Goal: Task Accomplishment & Management: Manage account settings

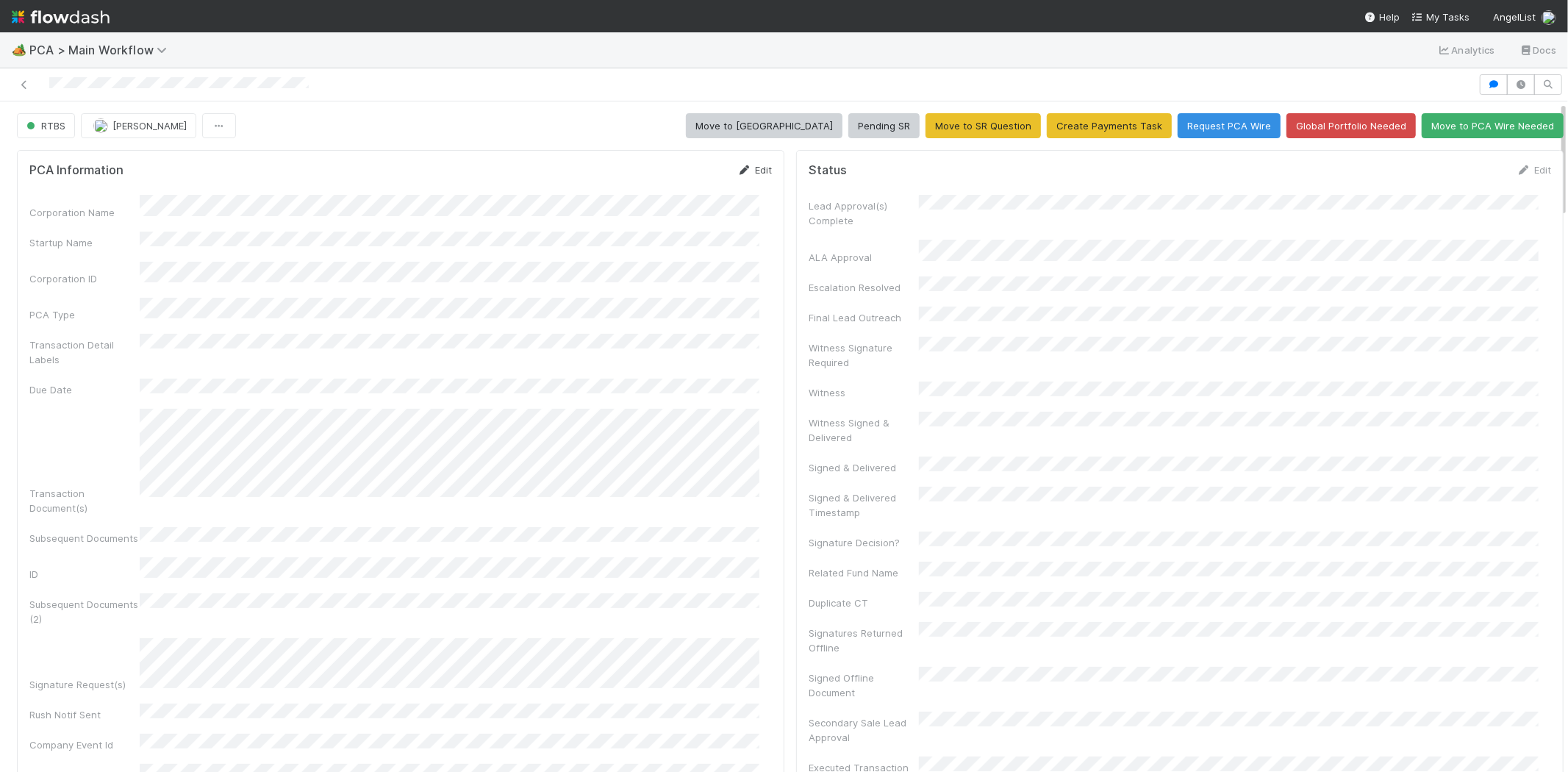
click at [748, 168] on link "Edit" at bounding box center [754, 169] width 35 height 12
click at [679, 178] on button "Save" at bounding box center [693, 175] width 42 height 25
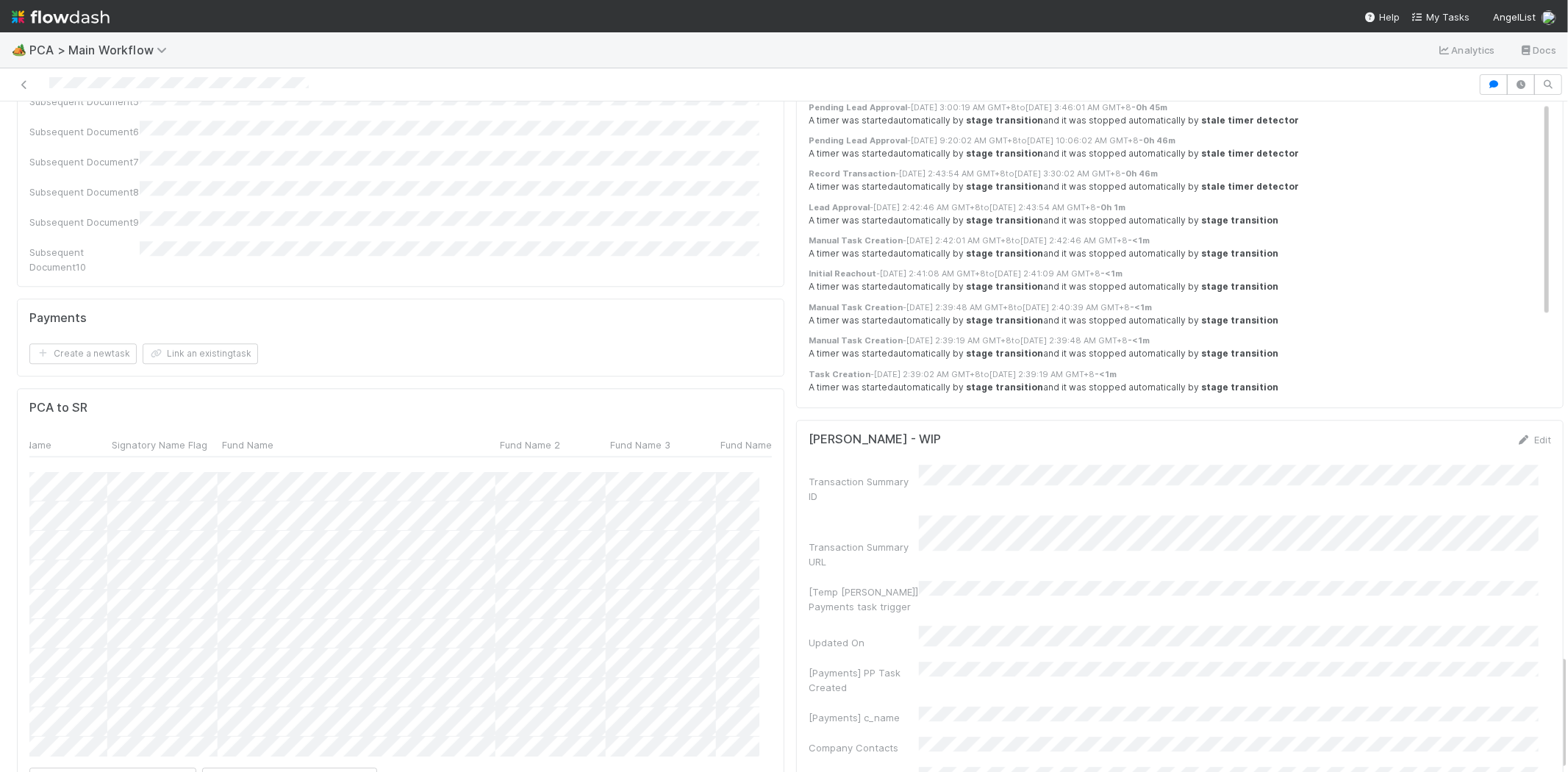
scroll to position [155, 1042]
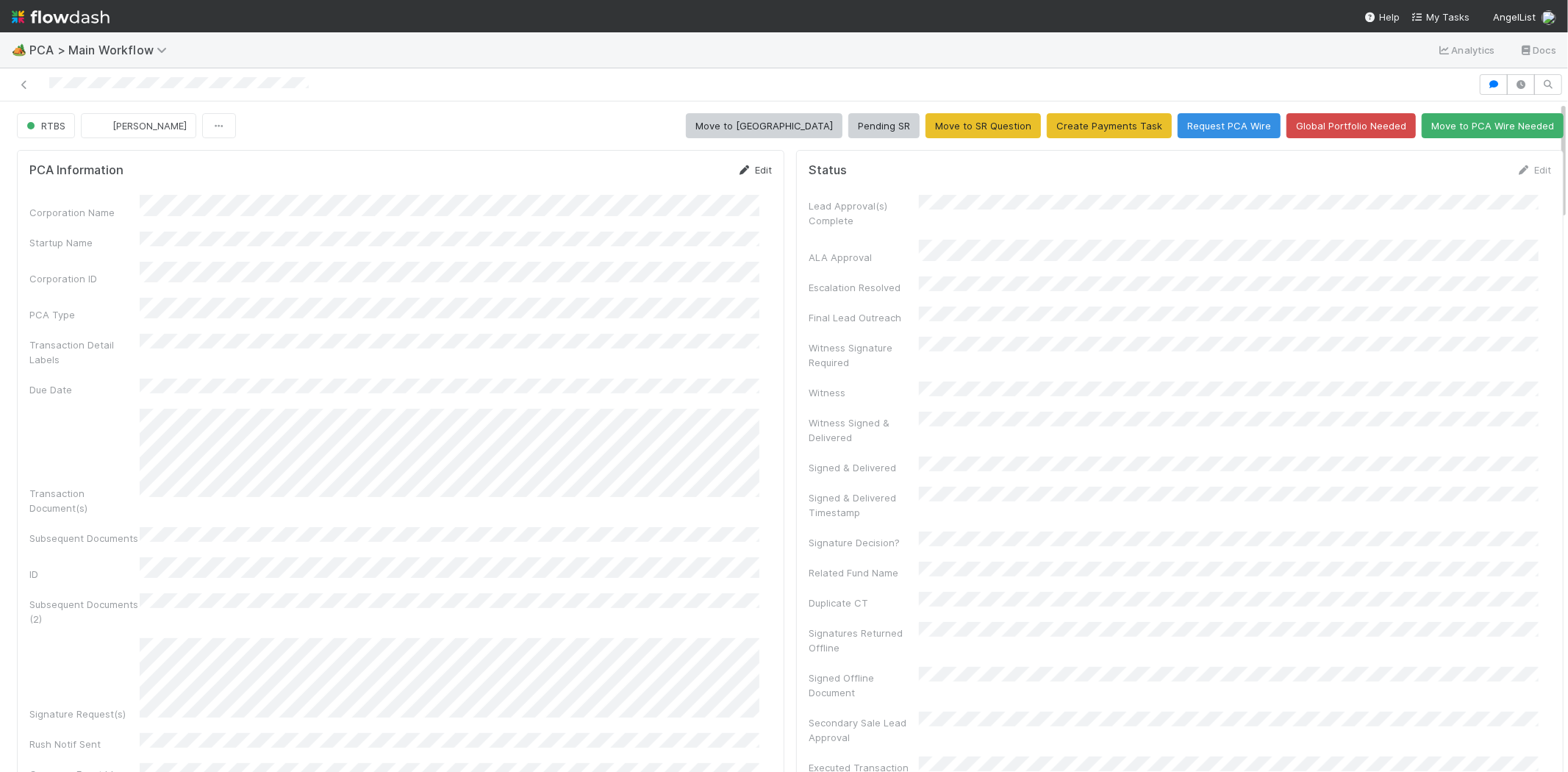
scroll to position [287, 718]
click at [746, 170] on link "Edit" at bounding box center [754, 169] width 35 height 12
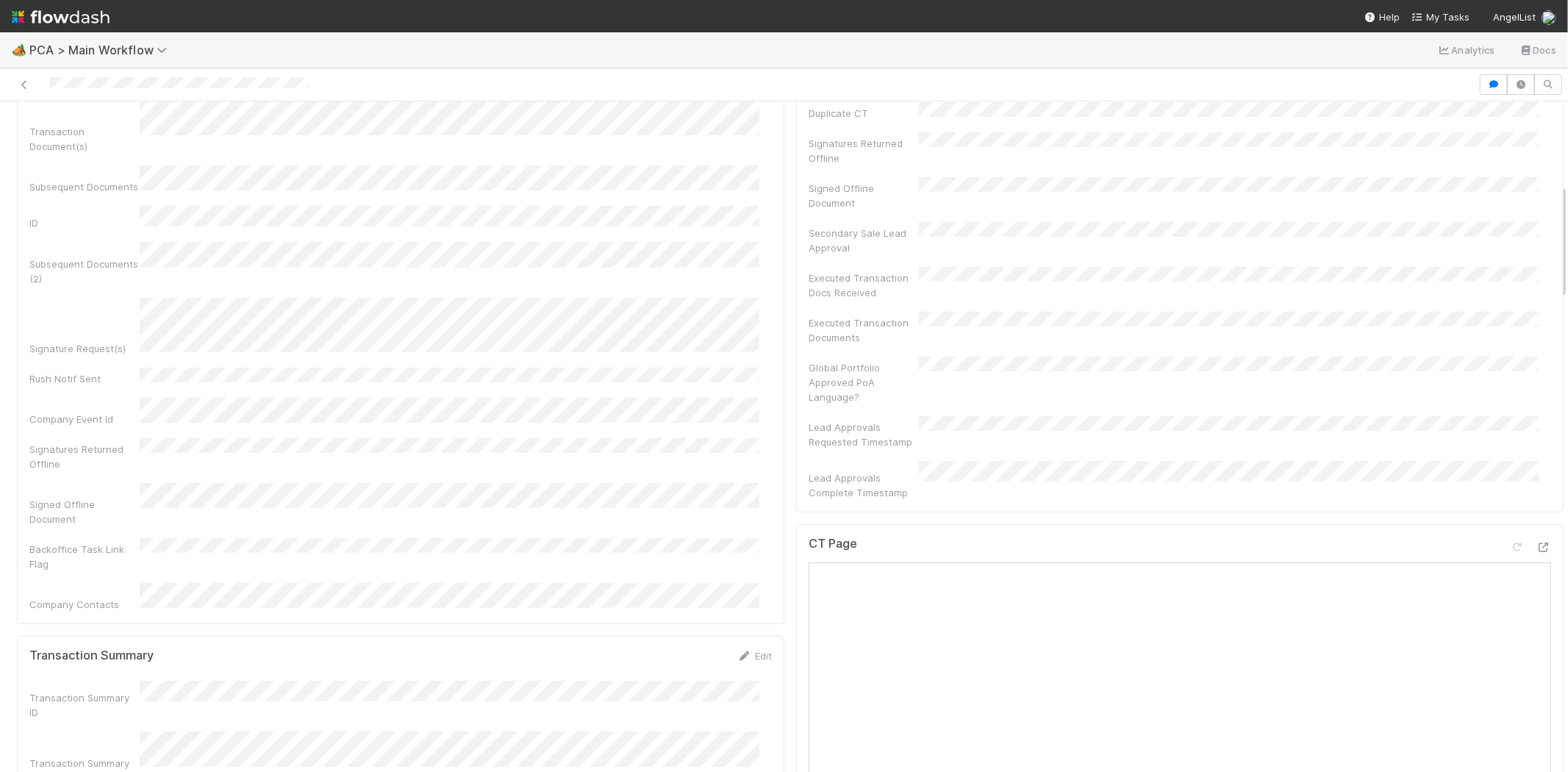
scroll to position [0, 0]
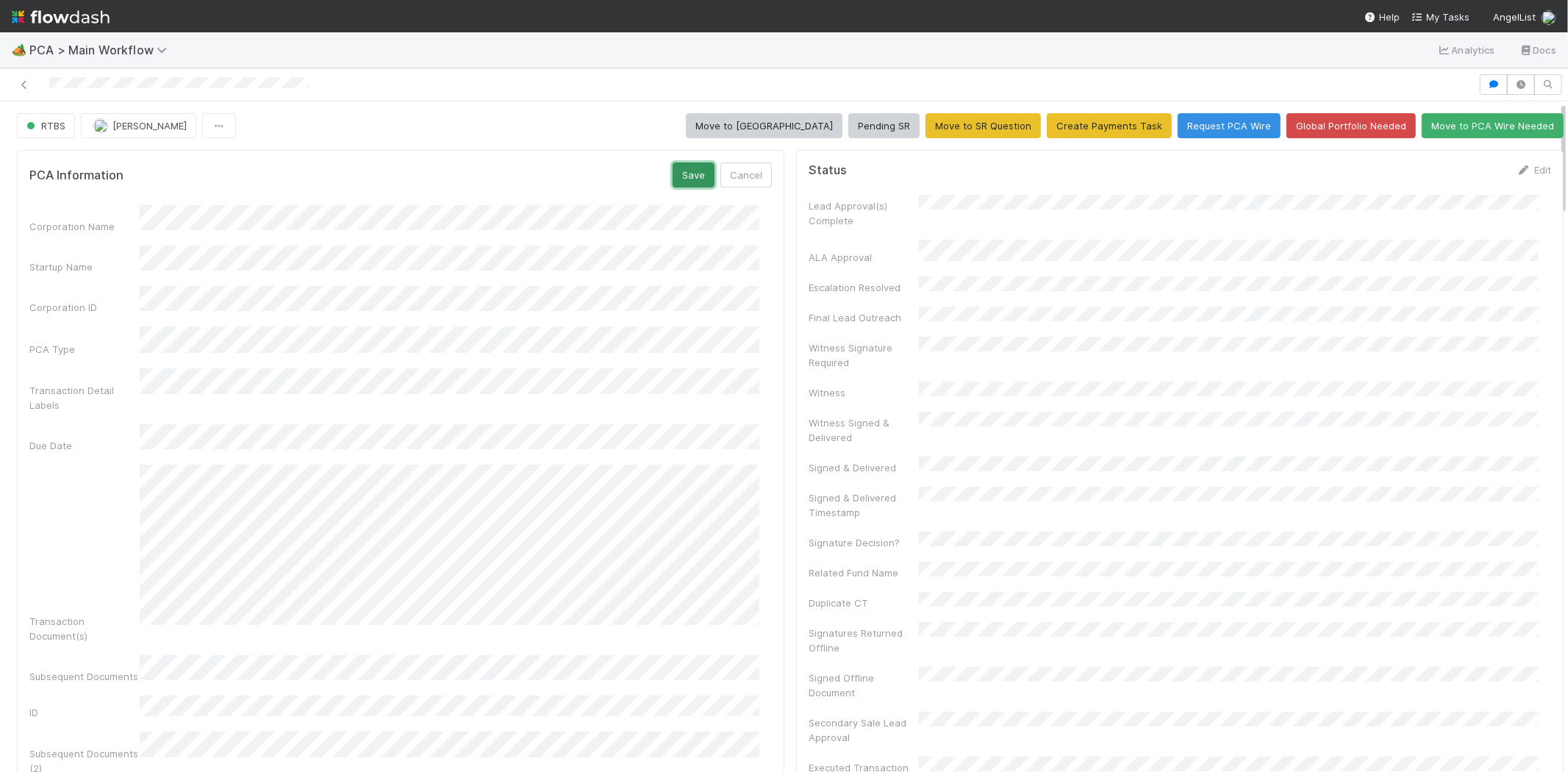
click at [682, 174] on button "Save" at bounding box center [693, 175] width 42 height 25
click at [48, 128] on span "RTBS" at bounding box center [44, 125] width 42 height 12
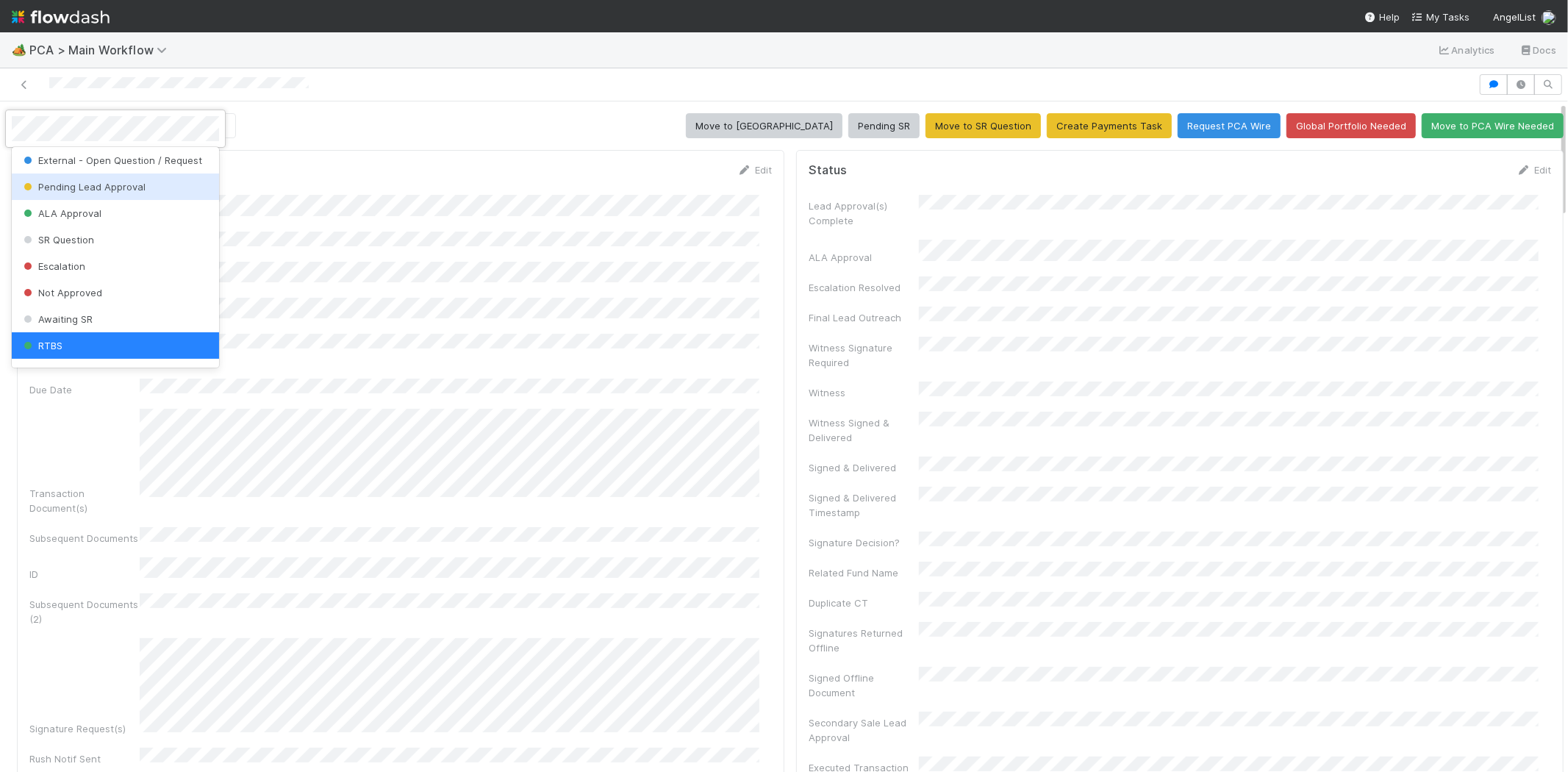
click at [61, 185] on span "Pending Lead Approval" at bounding box center [83, 186] width 125 height 12
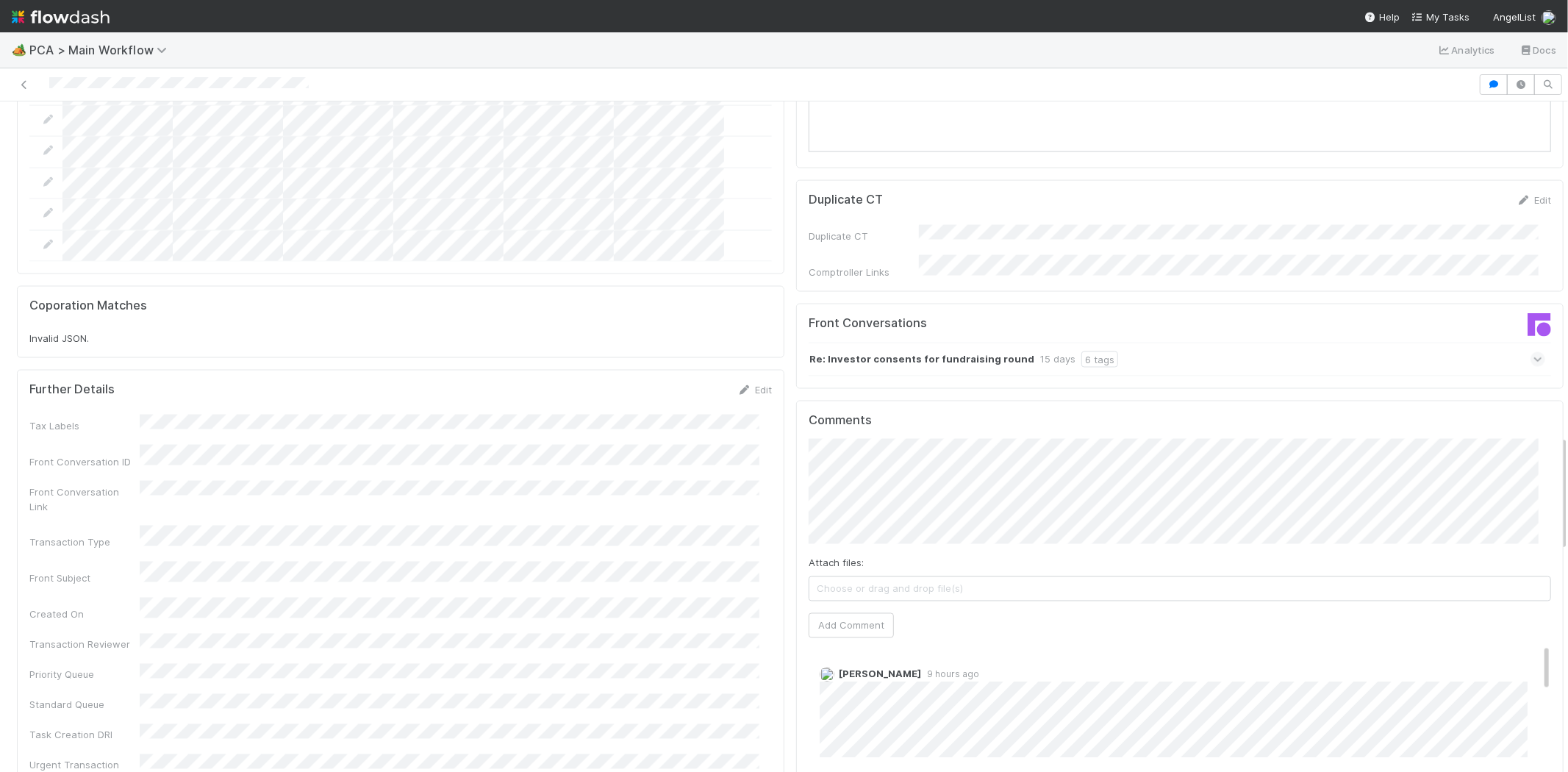
drag, startPoint x: 1523, startPoint y: 581, endPoint x: 1526, endPoint y: 546, distance: 35.1
click at [1526, 546] on div "Comments Attach files: Choose or drag and drop file(s) Add Comment Nathalie Gua…" at bounding box center [1179, 675] width 743 height 525
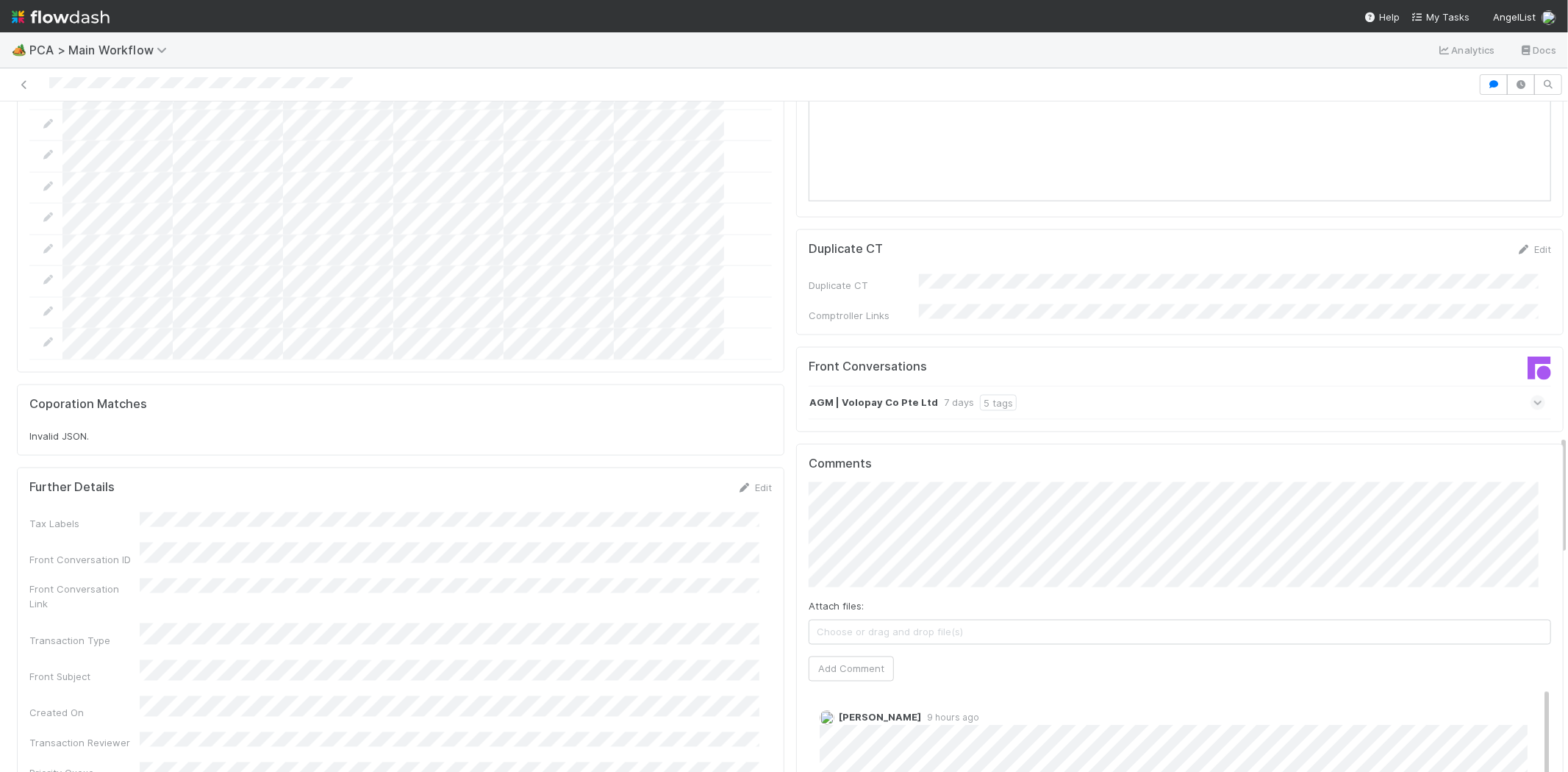
scroll to position [1877, 0]
click at [1533, 396] on icon at bounding box center [1538, 403] width 10 height 14
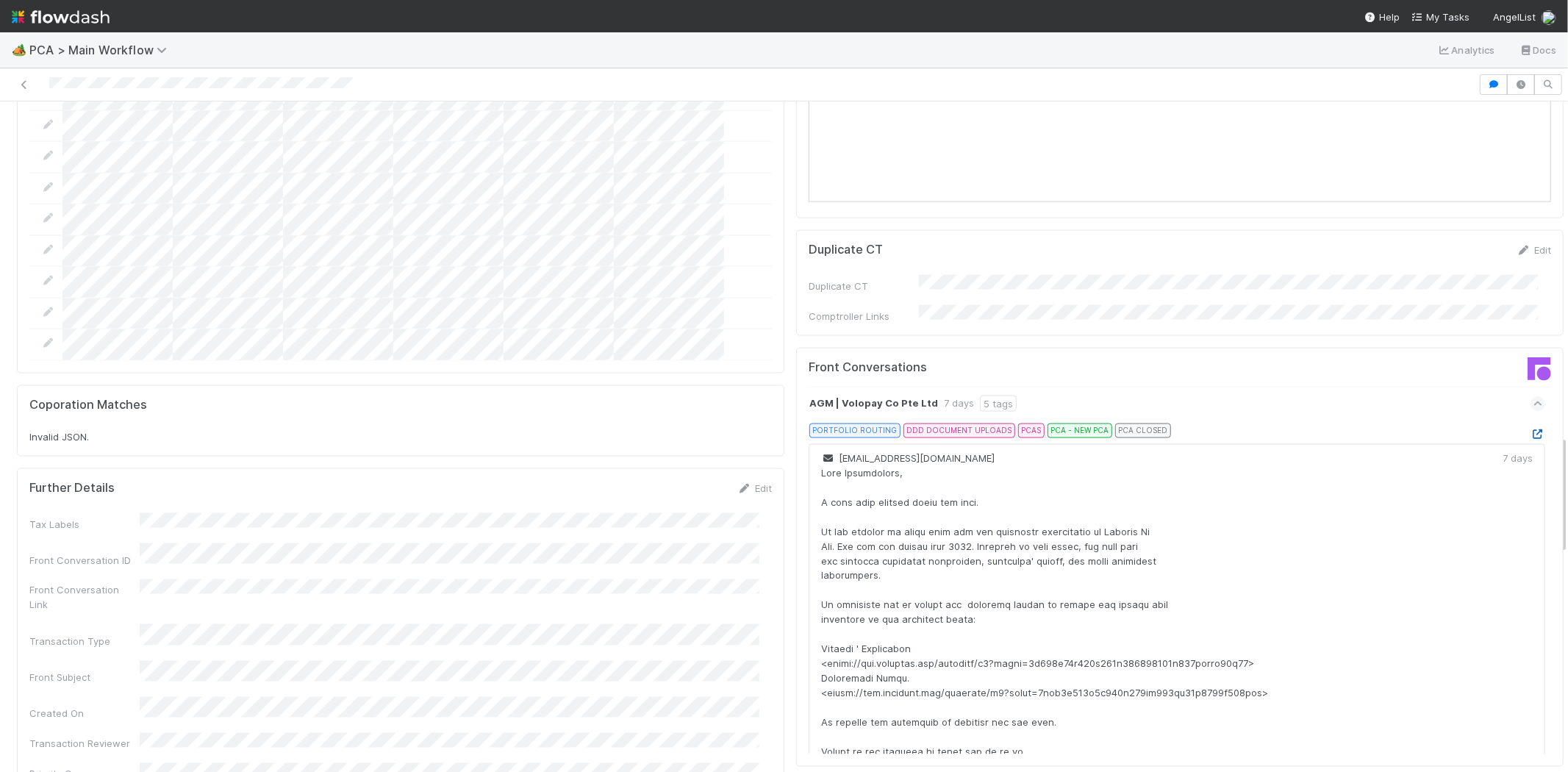
click at [1530, 429] on icon at bounding box center [1537, 433] width 14 height 10
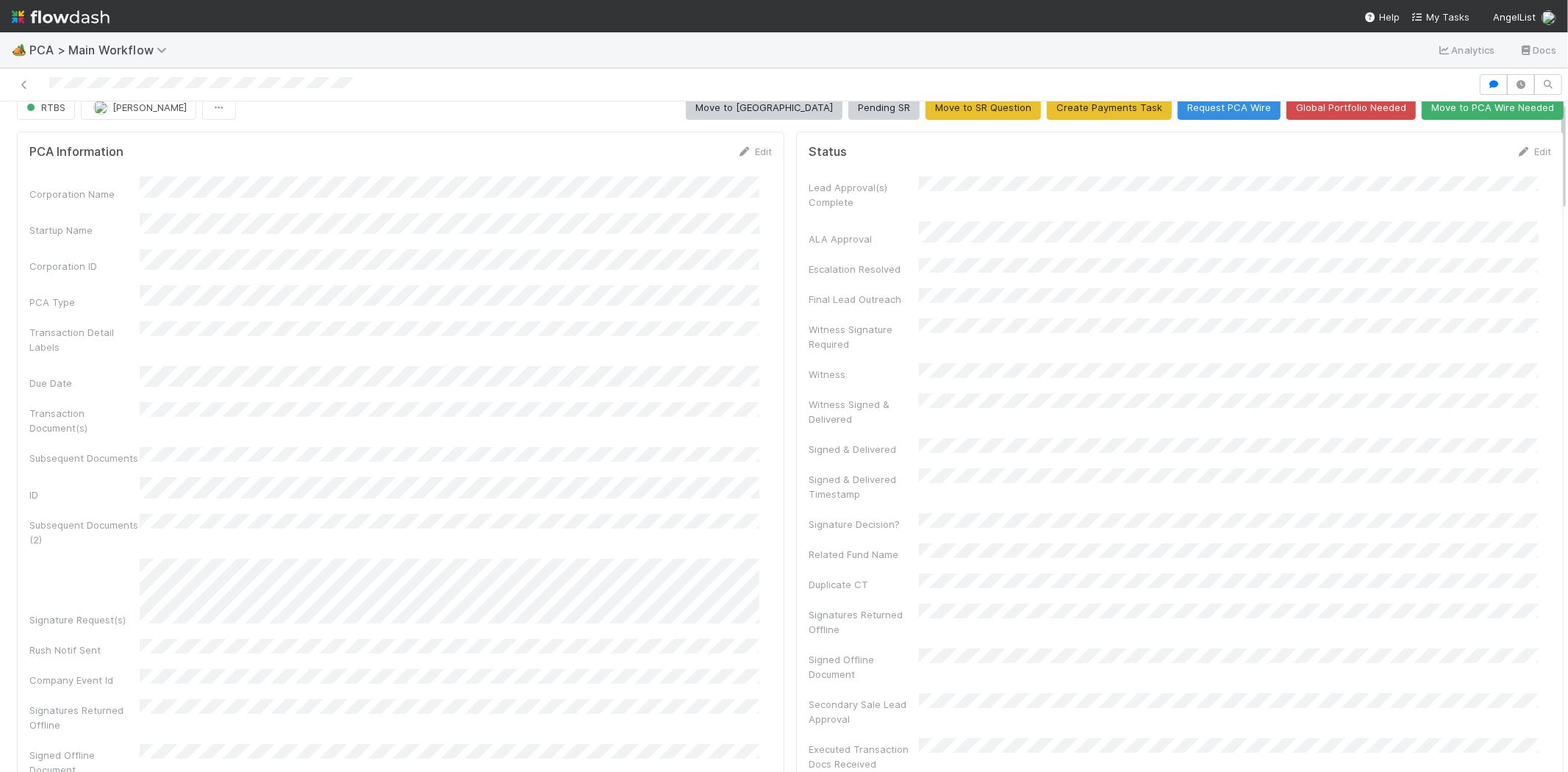
scroll to position [0, 0]
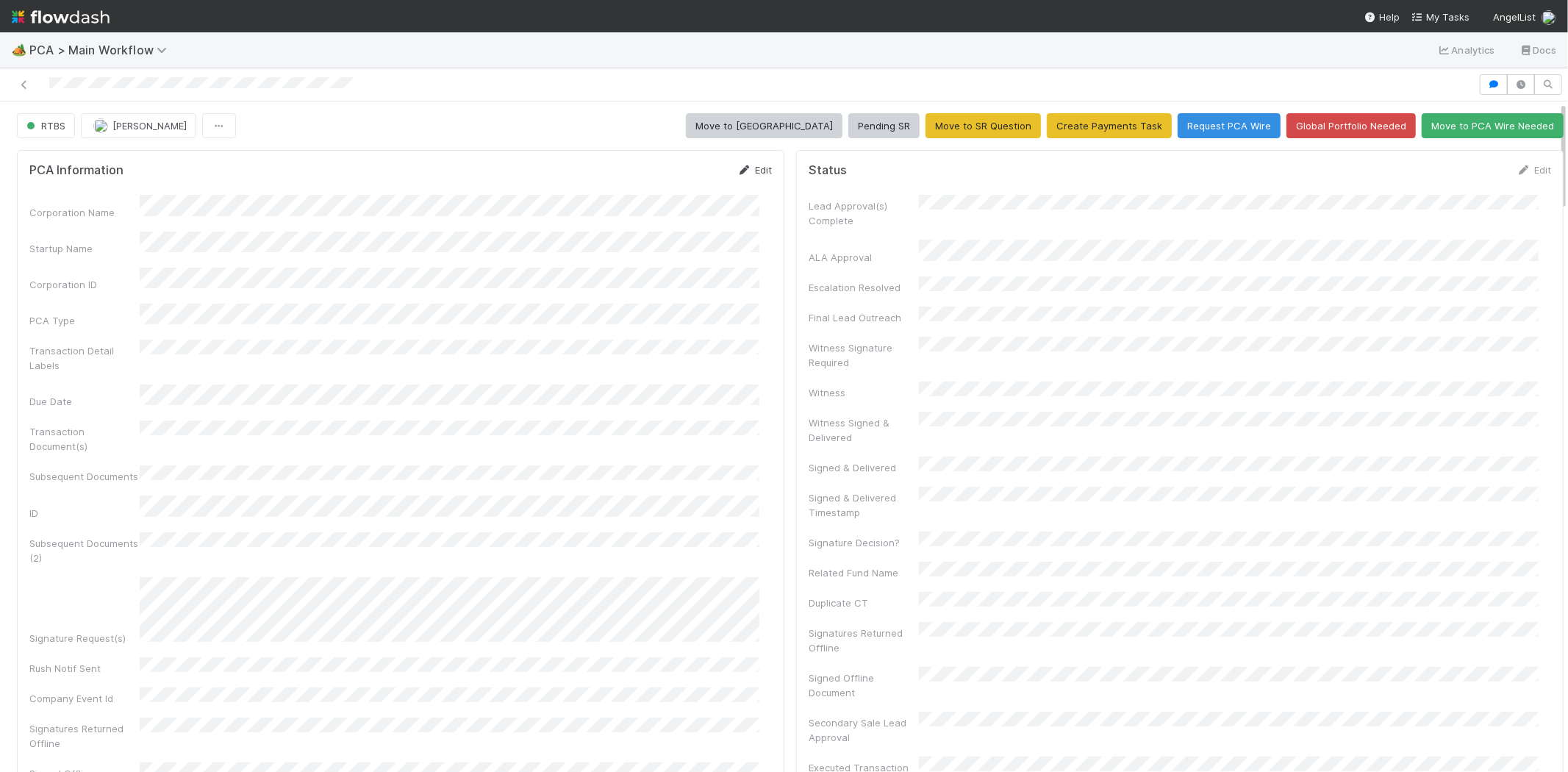
click at [751, 167] on link "Edit" at bounding box center [754, 169] width 35 height 12
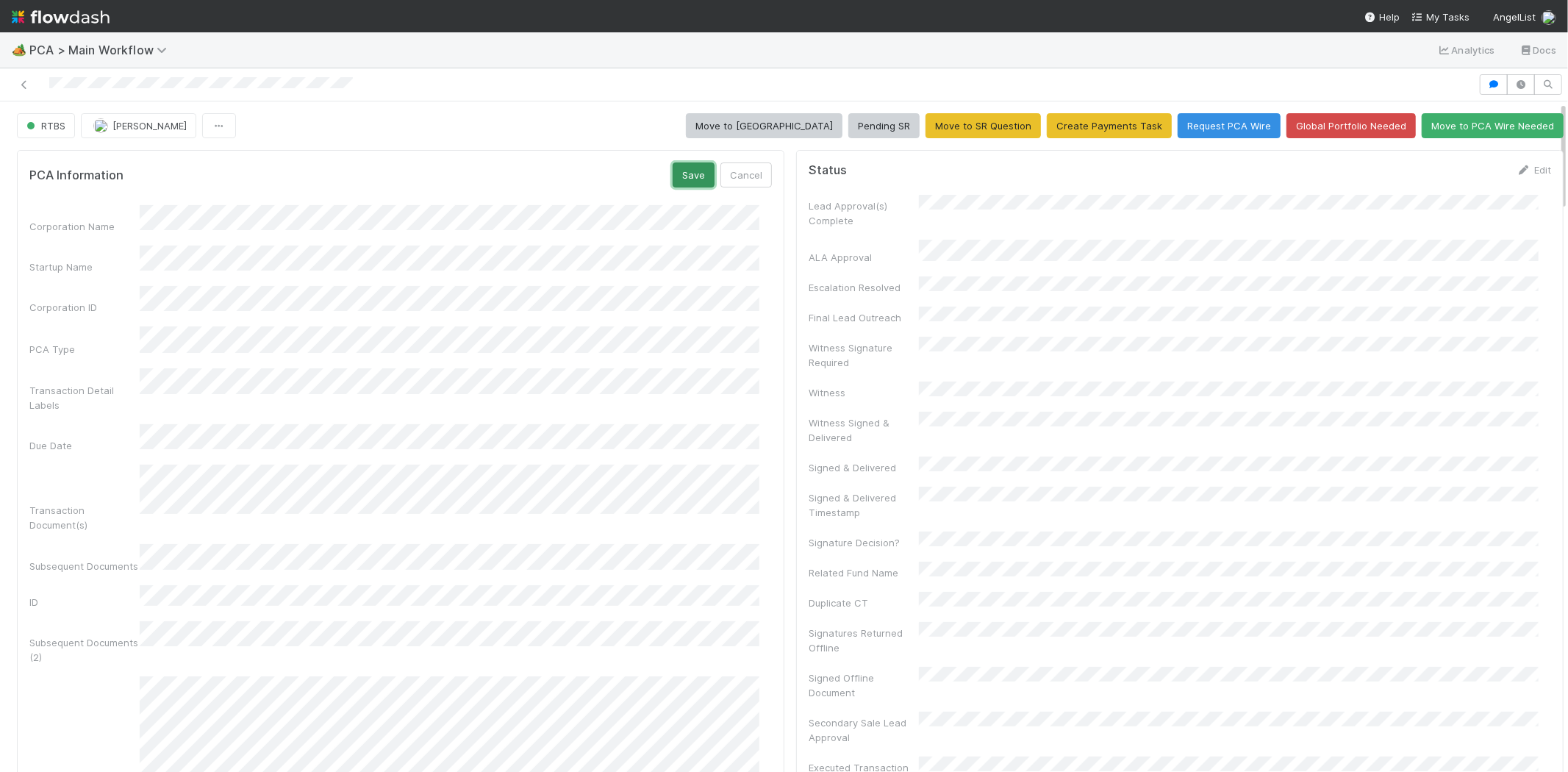
click at [672, 169] on button "Save" at bounding box center [693, 175] width 42 height 25
click at [1516, 169] on link "Edit" at bounding box center [1533, 169] width 35 height 12
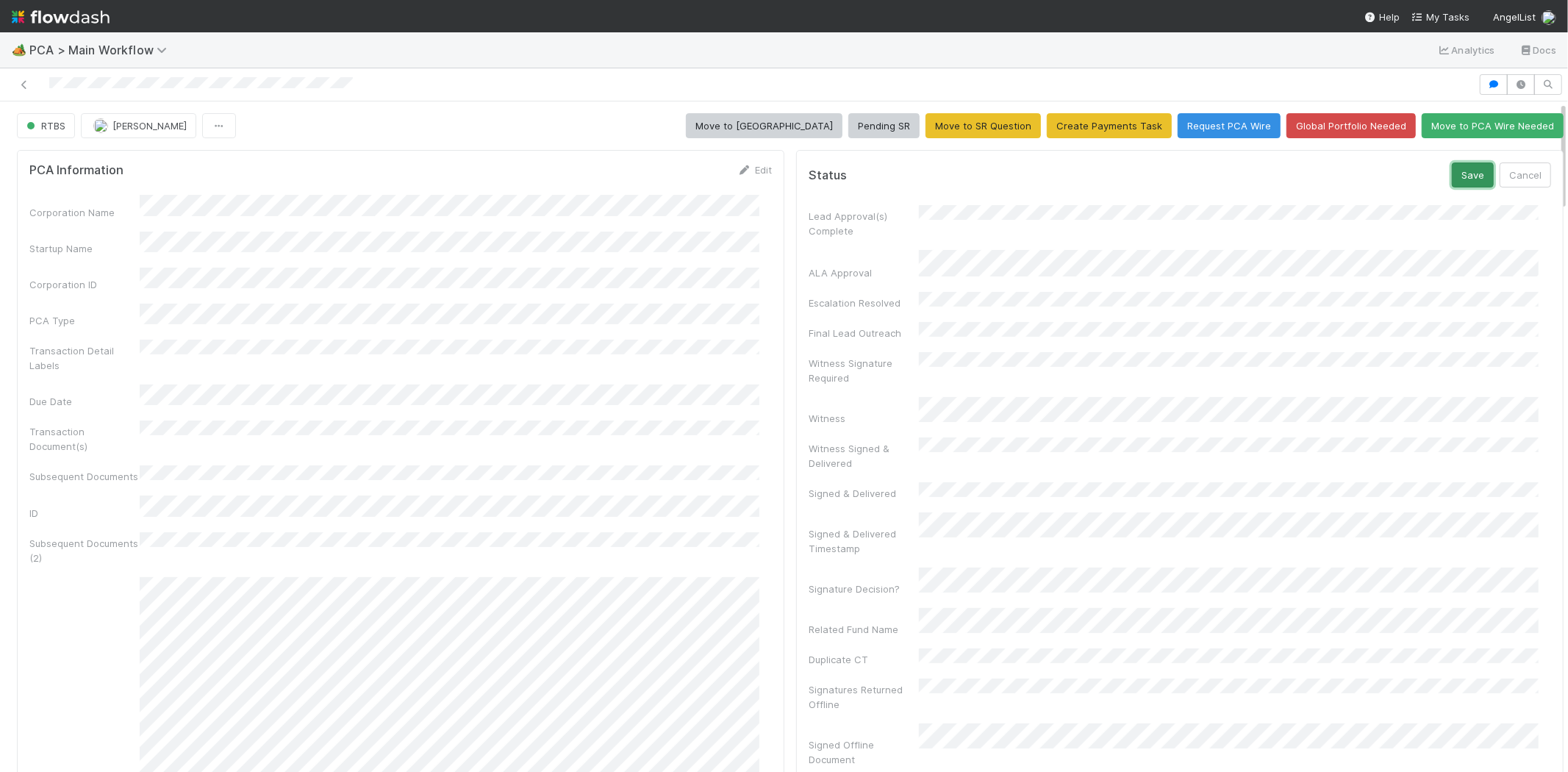
click at [1451, 174] on button "Save" at bounding box center [1472, 175] width 42 height 25
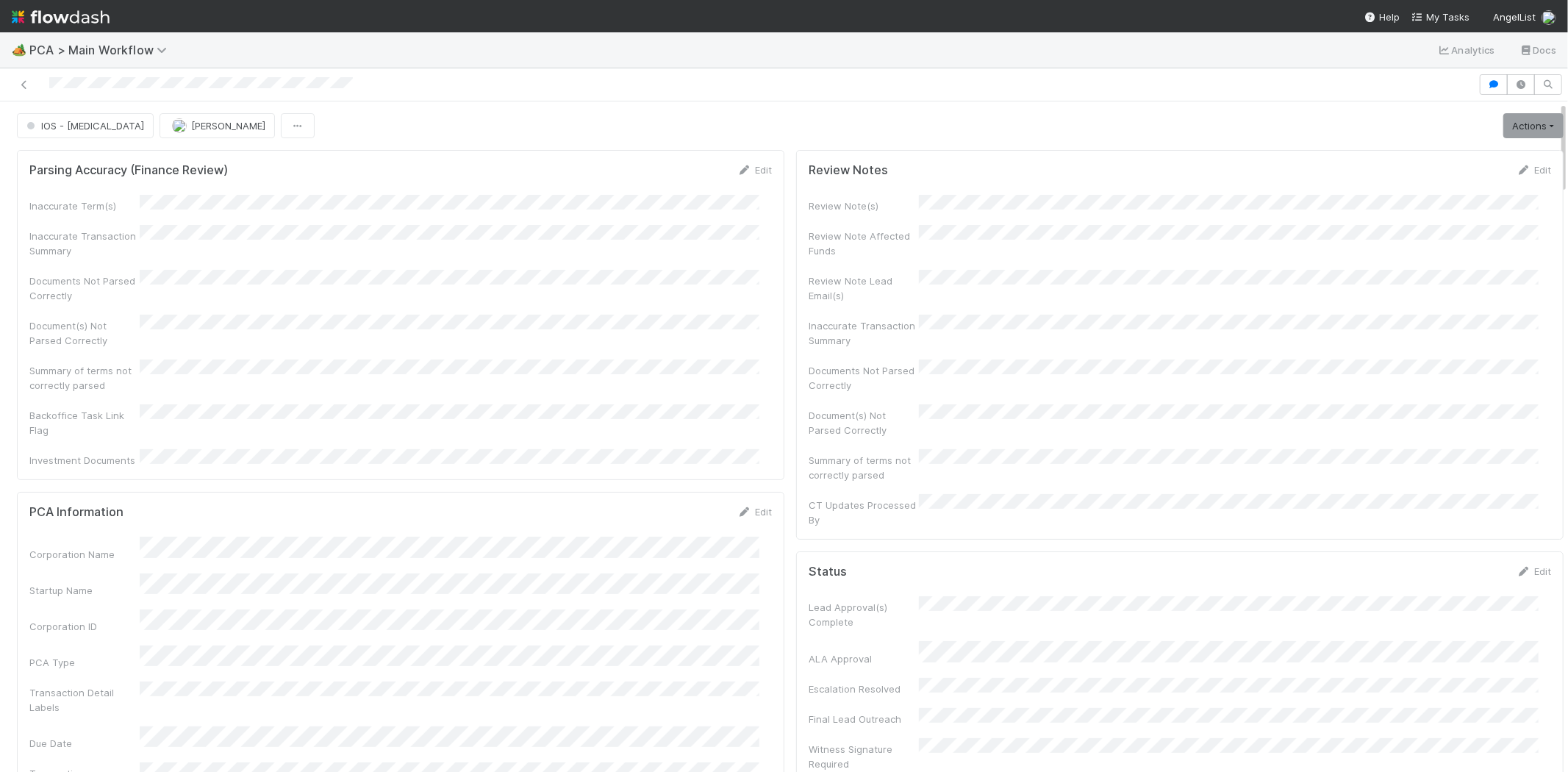
click at [159, 86] on div at bounding box center [739, 84] width 1466 height 21
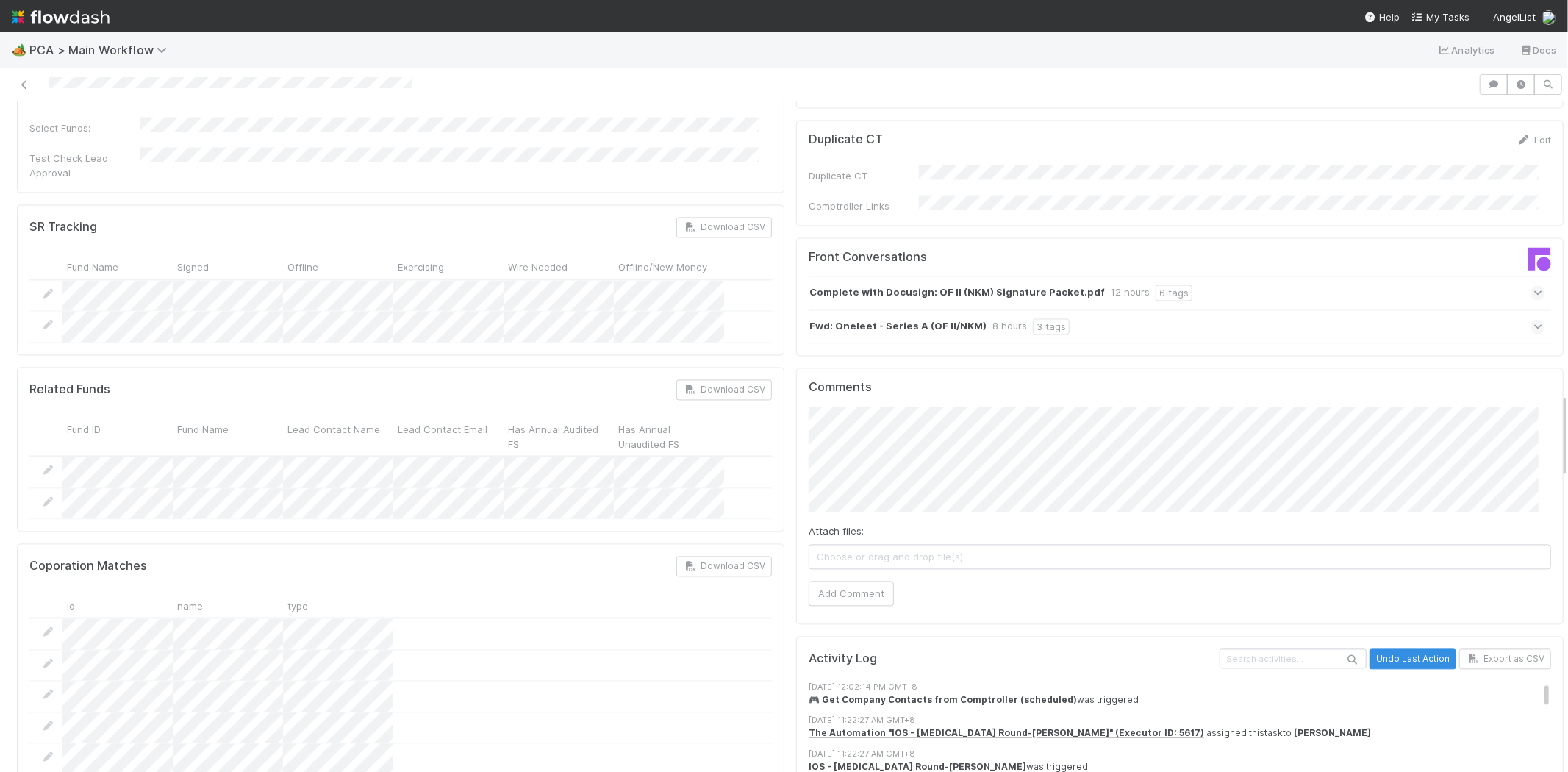
scroll to position [2287, 0]
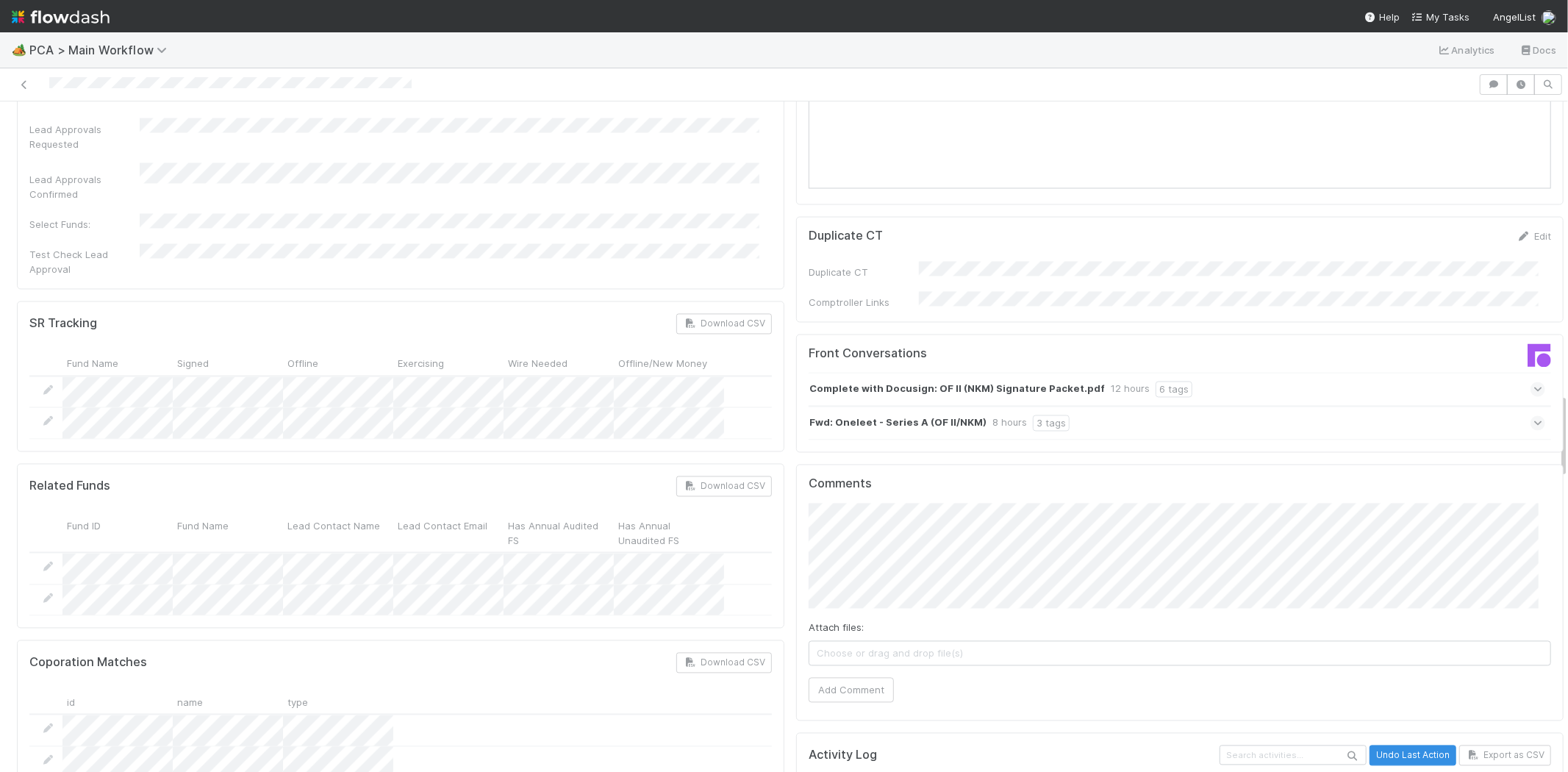
click at [1533, 416] on icon at bounding box center [1538, 423] width 10 height 14
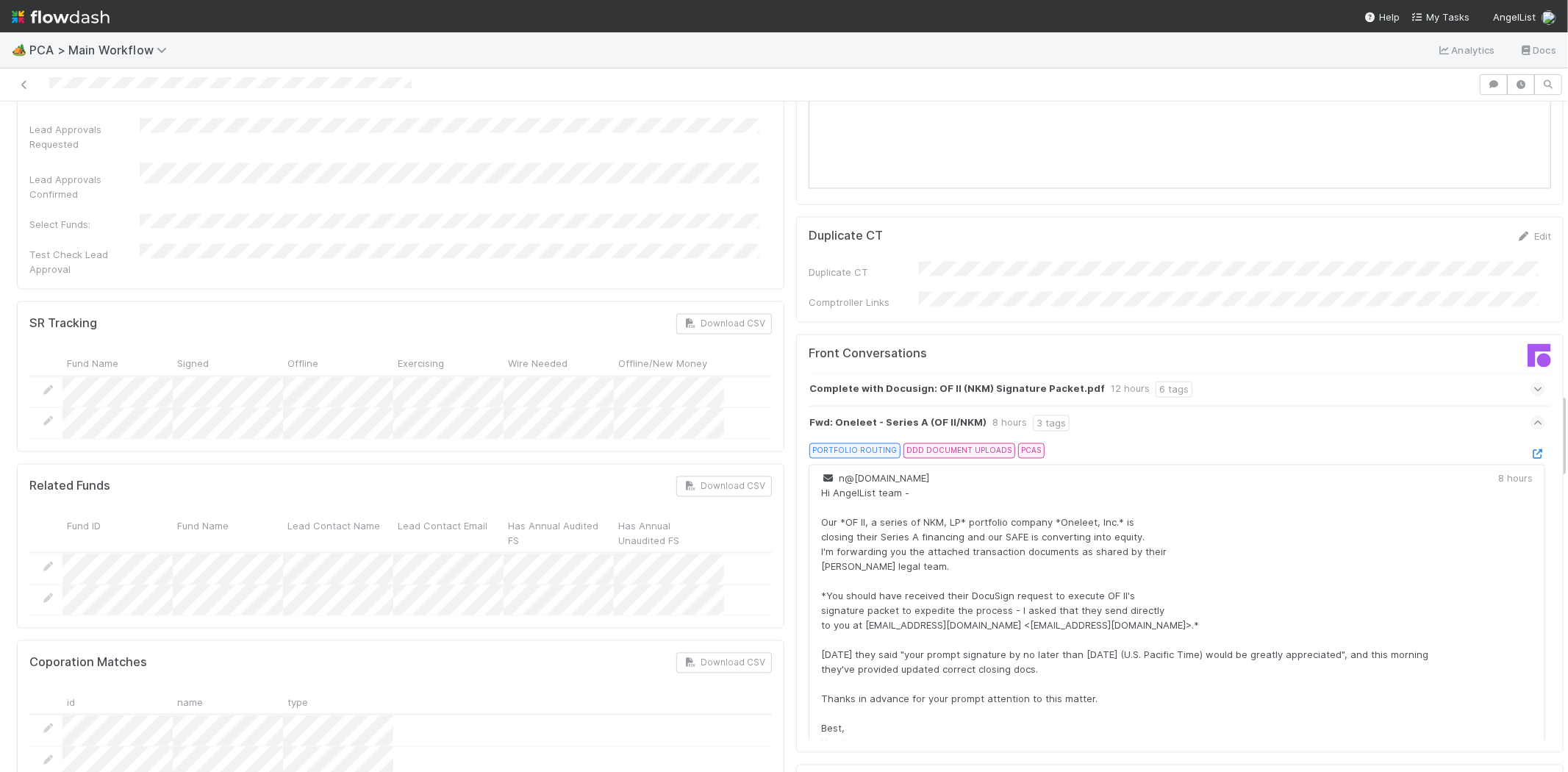
click at [1533, 382] on icon at bounding box center [1538, 390] width 10 height 14
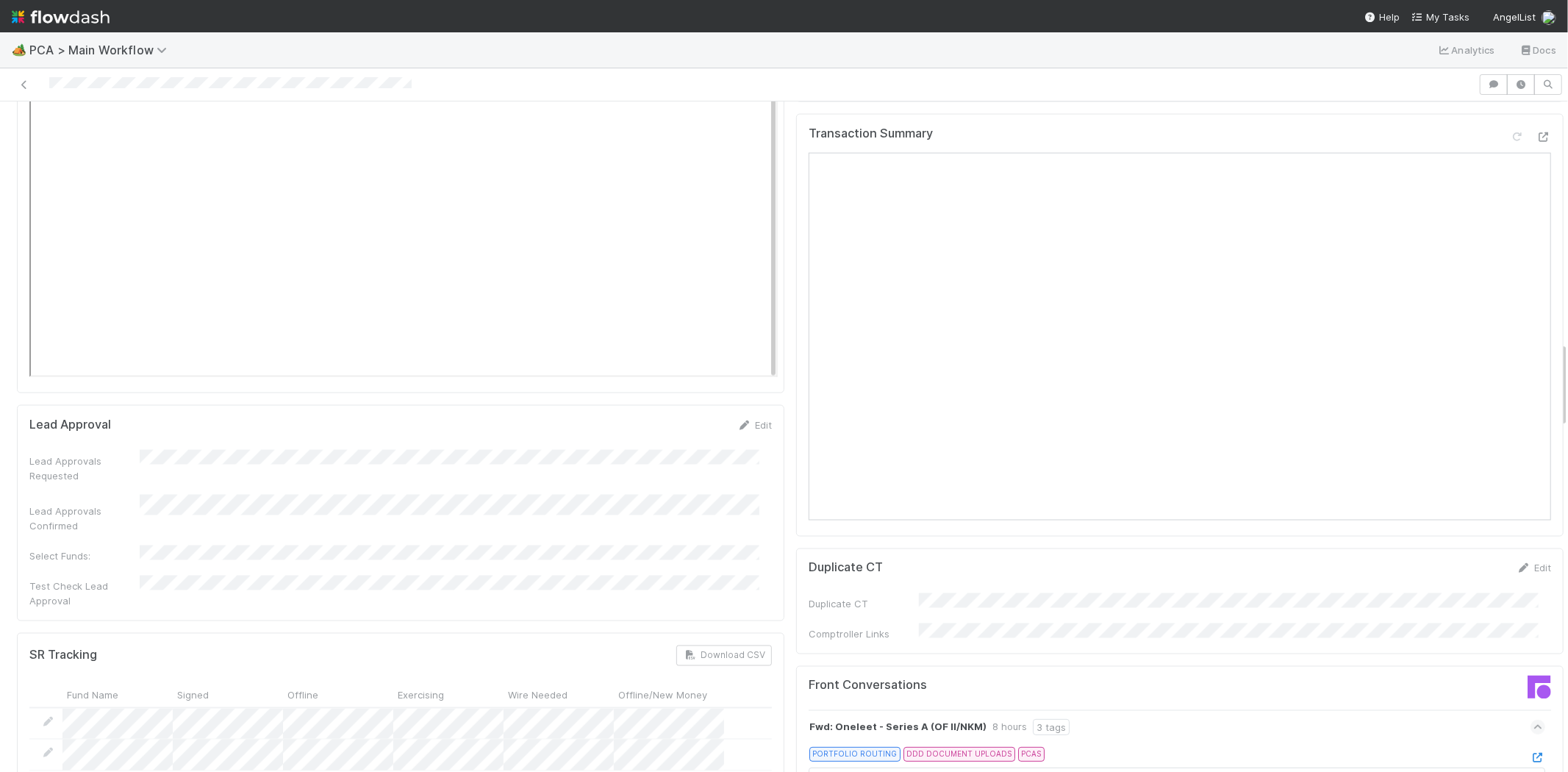
scroll to position [1959, 0]
click at [1530, 748] on icon at bounding box center [1537, 752] width 14 height 10
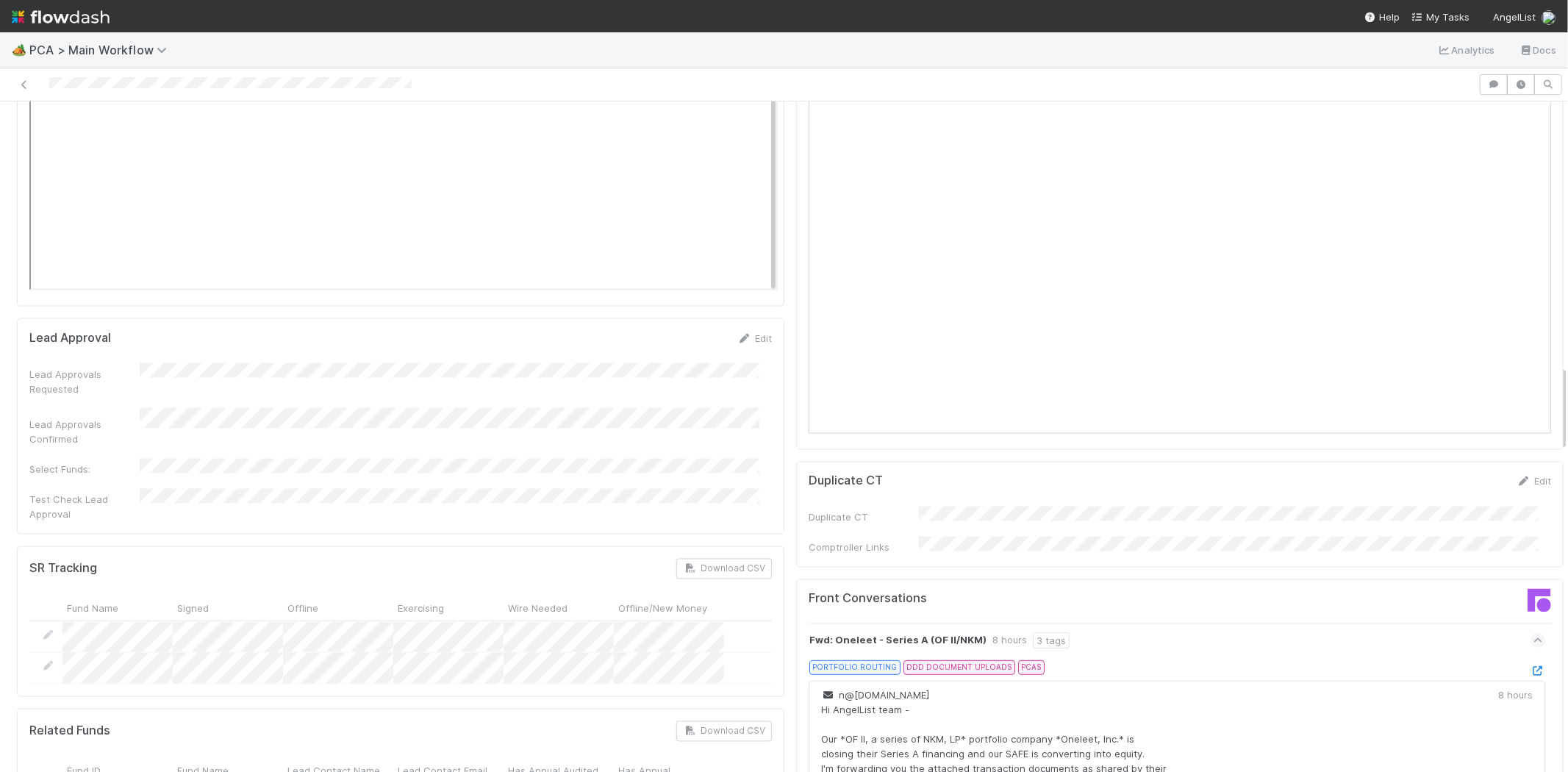
scroll to position [2123, 0]
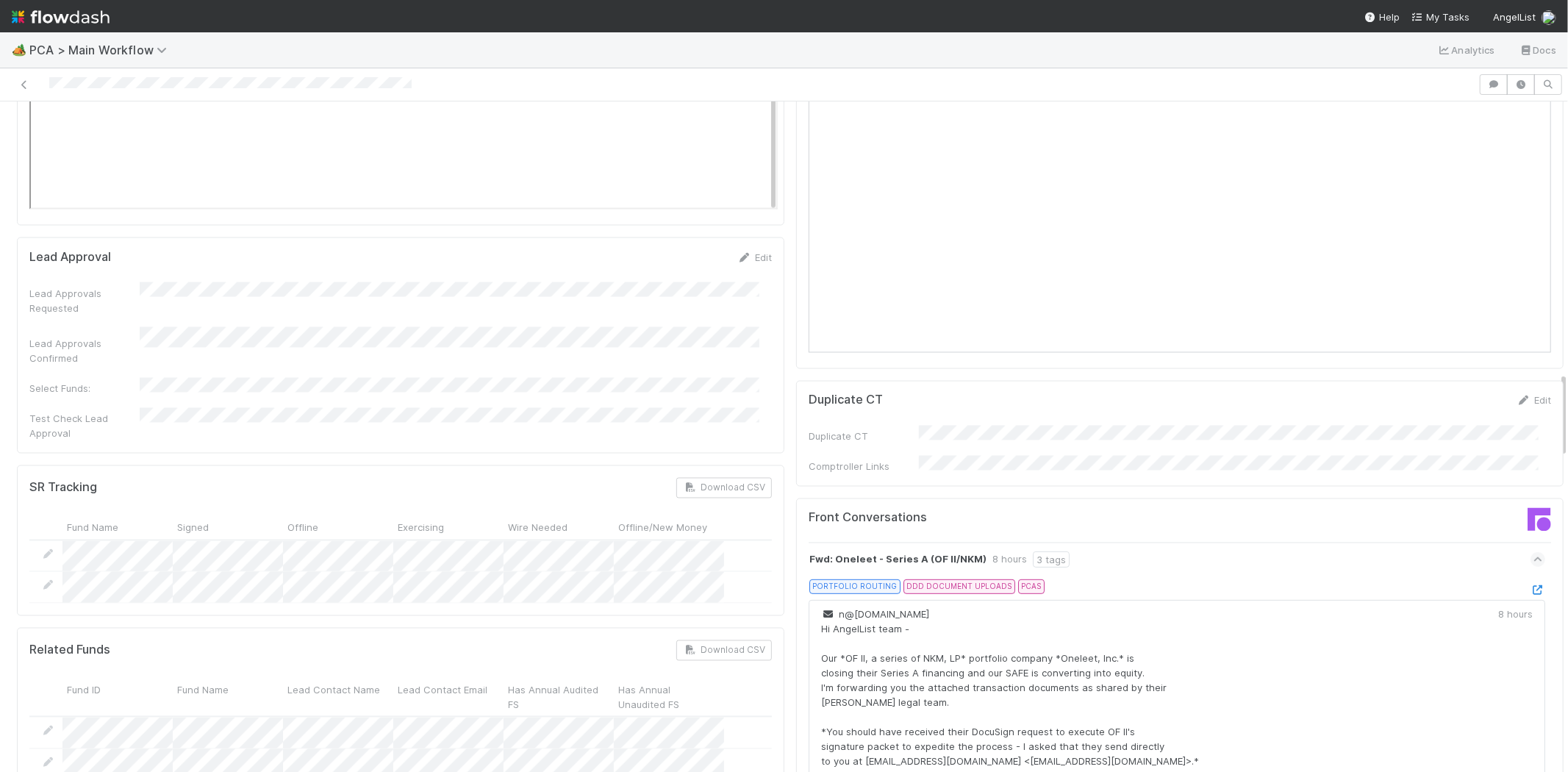
click at [1533, 552] on icon at bounding box center [1538, 559] width 10 height 14
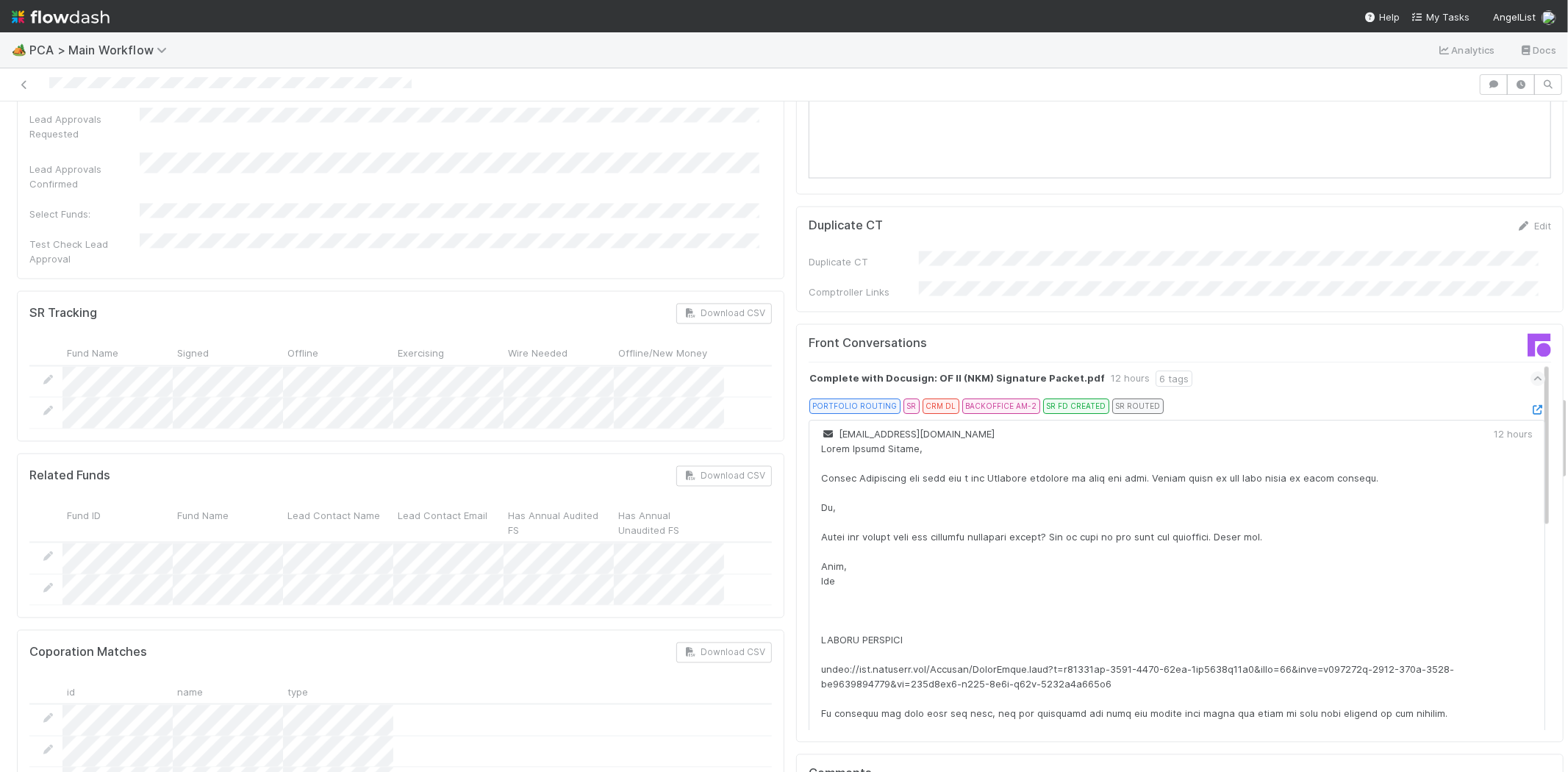
scroll to position [2368, 0]
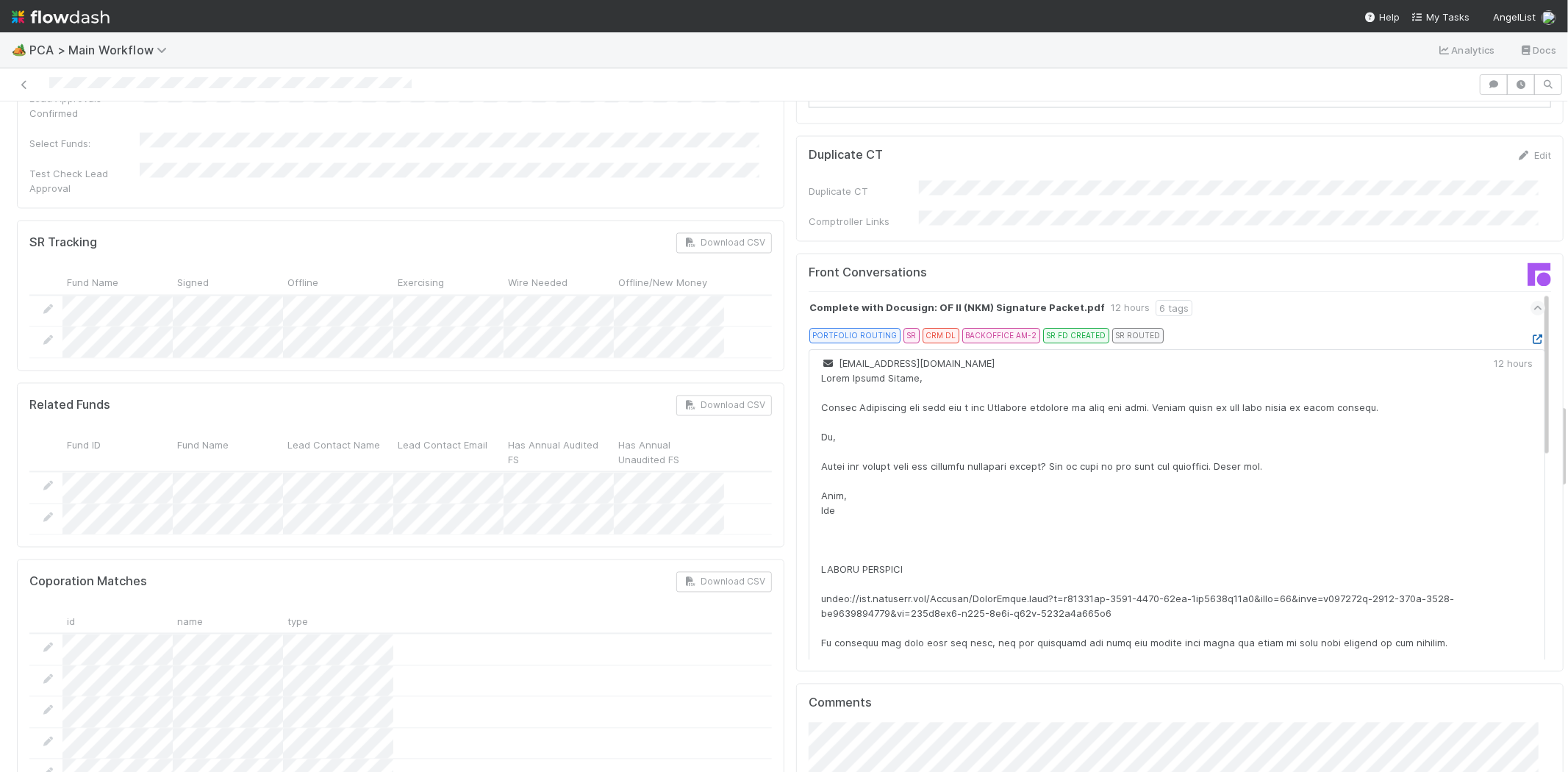
click at [1530, 334] on icon at bounding box center [1537, 339] width 14 height 10
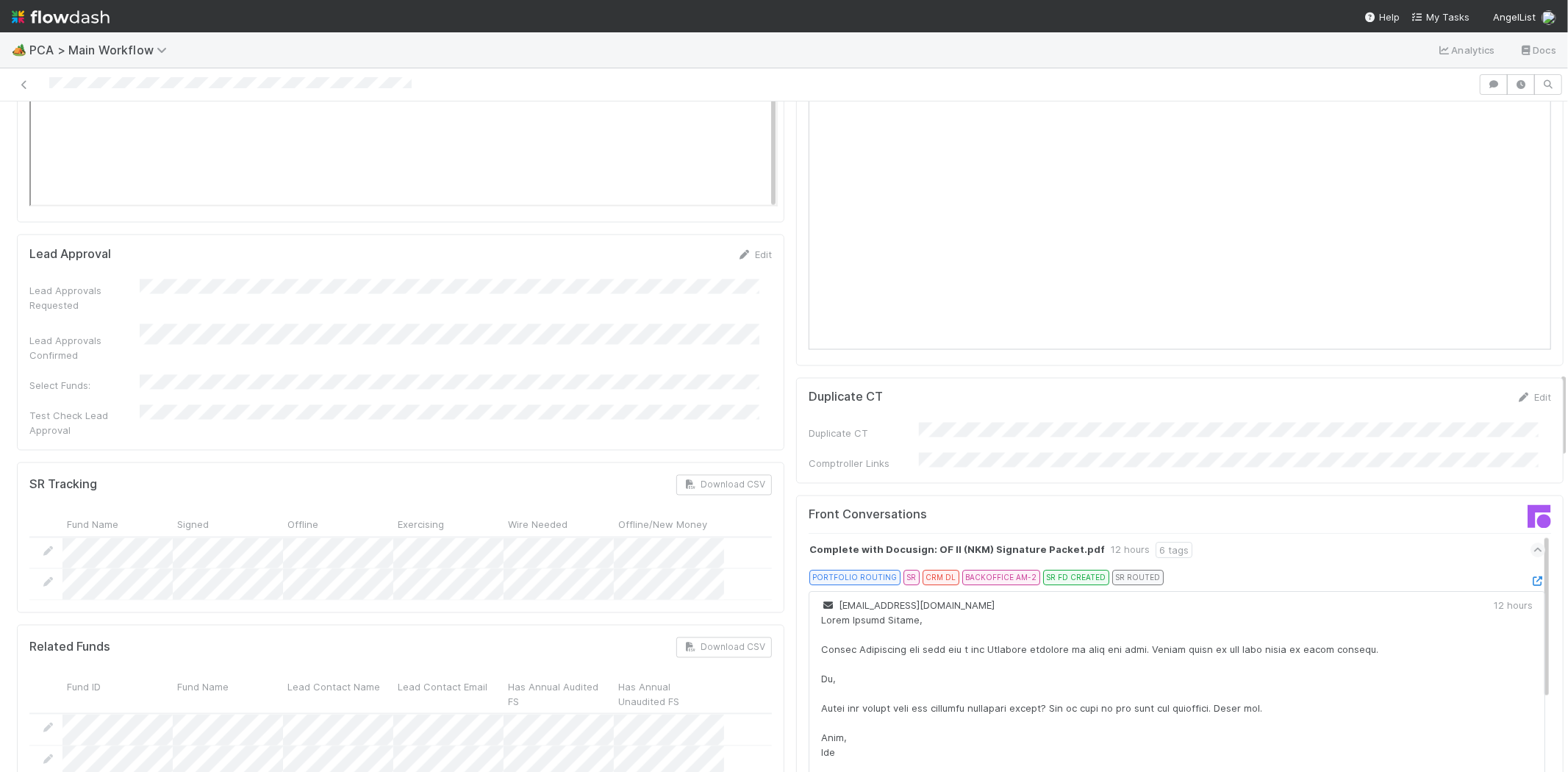
scroll to position [2123, 0]
click at [1533, 546] on icon at bounding box center [1538, 554] width 10 height 14
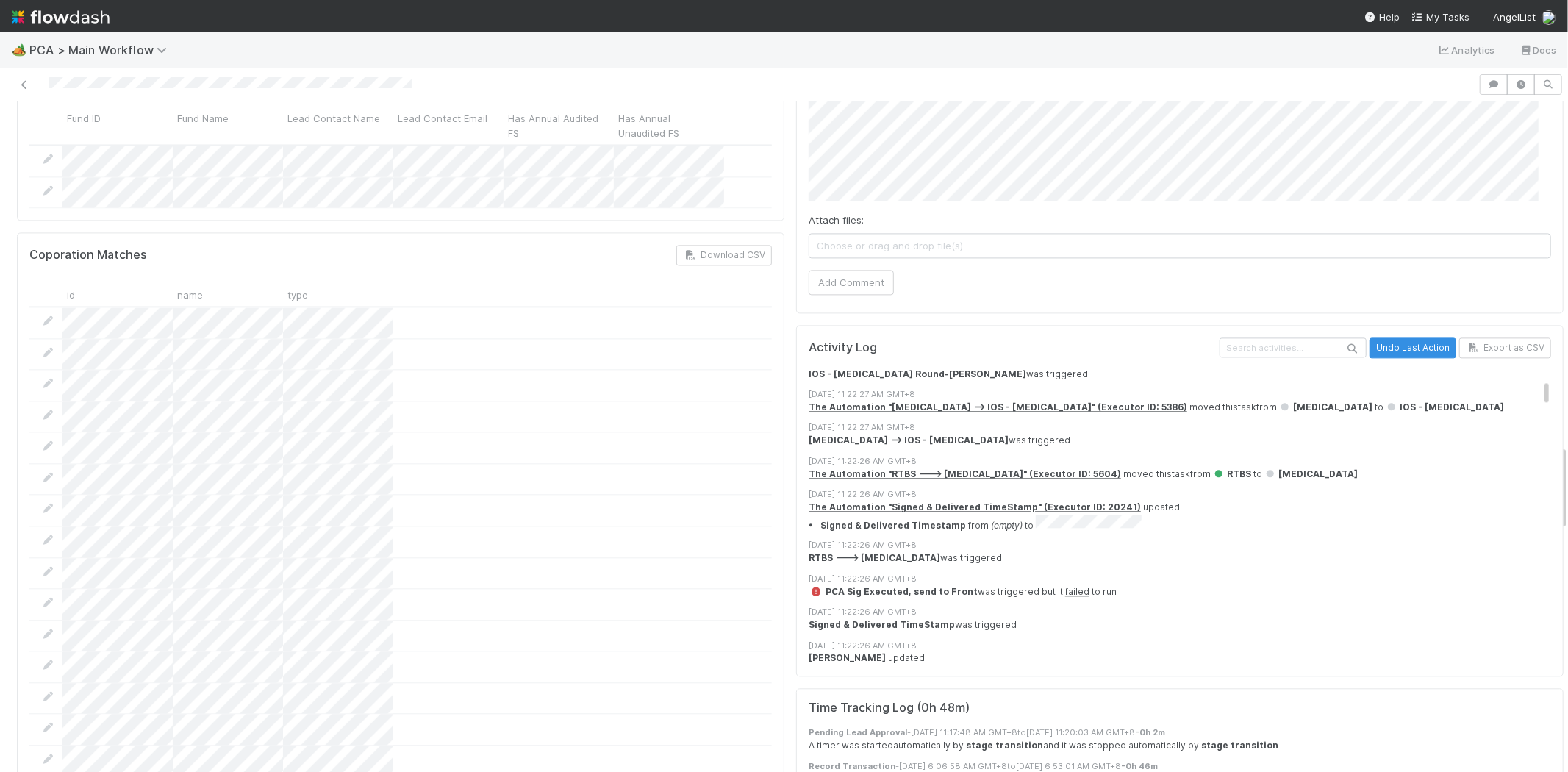
scroll to position [163, 0]
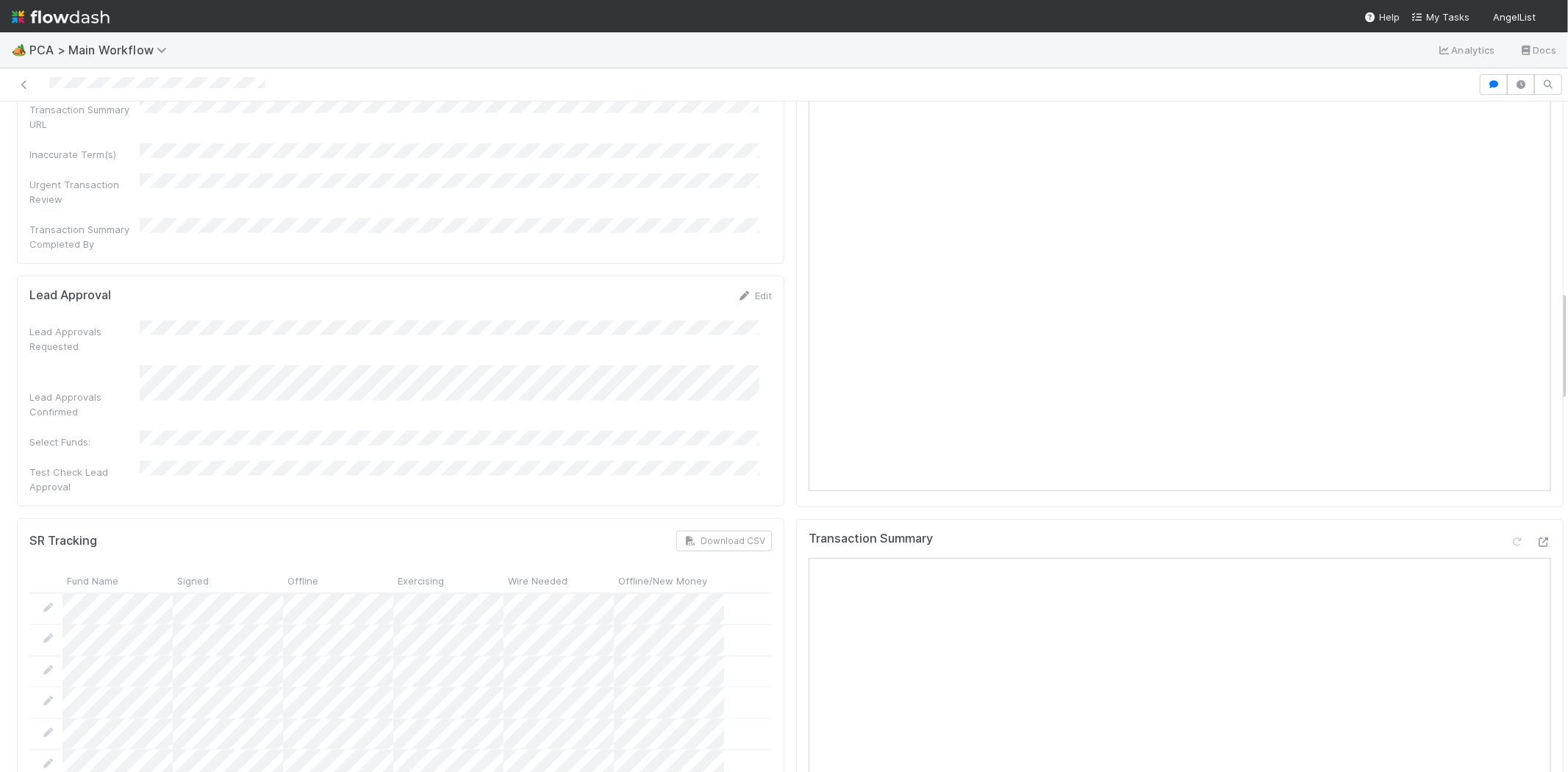
scroll to position [898, 0]
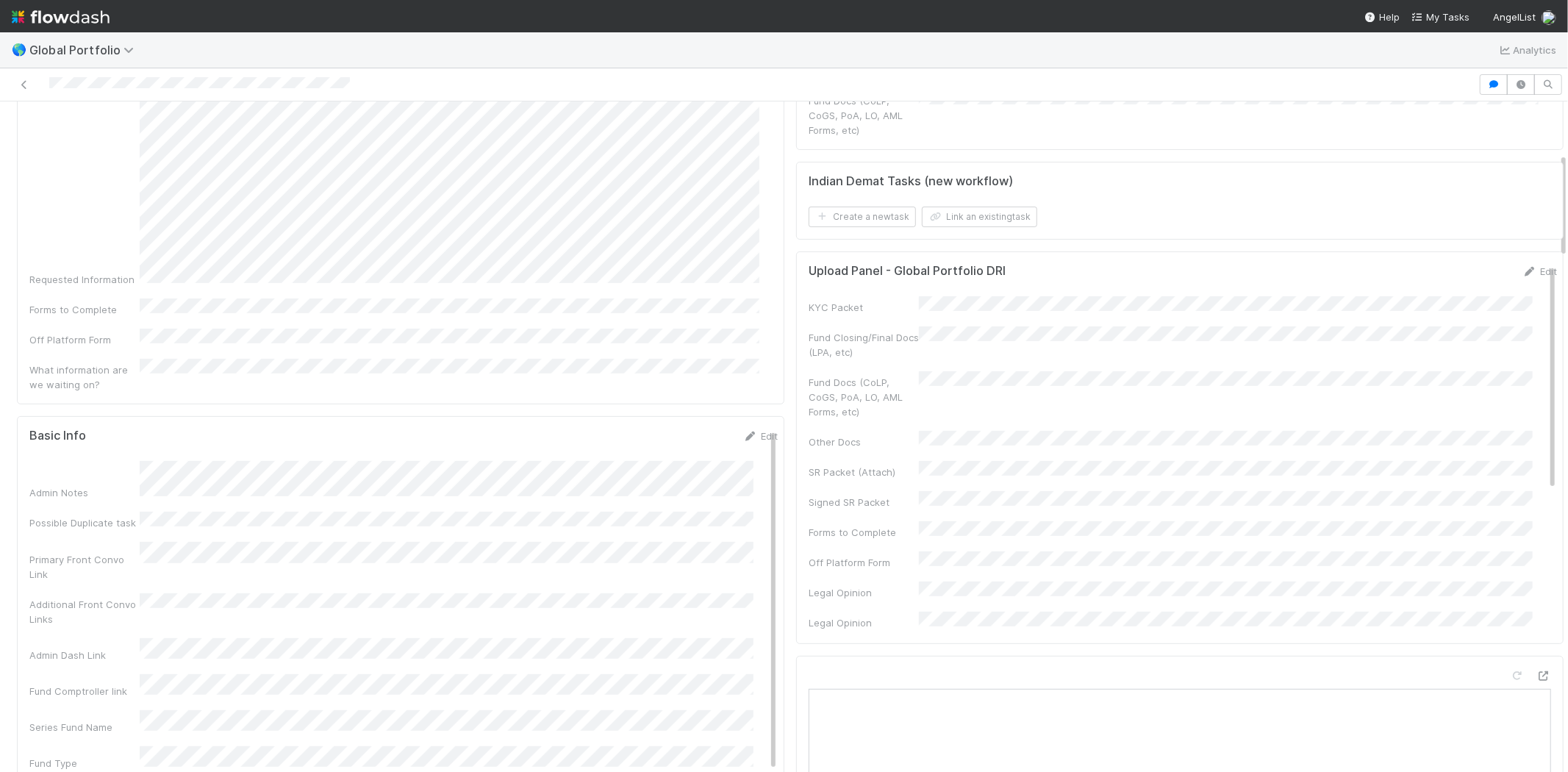
scroll to position [326, 0]
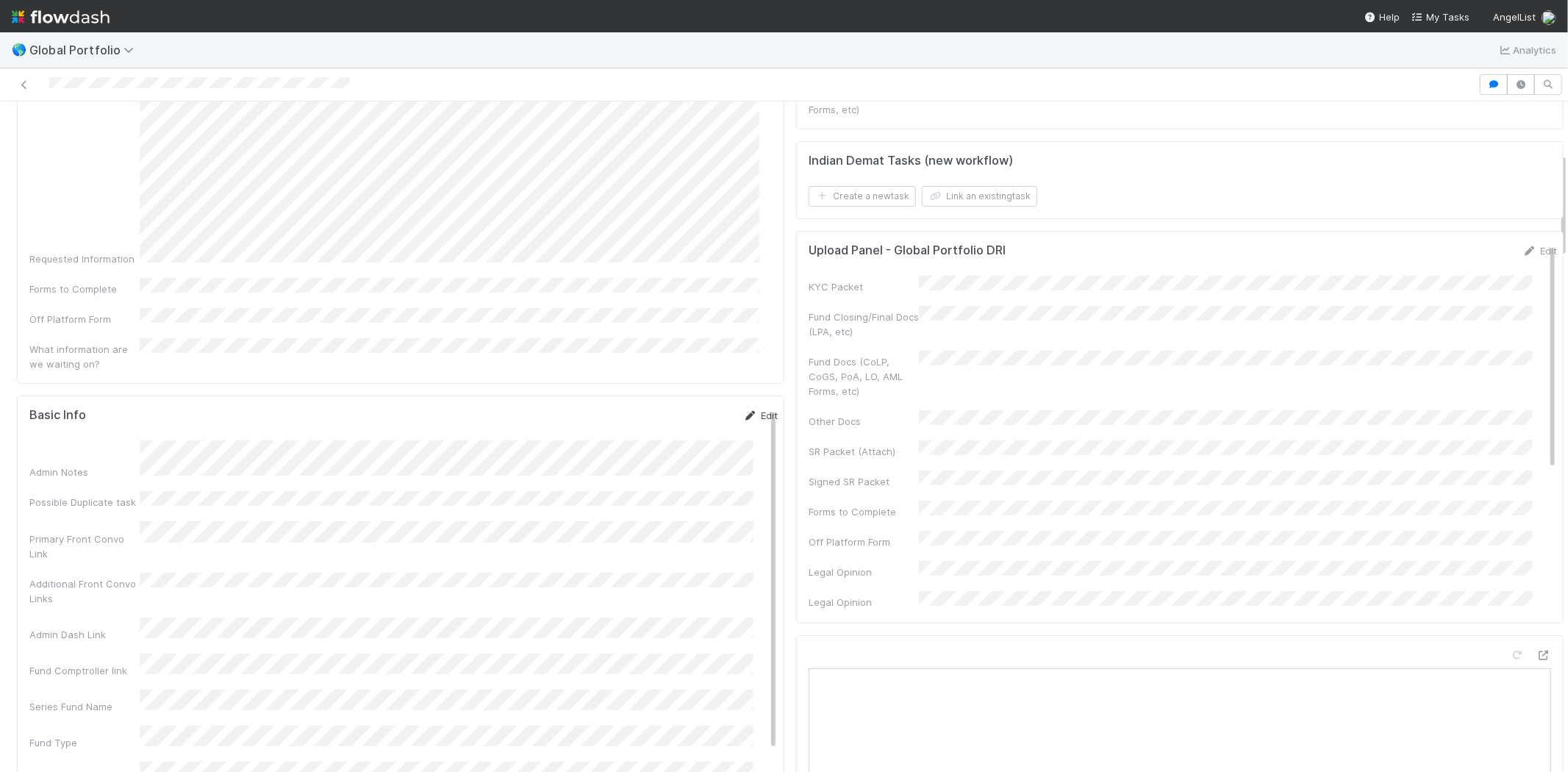
click at [743, 409] on link "Edit" at bounding box center [759, 415] width 35 height 12
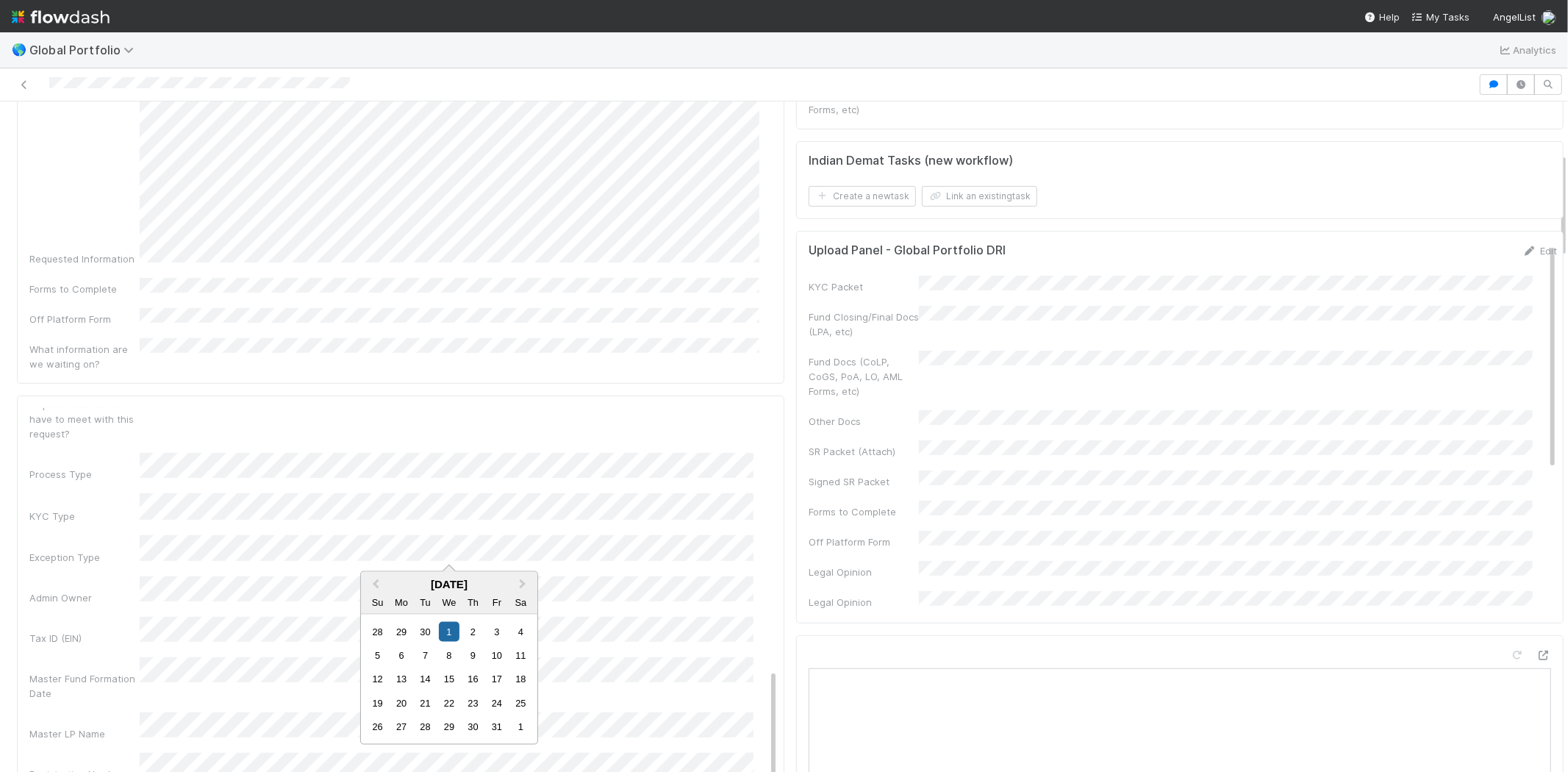
click at [247, 573] on div "Admin Notes Possible Duplicate task Primary Front Convo Link Additional Front C…" at bounding box center [403, 528] width 748 height 1145
click at [55, 671] on div "Master Fund Formation Date" at bounding box center [85, 686] width 111 height 29
click at [109, 671] on div "Master Fund Formation Date" at bounding box center [85, 686] width 111 height 29
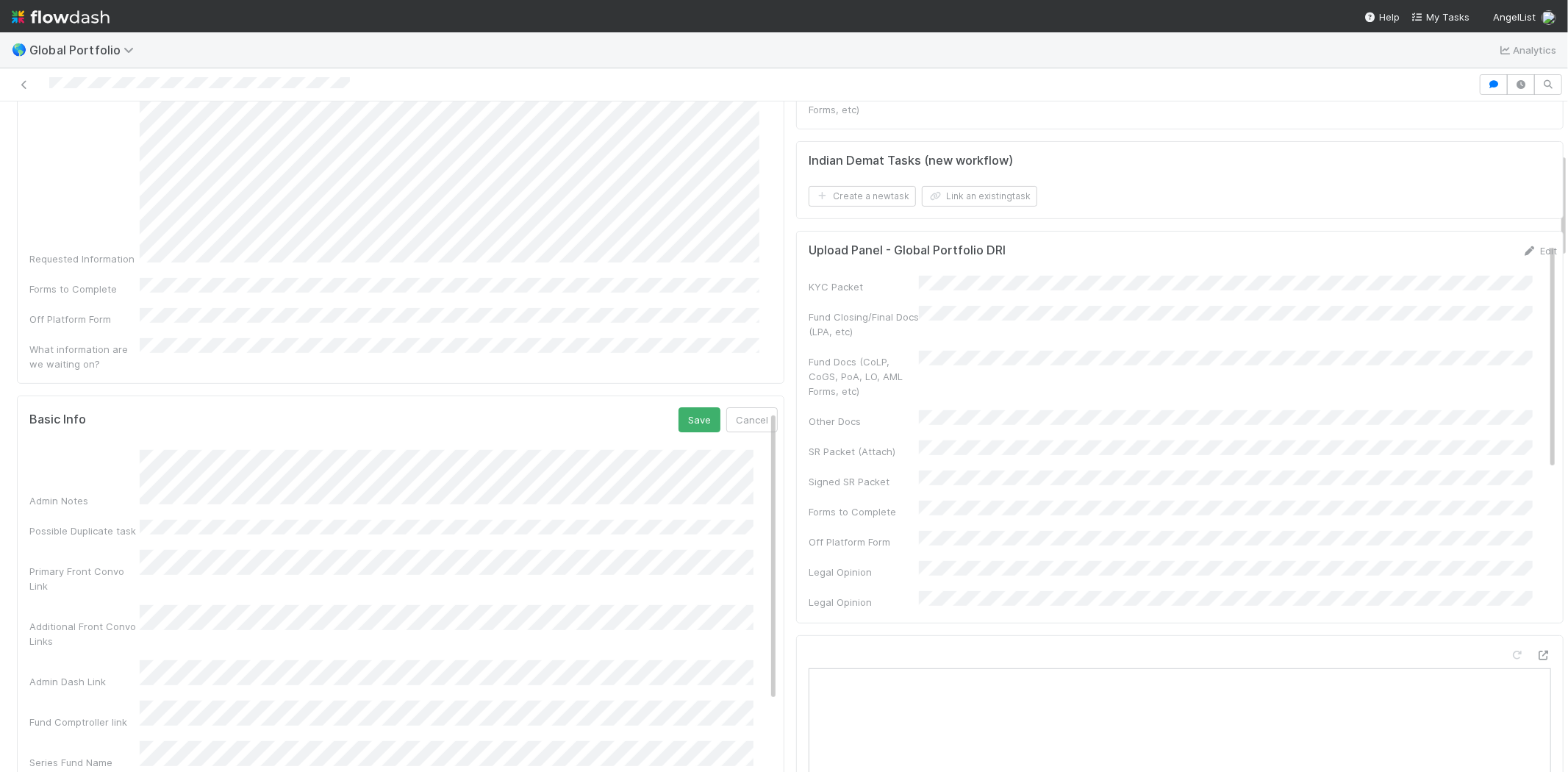
scroll to position [0, 0]
click at [678, 408] on button "Save" at bounding box center [699, 421] width 42 height 25
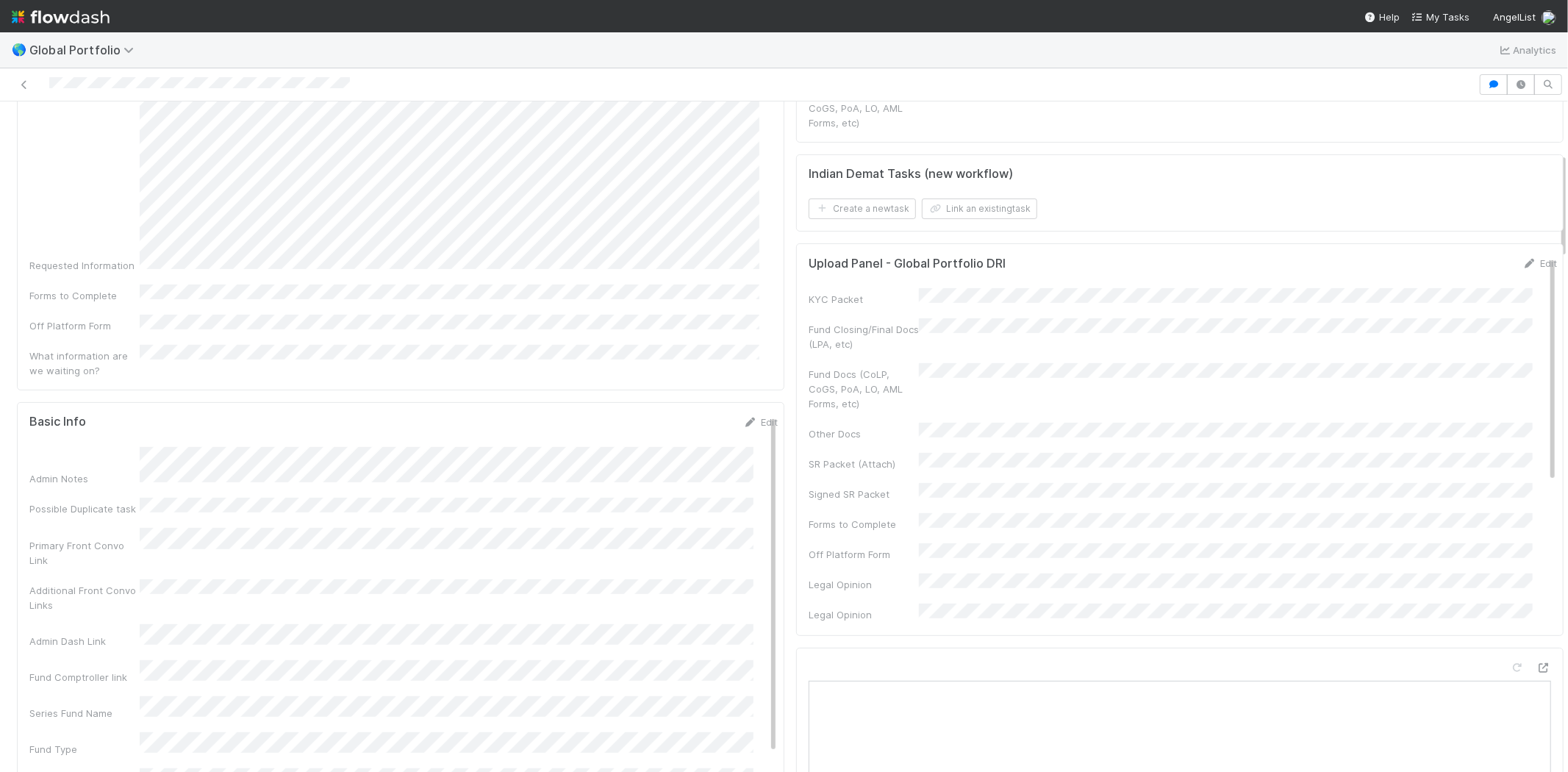
scroll to position [326, 0]
click at [743, 409] on link "Edit" at bounding box center [759, 415] width 35 height 12
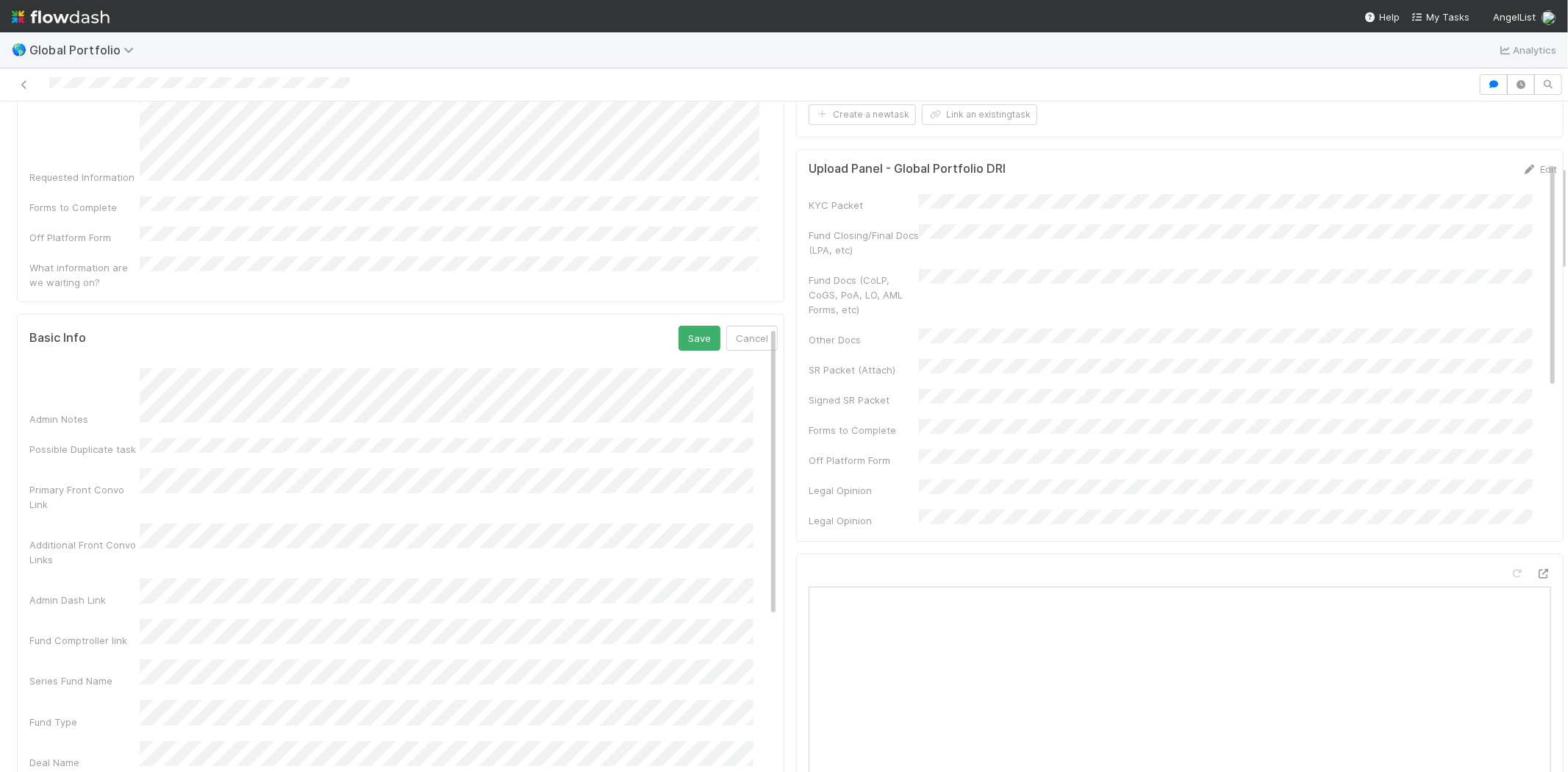
scroll to position [0, 0]
click at [678, 326] on button "Save" at bounding box center [699, 339] width 42 height 25
click at [743, 328] on link "Edit" at bounding box center [759, 333] width 35 height 12
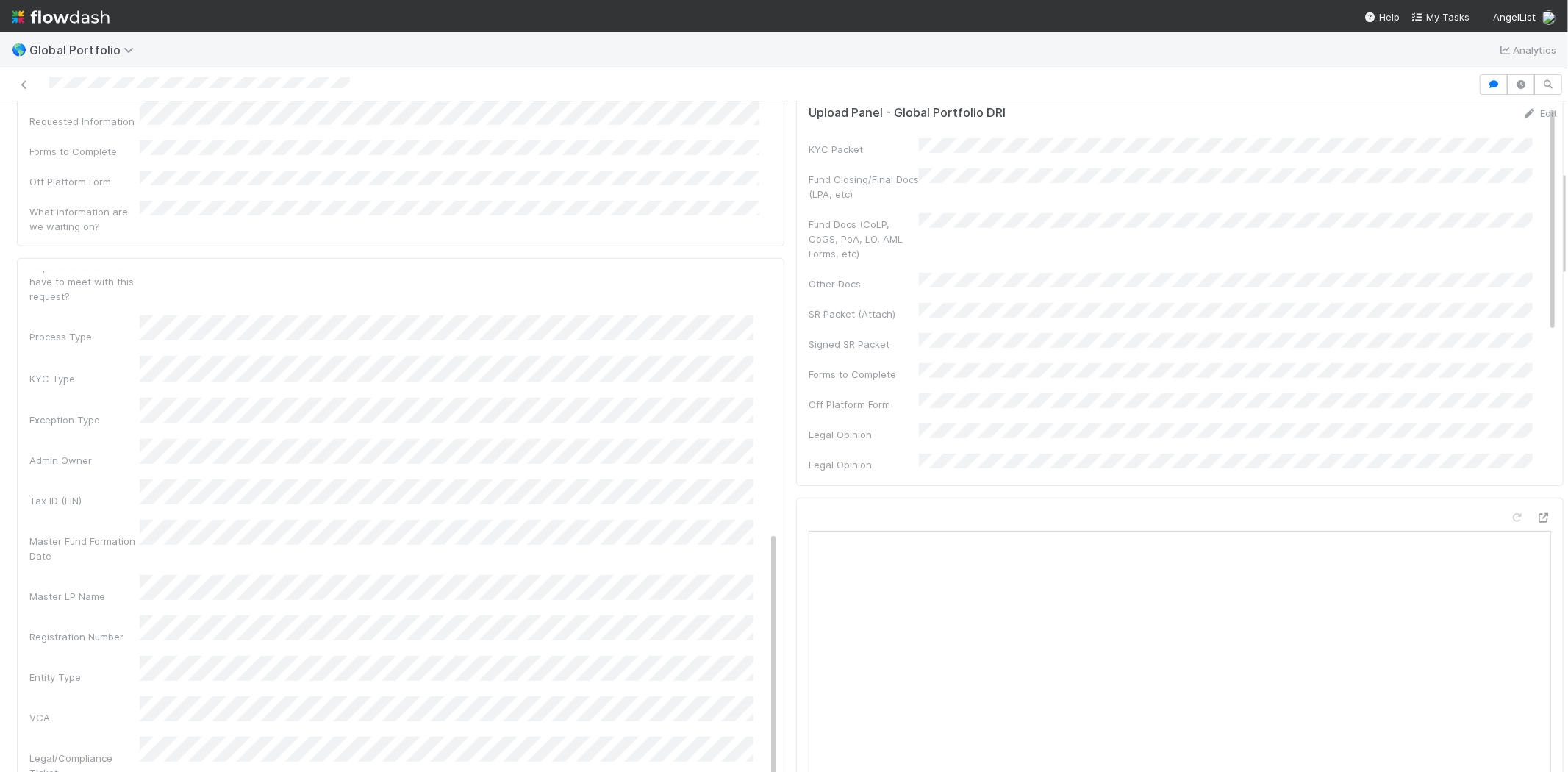
scroll to position [489, 0]
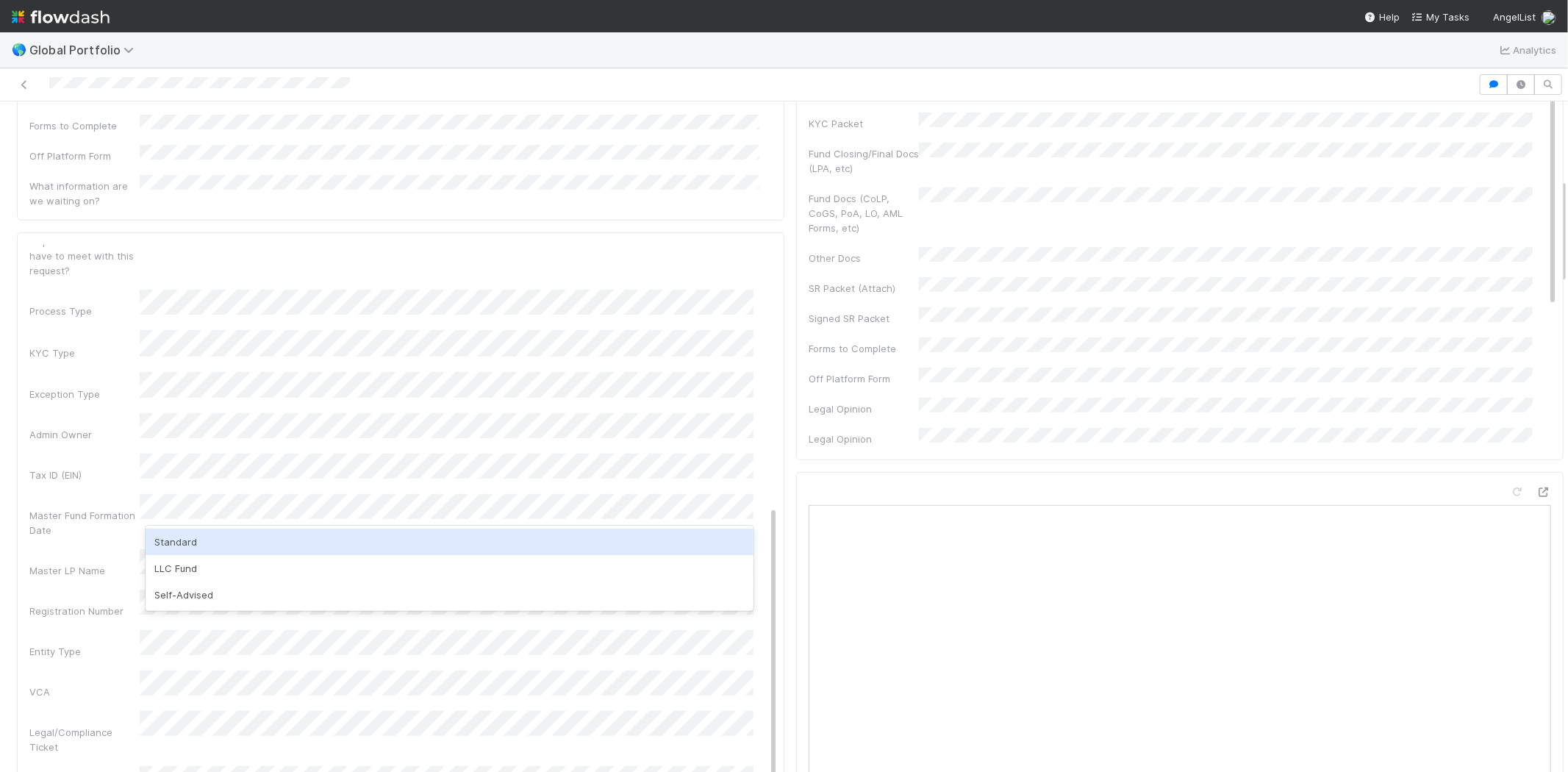
click at [158, 537] on div "Standard" at bounding box center [449, 542] width 608 height 27
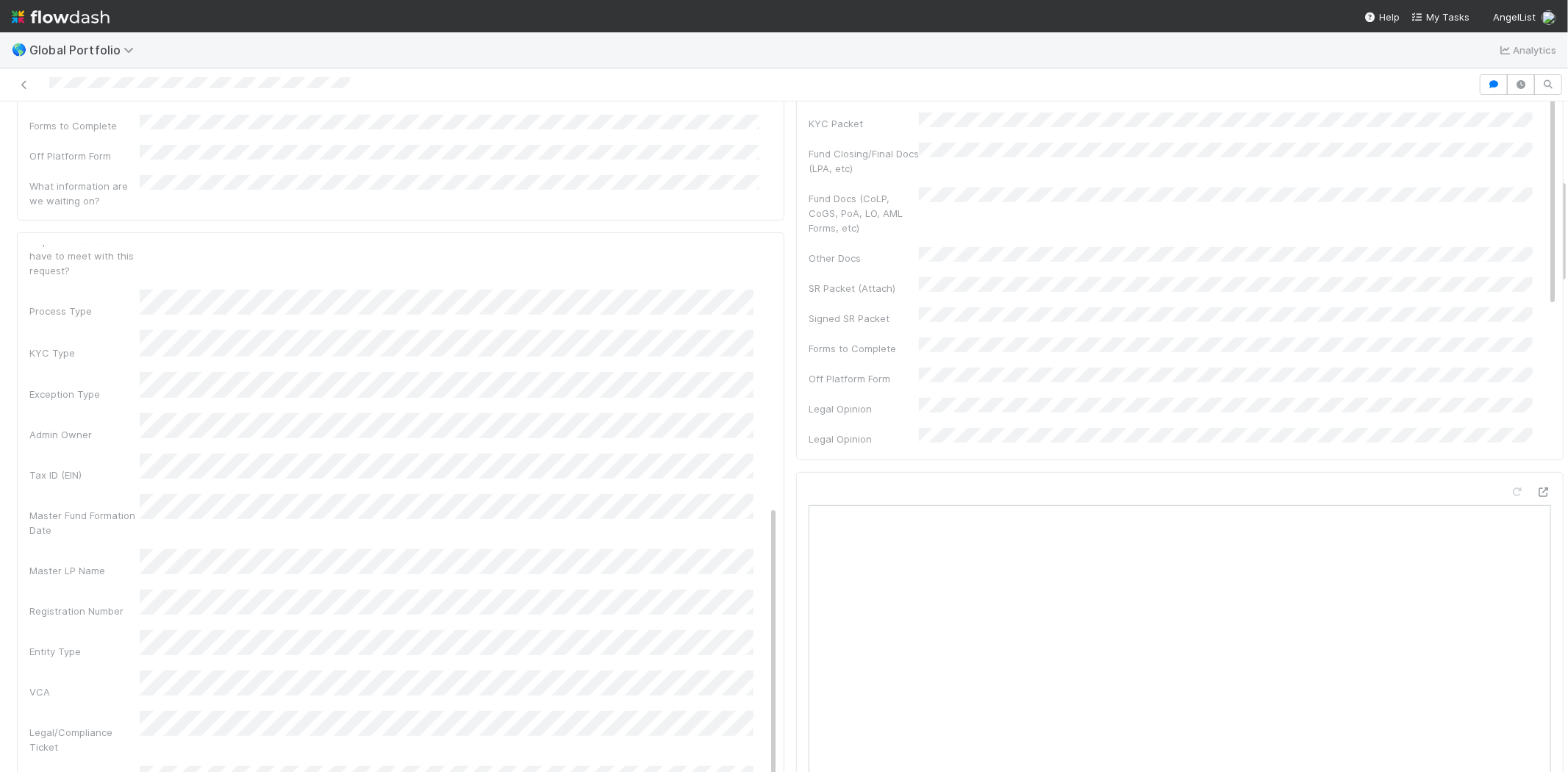
click at [45, 526] on div "Admin Notes Possible Duplicate task Primary Front Convo Link Additional Front C…" at bounding box center [403, 365] width 748 height 1145
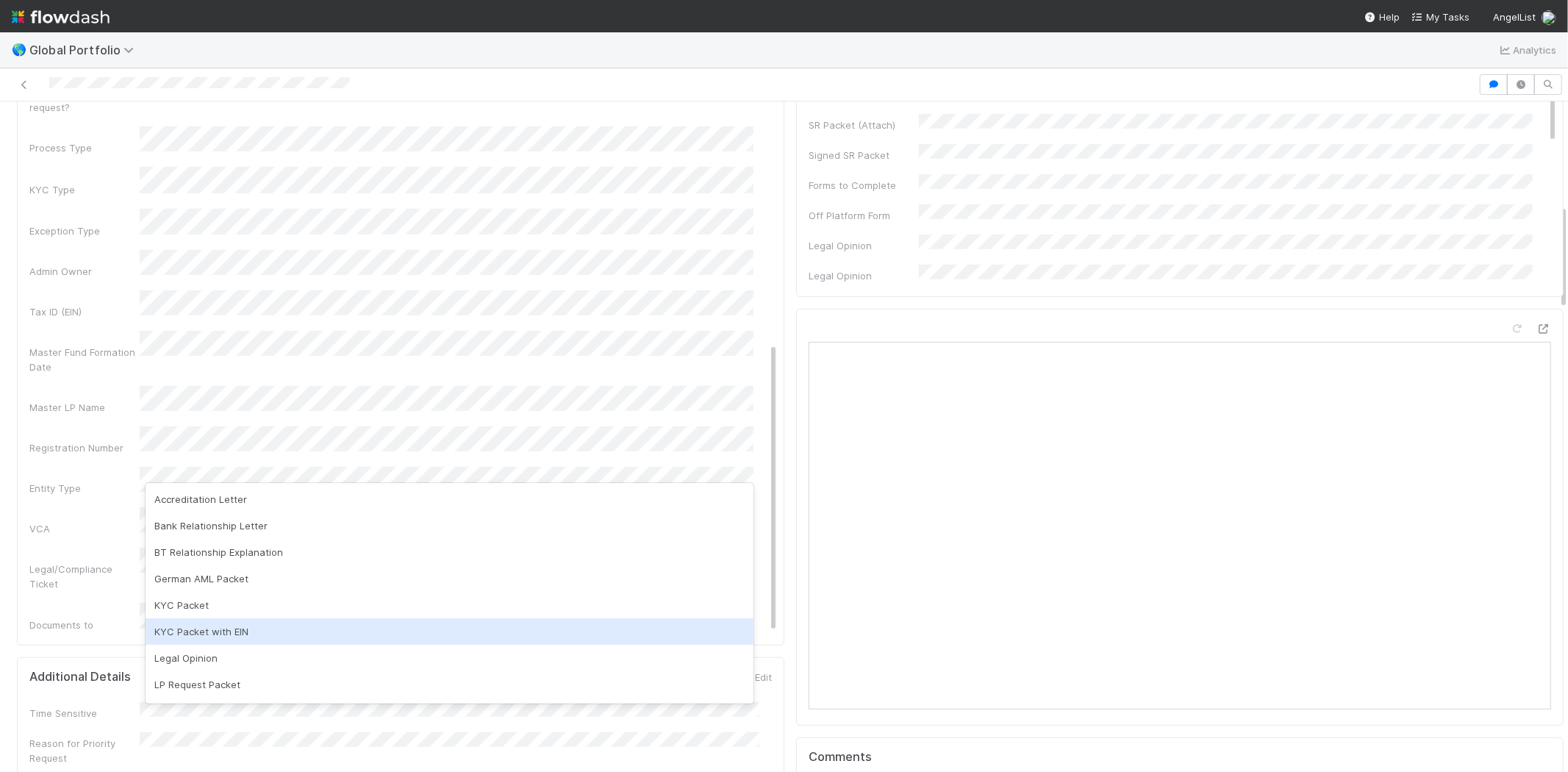
click at [207, 630] on div "KYC Packet with EIN" at bounding box center [449, 631] width 608 height 27
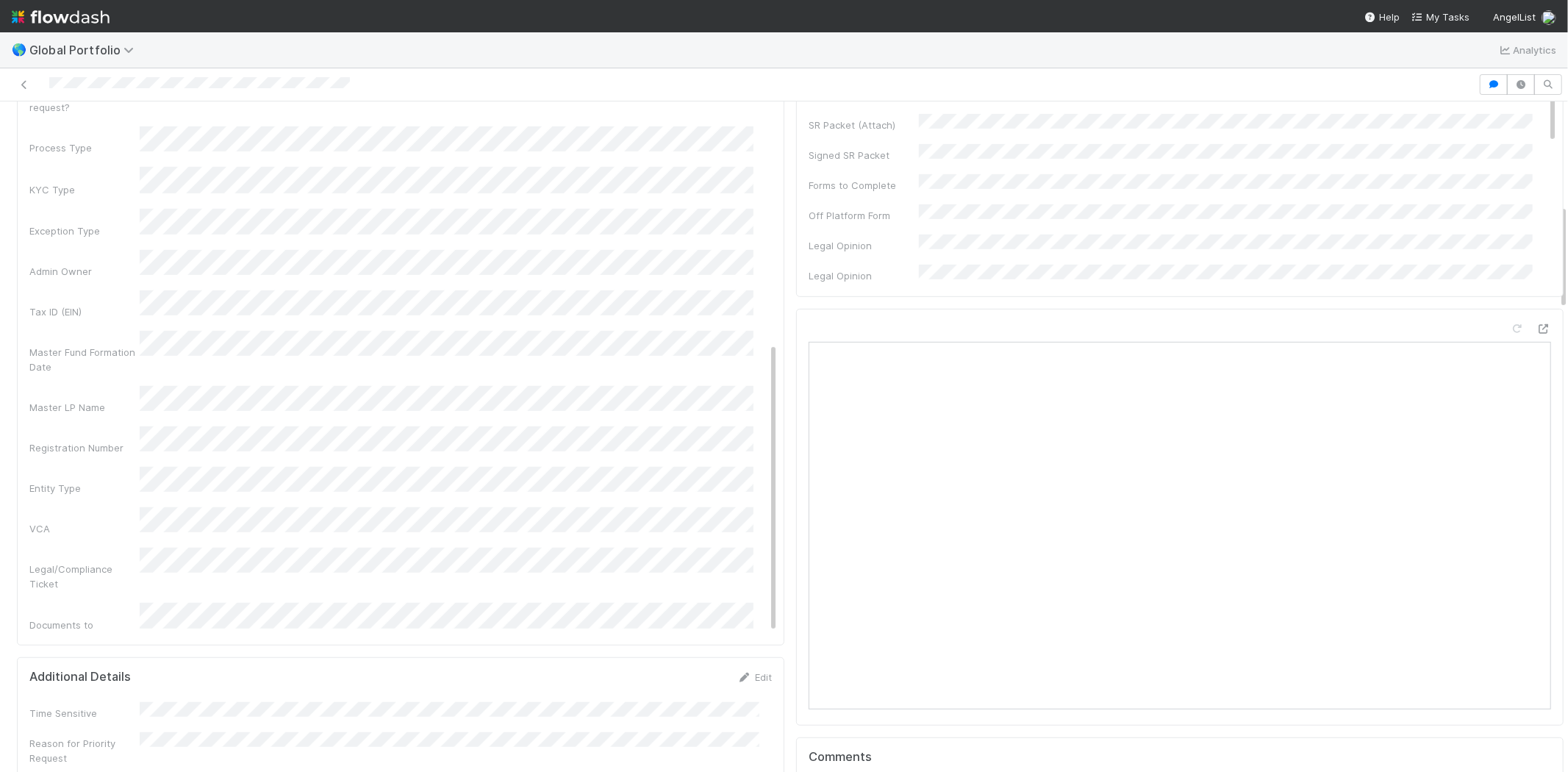
click at [115, 562] on div "Legal/Compliance Ticket" at bounding box center [85, 576] width 111 height 29
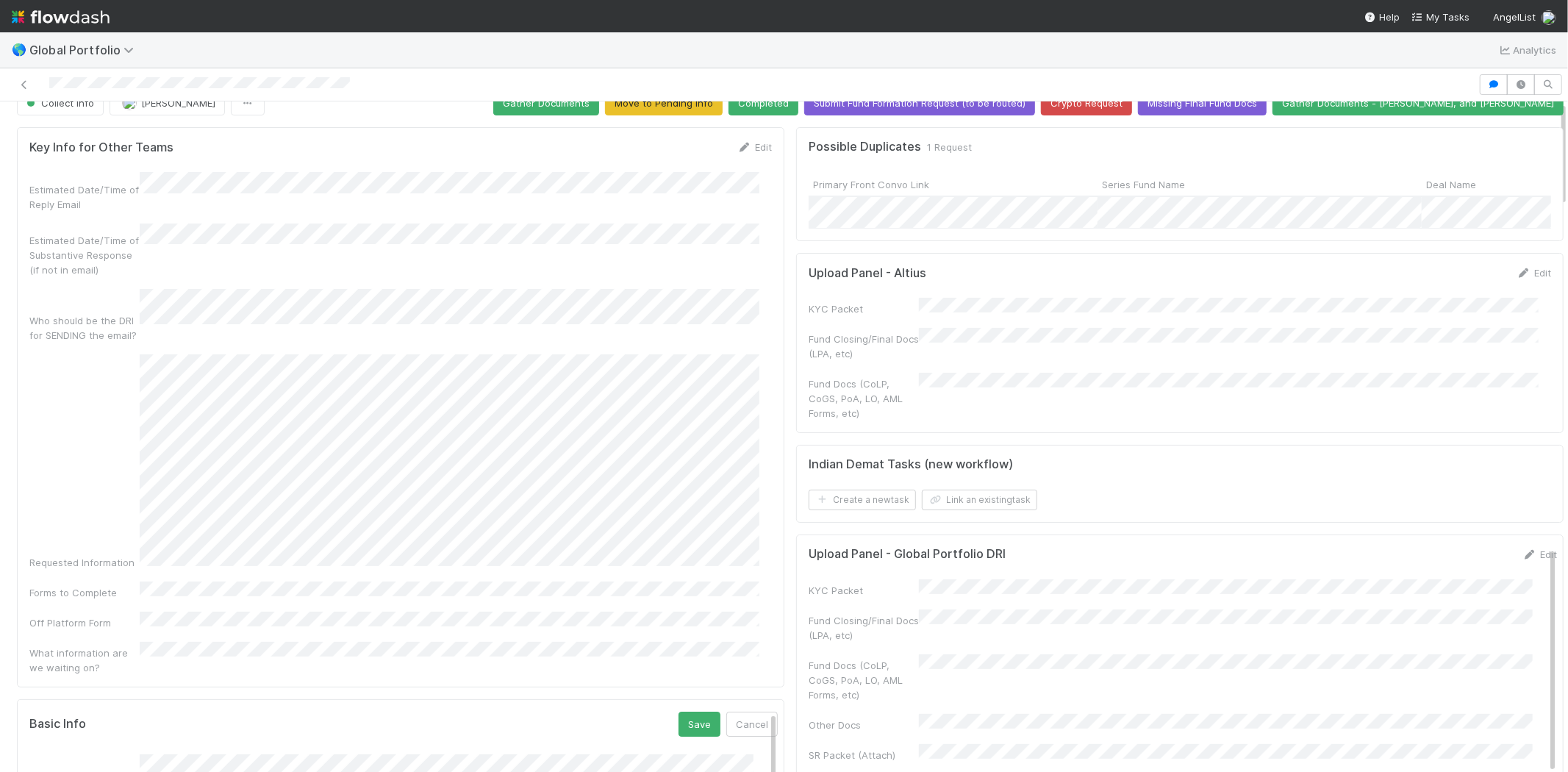
scroll to position [0, 0]
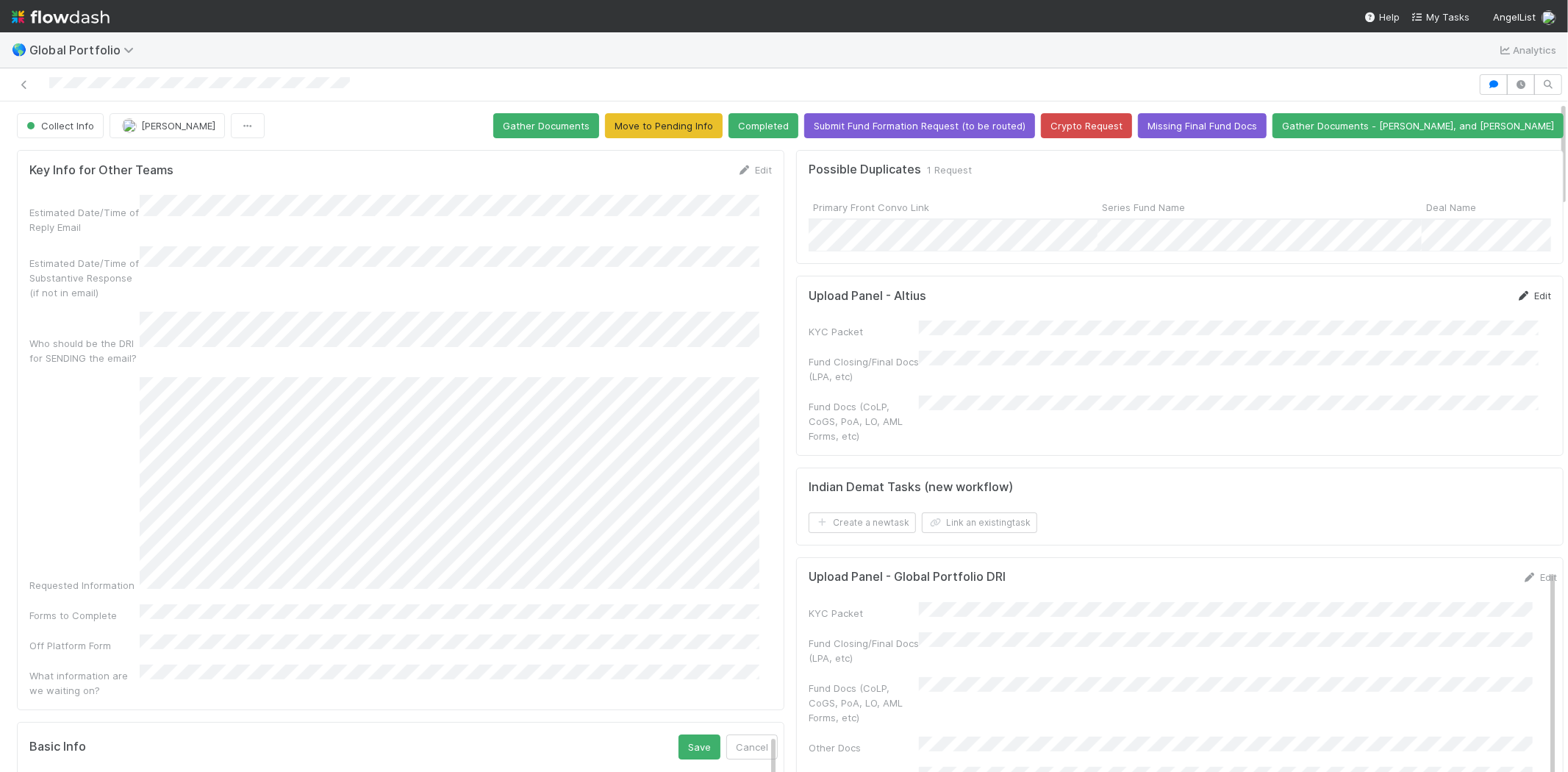
click at [1516, 301] on link "Edit" at bounding box center [1533, 295] width 35 height 12
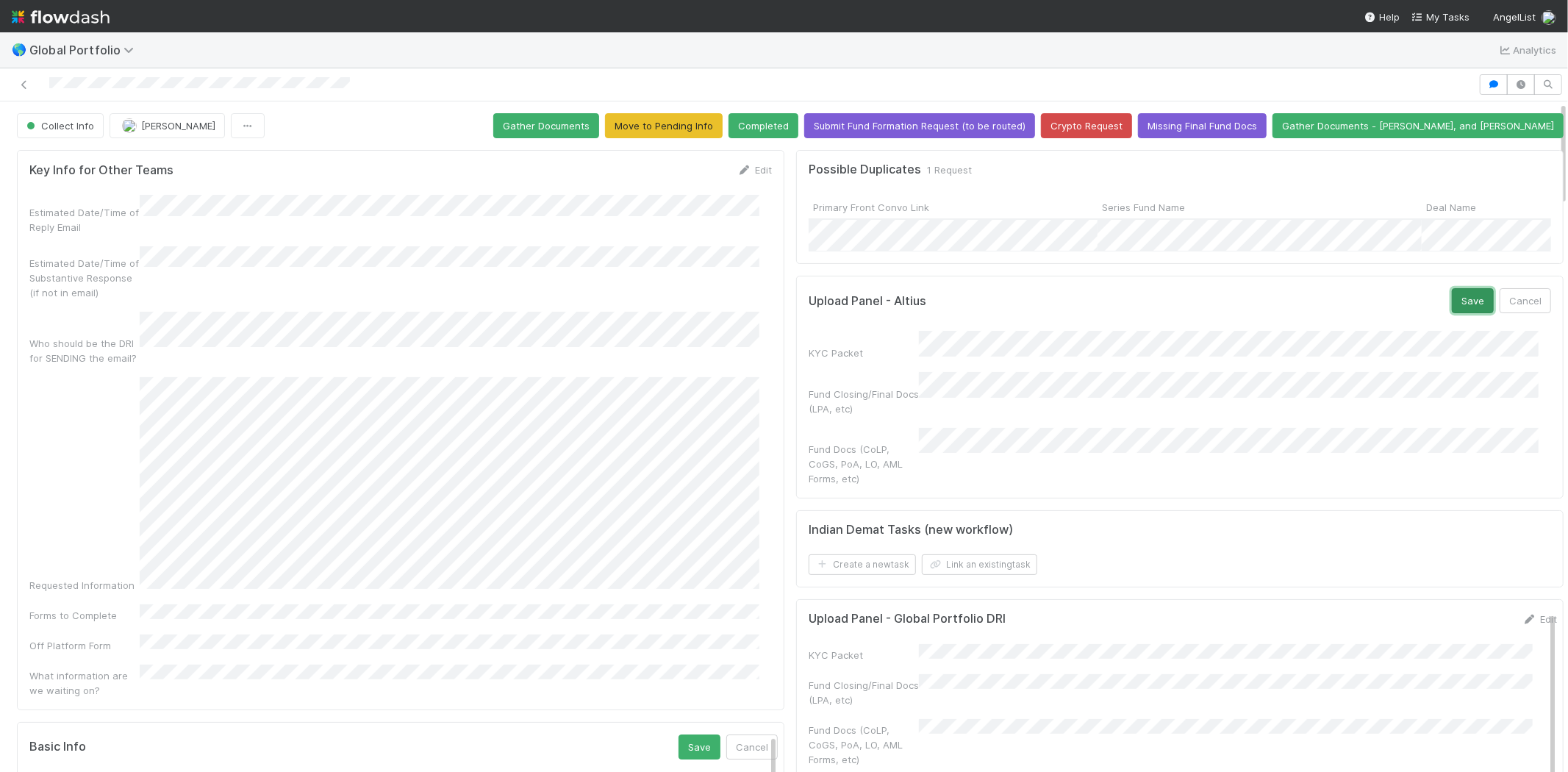
click at [1451, 313] on button "Save" at bounding box center [1472, 300] width 42 height 25
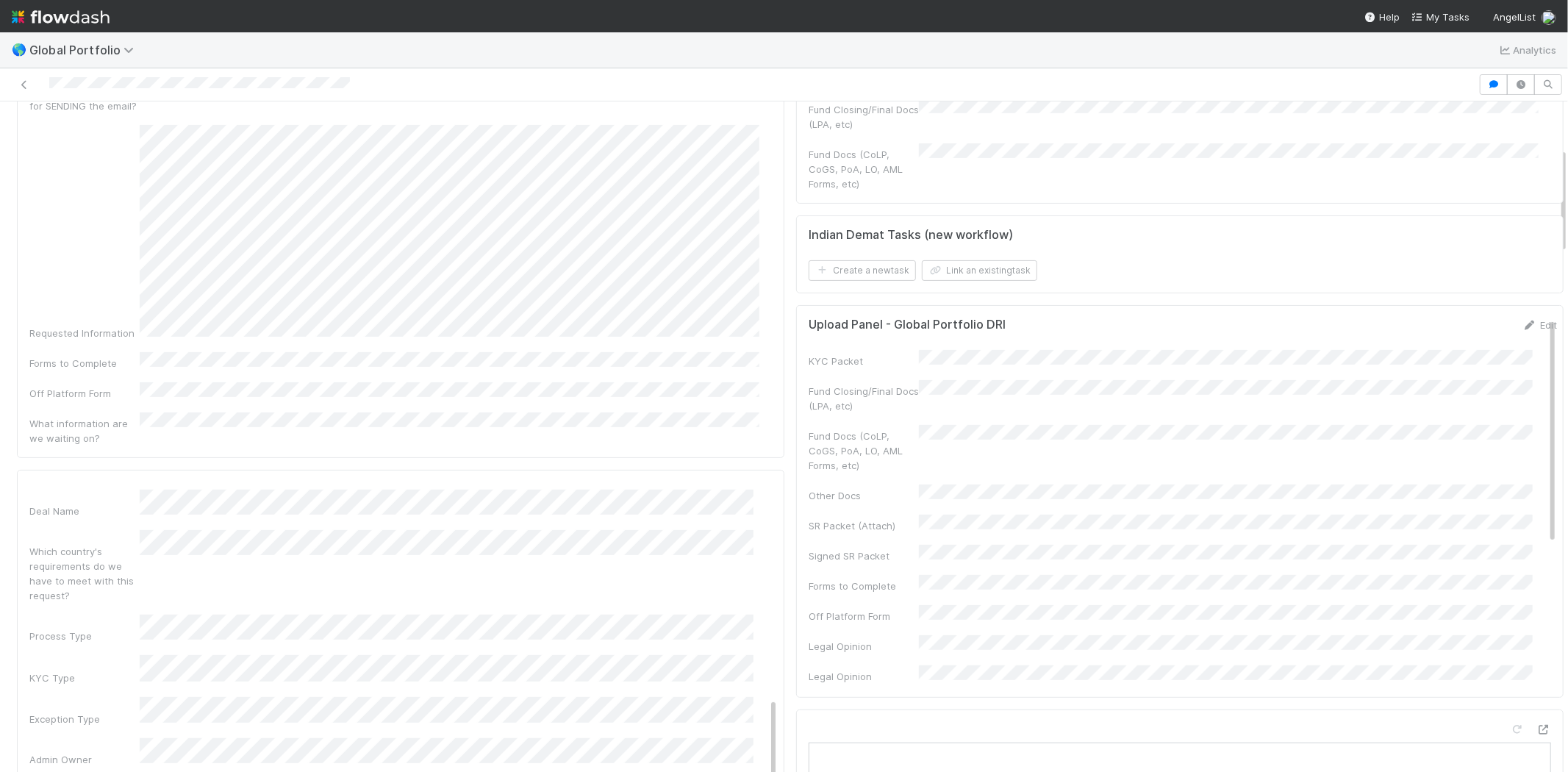
scroll to position [245, 0]
click at [1522, 333] on link "Edit" at bounding box center [1539, 332] width 35 height 12
click at [1457, 341] on button "Save" at bounding box center [1478, 337] width 42 height 25
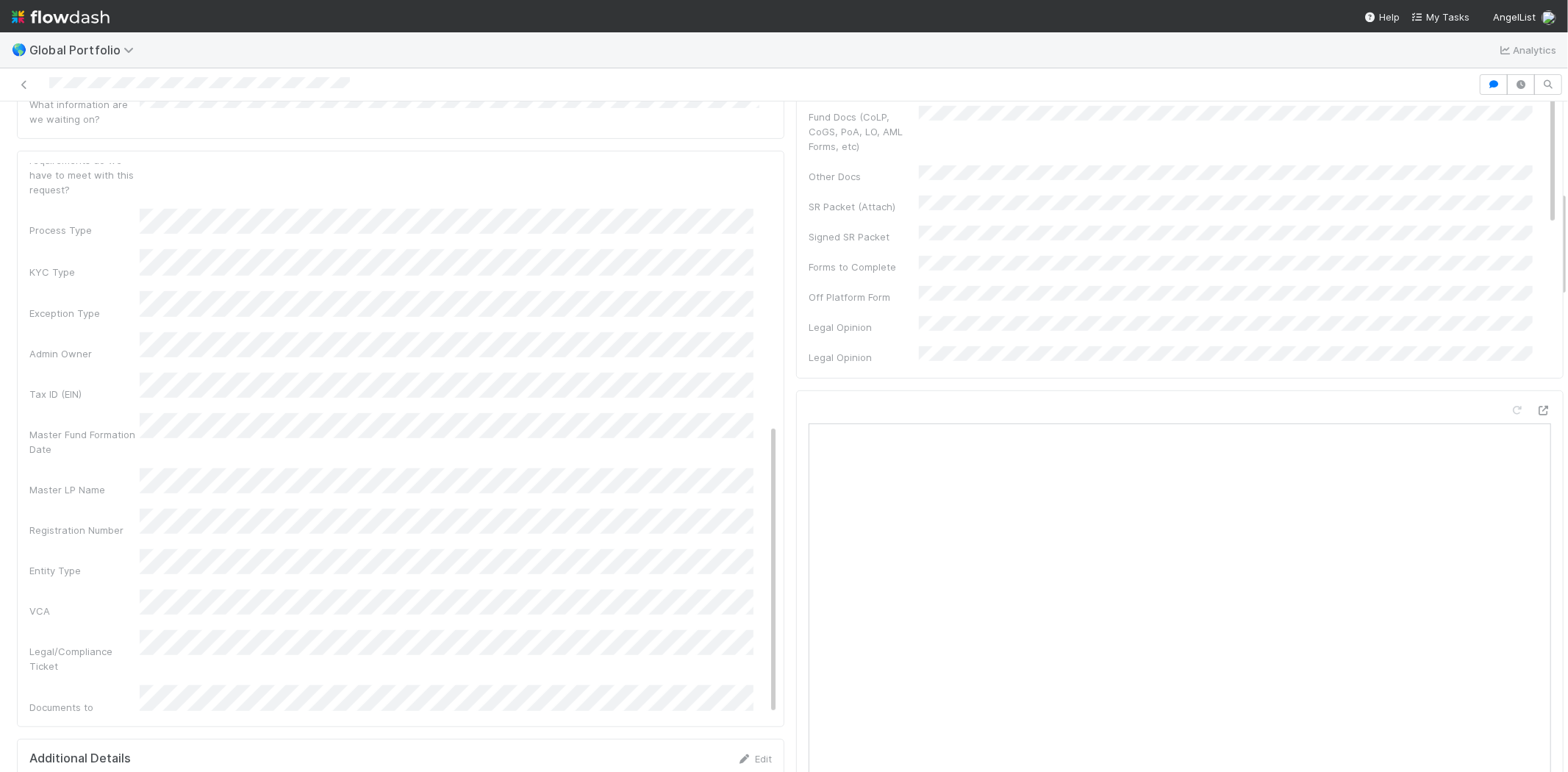
scroll to position [496, 0]
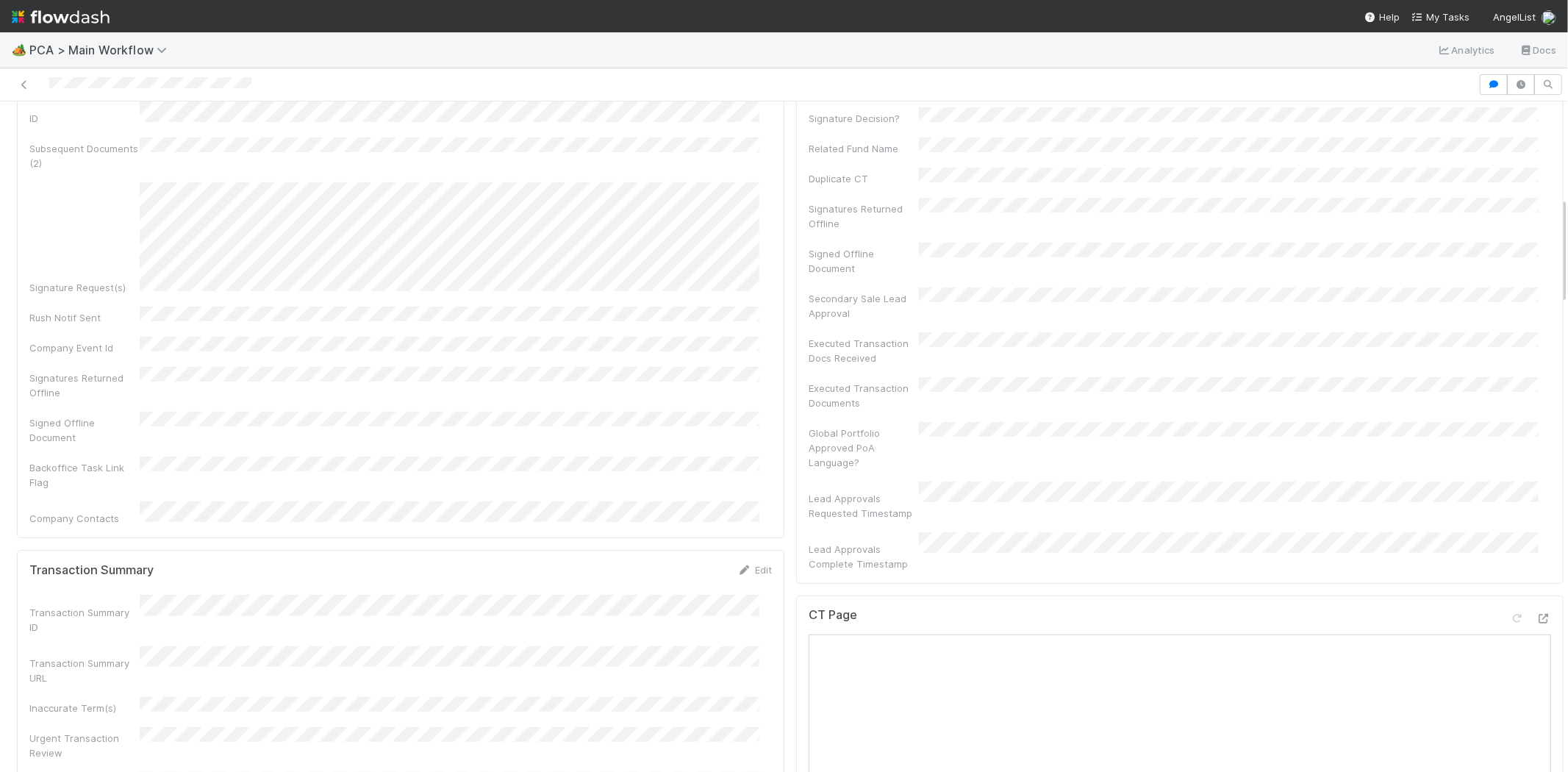
scroll to position [408, 0]
click at [86, 86] on div at bounding box center [739, 84] width 1466 height 21
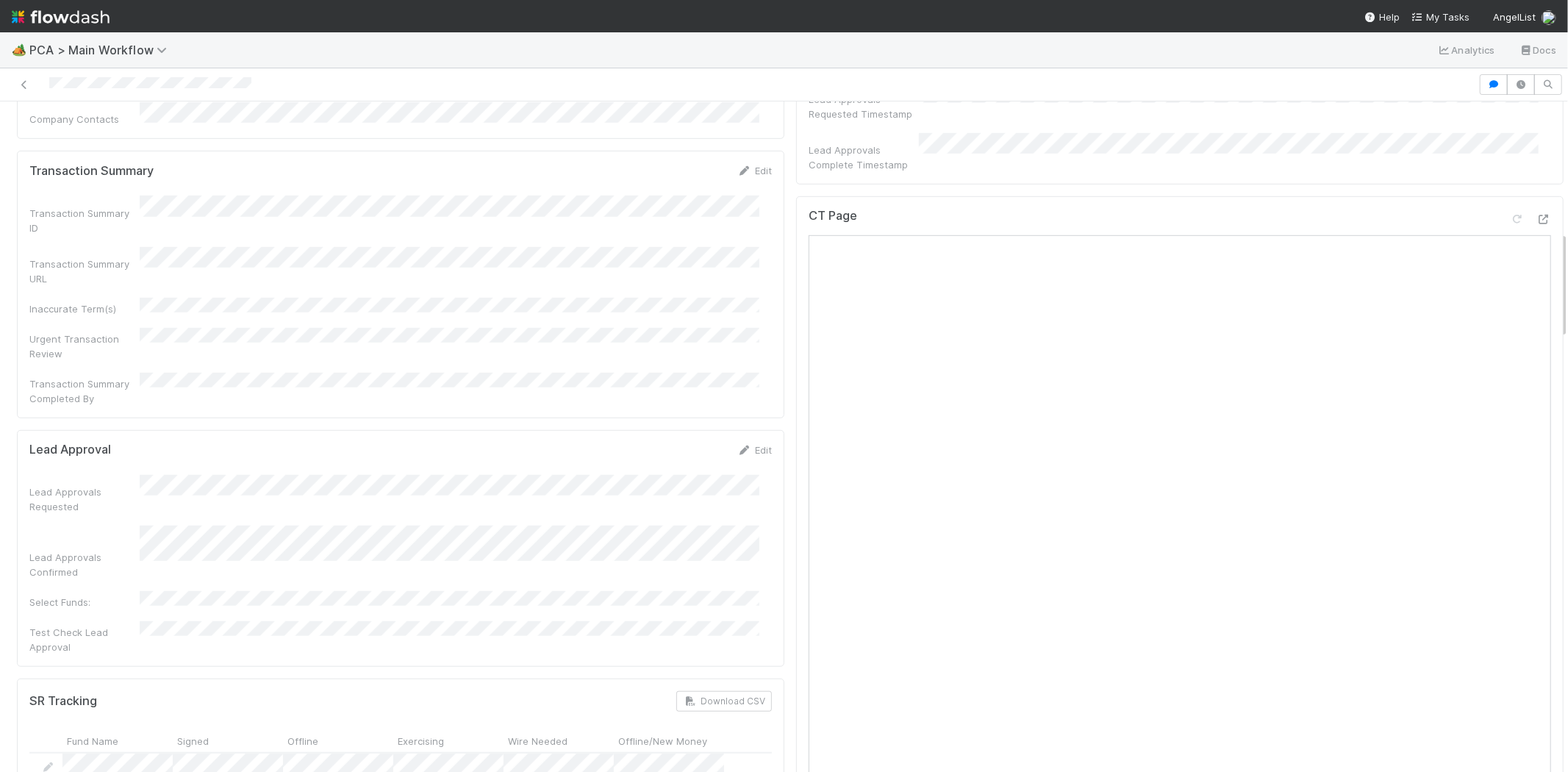
scroll to position [898, 0]
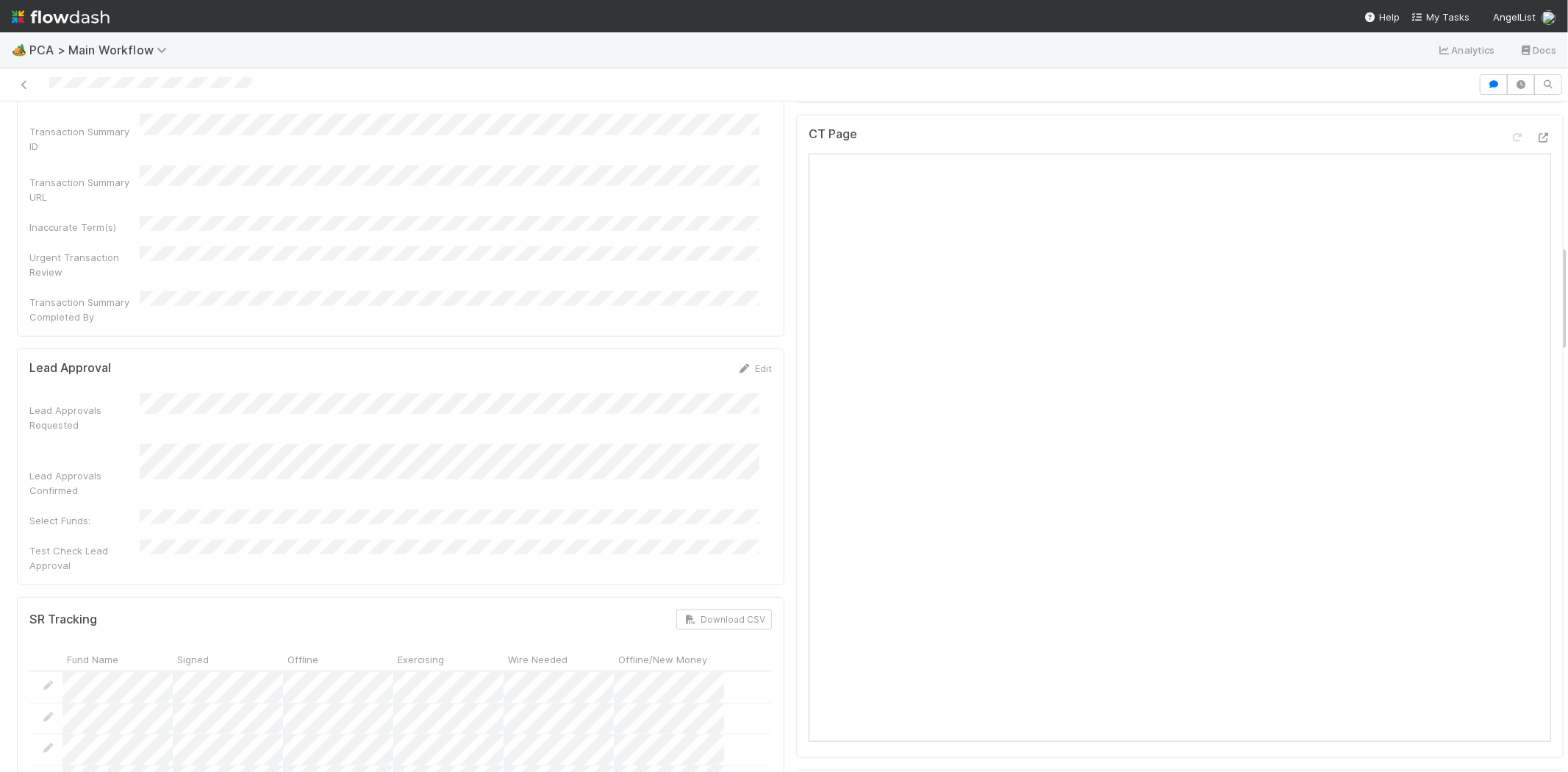
drag, startPoint x: 45, startPoint y: 86, endPoint x: 145, endPoint y: 329, distance: 262.8
click at [145, 393] on div "Lead Approvals Requested Lead Approvals Confirmed Select Funds: Test Check Lead…" at bounding box center [400, 482] width 743 height 179
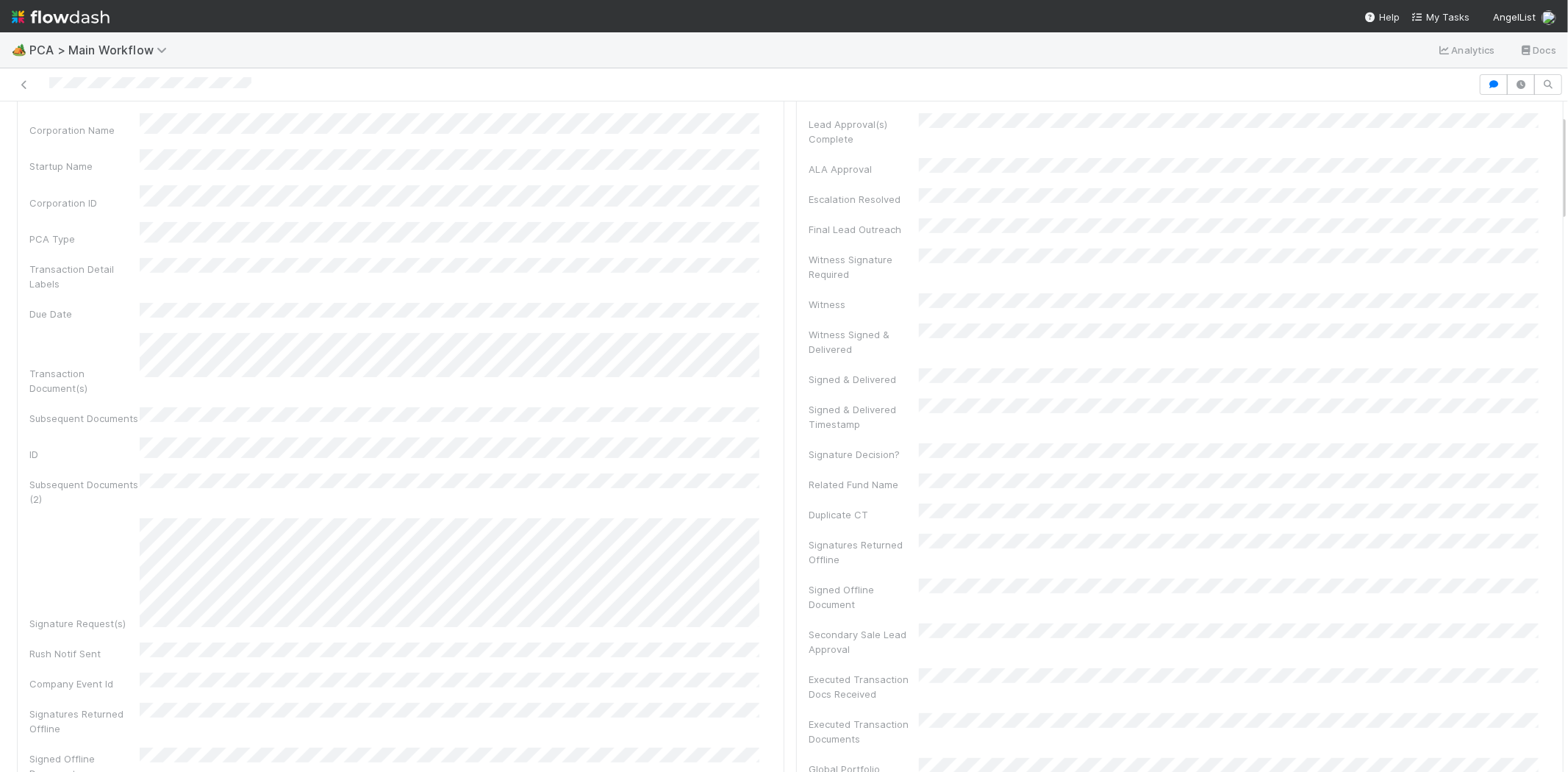
scroll to position [0, 0]
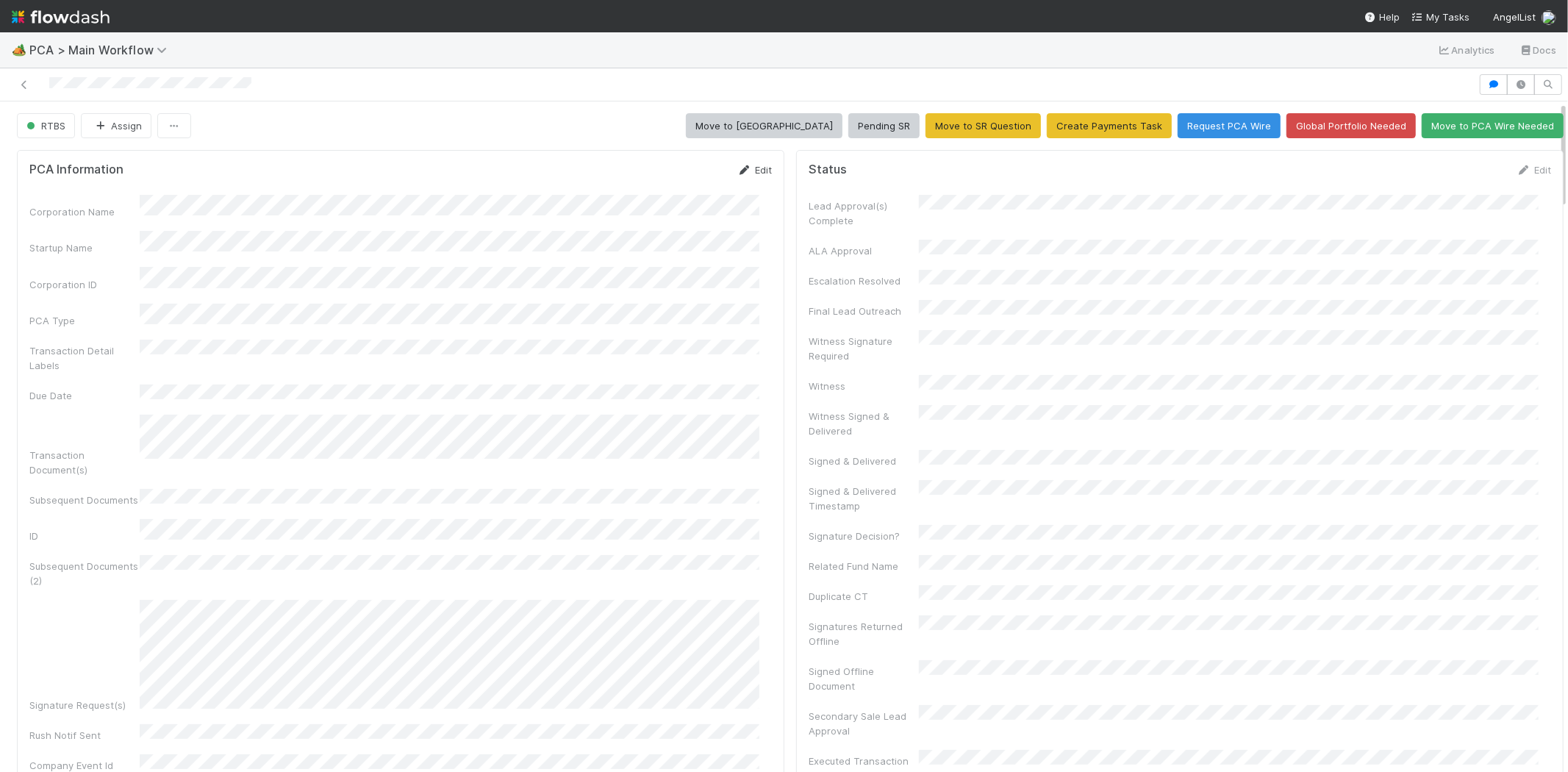
click at [747, 173] on link "Edit" at bounding box center [754, 169] width 35 height 12
click at [687, 167] on button "Save" at bounding box center [693, 175] width 42 height 25
click at [751, 165] on link "Edit" at bounding box center [754, 169] width 35 height 12
click at [673, 174] on button "Save" at bounding box center [693, 175] width 42 height 25
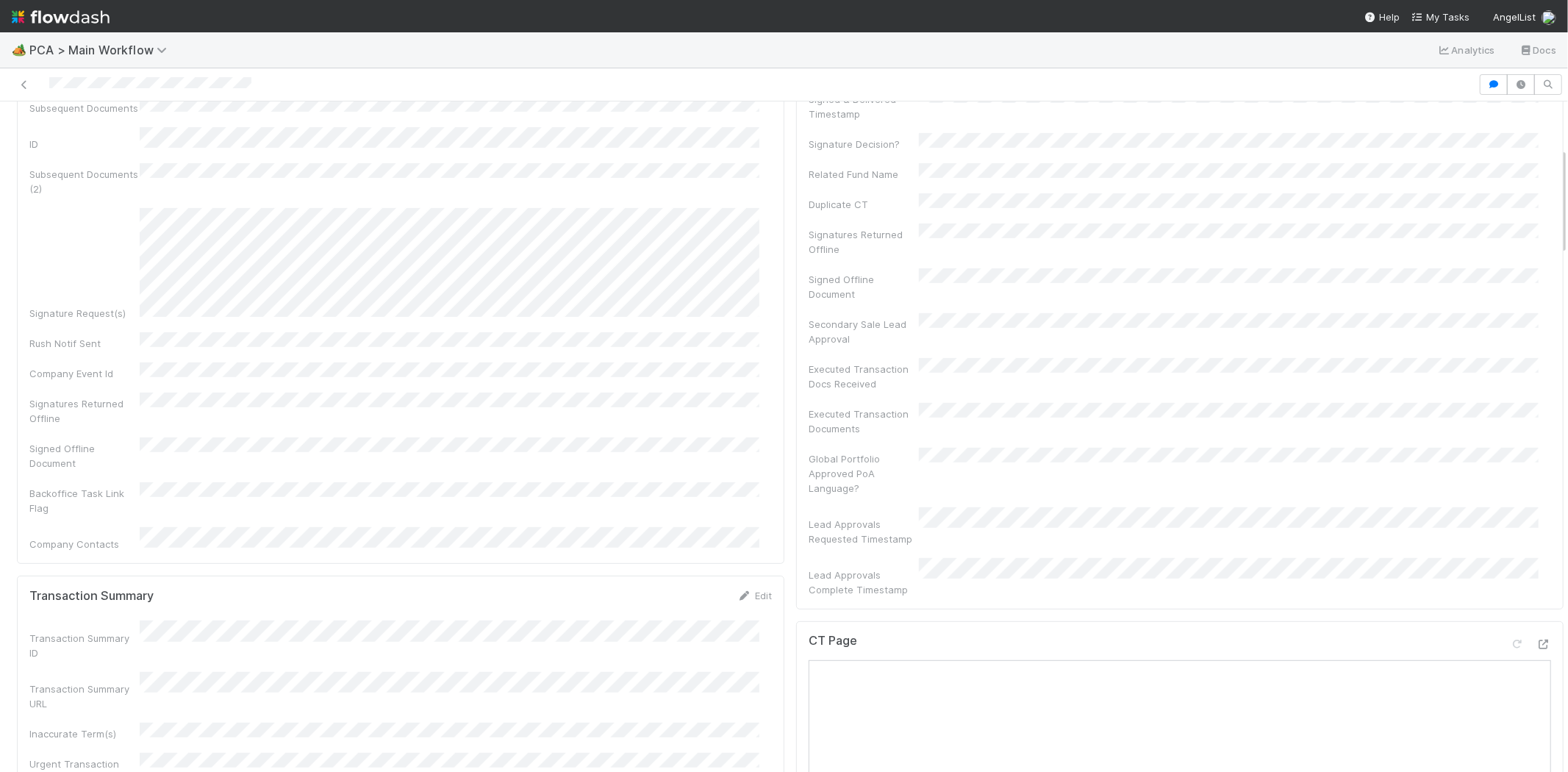
scroll to position [245, 0]
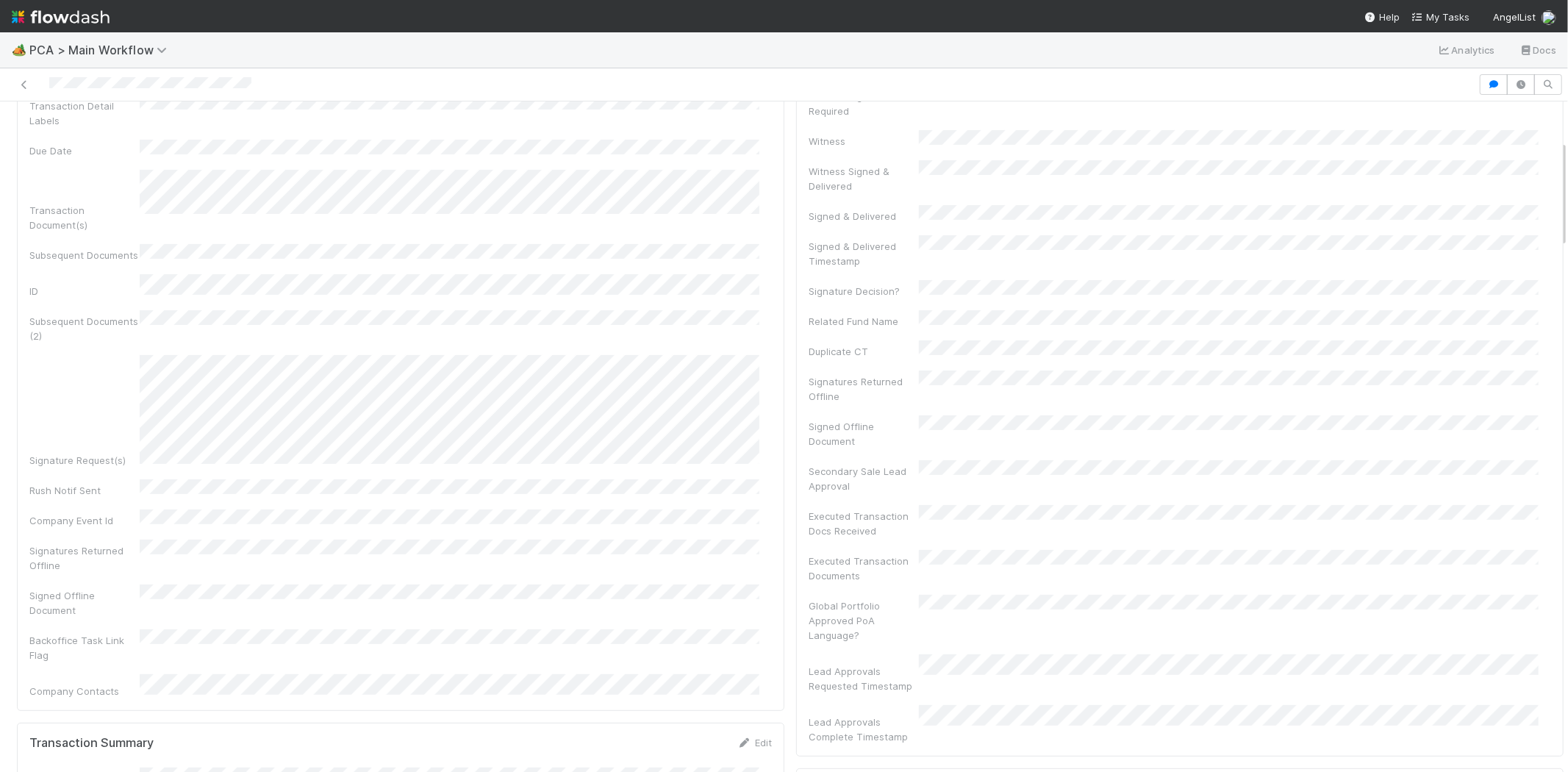
click at [530, 446] on div "Corporation Name Startup Name Corporation ID PCA Type Transaction Detail Labels…" at bounding box center [400, 324] width 743 height 748
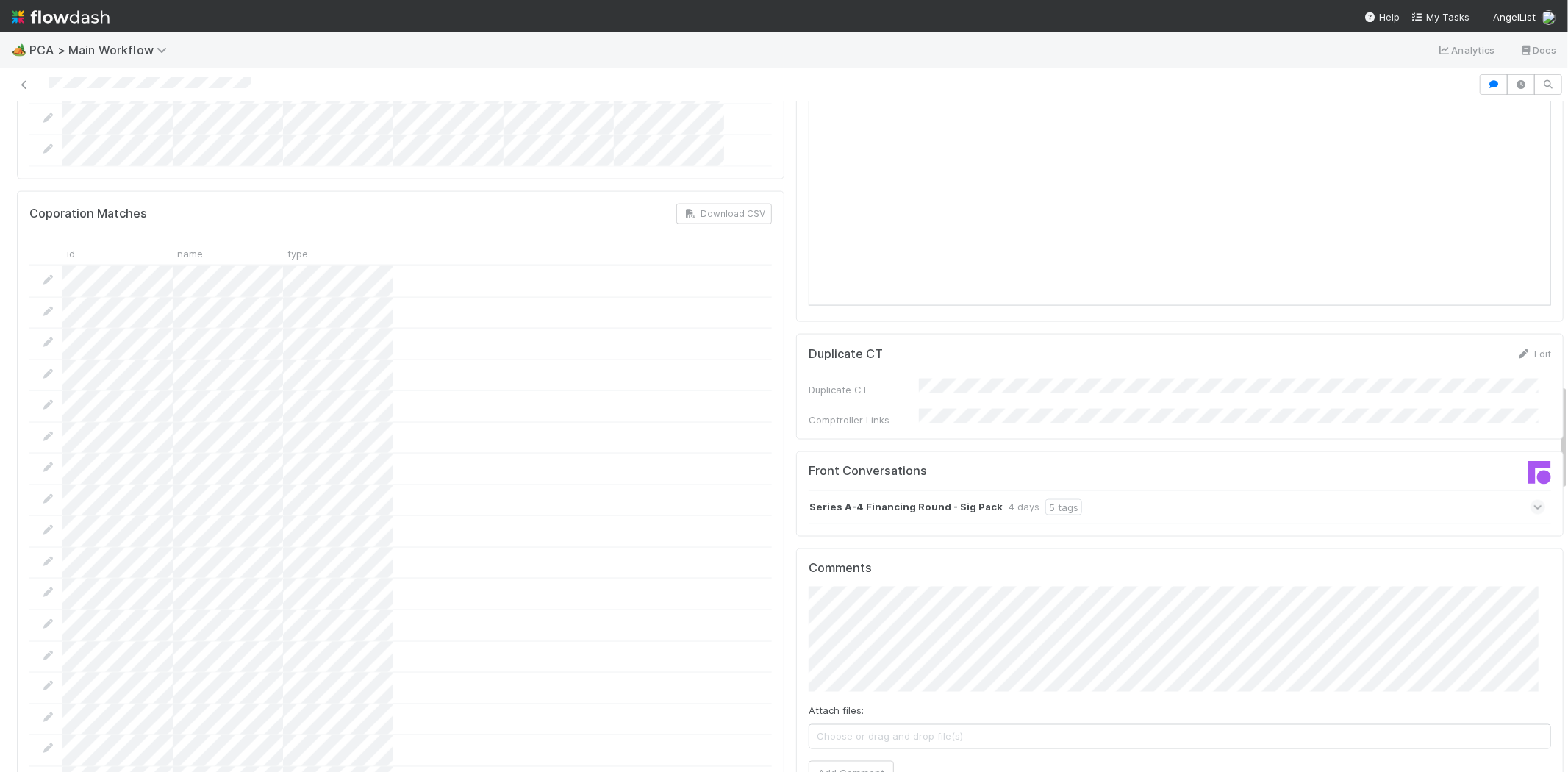
scroll to position [1796, 0]
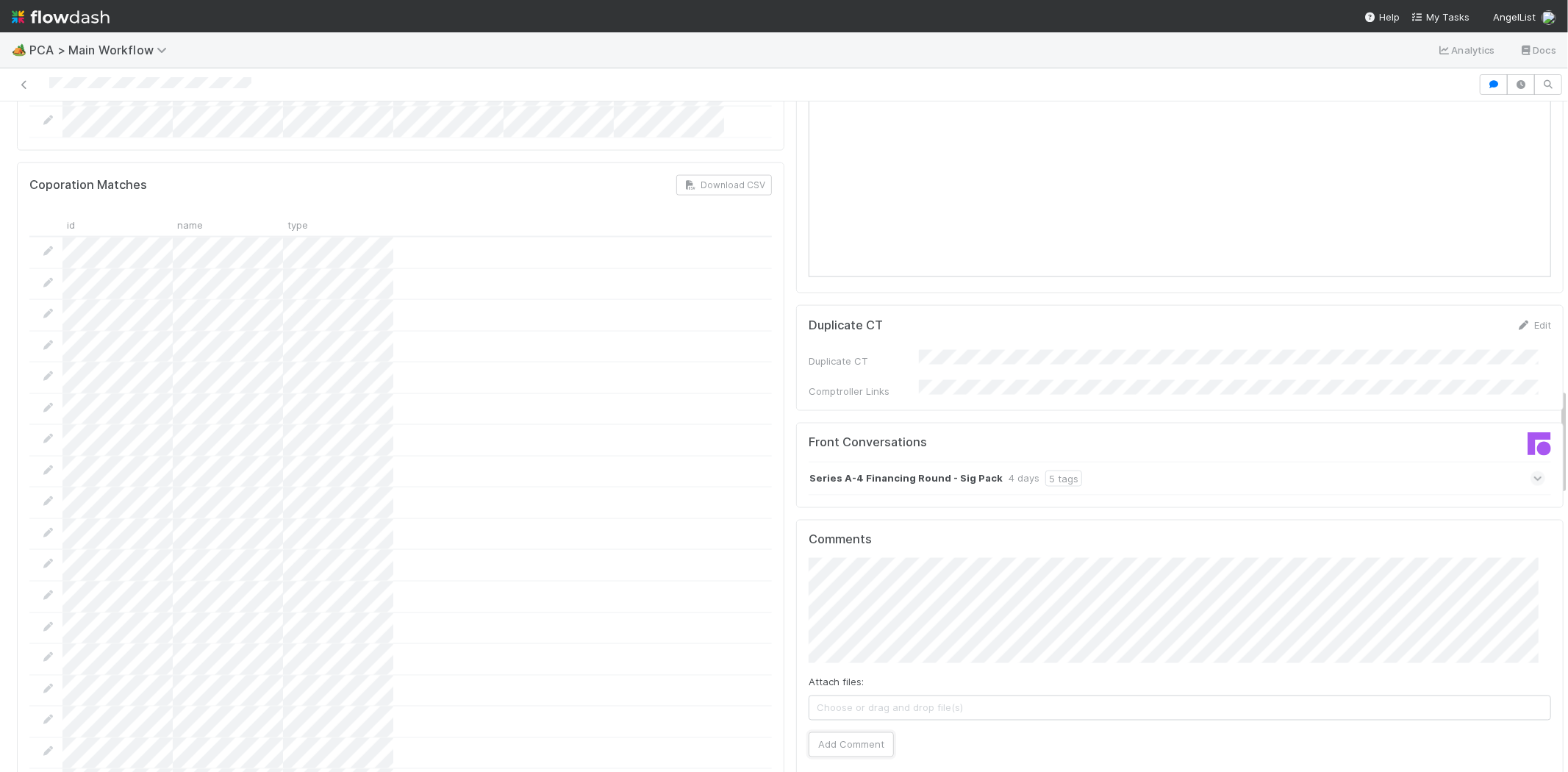
drag, startPoint x: 835, startPoint y: 657, endPoint x: 556, endPoint y: 537, distance: 303.7
click at [556, 537] on div "PCA Information Edit Corporation Name Startup Name Corporation ID PCA Type Tran…" at bounding box center [790, 559] width 1558 height 4422
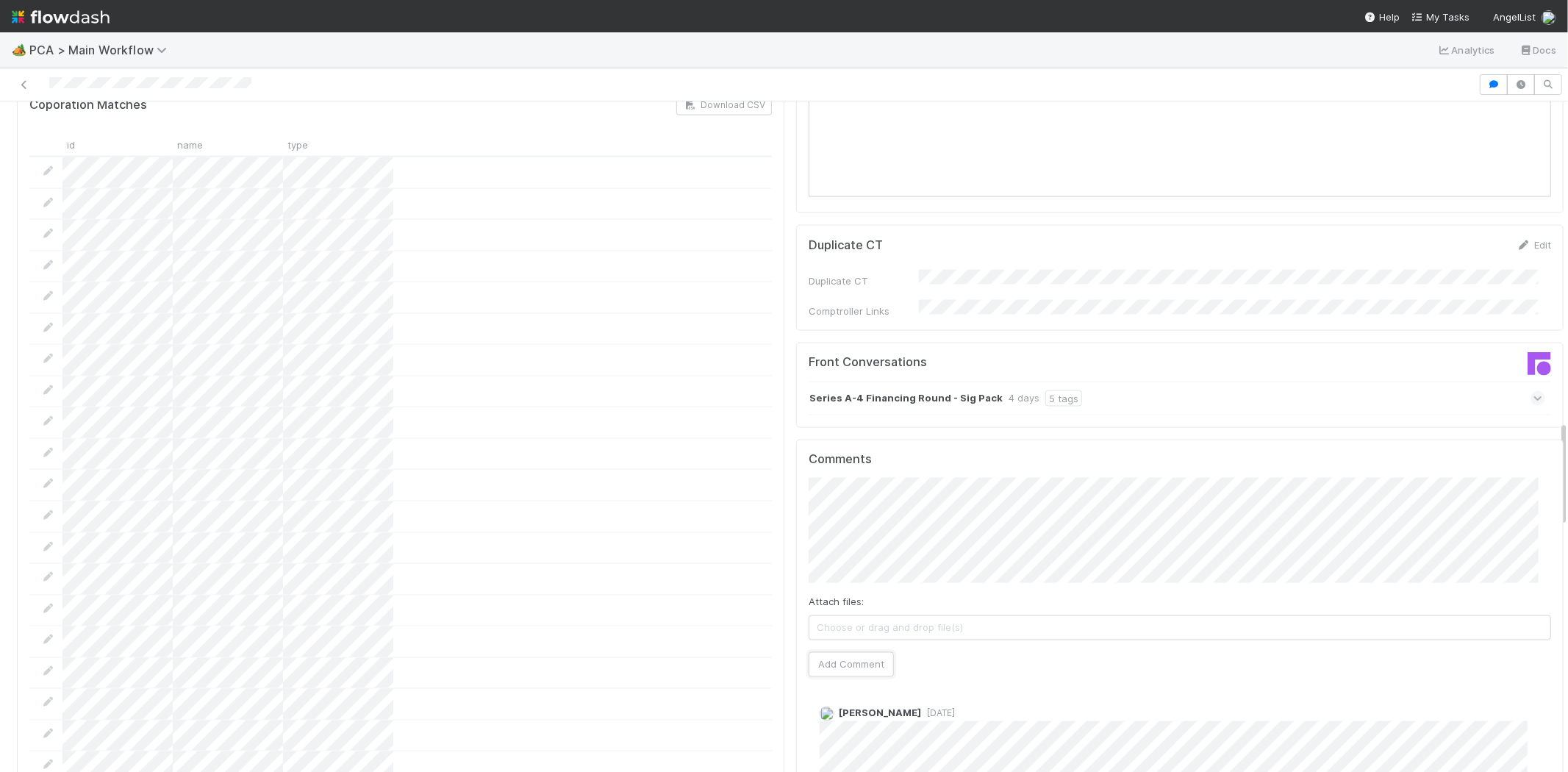
scroll to position [2041, 0]
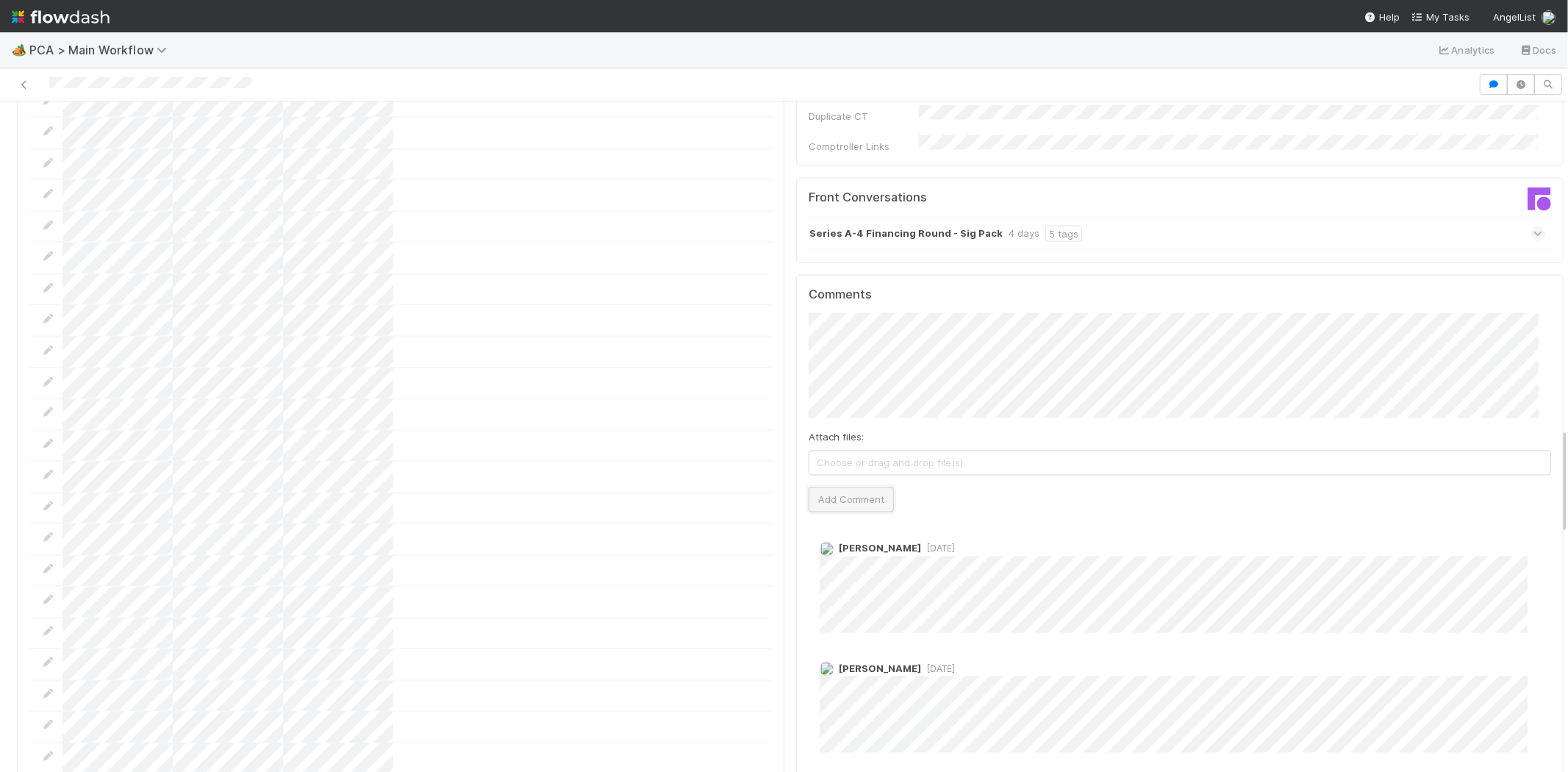
click at [849, 488] on button "Add Comment" at bounding box center [851, 500] width 86 height 25
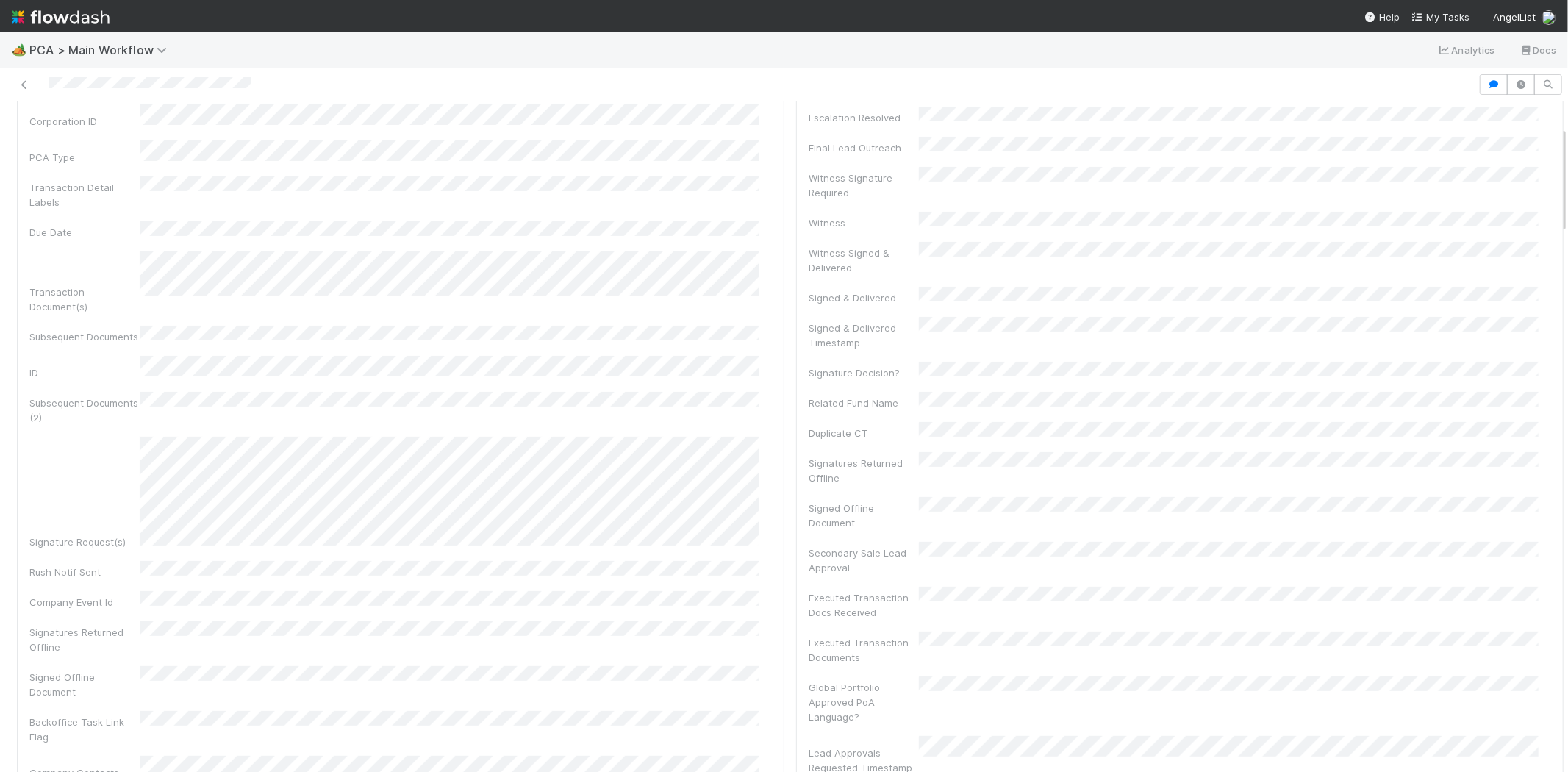
scroll to position [0, 0]
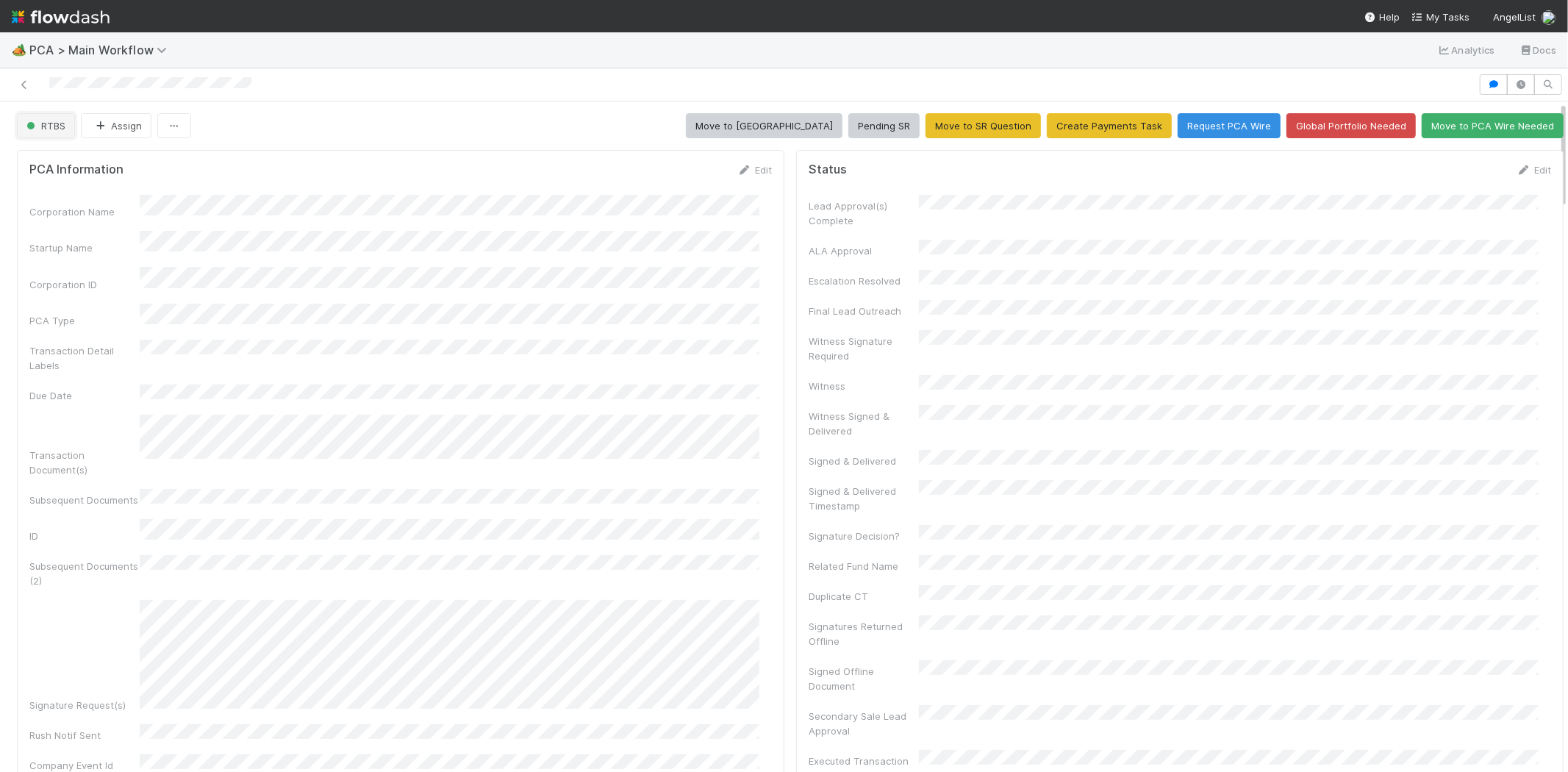
click at [56, 127] on span "RTBS" at bounding box center [44, 125] width 42 height 12
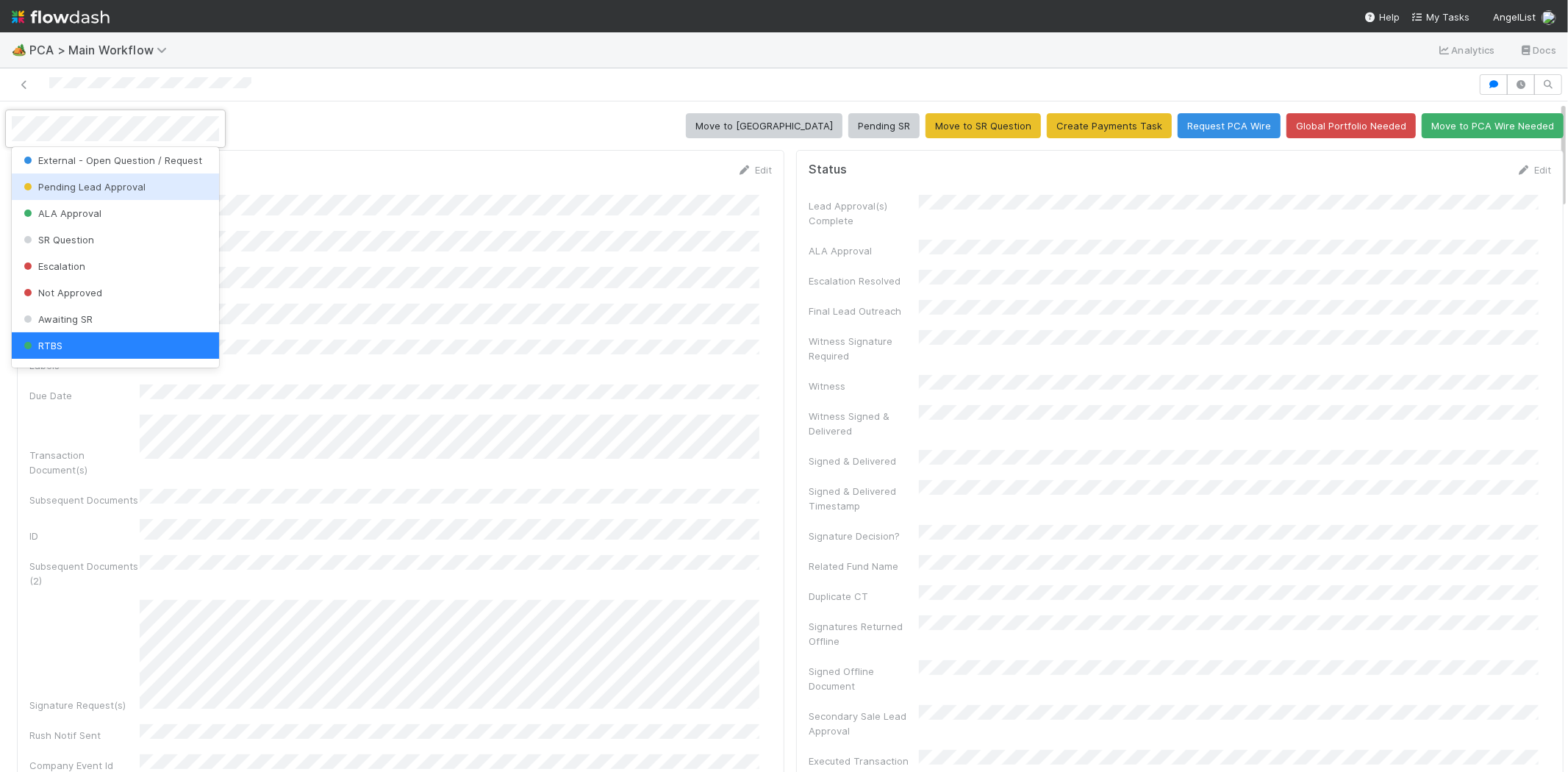
click at [78, 186] on span "Pending Lead Approval" at bounding box center [83, 186] width 125 height 12
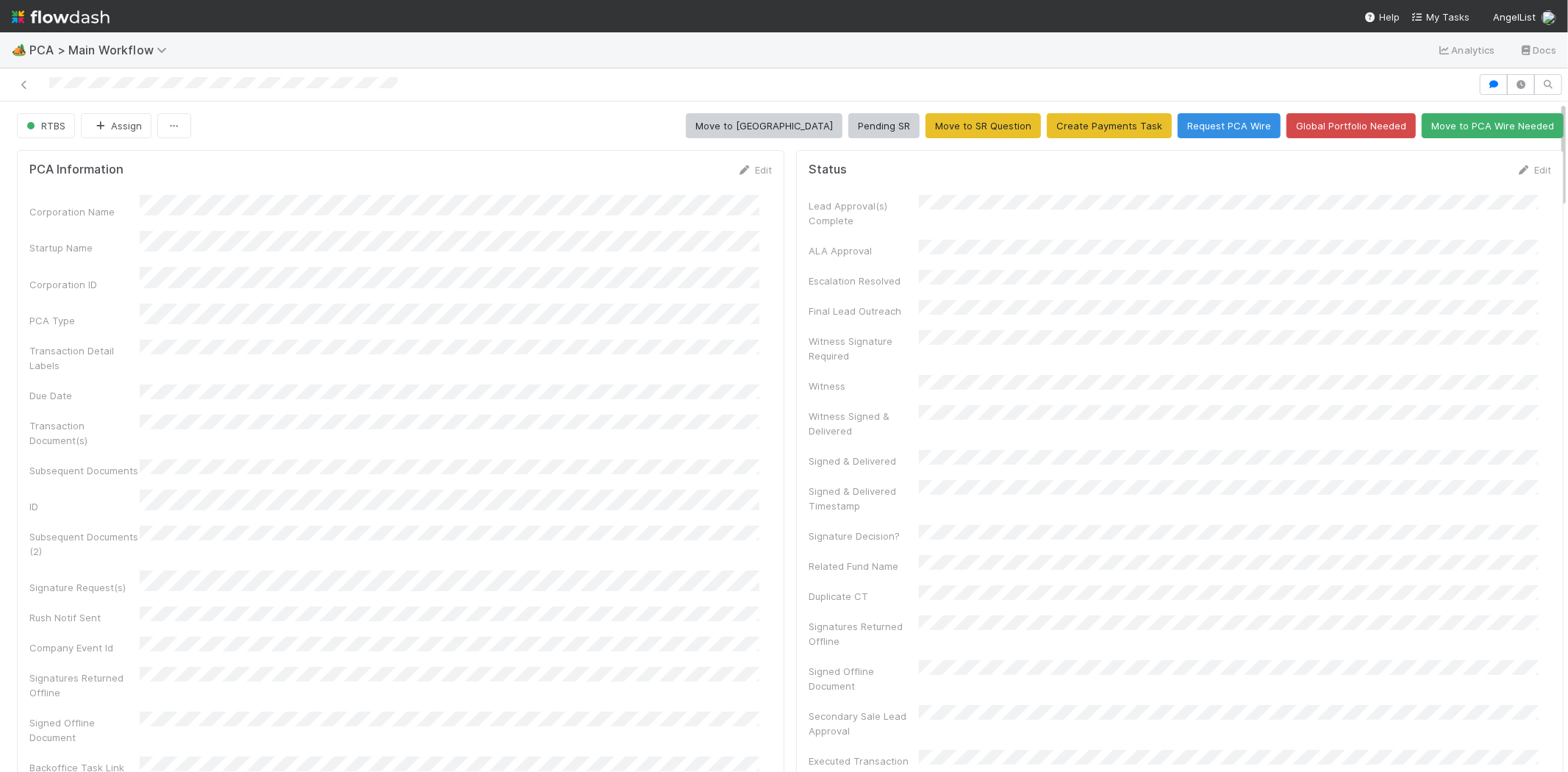
drag, startPoint x: 747, startPoint y: 168, endPoint x: 720, endPoint y: 203, distance: 44.2
click at [747, 168] on link "Edit" at bounding box center [754, 169] width 35 height 12
click at [681, 173] on button "Save" at bounding box center [693, 175] width 42 height 25
click at [1516, 171] on link "Edit" at bounding box center [1533, 169] width 35 height 12
click at [1451, 174] on button "Save" at bounding box center [1472, 175] width 42 height 25
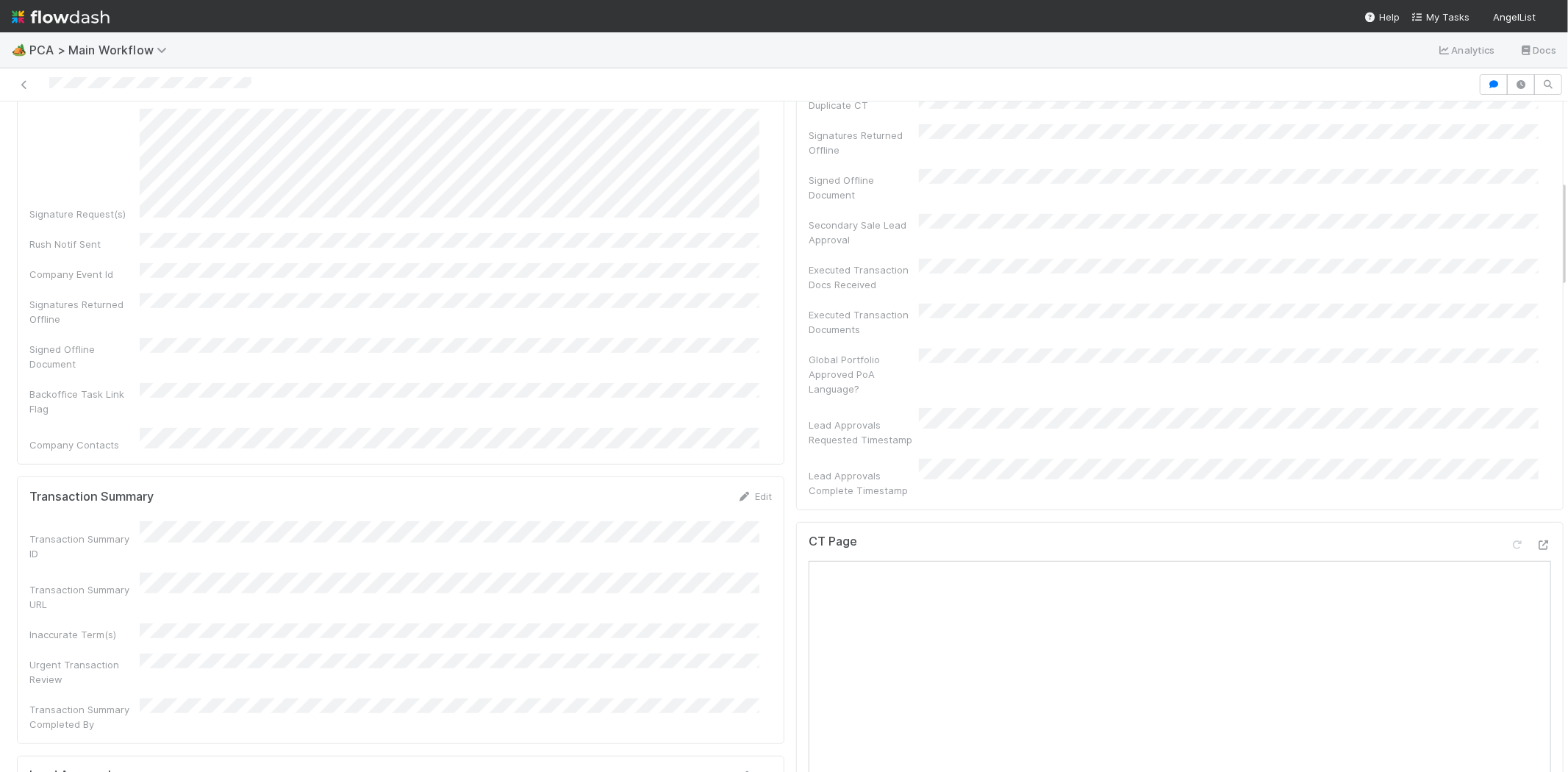
scroll to position [408, 0]
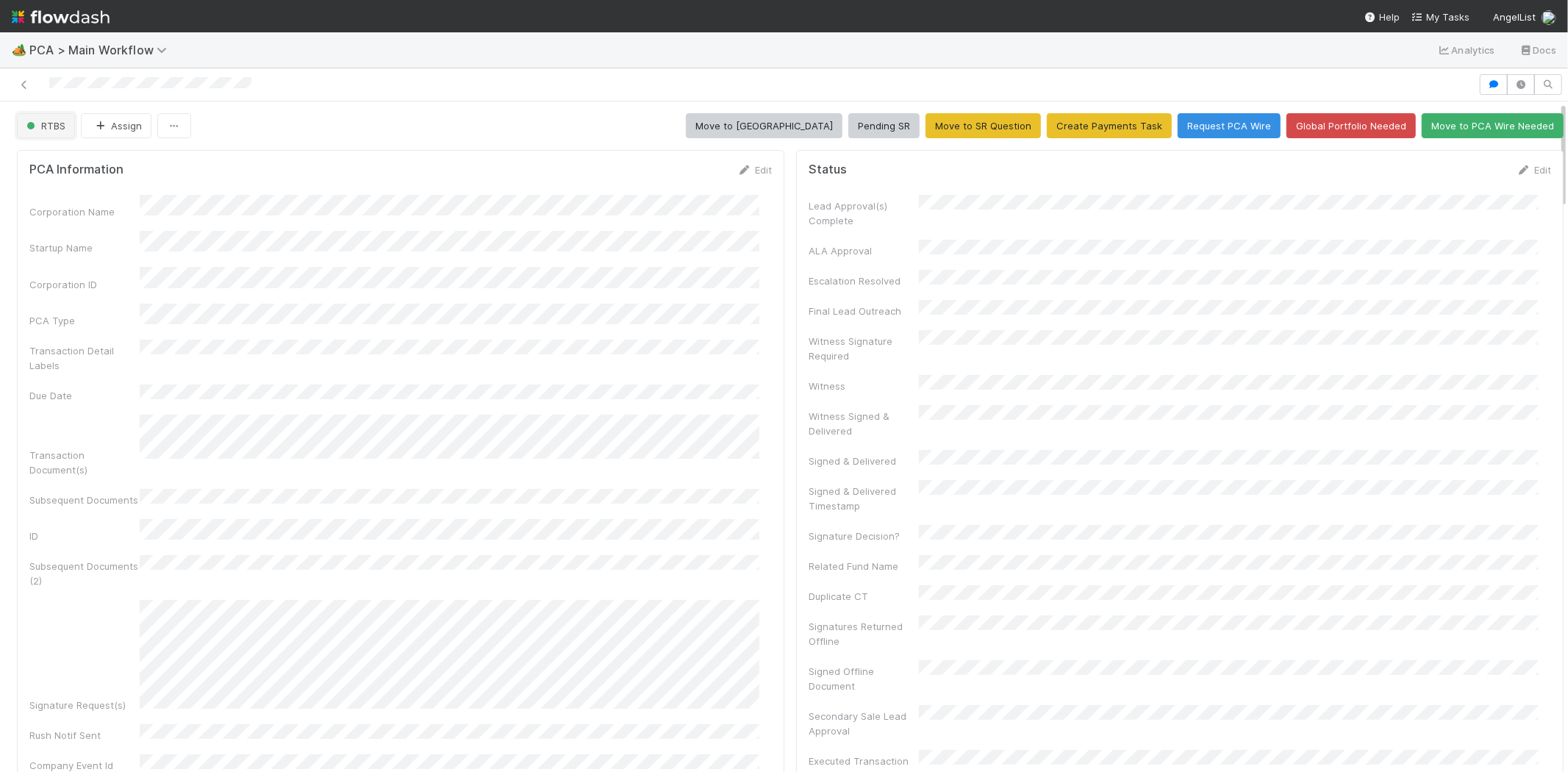
click at [53, 130] on span "RTBS" at bounding box center [44, 125] width 42 height 12
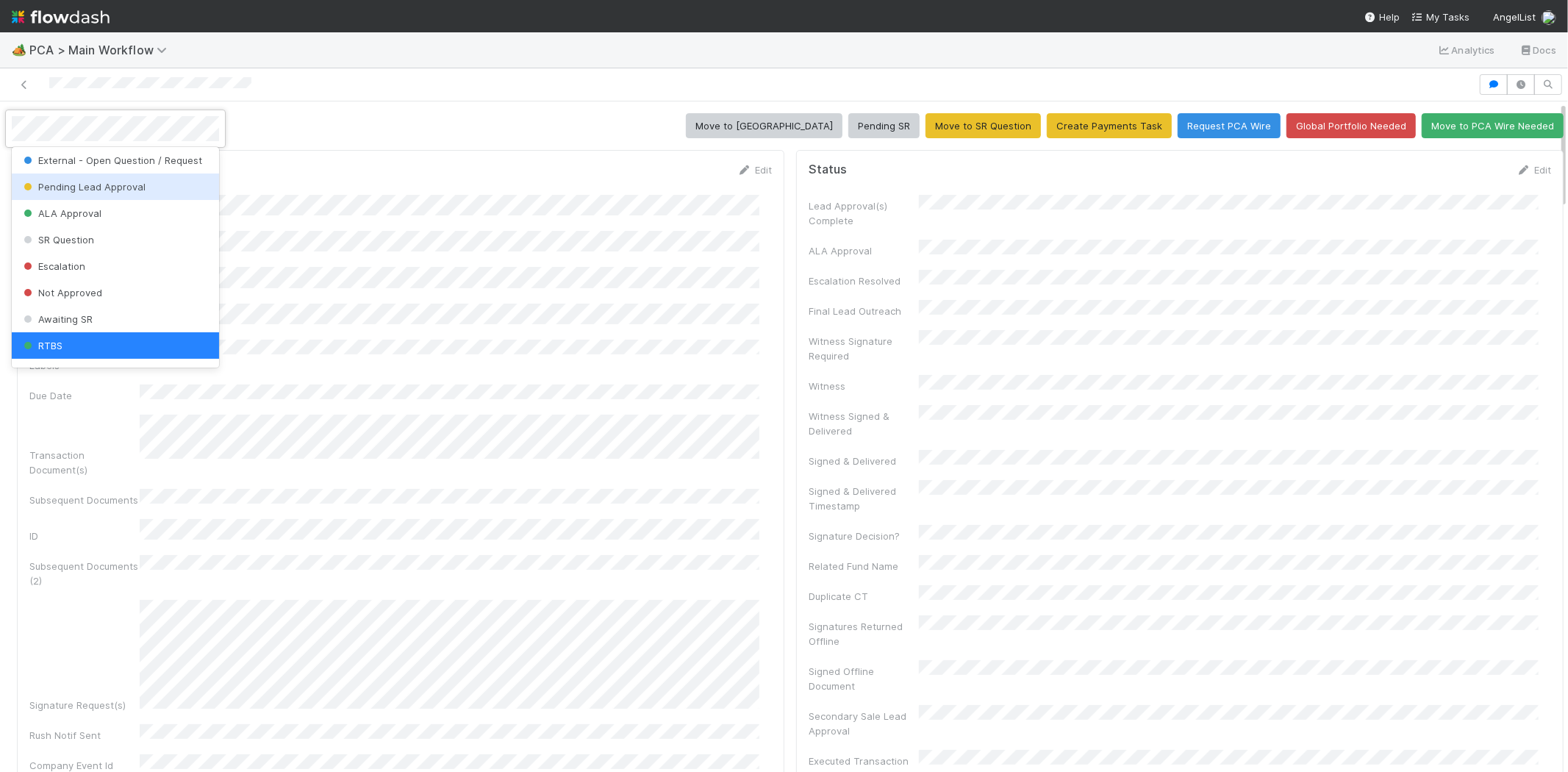
click at [158, 187] on div "Pending Lead Approval" at bounding box center [115, 187] width 207 height 27
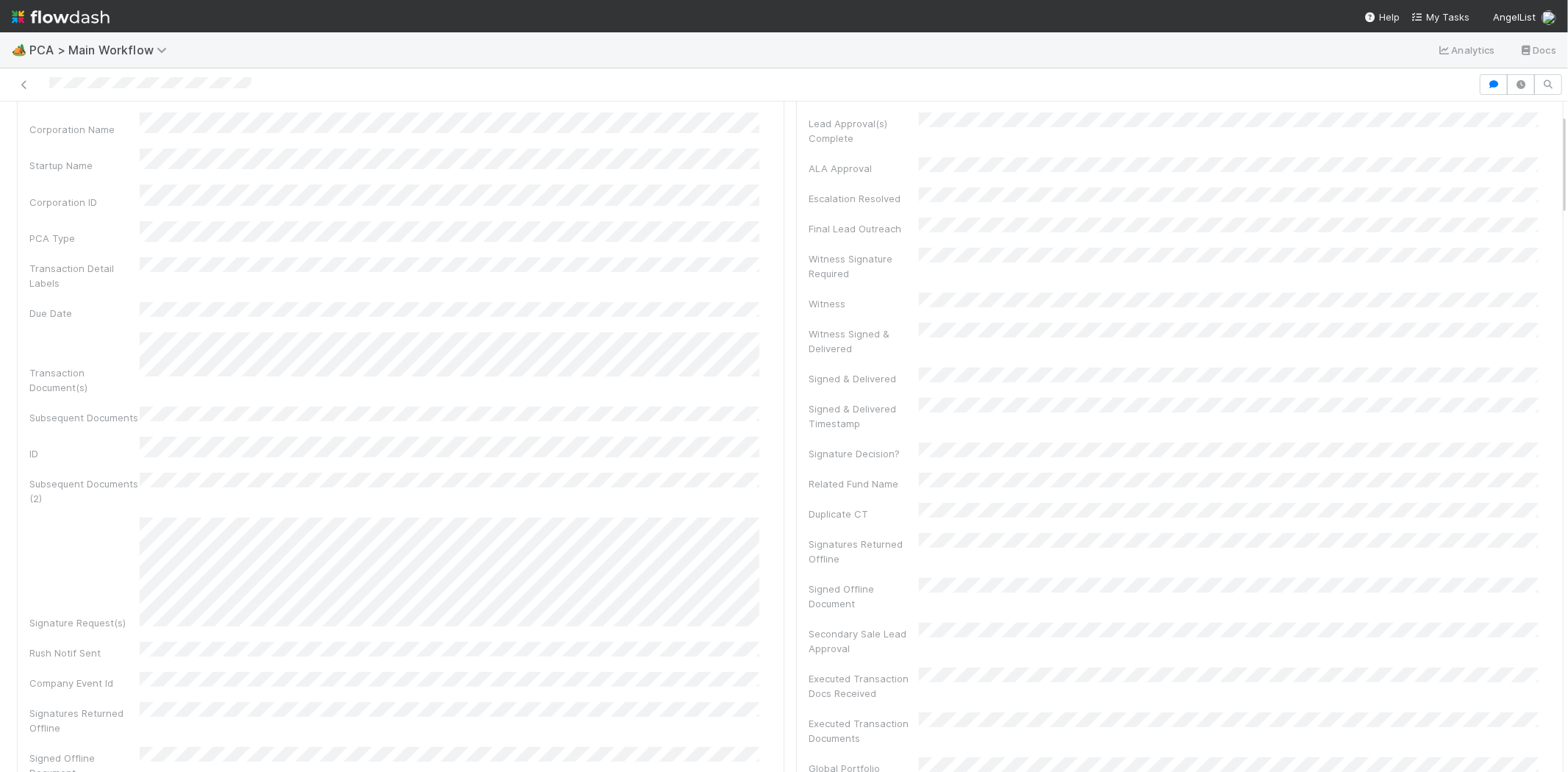
scroll to position [82, 0]
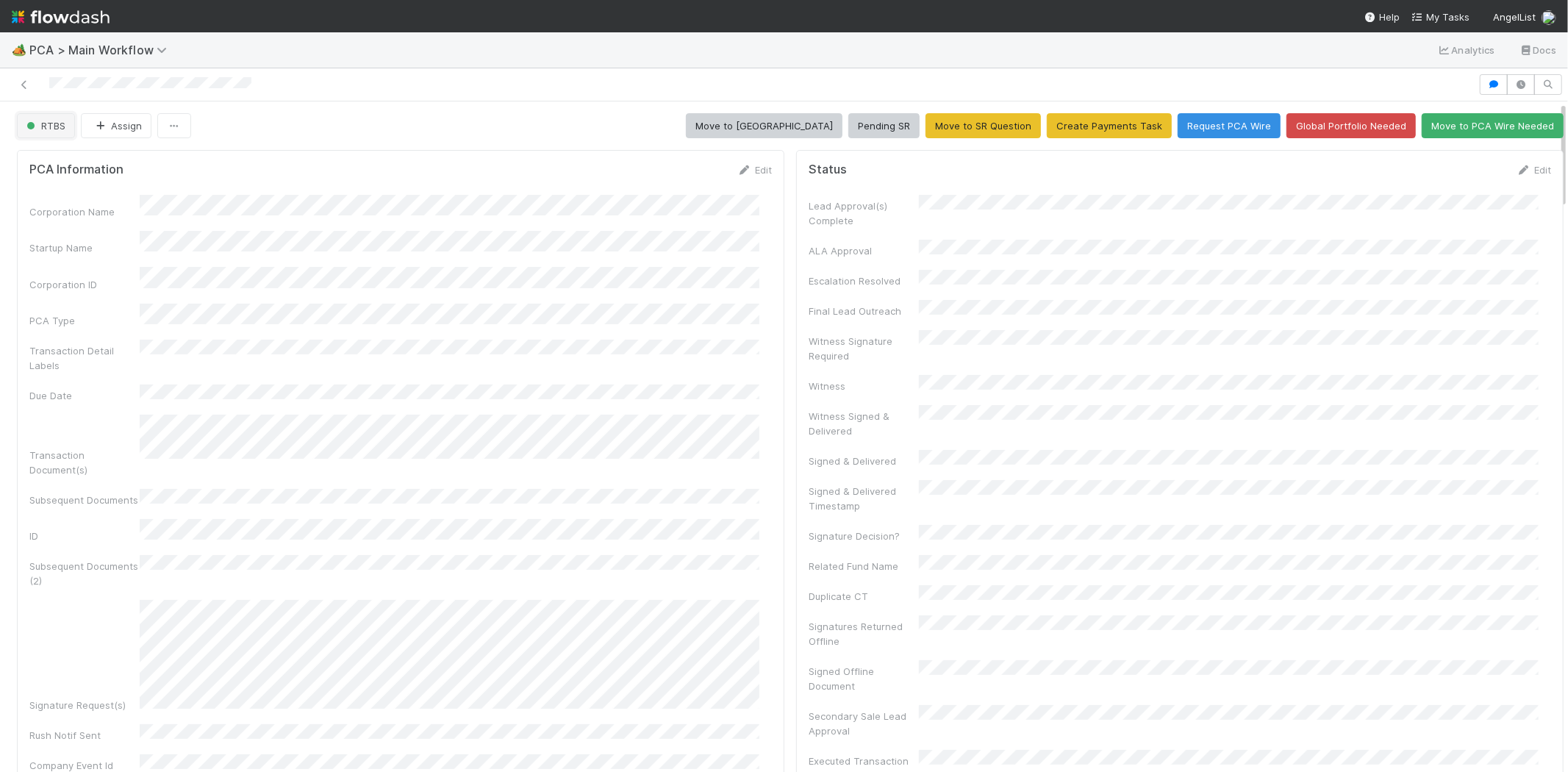
click at [56, 127] on span "RTBS" at bounding box center [44, 125] width 42 height 12
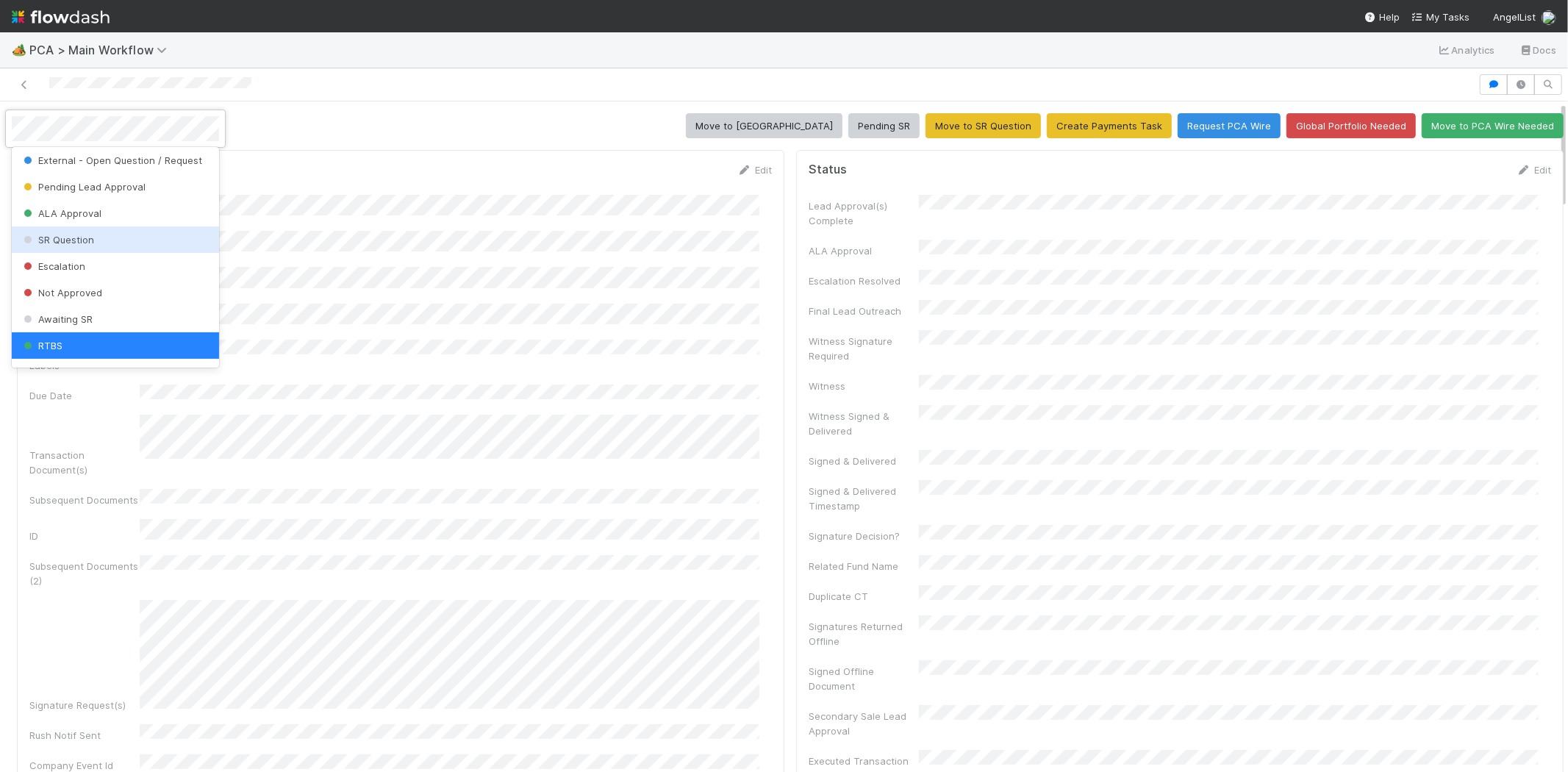
click at [83, 241] on span "SR Question" at bounding box center [57, 239] width 73 height 12
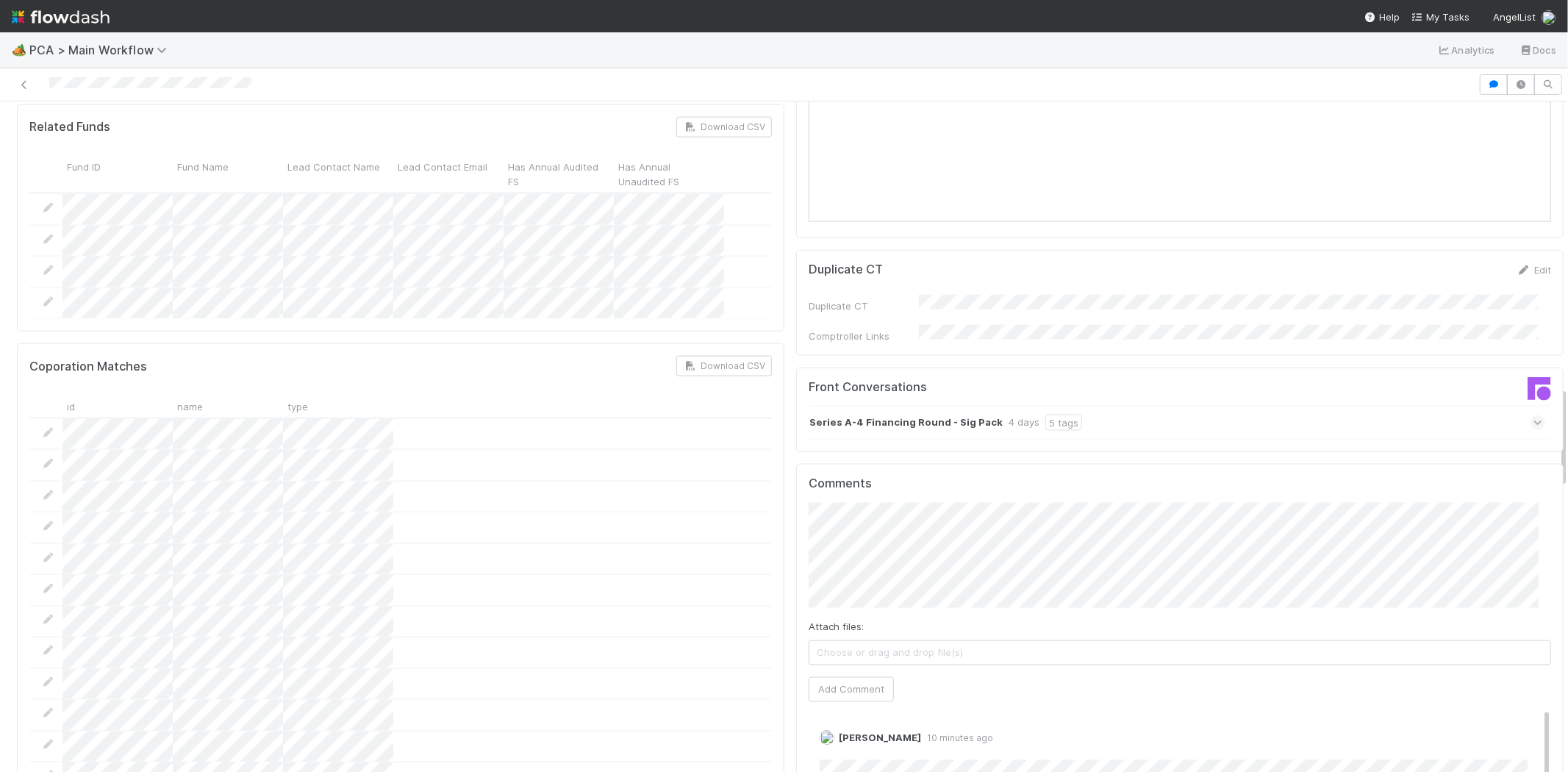
scroll to position [1877, 0]
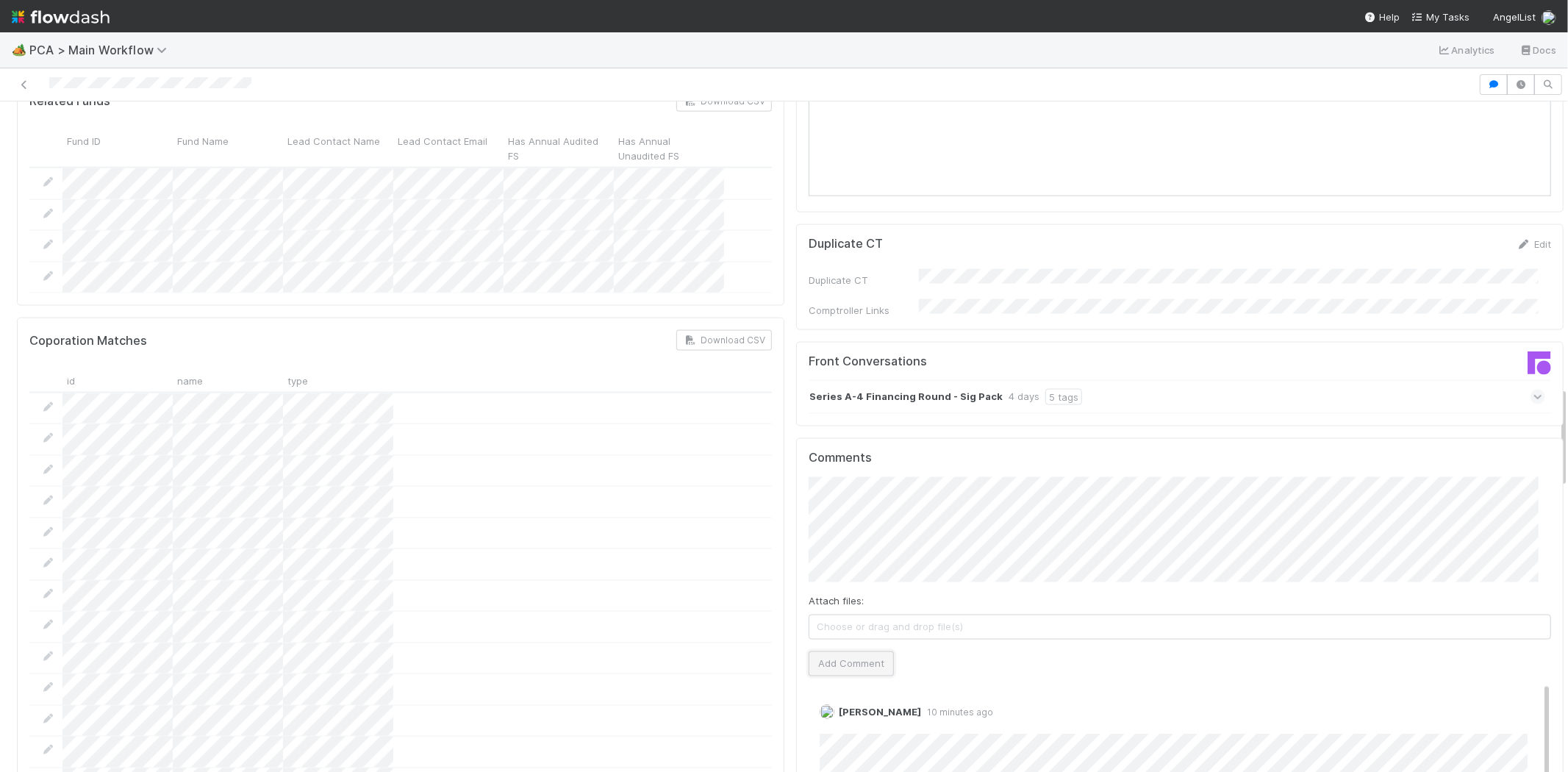
click at [831, 651] on button "Add Comment" at bounding box center [851, 663] width 86 height 25
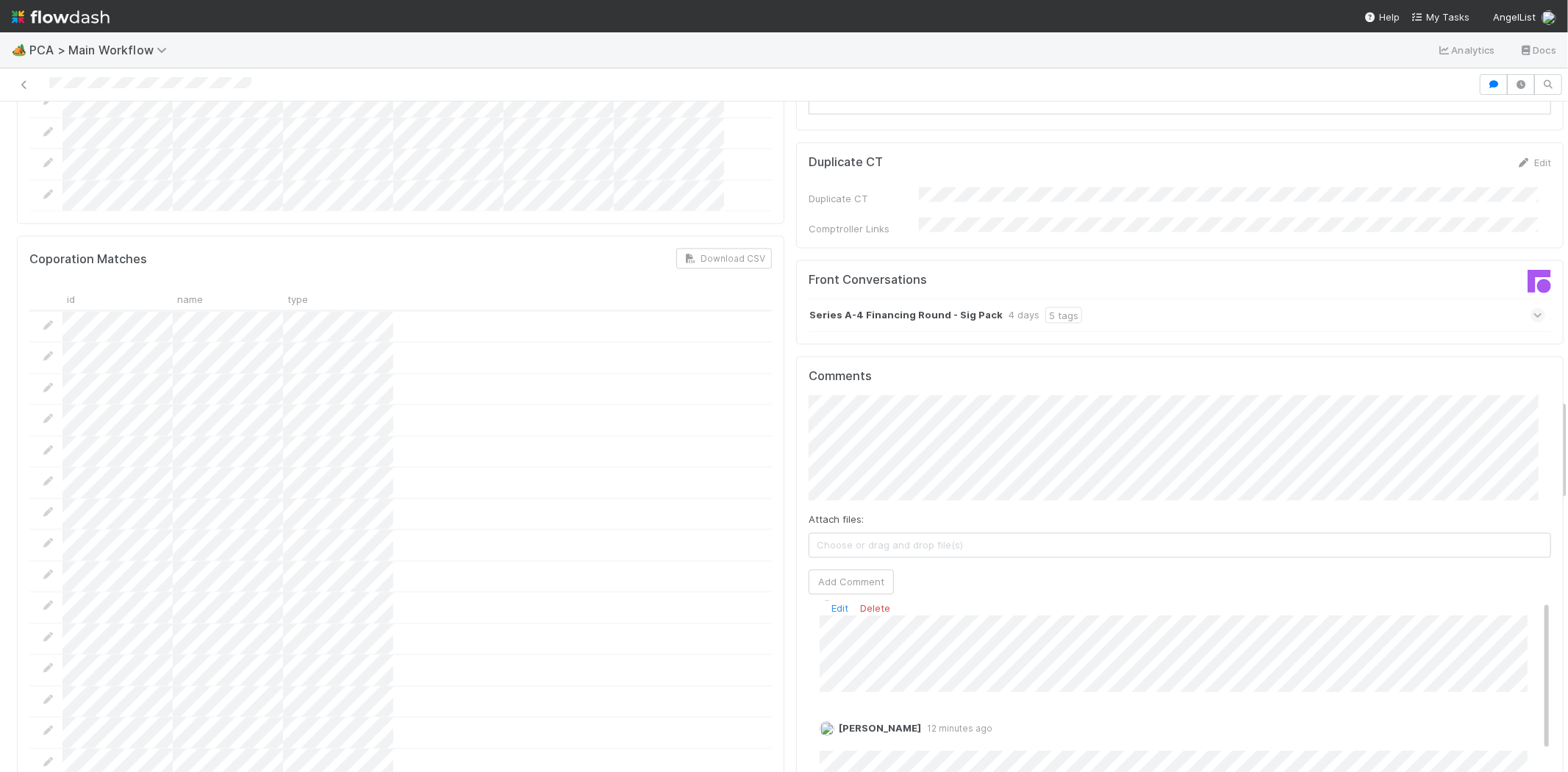
scroll to position [0, 0]
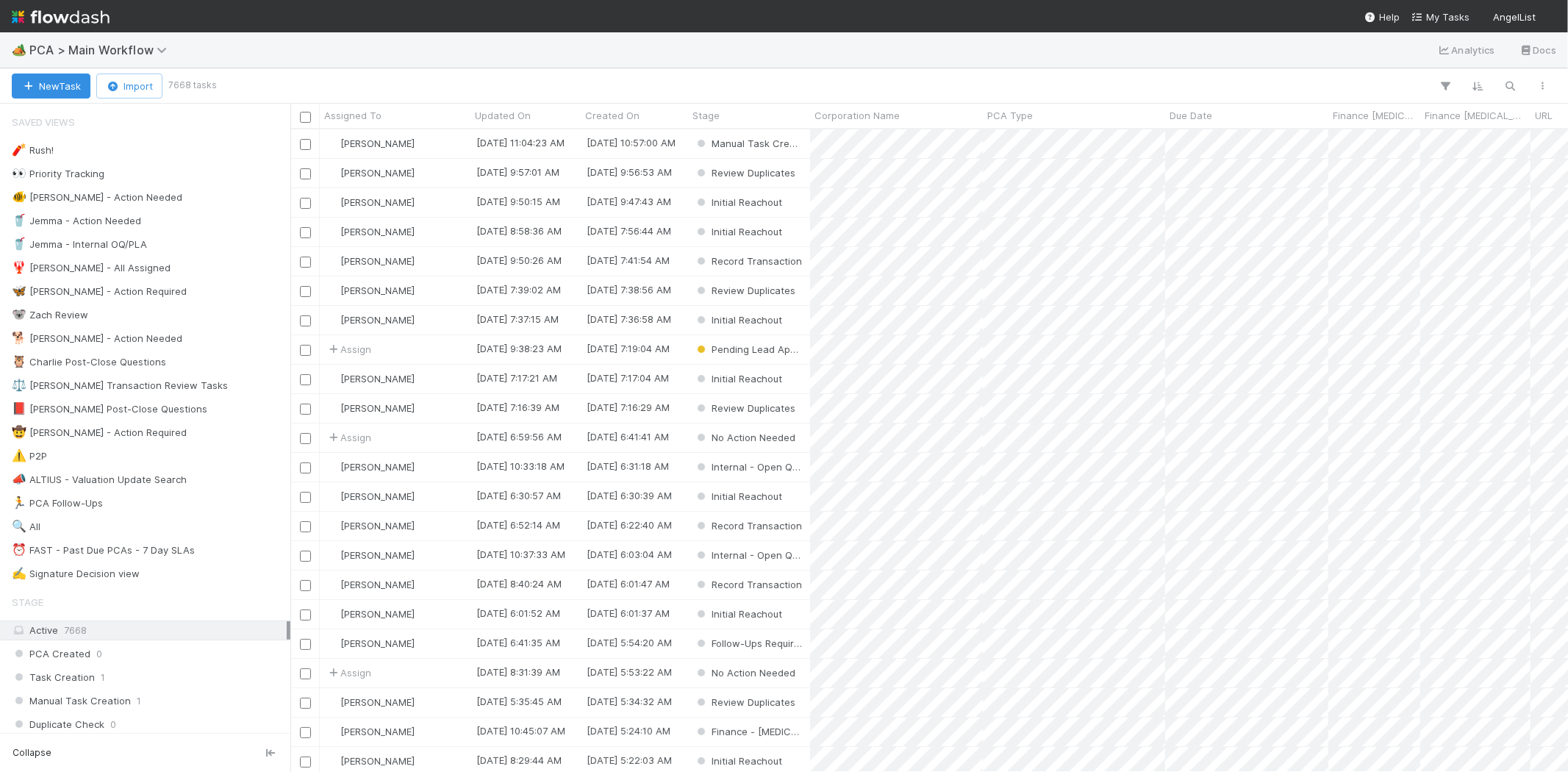
scroll to position [630, 1265]
click at [1456, 12] on span "My Tasks" at bounding box center [1440, 16] width 58 height 12
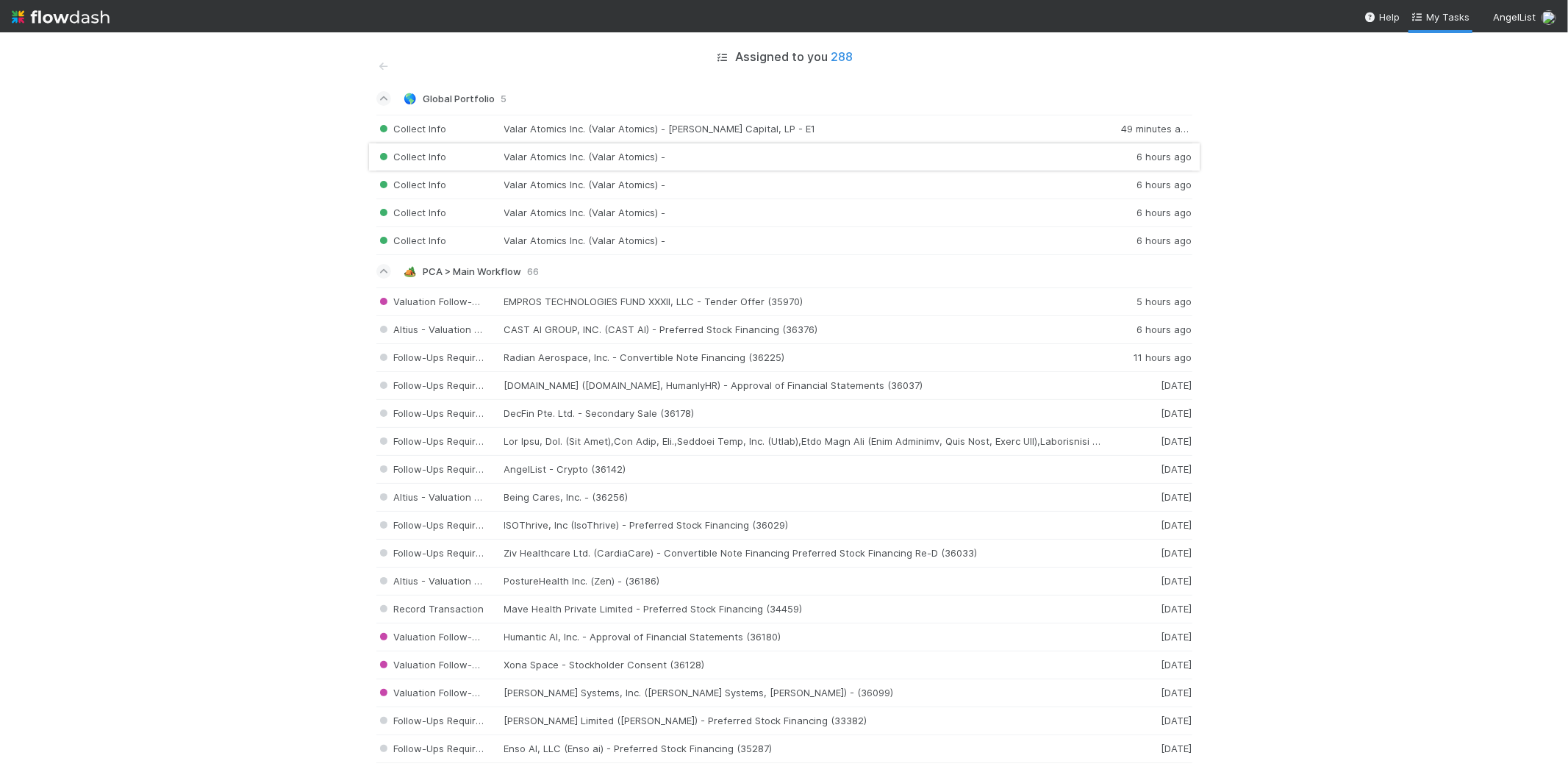
click at [601, 150] on div "Collect Info Valar Atomics Inc. (Valar Atomics) - 6 hours ago" at bounding box center [784, 157] width 816 height 28
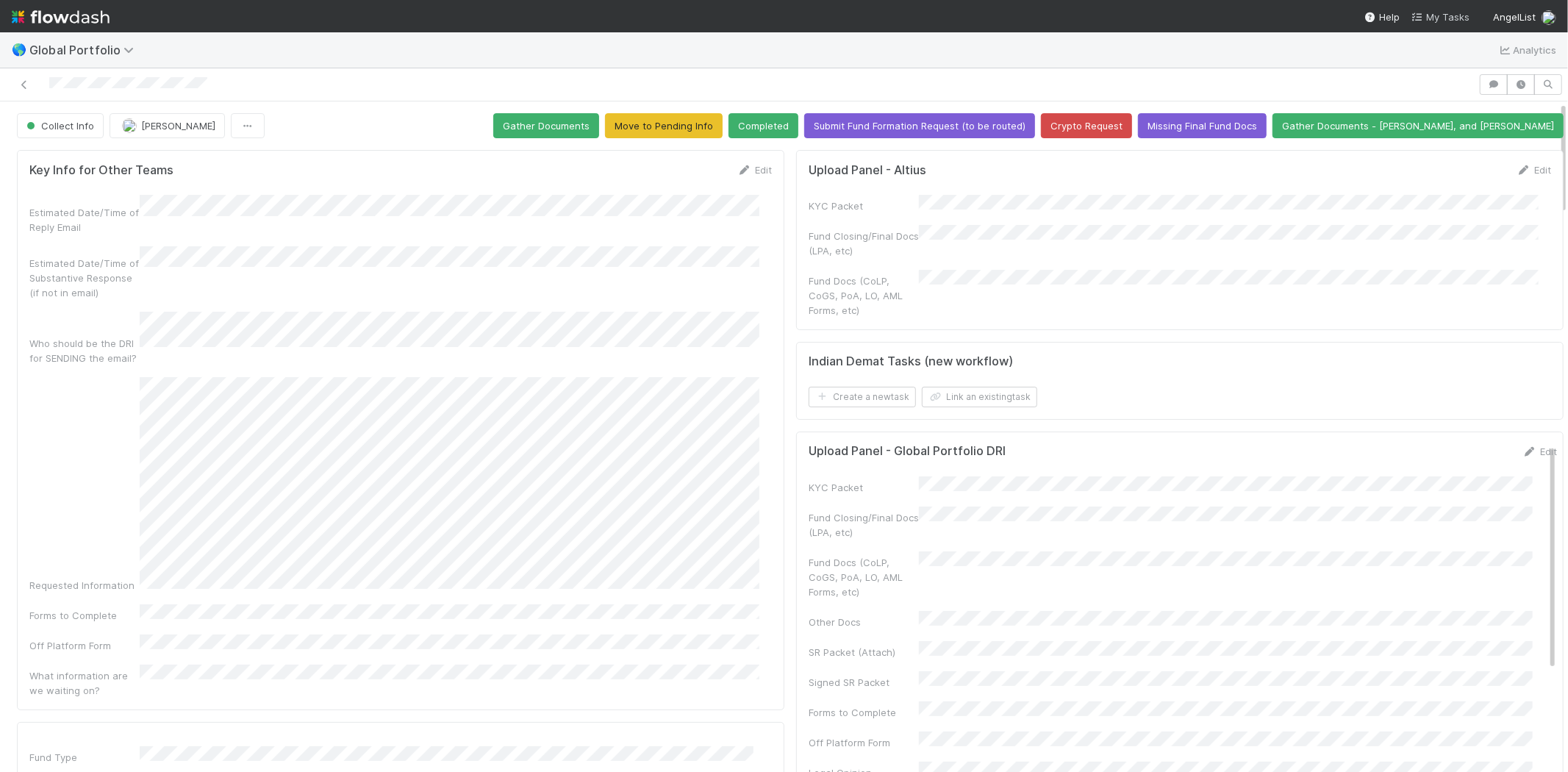
click at [1444, 13] on span "My Tasks" at bounding box center [1440, 16] width 58 height 12
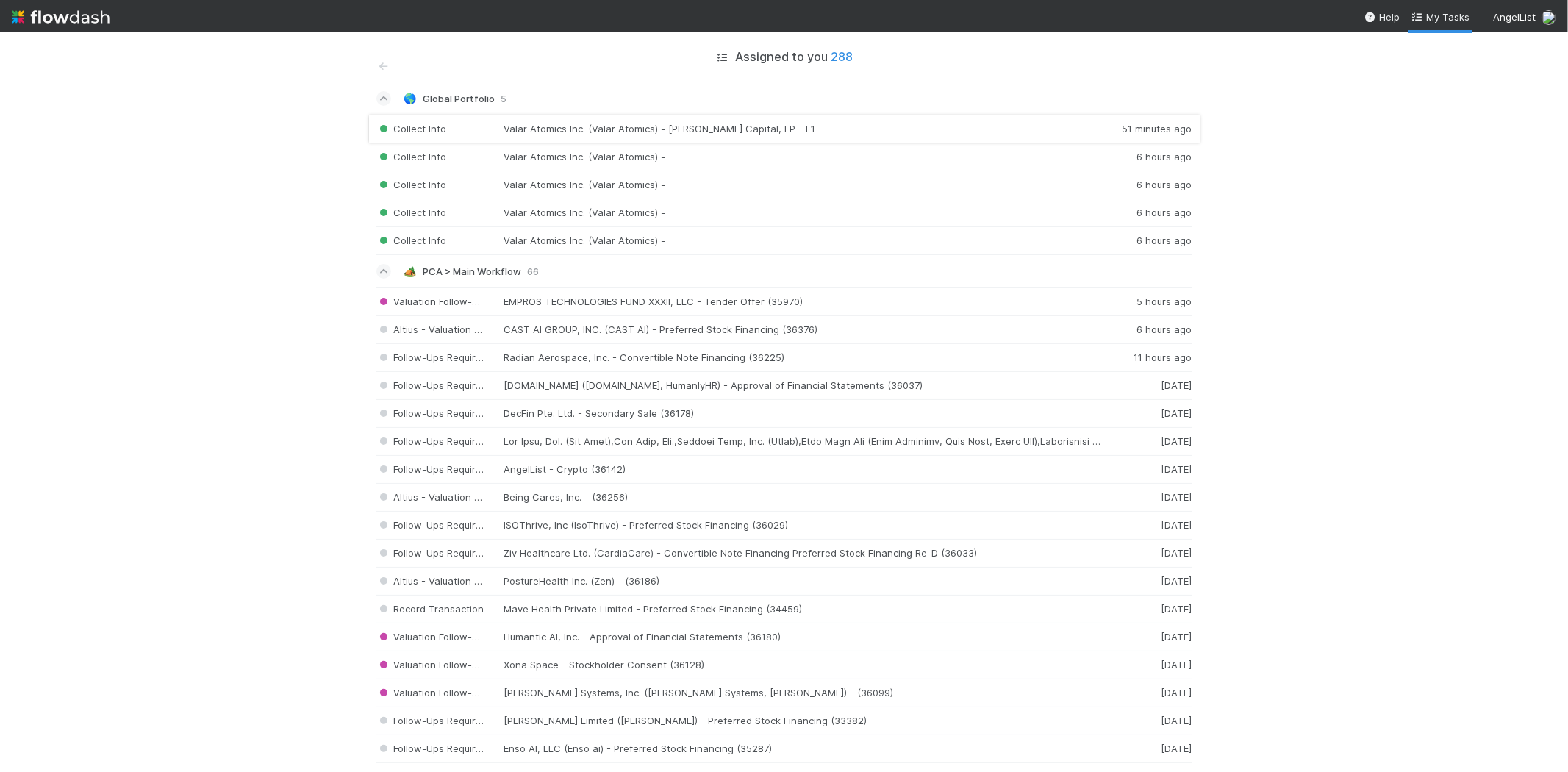
click at [684, 127] on div "Collect Info Valar Atomics Inc. (Valar Atomics) - Kamal Ravikant Capital, LP - …" at bounding box center [784, 129] width 816 height 29
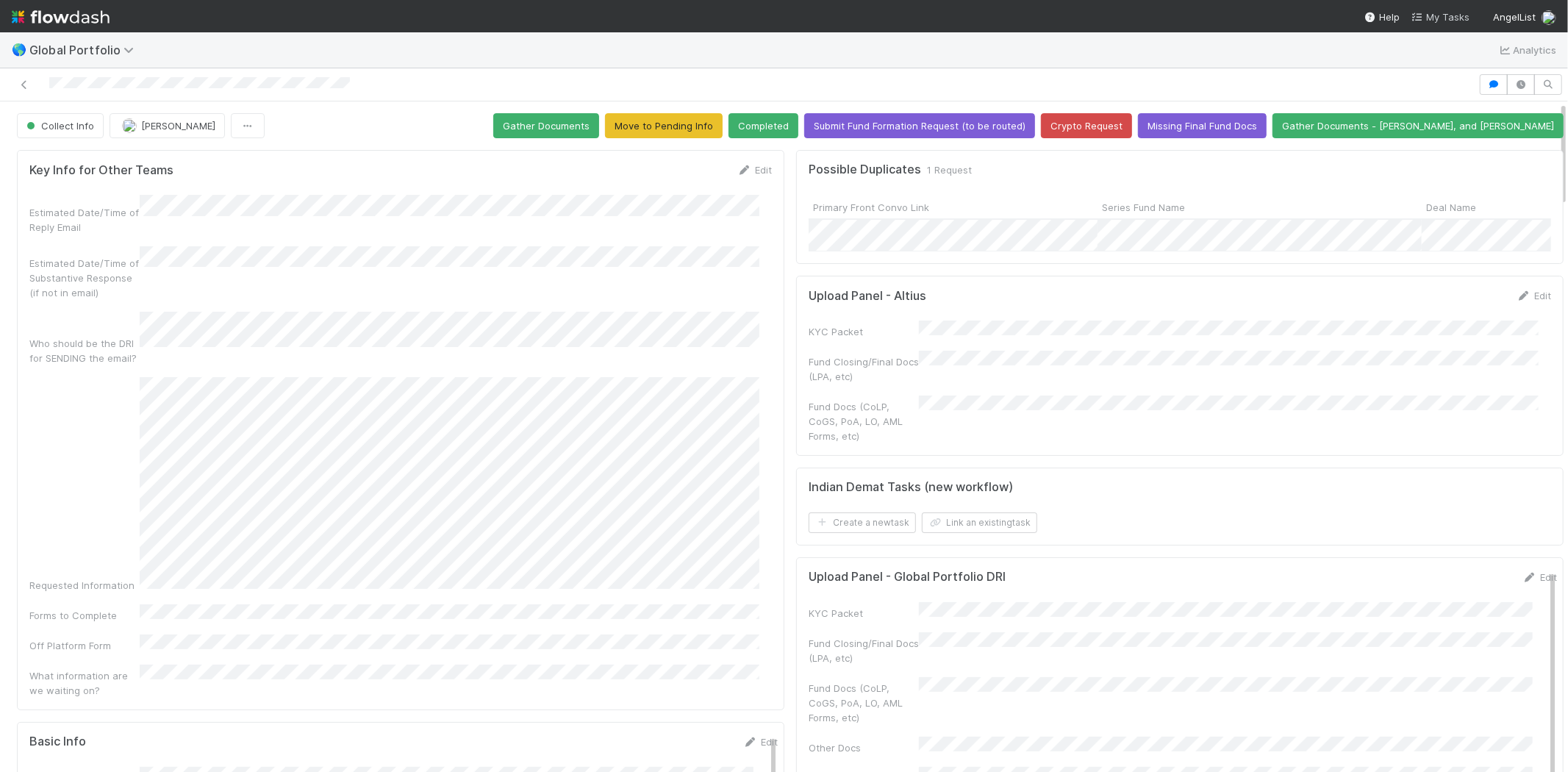
click at [1444, 14] on span "My Tasks" at bounding box center [1440, 16] width 58 height 12
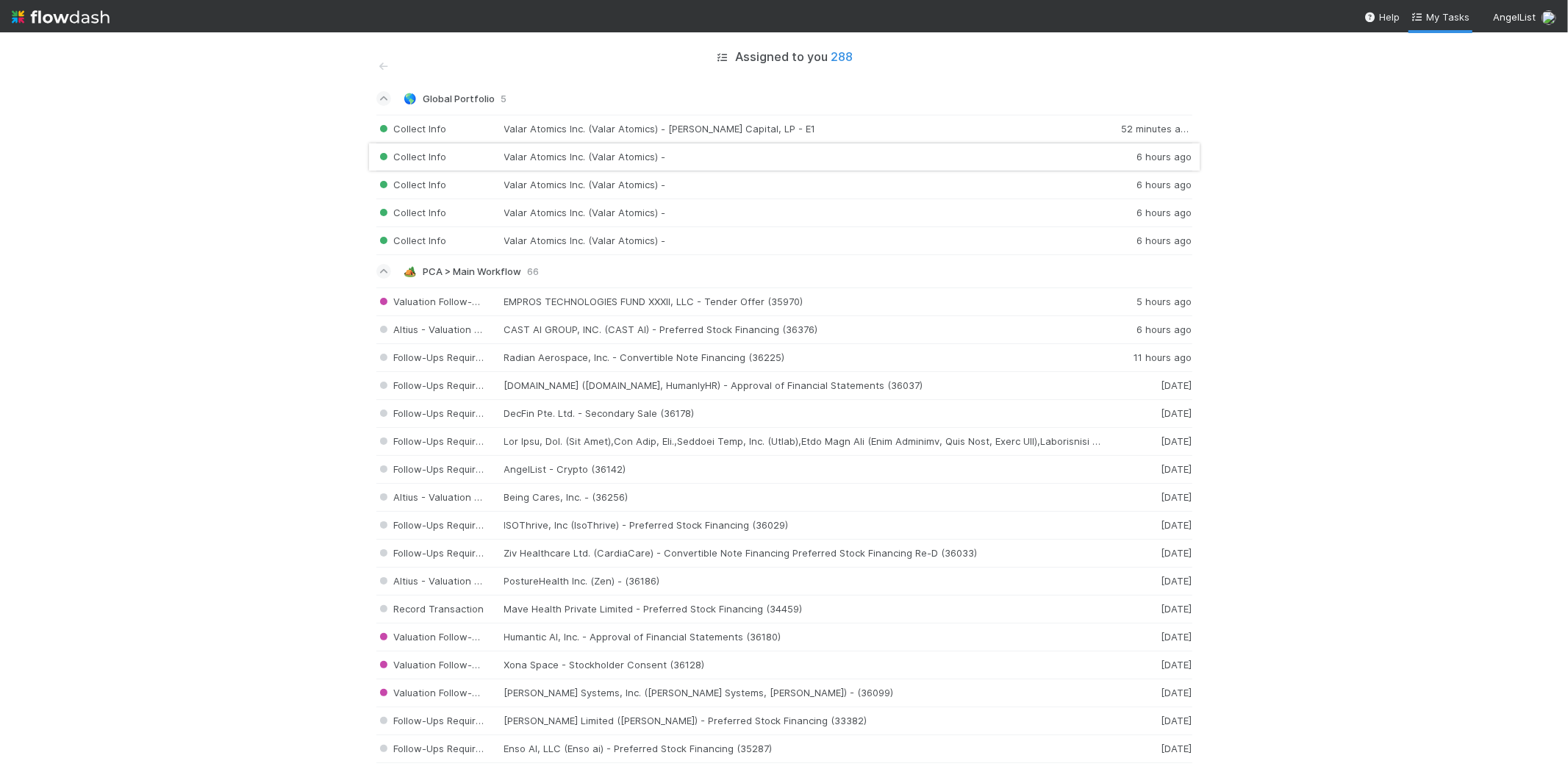
click at [811, 157] on div "Collect Info Valar Atomics Inc. (Valar Atomics) - 6 hours ago" at bounding box center [784, 157] width 816 height 28
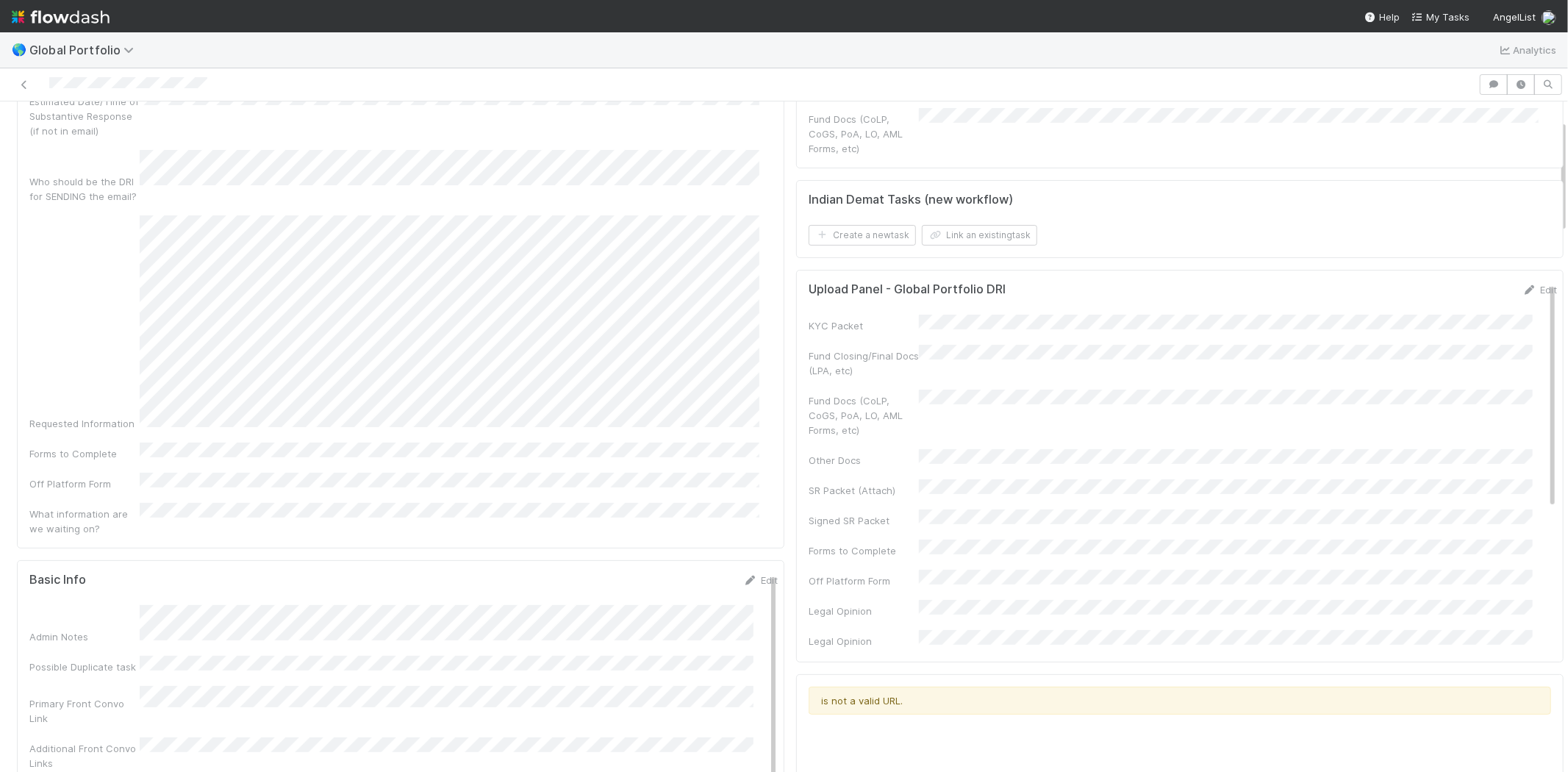
scroll to position [245, 0]
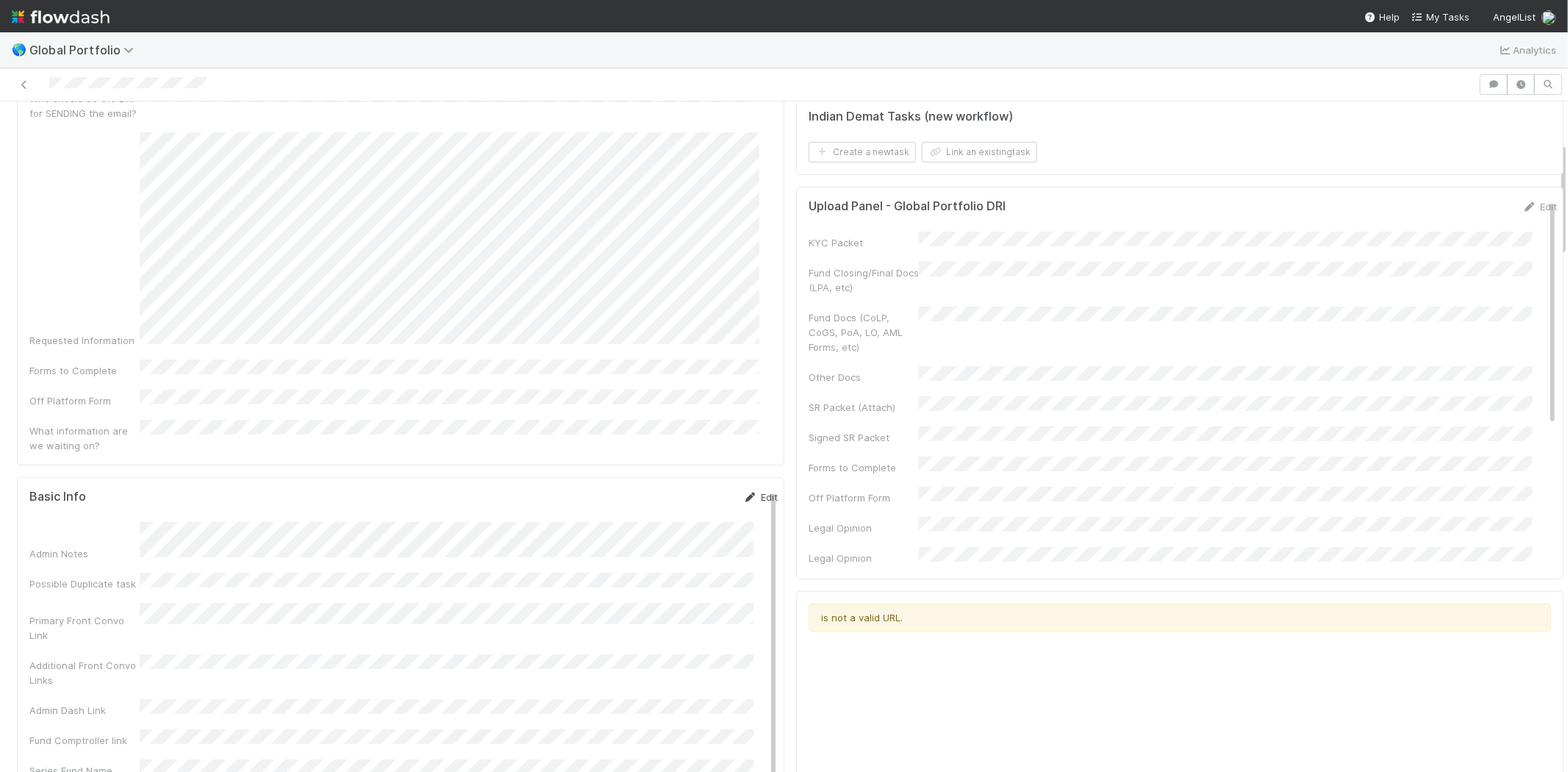
click at [743, 491] on link "Edit" at bounding box center [759, 497] width 35 height 12
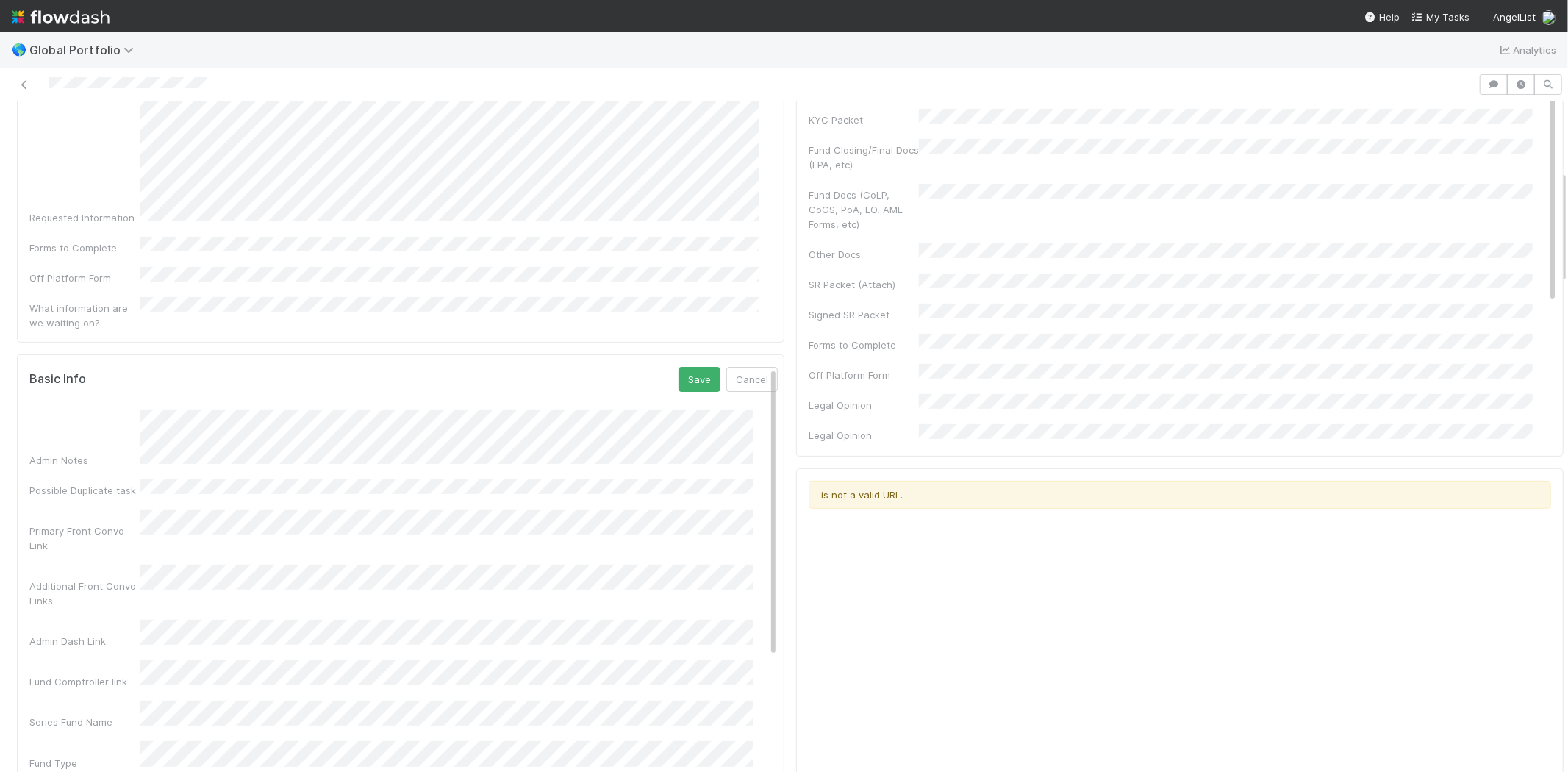
scroll to position [408, 0]
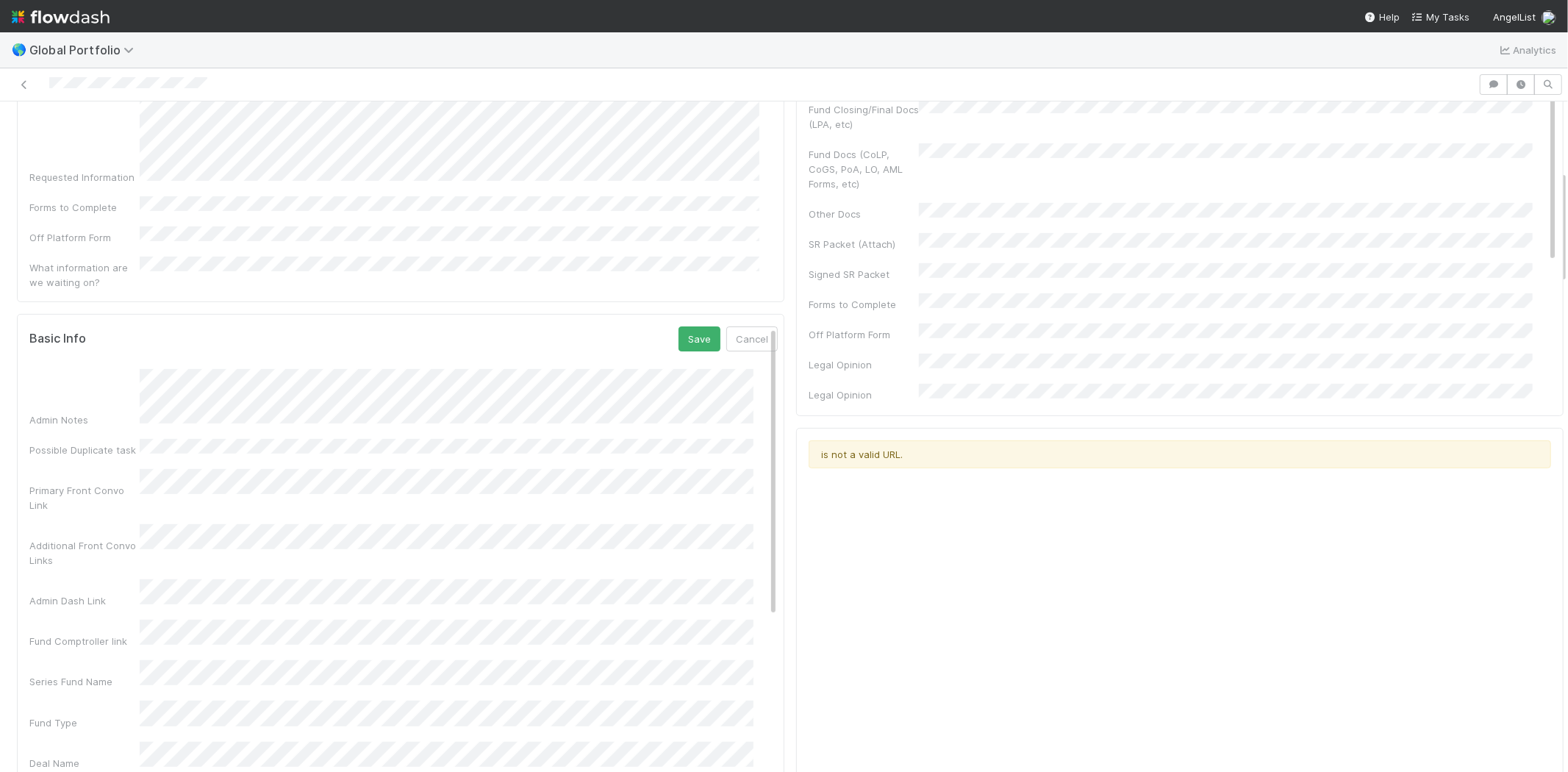
click at [85, 620] on div "Fund Comptroller link" at bounding box center [403, 634] width 748 height 29
click at [678, 326] on button "Save" at bounding box center [699, 339] width 42 height 25
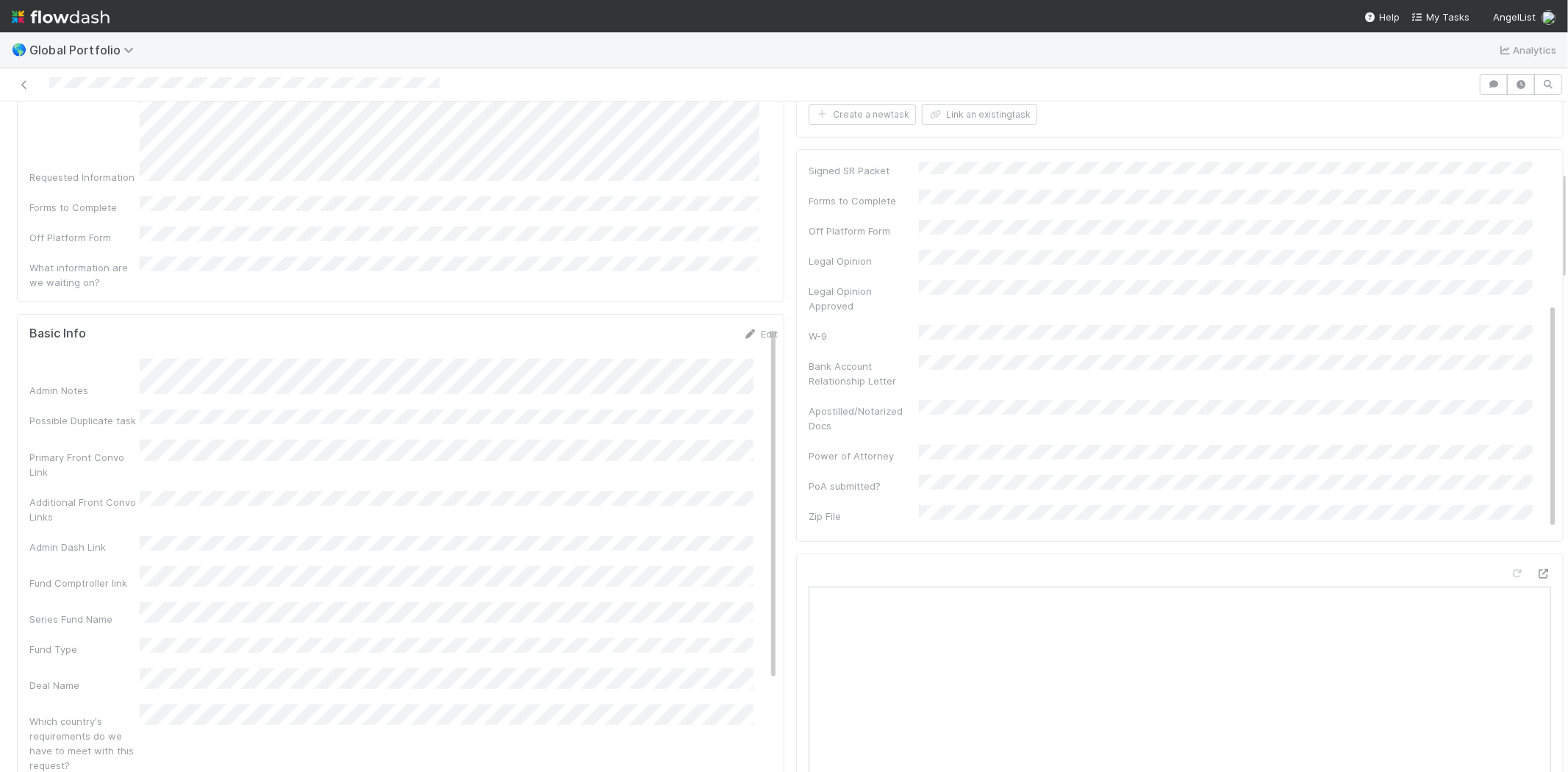
scroll to position [571, 0]
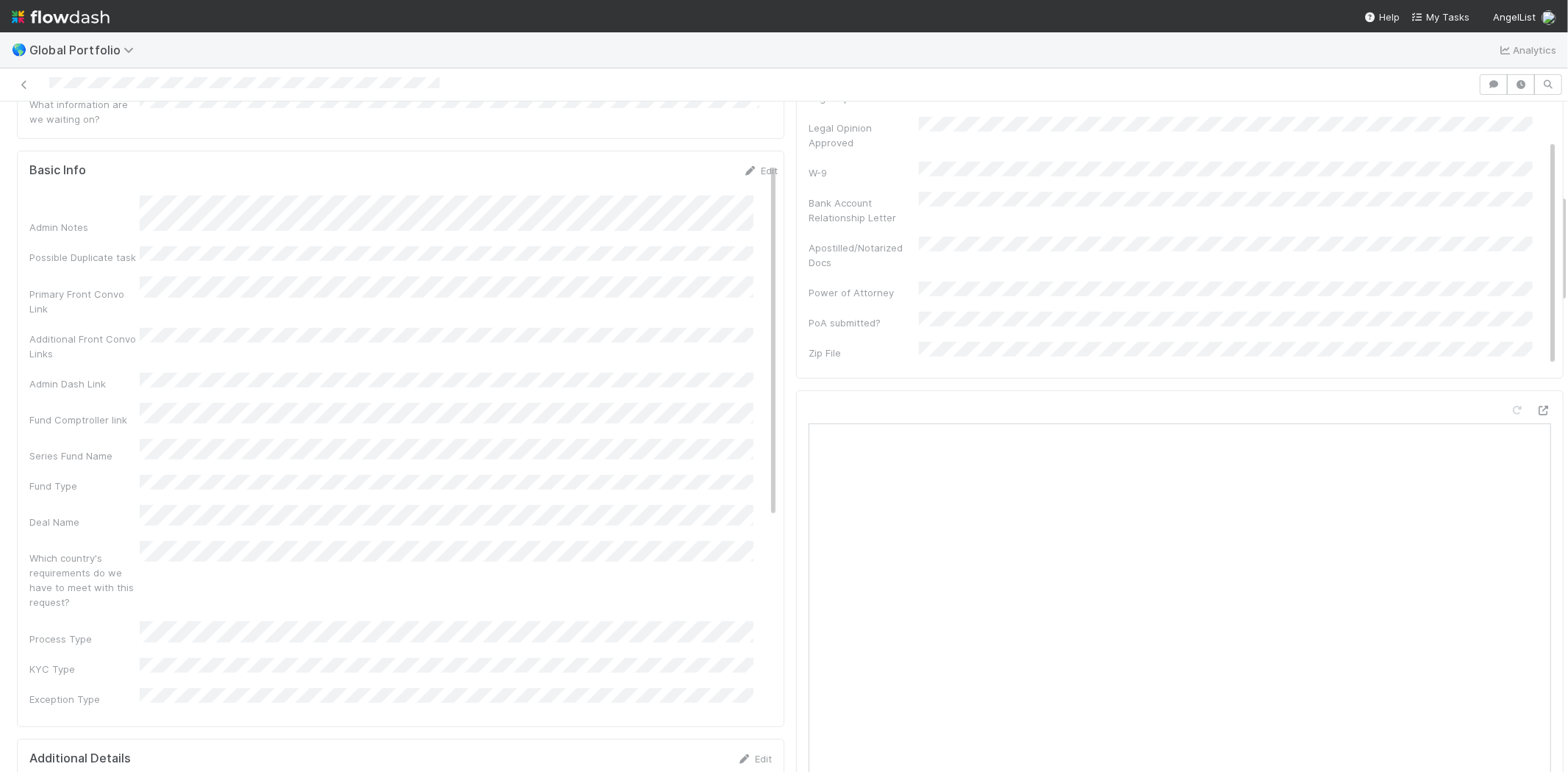
drag, startPoint x: 743, startPoint y: 124, endPoint x: 695, endPoint y: 140, distance: 50.6
click at [743, 165] on link "Edit" at bounding box center [759, 170] width 35 height 12
click at [678, 163] on button "Save" at bounding box center [699, 176] width 42 height 25
click at [743, 165] on link "Edit" at bounding box center [759, 170] width 35 height 12
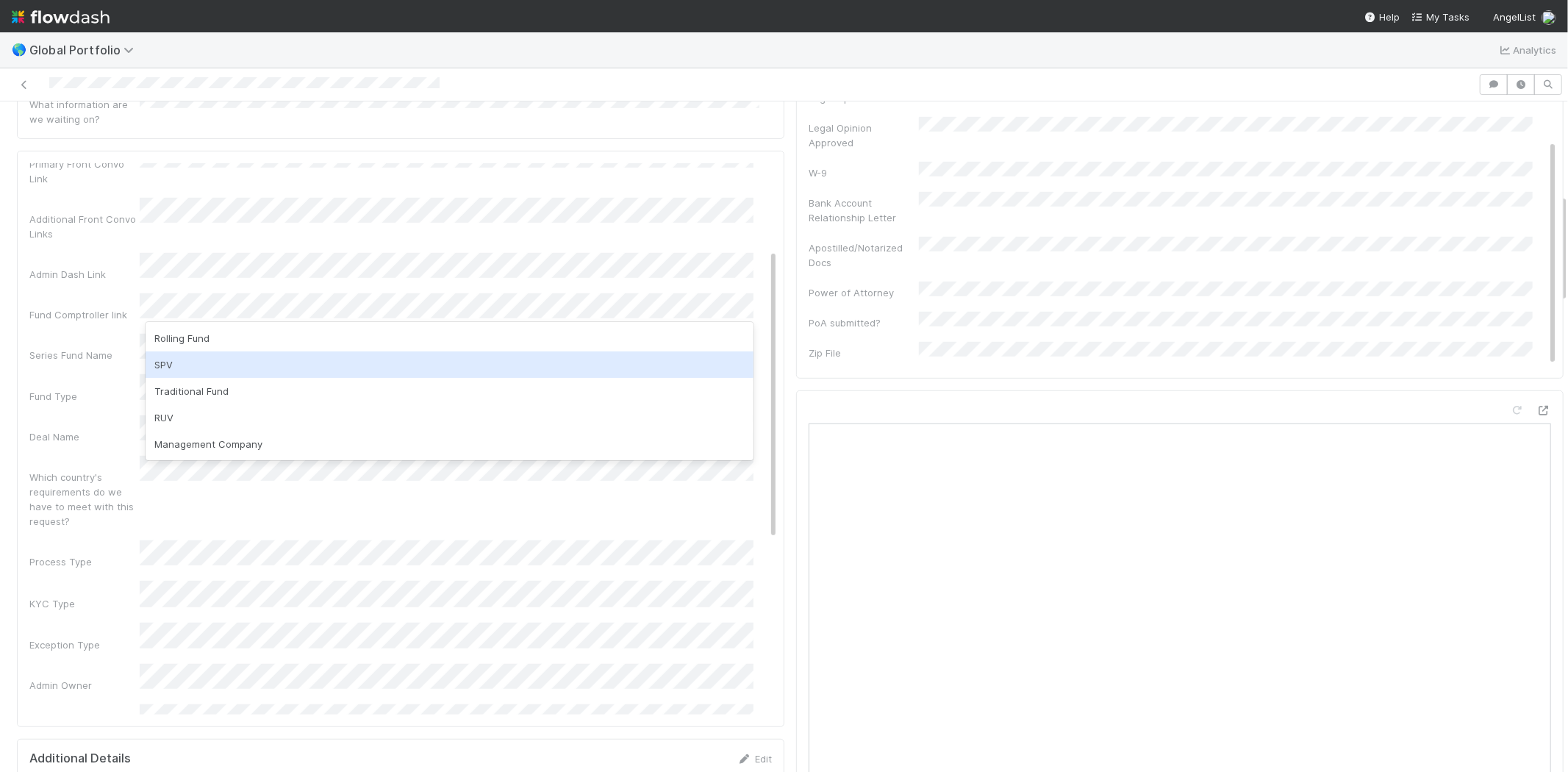
click at [169, 357] on div "SPV" at bounding box center [449, 365] width 608 height 27
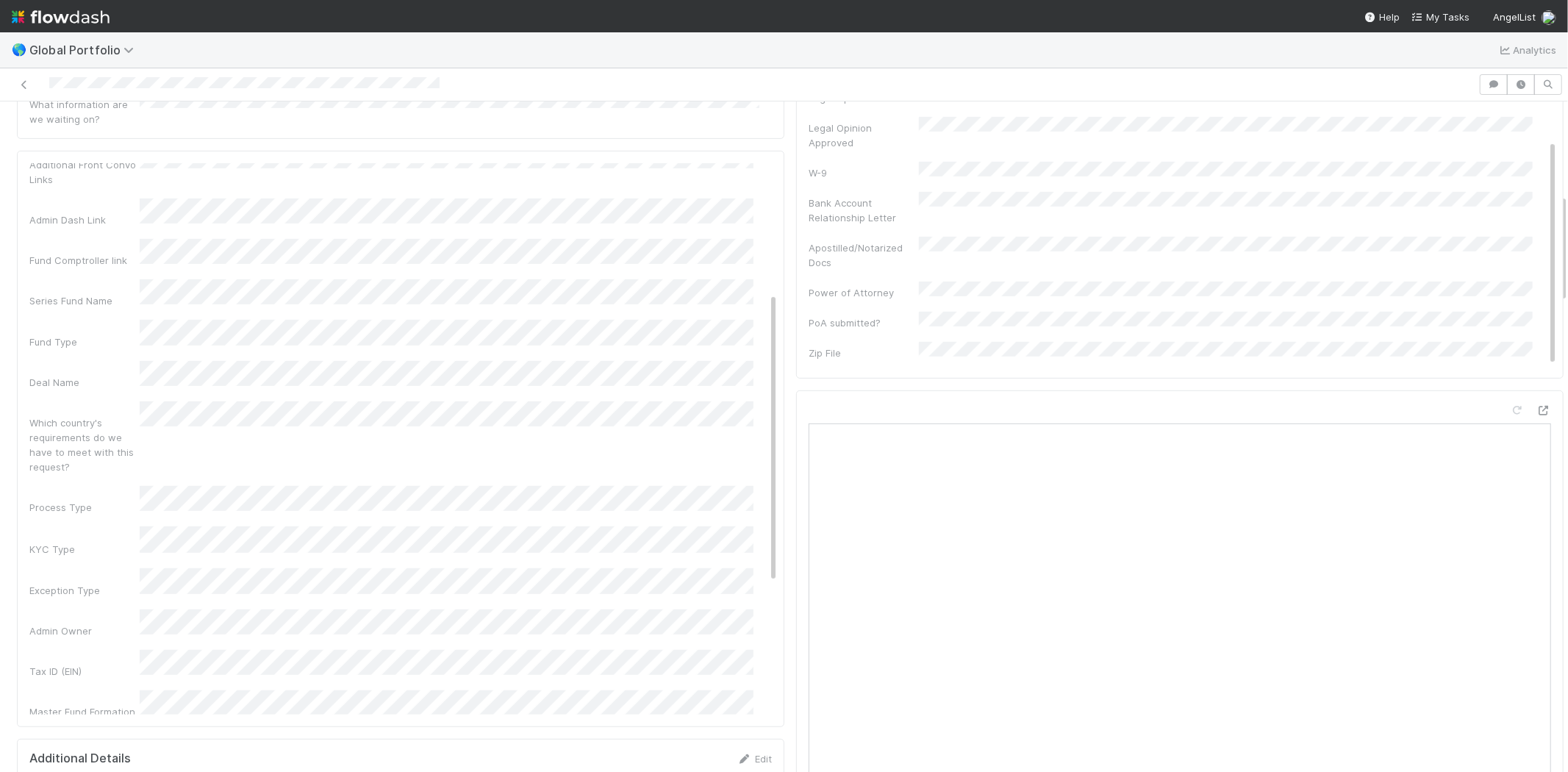
scroll to position [245, 0]
click at [79, 514] on div "KYC Type" at bounding box center [85, 522] width 111 height 14
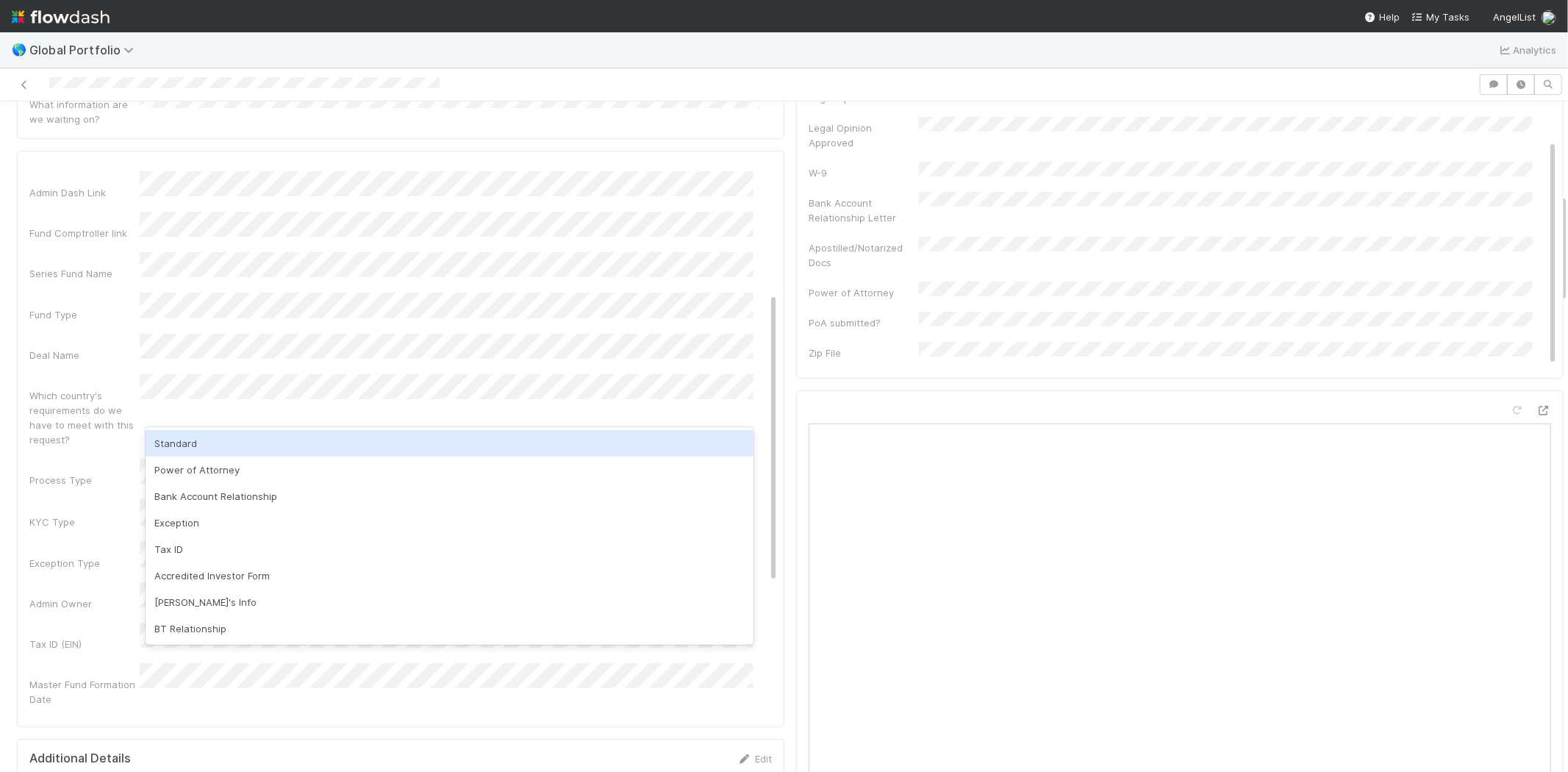
click at [180, 442] on div "Standard" at bounding box center [449, 443] width 608 height 27
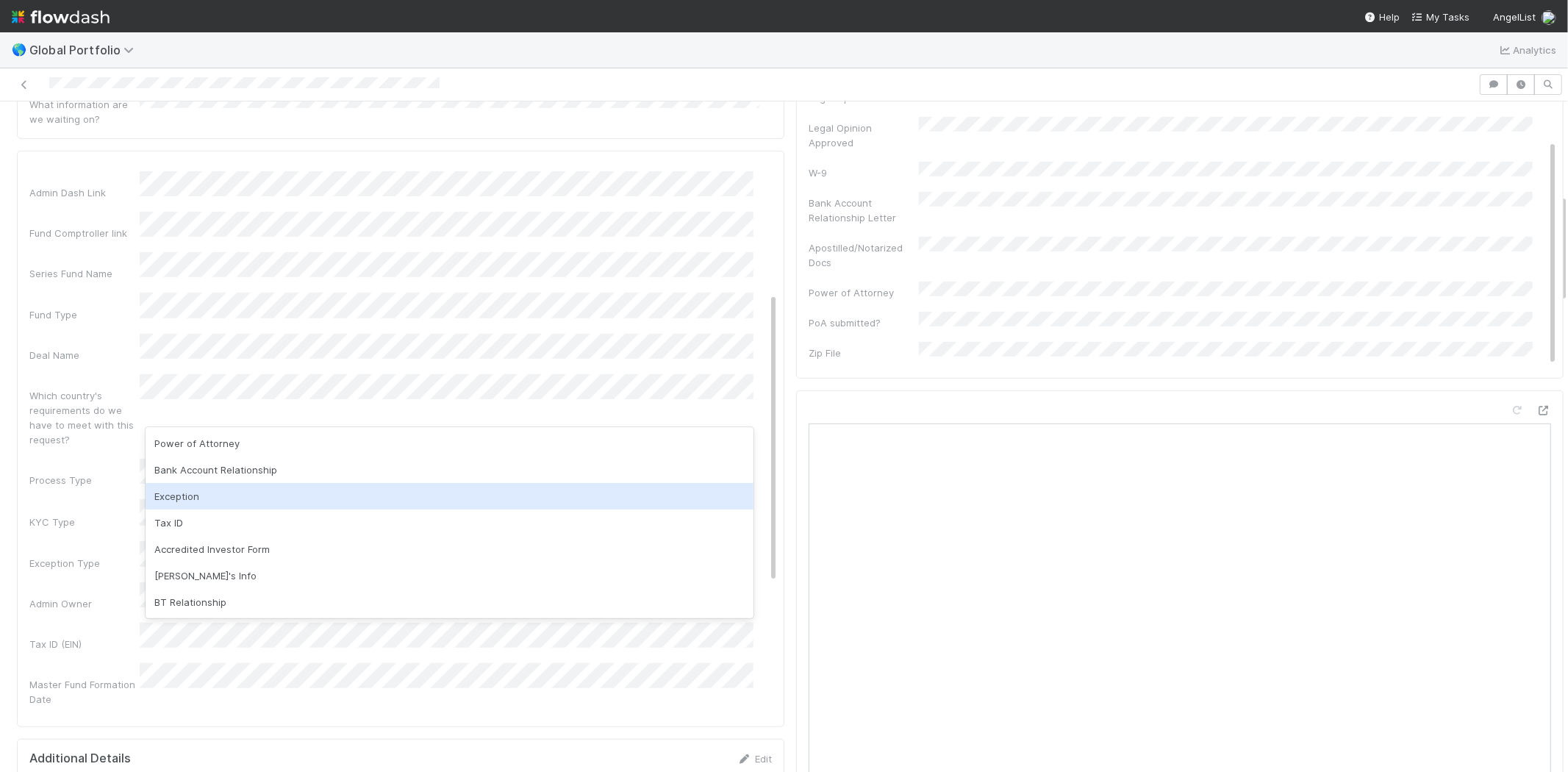
click at [219, 494] on div "Exception" at bounding box center [449, 497] width 608 height 27
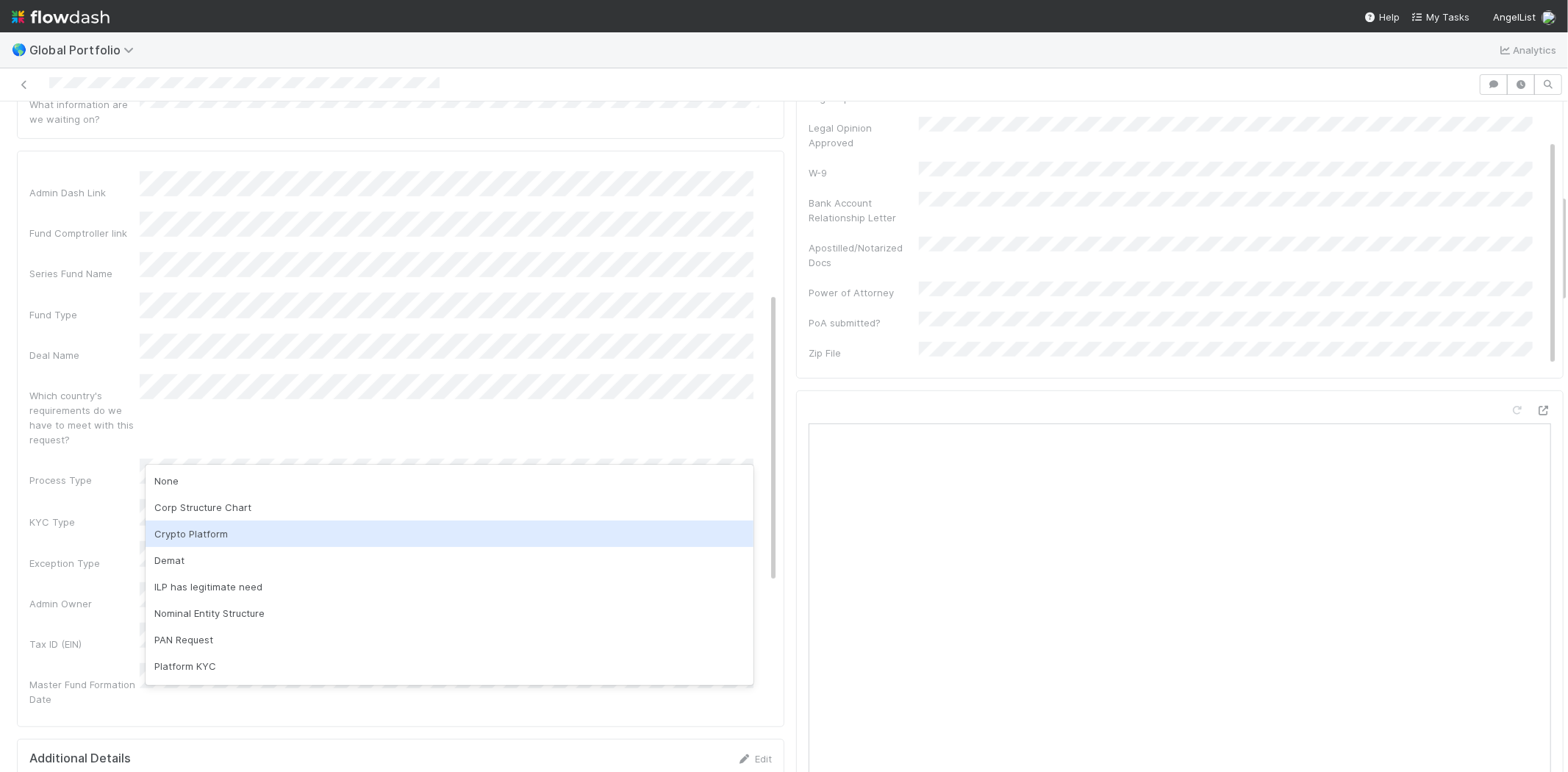
scroll to position [76, 0]
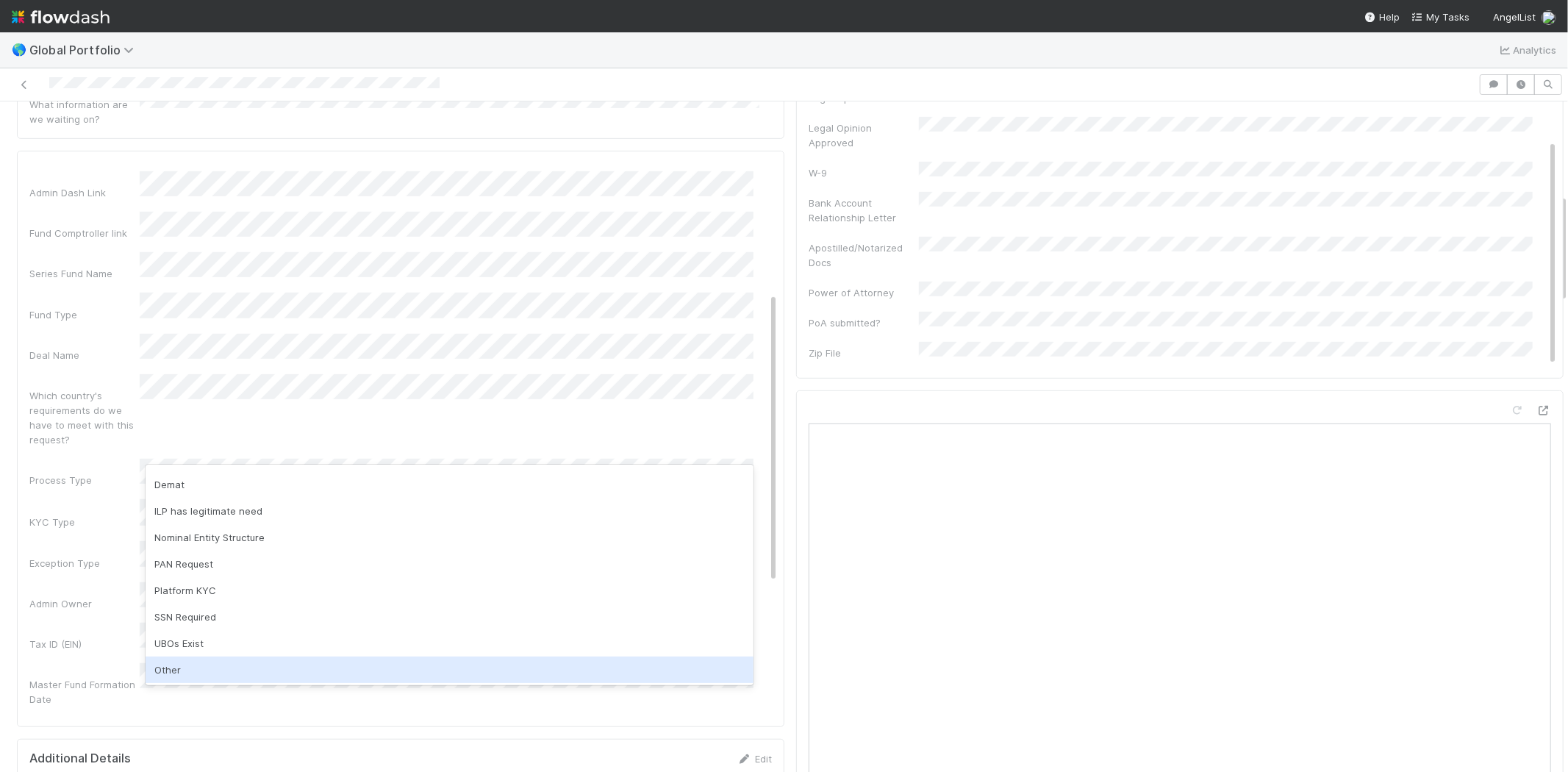
click at [203, 667] on div "Other" at bounding box center [449, 669] width 608 height 27
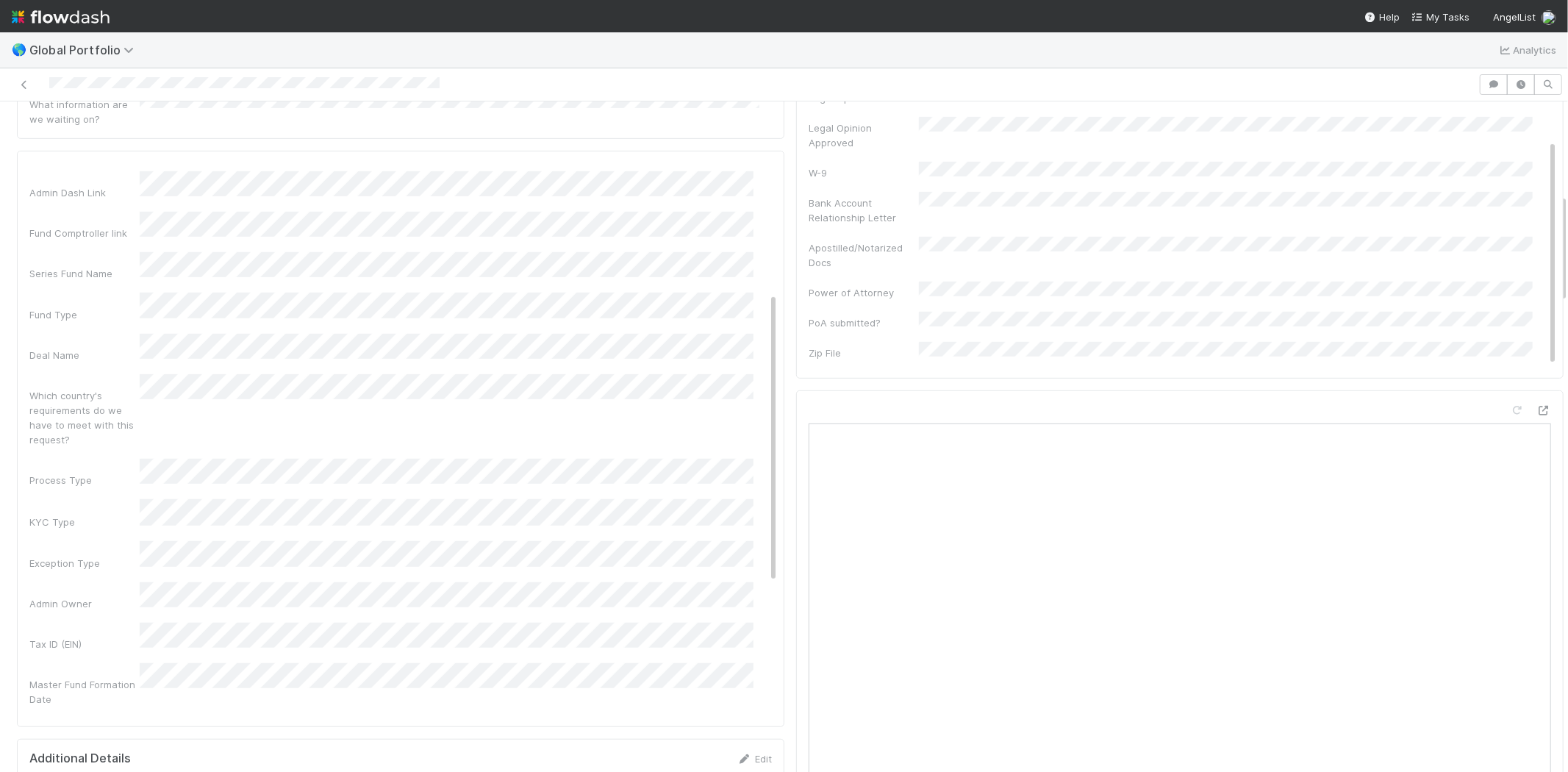
click at [95, 461] on div "Admin Notes Possible Duplicate task Primary Front Convo Link Additional Front C…" at bounding box center [403, 533] width 748 height 1145
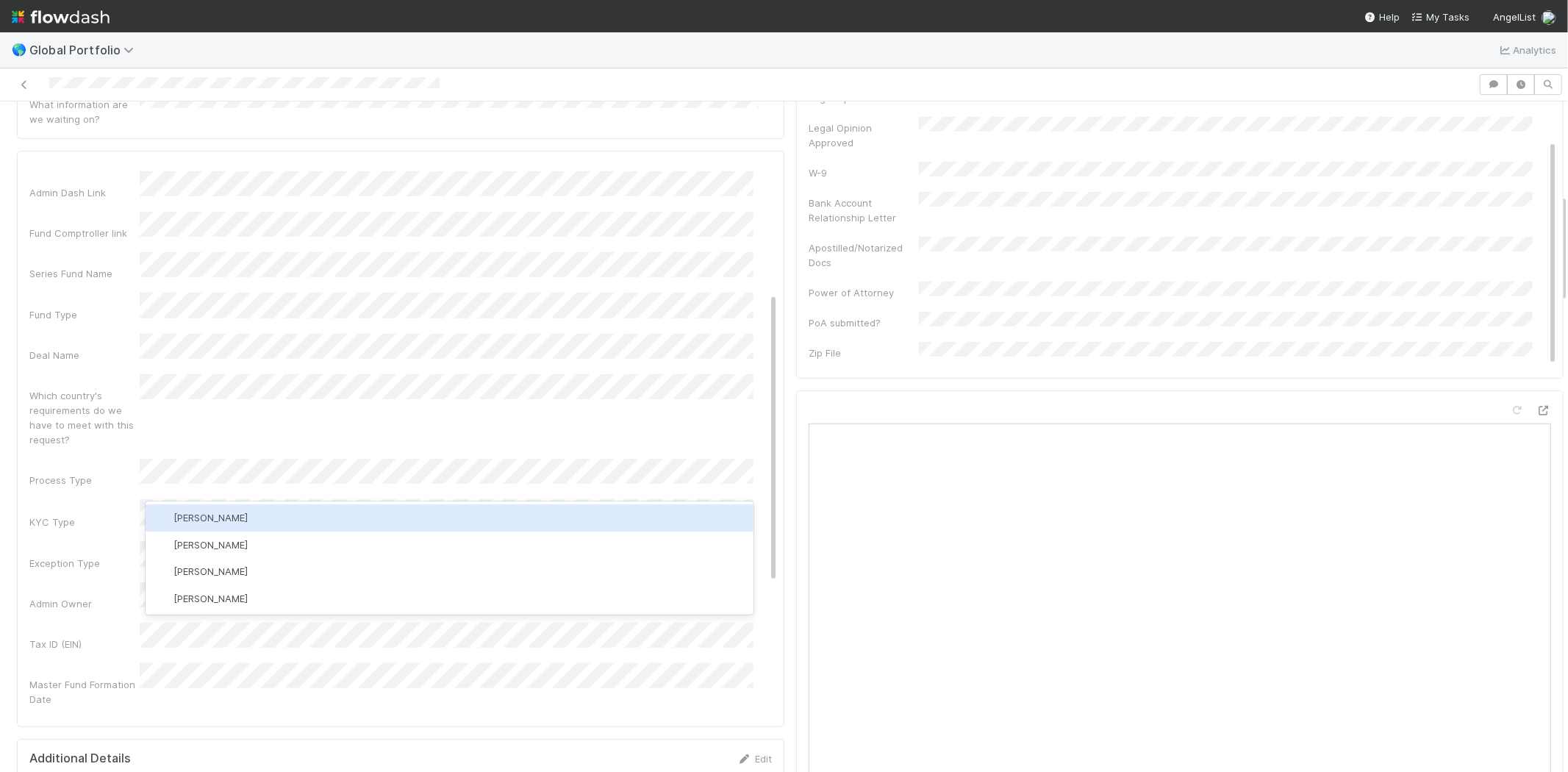
click at [248, 520] on span "[PERSON_NAME]" at bounding box center [210, 517] width 74 height 12
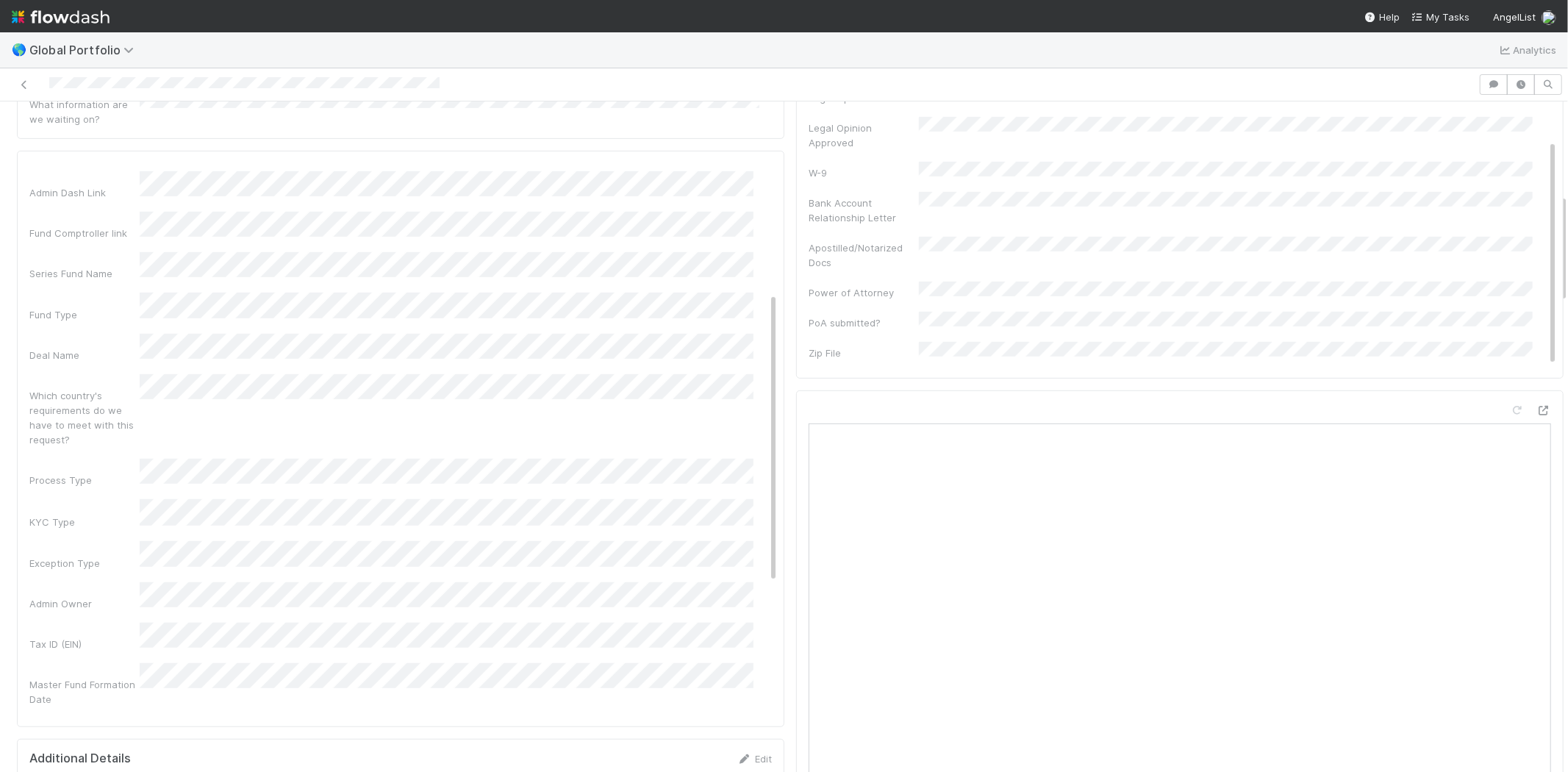
click at [66, 596] on div "Admin Owner" at bounding box center [85, 604] width 111 height 14
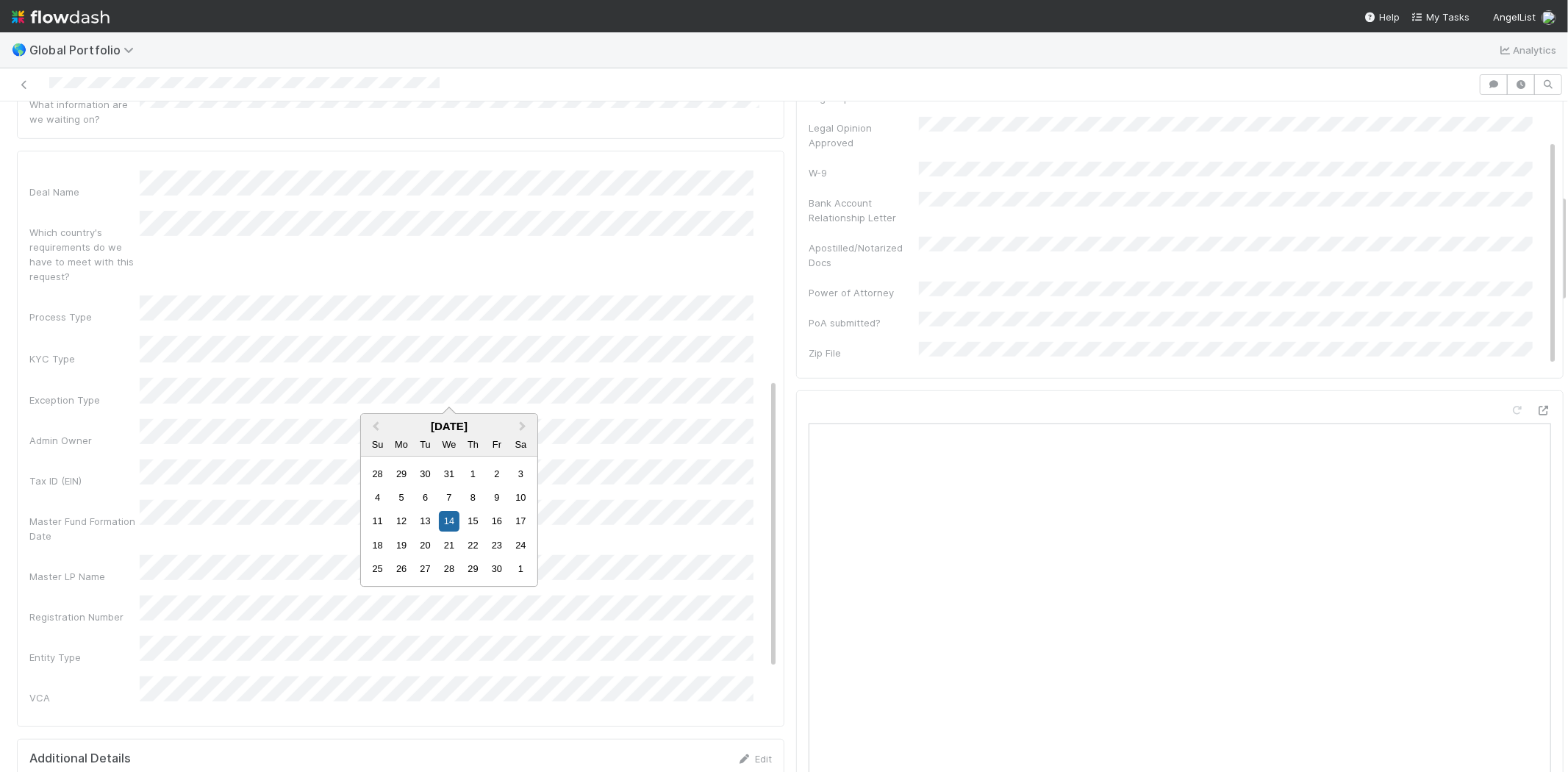
drag, startPoint x: 106, startPoint y: 365, endPoint x: 136, endPoint y: 354, distance: 32.0
click at [106, 459] on div "Tax ID (EIN)" at bounding box center [403, 473] width 748 height 29
click at [107, 423] on div "Admin Notes Possible Duplicate task Primary Front Convo Link Additional Front C…" at bounding box center [403, 370] width 748 height 1145
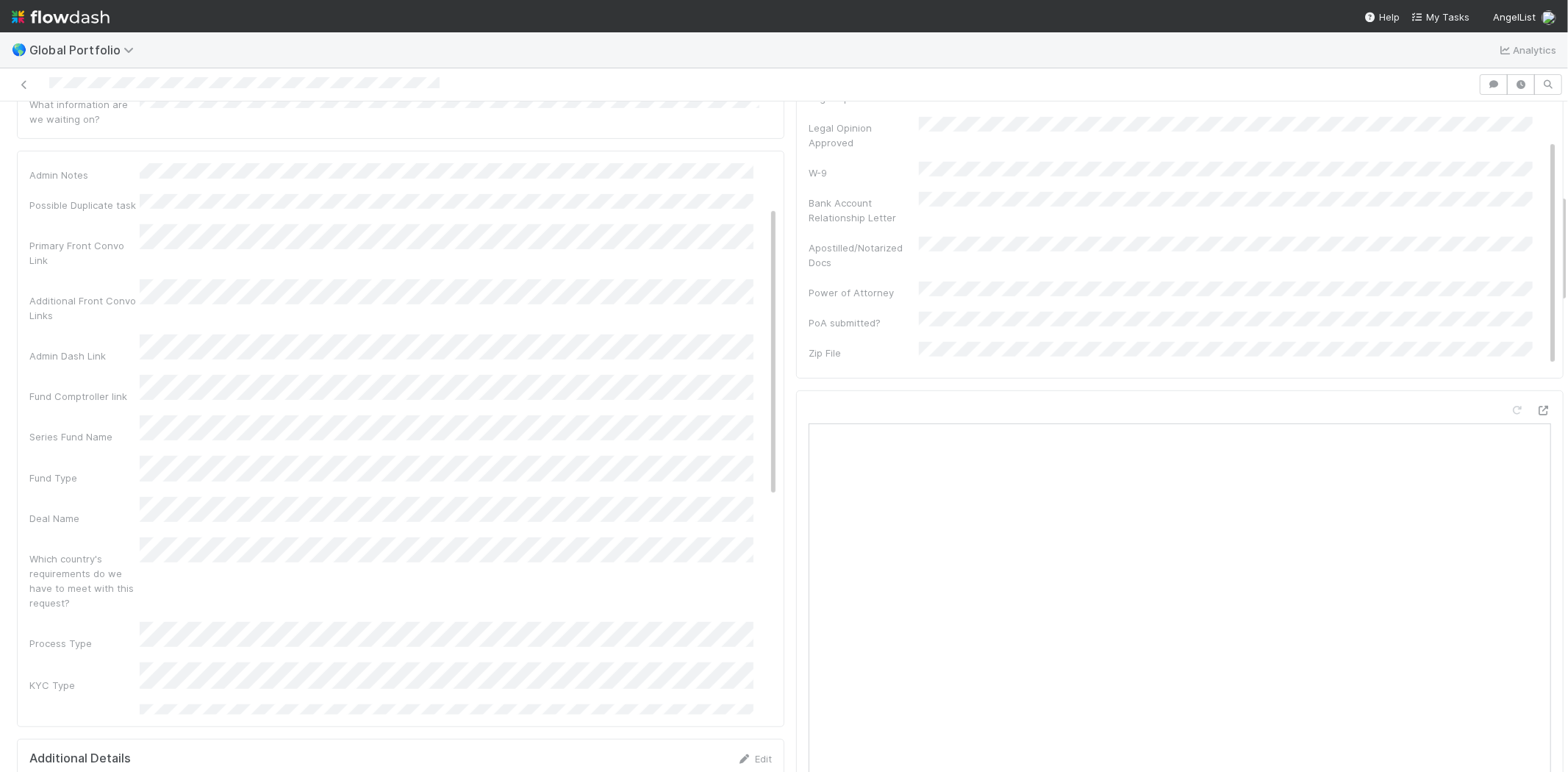
scroll to position [0, 0]
click at [678, 163] on button "Save" at bounding box center [699, 176] width 42 height 25
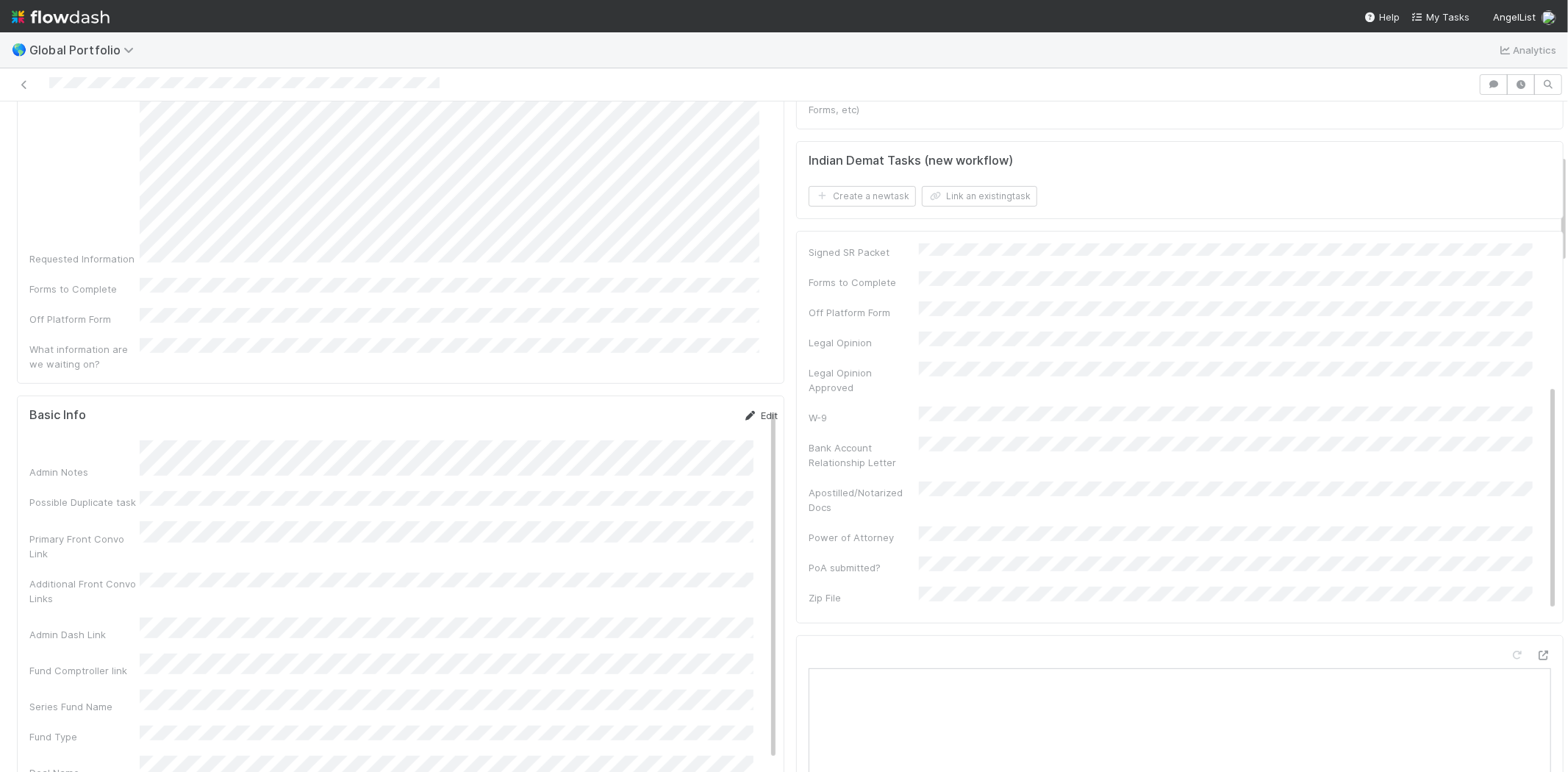
click at [743, 409] on link "Edit" at bounding box center [759, 415] width 35 height 12
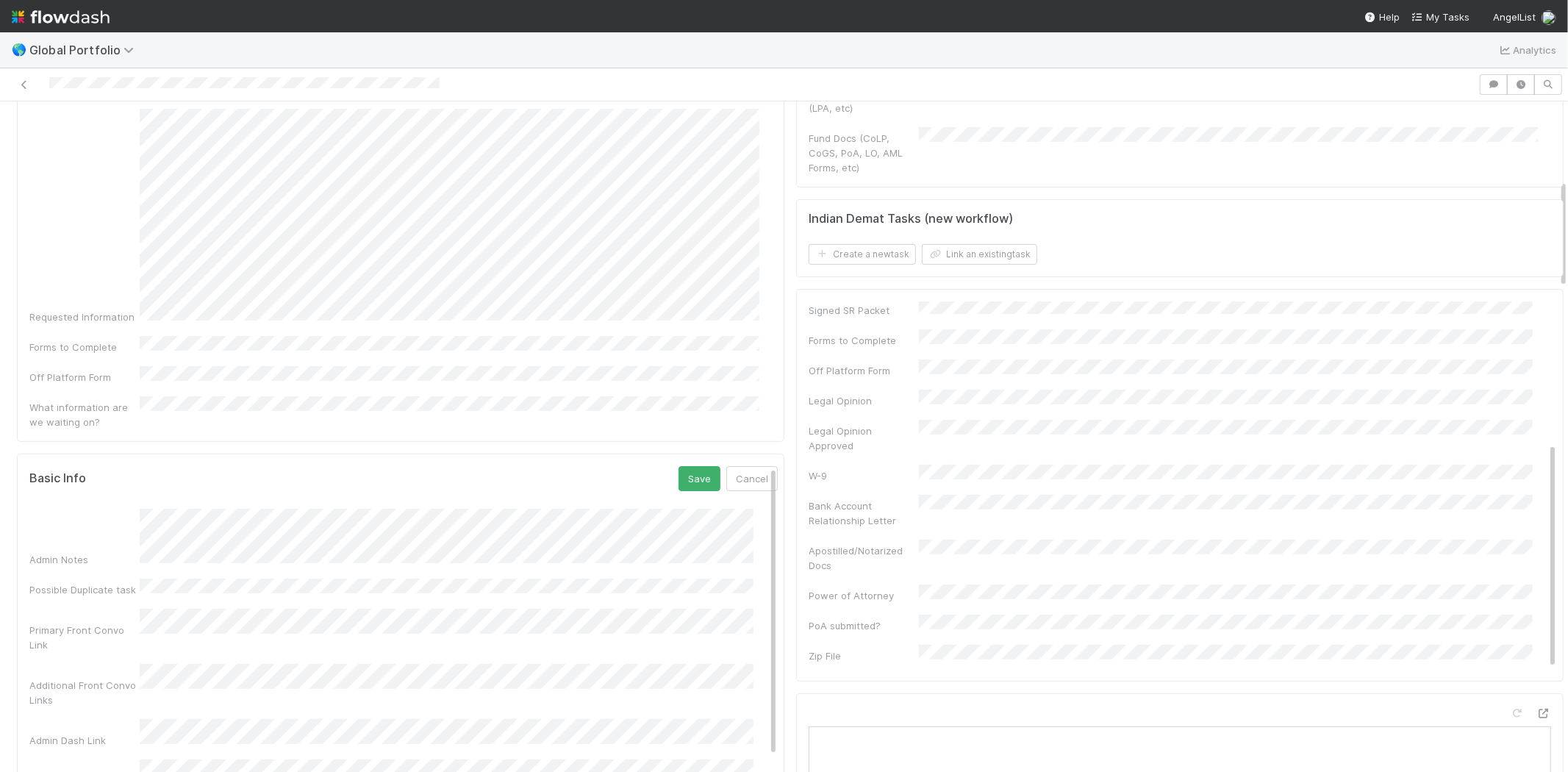
scroll to position [245, 0]
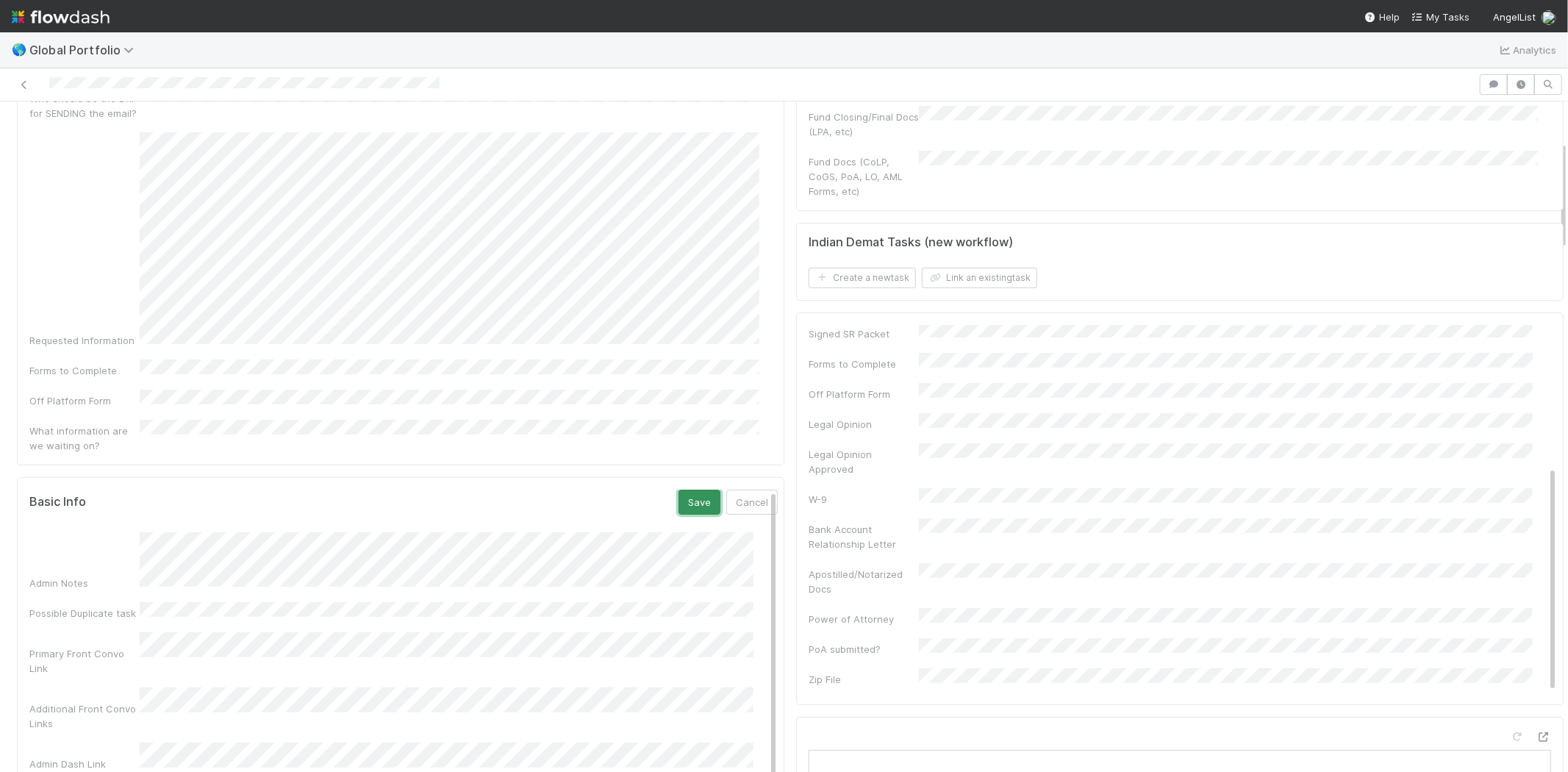
click at [678, 489] on button "Save" at bounding box center [699, 502] width 42 height 25
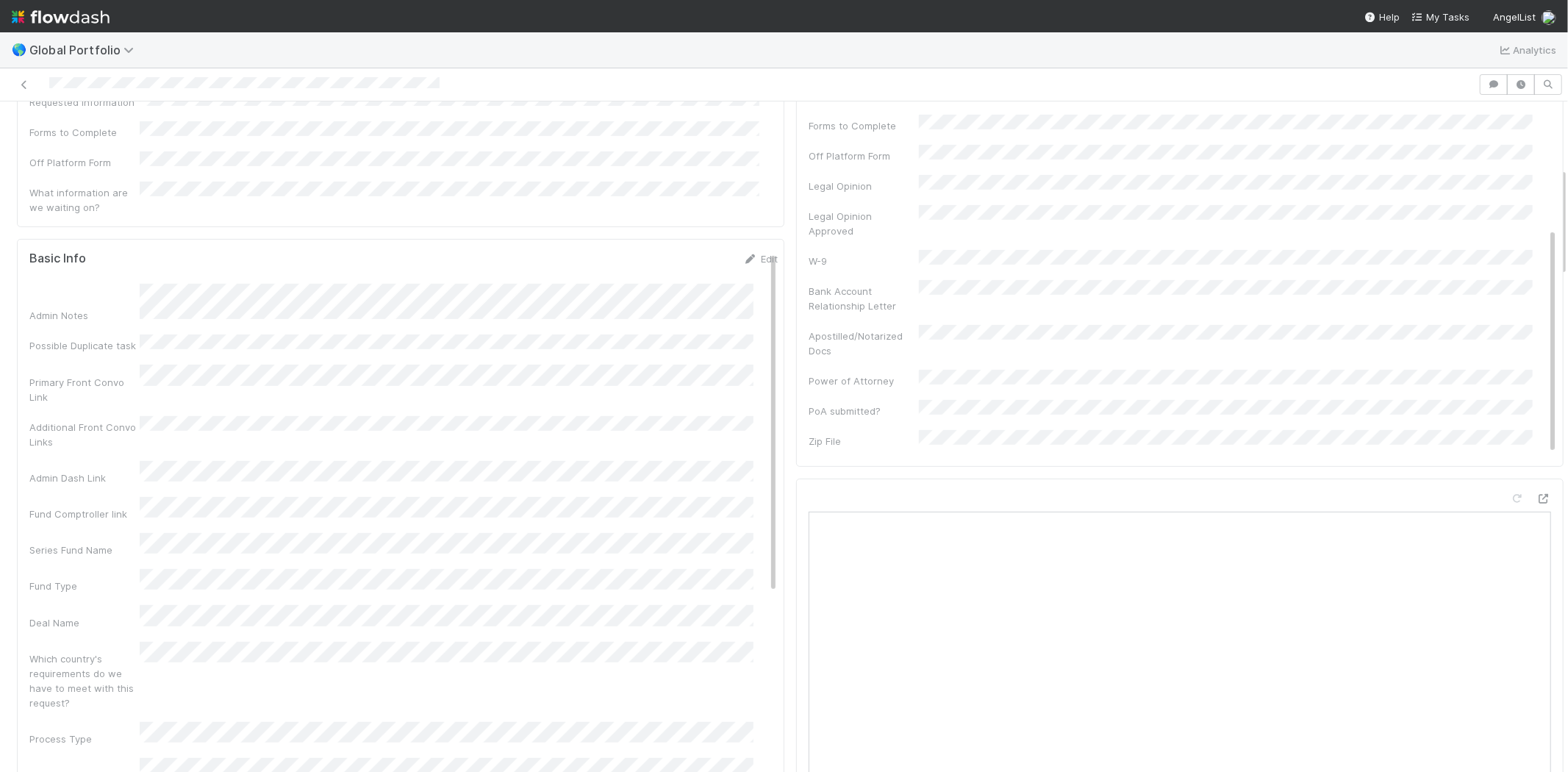
scroll to position [408, 0]
click at [743, 328] on link "Edit" at bounding box center [759, 333] width 35 height 12
click at [103, 379] on div "Admin Notes Possible Duplicate task Primary Front Convo Link Additional Front C…" at bounding box center [403, 446] width 748 height 1145
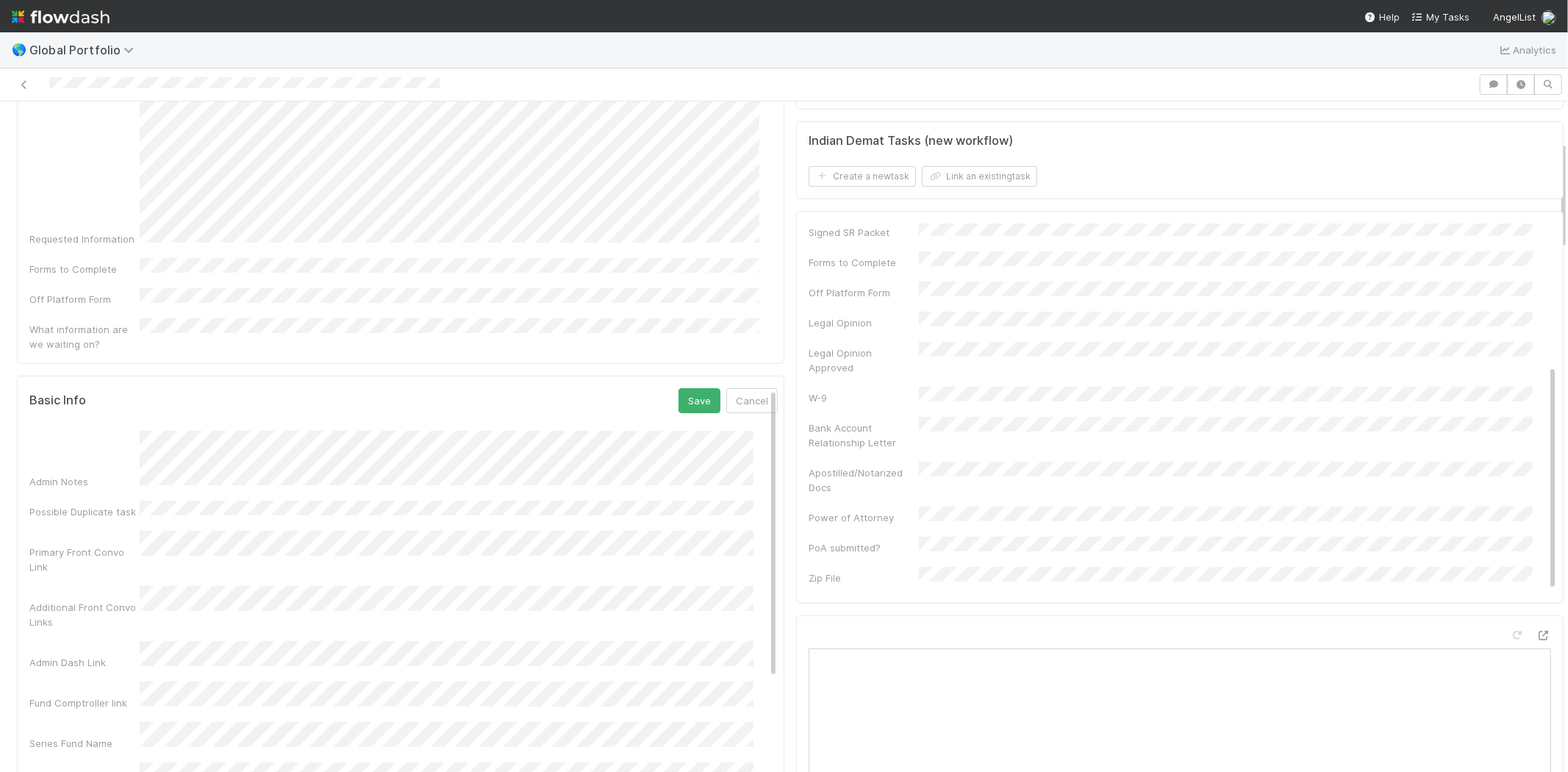
scroll to position [245, 0]
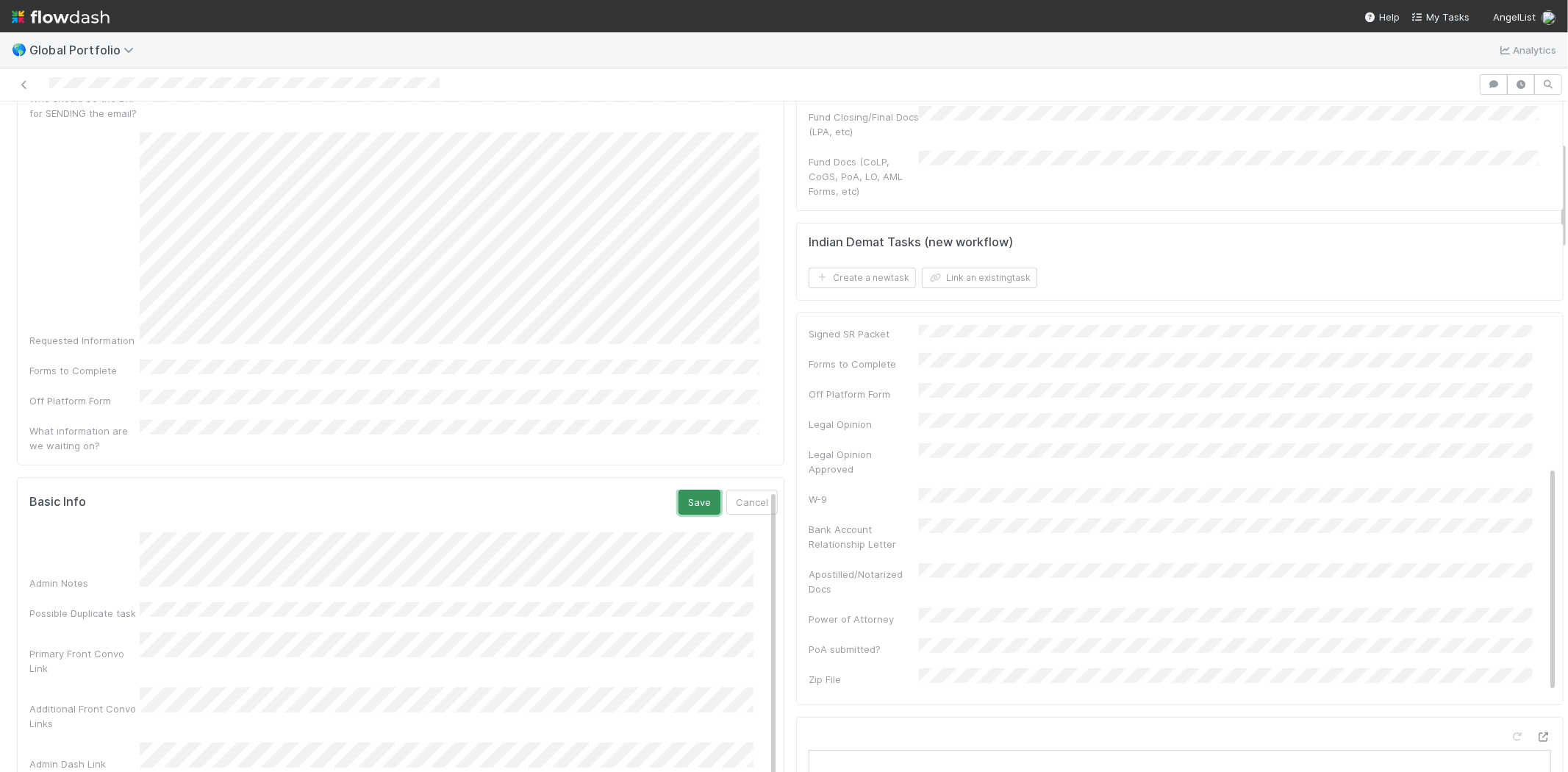
click at [678, 489] on button "Save" at bounding box center [699, 502] width 42 height 25
click at [746, 491] on link "Edit" at bounding box center [759, 497] width 35 height 12
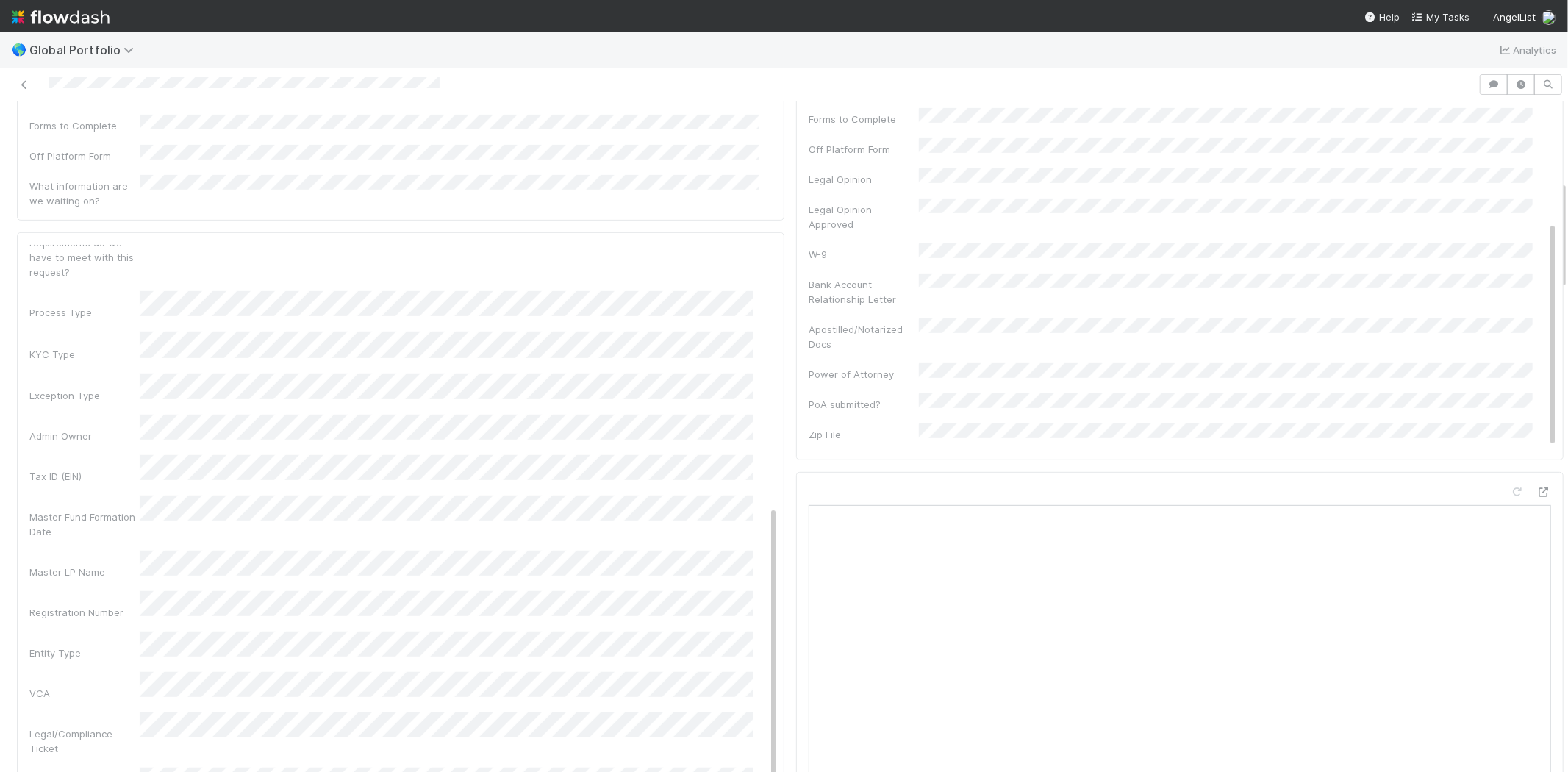
scroll to position [496, 0]
click at [94, 604] on div "Registration Number" at bounding box center [85, 611] width 111 height 14
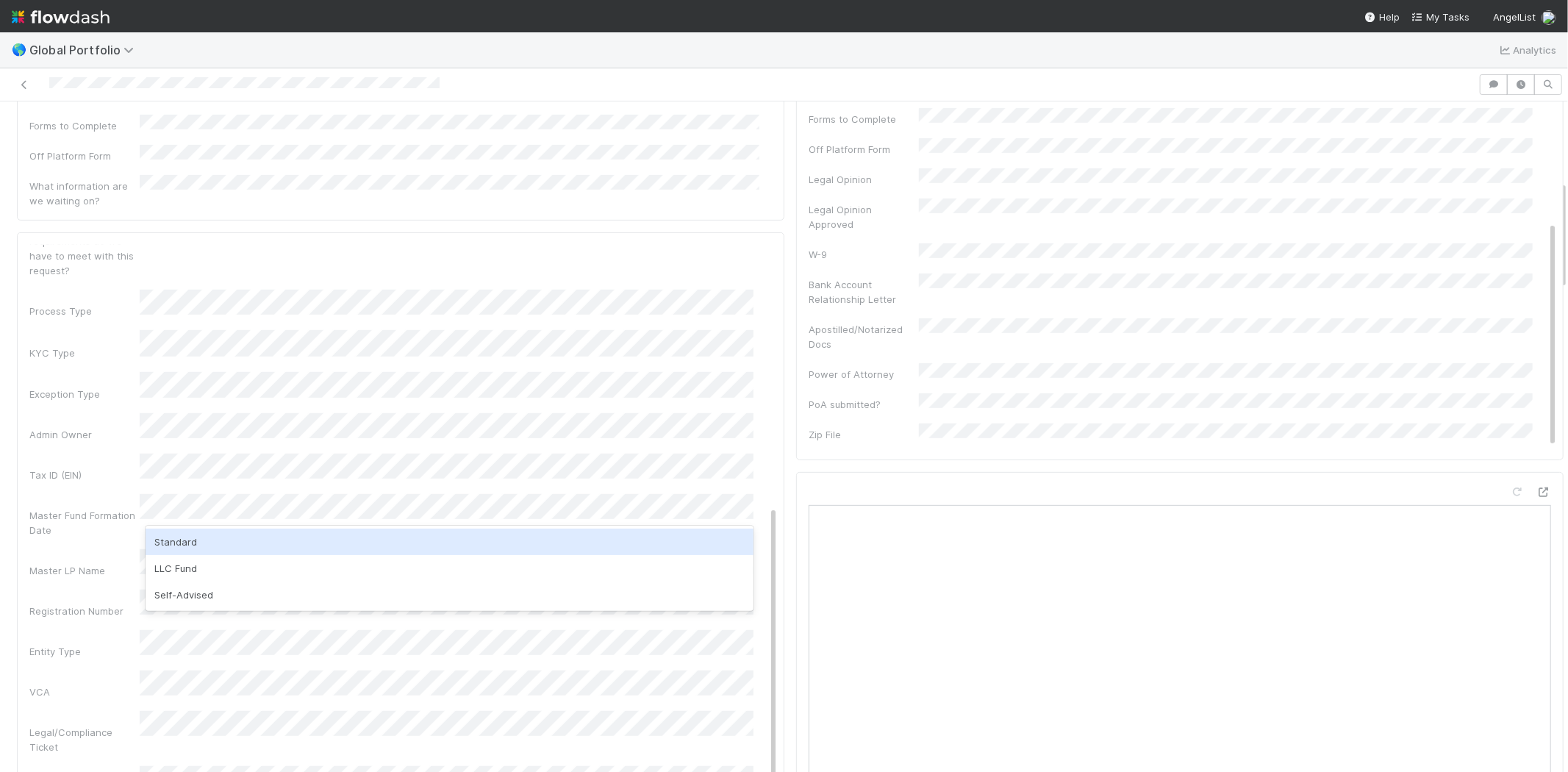
click at [179, 547] on div "Standard" at bounding box center [449, 542] width 608 height 27
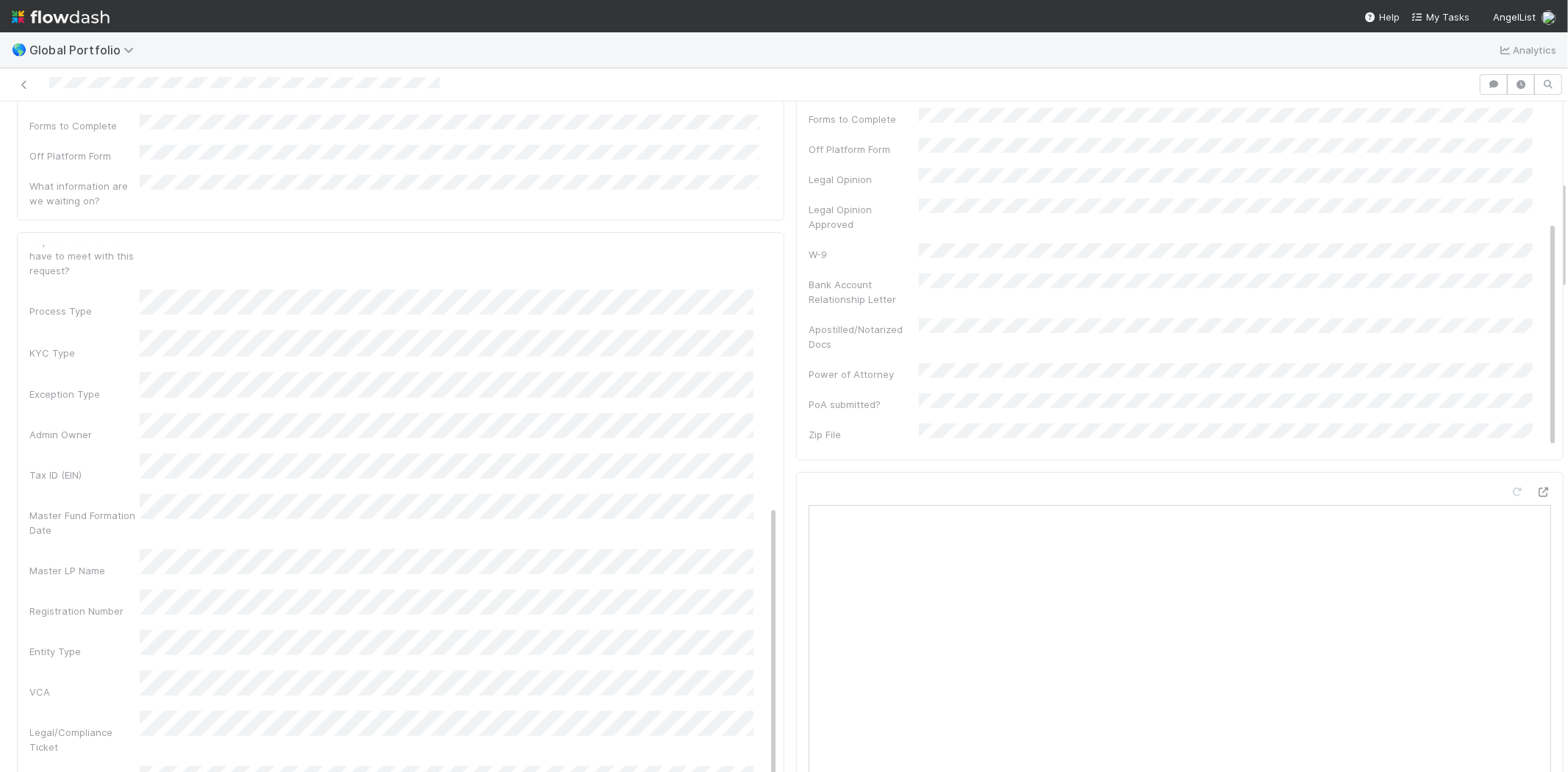
click at [76, 685] on div "VCA" at bounding box center [85, 692] width 111 height 14
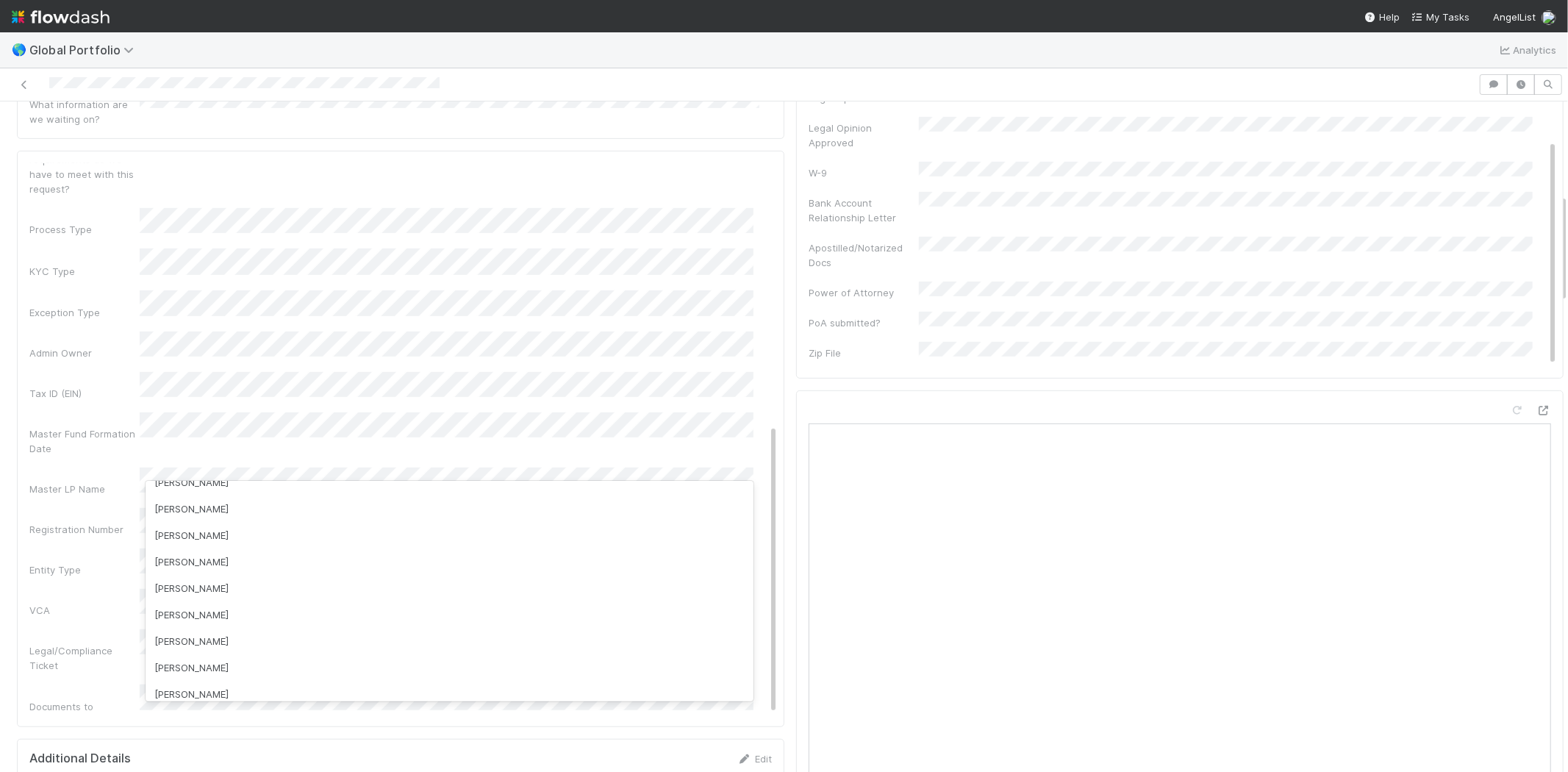
scroll to position [489, 0]
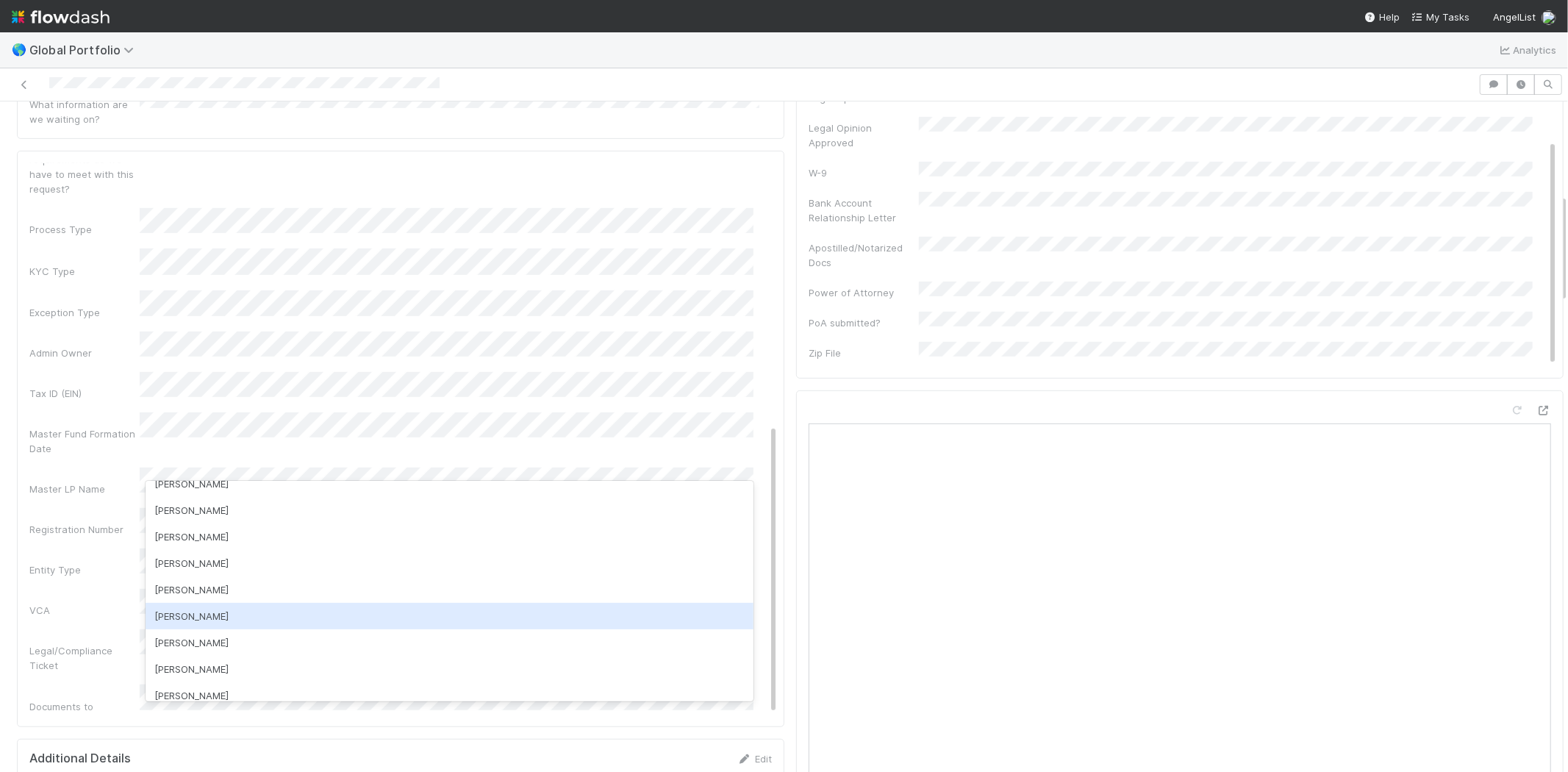
click at [197, 613] on div "Jun Yoon" at bounding box center [449, 616] width 608 height 27
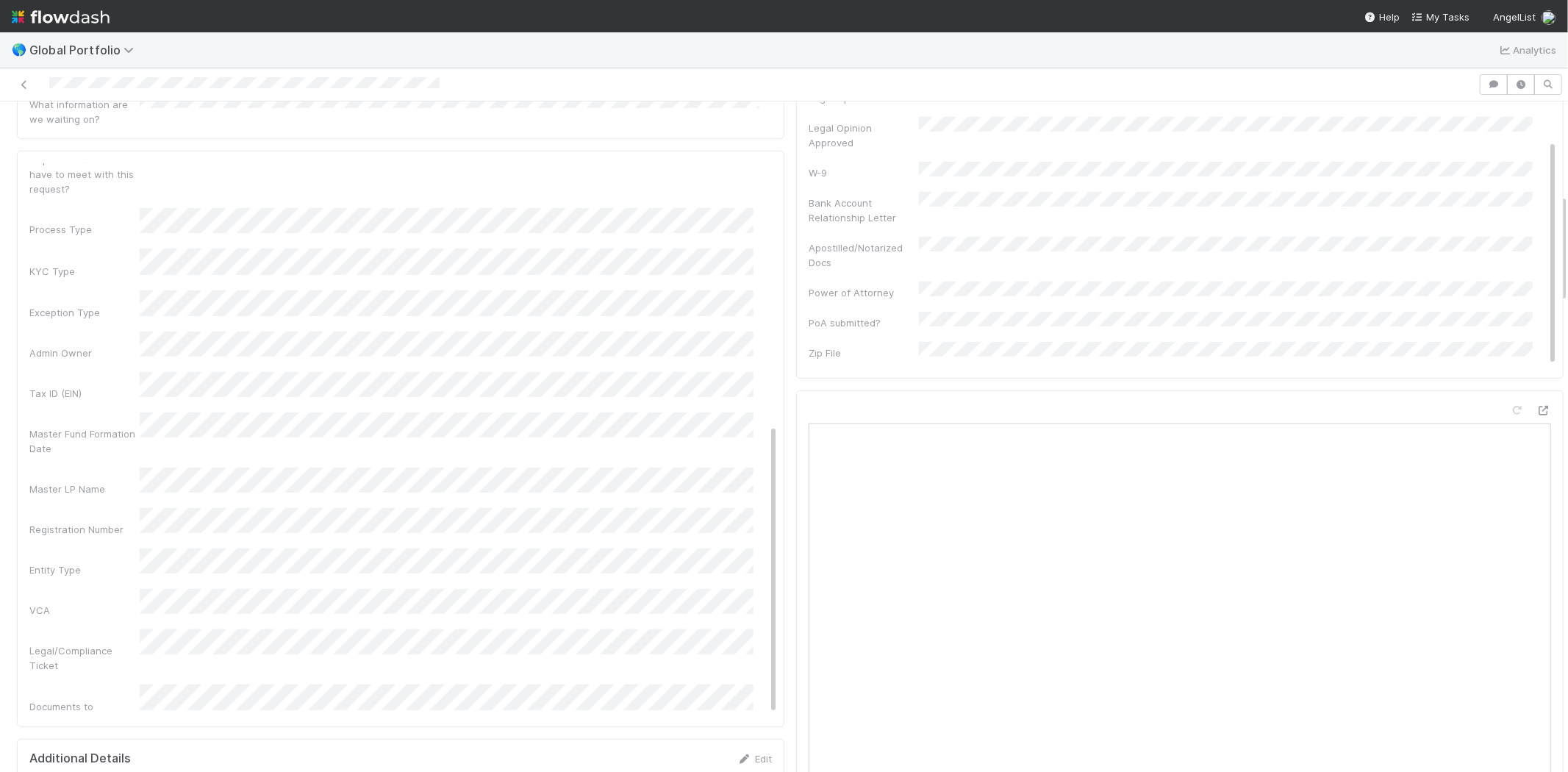
click at [76, 588] on div "VCA" at bounding box center [403, 603] width 748 height 29
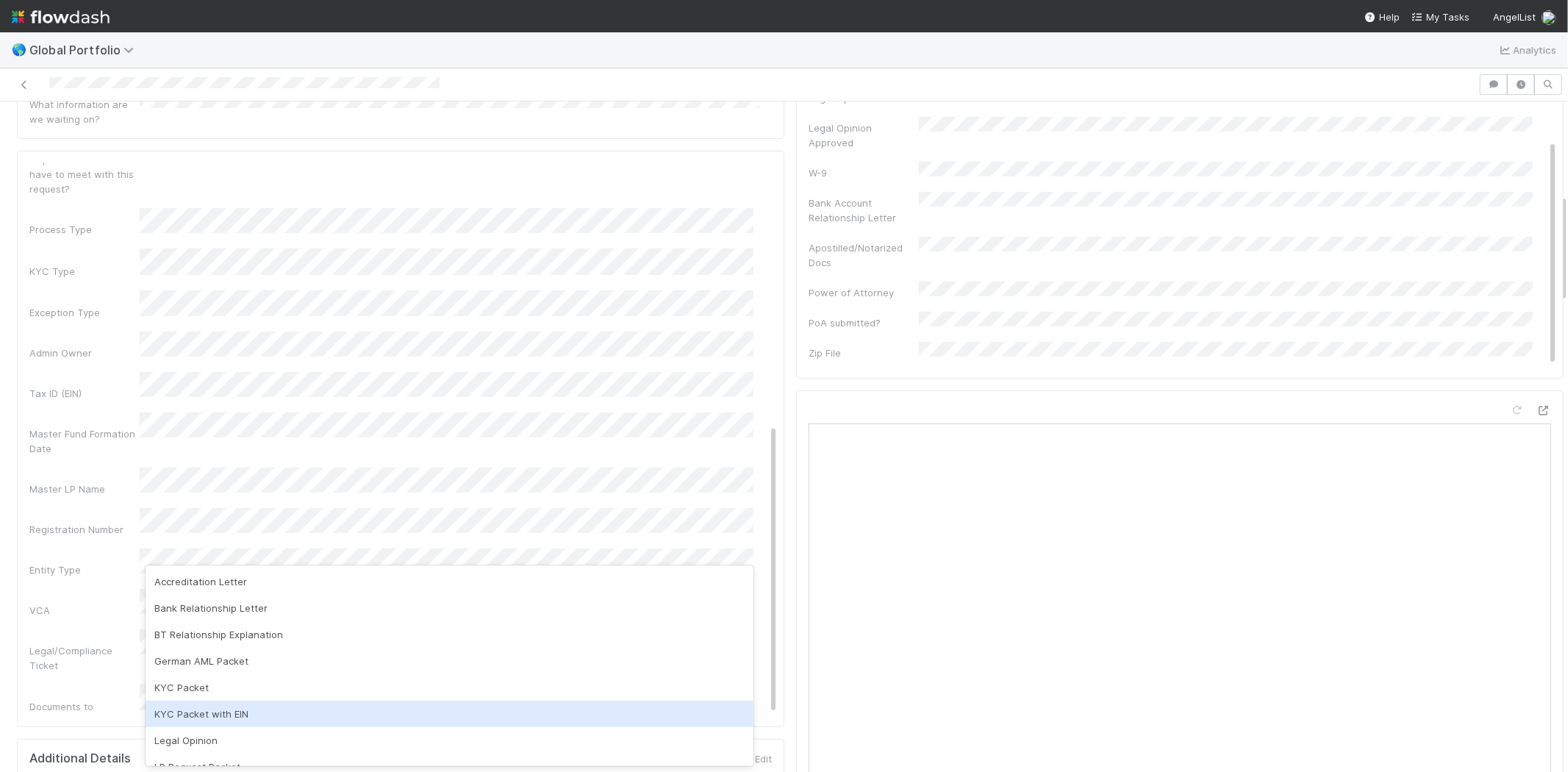
click at [213, 708] on div "KYC Packet with EIN" at bounding box center [449, 714] width 608 height 27
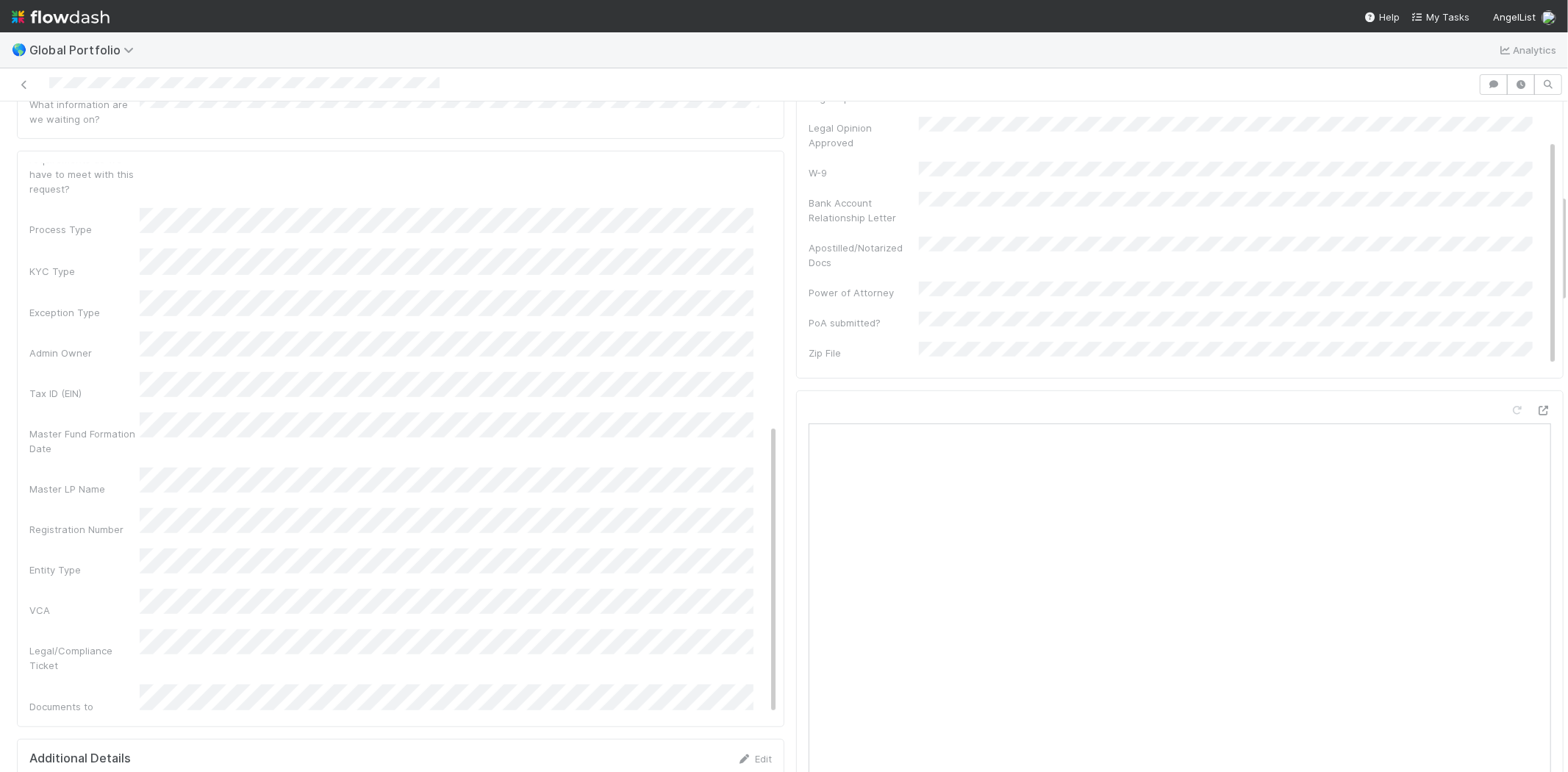
click at [90, 643] on div "Legal/Compliance Ticket" at bounding box center [85, 657] width 111 height 29
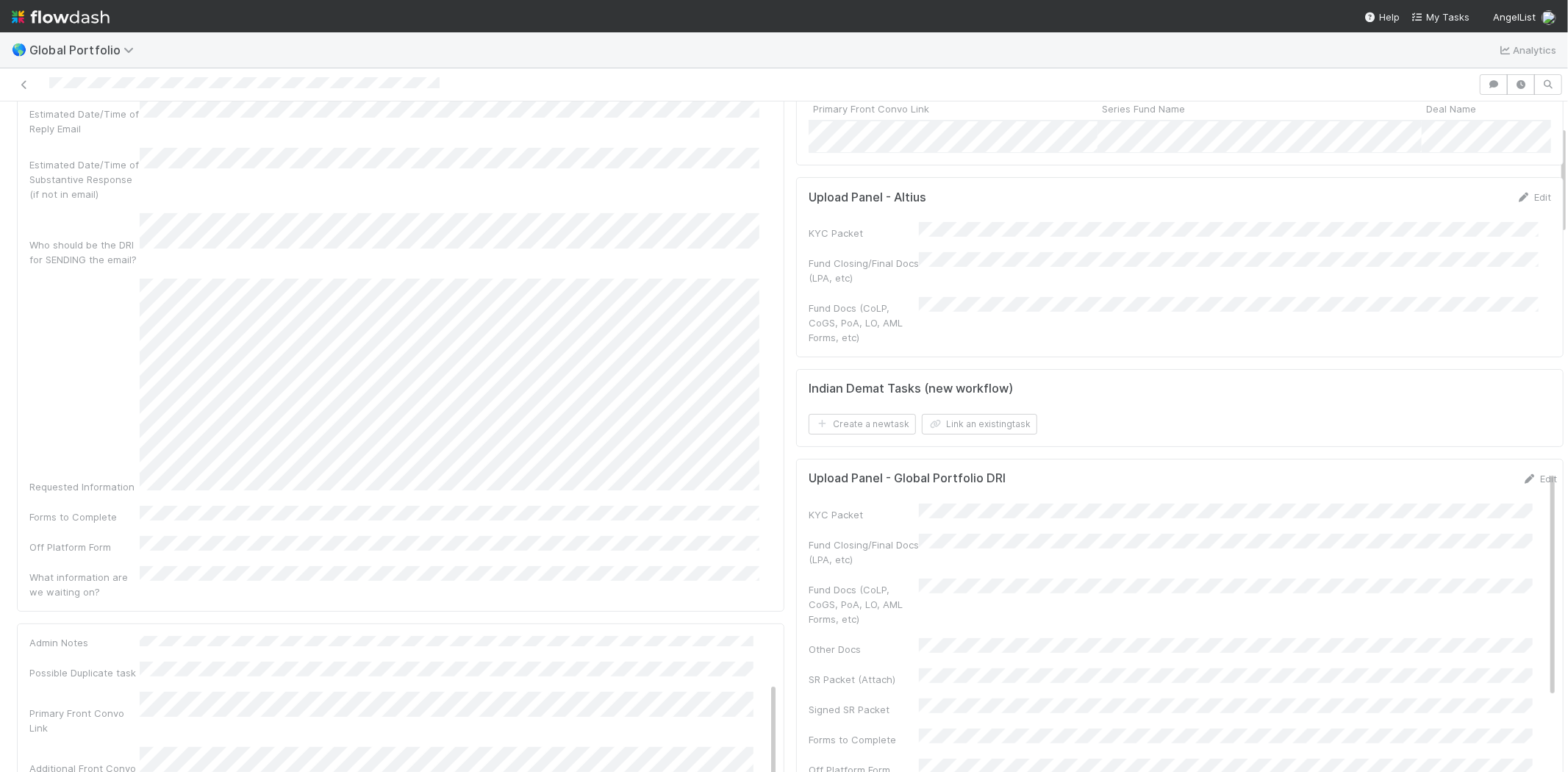
scroll to position [0, 0]
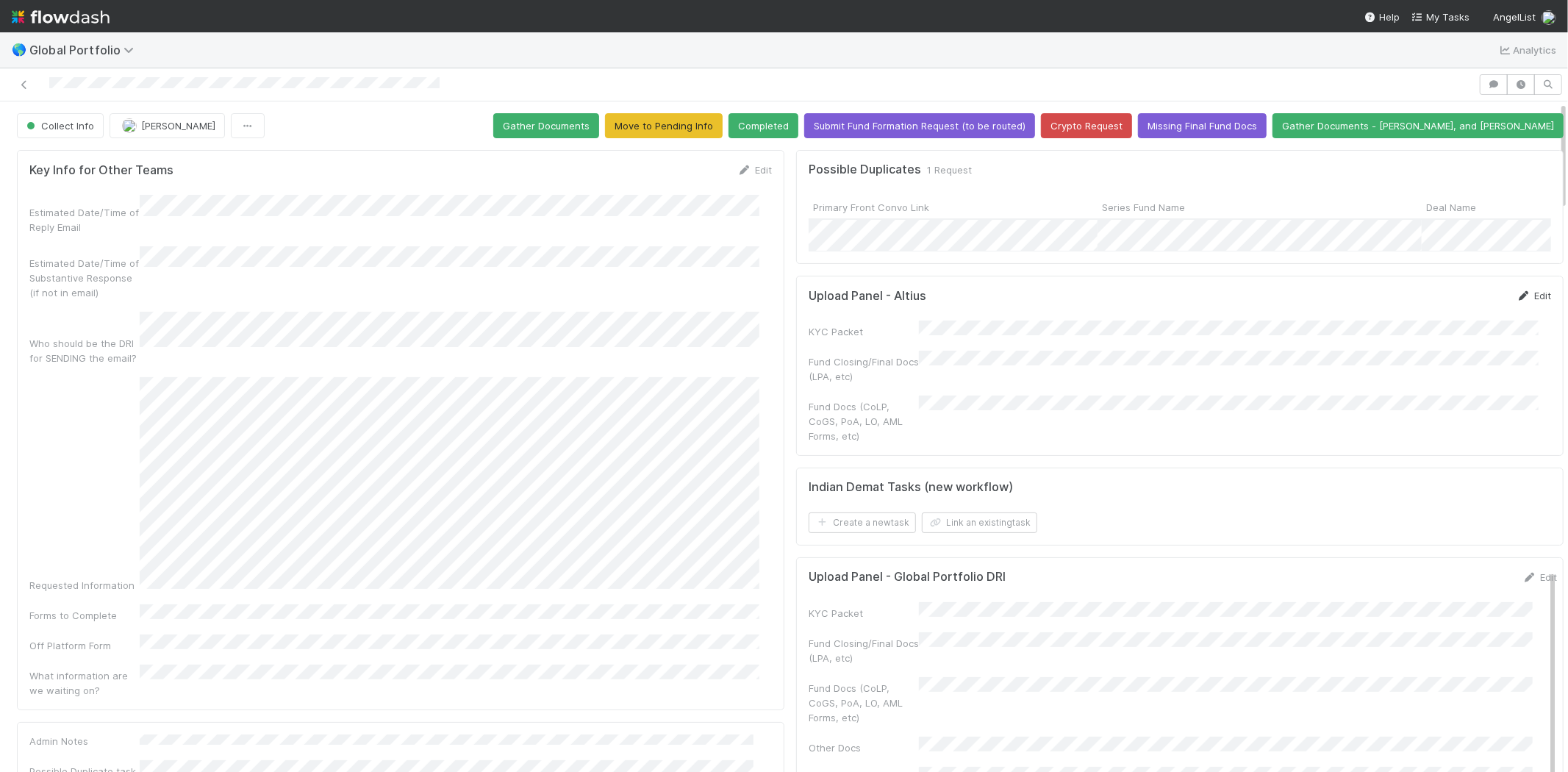
click at [1516, 300] on icon at bounding box center [1523, 295] width 14 height 10
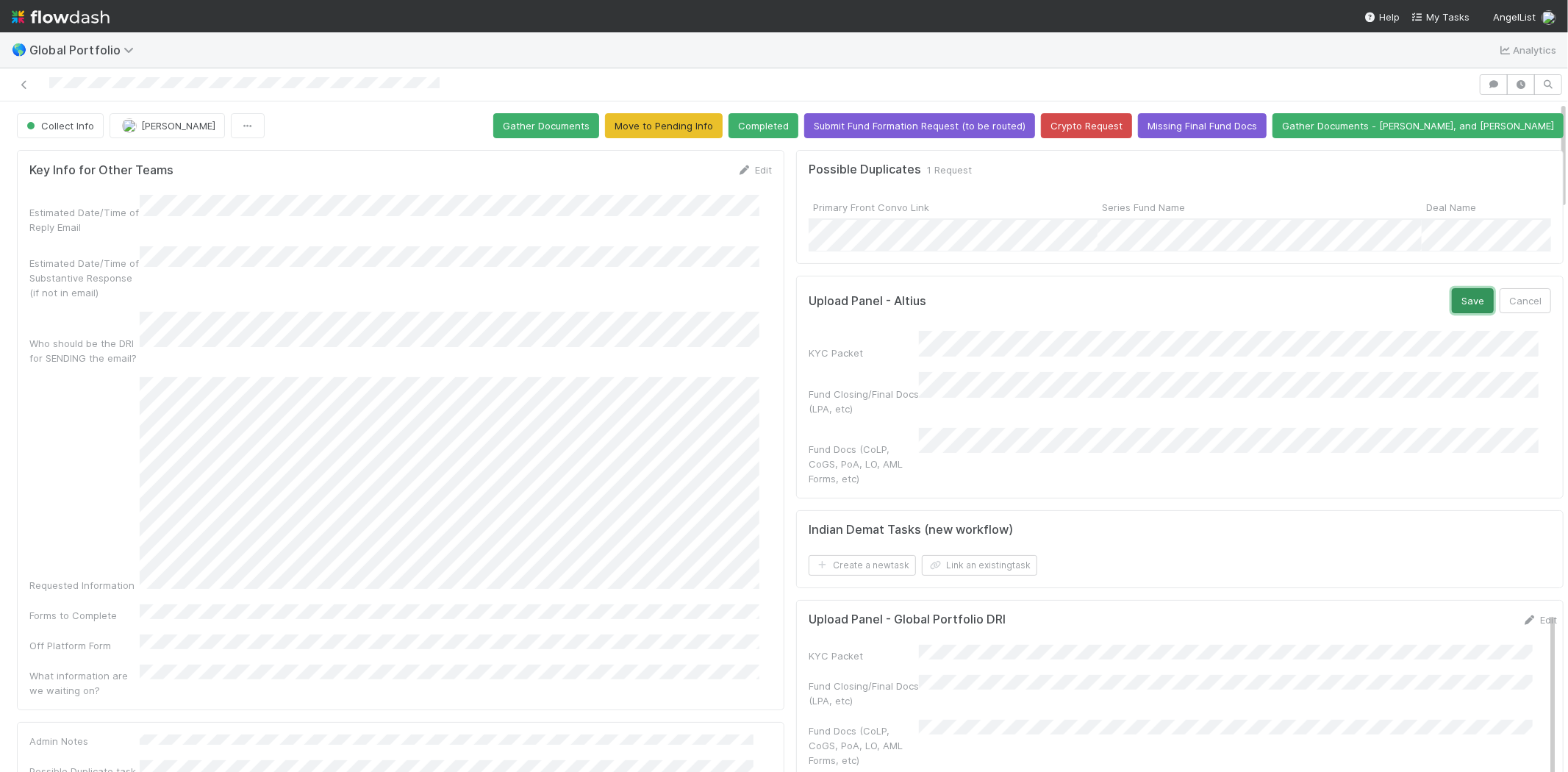
click at [1451, 312] on button "Save" at bounding box center [1472, 300] width 42 height 25
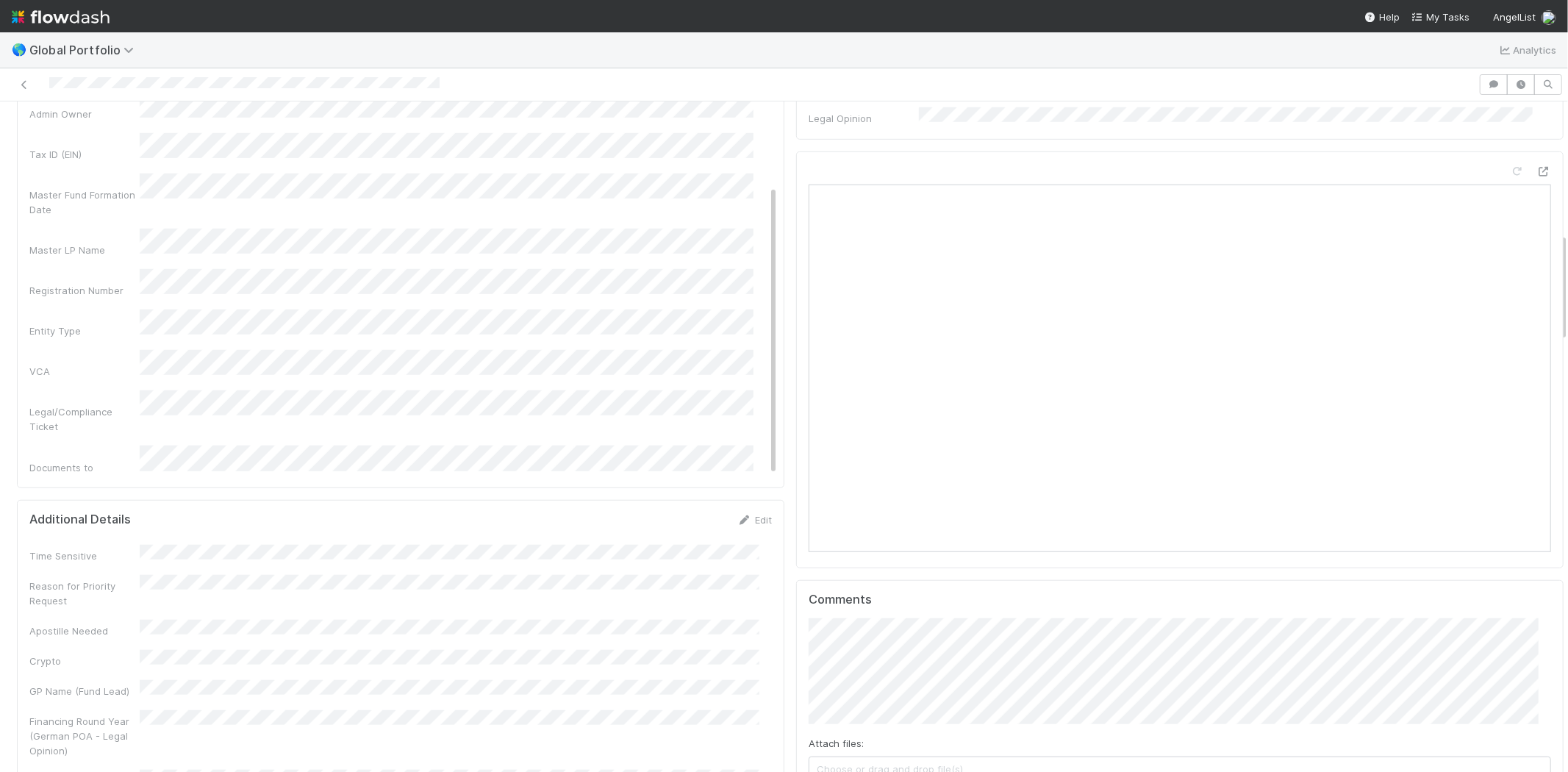
scroll to position [817, 0]
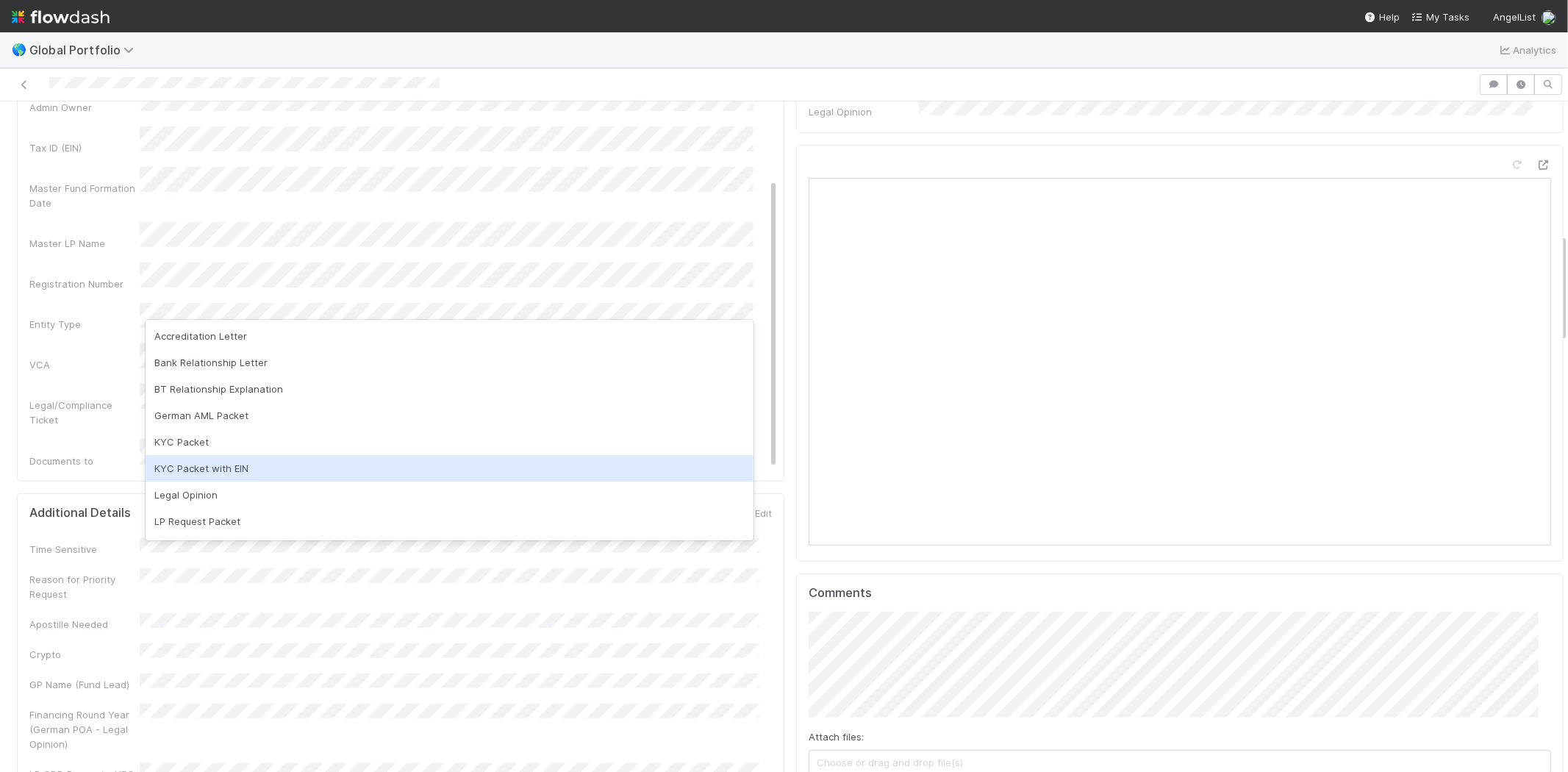
click at [233, 471] on div "KYC Packet with EIN" at bounding box center [449, 468] width 608 height 27
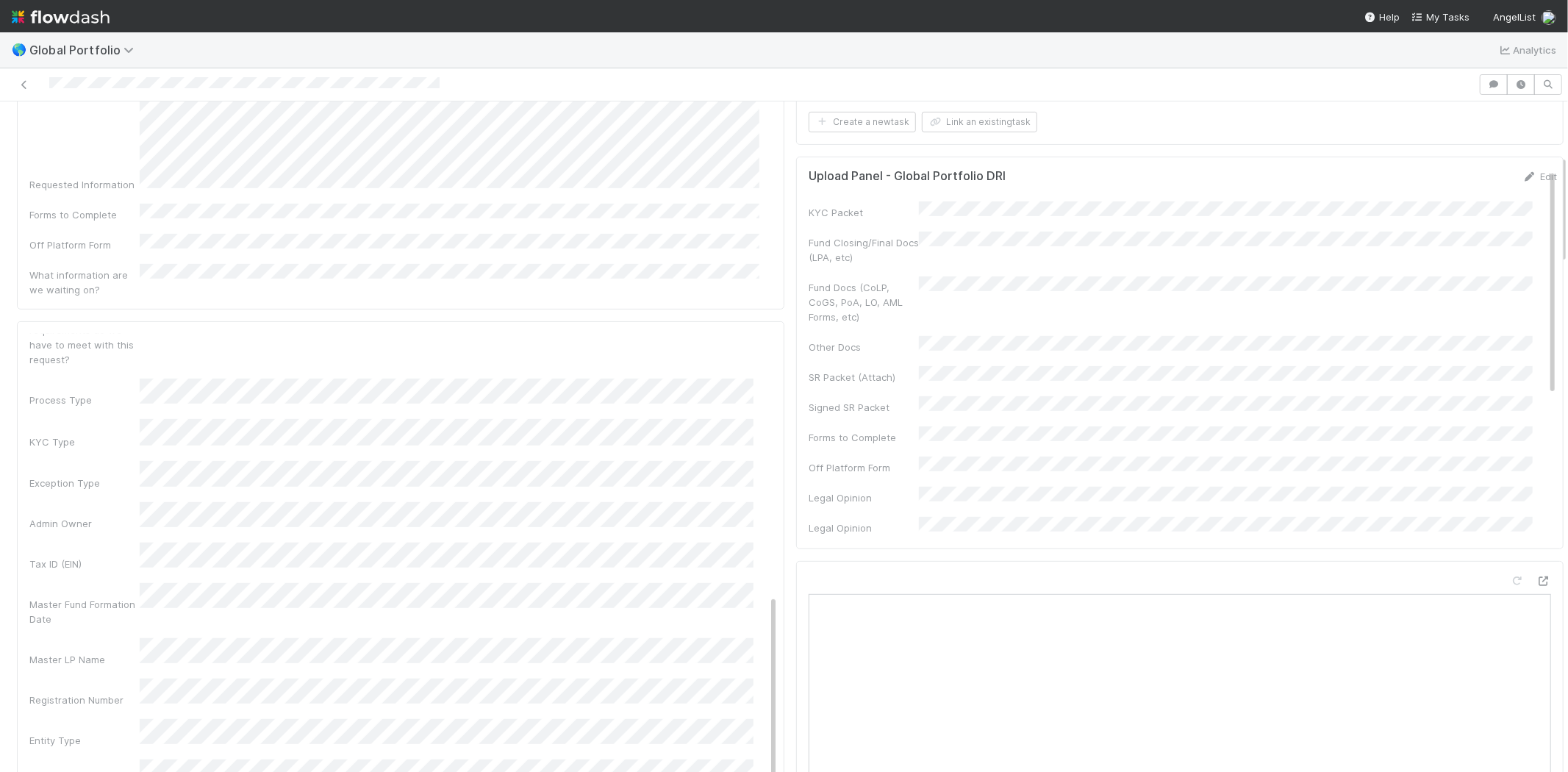
scroll to position [653, 0]
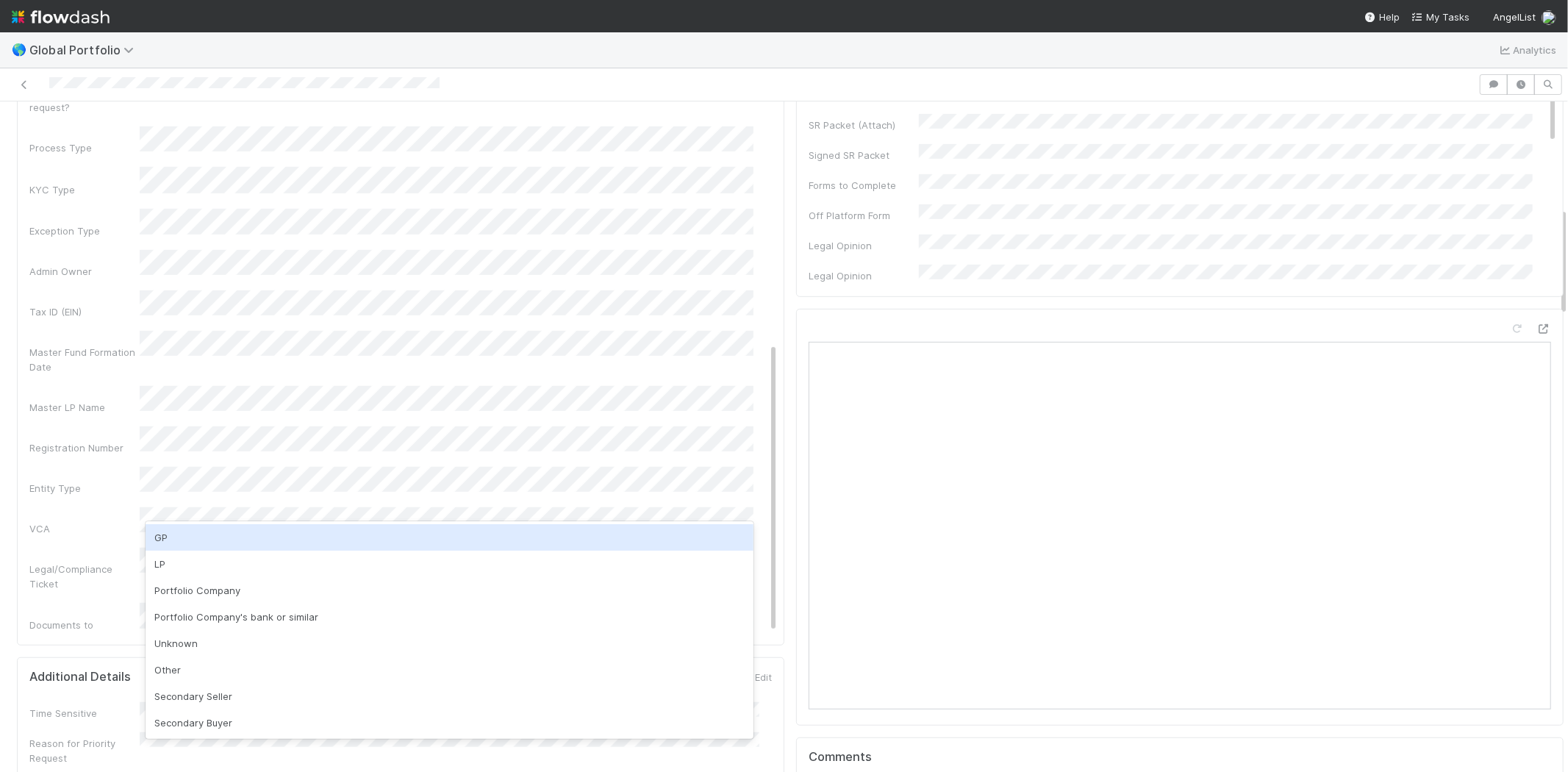
click at [768, 380] on div "Basic Info Save Cancel Admin Notes Possible Duplicate task Primary Front Convo …" at bounding box center [400, 357] width 768 height 576
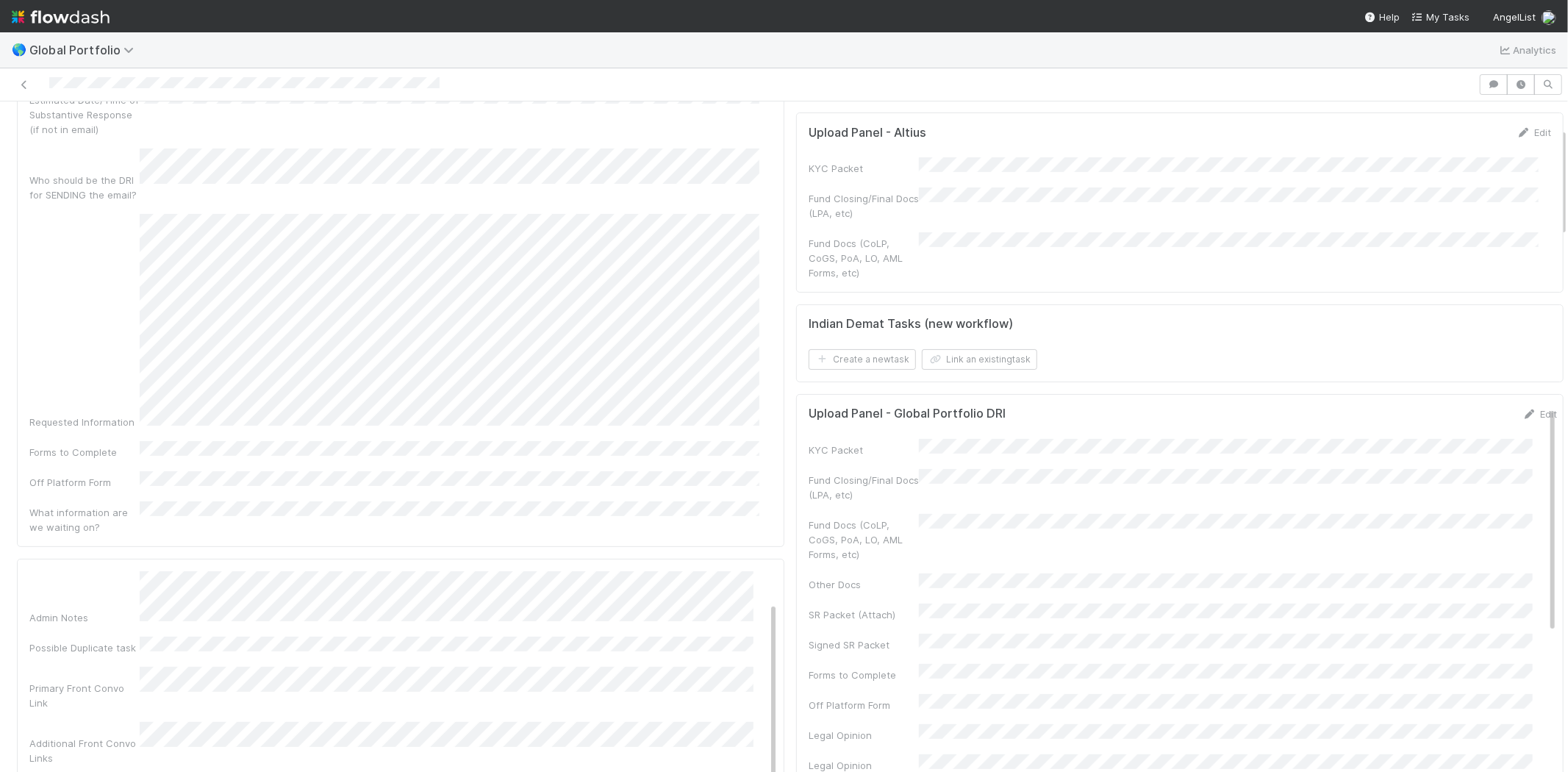
scroll to position [0, 0]
click at [678, 571] on button "Save" at bounding box center [699, 584] width 42 height 25
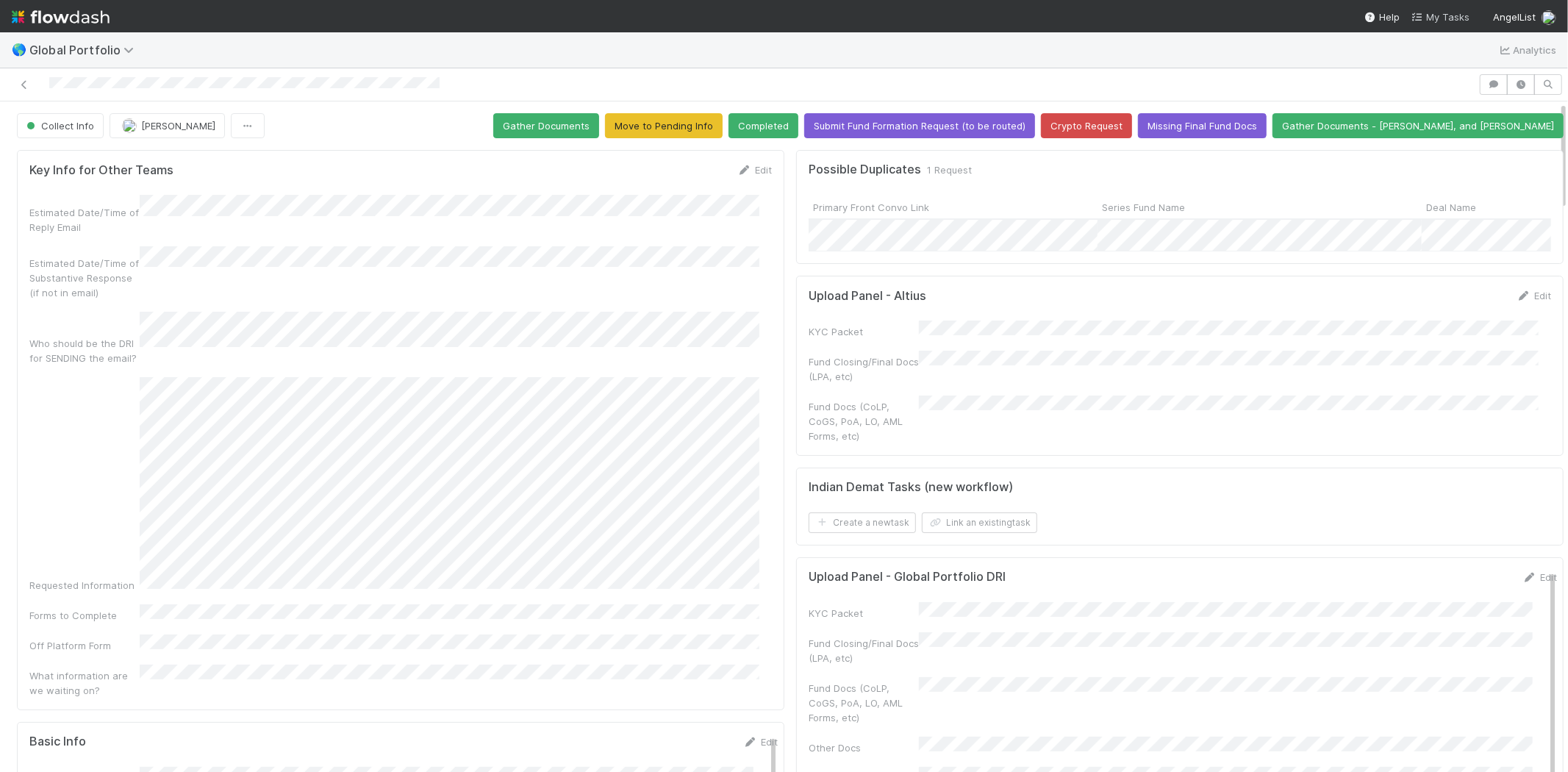
click at [1450, 13] on span "My Tasks" at bounding box center [1440, 16] width 58 height 12
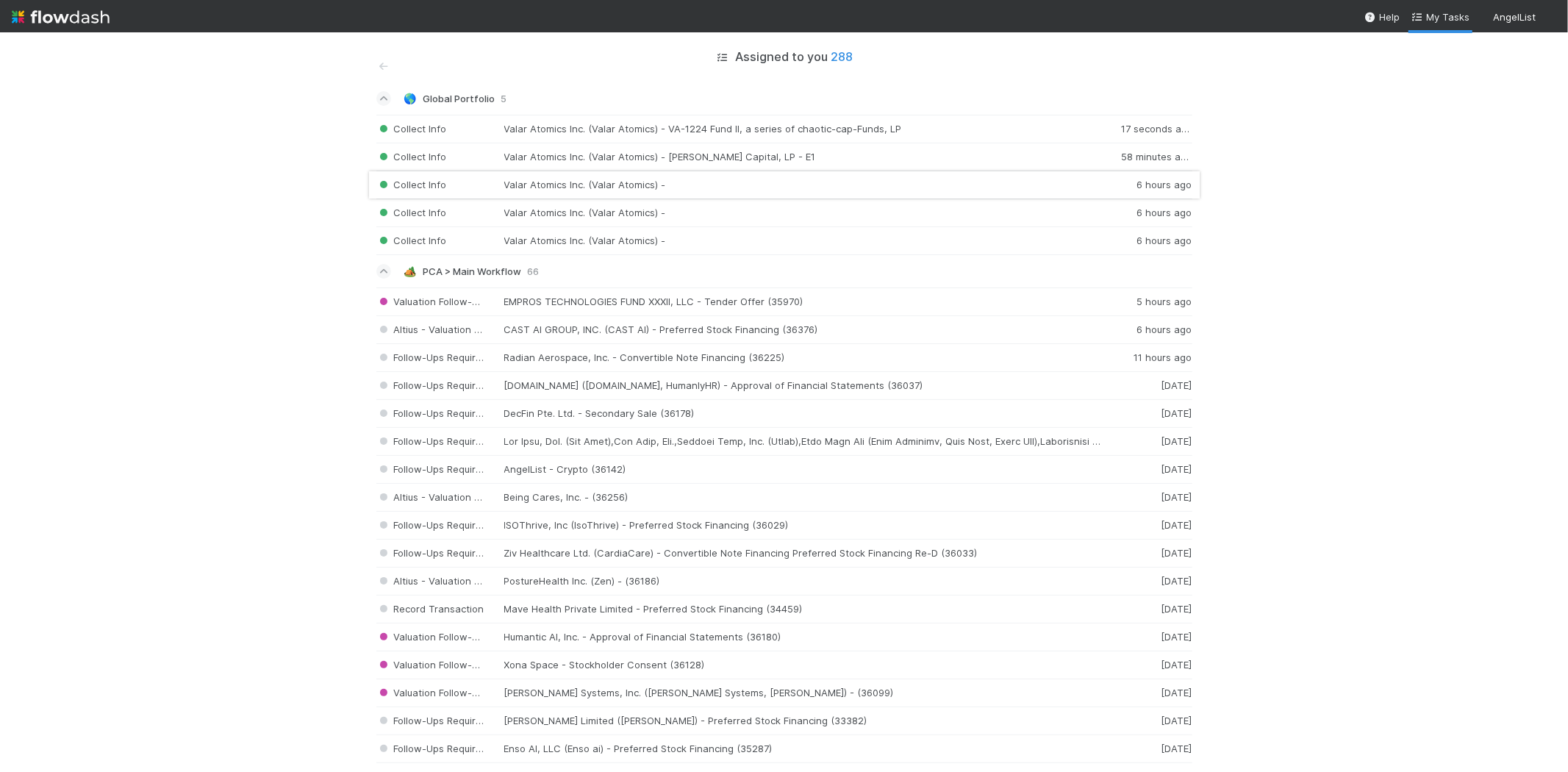
click at [612, 185] on div "Collect Info Valar Atomics Inc. (Valar Atomics) - 6 hours ago" at bounding box center [784, 185] width 816 height 28
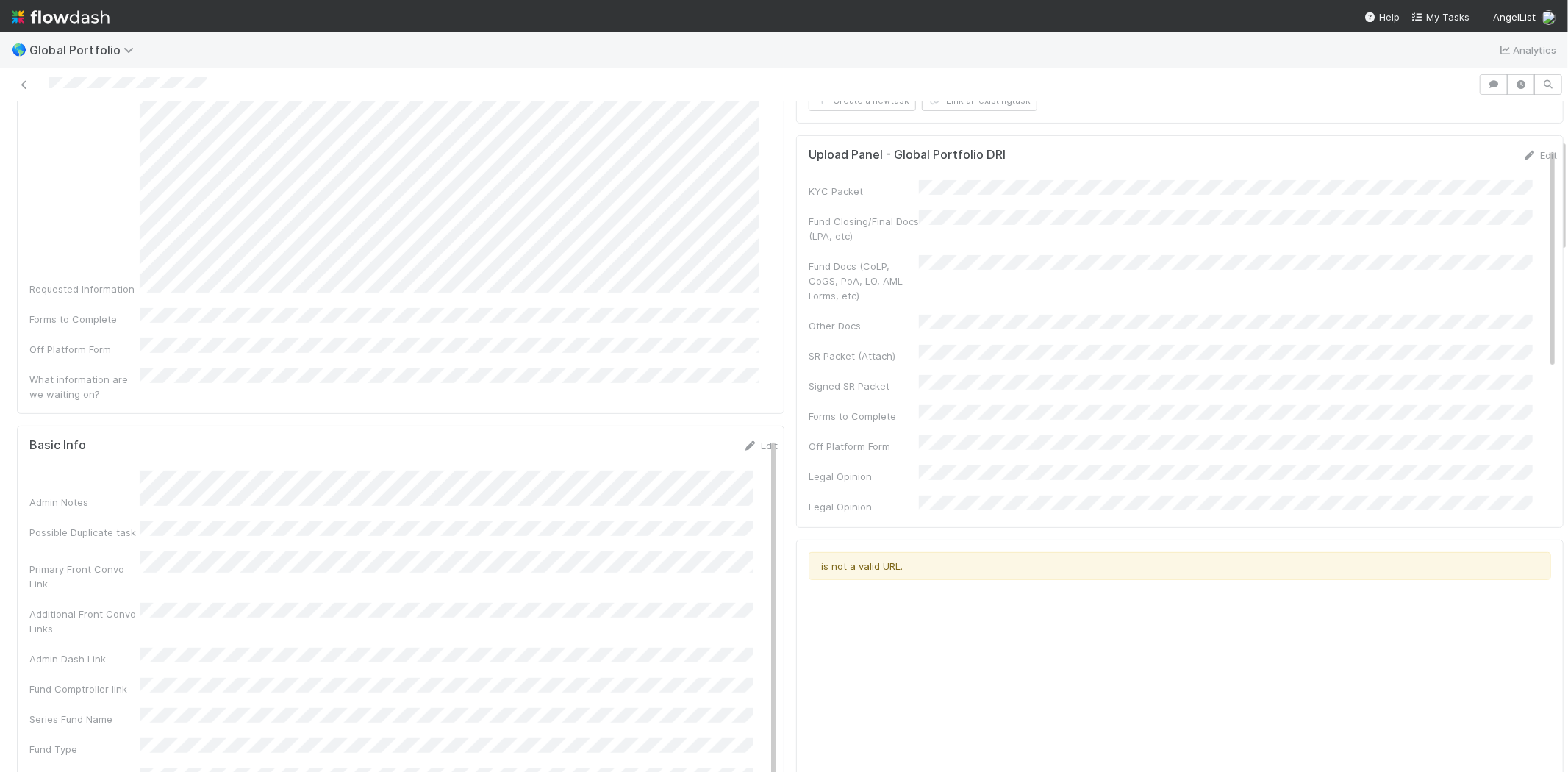
scroll to position [326, 0]
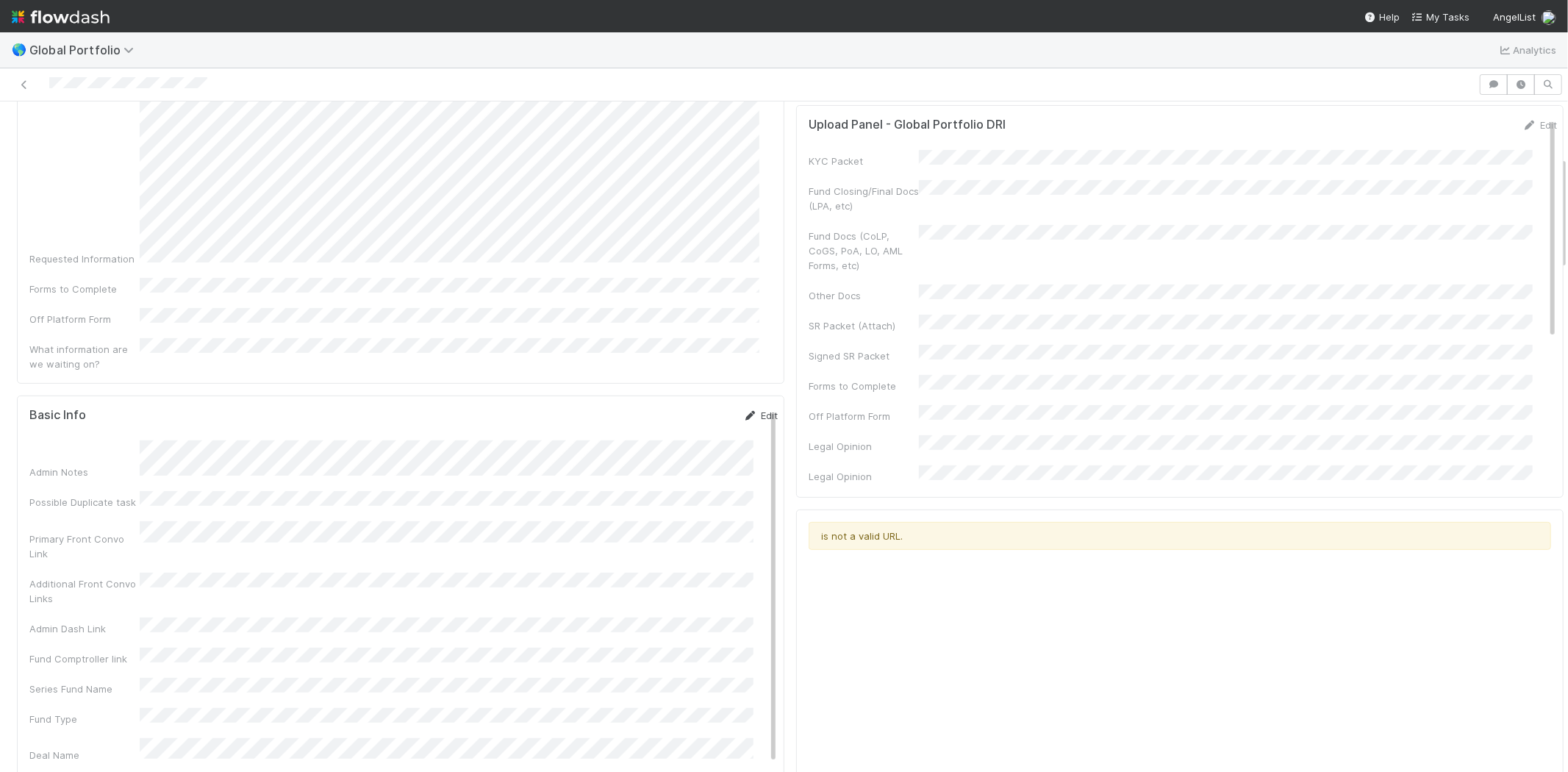
click at [743, 409] on link "Edit" at bounding box center [759, 415] width 35 height 12
click at [680, 408] on button "Save" at bounding box center [699, 421] width 42 height 25
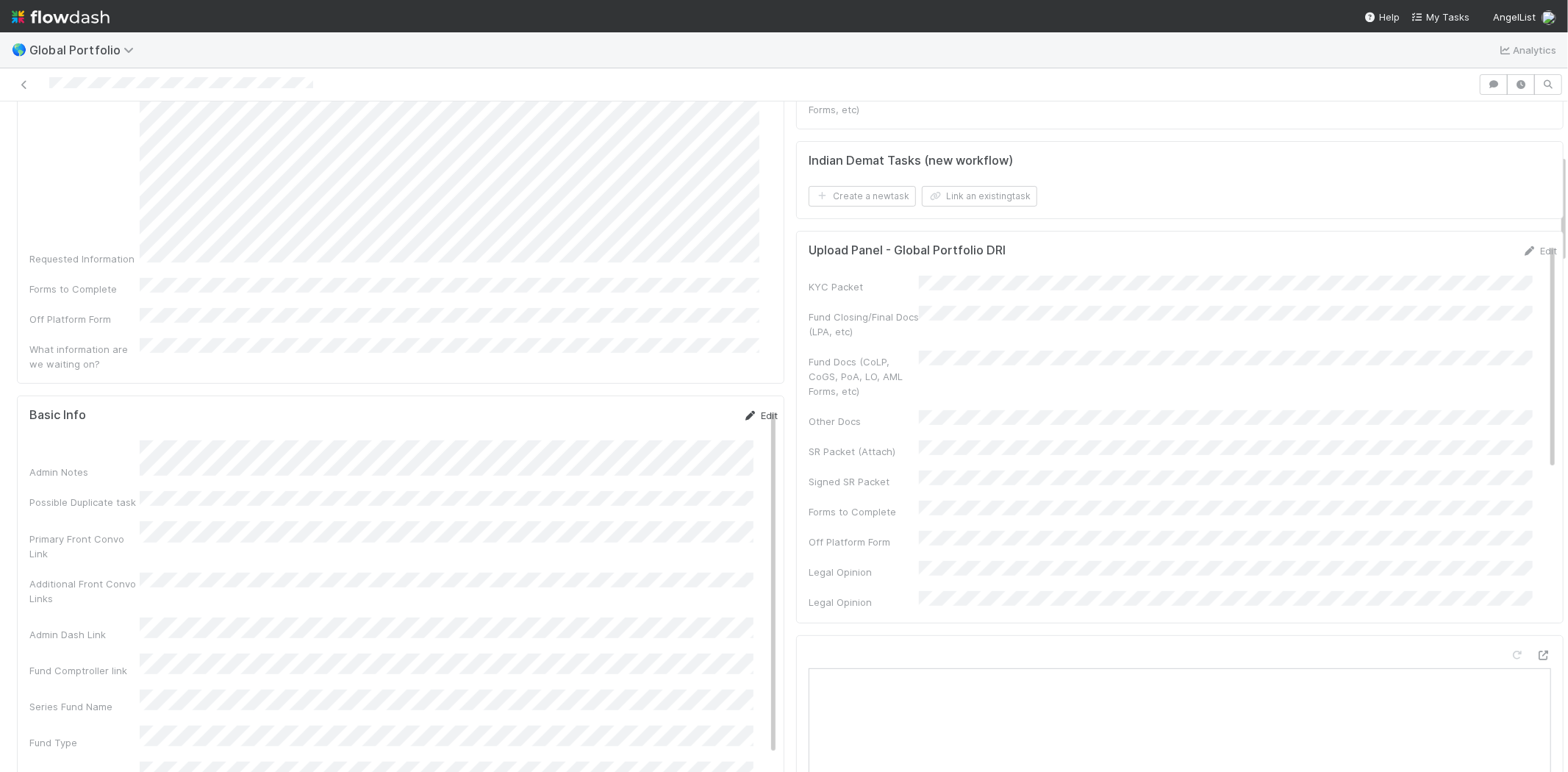
click at [743, 409] on link "Edit" at bounding box center [759, 415] width 35 height 12
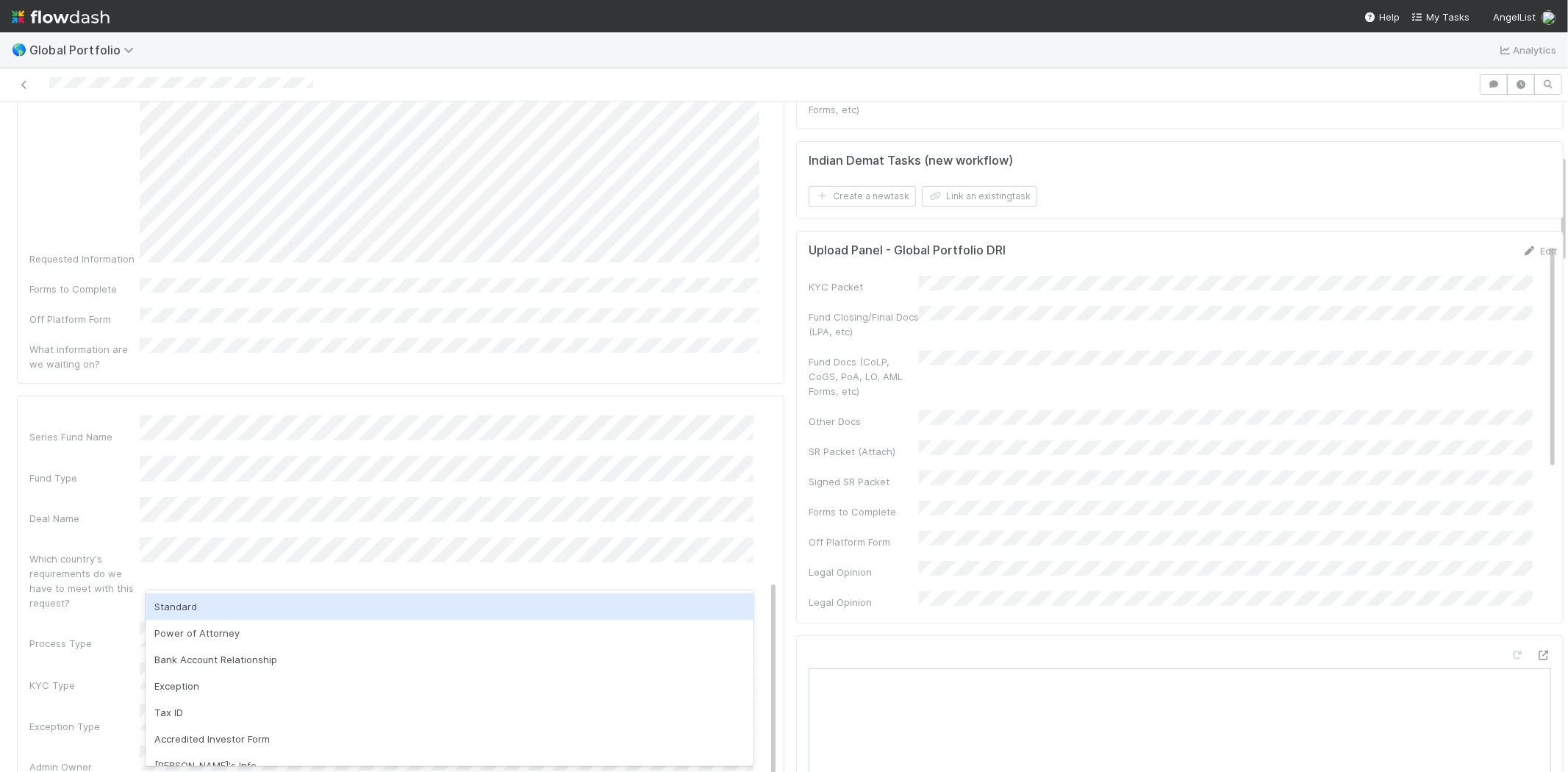
click at [288, 611] on div "Standard" at bounding box center [449, 606] width 608 height 27
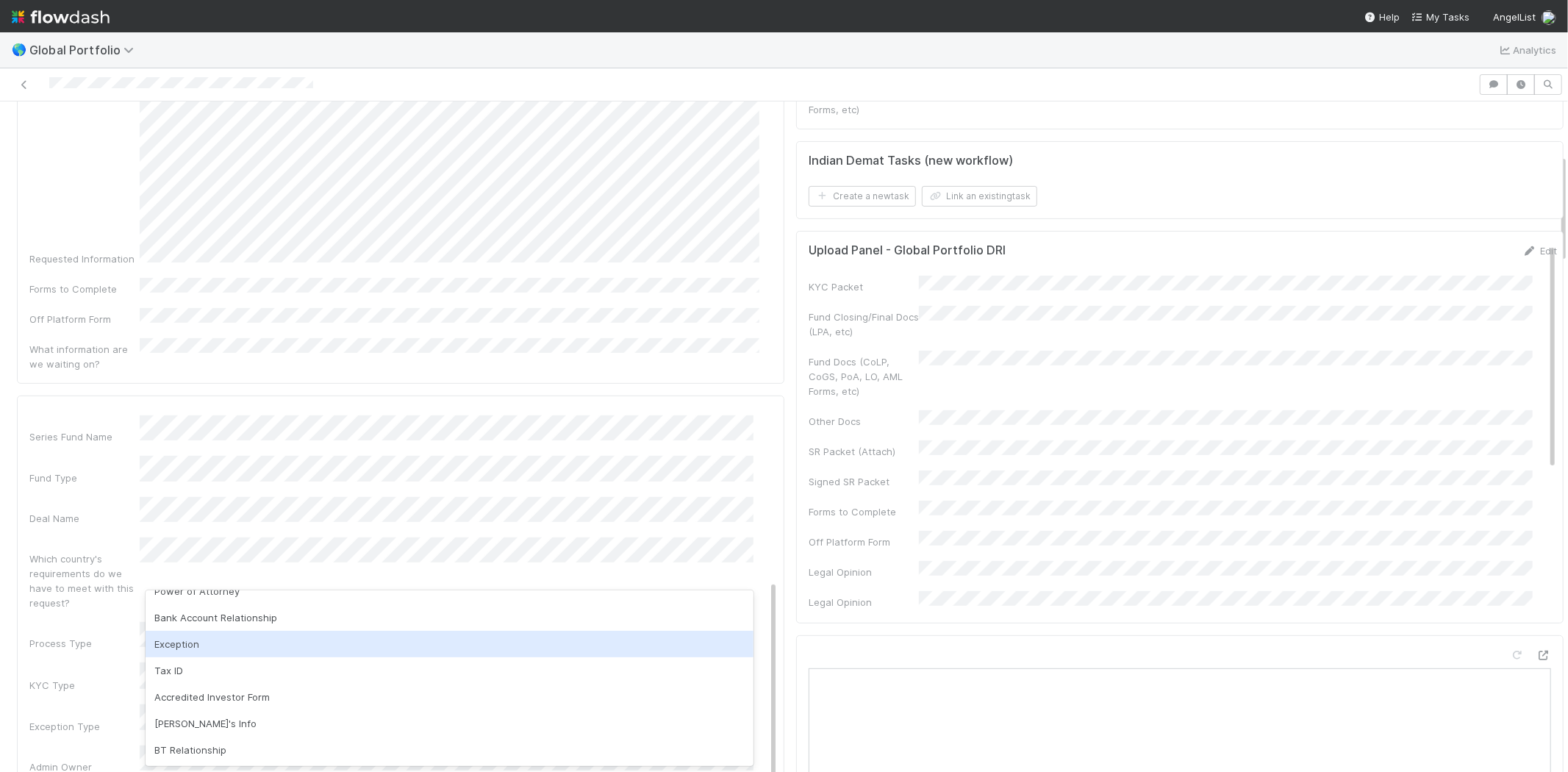
click at [243, 643] on div "Exception" at bounding box center [449, 644] width 608 height 27
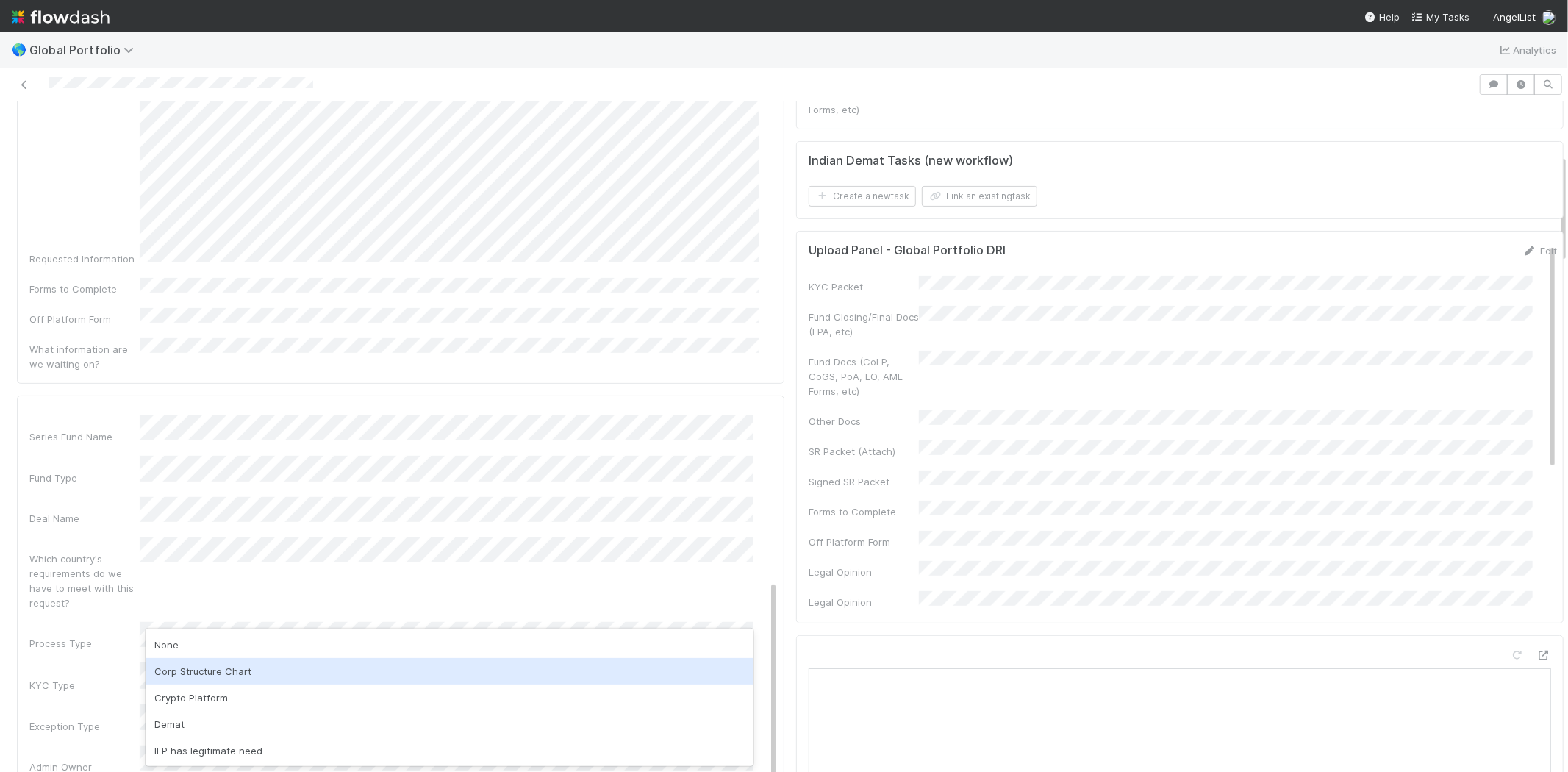
scroll to position [158, 0]
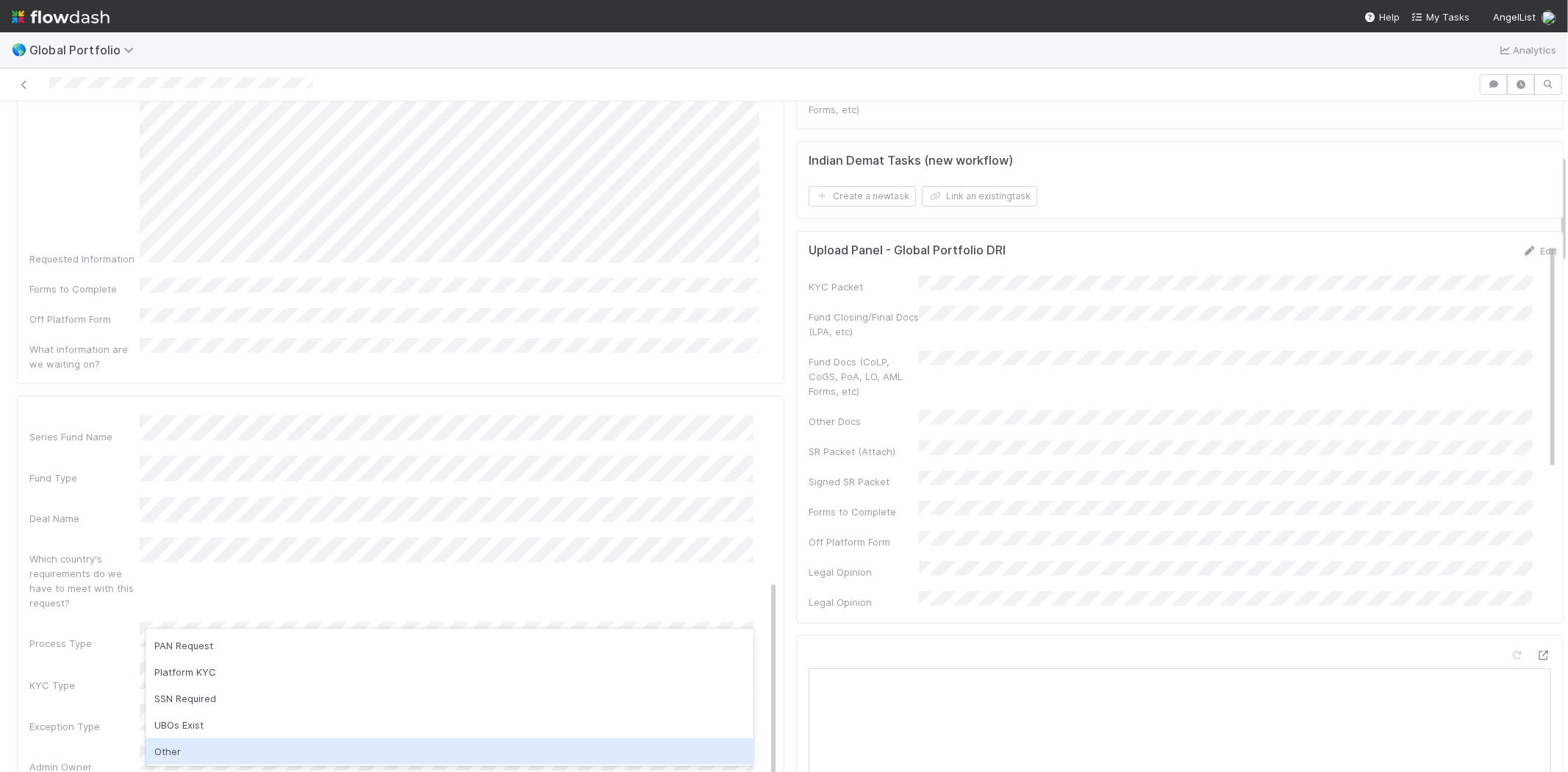
click at [206, 747] on div "Other" at bounding box center [449, 751] width 608 height 27
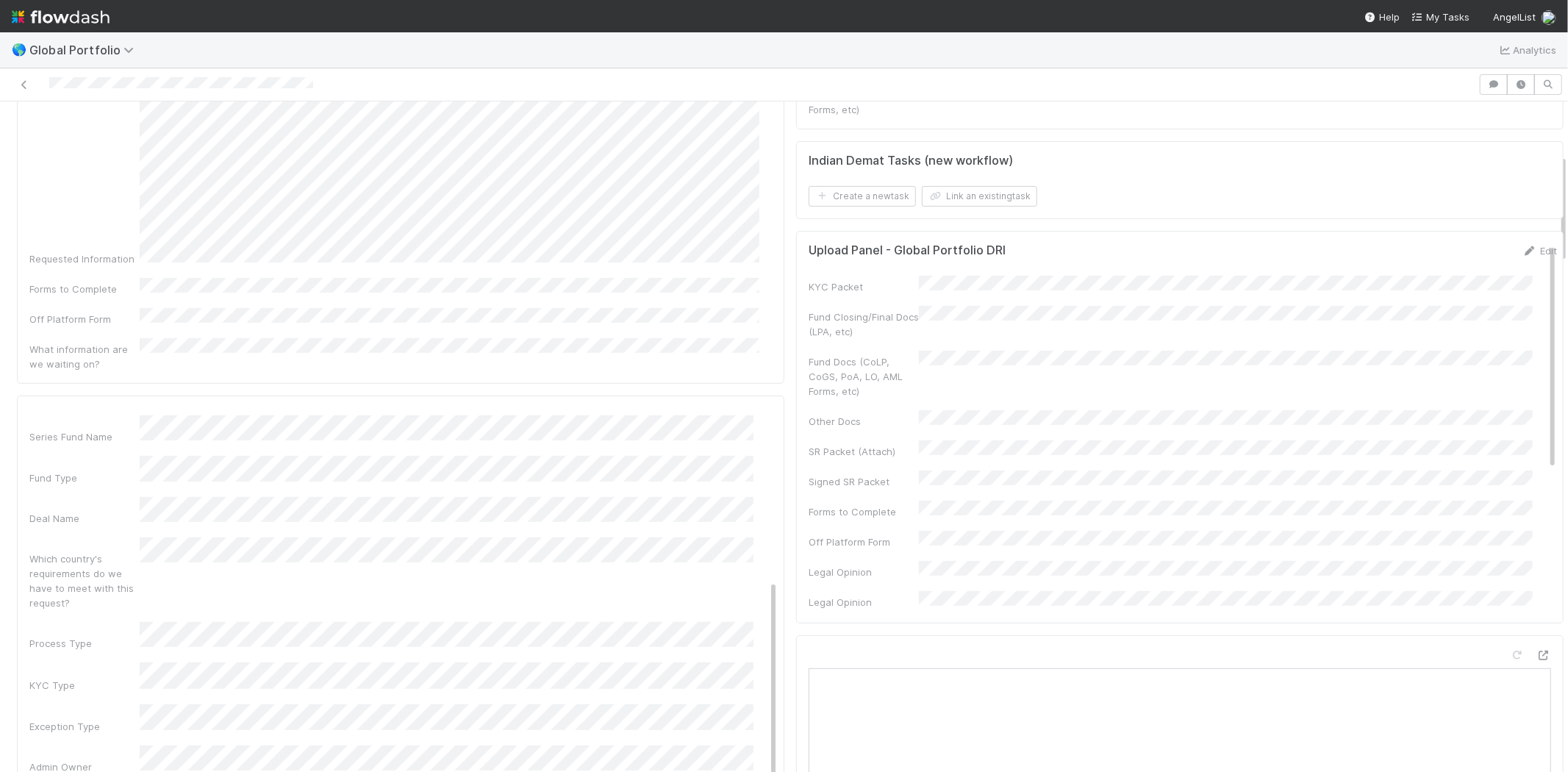
click at [95, 760] on div "Admin Owner" at bounding box center [85, 767] width 111 height 14
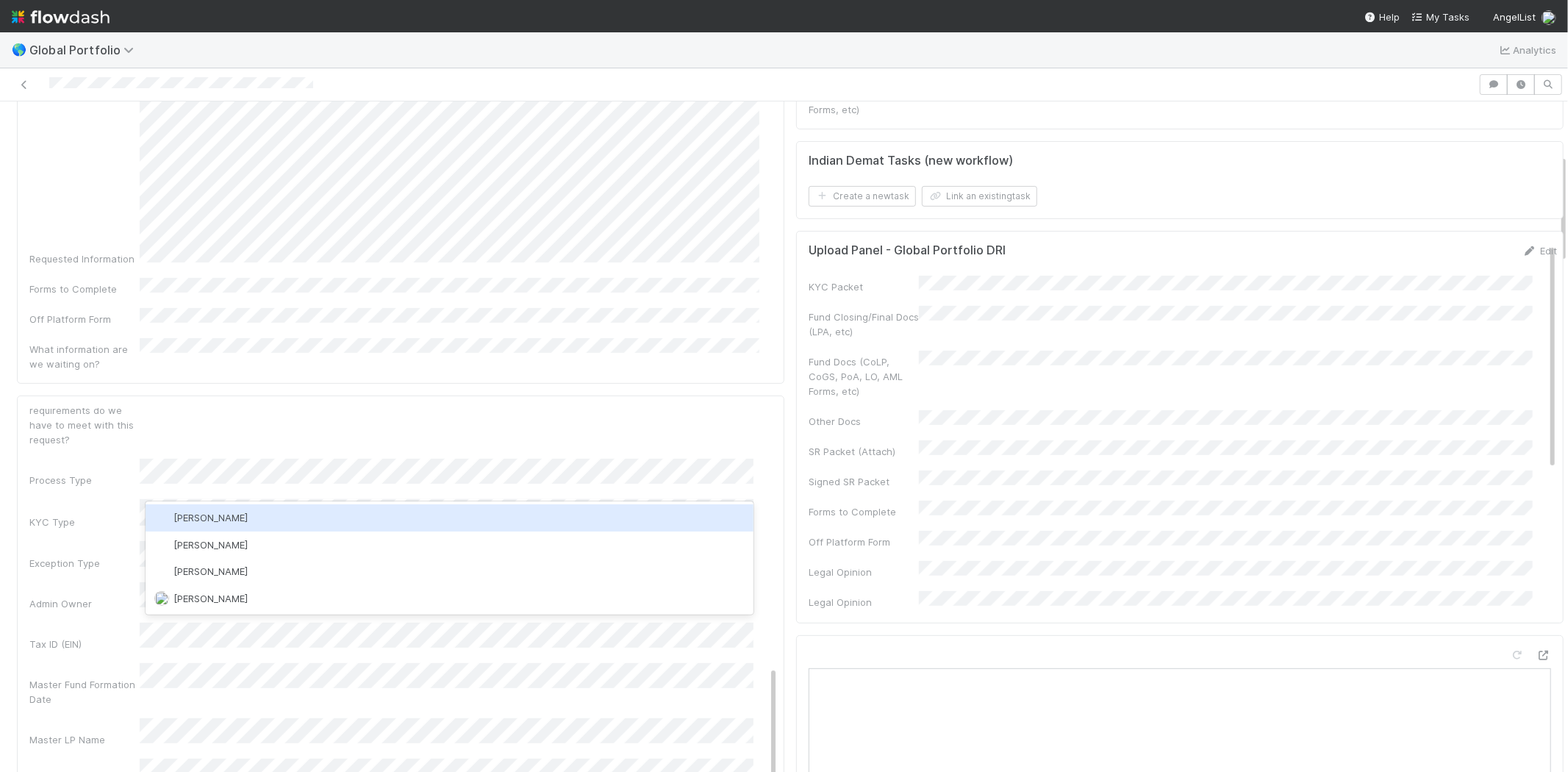
click at [218, 521] on span "[PERSON_NAME]" at bounding box center [210, 517] width 74 height 12
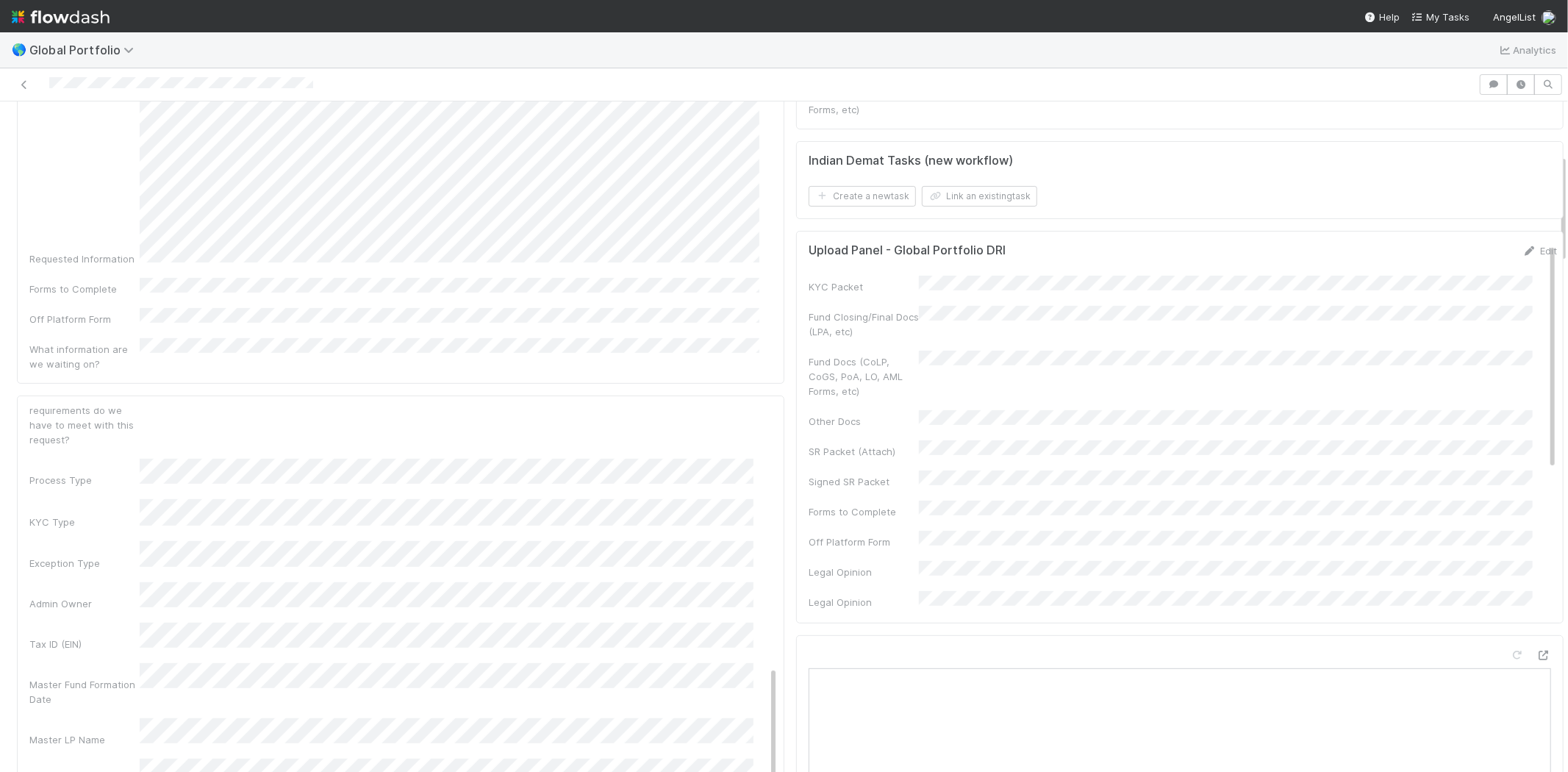
click at [71, 622] on div "Tax ID (EIN)" at bounding box center [403, 636] width 748 height 29
click at [94, 677] on div "Master Fund Formation Date" at bounding box center [85, 691] width 111 height 29
click at [73, 636] on div "Tax ID (EIN)" at bounding box center [85, 644] width 111 height 14
click at [94, 622] on div "Tax ID (EIN)" at bounding box center [403, 636] width 748 height 29
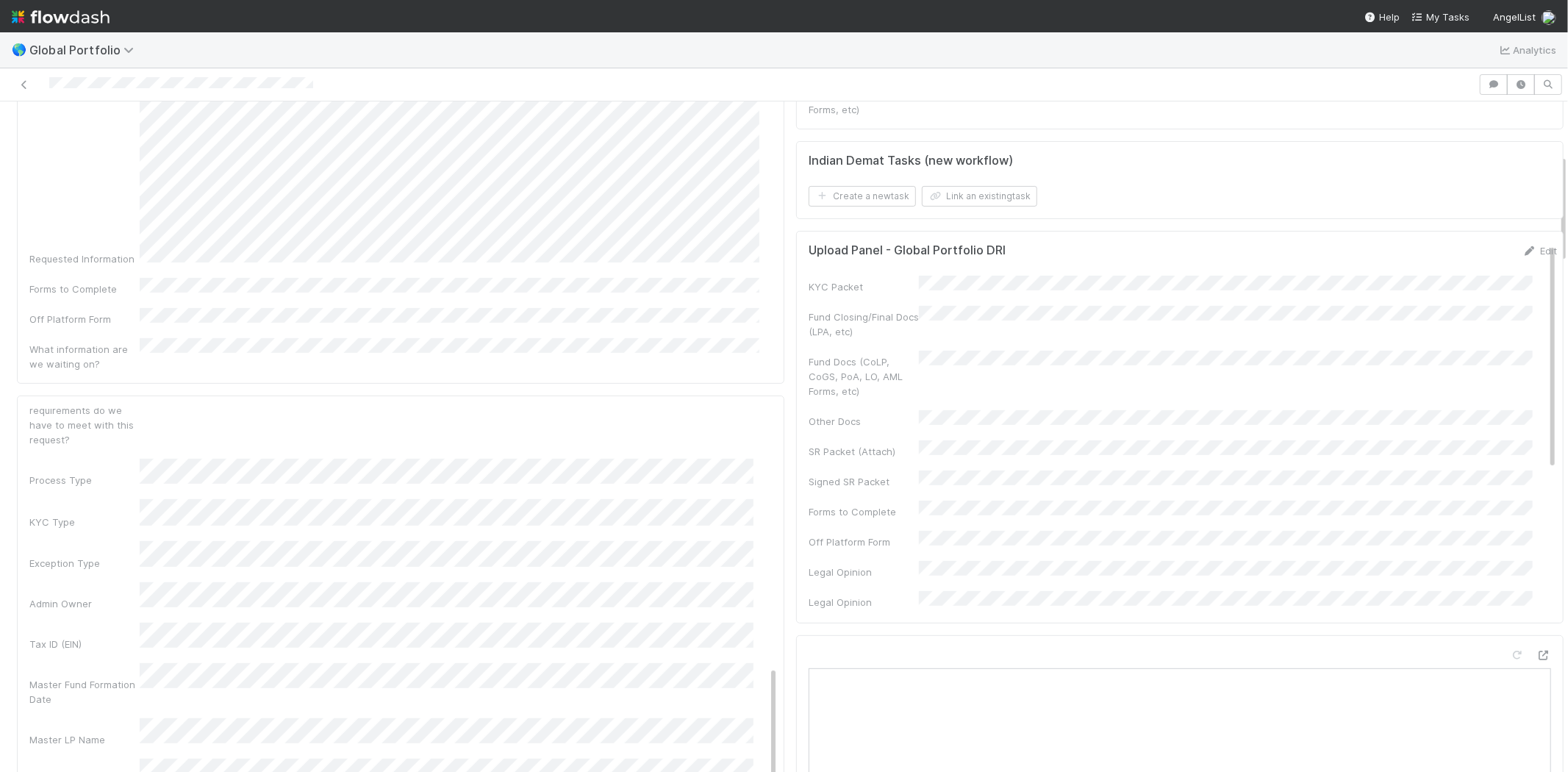
click at [82, 469] on div "Admin Notes Possible Duplicate task Primary Front Convo Link Additional Front C…" at bounding box center [403, 533] width 748 height 1145
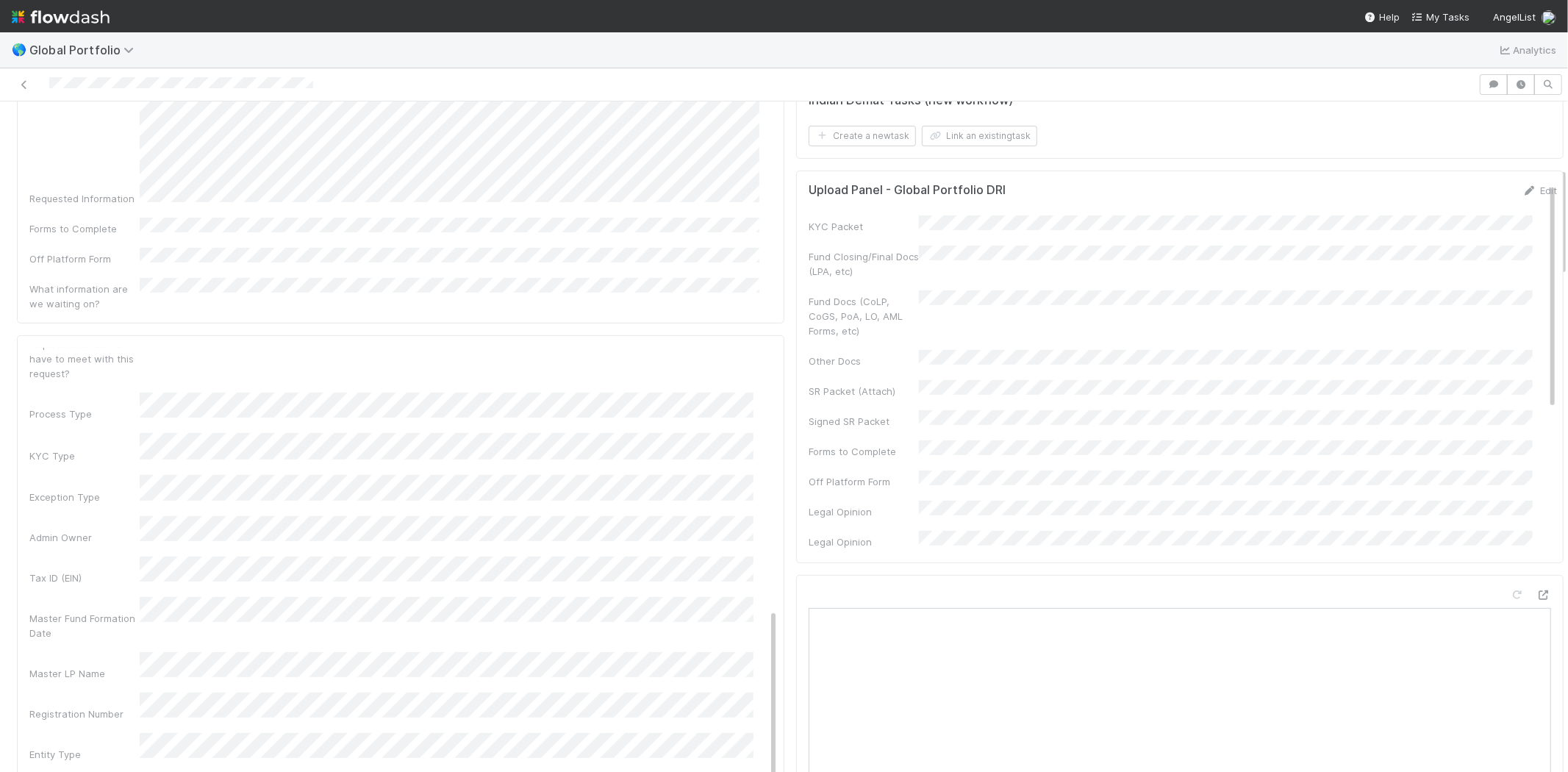
scroll to position [408, 0]
click at [91, 589] on div "Master Fund Formation Date" at bounding box center [85, 604] width 111 height 29
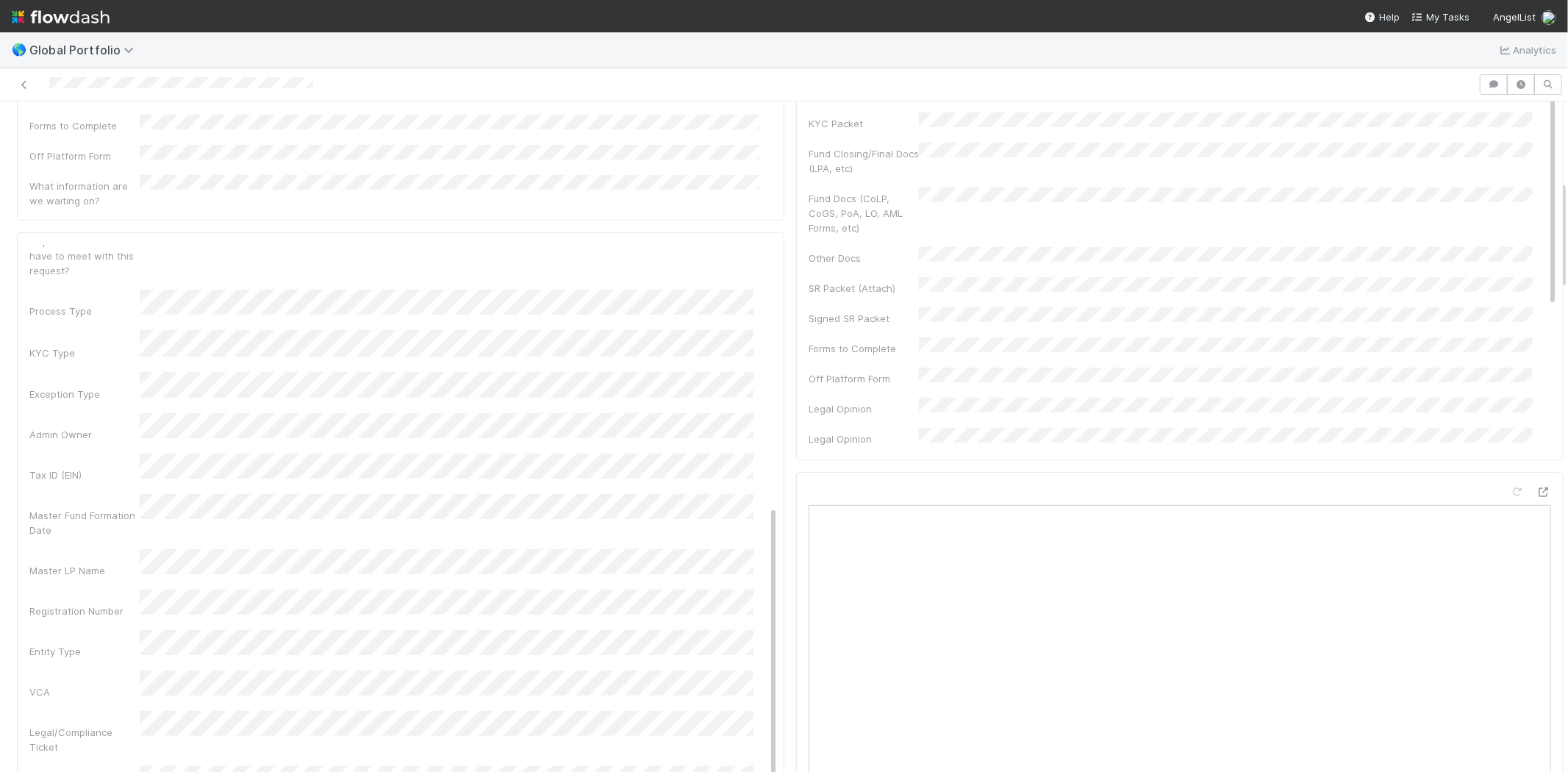
click at [107, 417] on div "Admin Notes Possible Duplicate task Primary Front Convo Link Additional Front C…" at bounding box center [403, 365] width 748 height 1145
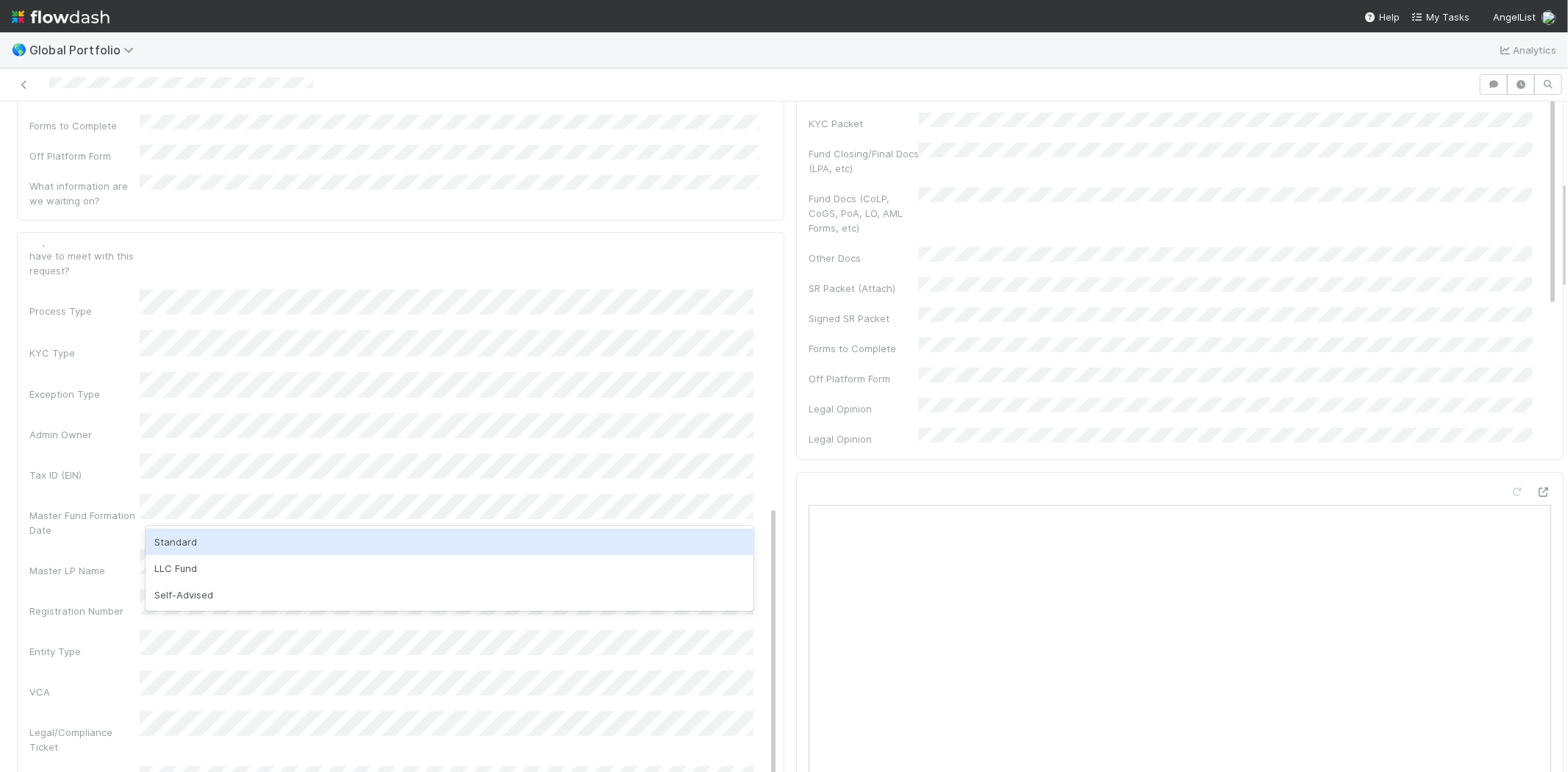
click at [192, 546] on div "Standard" at bounding box center [449, 542] width 608 height 27
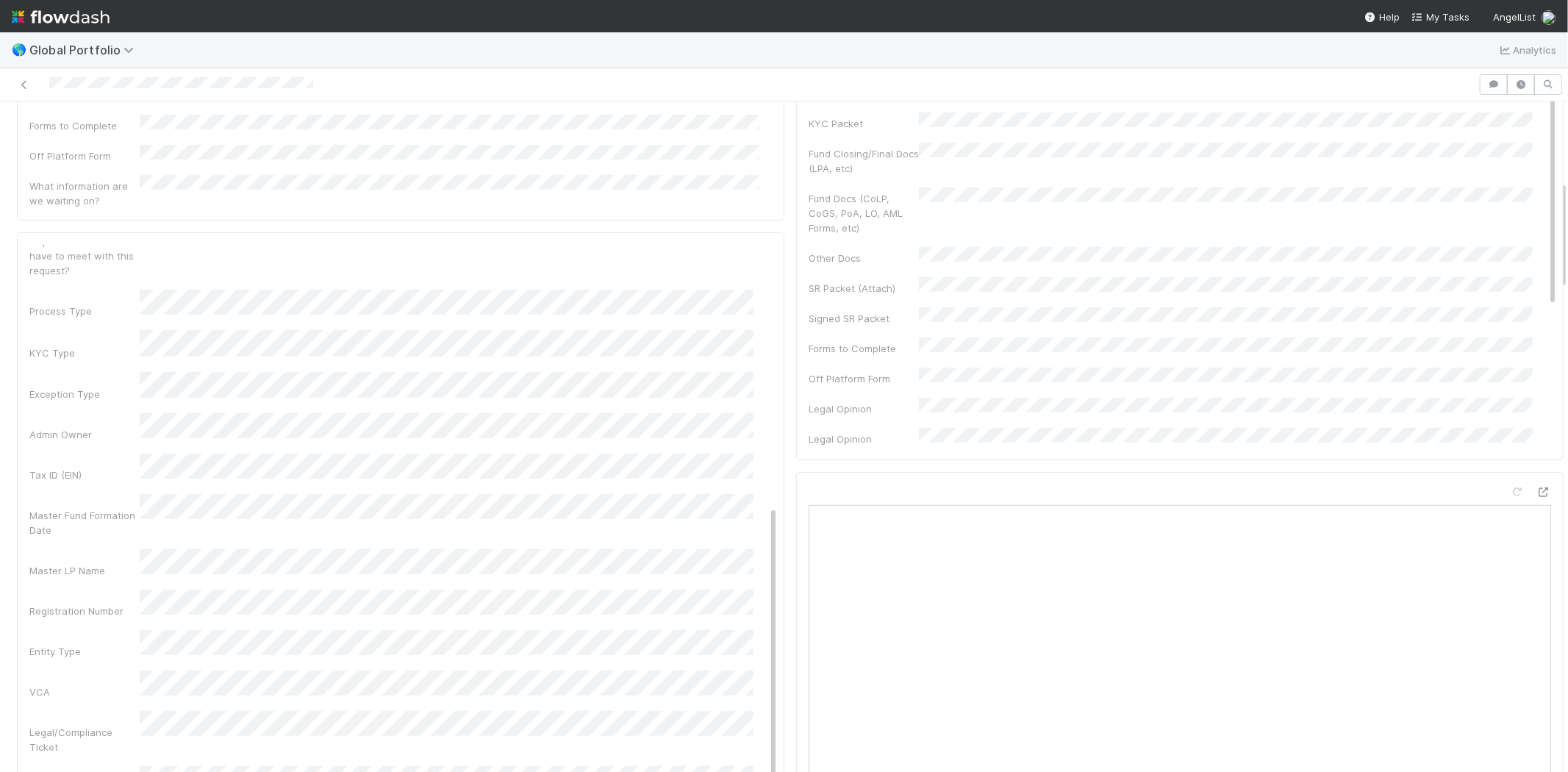
click at [62, 527] on div "Admin Notes Possible Duplicate task Primary Front Convo Link Additional Front C…" at bounding box center [403, 365] width 748 height 1145
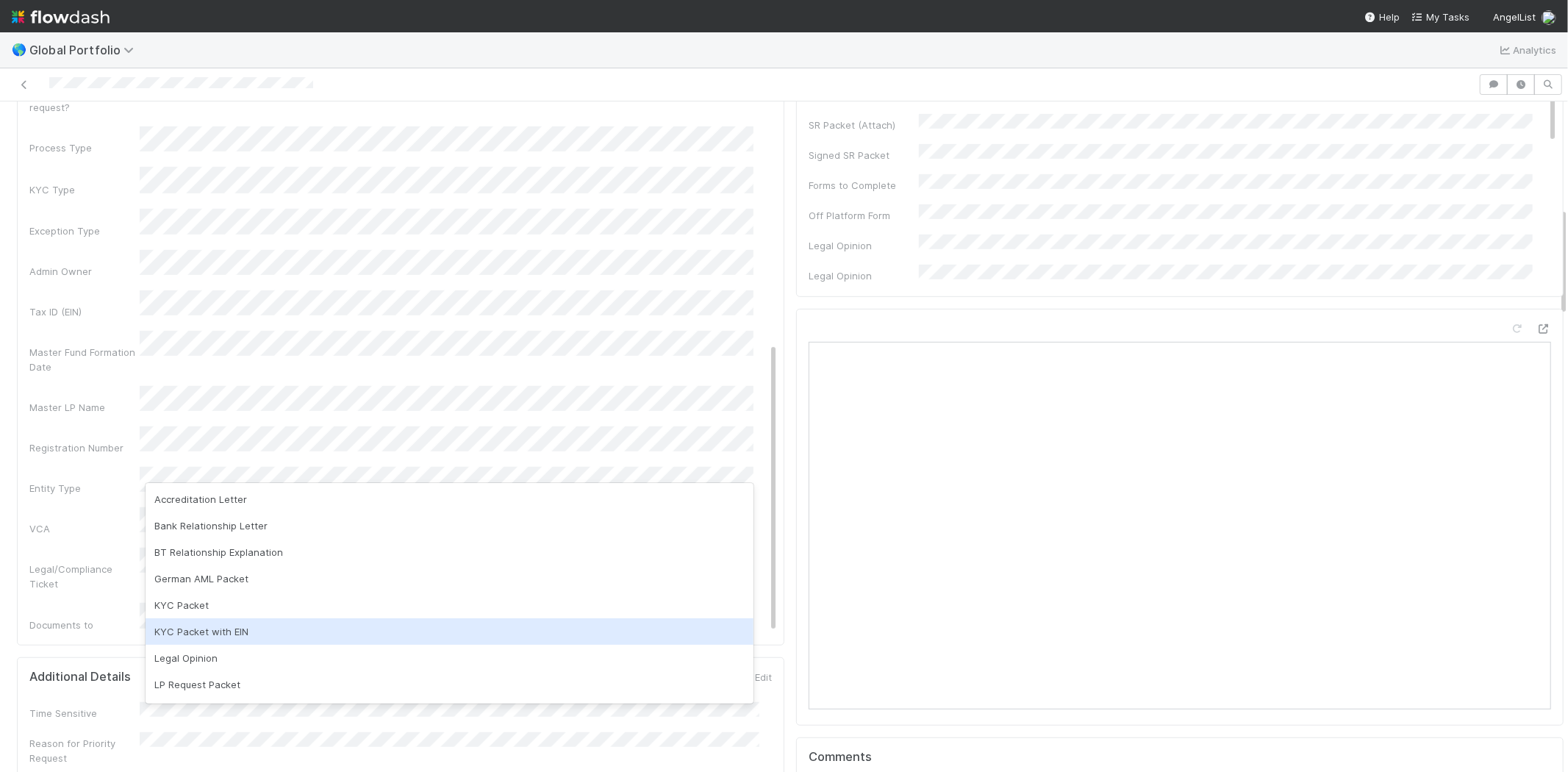
click at [224, 626] on div "KYC Packet with EIN" at bounding box center [449, 631] width 608 height 27
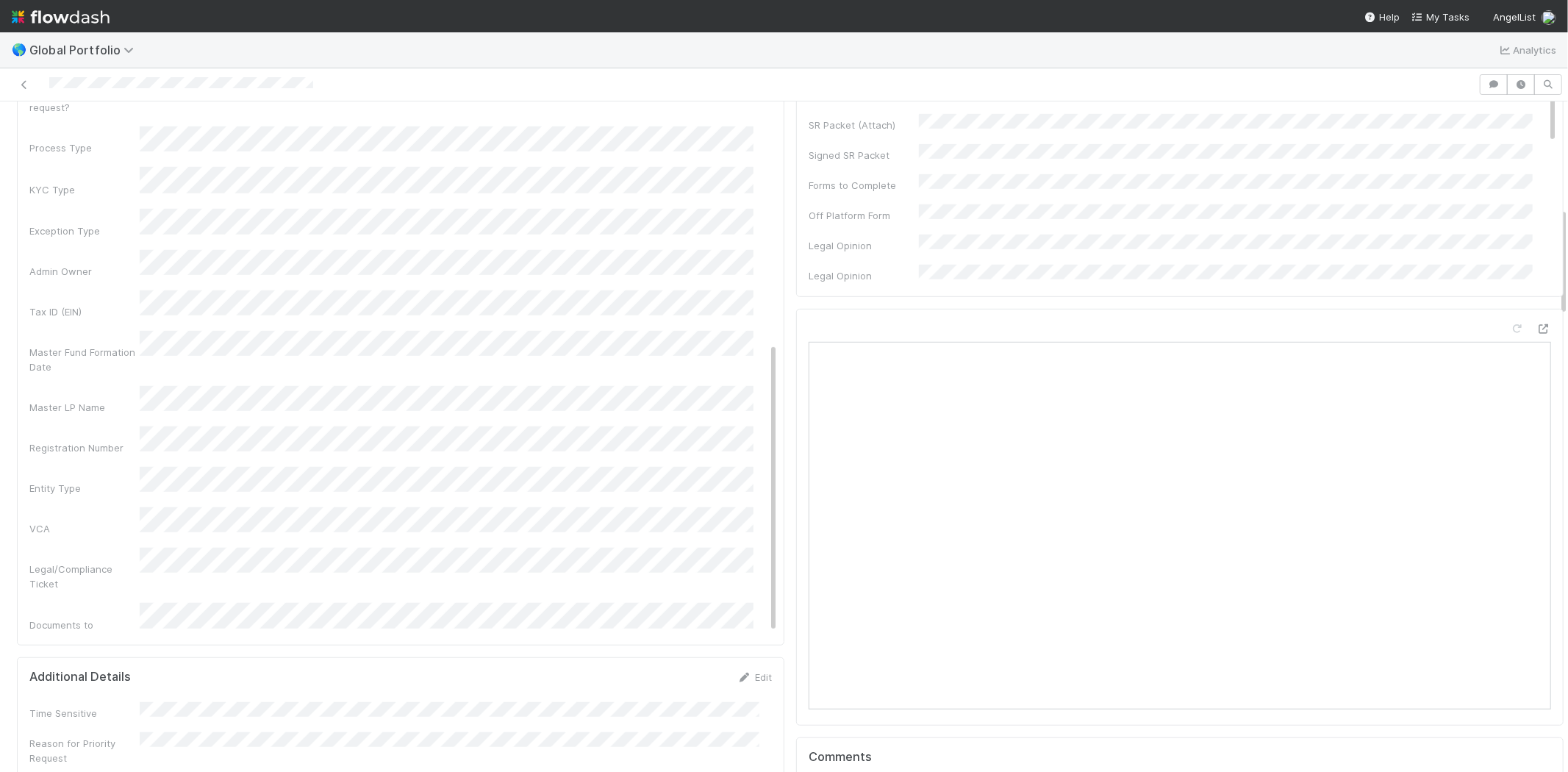
click at [105, 618] on div "Documents to Generate" at bounding box center [85, 632] width 111 height 29
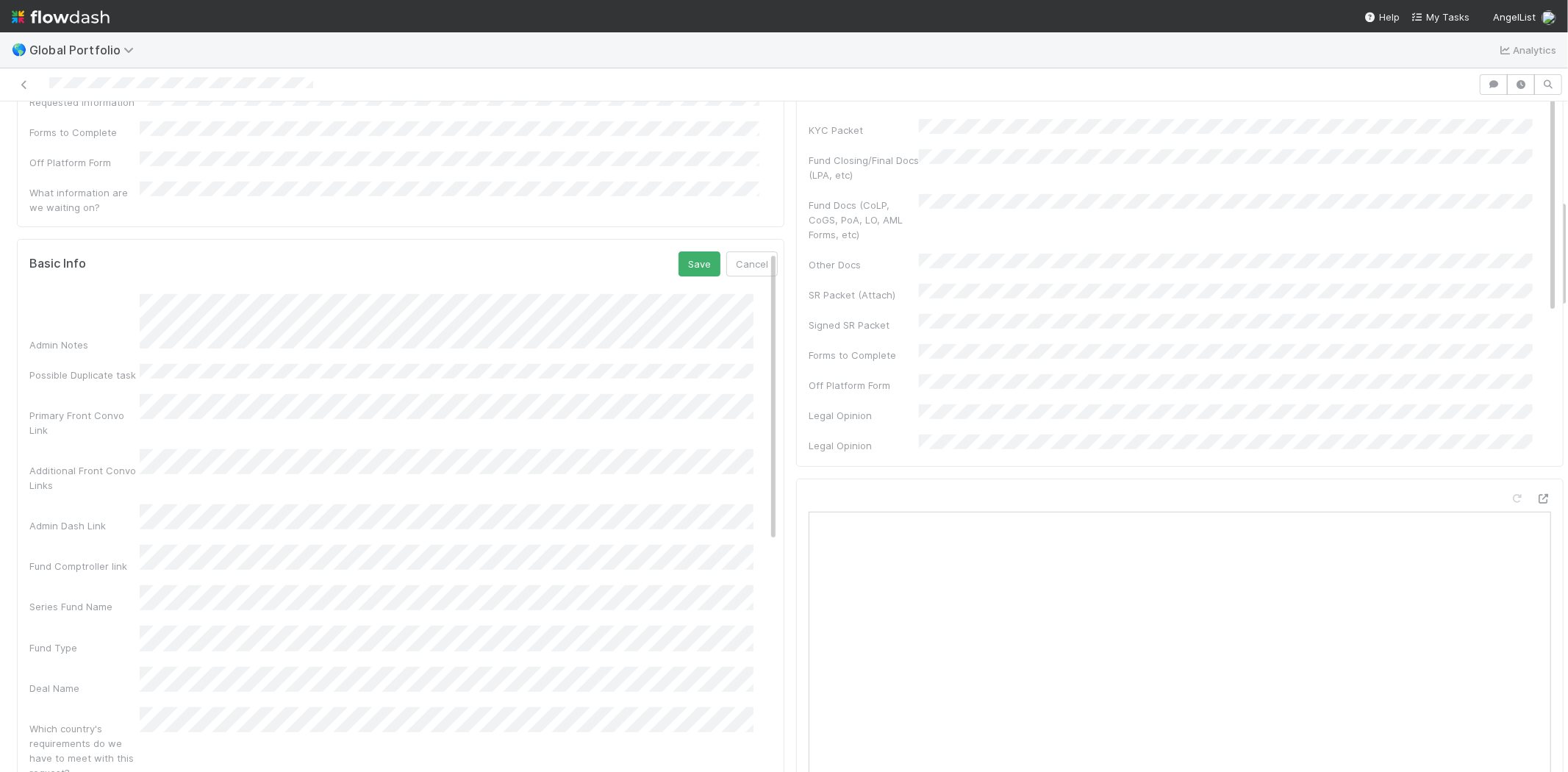
scroll to position [408, 0]
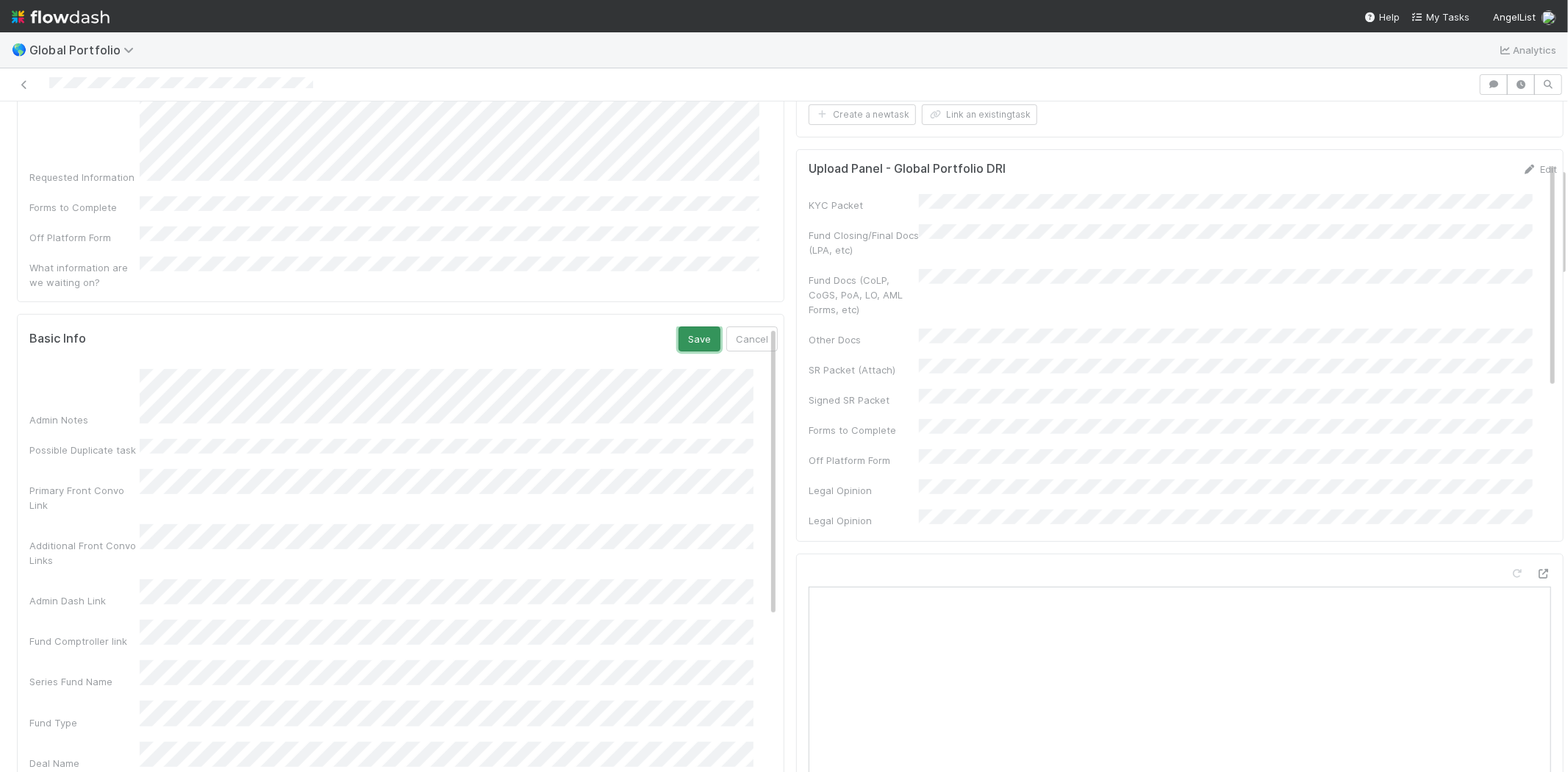
click at [678, 326] on button "Save" at bounding box center [699, 339] width 42 height 25
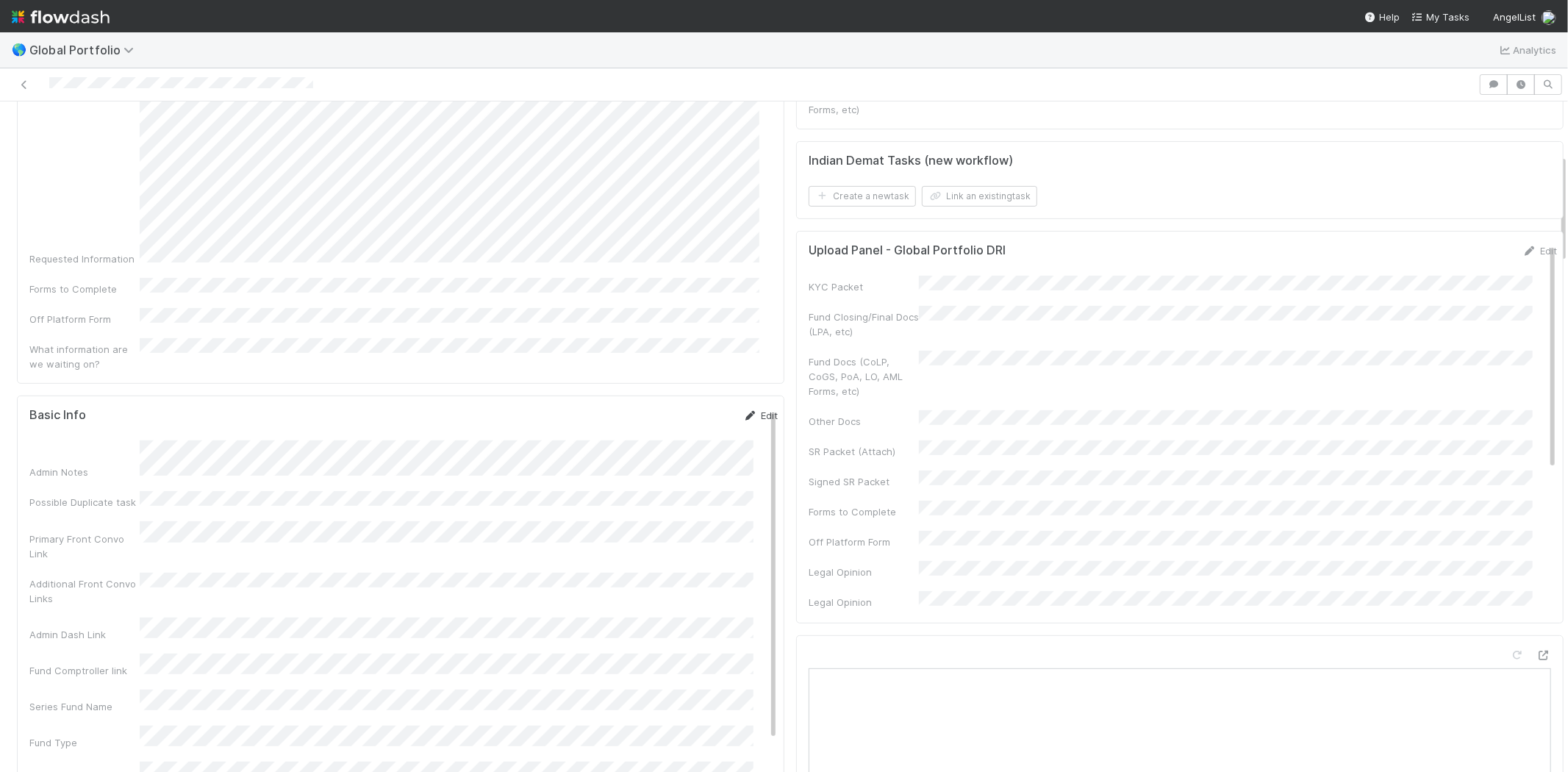
click at [743, 409] on link "Edit" at bounding box center [759, 415] width 35 height 12
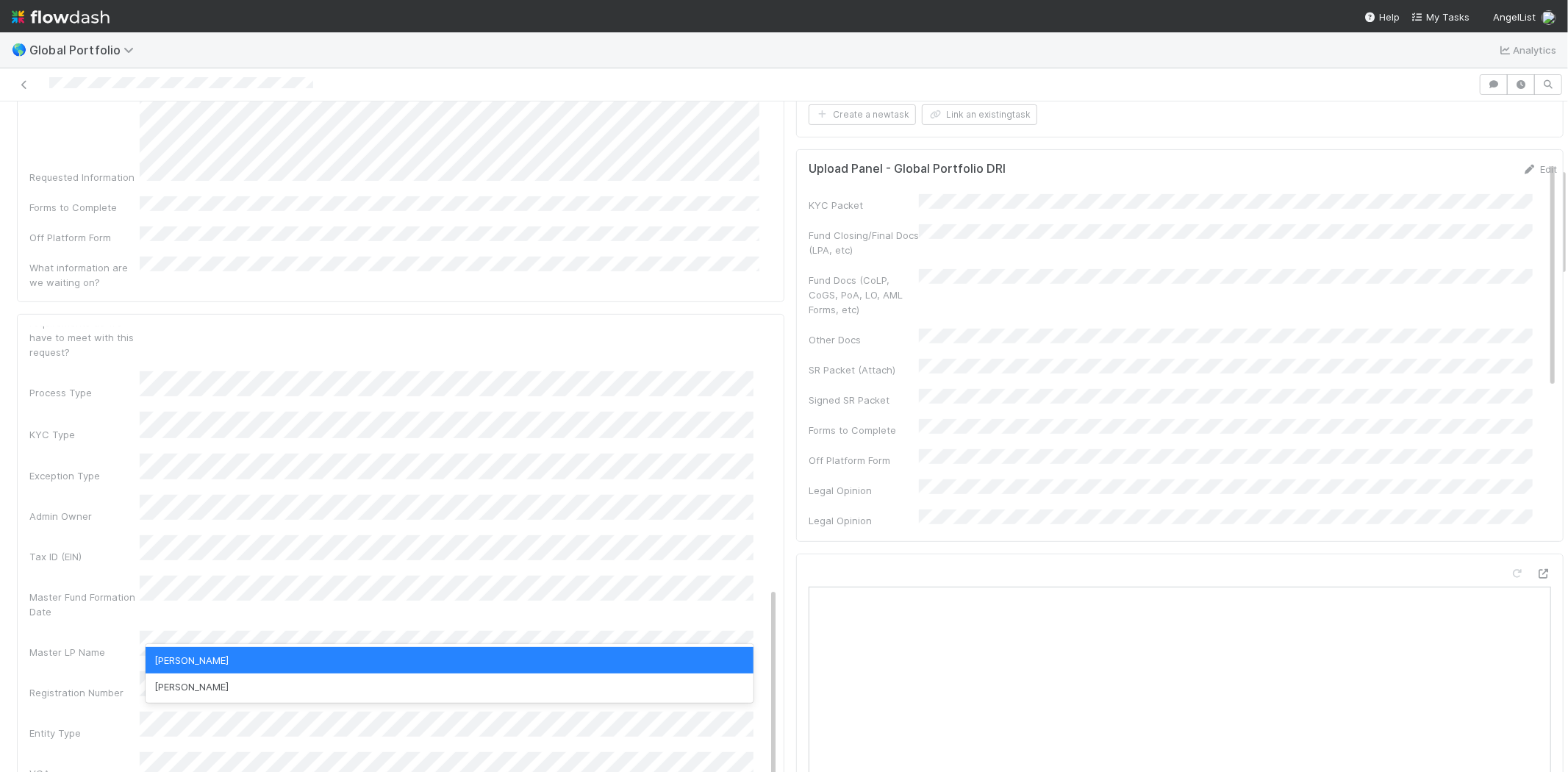
scroll to position [0, 0]
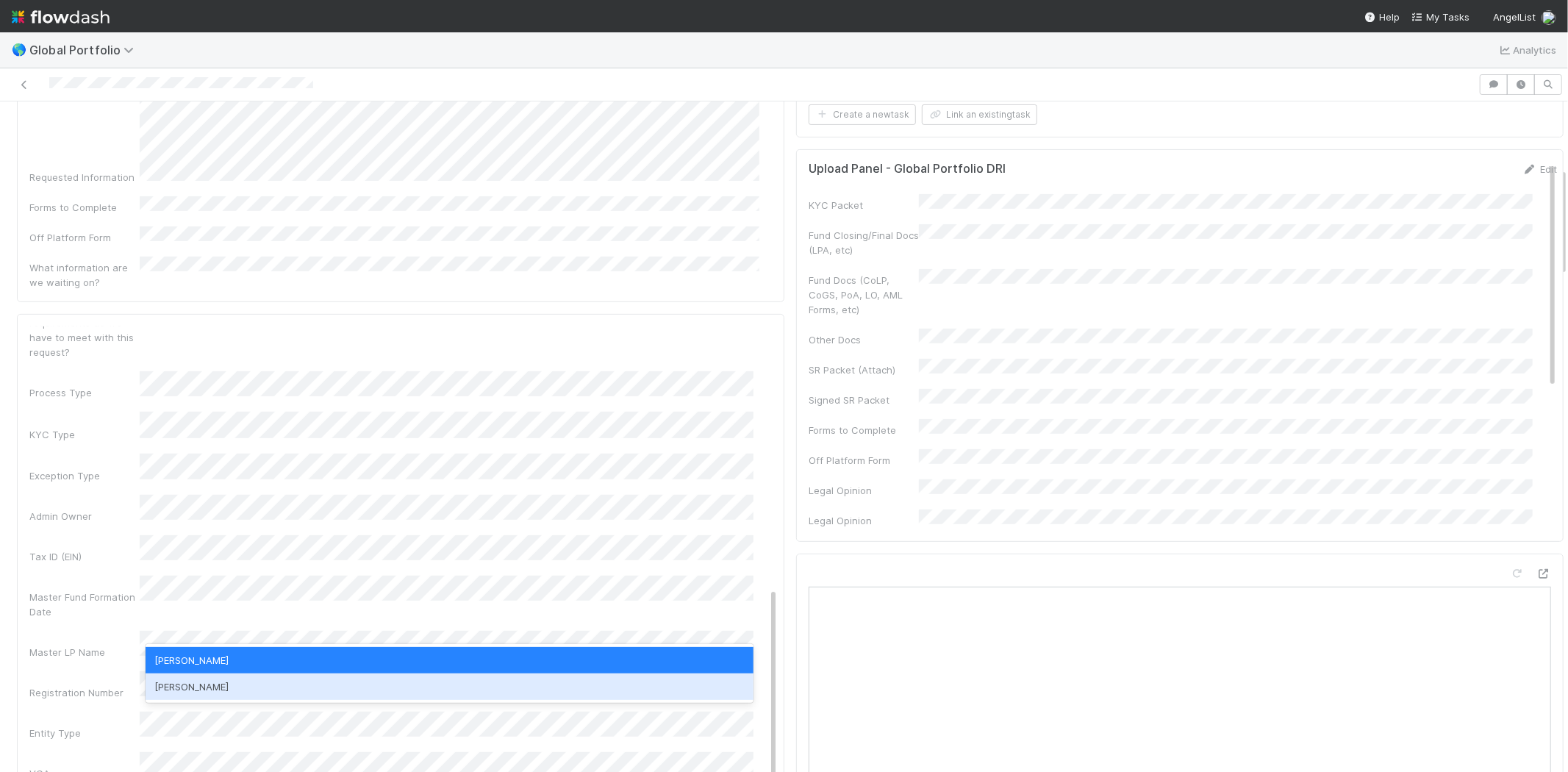
click at [184, 680] on div "Jun Yoon" at bounding box center [449, 686] width 608 height 27
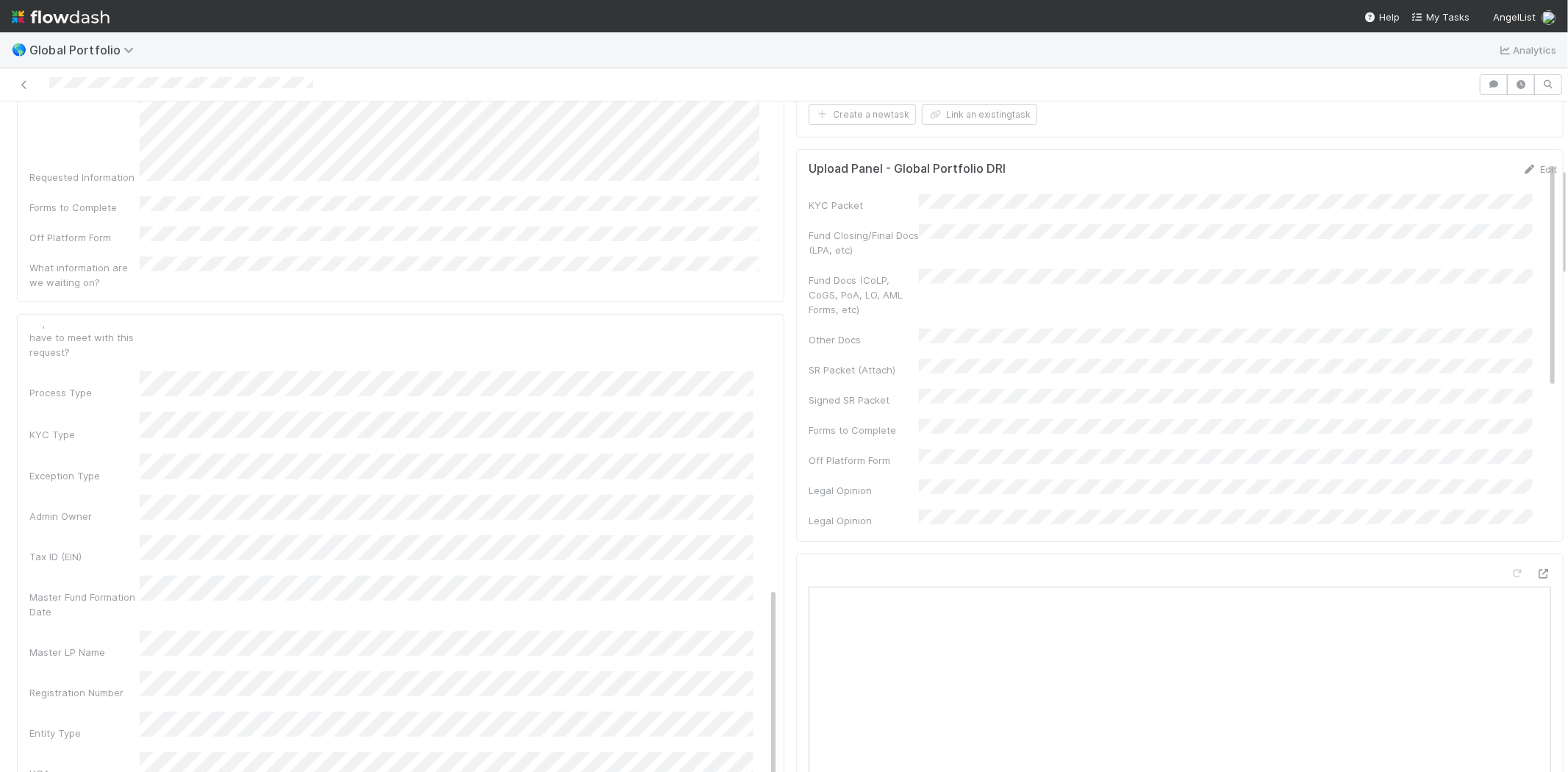
click at [102, 766] on div "VCA" at bounding box center [85, 773] width 111 height 14
click at [678, 326] on button "Save" at bounding box center [699, 339] width 42 height 25
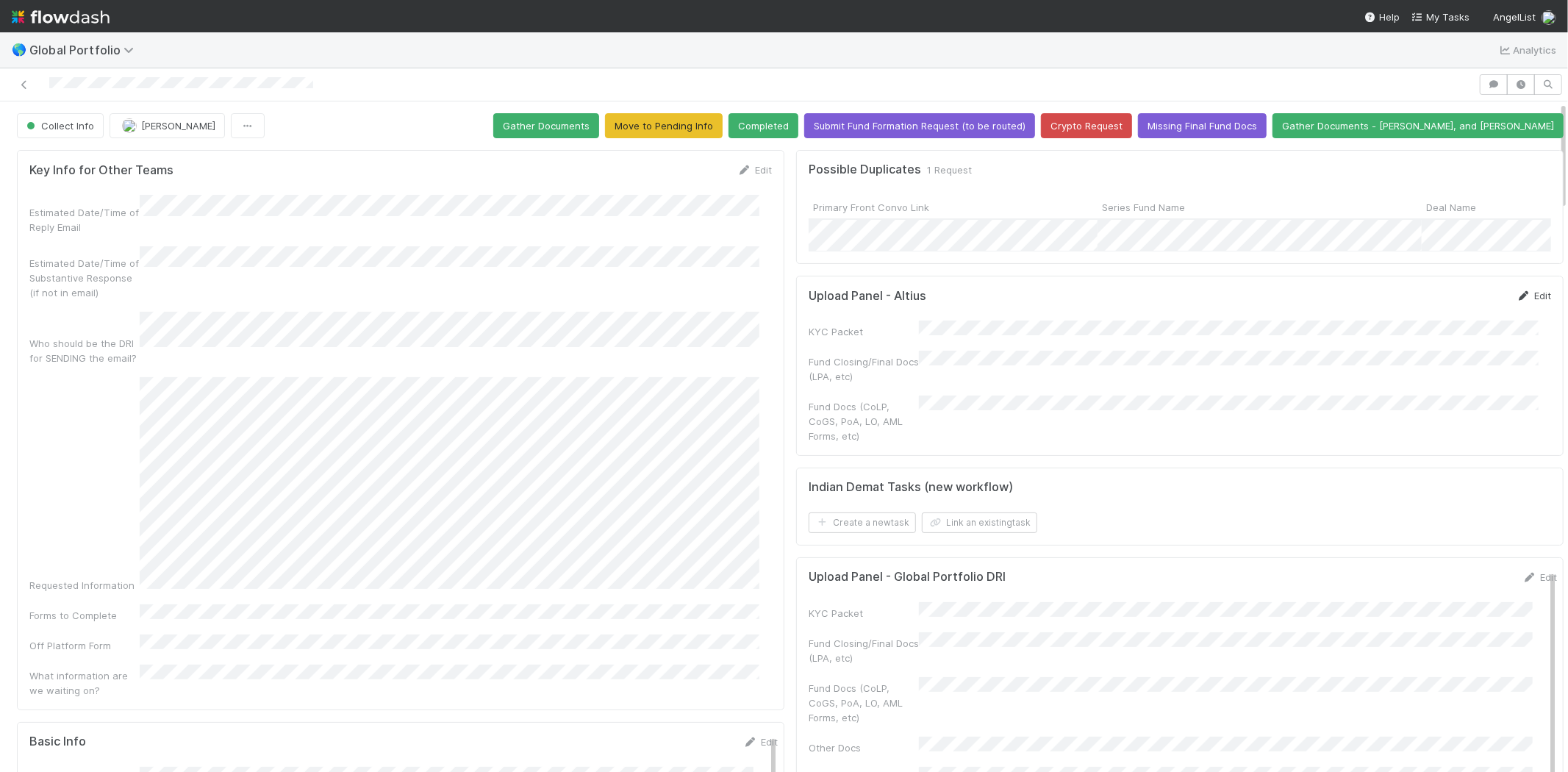
click at [1522, 301] on link "Edit" at bounding box center [1533, 295] width 35 height 12
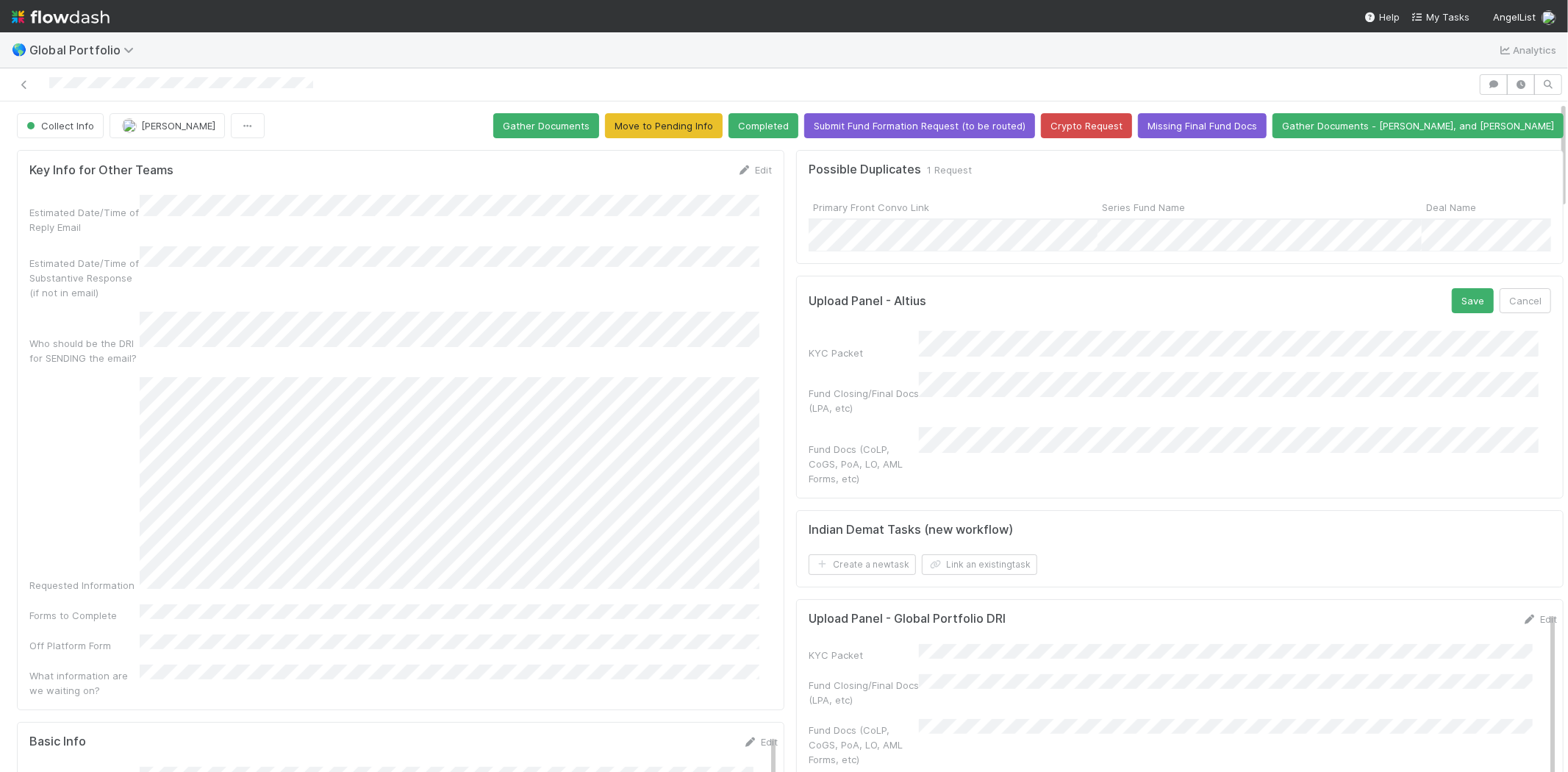
click at [735, 563] on div "Estimated Date/Time of Reply Email Estimated Date/Time of Substantive Response …" at bounding box center [400, 446] width 743 height 503
click at [855, 360] on div "KYC Packet" at bounding box center [864, 352] width 111 height 14
click at [1451, 313] on button "Save" at bounding box center [1472, 300] width 42 height 25
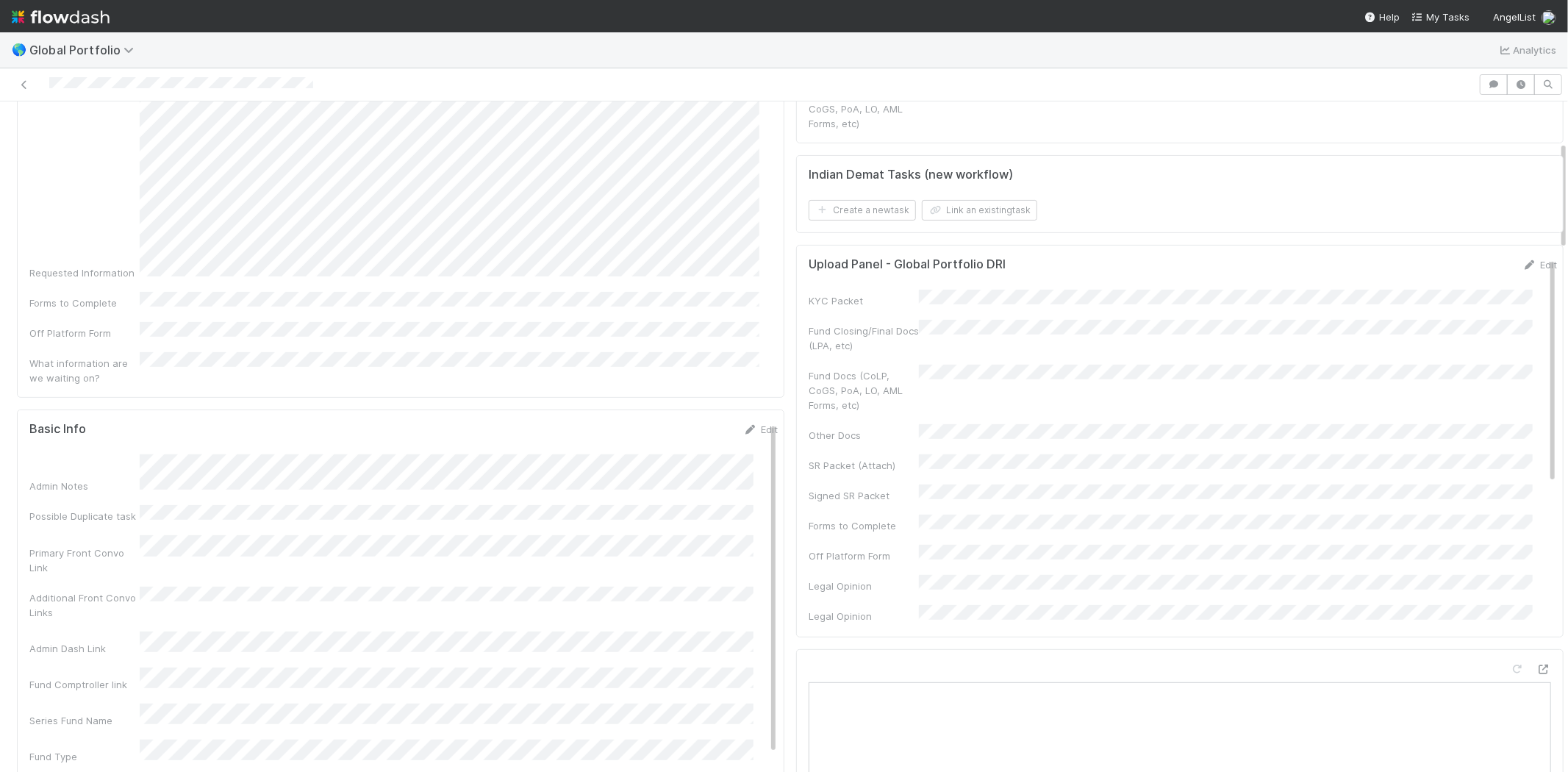
scroll to position [245, 0]
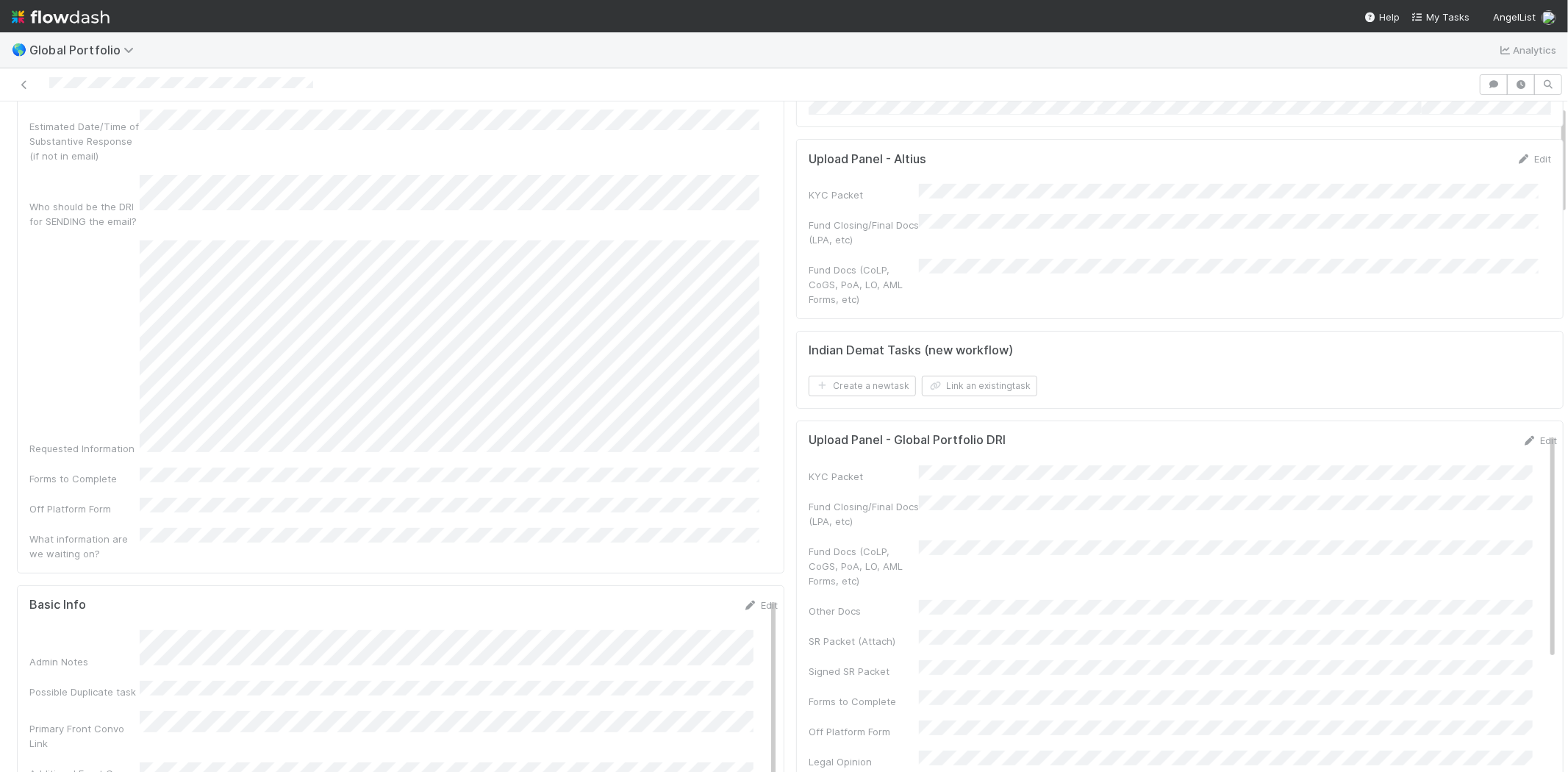
scroll to position [0, 0]
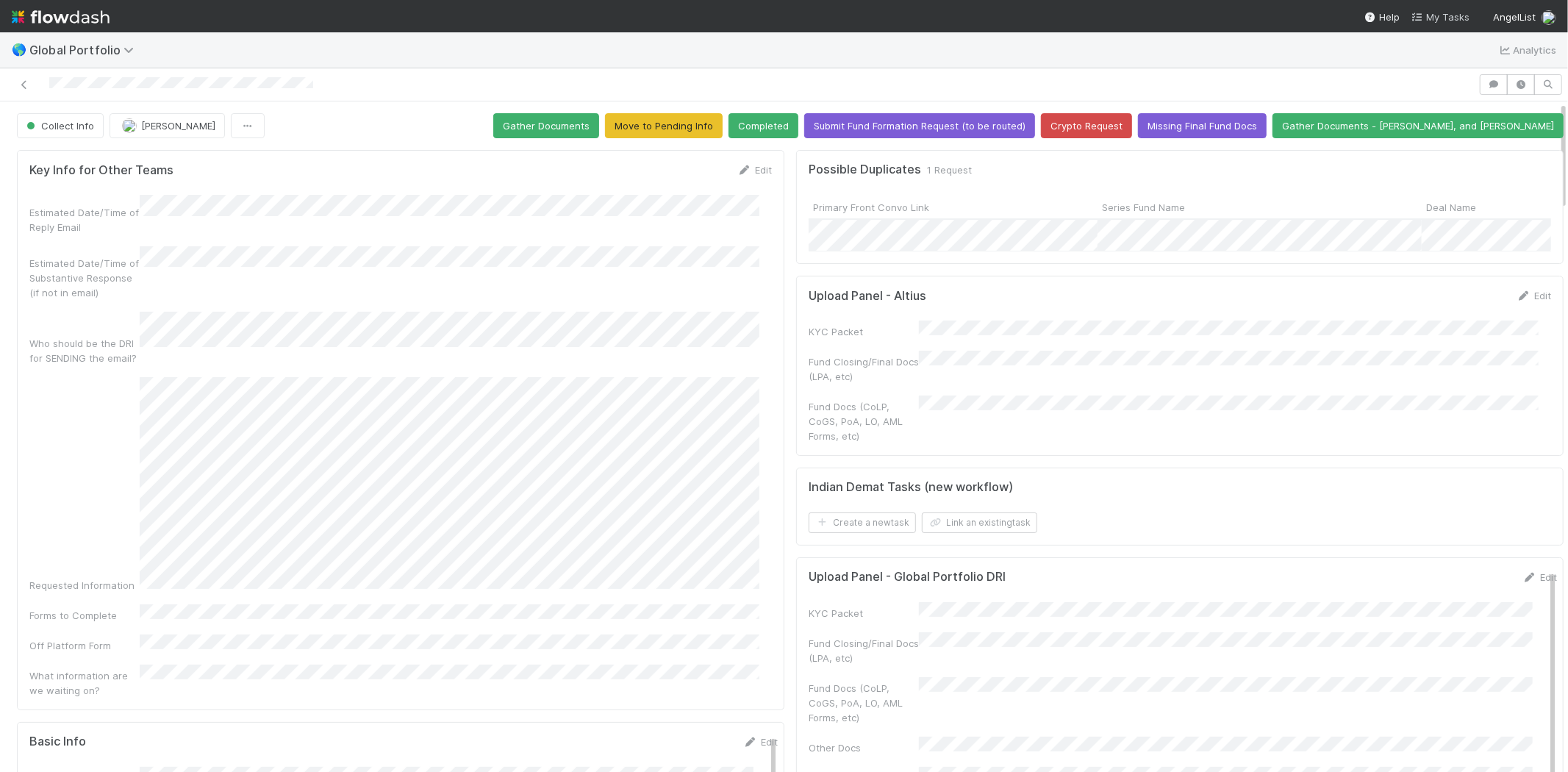
click at [1454, 16] on span "My Tasks" at bounding box center [1440, 16] width 58 height 12
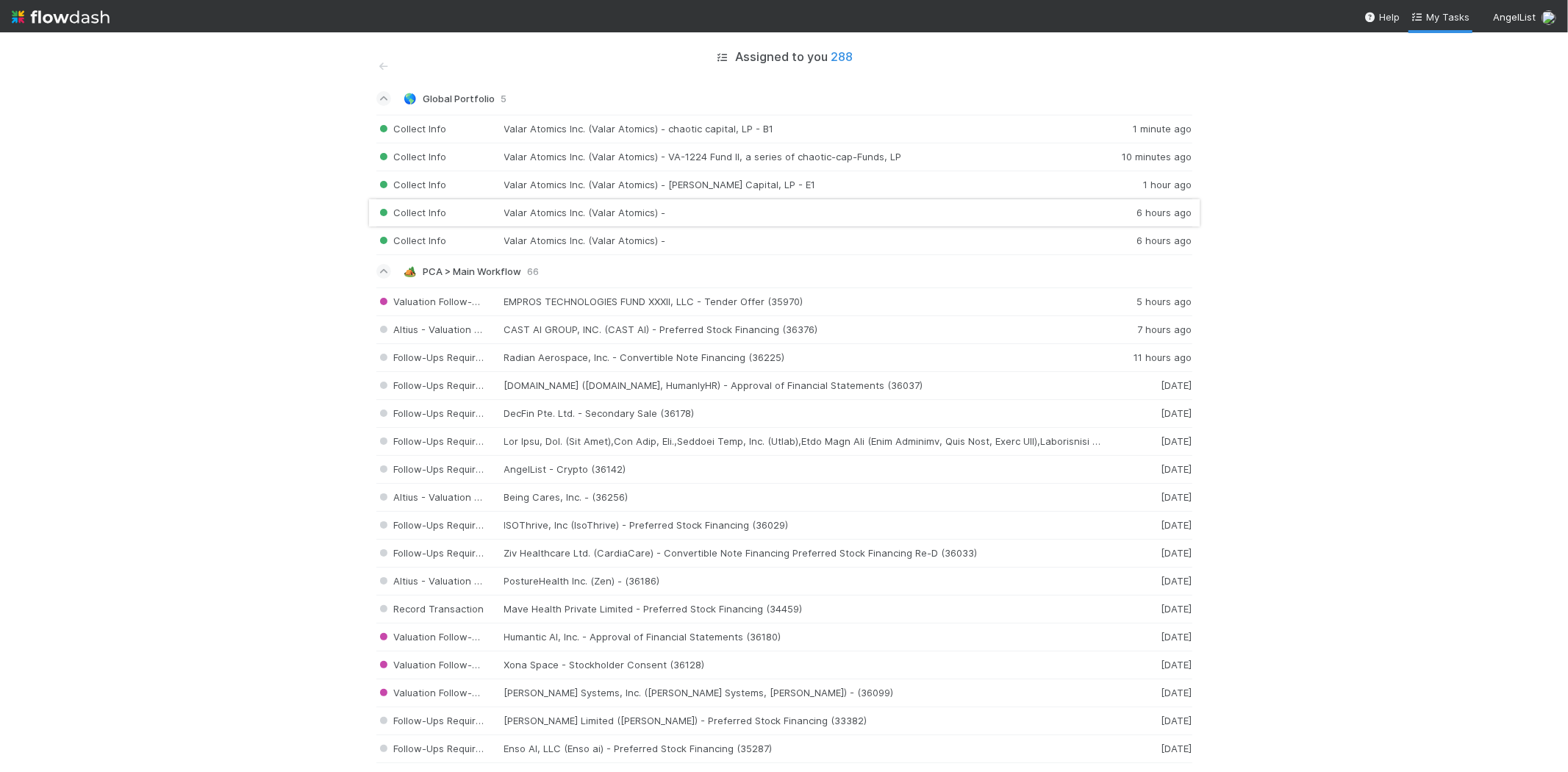
click at [639, 210] on div "Collect Info Valar Atomics Inc. (Valar Atomics) - 6 hours ago" at bounding box center [784, 212] width 816 height 28
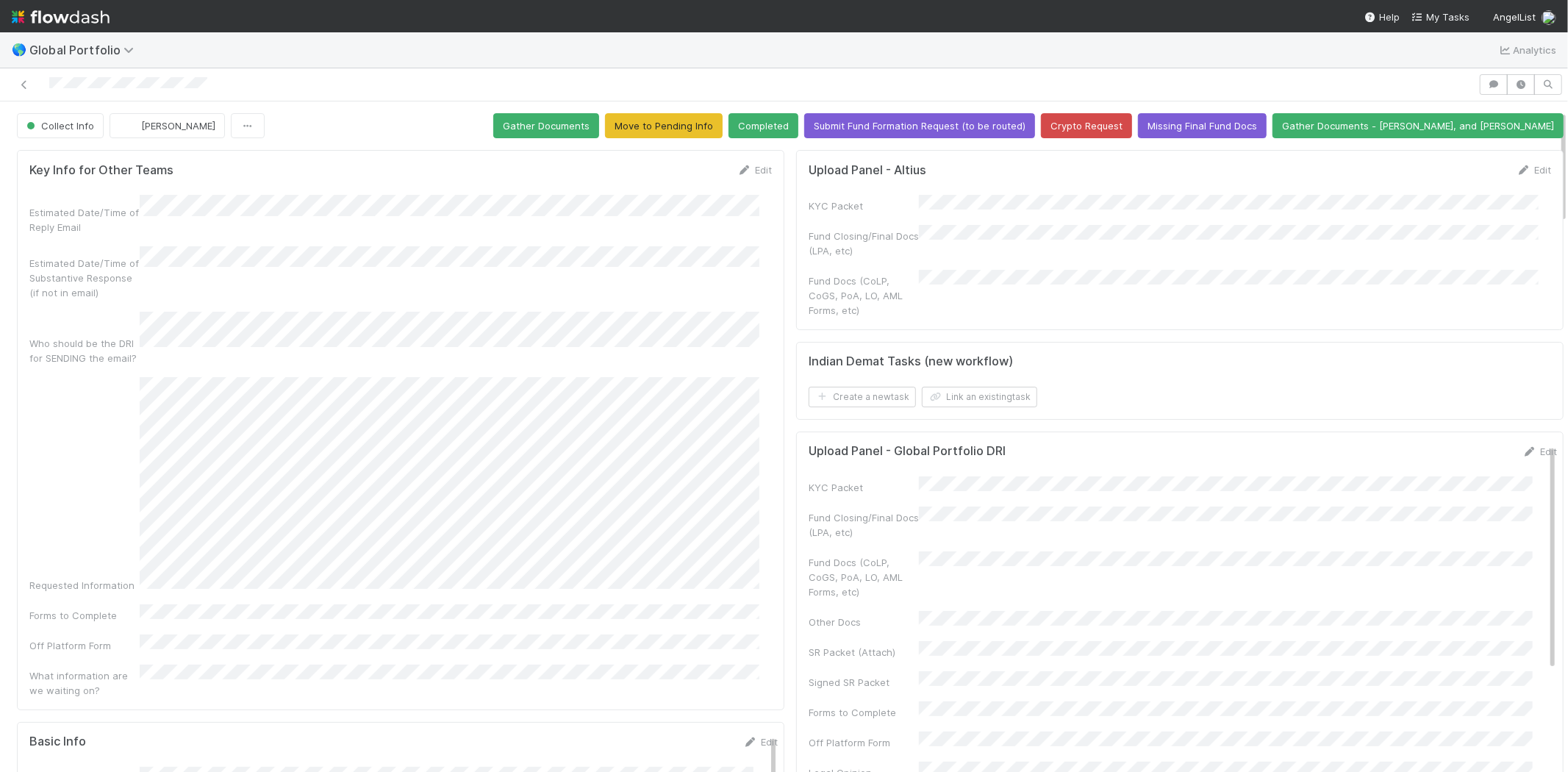
scroll to position [408, 0]
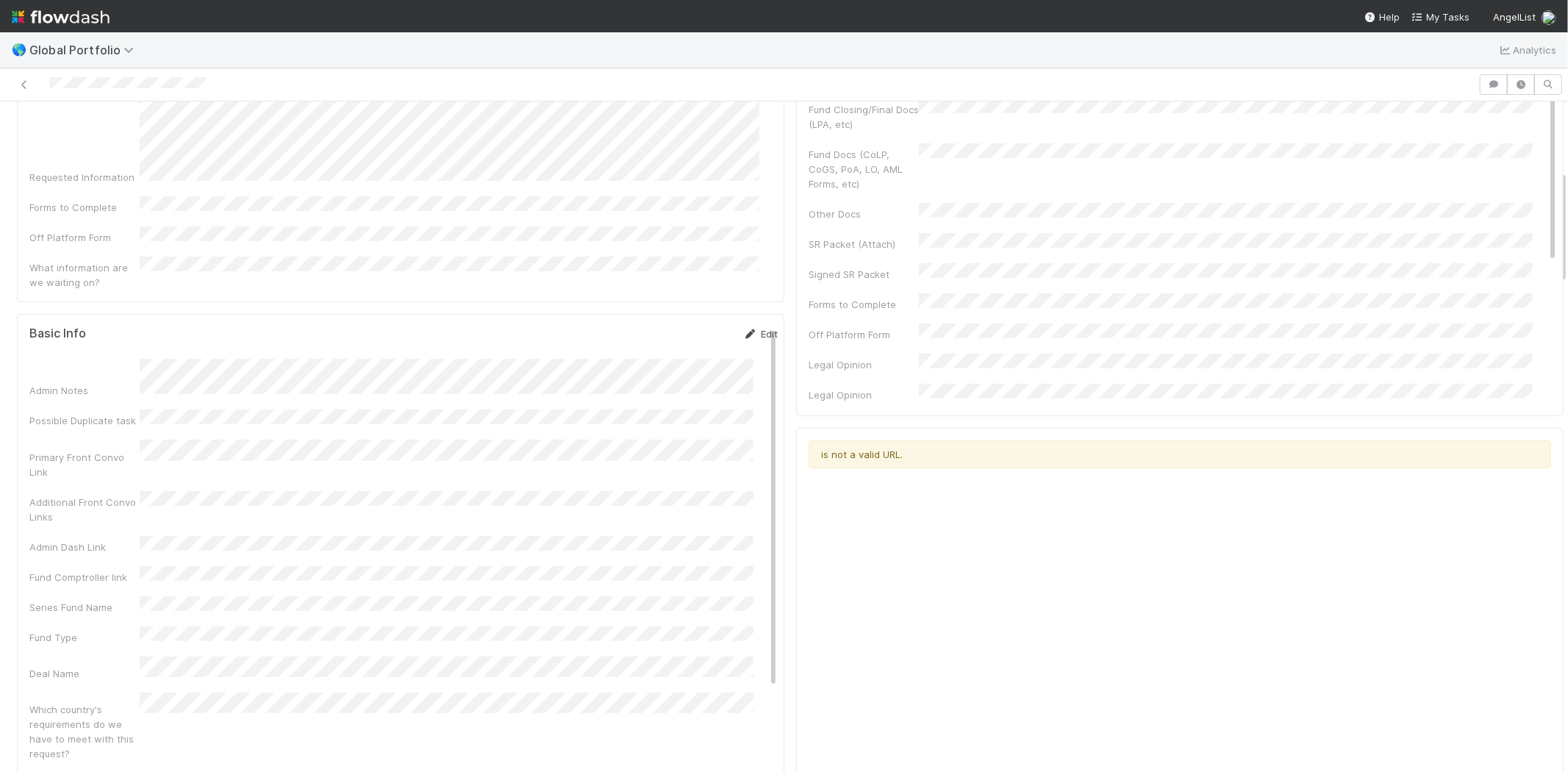
click at [743, 328] on link "Edit" at bounding box center [759, 333] width 35 height 12
click at [90, 634] on div "Fund Comptroller link" at bounding box center [85, 641] width 111 height 14
click at [678, 326] on button "Save" at bounding box center [699, 339] width 42 height 25
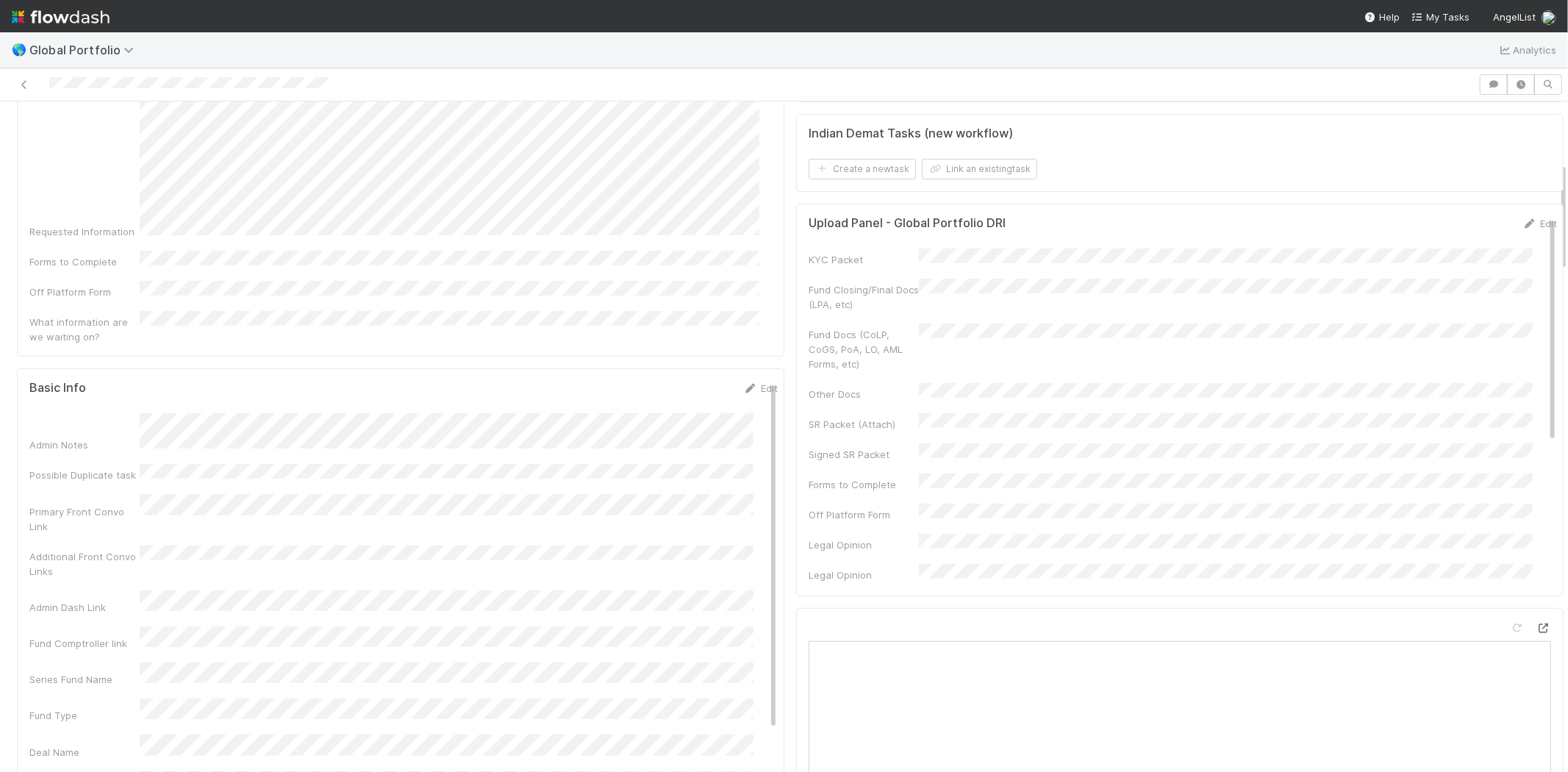
scroll to position [326, 0]
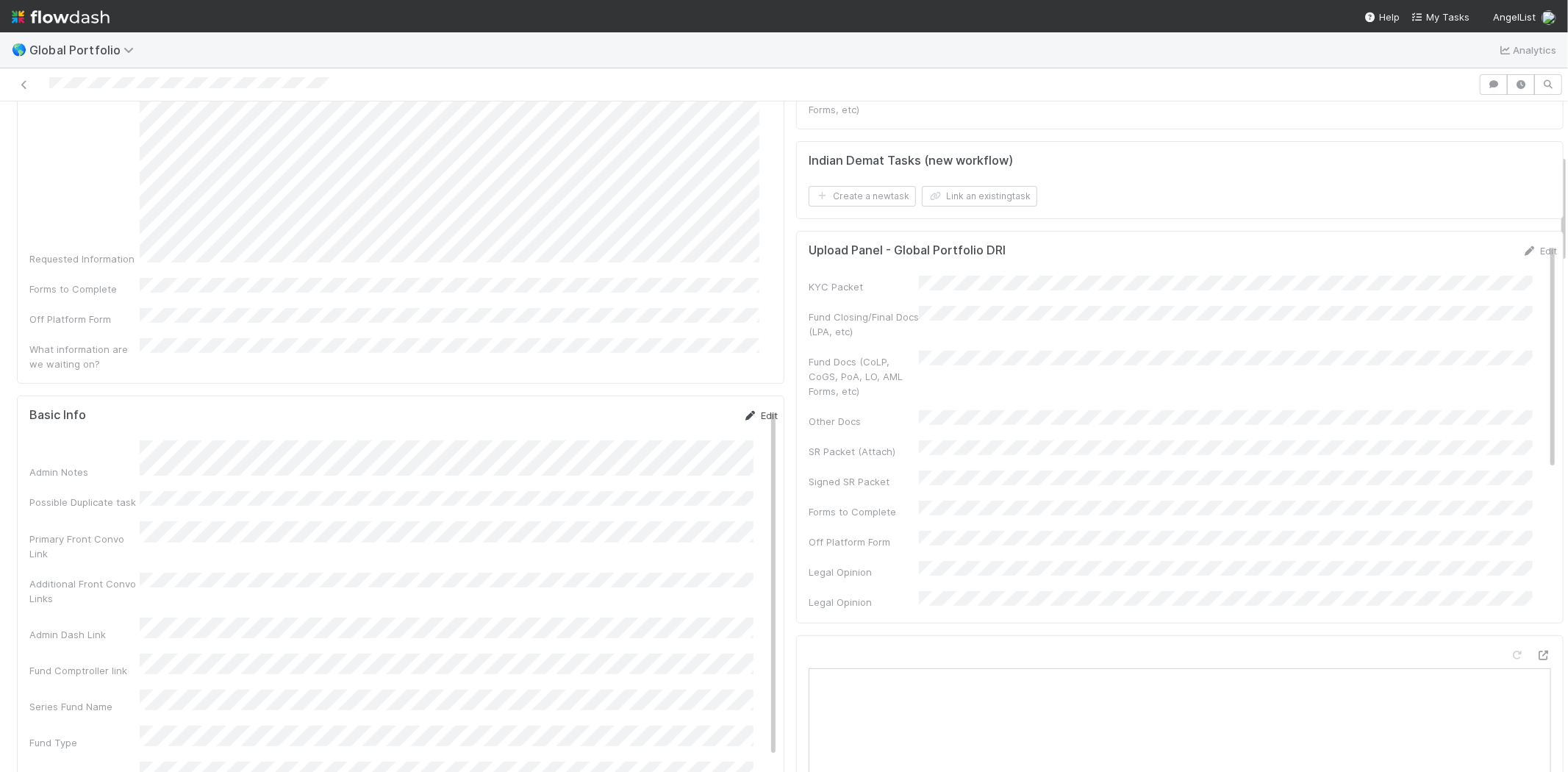
click at [745, 409] on link "Edit" at bounding box center [759, 415] width 35 height 12
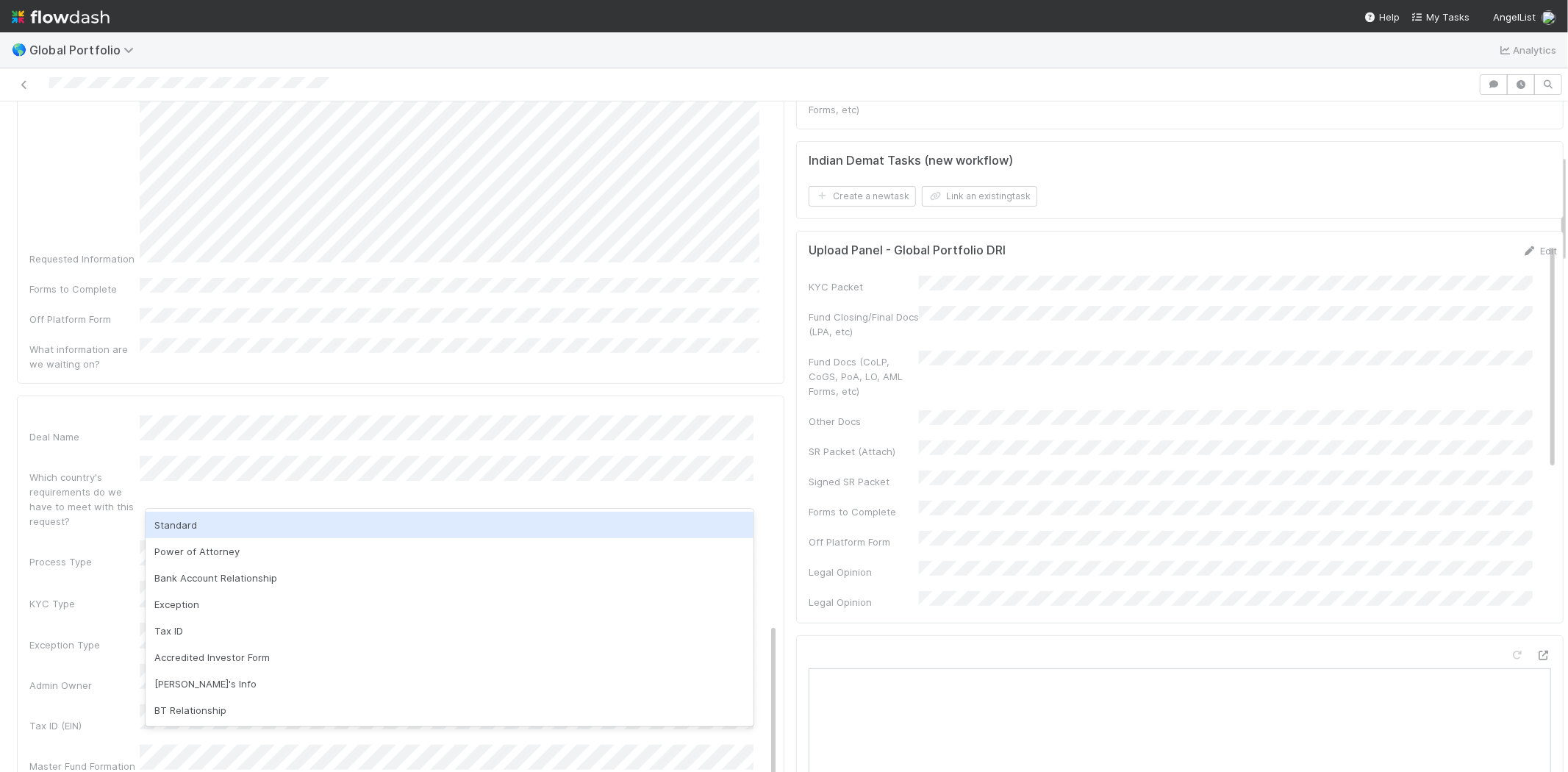
click at [196, 525] on div "Standard" at bounding box center [449, 525] width 608 height 27
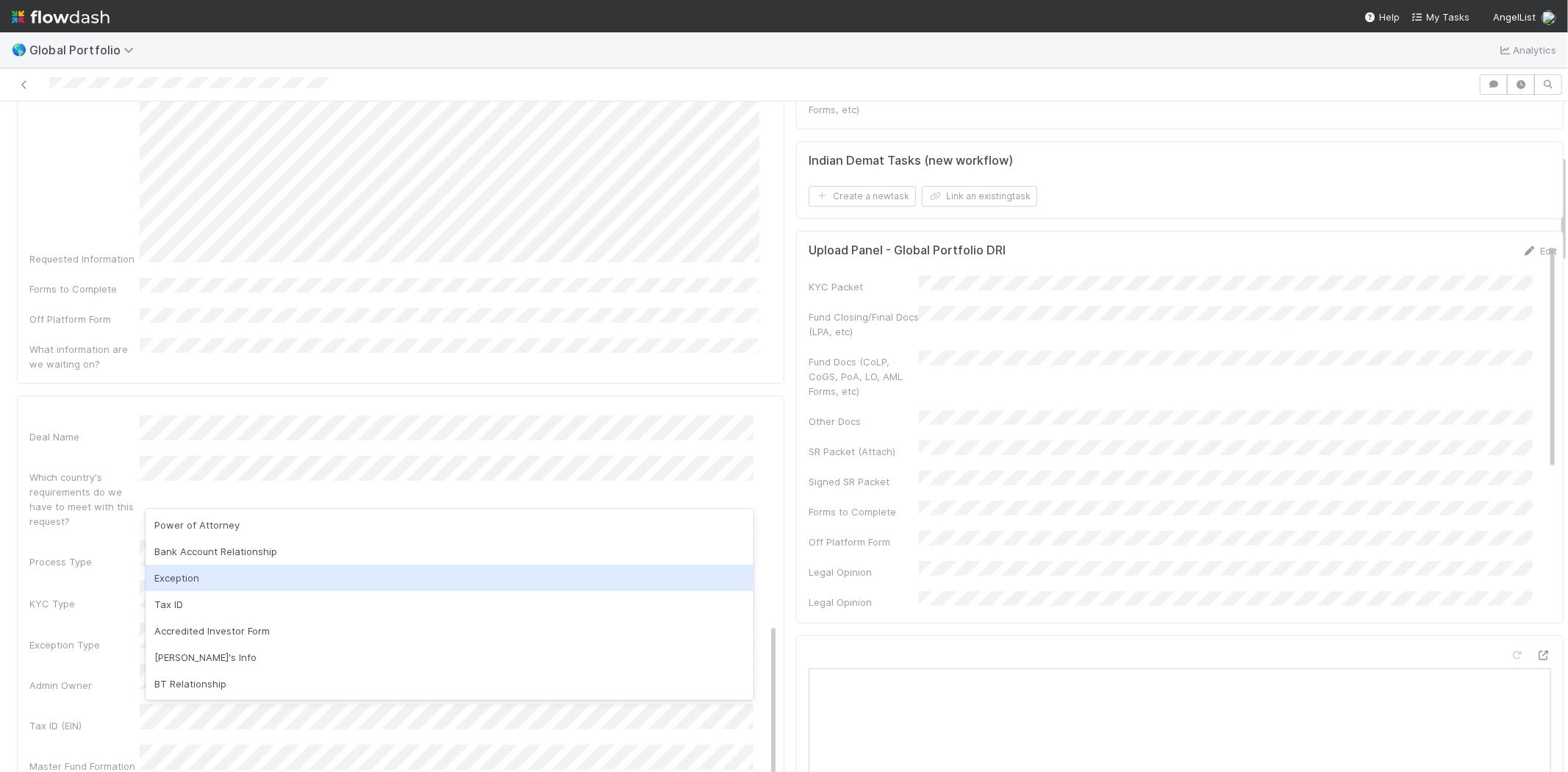
click at [235, 579] on div "Exception" at bounding box center [449, 578] width 608 height 27
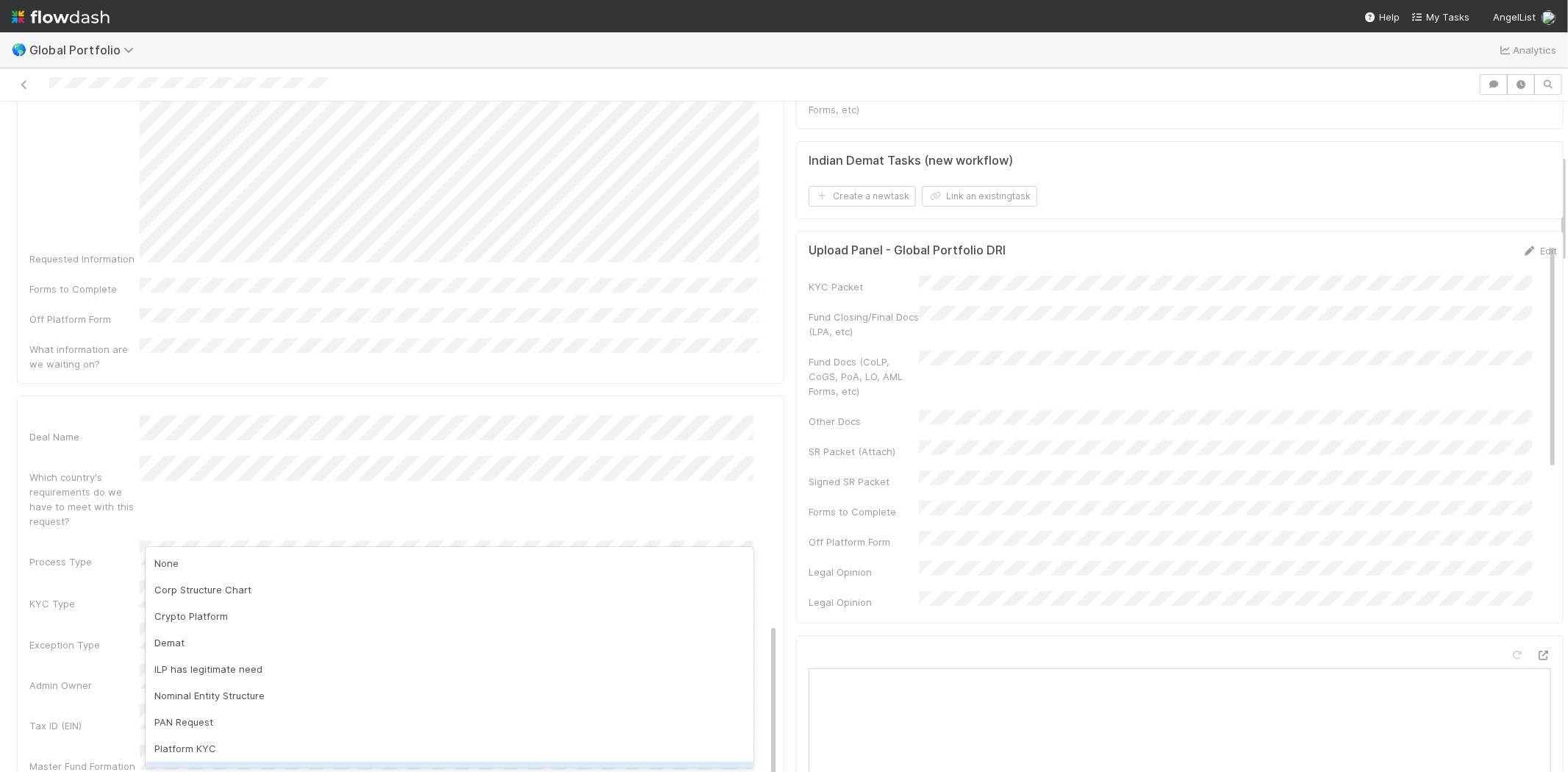
scroll to position [76, 0]
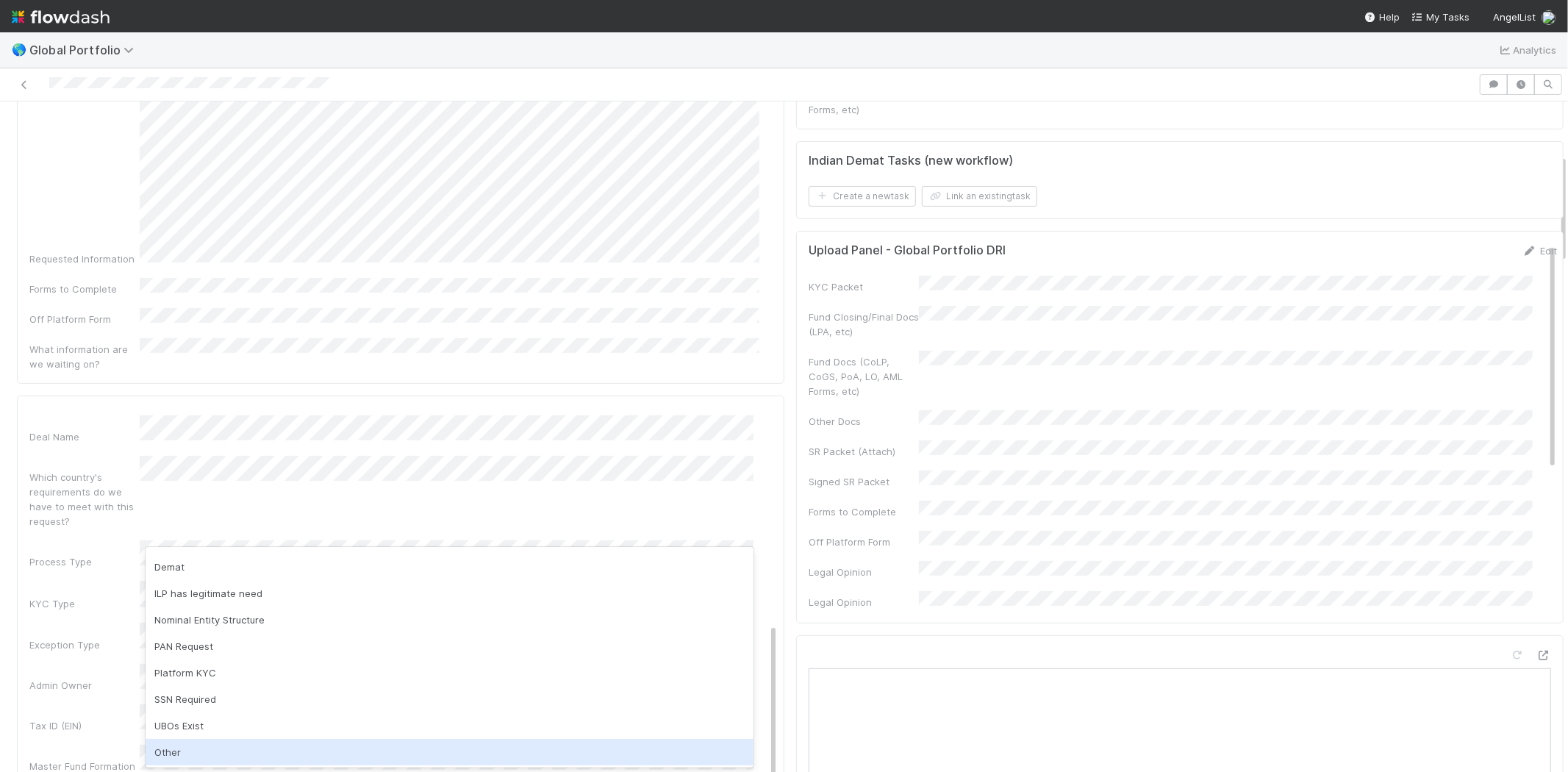
click at [187, 750] on div "Other" at bounding box center [449, 752] width 608 height 27
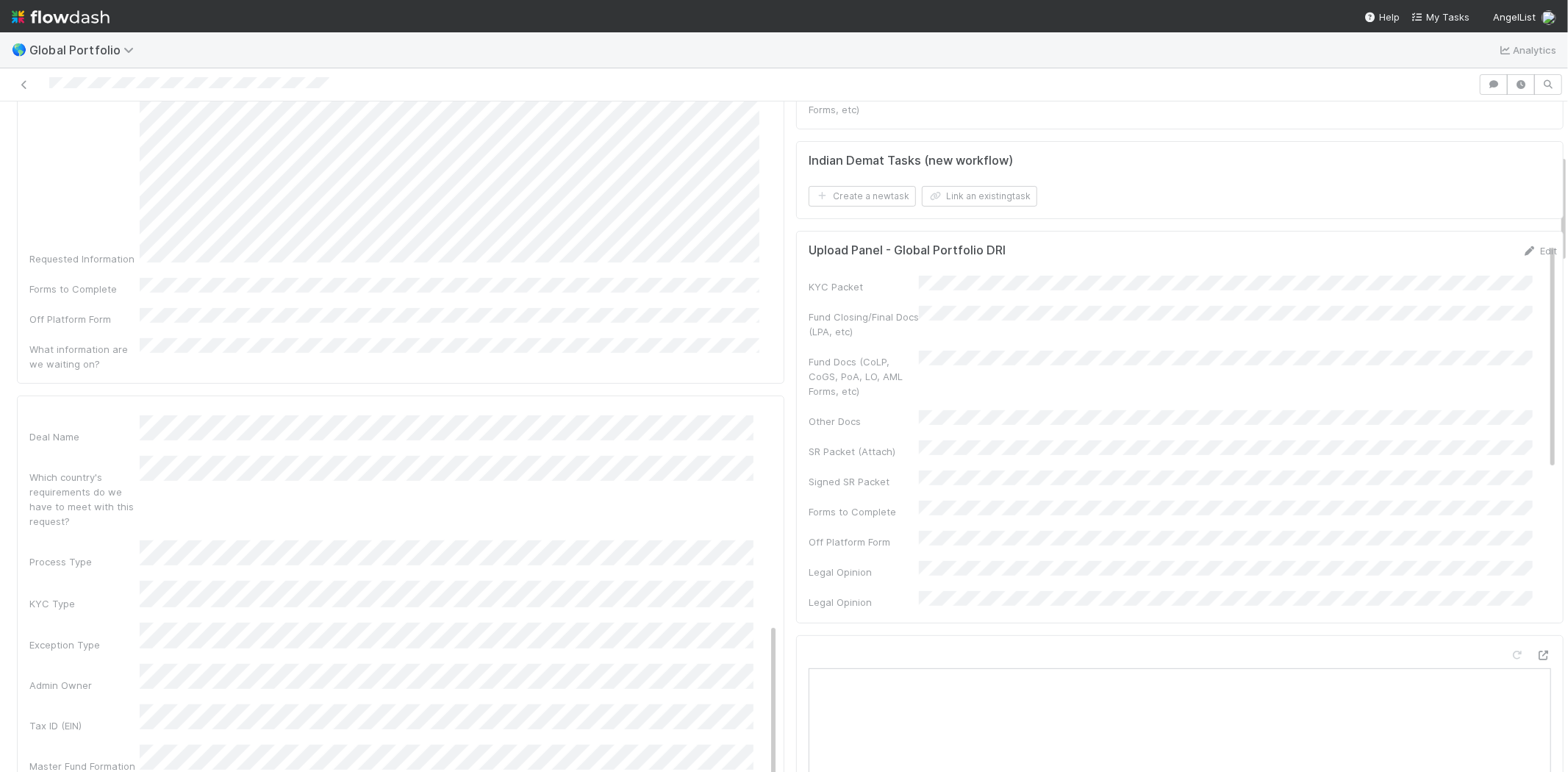
click at [94, 678] on div "Admin Owner" at bounding box center [85, 685] width 111 height 14
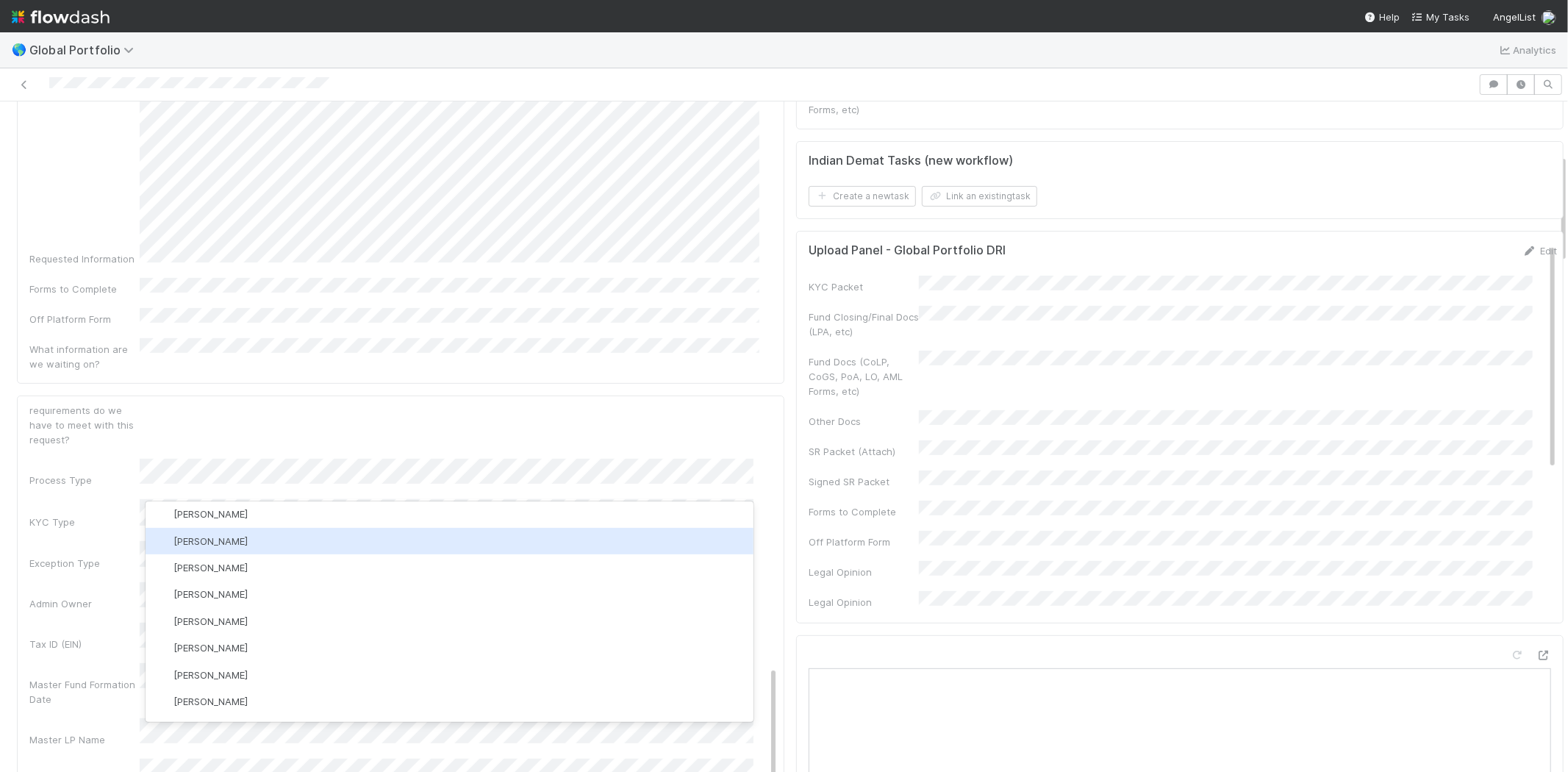
scroll to position [0, 0]
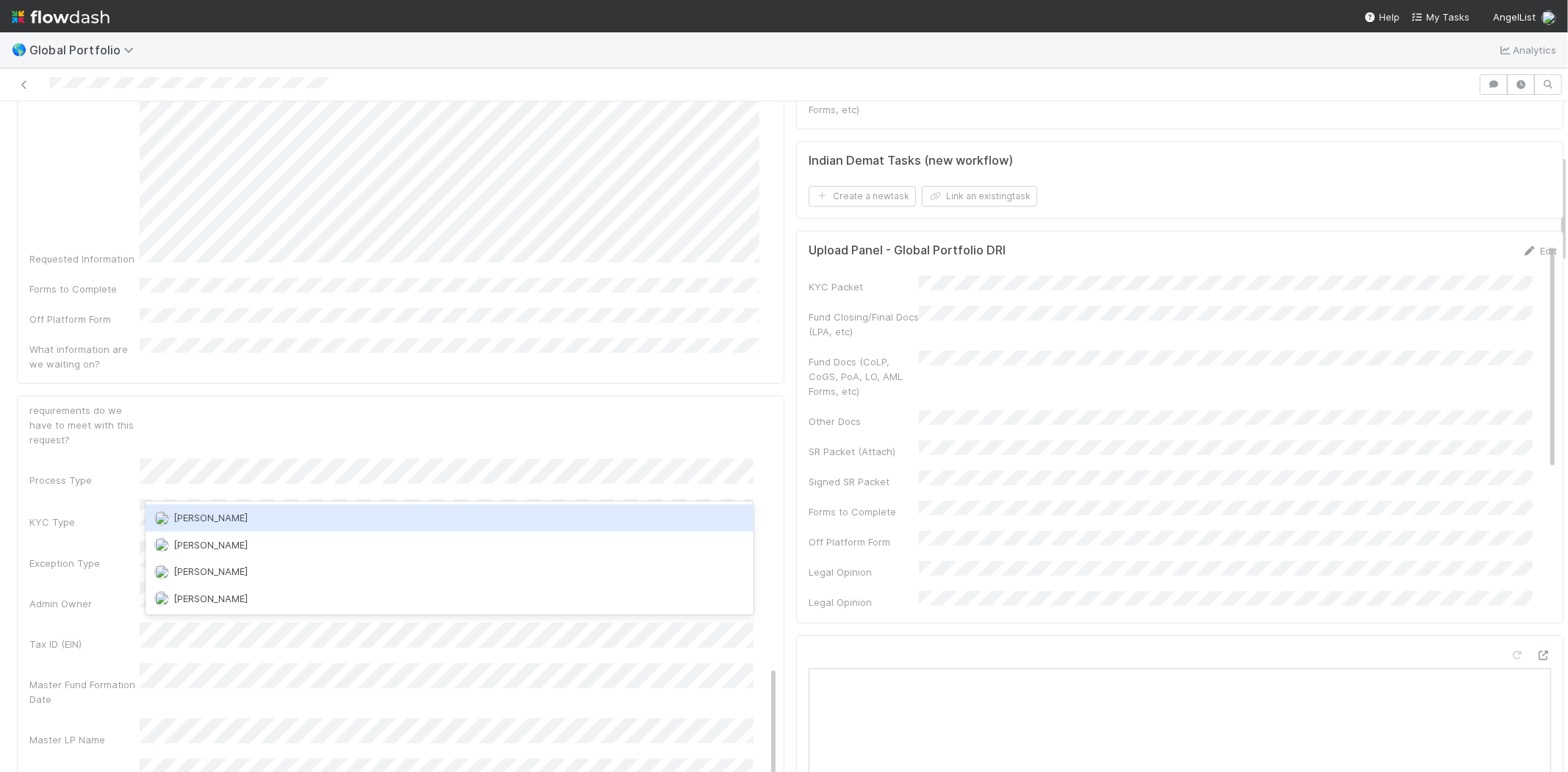
click at [229, 516] on span "Jemma Cunningham" at bounding box center [210, 517] width 74 height 12
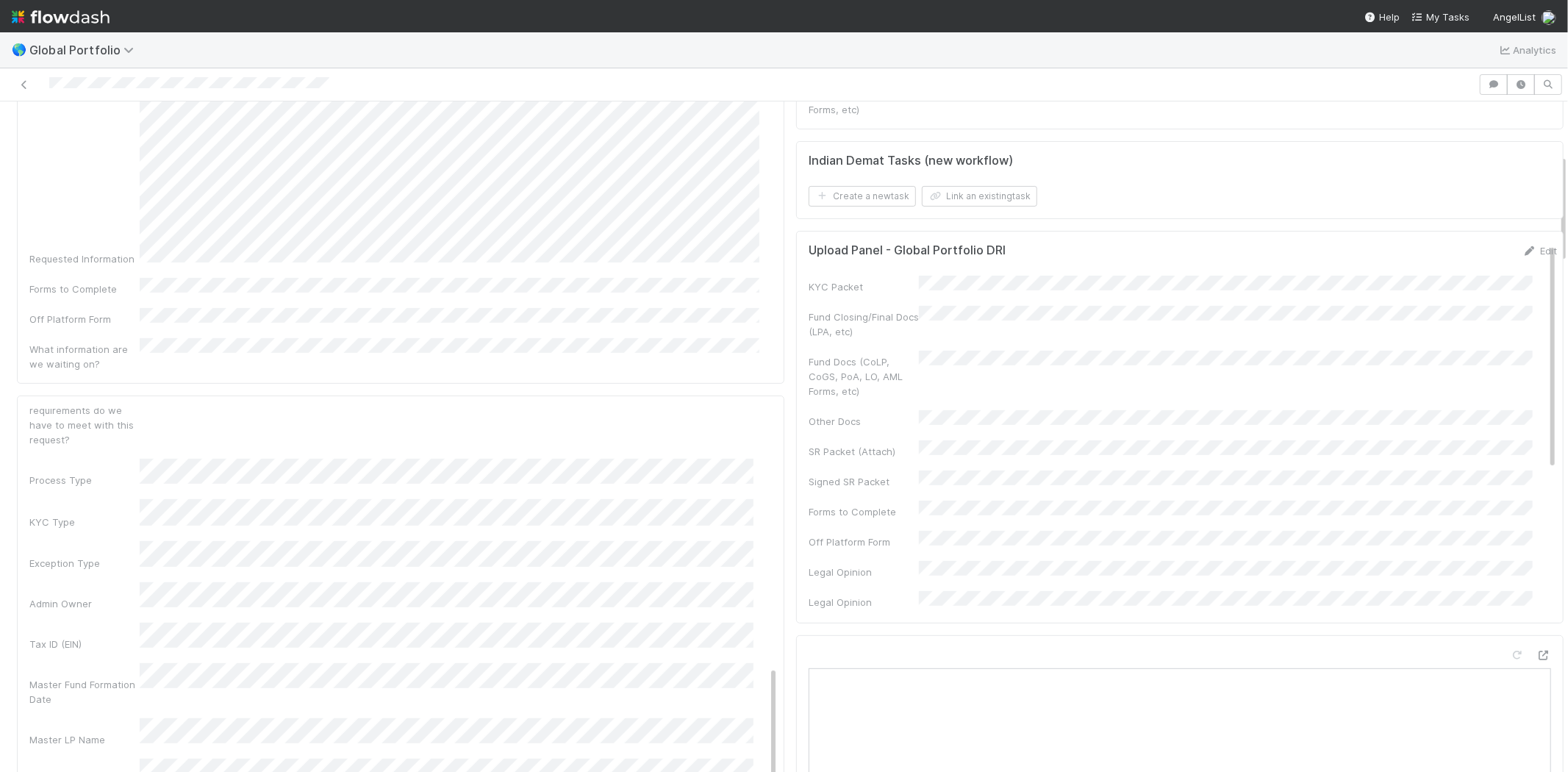
click at [97, 596] on div "Admin Owner" at bounding box center [85, 604] width 111 height 14
click at [109, 630] on div "Tax ID (EIN)" at bounding box center [85, 637] width 111 height 14
click at [106, 630] on div "Tax ID (EIN)" at bounding box center [85, 637] width 111 height 14
click at [82, 671] on div "Master Fund Formation Date" at bounding box center [85, 686] width 111 height 29
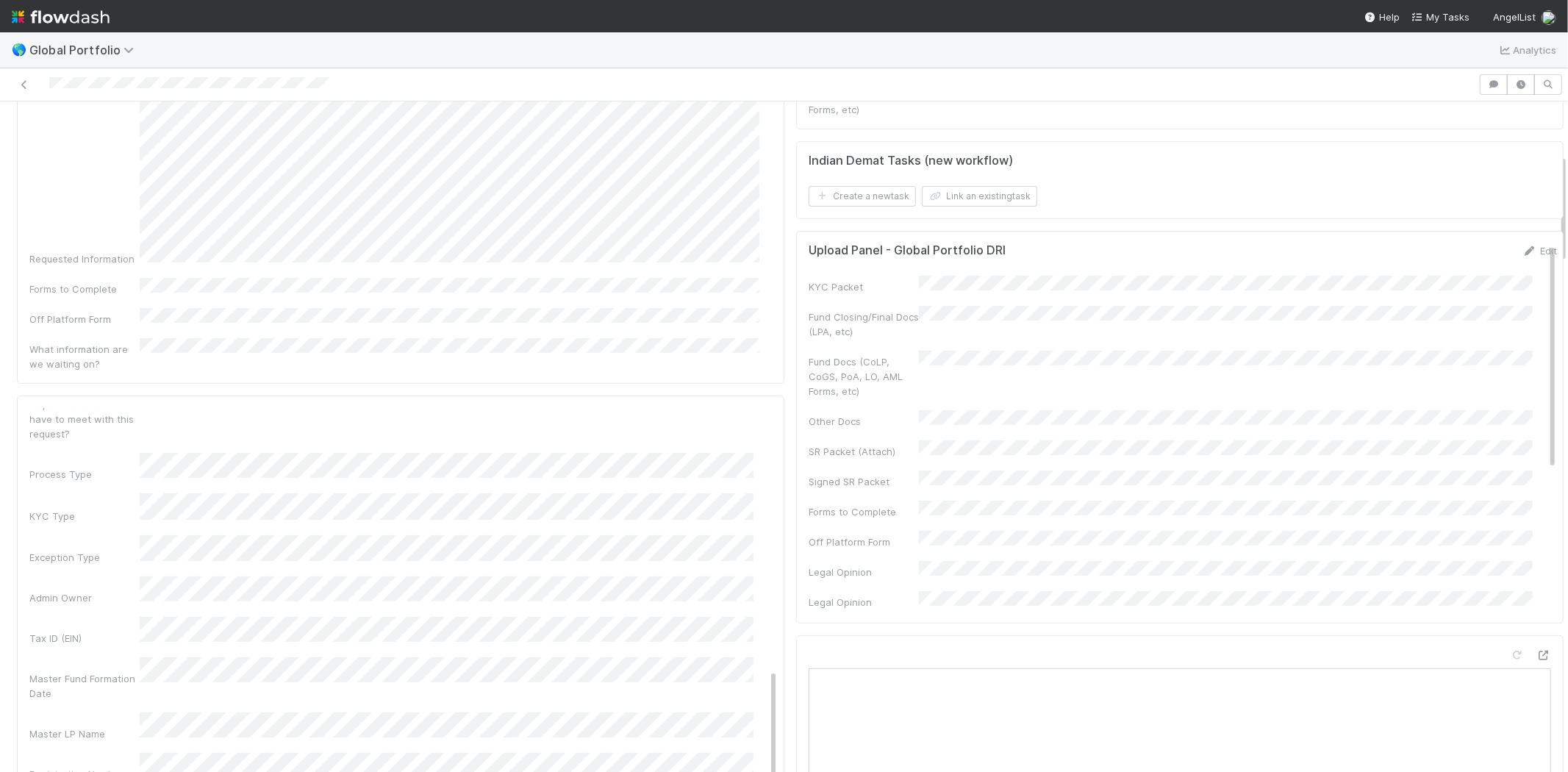
click at [40, 630] on div "Tax ID (EIN)" at bounding box center [85, 637] width 111 height 14
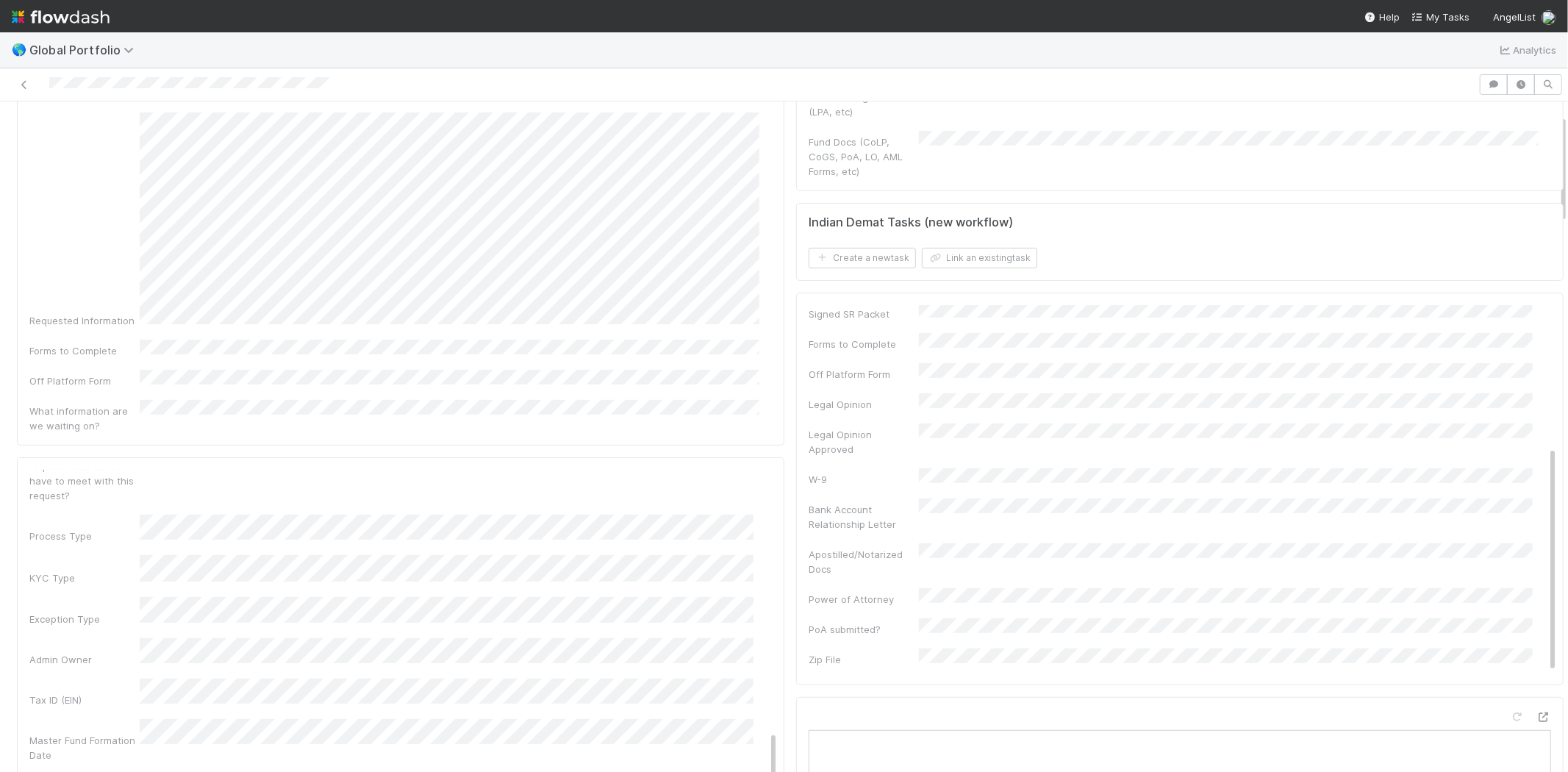
scroll to position [489, 0]
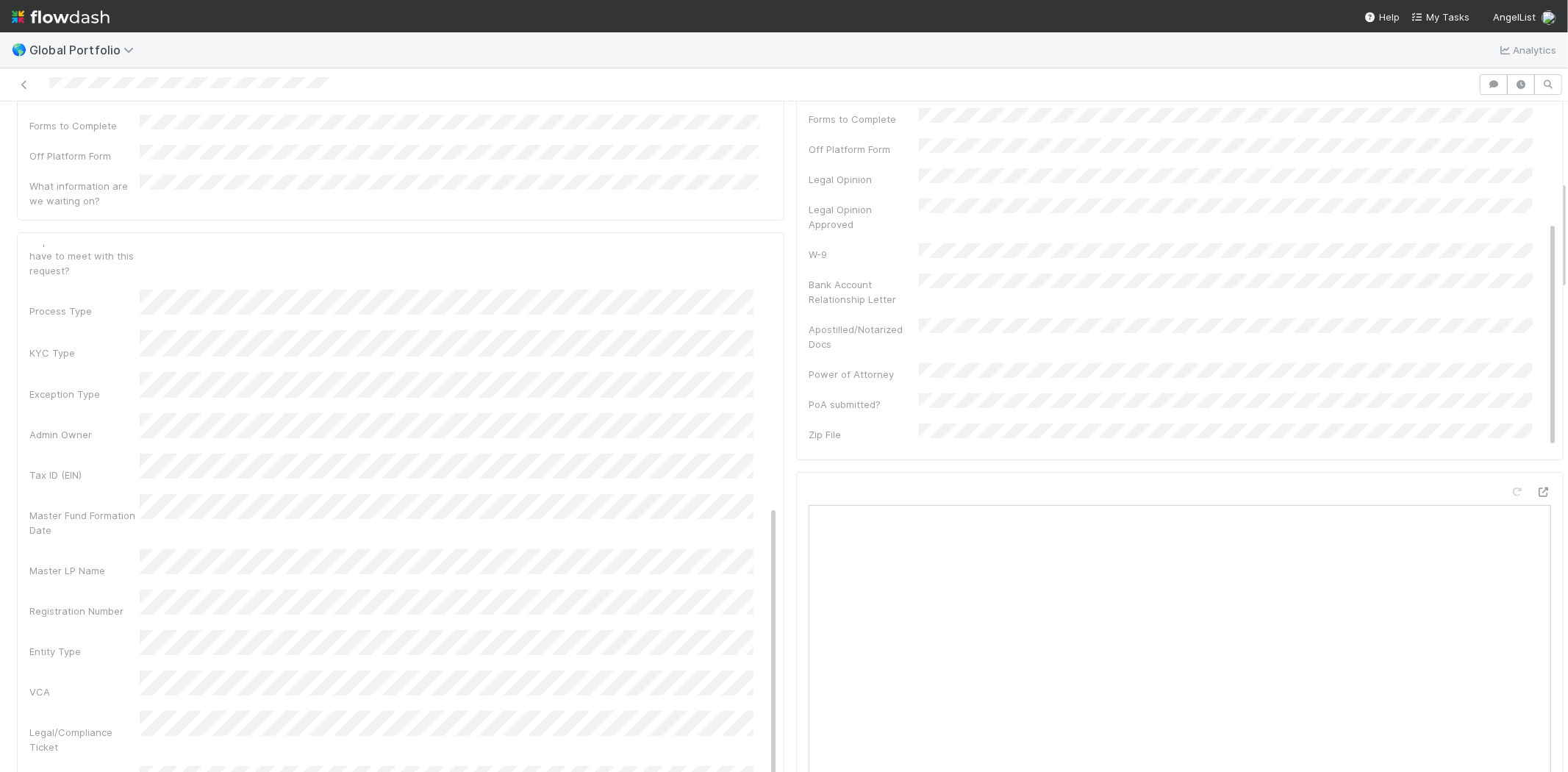
drag, startPoint x: 759, startPoint y: 557, endPoint x: 756, endPoint y: 415, distance: 142.0
click at [756, 415] on div "Basic Info Save Cancel Admin Notes Possible Duplicate task Primary Front Convo …" at bounding box center [409, 342] width 759 height 1187
click at [766, 424] on div "Basic Info Save Cancel Admin Notes Possible Duplicate task Primary Front Convo …" at bounding box center [400, 521] width 768 height 576
drag, startPoint x: 760, startPoint y: 461, endPoint x: 780, endPoint y: 185, distance: 276.7
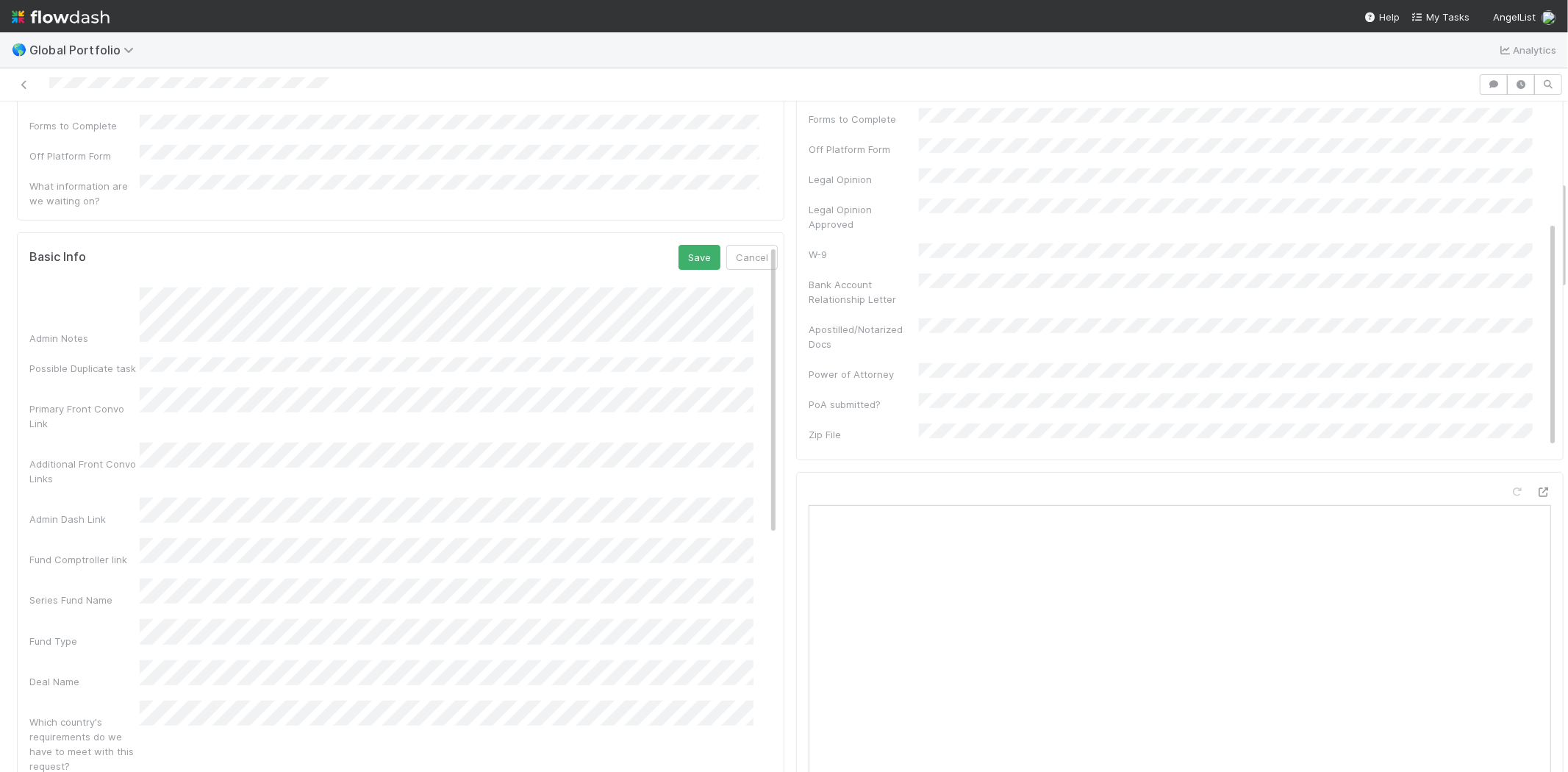
click at [678, 245] on button "Save" at bounding box center [699, 258] width 42 height 25
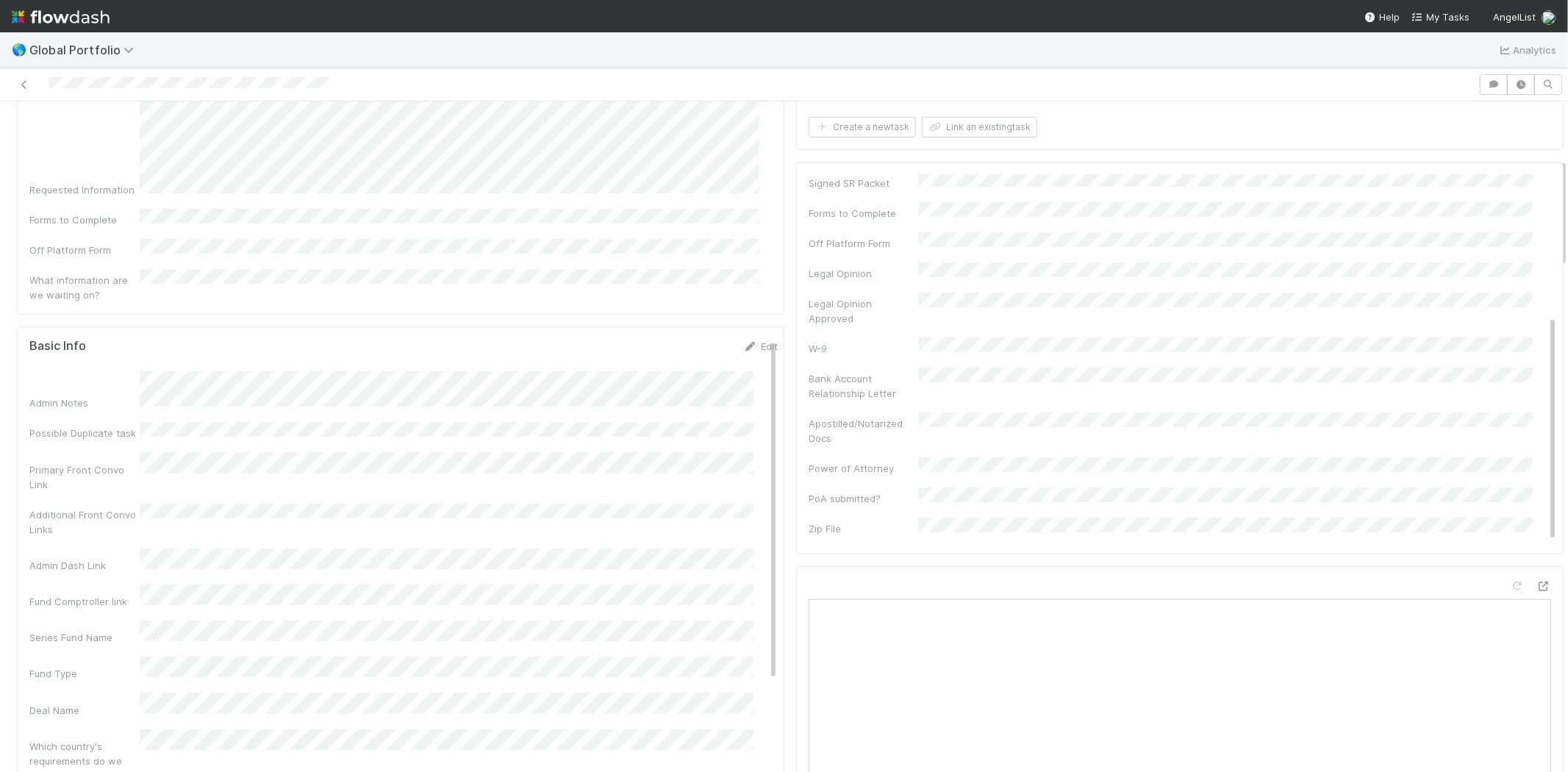
scroll to position [326, 0]
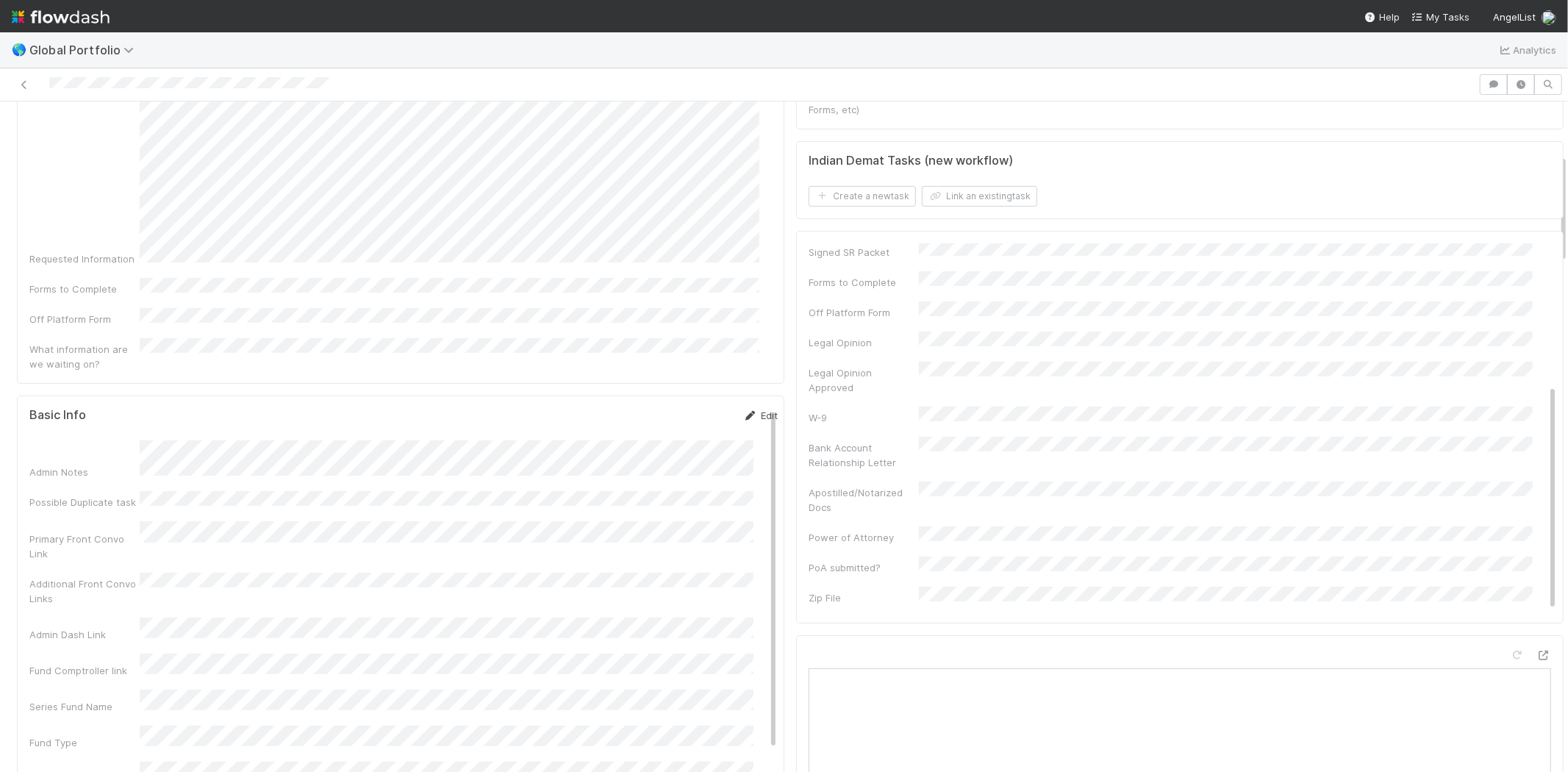
click at [744, 409] on link "Edit" at bounding box center [759, 415] width 35 height 12
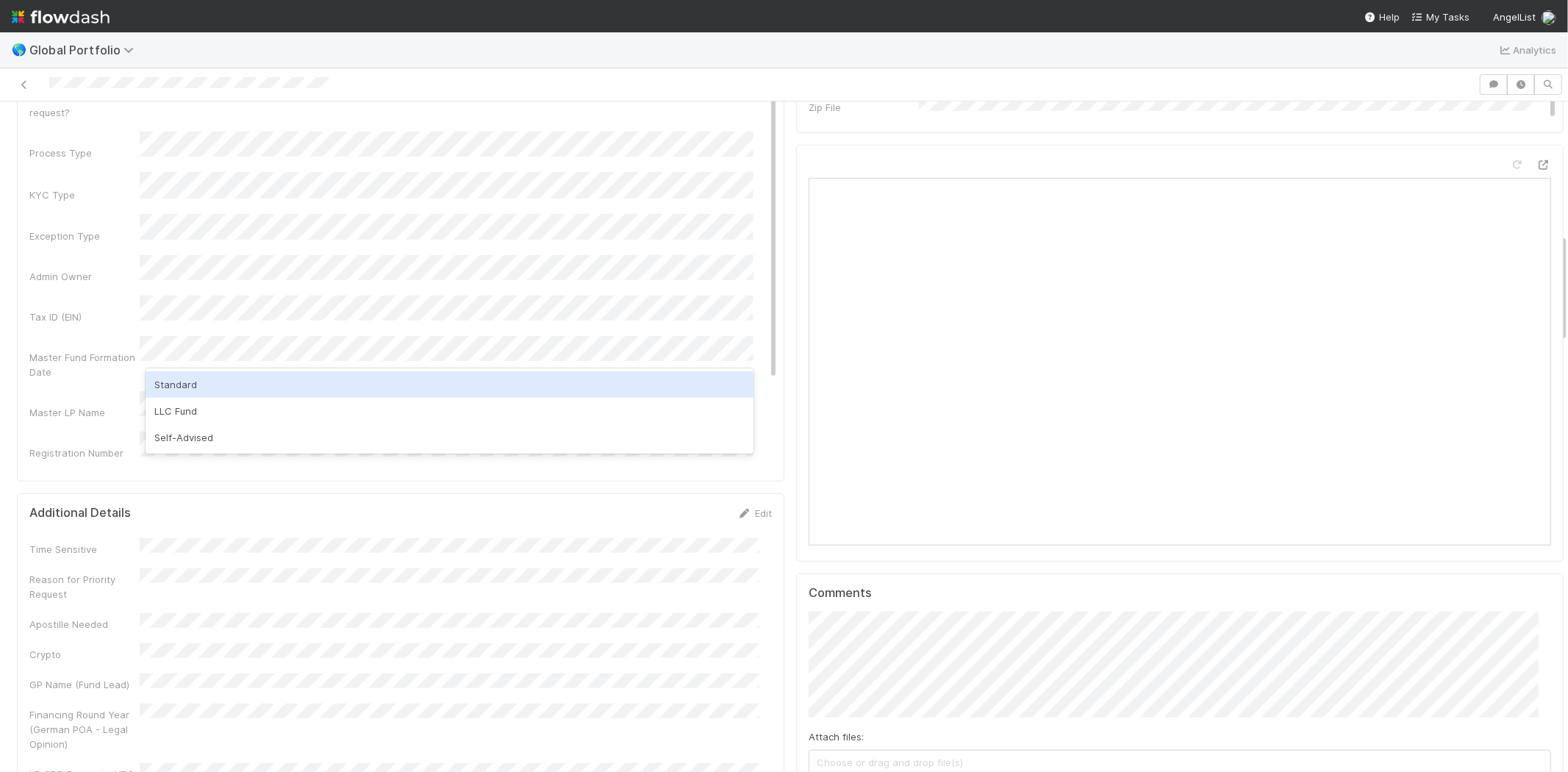
click at [277, 382] on div "Standard" at bounding box center [449, 384] width 608 height 27
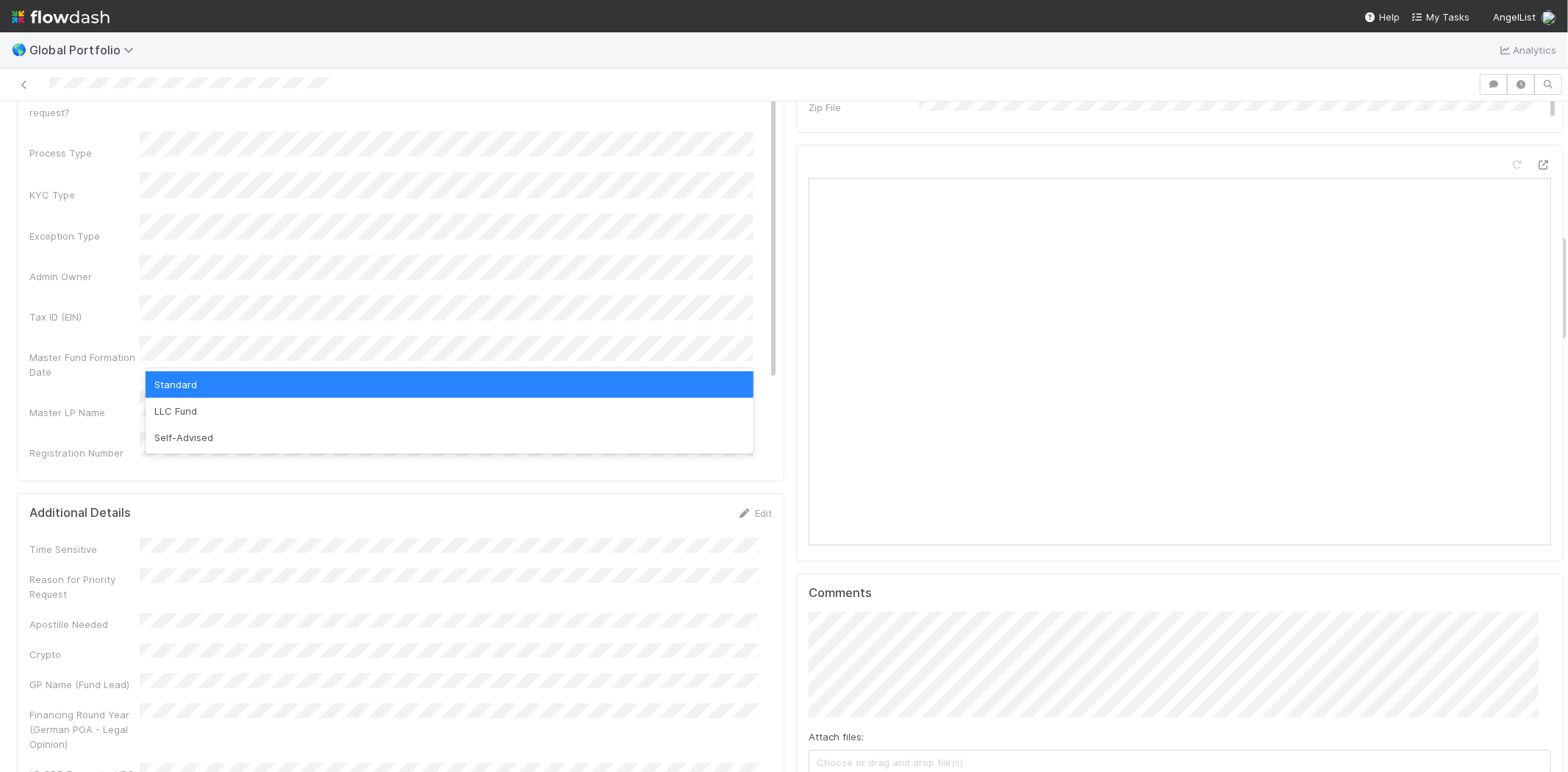
click at [182, 379] on div "Standard" at bounding box center [449, 384] width 608 height 27
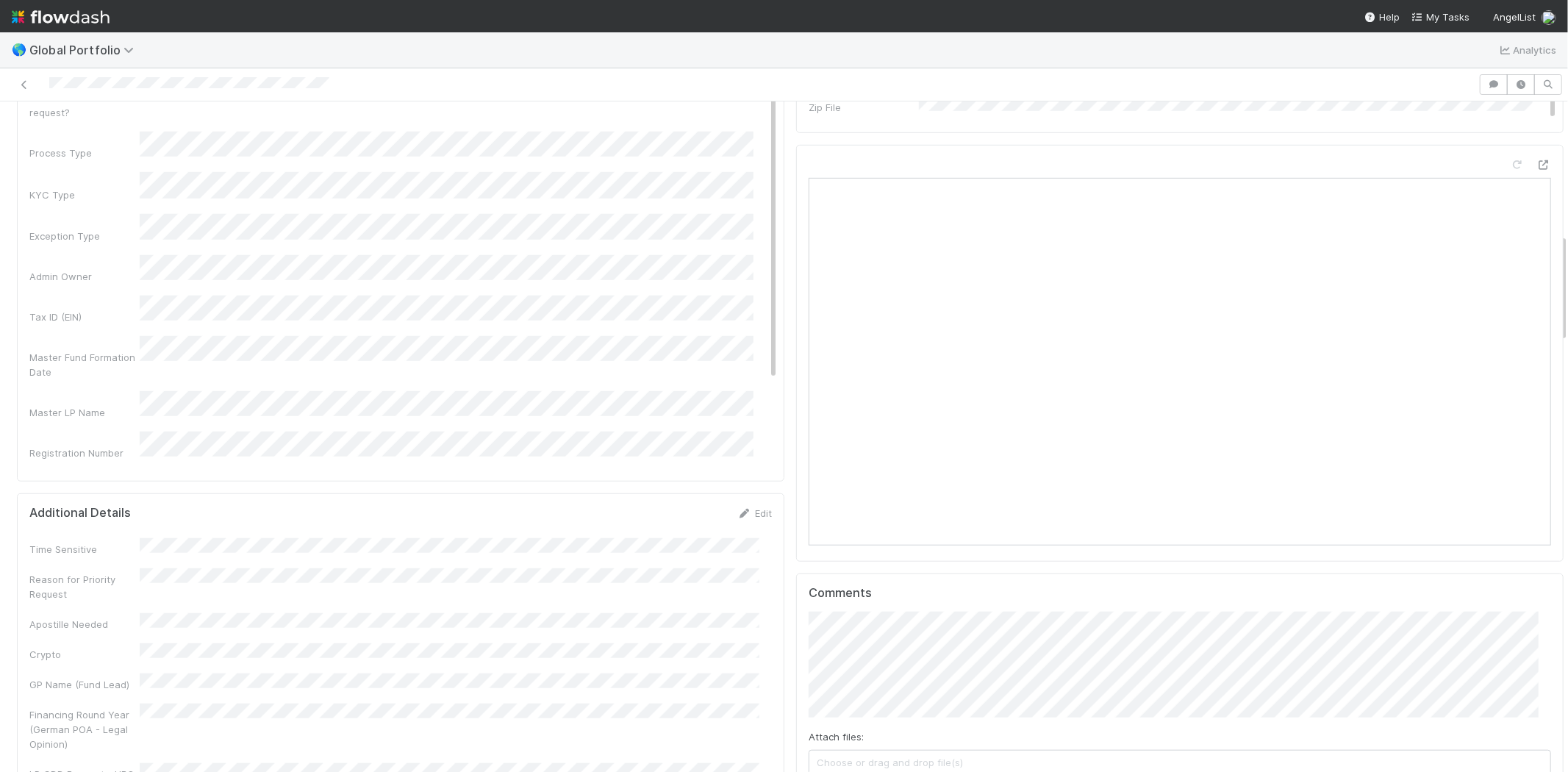
click at [86, 372] on div "Admin Notes Possible Duplicate task Primary Front Convo Link Additional Front C…" at bounding box center [403, 206] width 748 height 1145
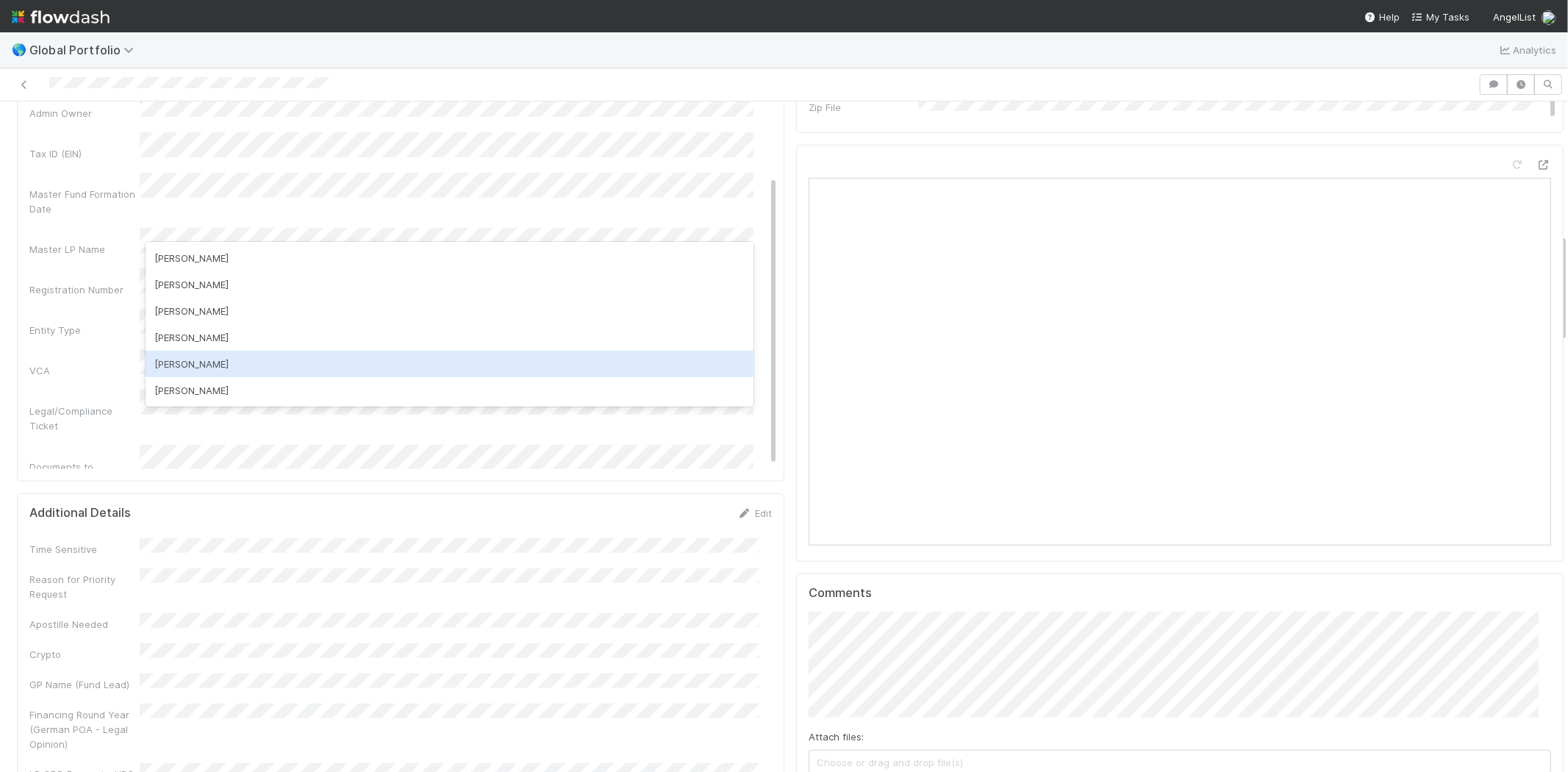
click at [216, 363] on div "Nadia Koritareva" at bounding box center [449, 364] width 608 height 27
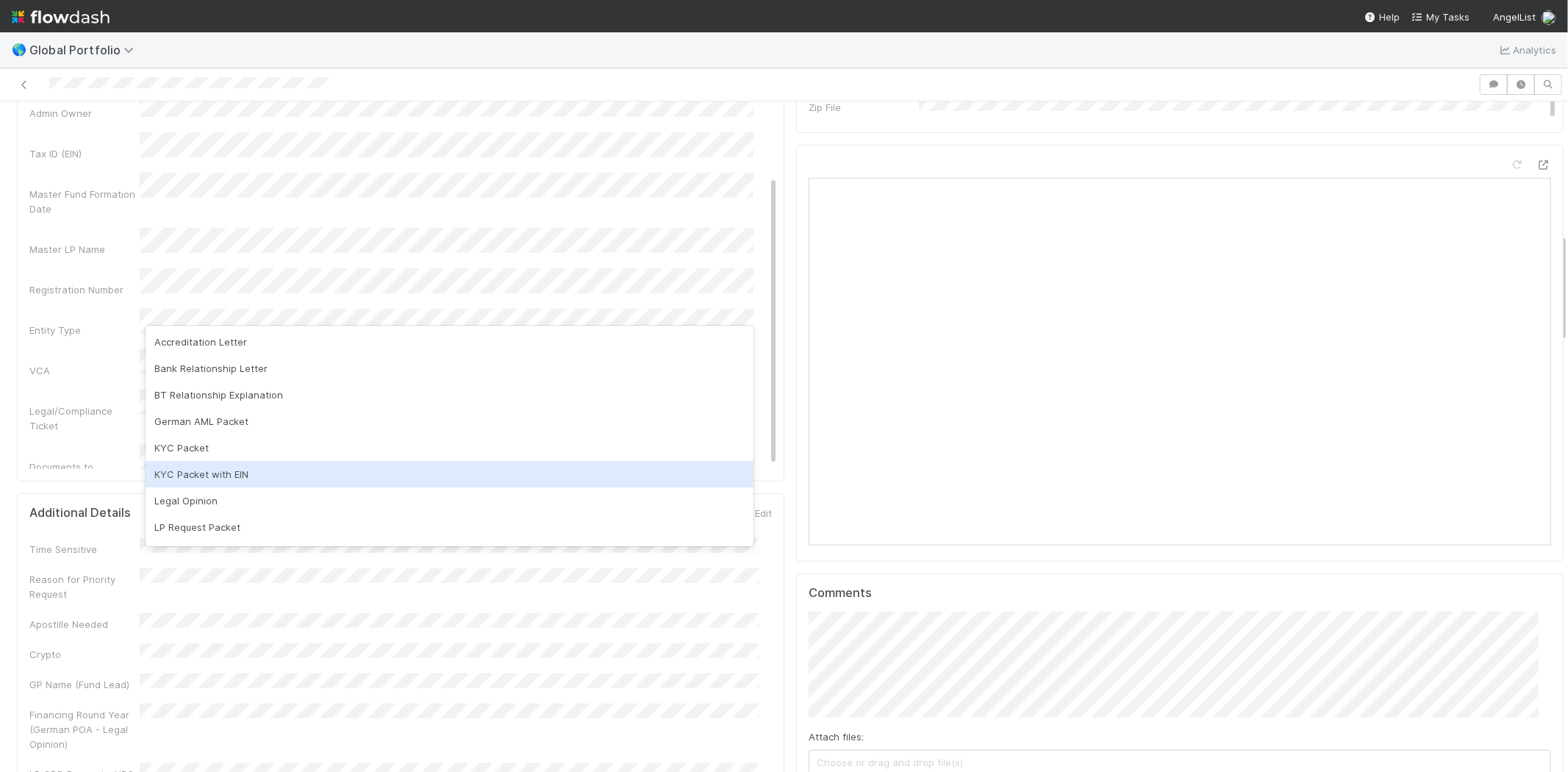
click at [233, 472] on div "KYC Packet with EIN" at bounding box center [449, 474] width 608 height 27
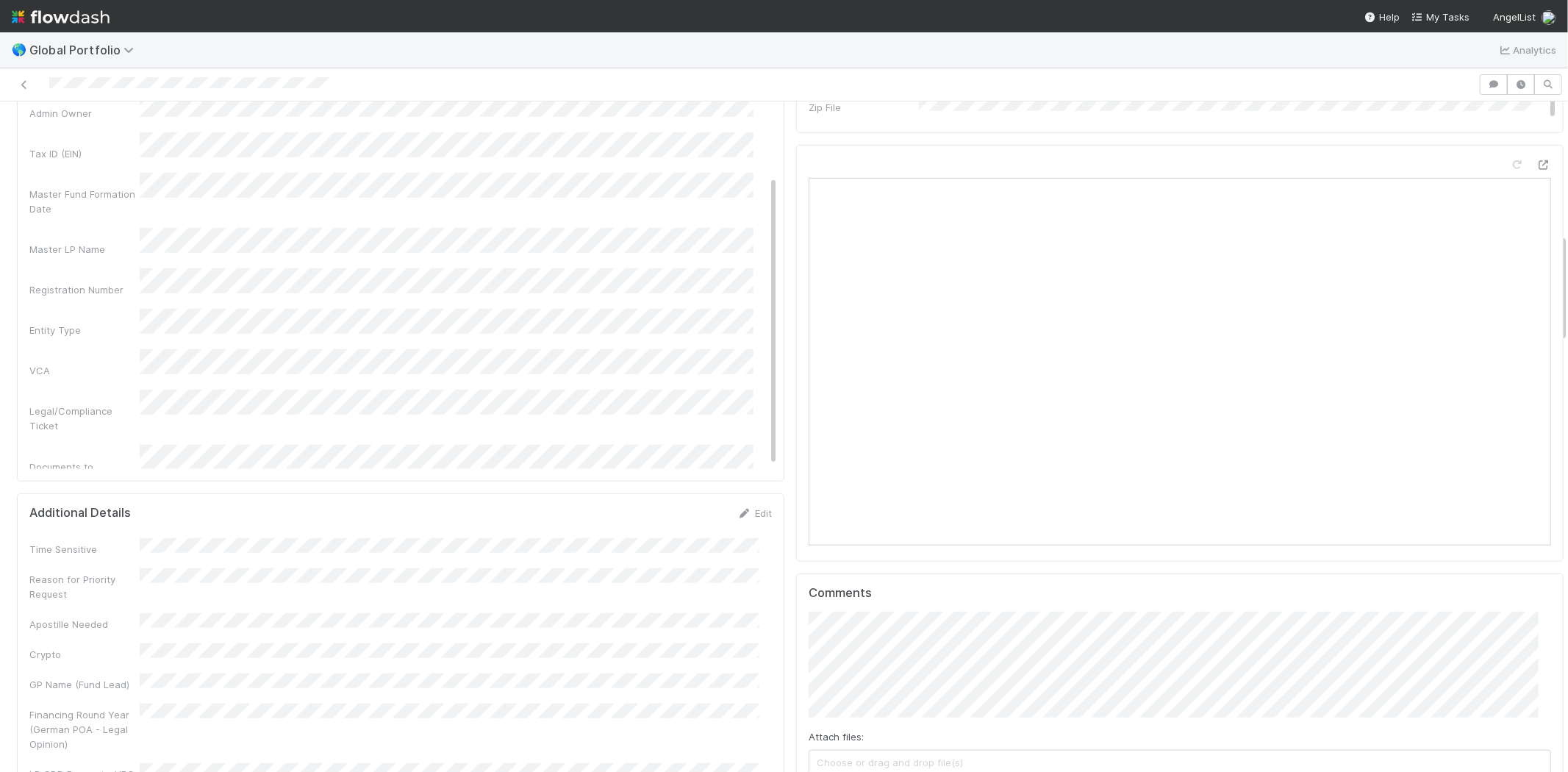
click at [75, 515] on div "Who is making the request?" at bounding box center [85, 530] width 111 height 29
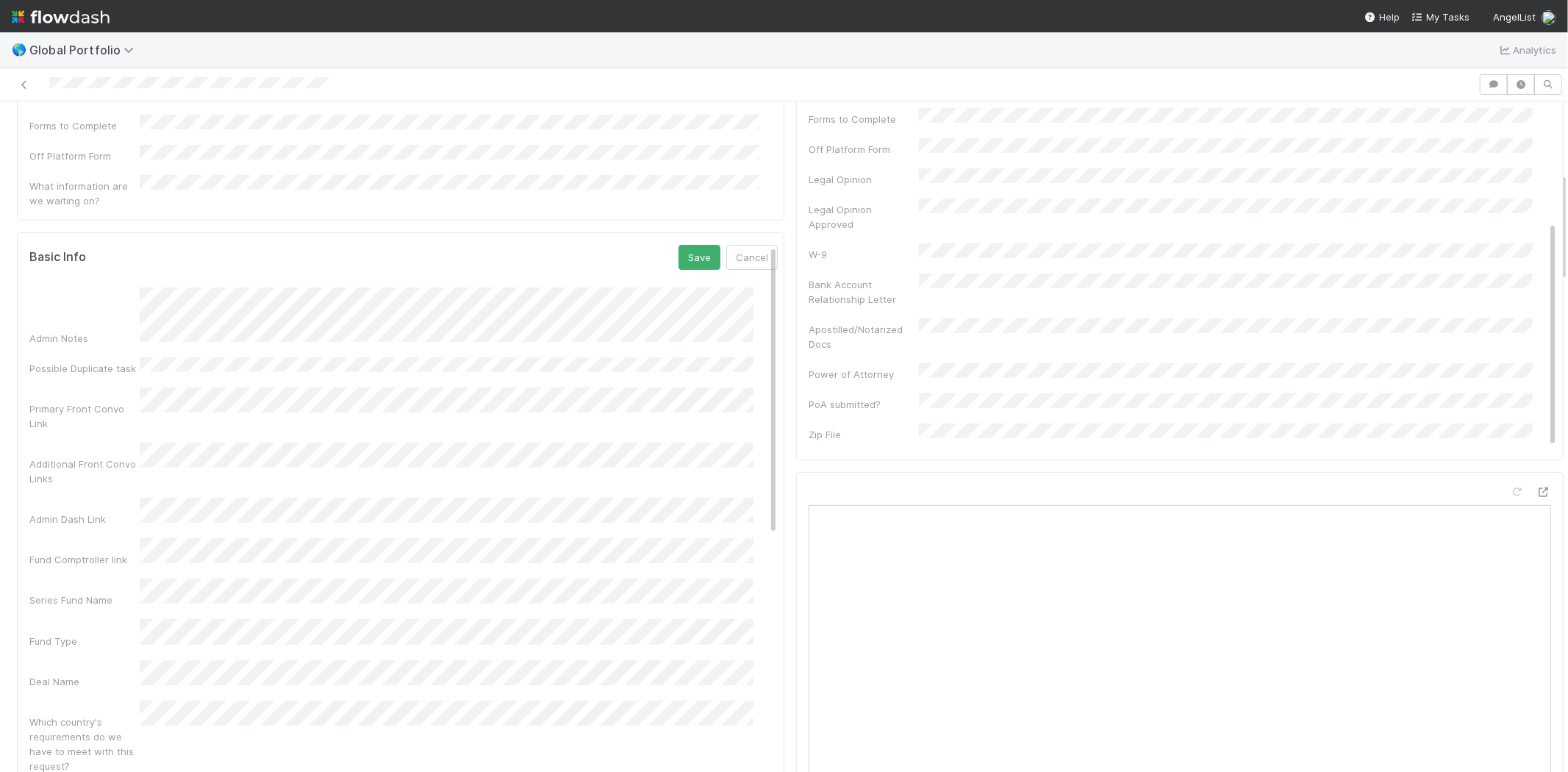
scroll to position [326, 0]
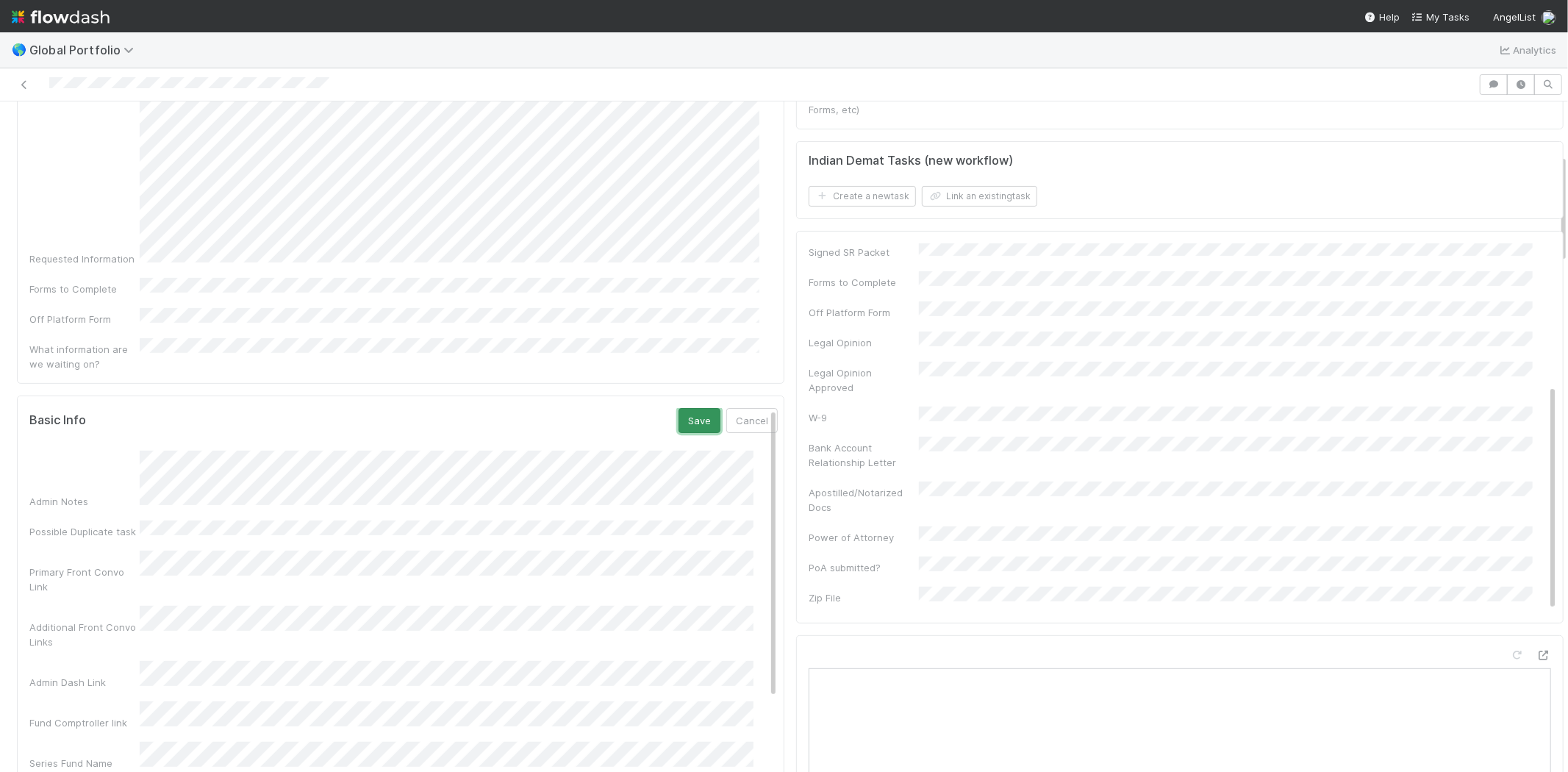
click at [678, 408] on button "Save" at bounding box center [699, 421] width 42 height 25
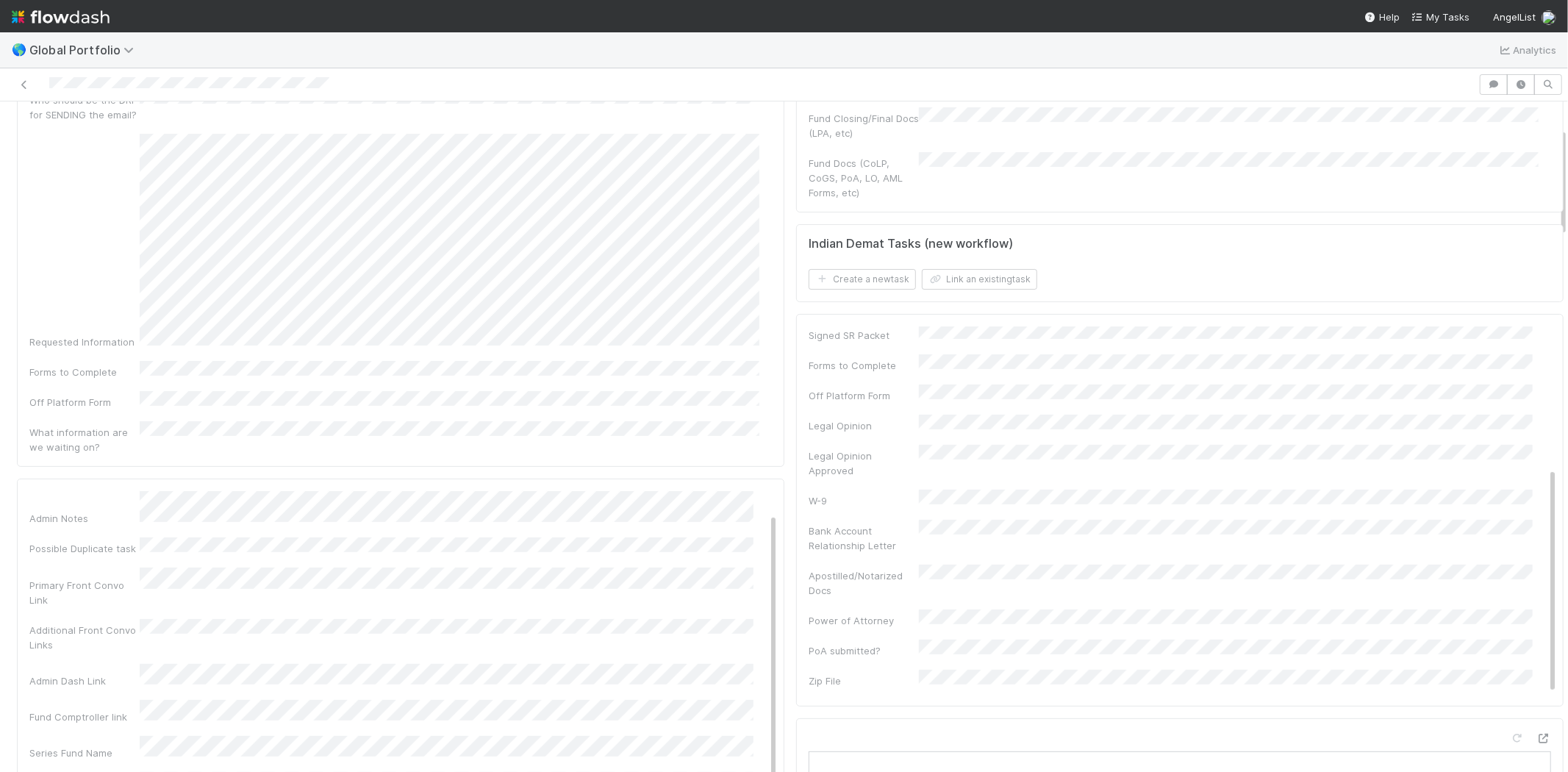
scroll to position [163, 0]
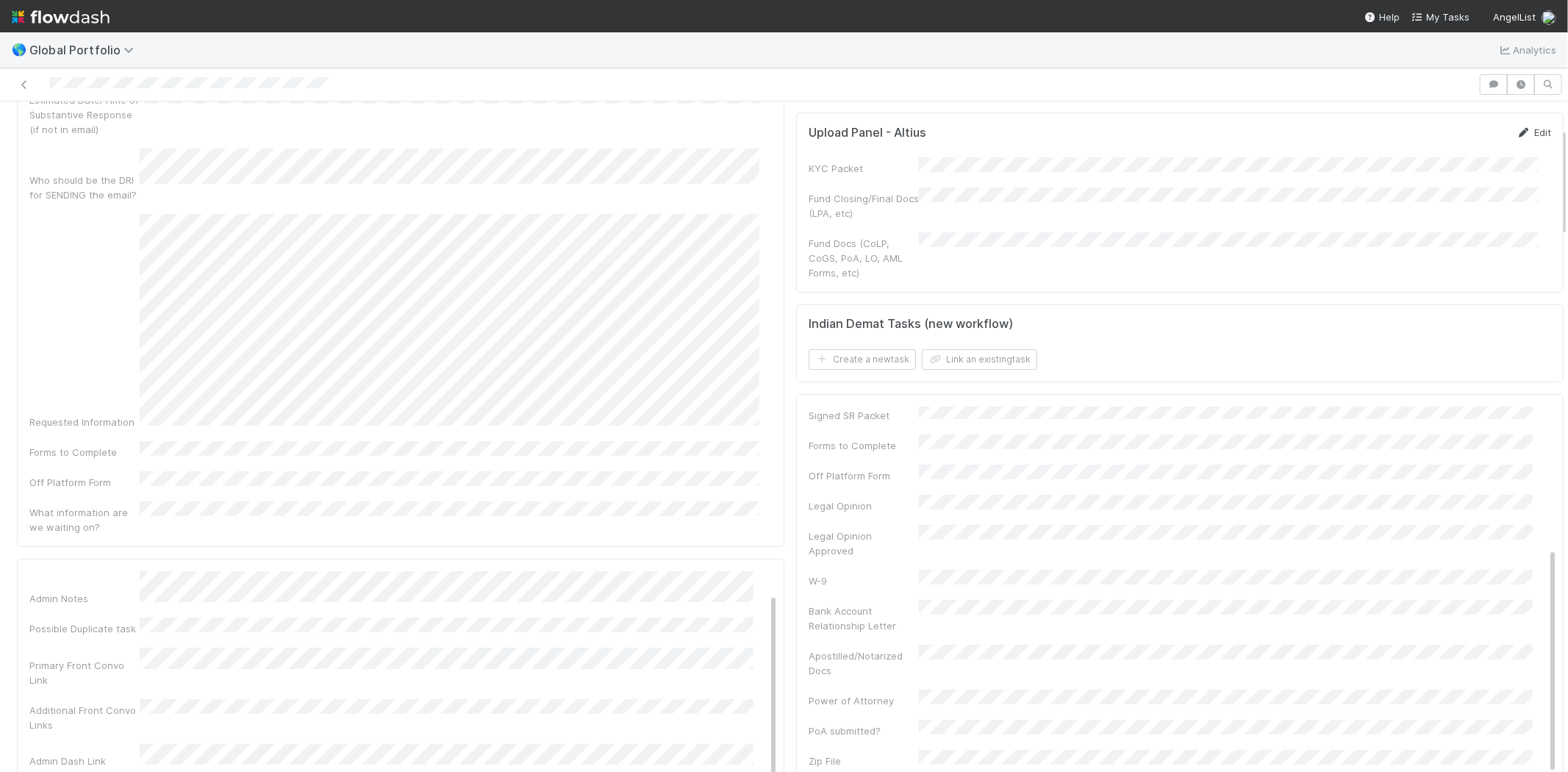
click at [1523, 138] on link "Edit" at bounding box center [1533, 132] width 35 height 12
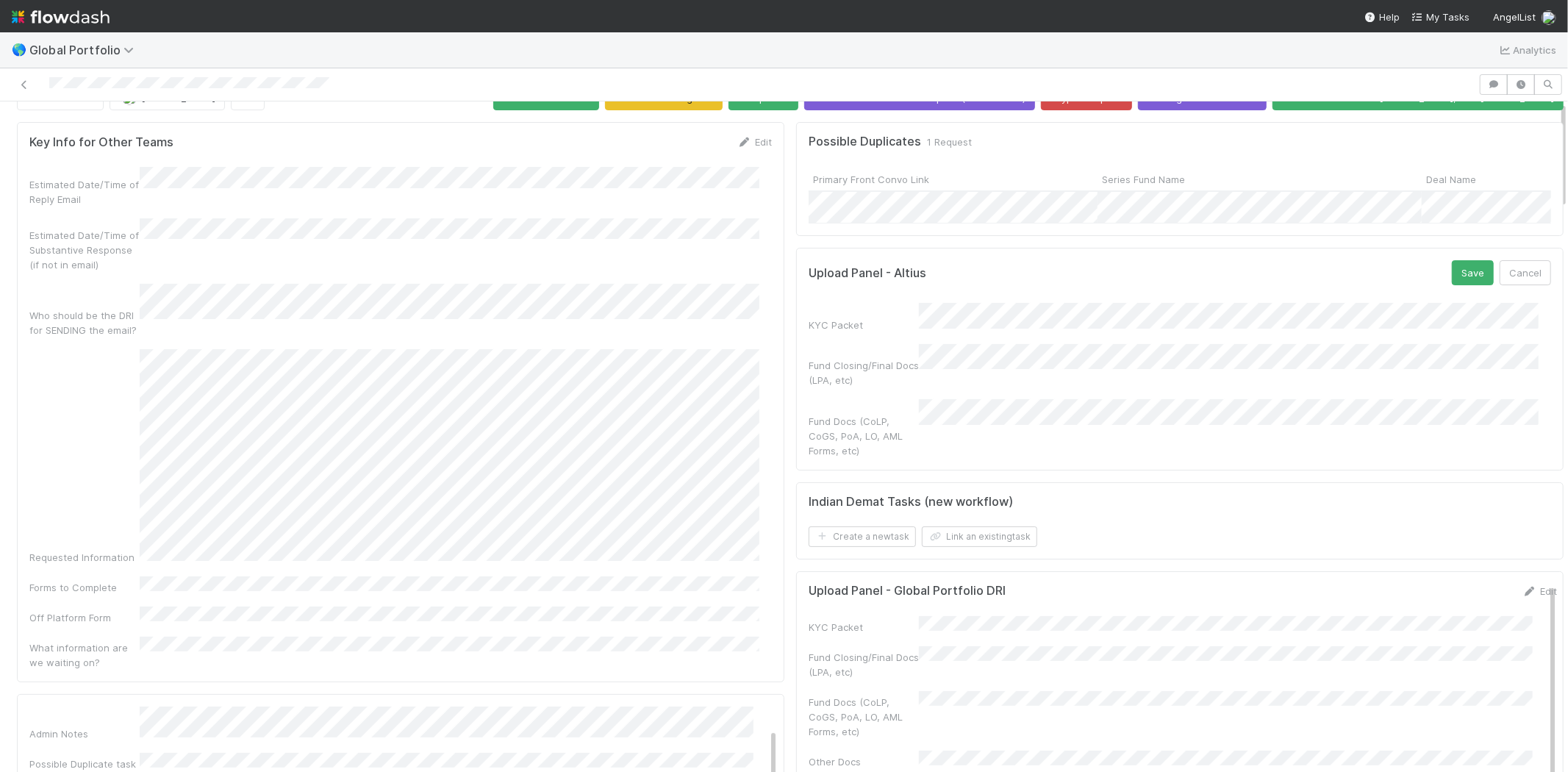
scroll to position [0, 0]
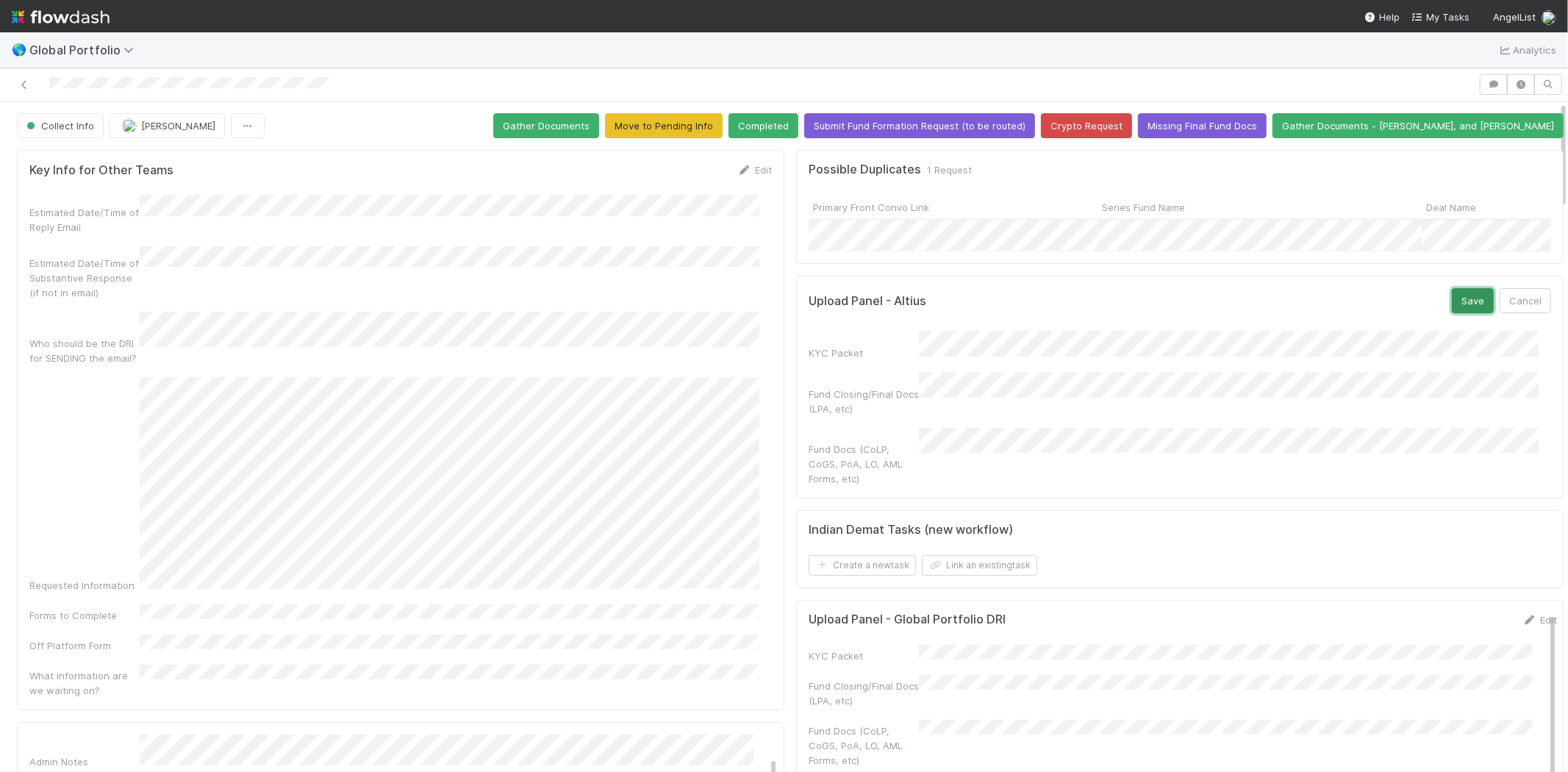
click at [1451, 310] on button "Save" at bounding box center [1472, 300] width 42 height 25
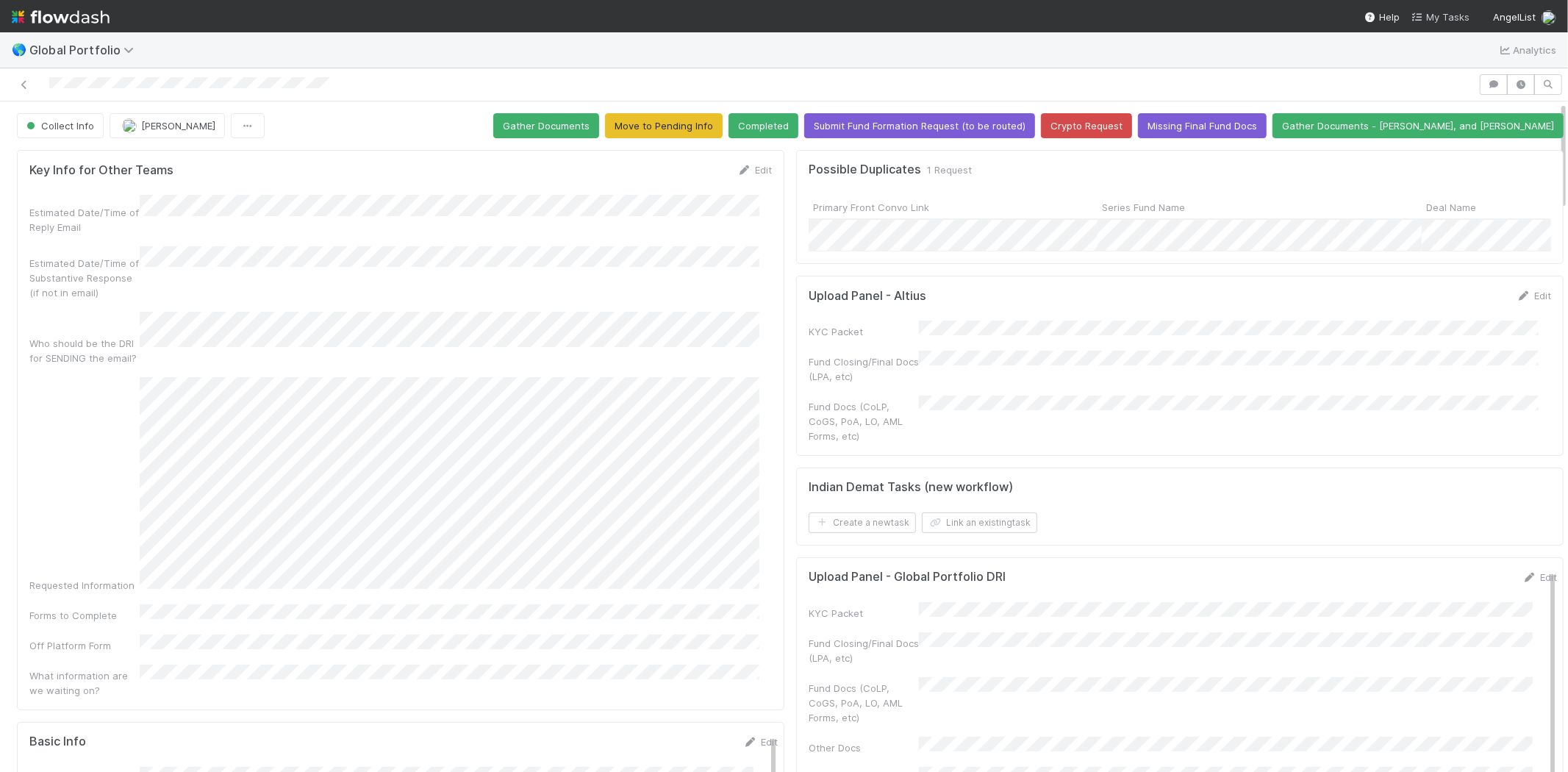
click at [1433, 12] on span "My Tasks" at bounding box center [1440, 16] width 58 height 12
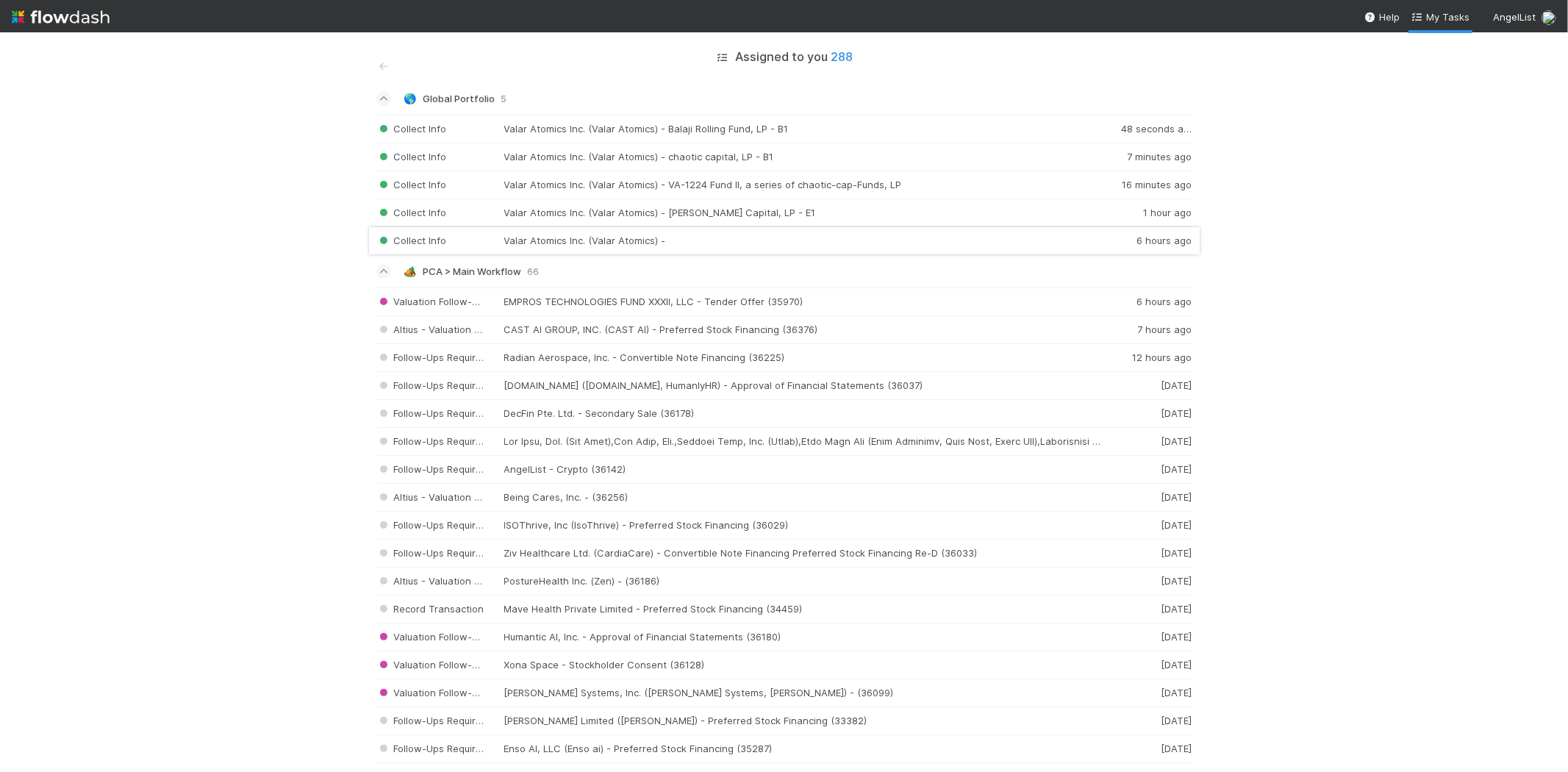
click at [634, 243] on div "Collect Info Valar Atomics Inc. (Valar Atomics) - 6 hours ago" at bounding box center [784, 241] width 816 height 28
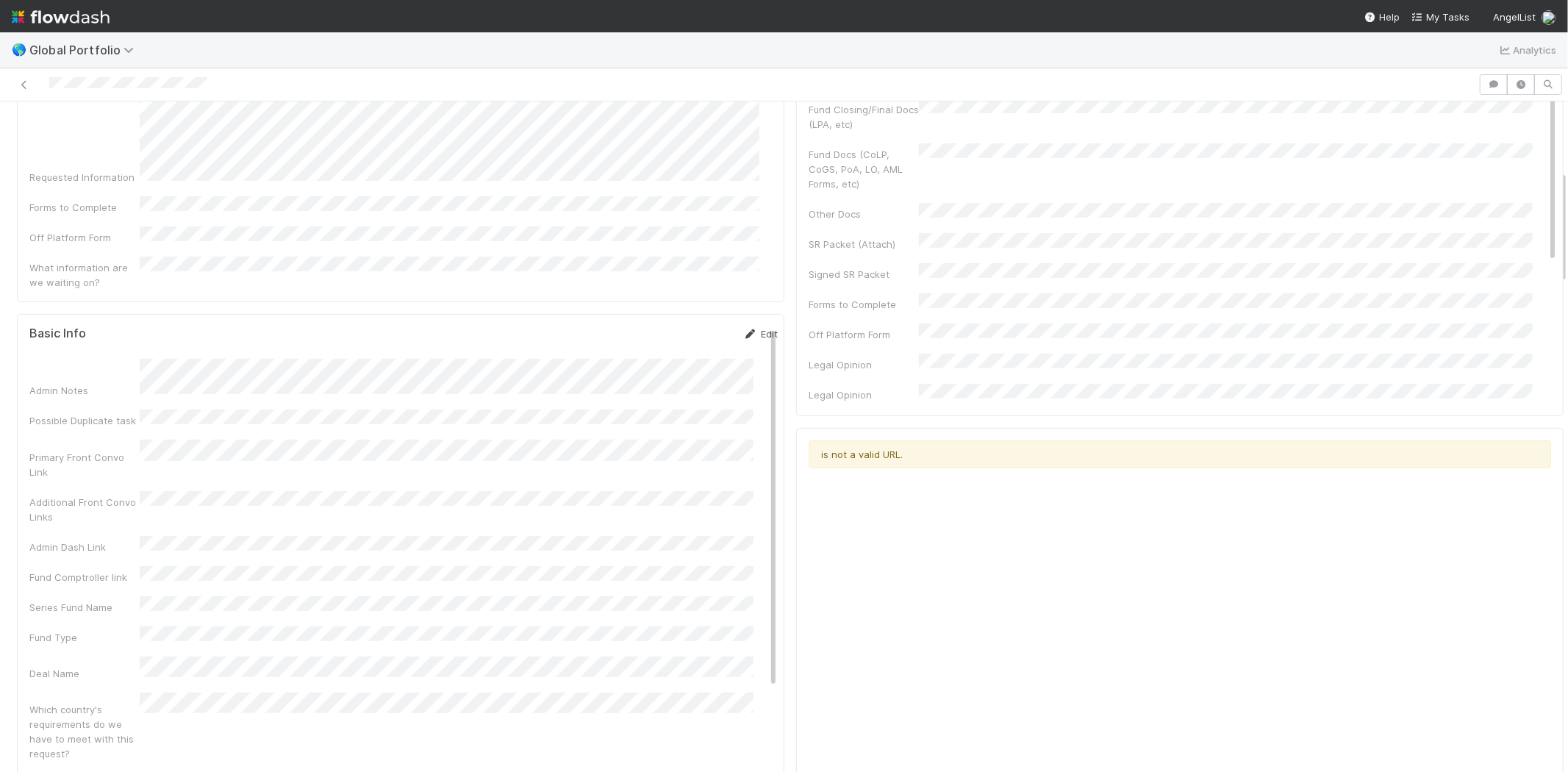
click at [743, 328] on link "Edit" at bounding box center [759, 333] width 35 height 12
click at [678, 326] on button "Save" at bounding box center [699, 339] width 42 height 25
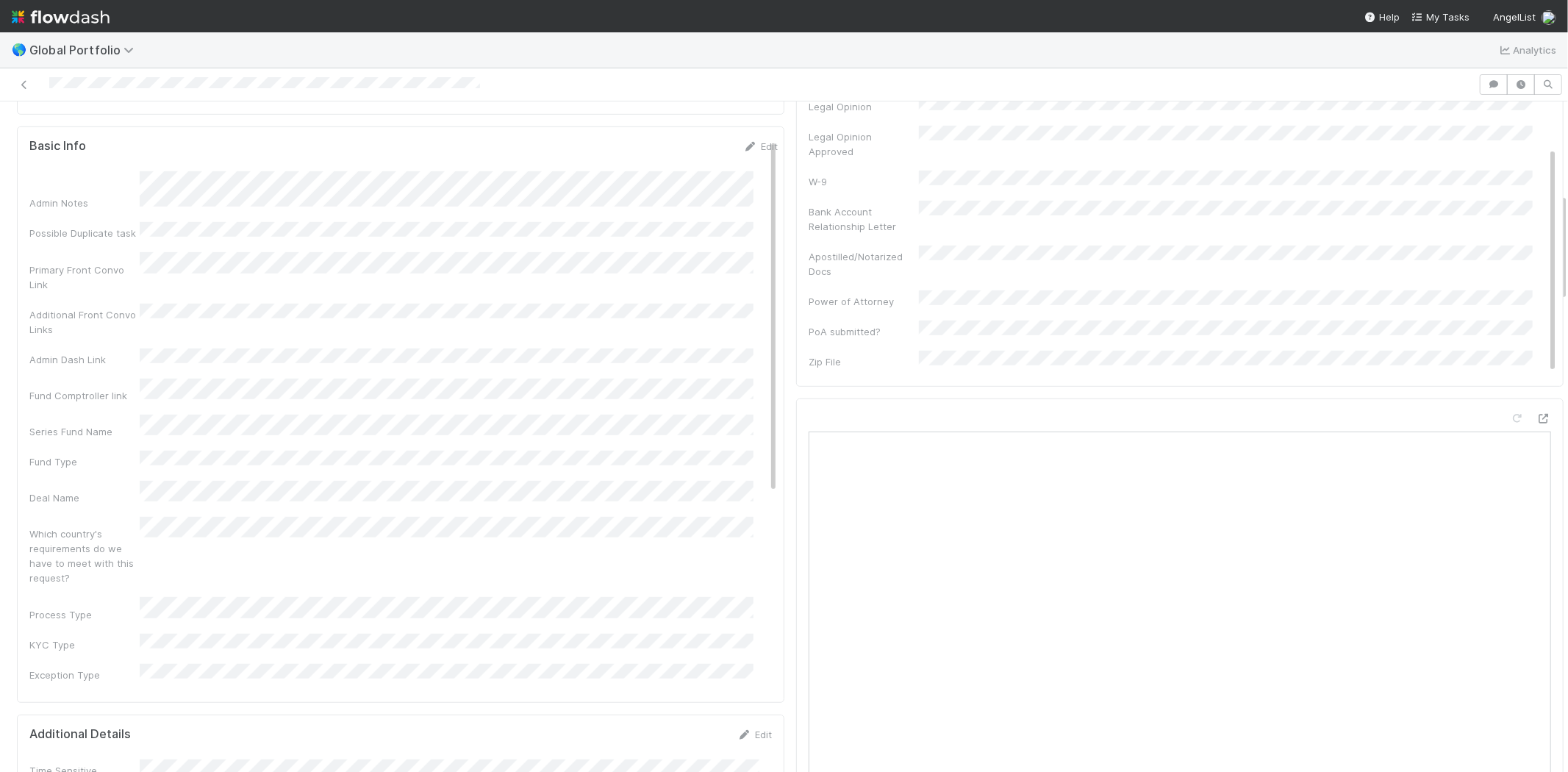
scroll to position [571, 0]
click at [743, 165] on link "Edit" at bounding box center [759, 170] width 35 height 12
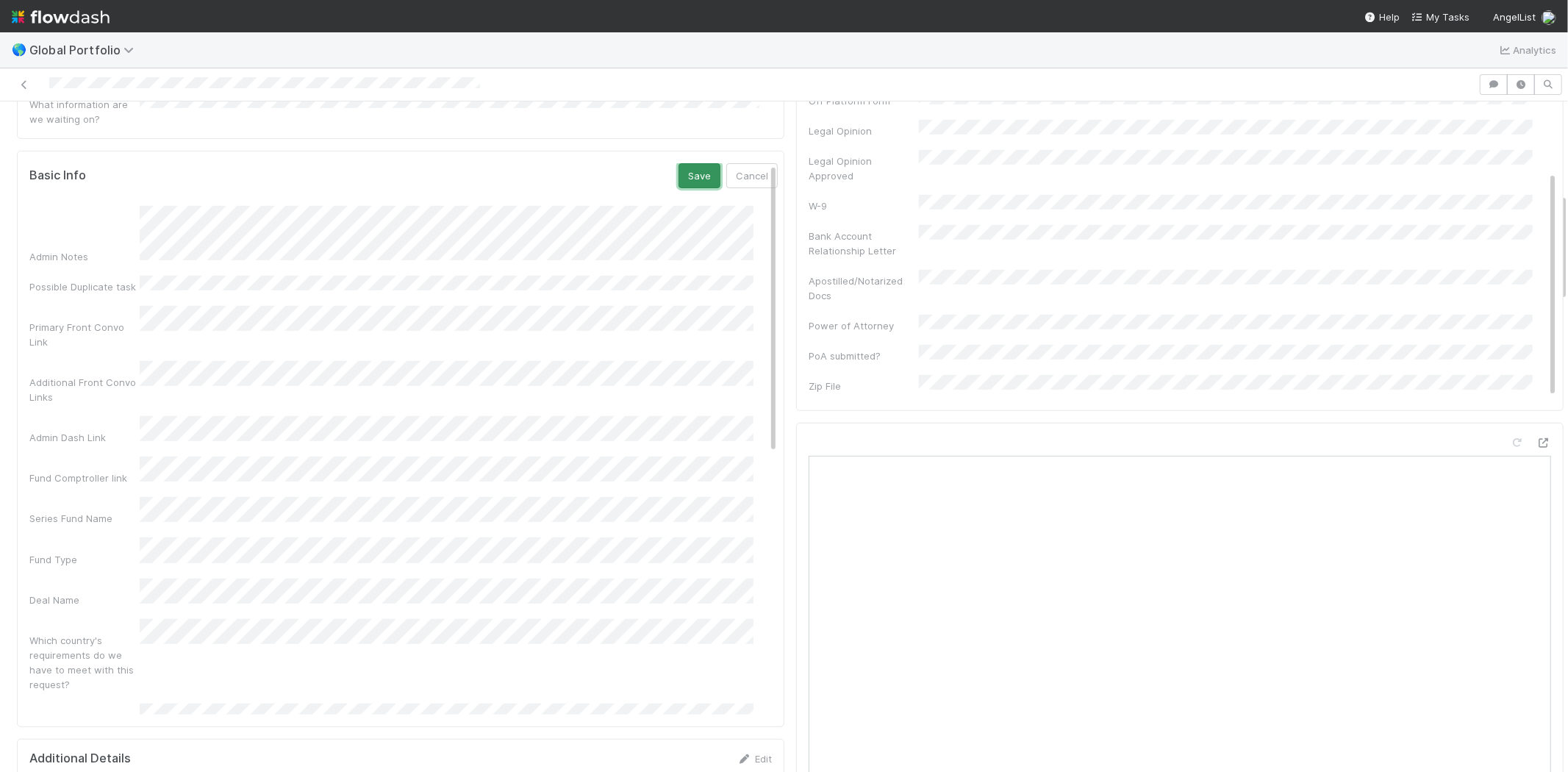
click at [678, 163] on button "Save" at bounding box center [699, 176] width 42 height 25
click at [743, 165] on link "Edit" at bounding box center [759, 170] width 35 height 12
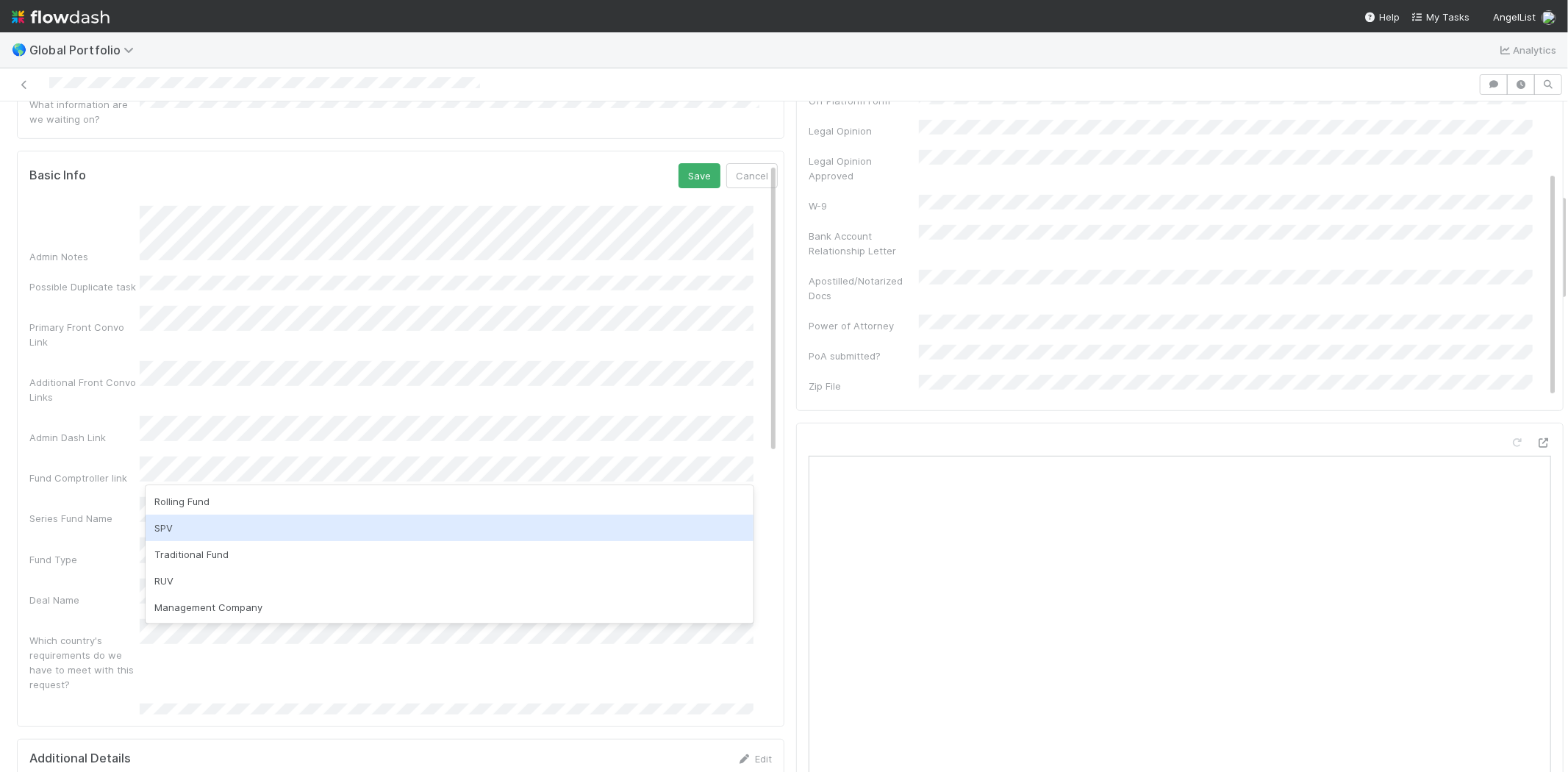
click at [180, 530] on div "SPV" at bounding box center [449, 528] width 608 height 27
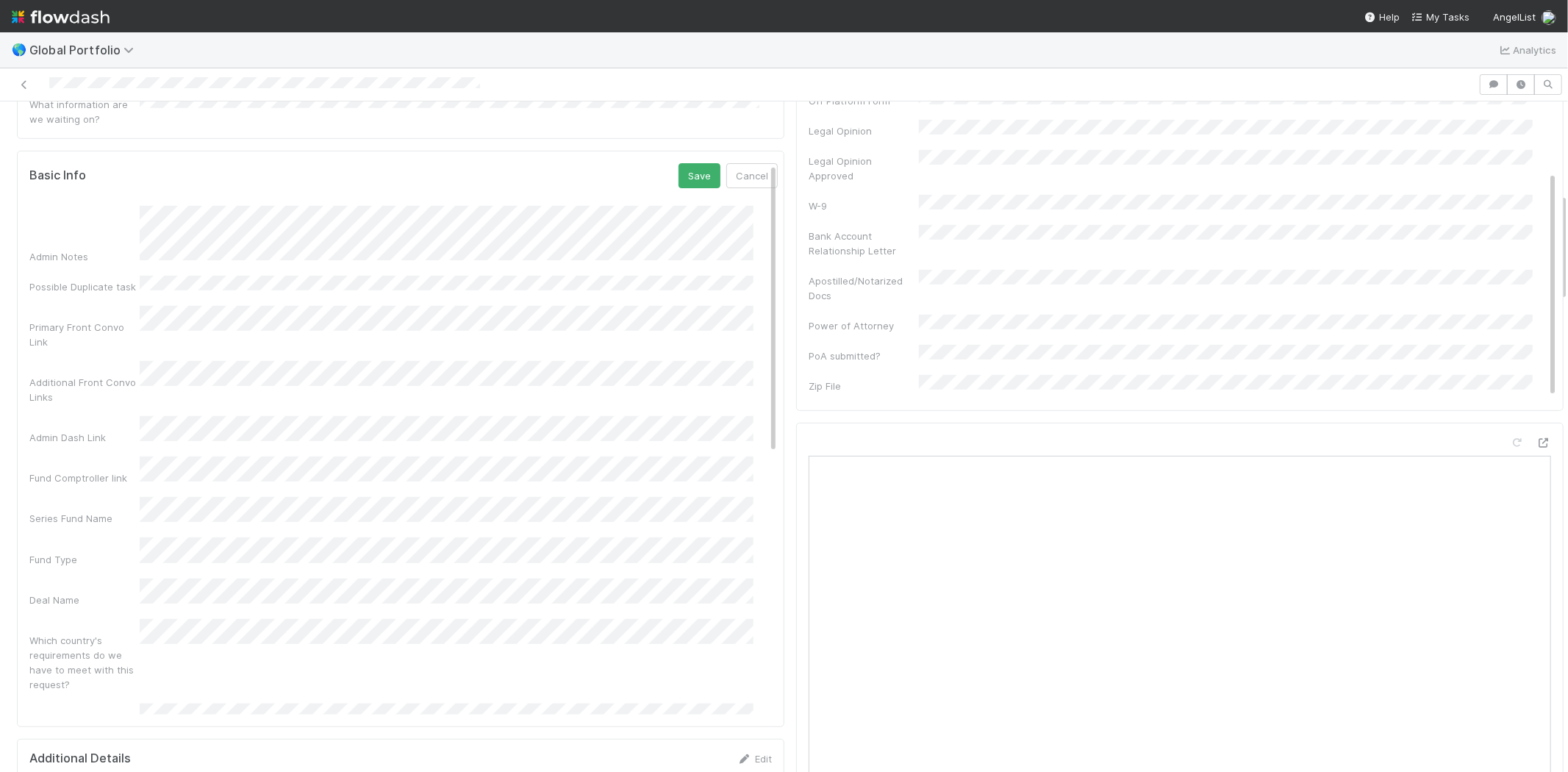
click at [86, 579] on div "Deal Name" at bounding box center [403, 593] width 748 height 29
click at [78, 456] on div "Fund Comptroller link" at bounding box center [403, 471] width 748 height 29
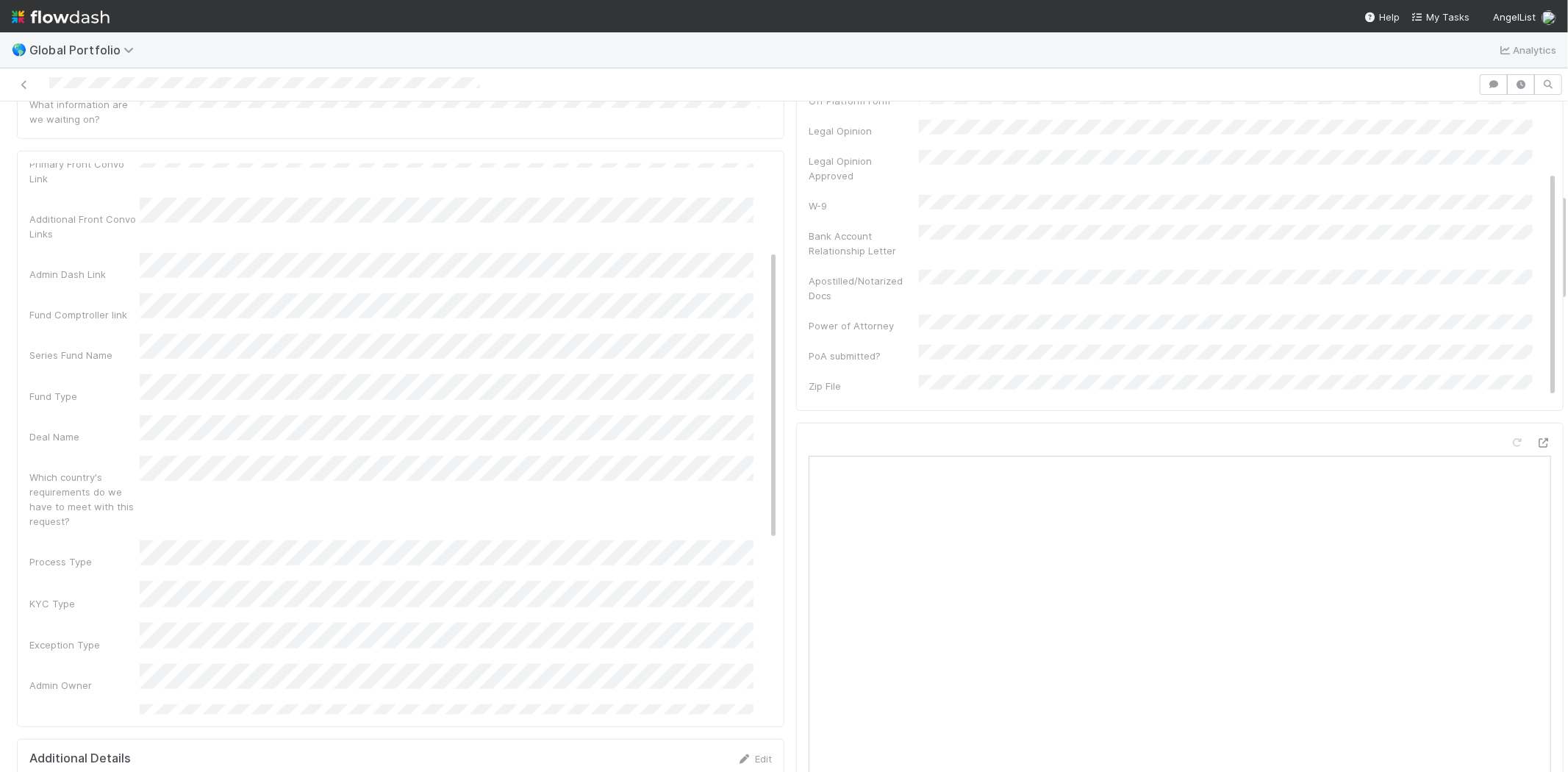
scroll to position [245, 0]
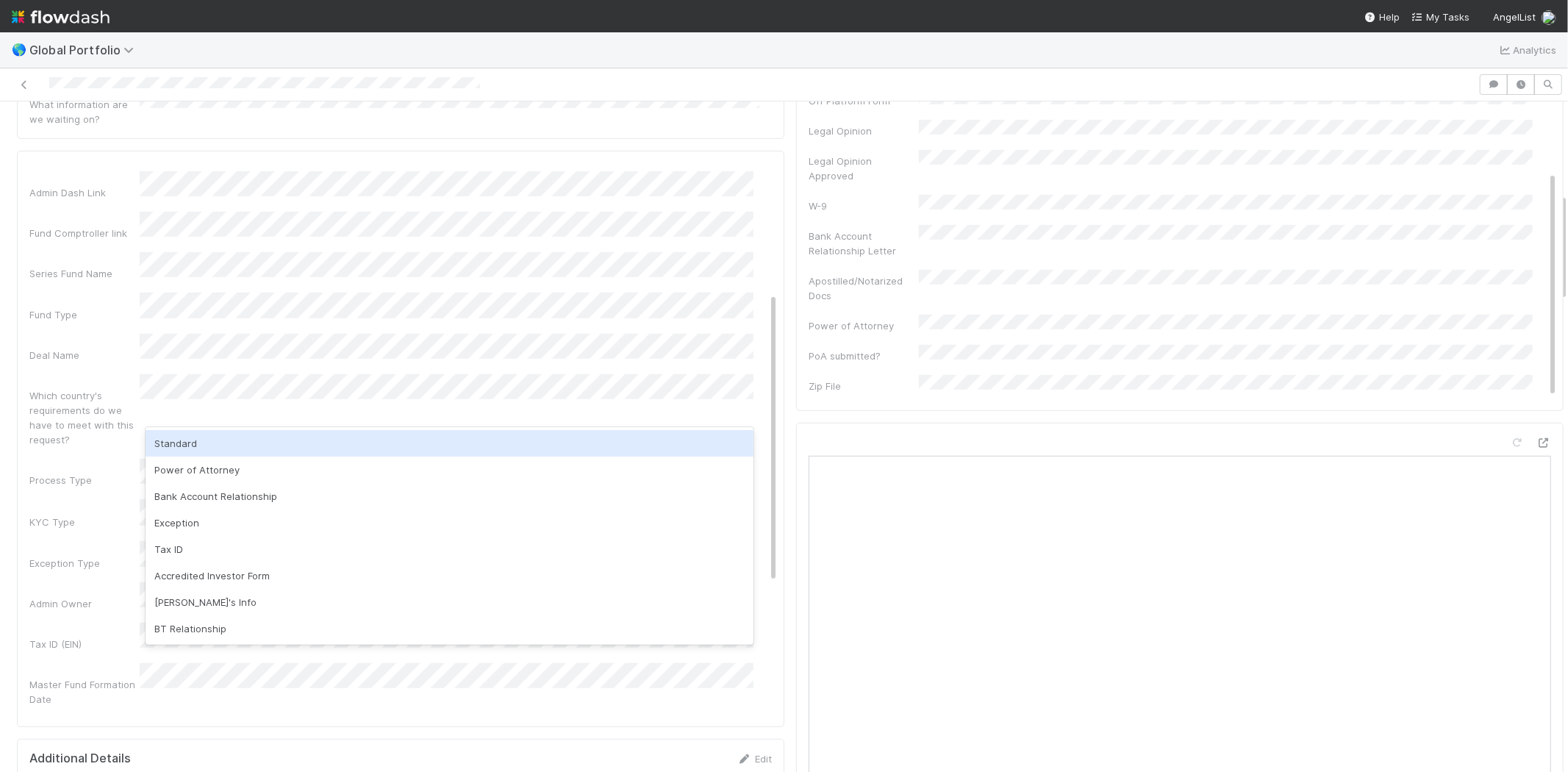
click at [182, 446] on div "Standard" at bounding box center [449, 443] width 608 height 27
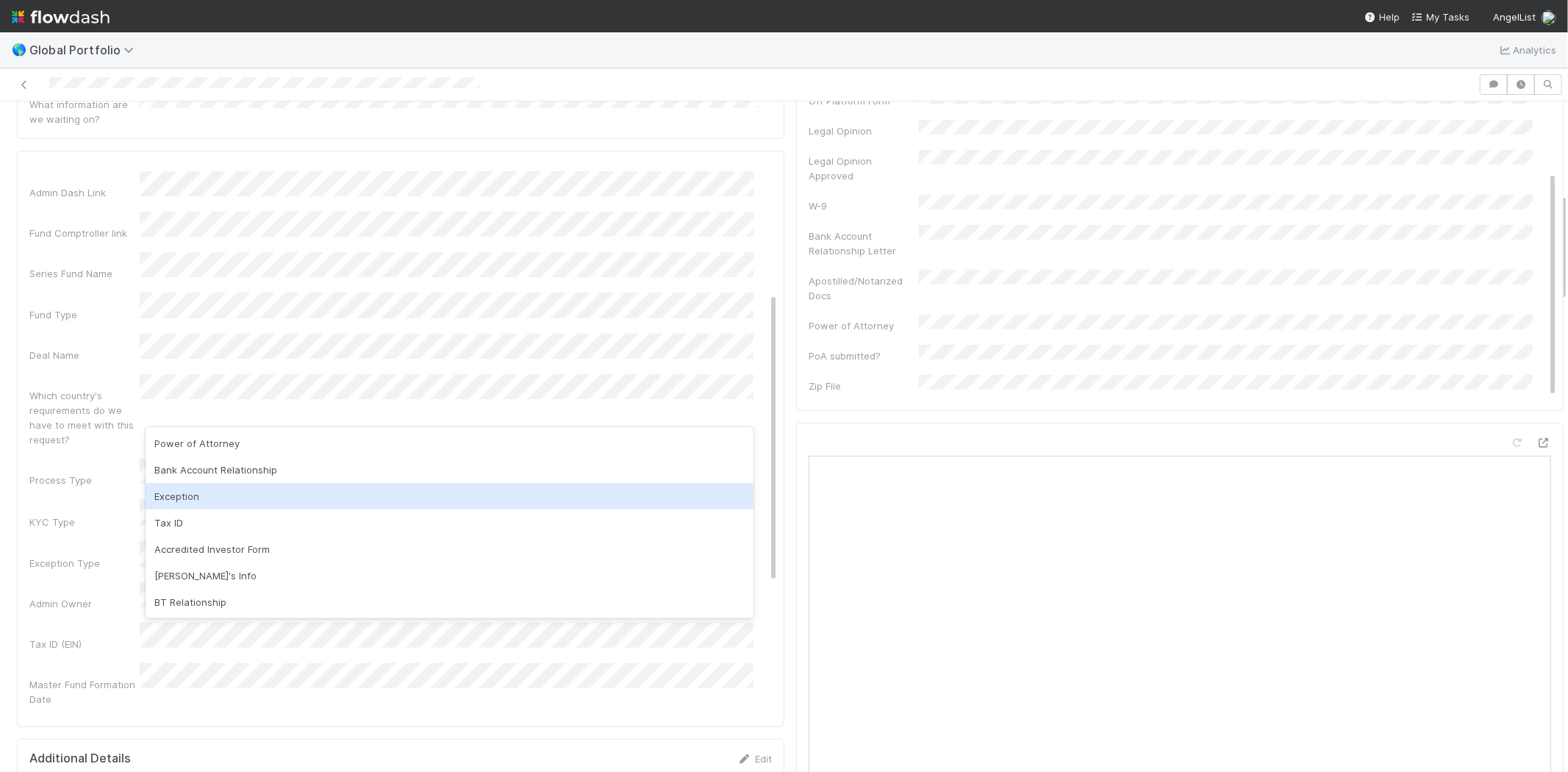
click at [209, 496] on div "Exception" at bounding box center [449, 497] width 608 height 27
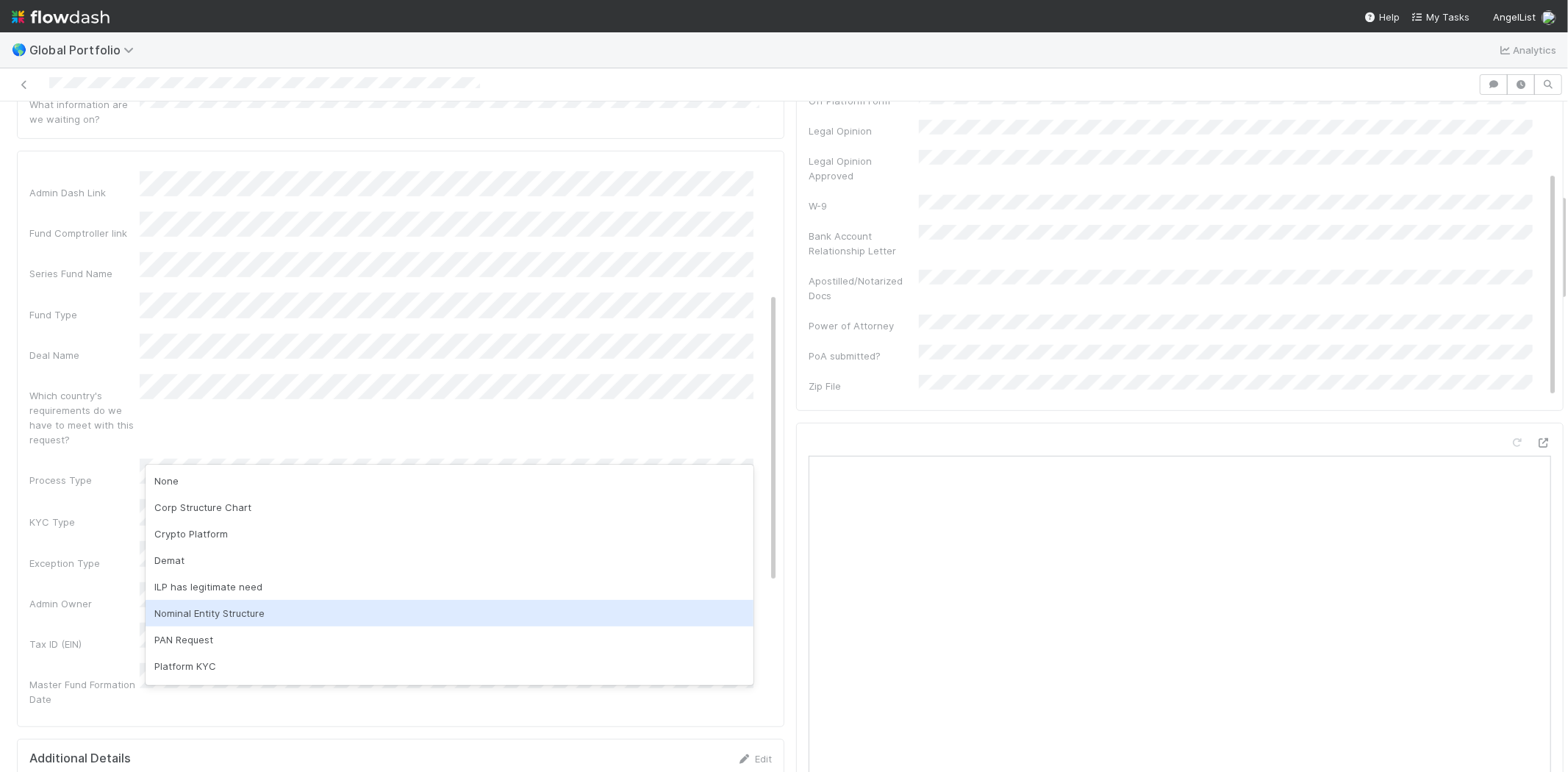
scroll to position [76, 0]
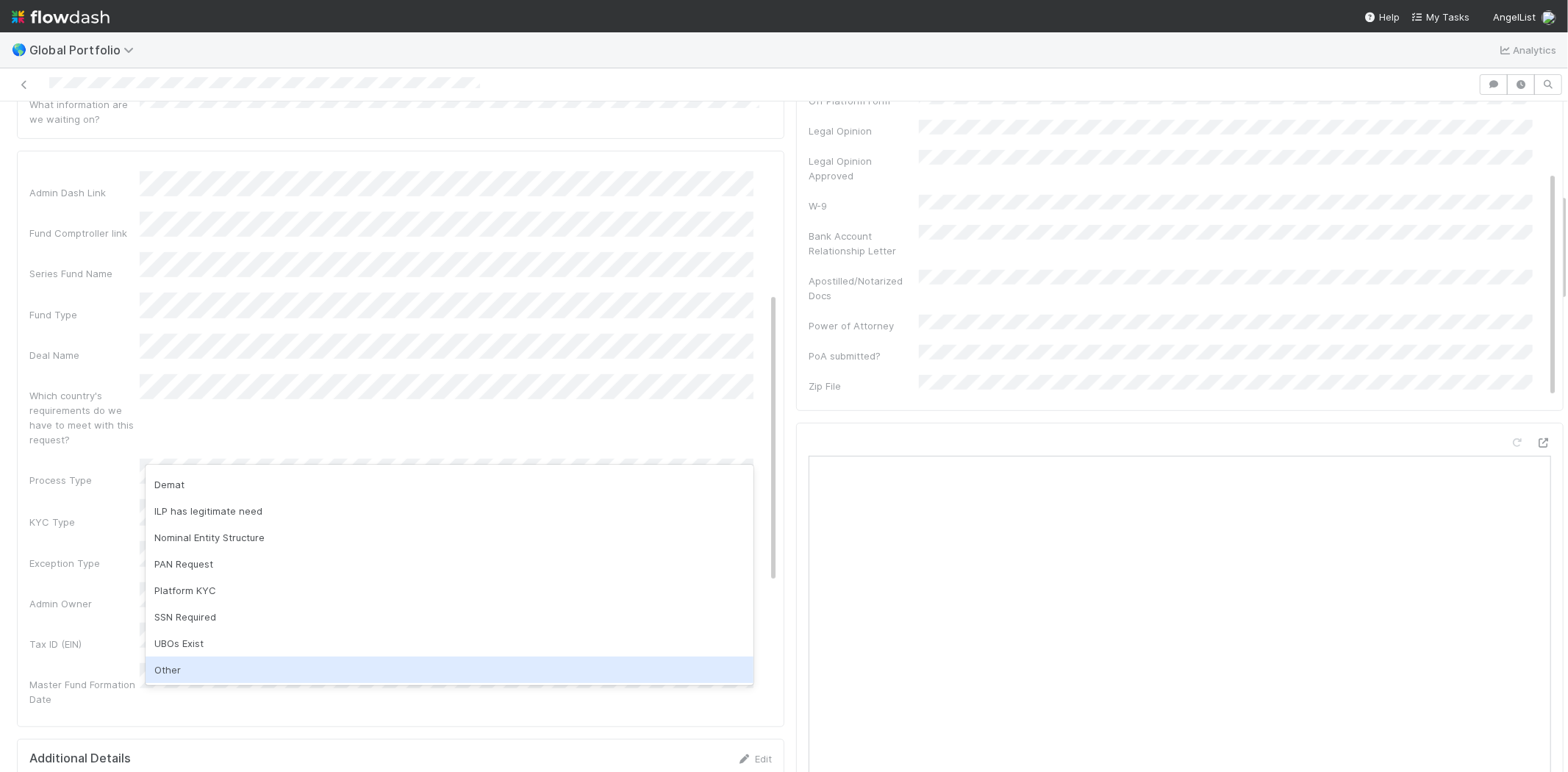
click at [182, 660] on div "Other" at bounding box center [449, 669] width 608 height 27
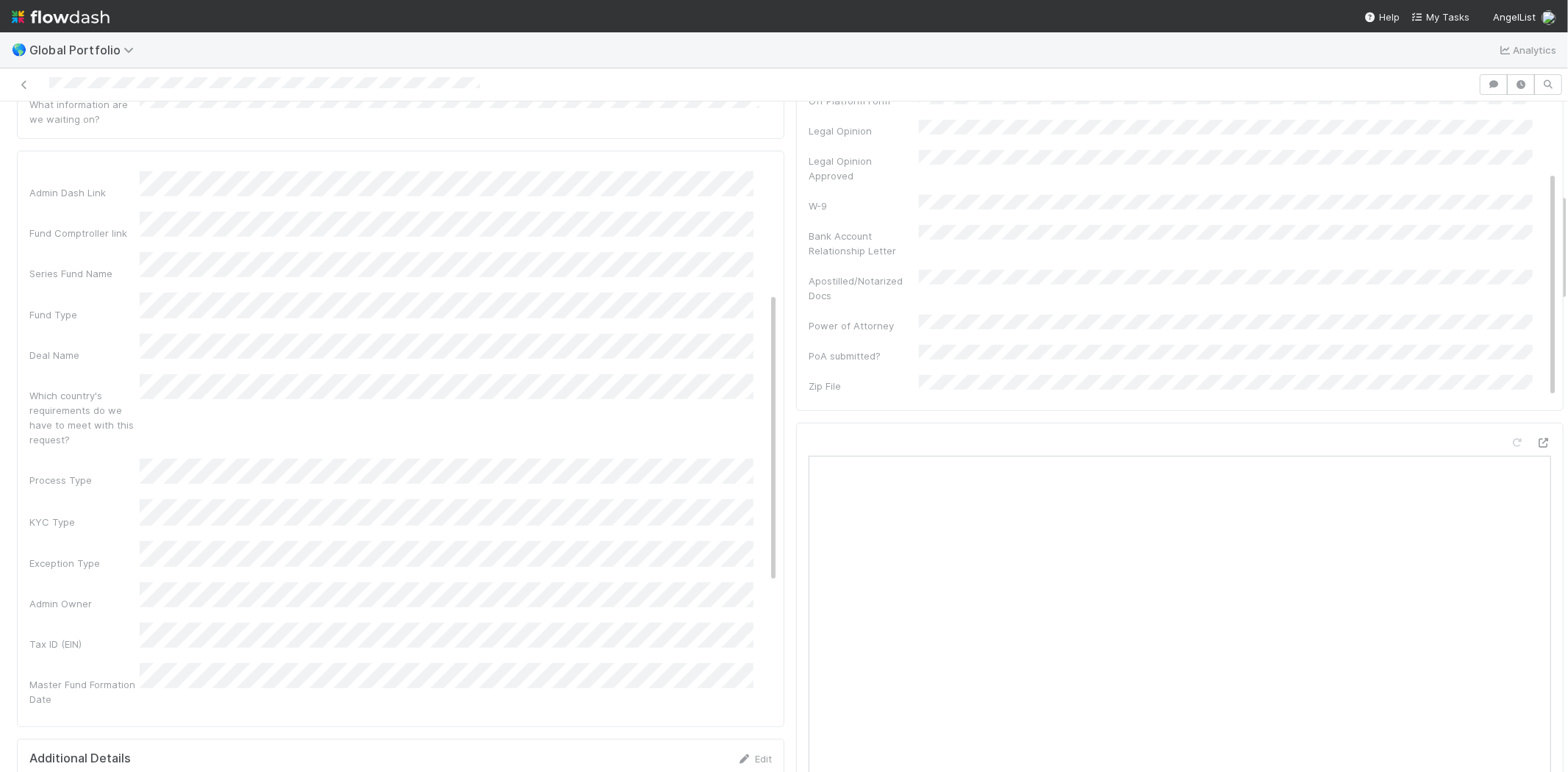
click at [59, 596] on div "Admin Owner" at bounding box center [85, 604] width 111 height 14
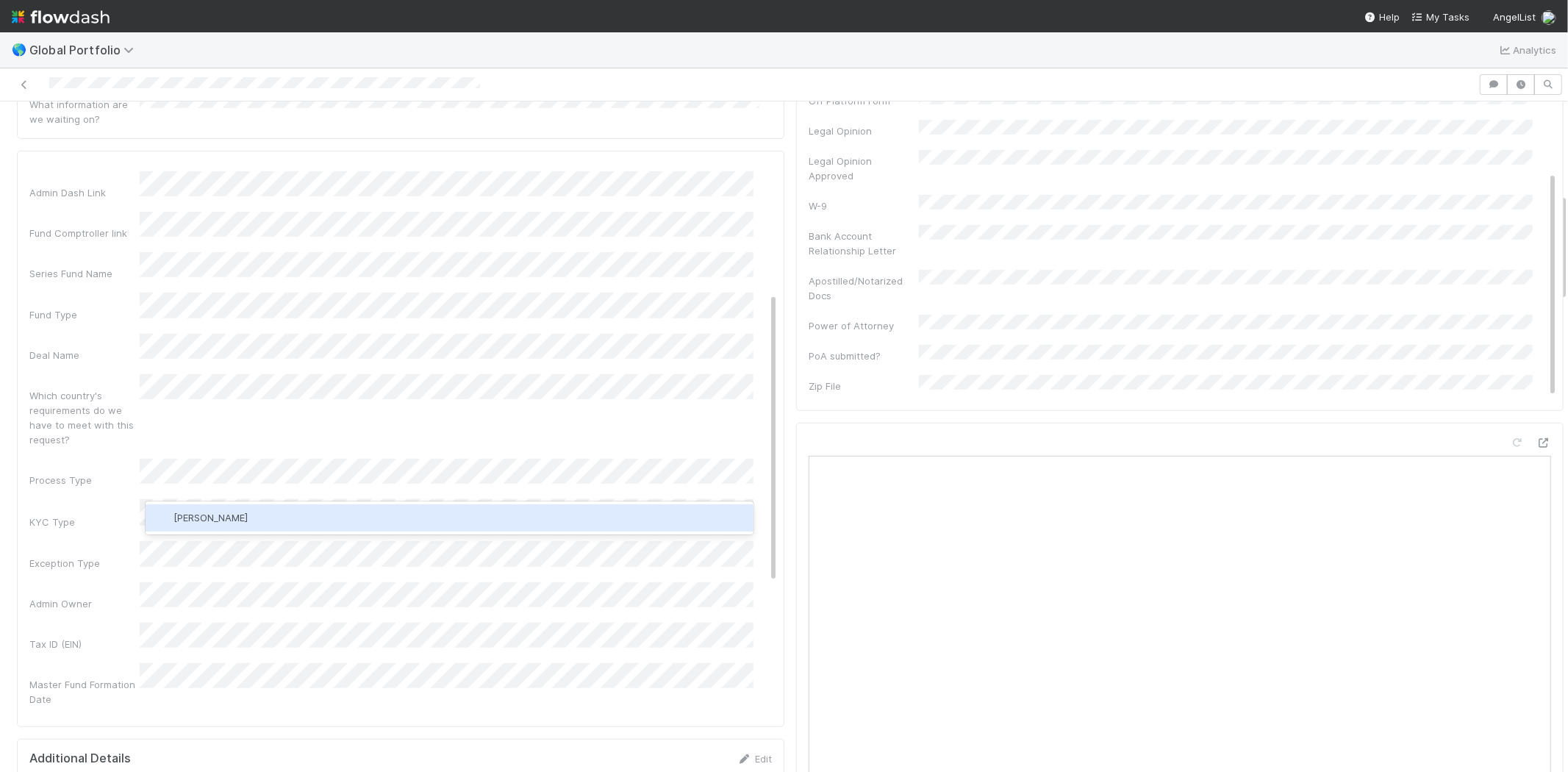
click at [295, 514] on div "Jemma Cunningham" at bounding box center [449, 518] width 608 height 27
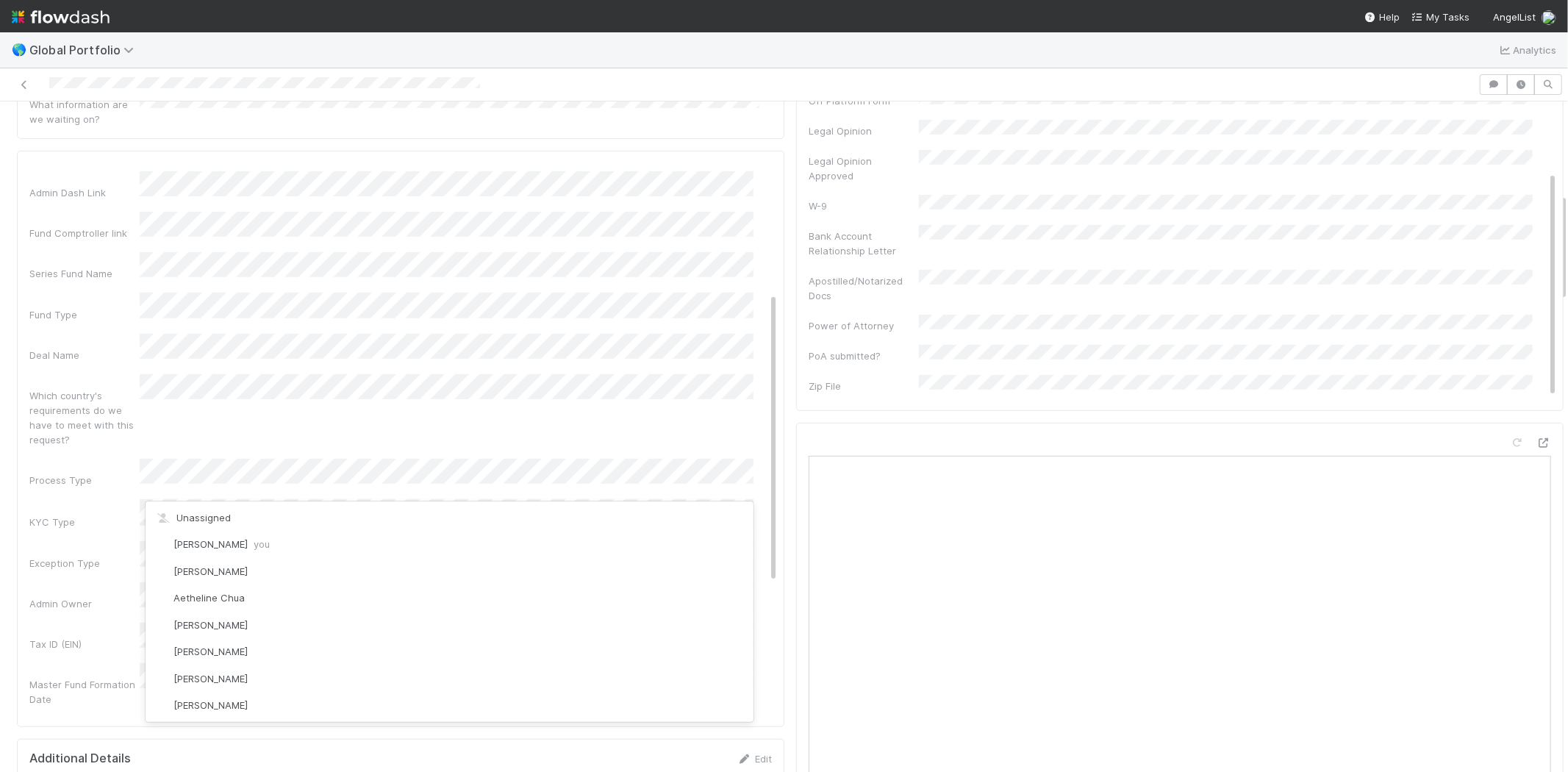
scroll to position [1377, 0]
click at [85, 469] on div "Admin Notes Possible Duplicate task Primary Front Convo Link Additional Front C…" at bounding box center [403, 533] width 748 height 1145
click at [102, 636] on div "Tax ID (EIN)" at bounding box center [85, 644] width 111 height 14
click at [76, 596] on div "Admin Owner" at bounding box center [85, 604] width 111 height 14
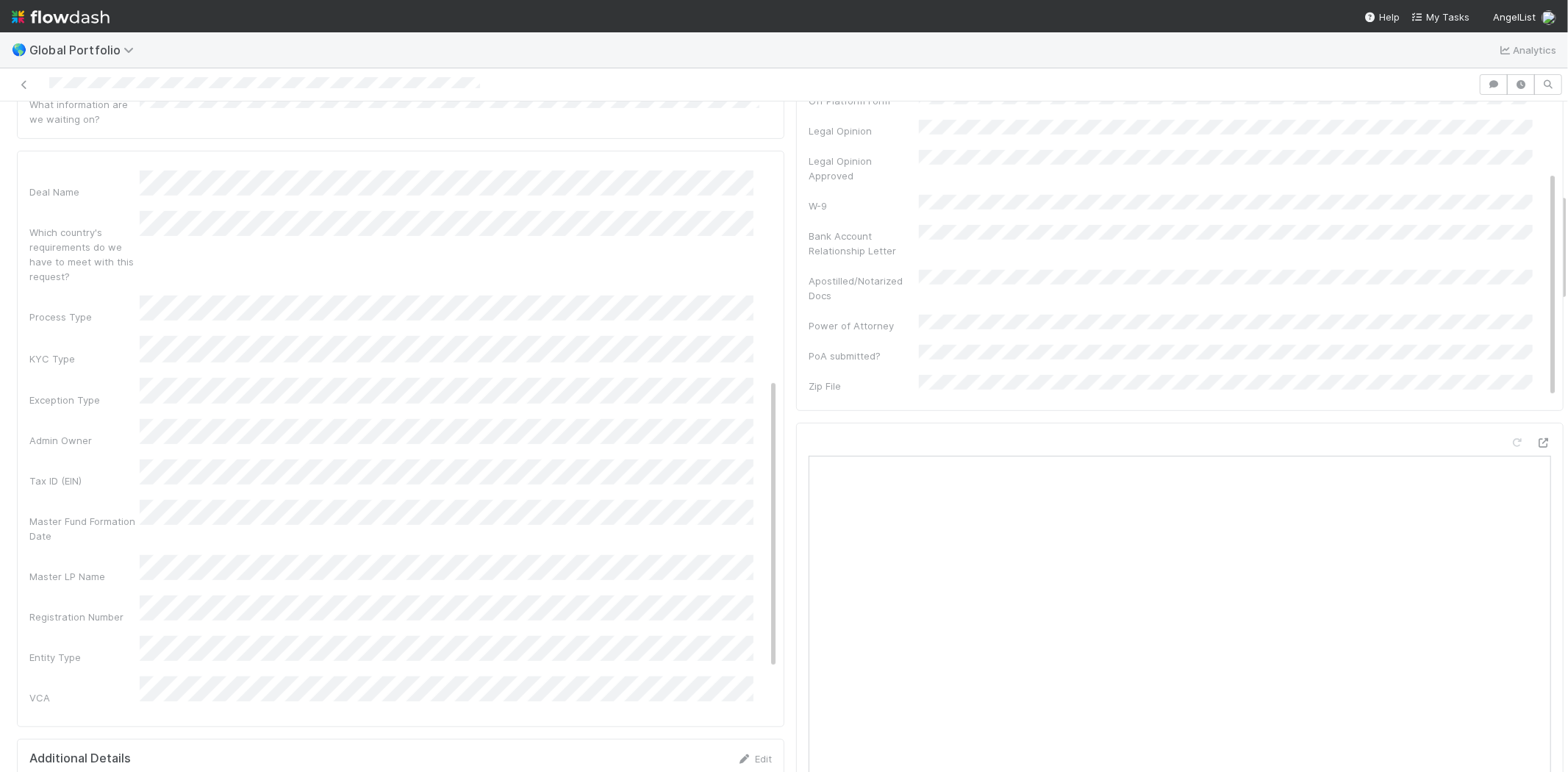
click at [65, 513] on div "Master Fund Formation Date" at bounding box center [85, 528] width 111 height 29
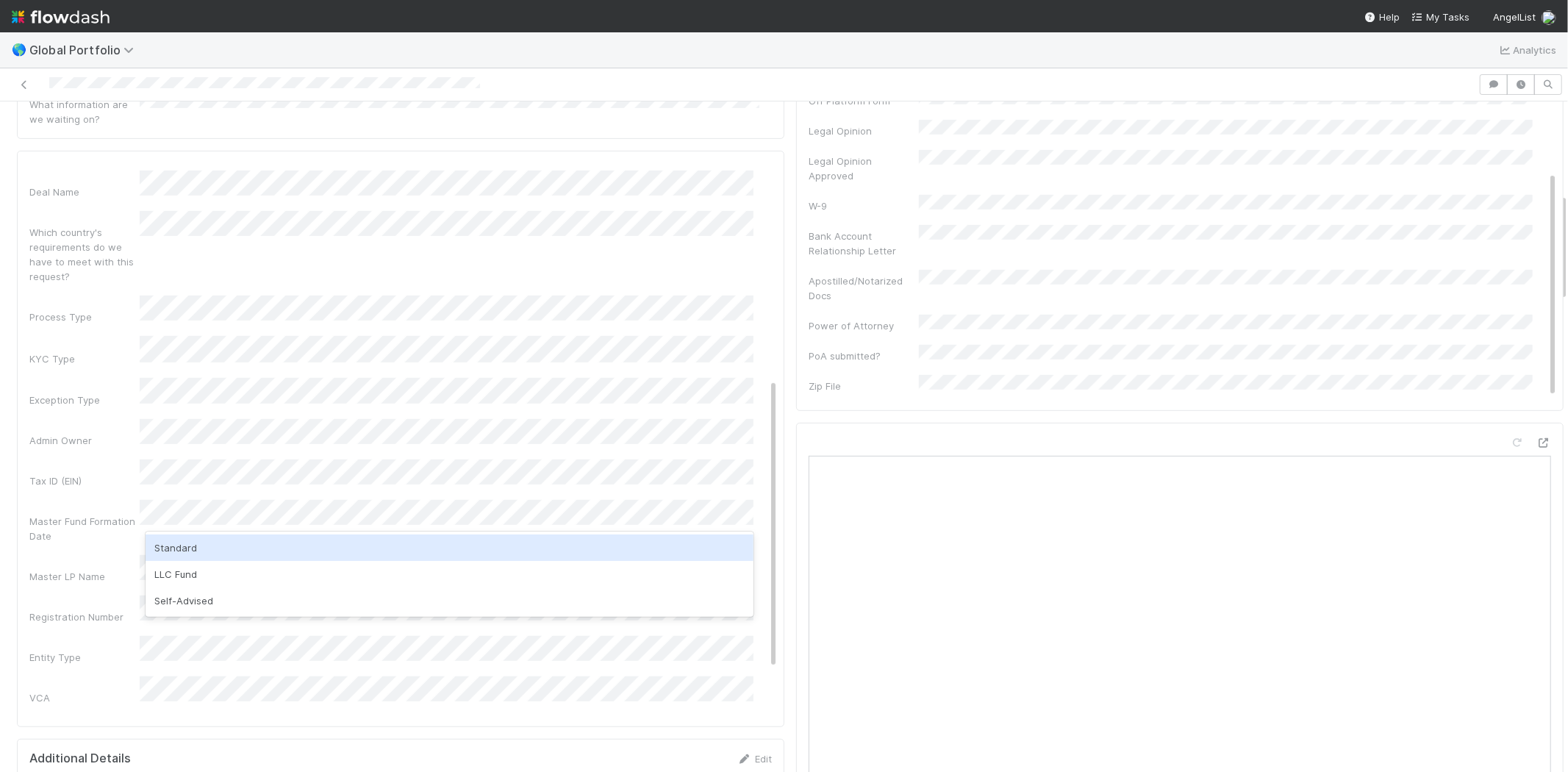
click at [182, 542] on div "Standard" at bounding box center [449, 547] width 608 height 27
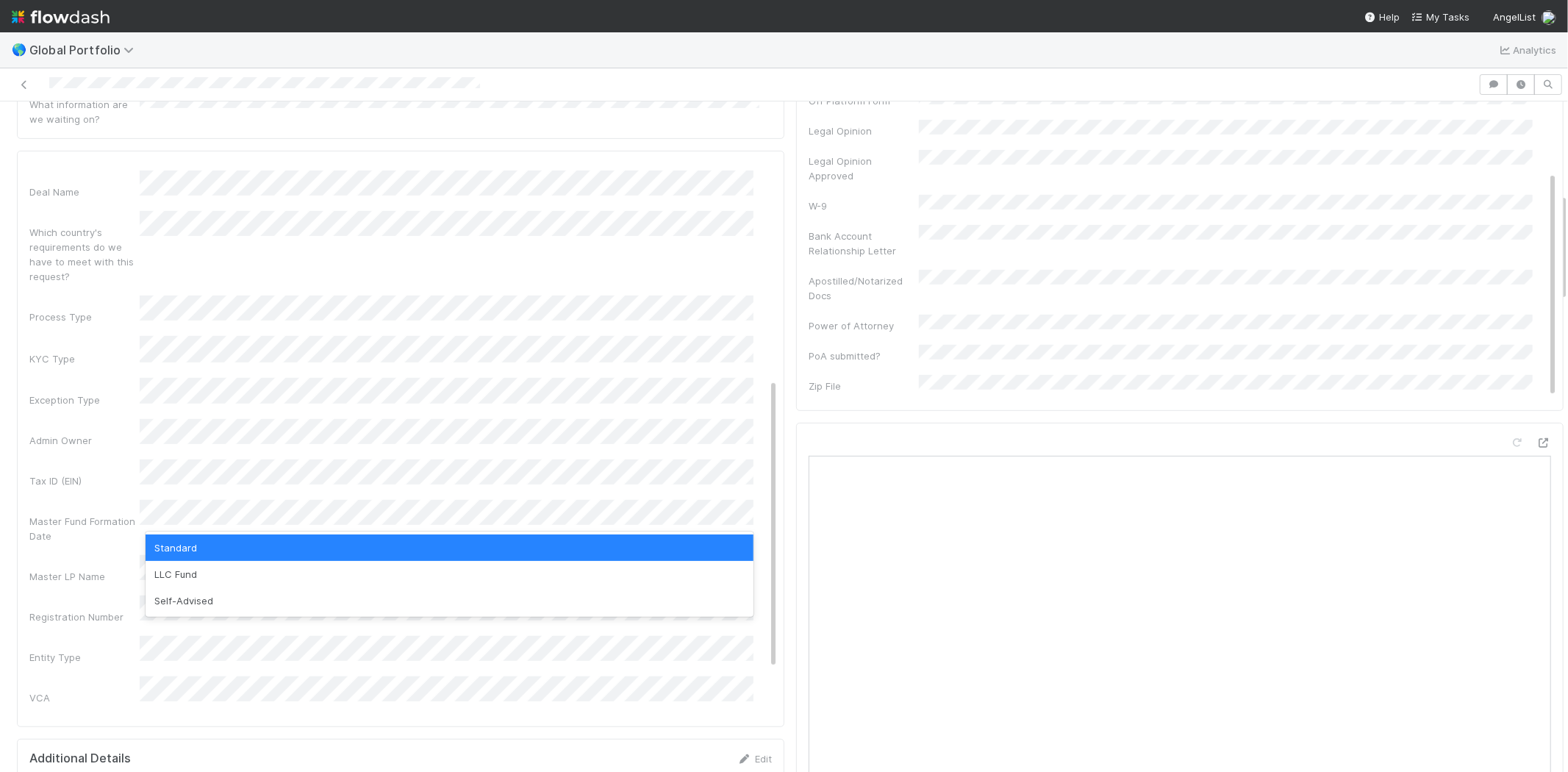
click at [163, 546] on div "Standard" at bounding box center [449, 547] width 608 height 27
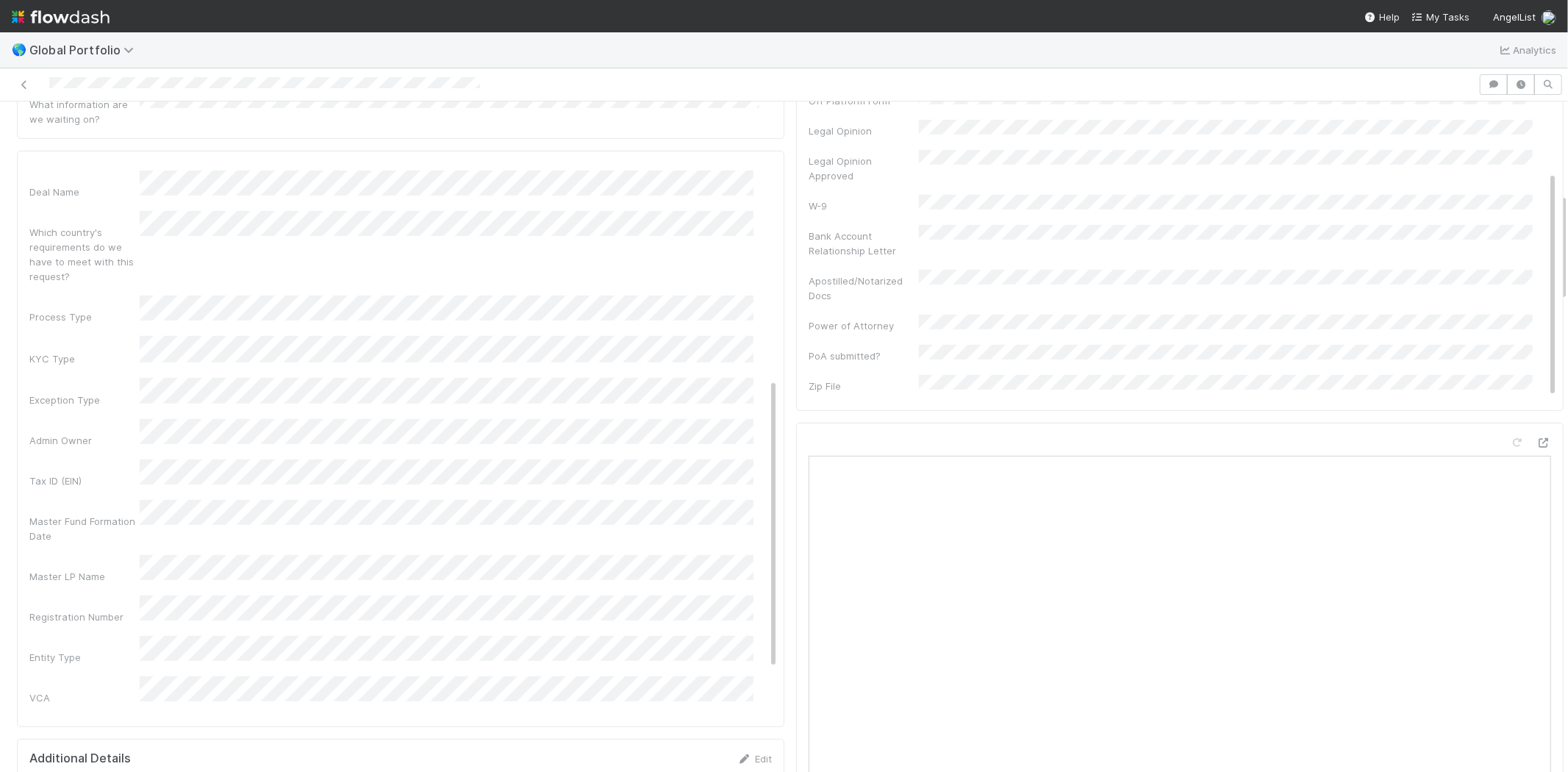
click at [81, 676] on div "VCA" at bounding box center [403, 690] width 748 height 29
click at [191, 582] on div "Jonah Lecker" at bounding box center [449, 585] width 608 height 27
click at [98, 690] on div "VCA" at bounding box center [85, 697] width 111 height 14
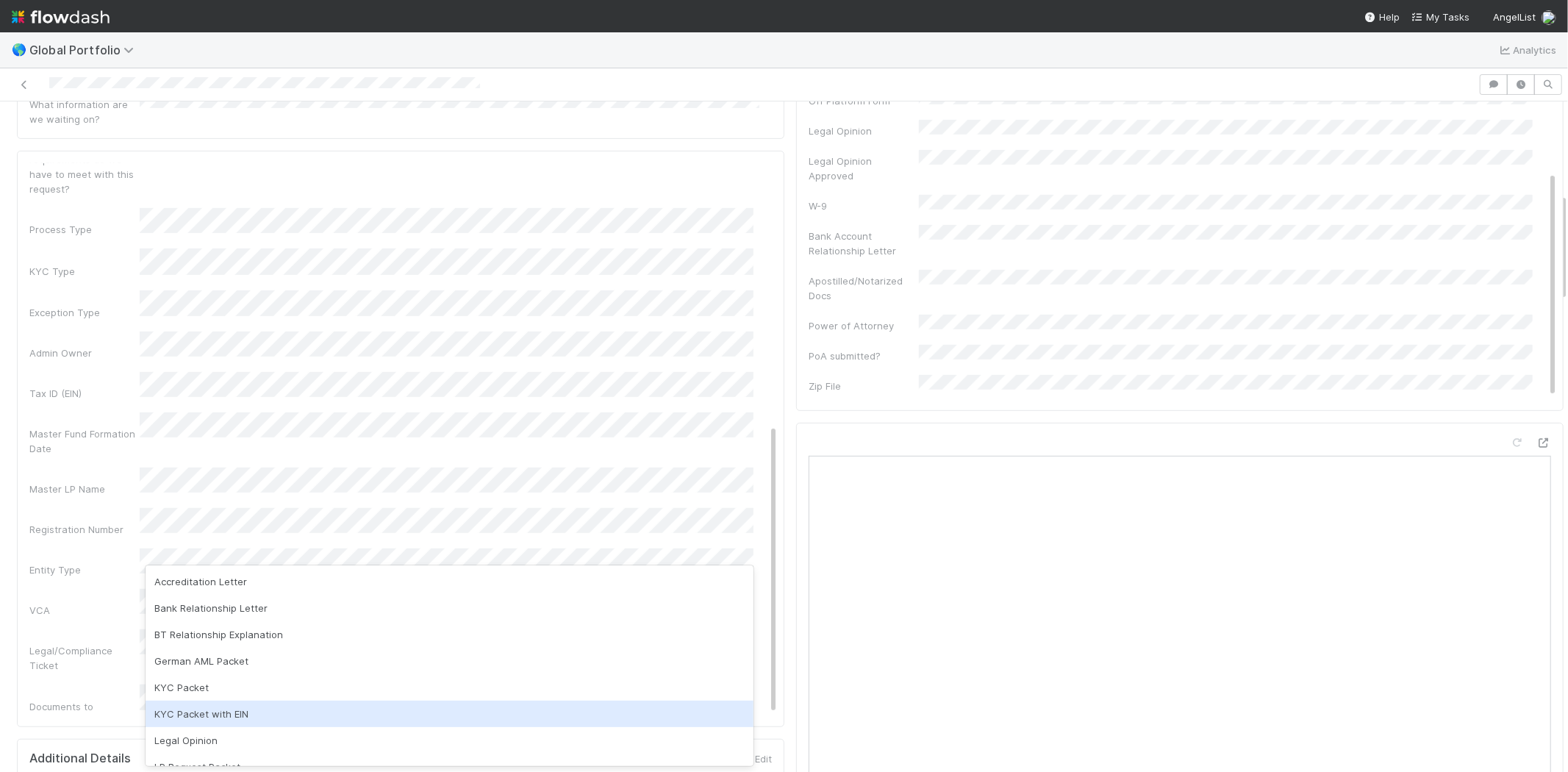
click at [233, 714] on div "KYC Packet with EIN" at bounding box center [449, 714] width 608 height 27
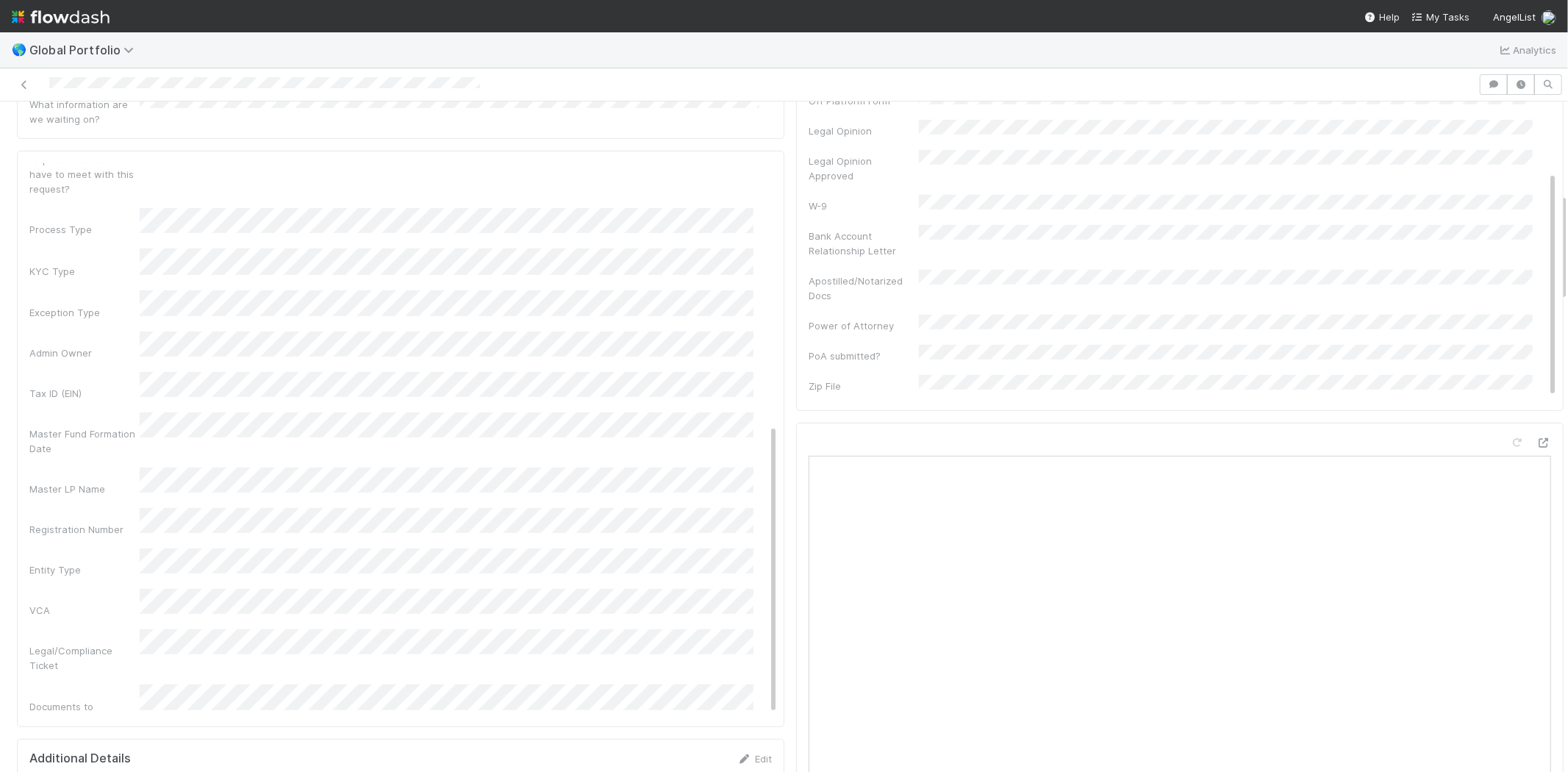
click at [102, 643] on div "Legal/Compliance Ticket" at bounding box center [85, 657] width 111 height 29
click at [119, 366] on div "Admin Notes Possible Duplicate task Primary Front Convo Link Additional Front C…" at bounding box center [403, 283] width 748 height 1145
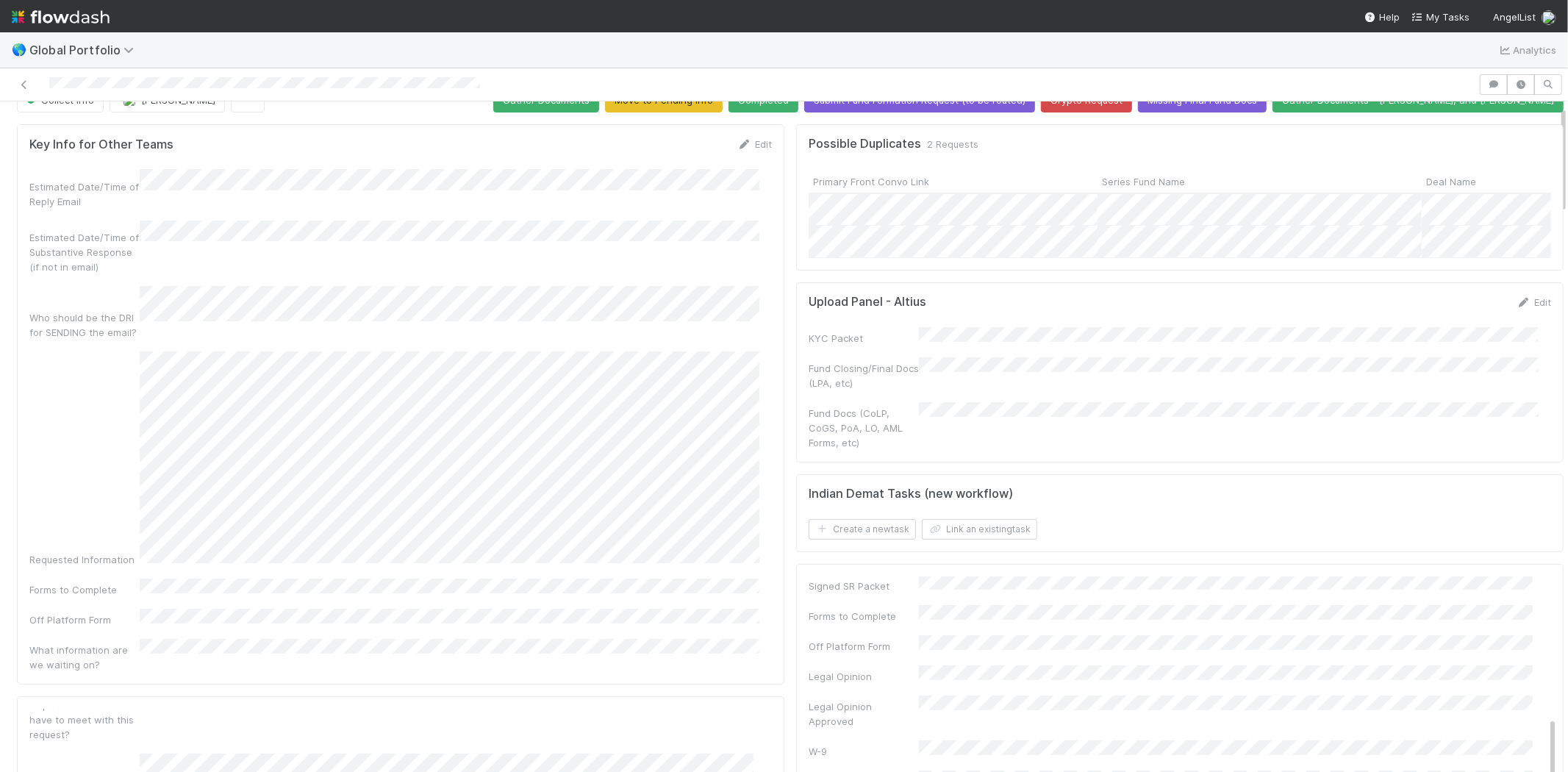
scroll to position [0, 0]
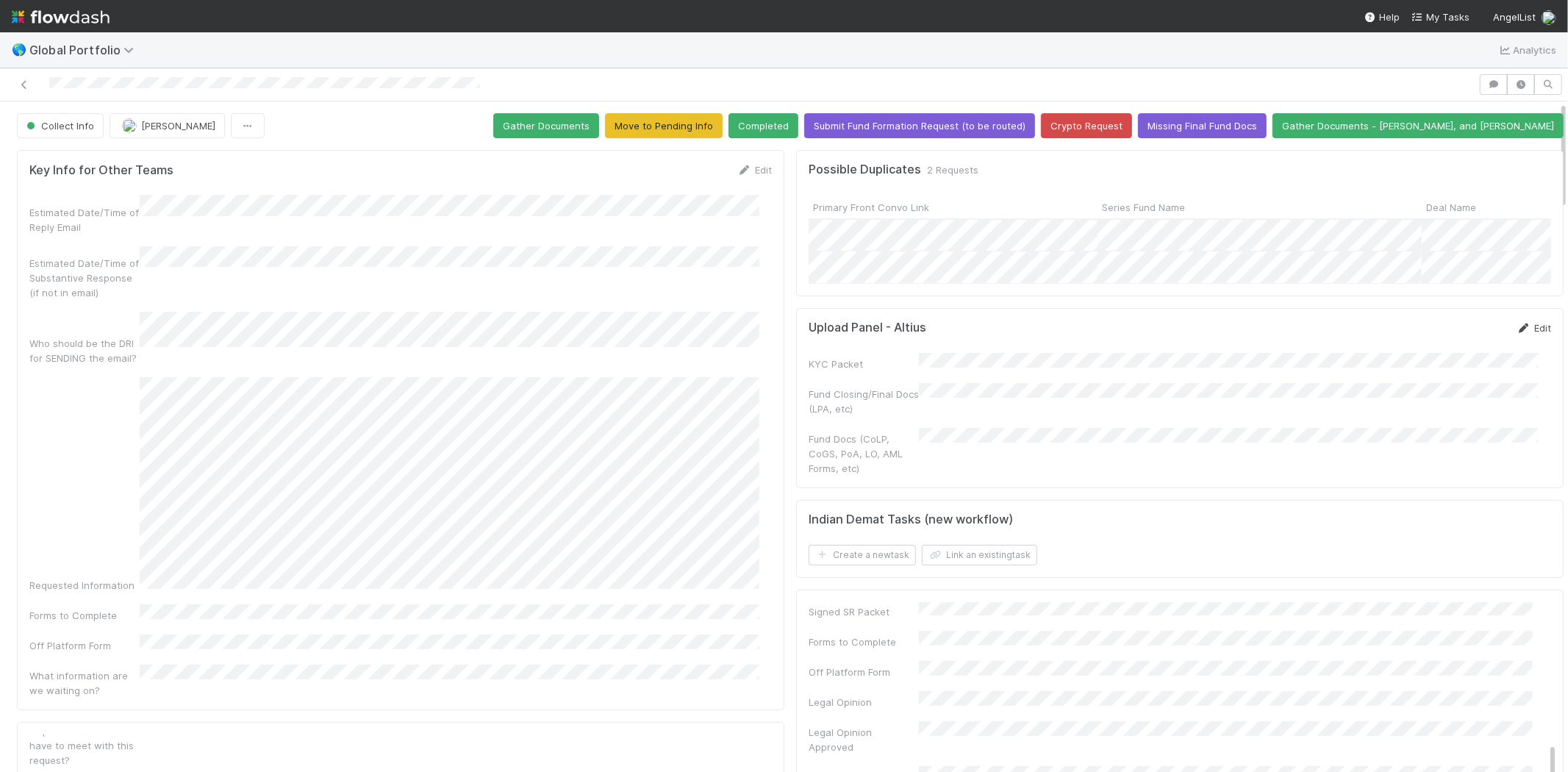
click at [1516, 333] on icon at bounding box center [1523, 328] width 14 height 10
click at [1451, 344] on button "Save" at bounding box center [1472, 333] width 42 height 25
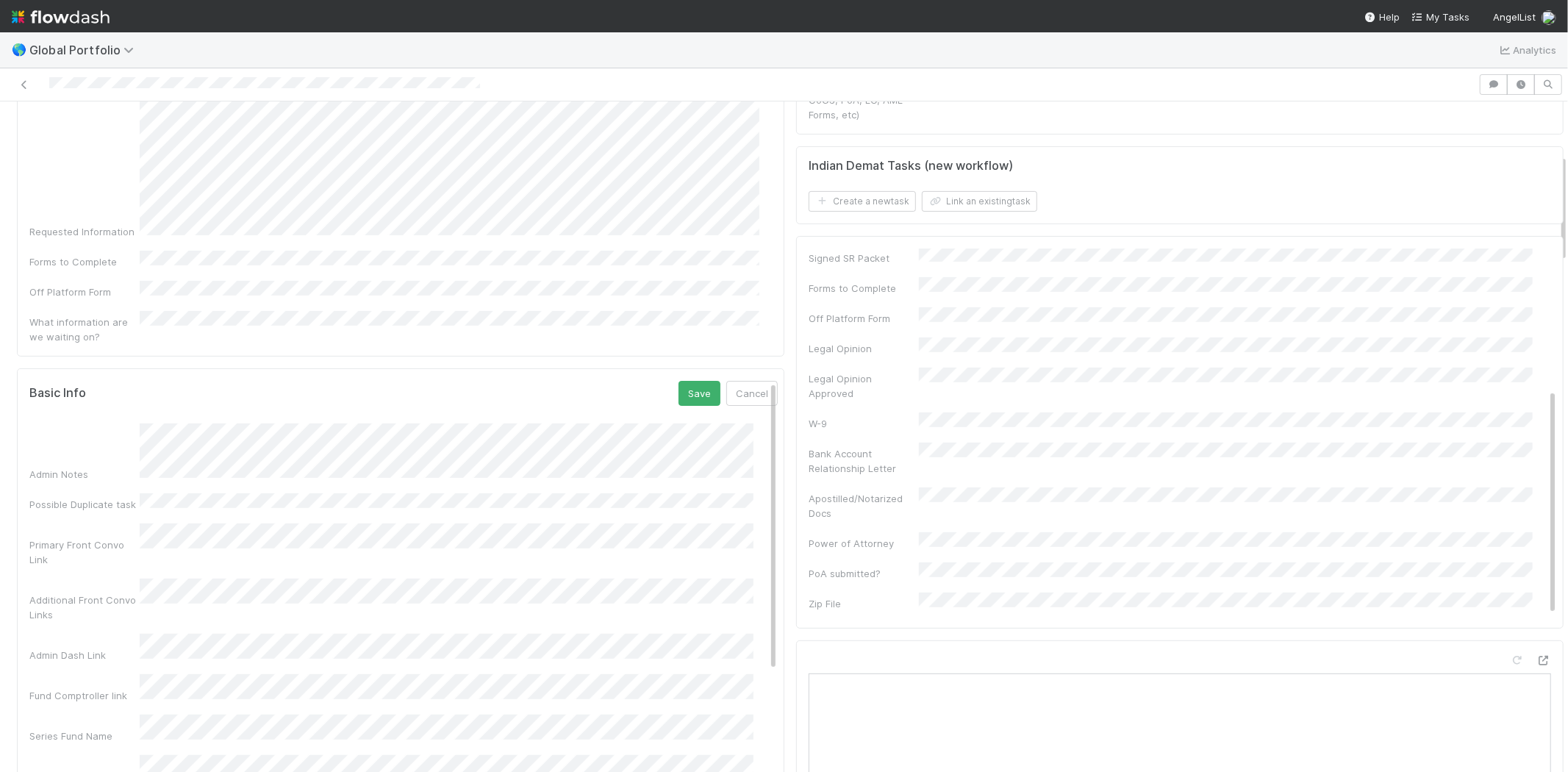
scroll to position [326, 0]
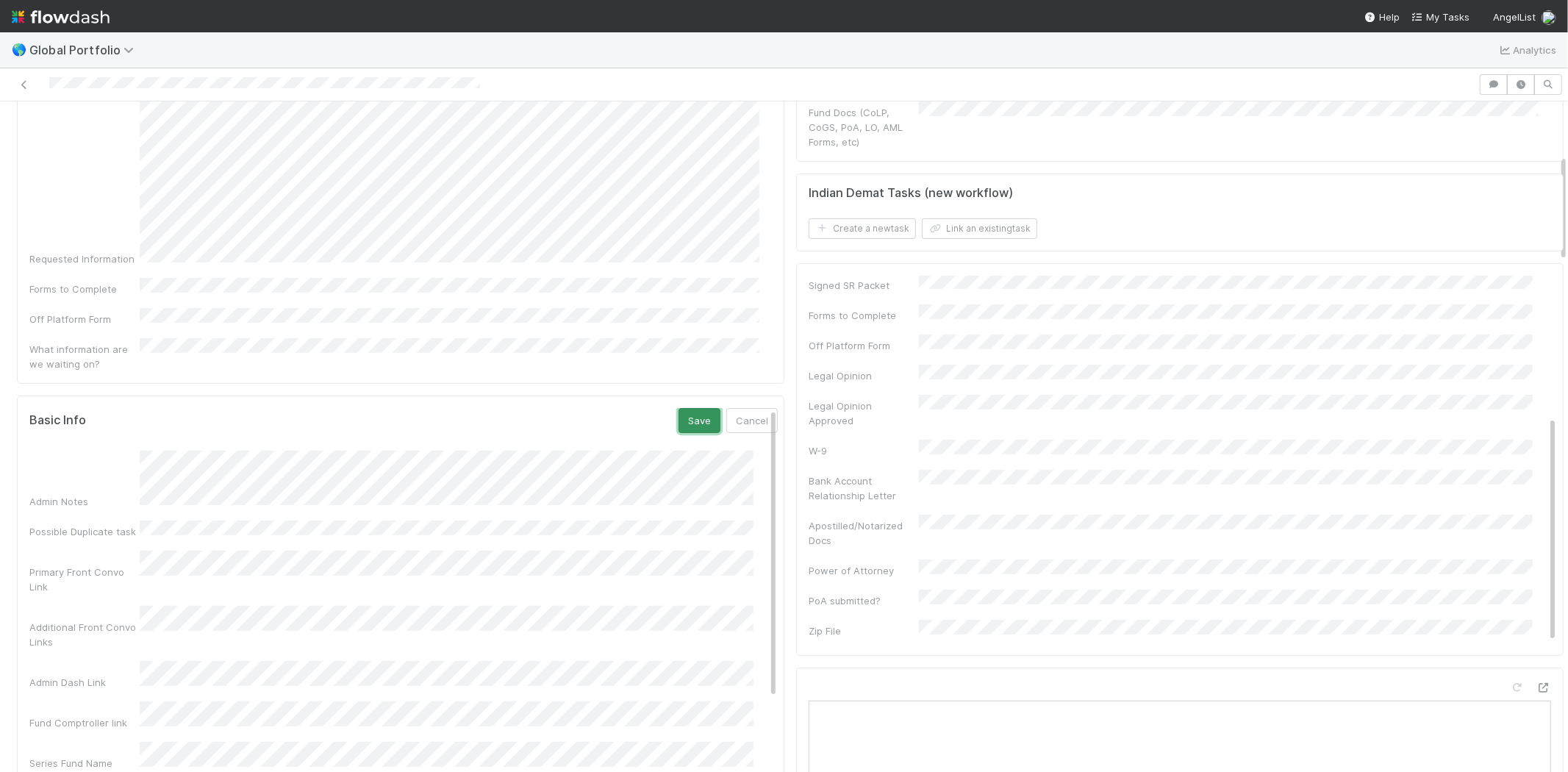
click at [678, 408] on button "Save" at bounding box center [699, 421] width 42 height 25
click at [743, 409] on link "Edit" at bounding box center [759, 415] width 35 height 12
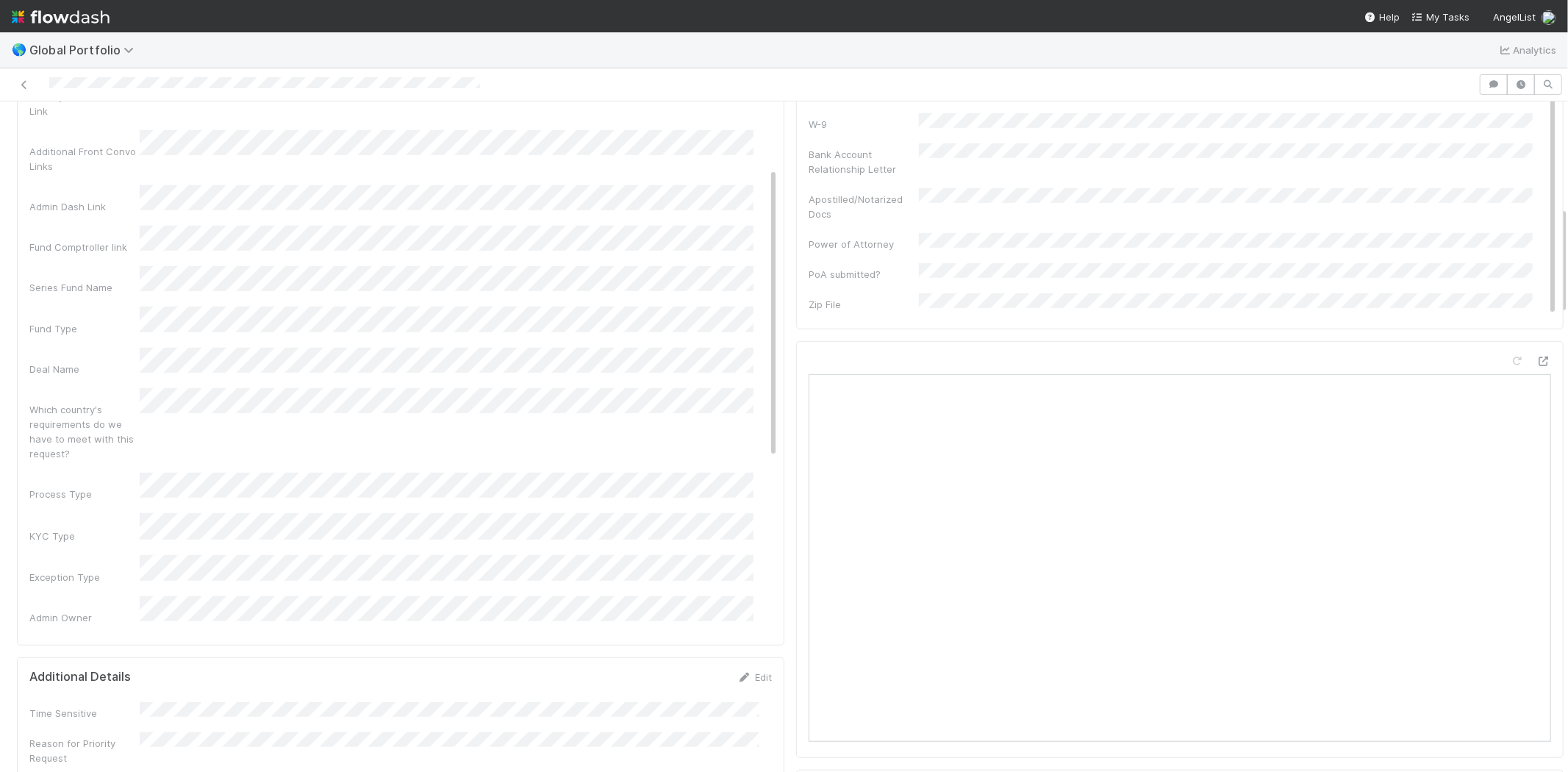
scroll to position [163, 0]
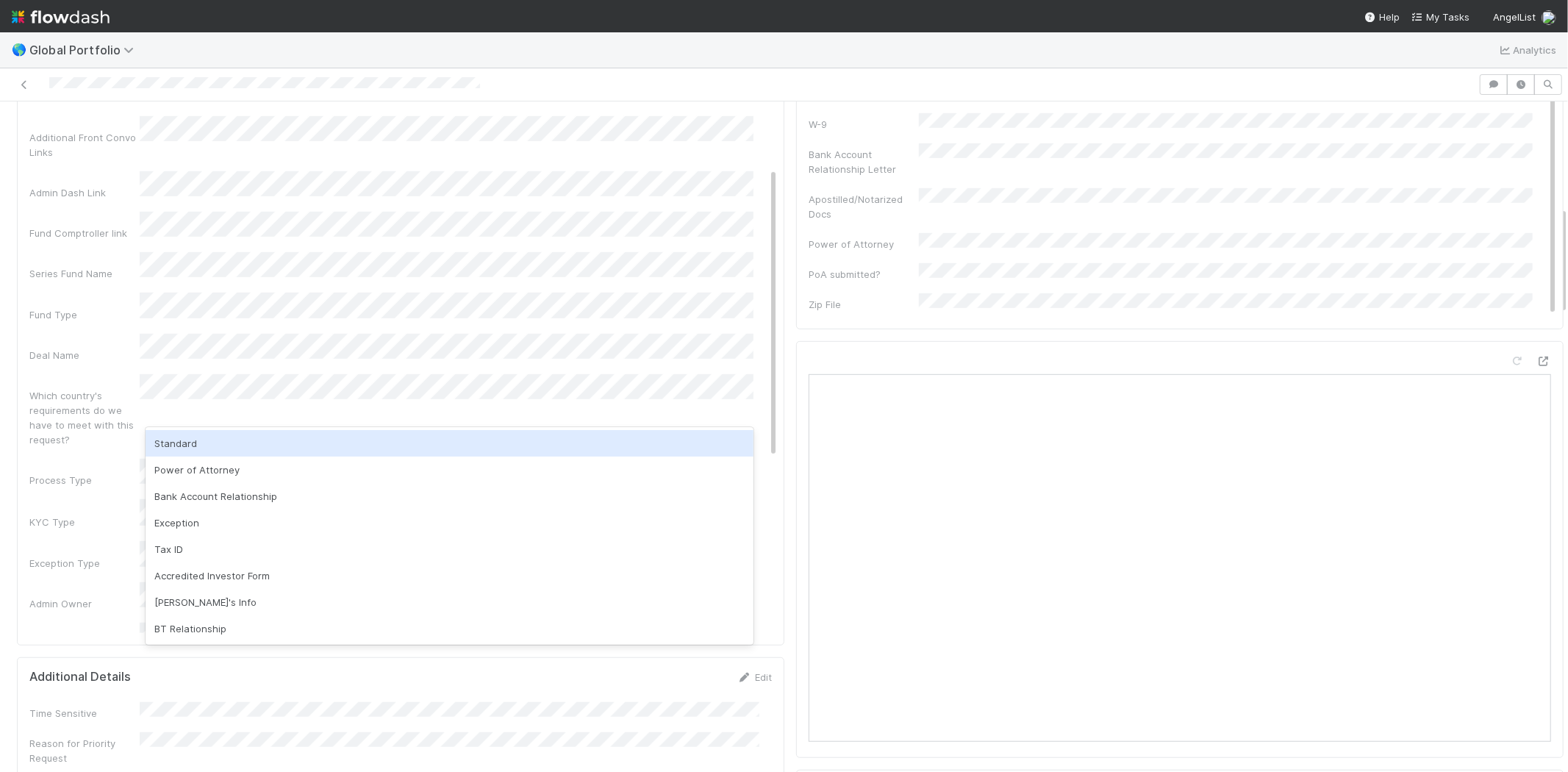
click at [283, 441] on div "Standard" at bounding box center [449, 443] width 608 height 27
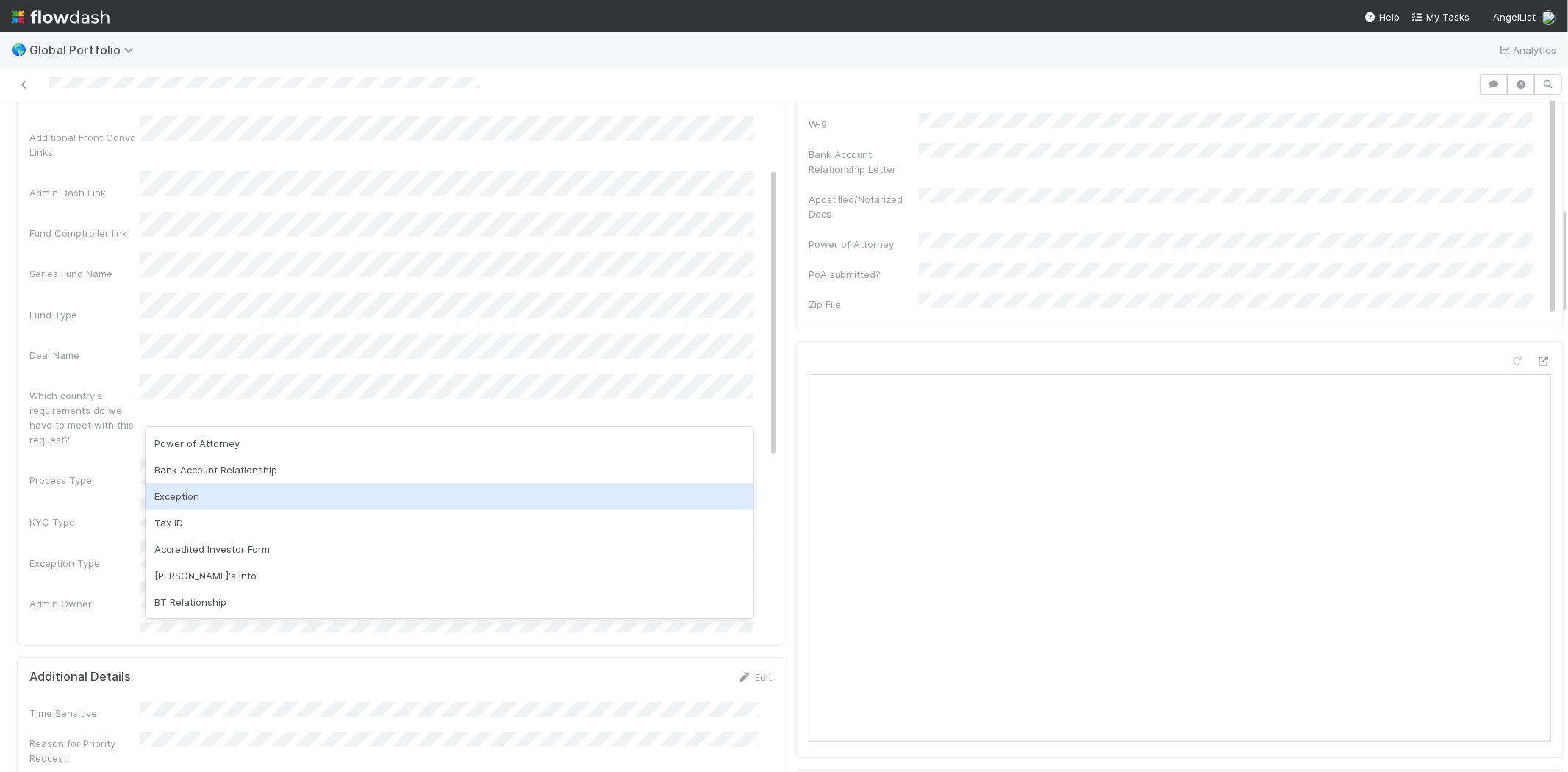
click at [216, 488] on div "Exception" at bounding box center [449, 497] width 608 height 27
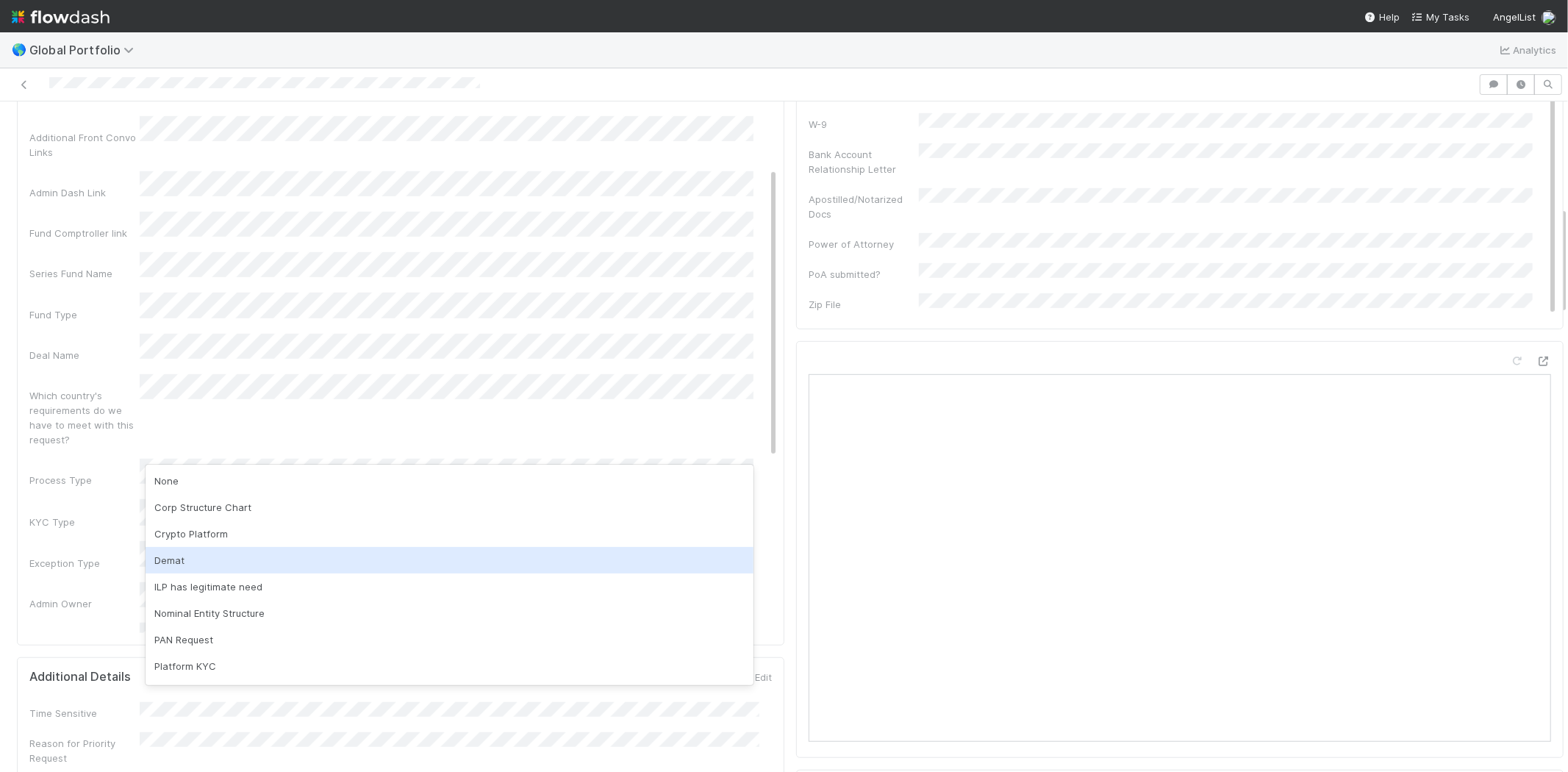
scroll to position [76, 0]
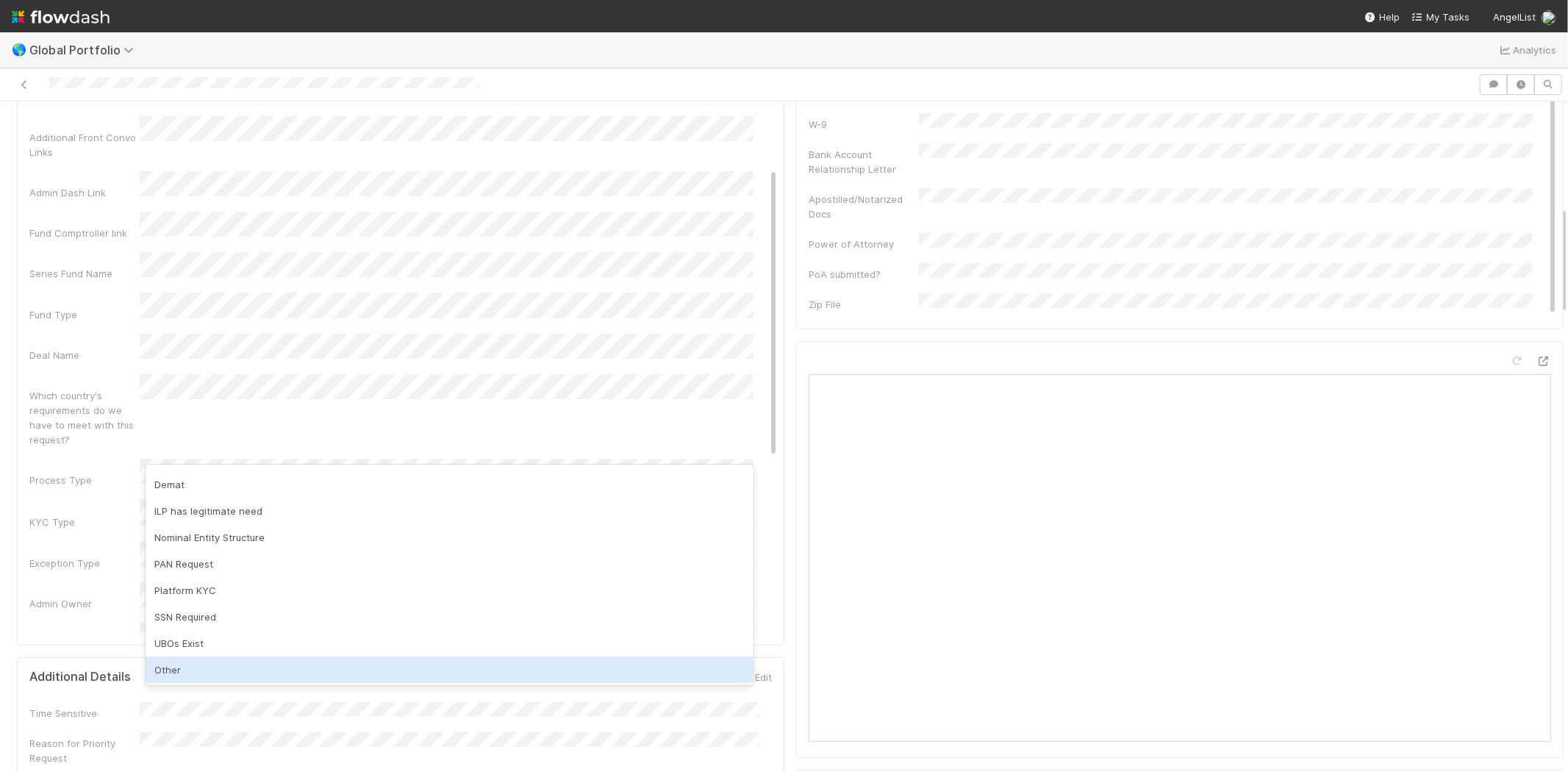
click at [189, 663] on div "Other" at bounding box center [449, 669] width 608 height 27
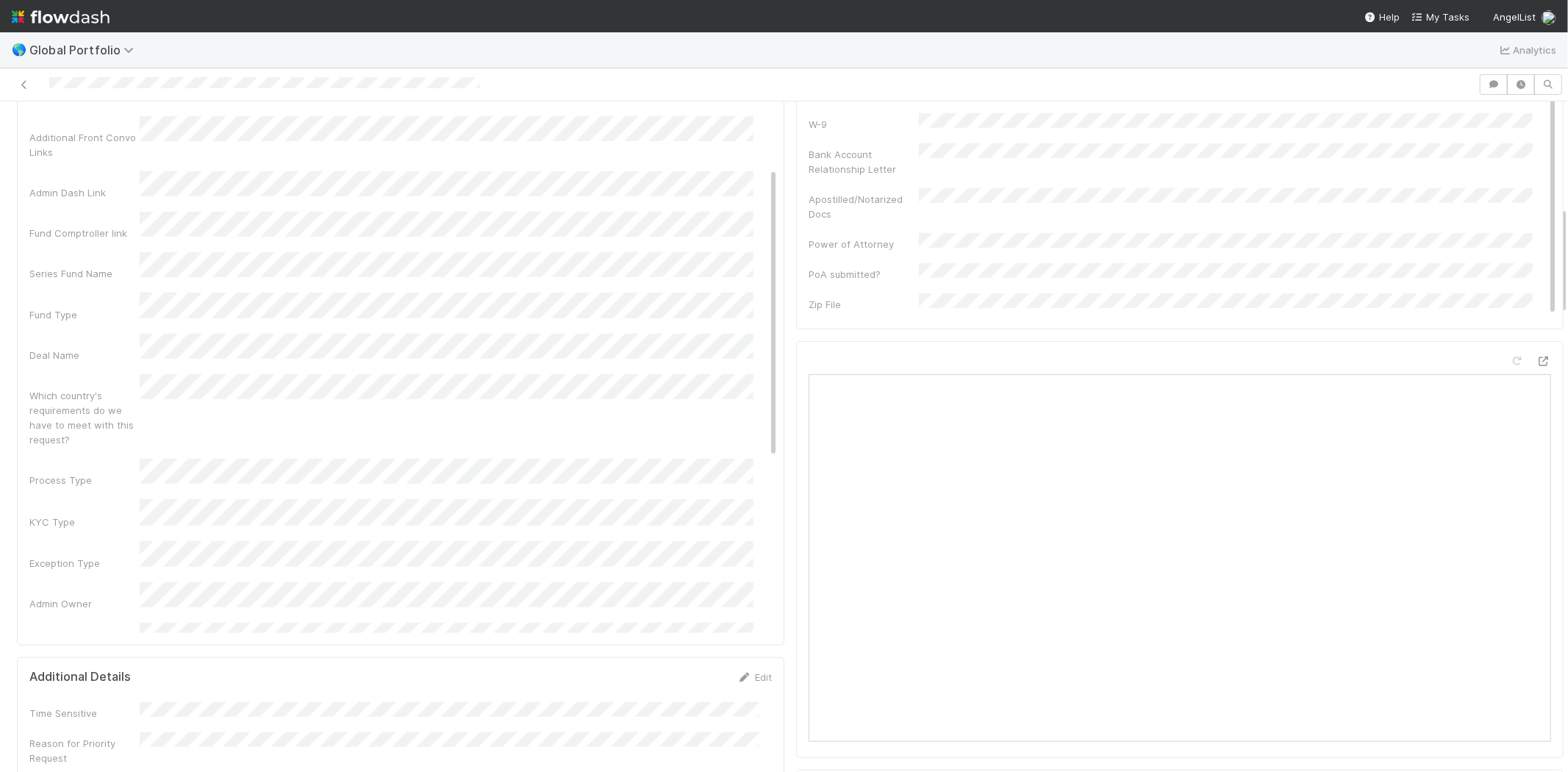
click at [111, 429] on div "Admin Notes Possible Duplicate task Primary Front Convo Link Additional Front C…" at bounding box center [403, 533] width 748 height 1145
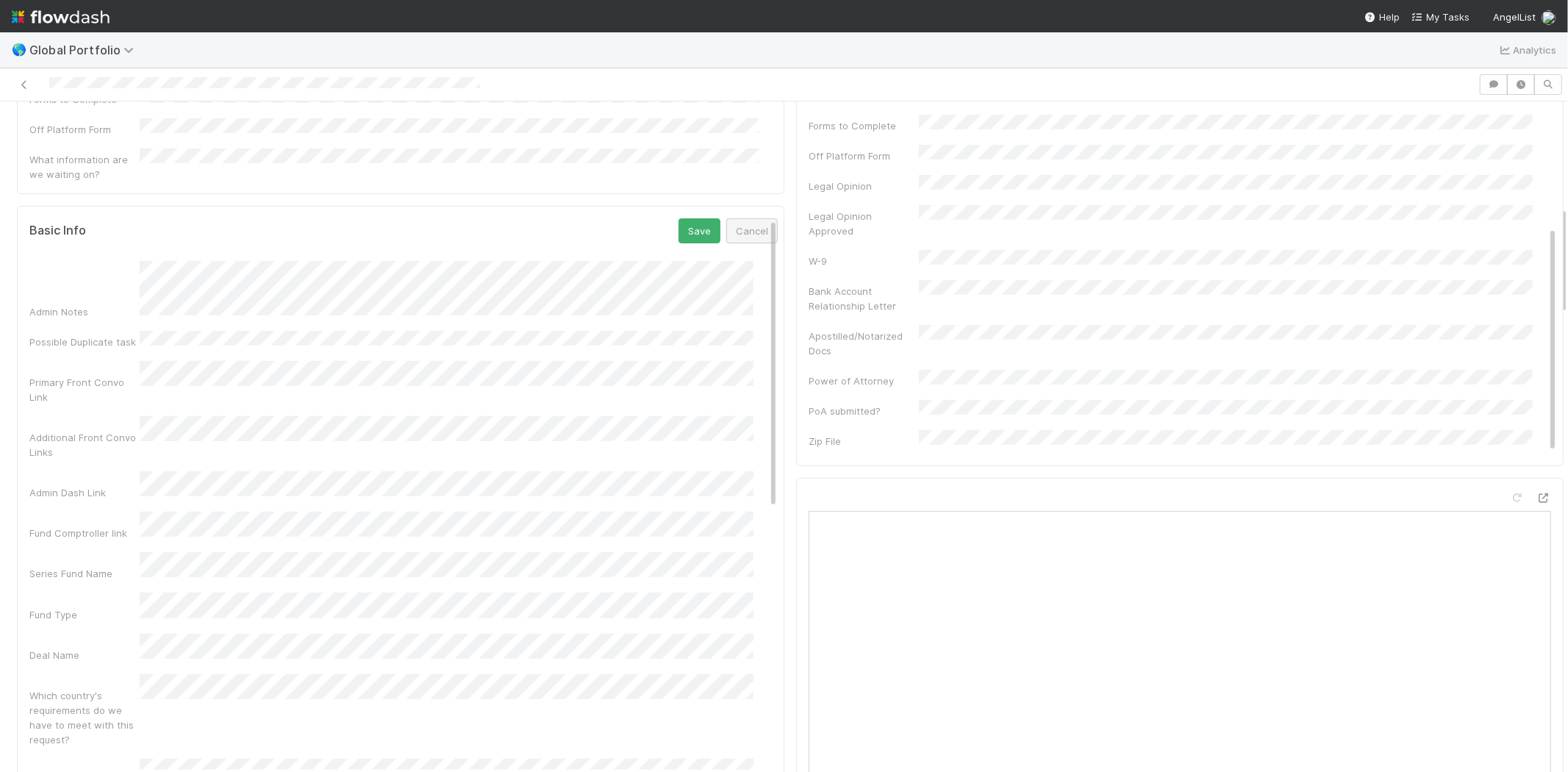
scroll to position [408, 0]
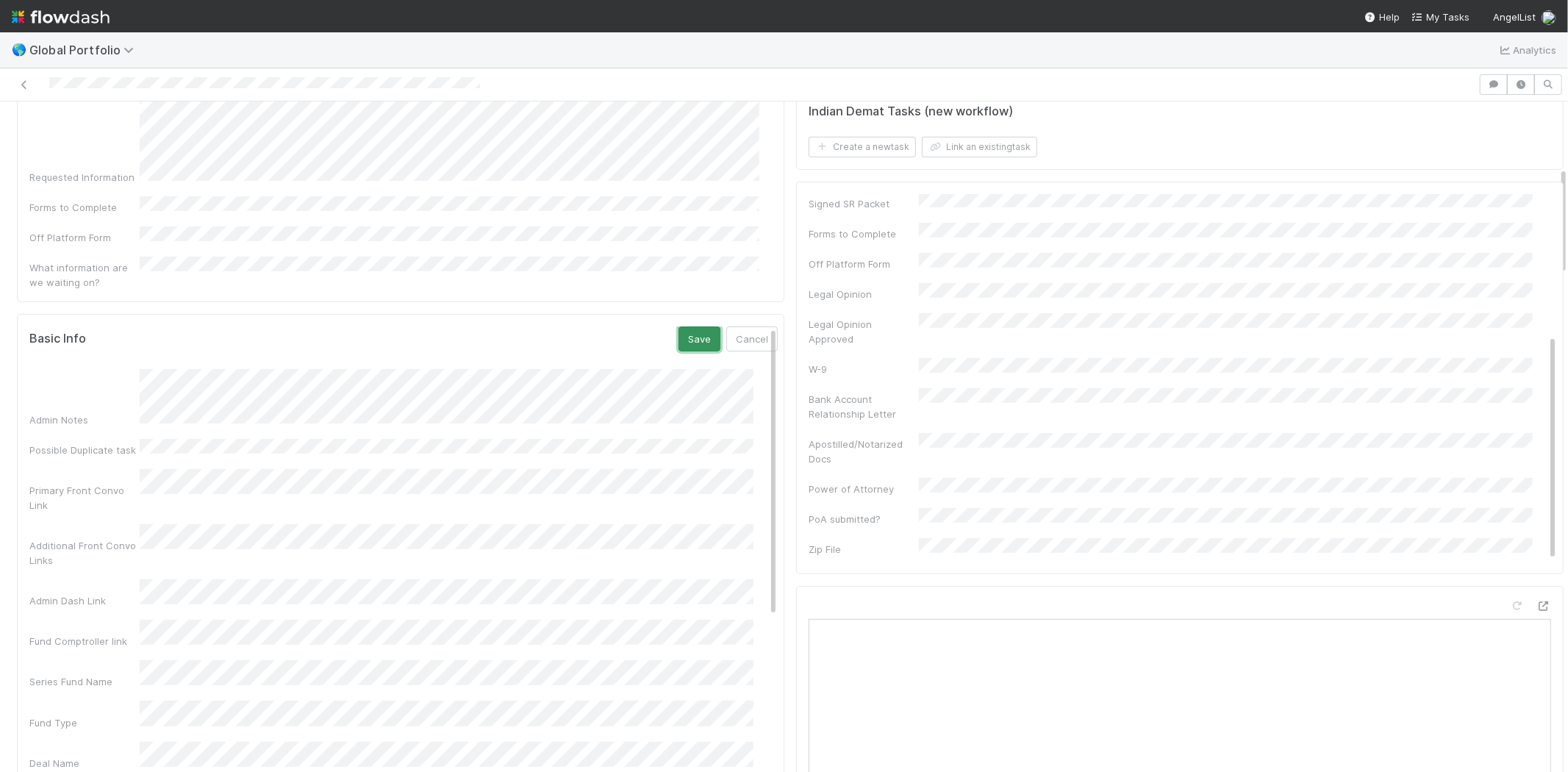
click at [684, 326] on button "Save" at bounding box center [699, 339] width 42 height 25
click at [743, 329] on icon at bounding box center [750, 333] width 14 height 10
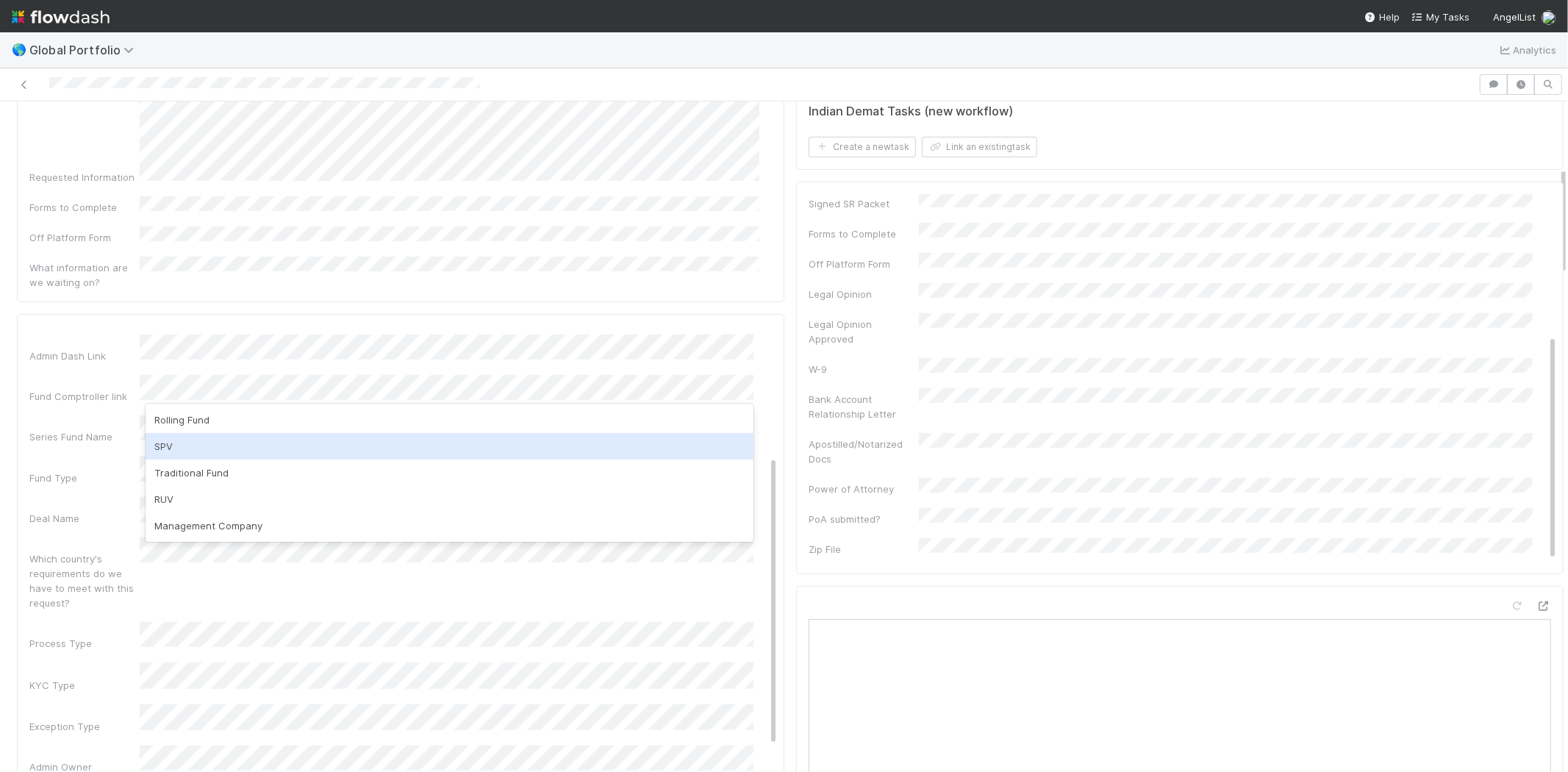
click at [162, 439] on div "SPV" at bounding box center [449, 447] width 608 height 27
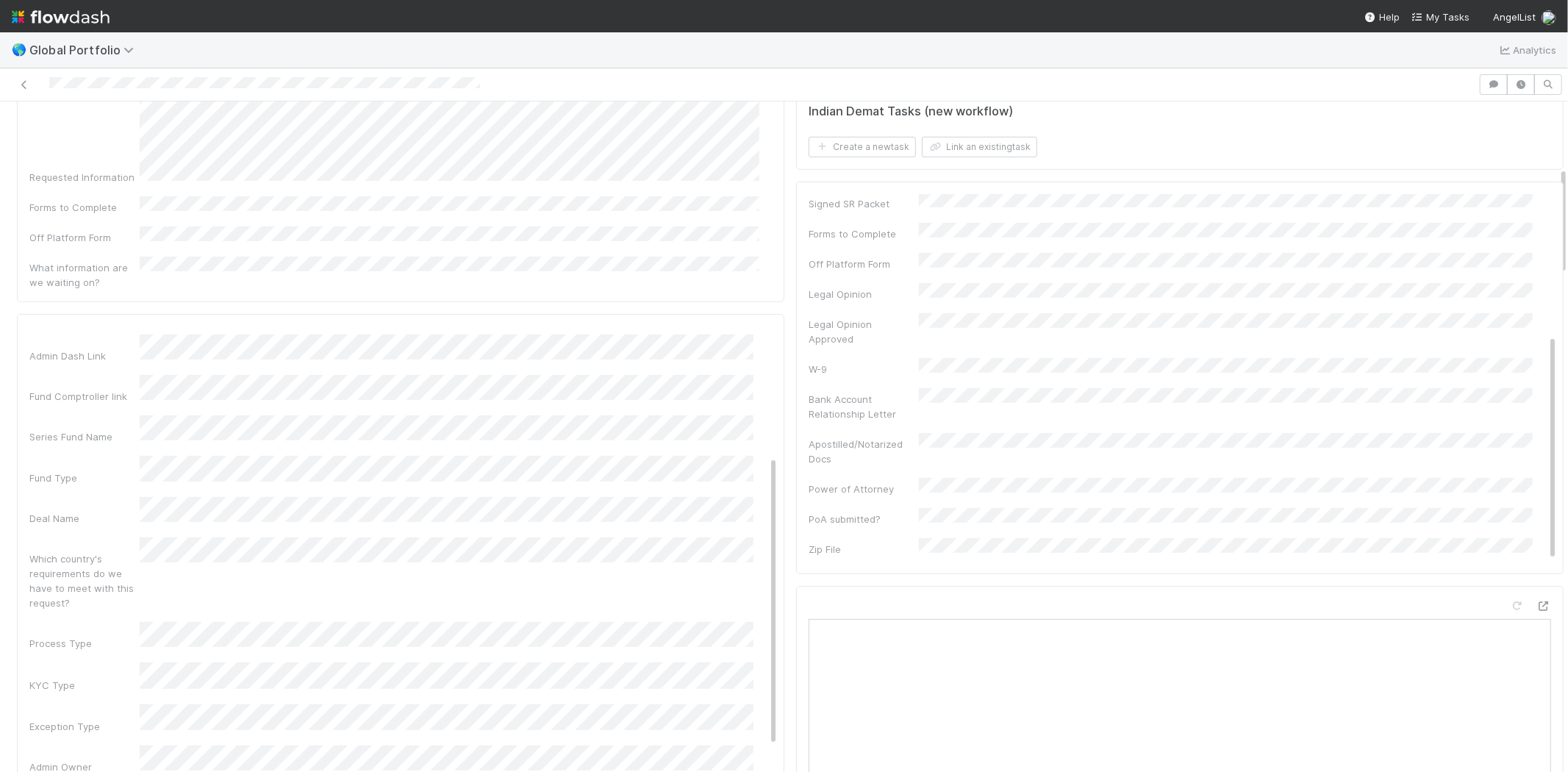
click at [90, 403] on div "Admin Notes Possible Duplicate task Primary Front Convo Link Additional Front C…" at bounding box center [403, 696] width 748 height 1145
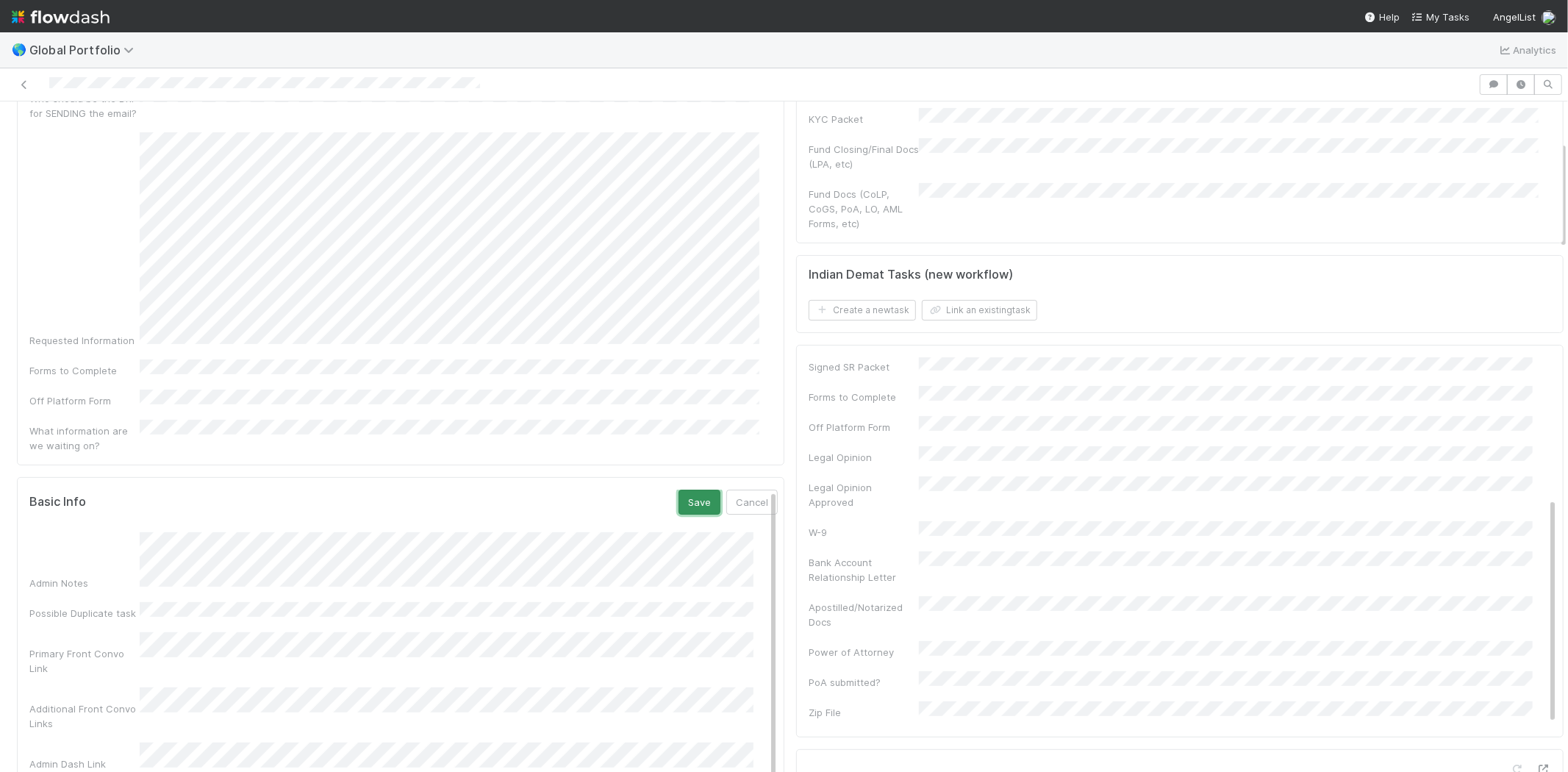
click at [678, 489] on button "Save" at bounding box center [699, 502] width 42 height 25
click at [746, 491] on link "Edit" at bounding box center [759, 497] width 35 height 12
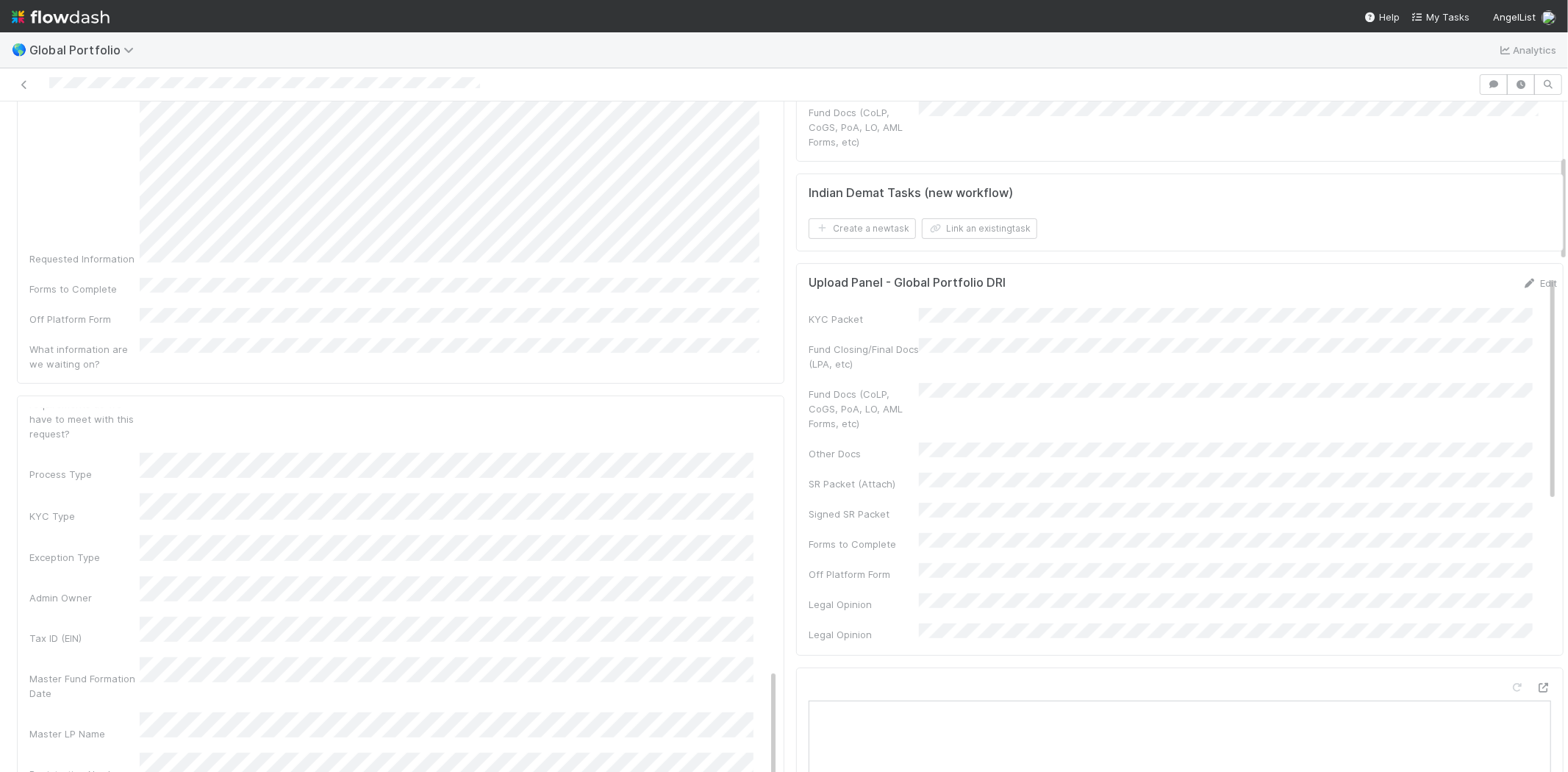
click at [111, 574] on div "Admin Notes Possible Duplicate task Primary Front Convo Link Additional Front C…" at bounding box center [403, 528] width 748 height 1145
click at [106, 671] on div "Master Fund Formation Date" at bounding box center [85, 686] width 111 height 29
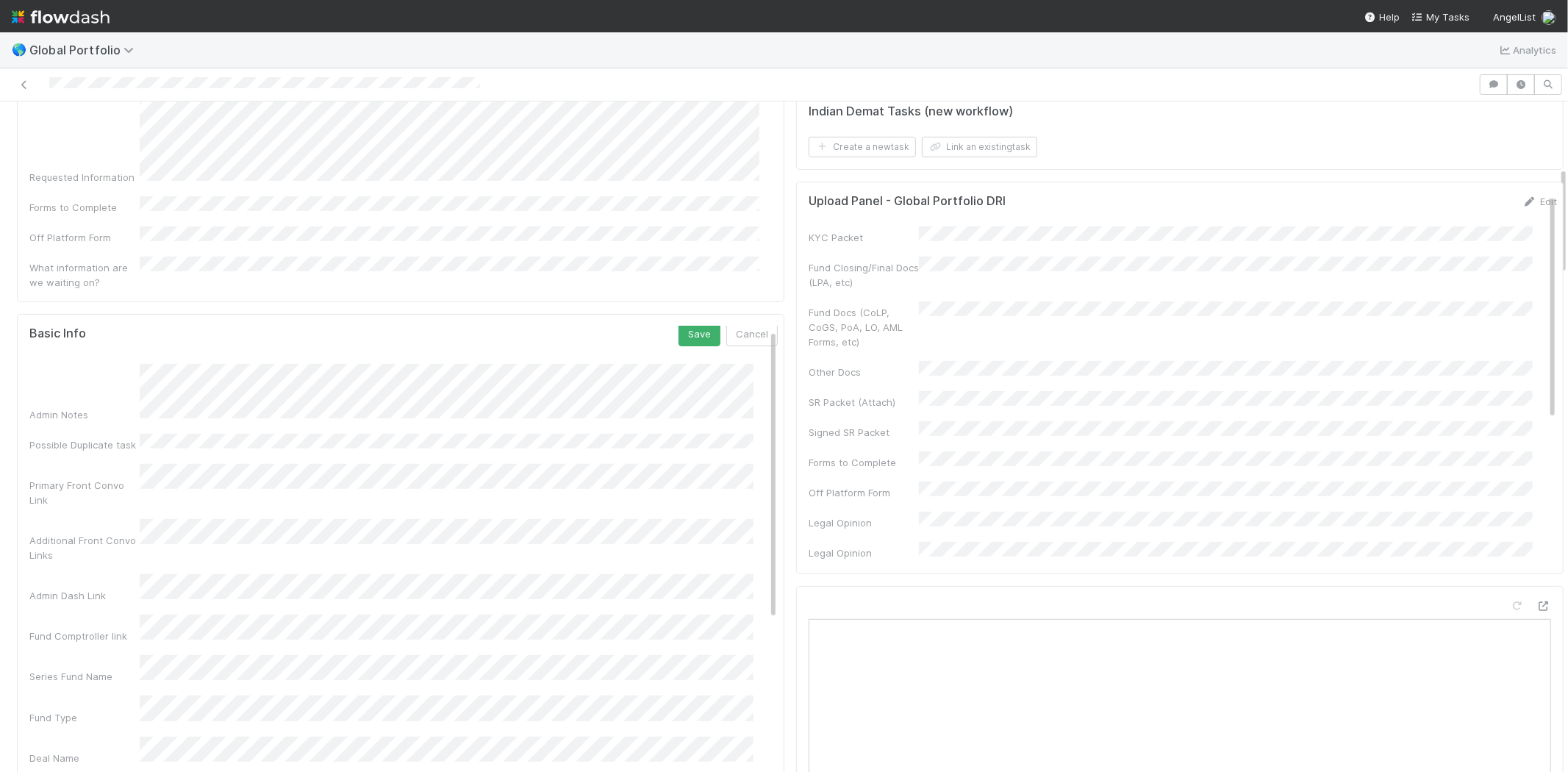
scroll to position [0, 0]
click at [678, 326] on button "Save" at bounding box center [699, 339] width 42 height 25
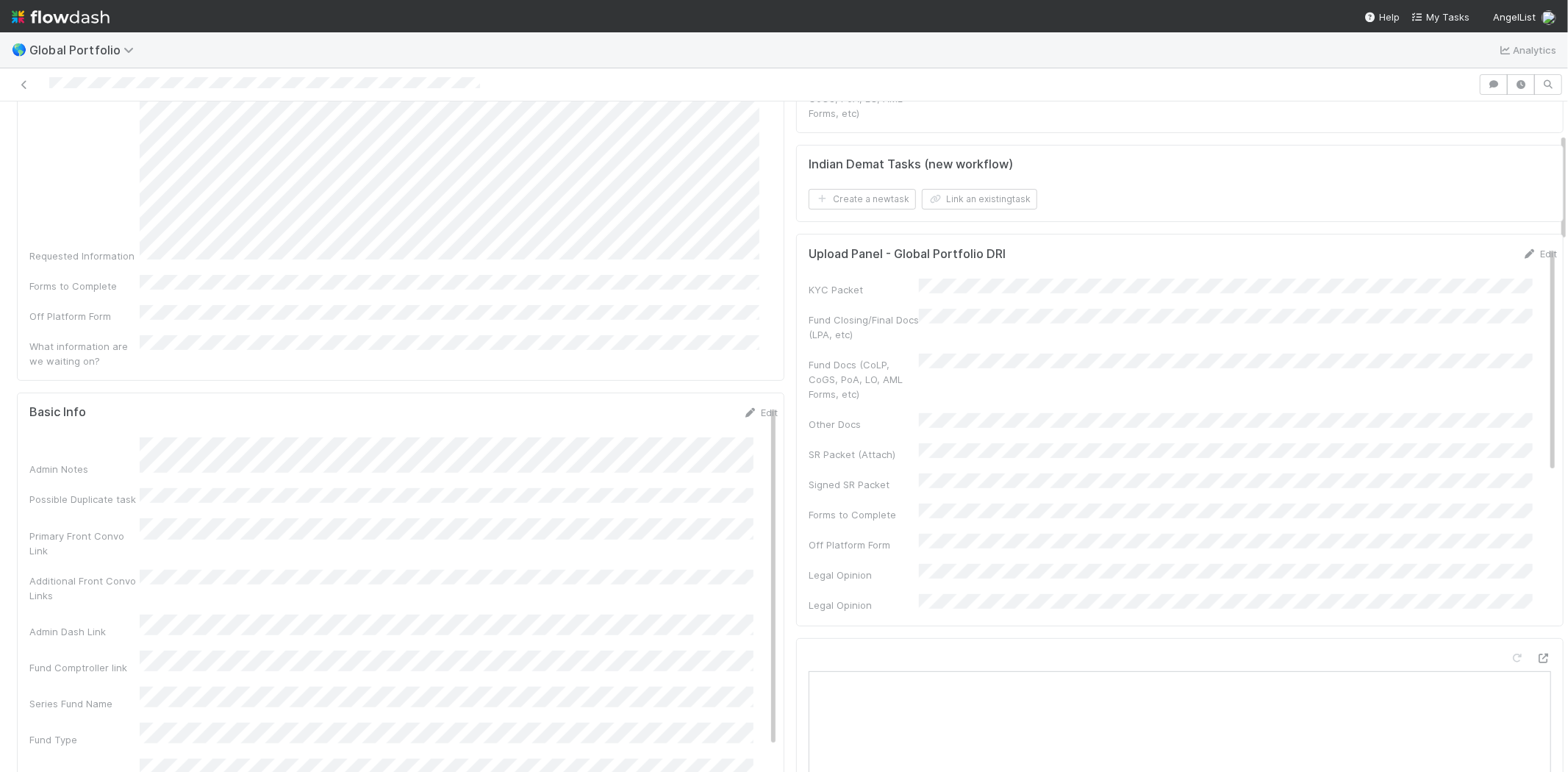
scroll to position [163, 0]
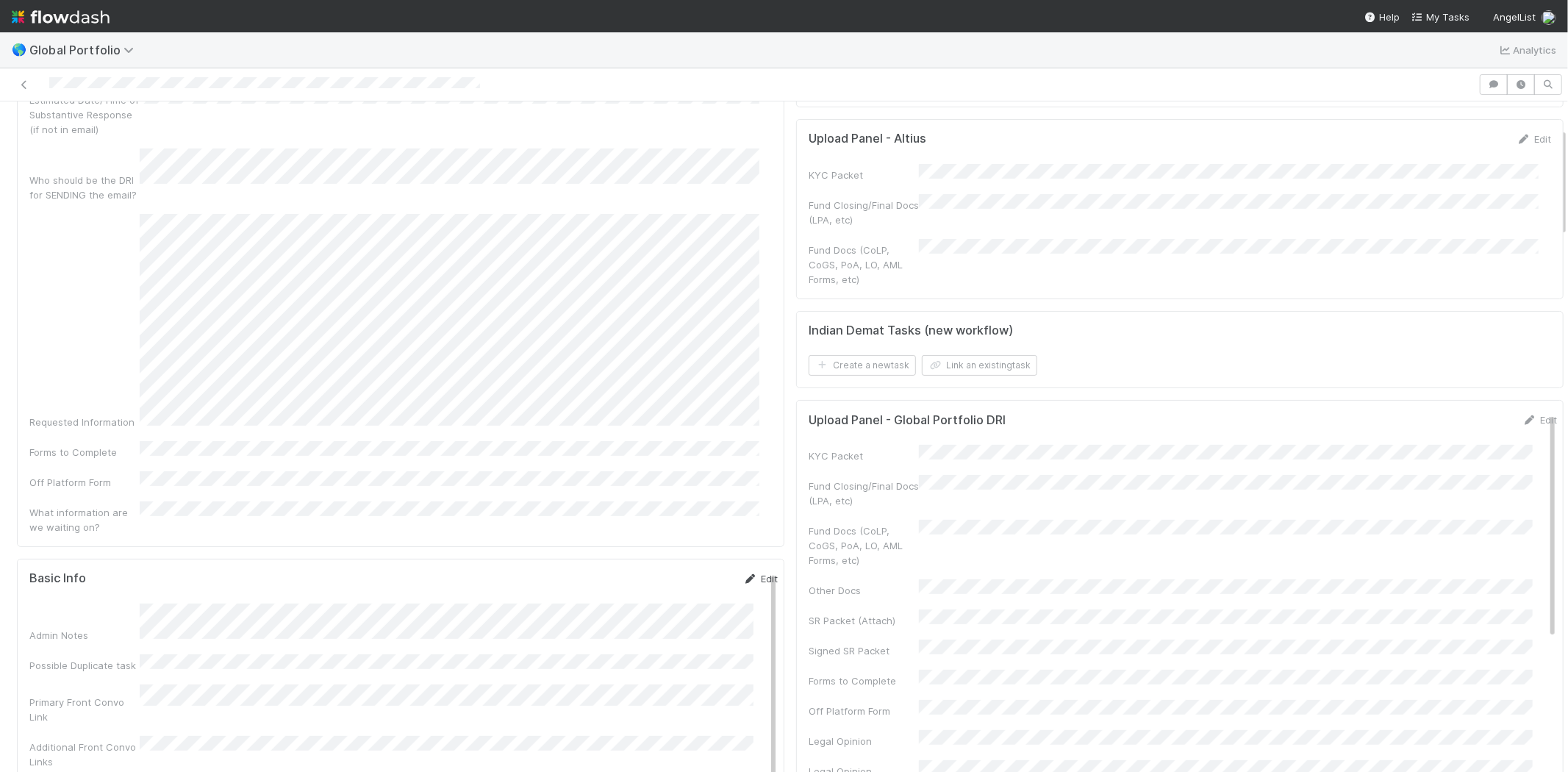
click at [751, 572] on link "Edit" at bounding box center [759, 578] width 35 height 12
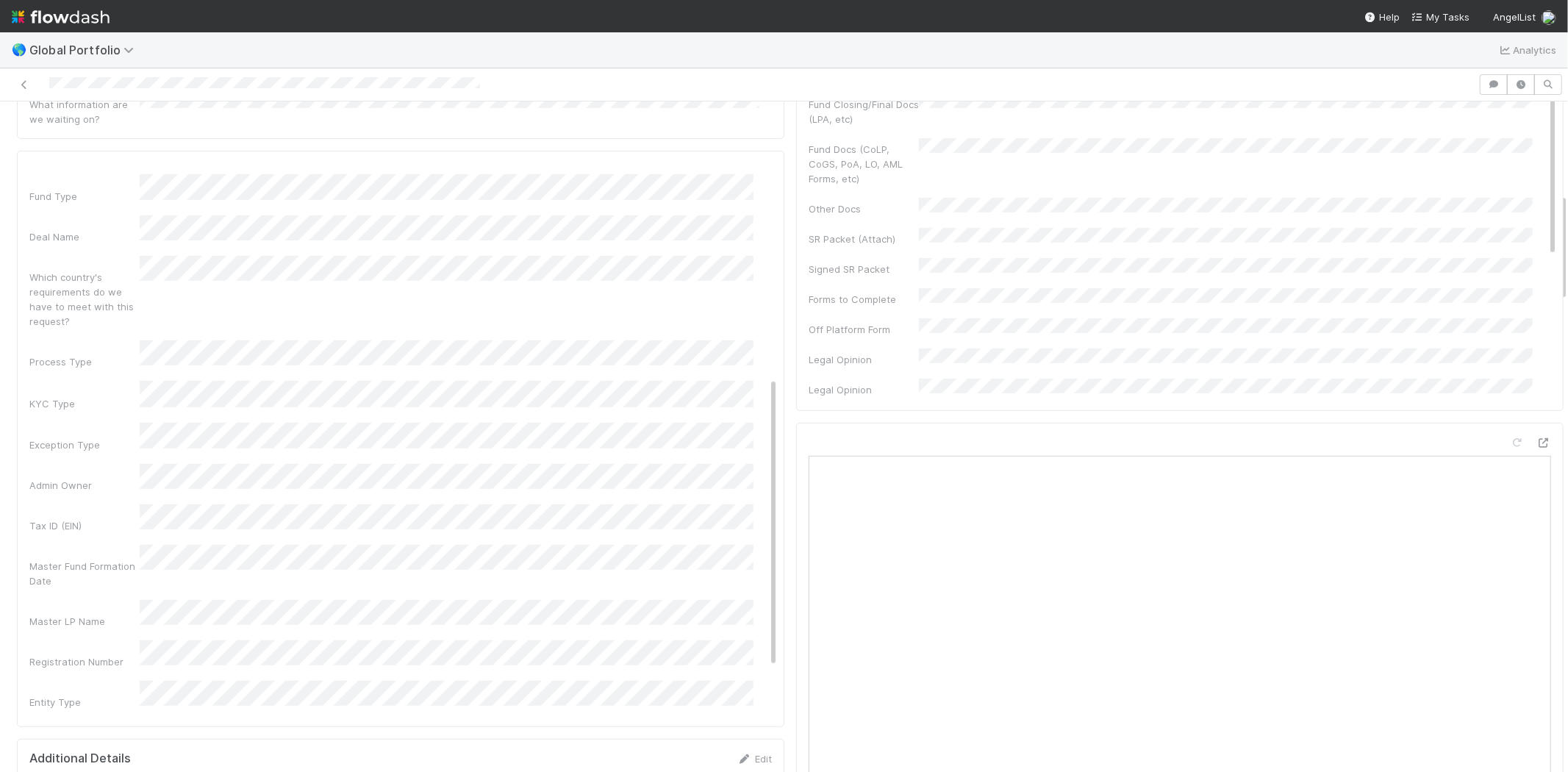
scroll to position [408, 0]
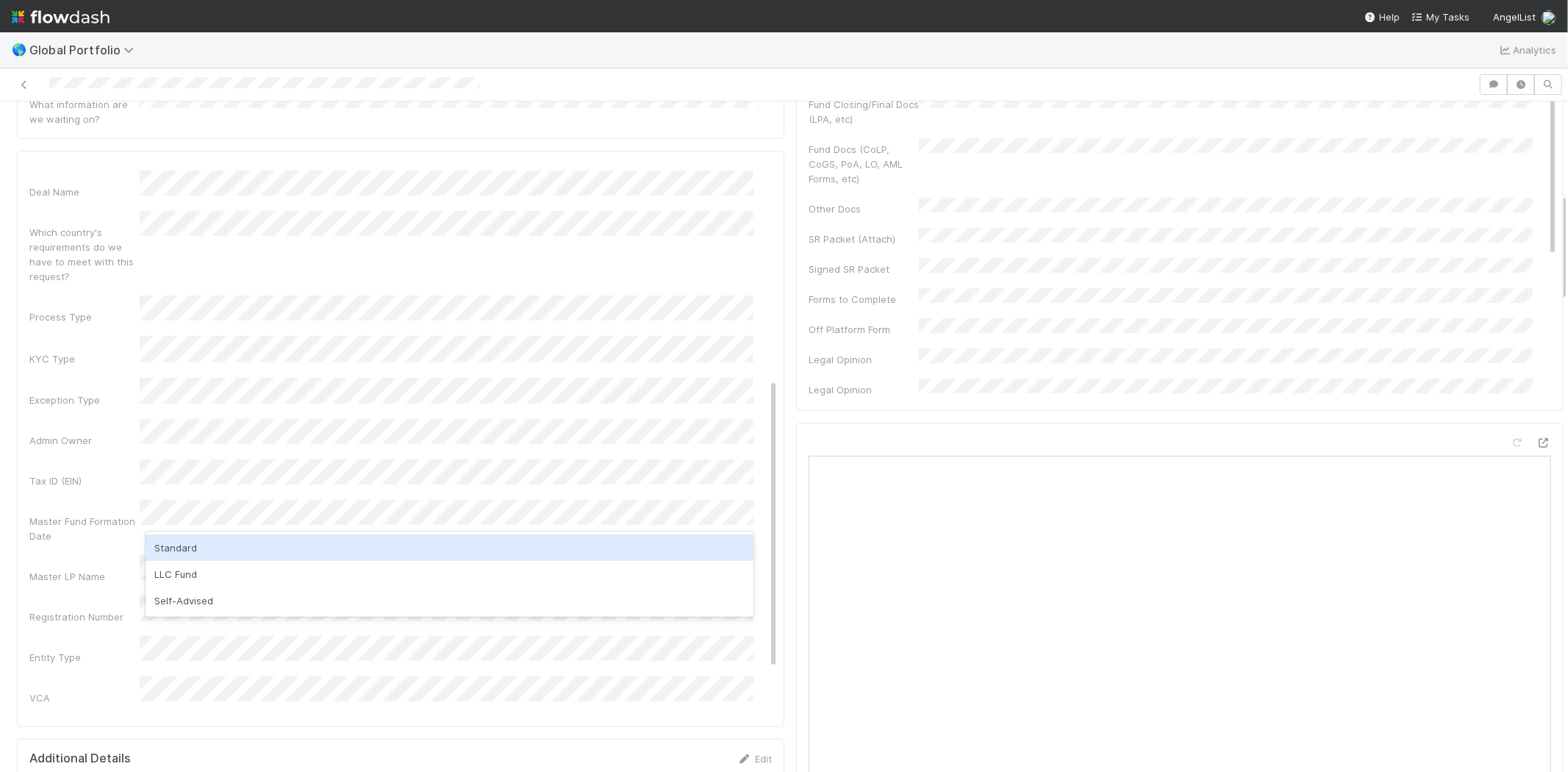
click at [207, 550] on div "Standard" at bounding box center [449, 547] width 608 height 27
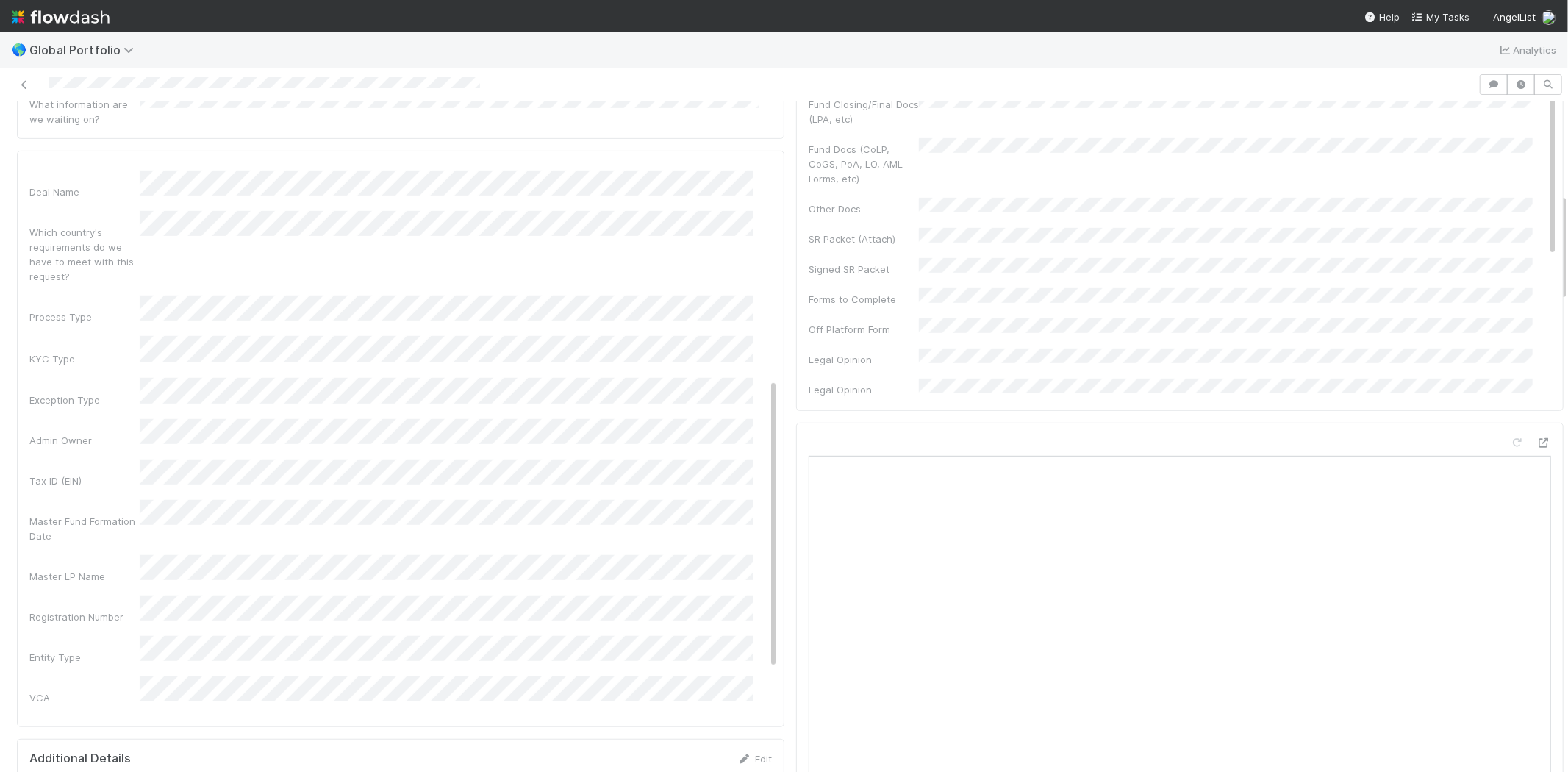
click at [90, 535] on div "Admin Notes Possible Duplicate task Primary Front Convo Link Additional Front C…" at bounding box center [403, 370] width 748 height 1145
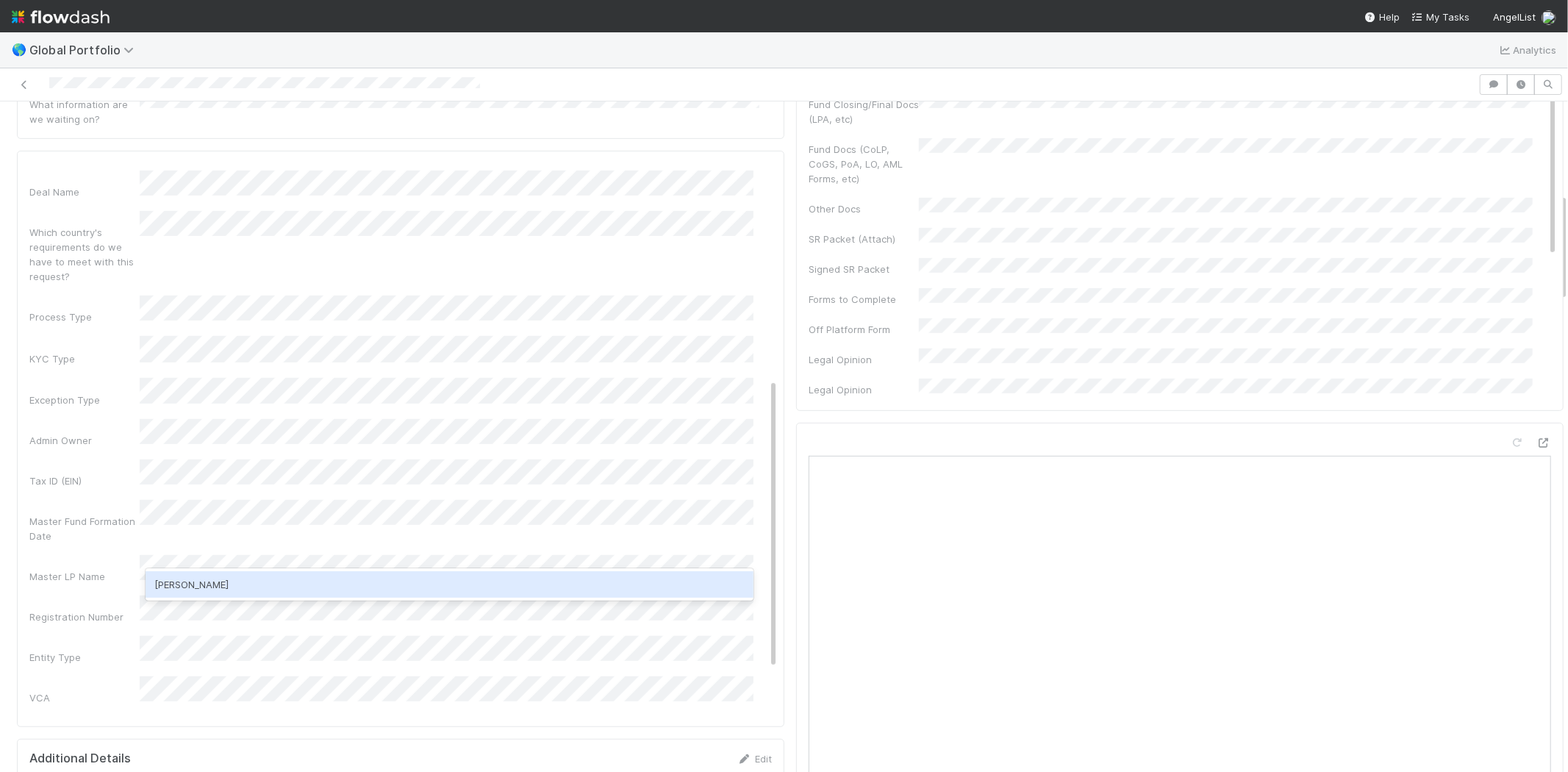
click at [241, 579] on div "Jonah Lecker" at bounding box center [449, 585] width 608 height 27
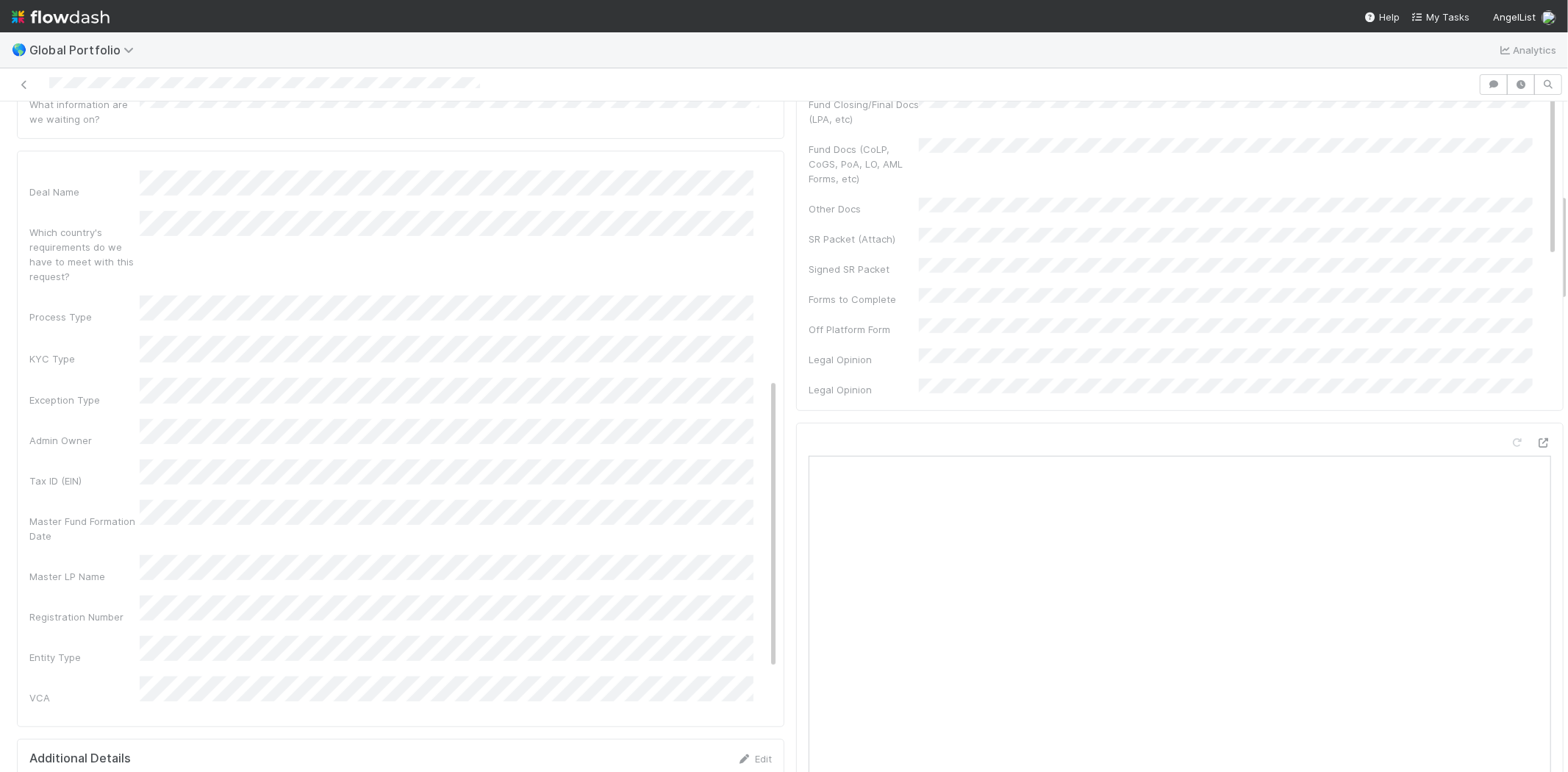
click at [88, 636] on div "Entity Type" at bounding box center [403, 650] width 748 height 29
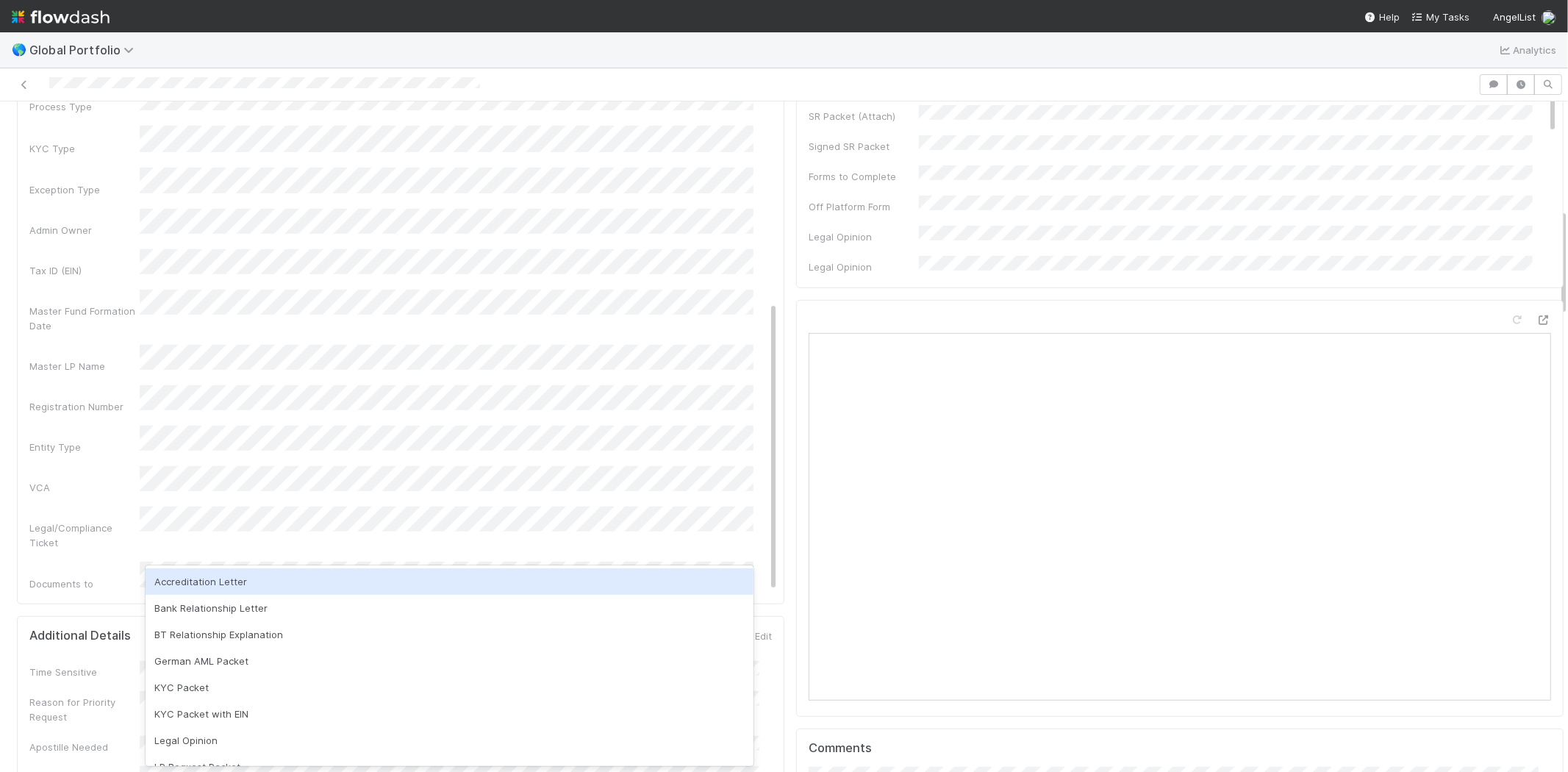
scroll to position [735, 0]
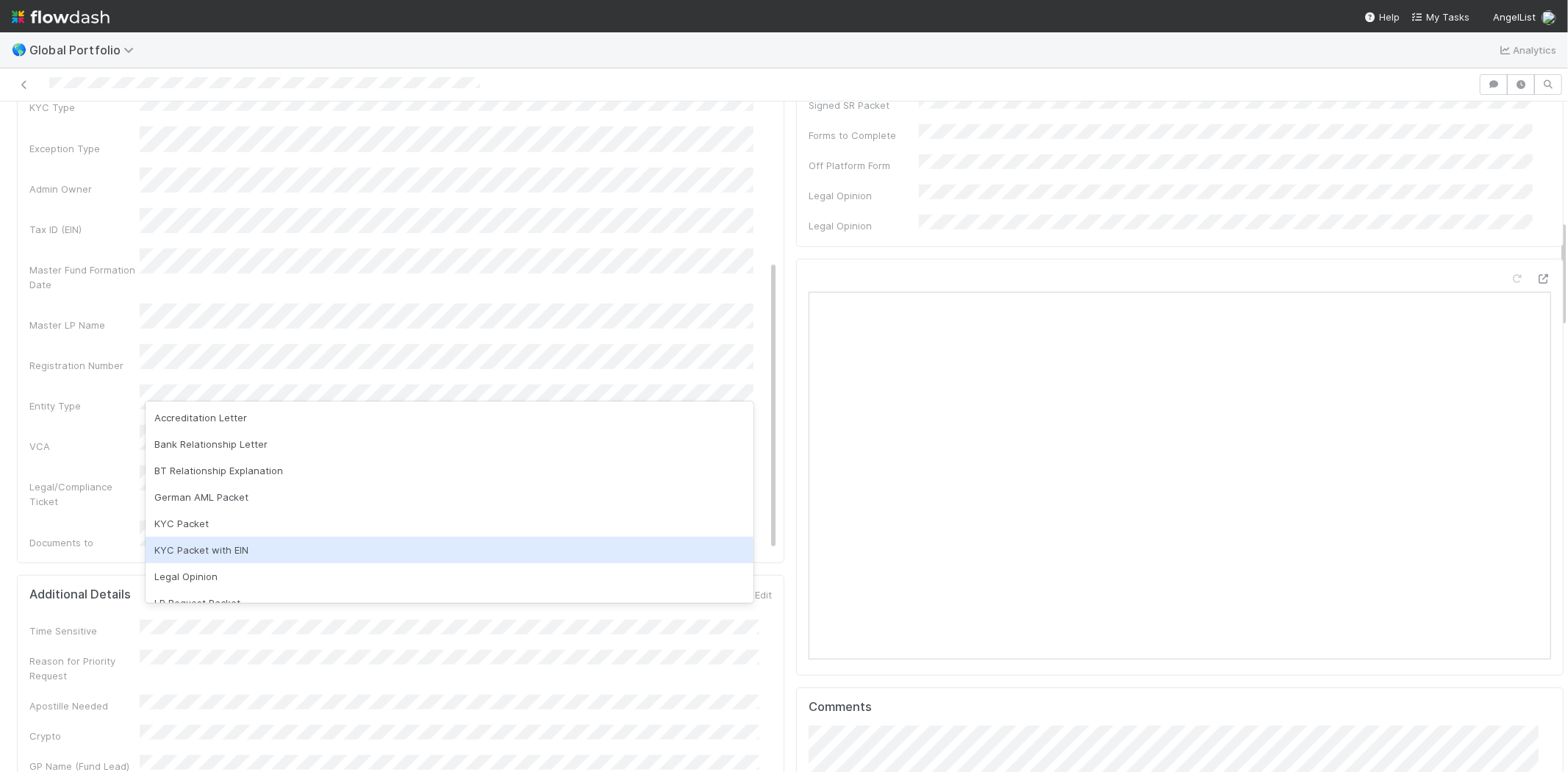
click at [232, 548] on div "KYC Packet with EIN" at bounding box center [449, 550] width 608 height 27
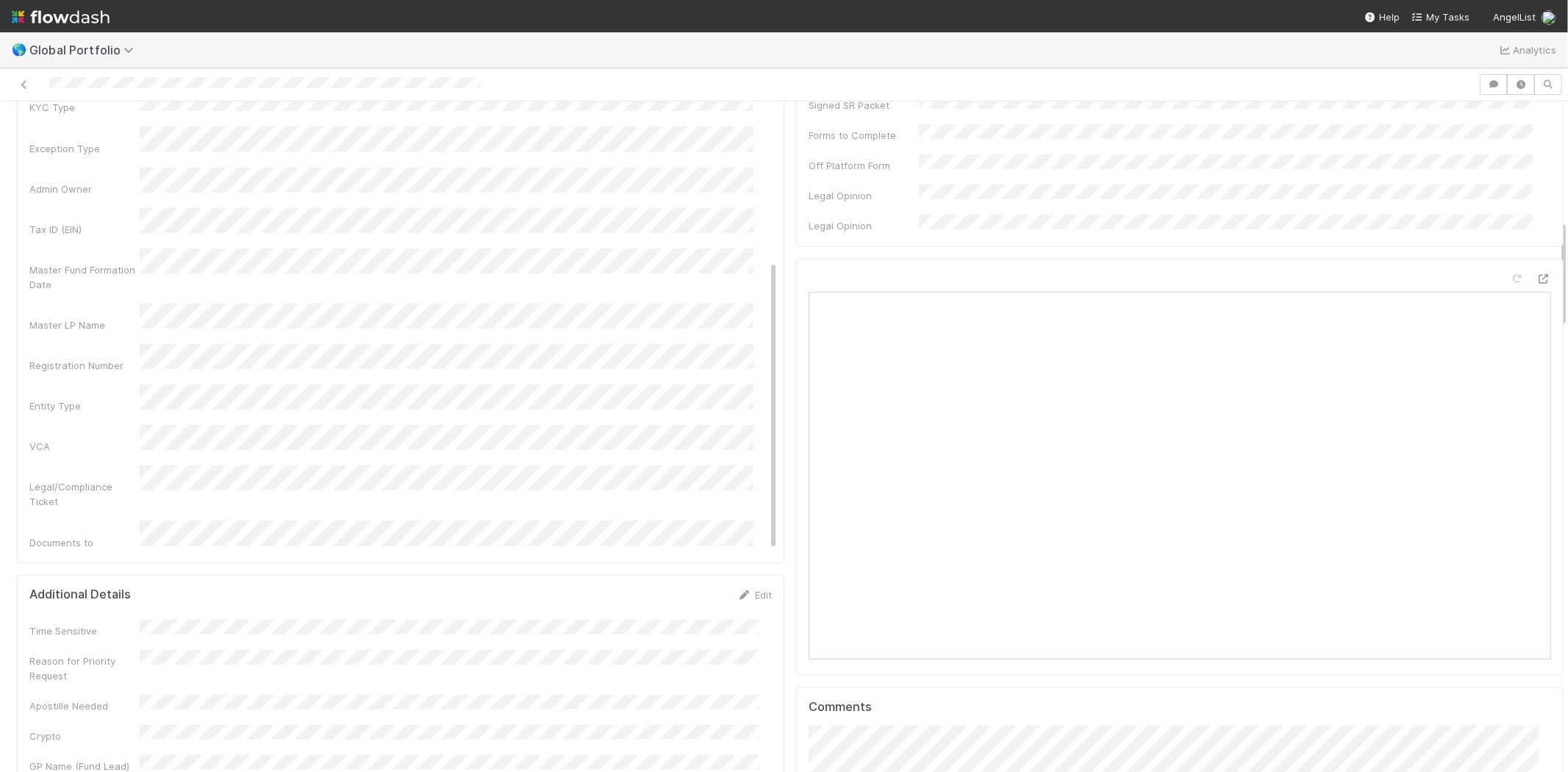
drag, startPoint x: 94, startPoint y: 459, endPoint x: 194, endPoint y: 445, distance: 101.0
click at [94, 647] on div "Could have been self-served if shelf/data room solution existed?" at bounding box center [85, 669] width 111 height 44
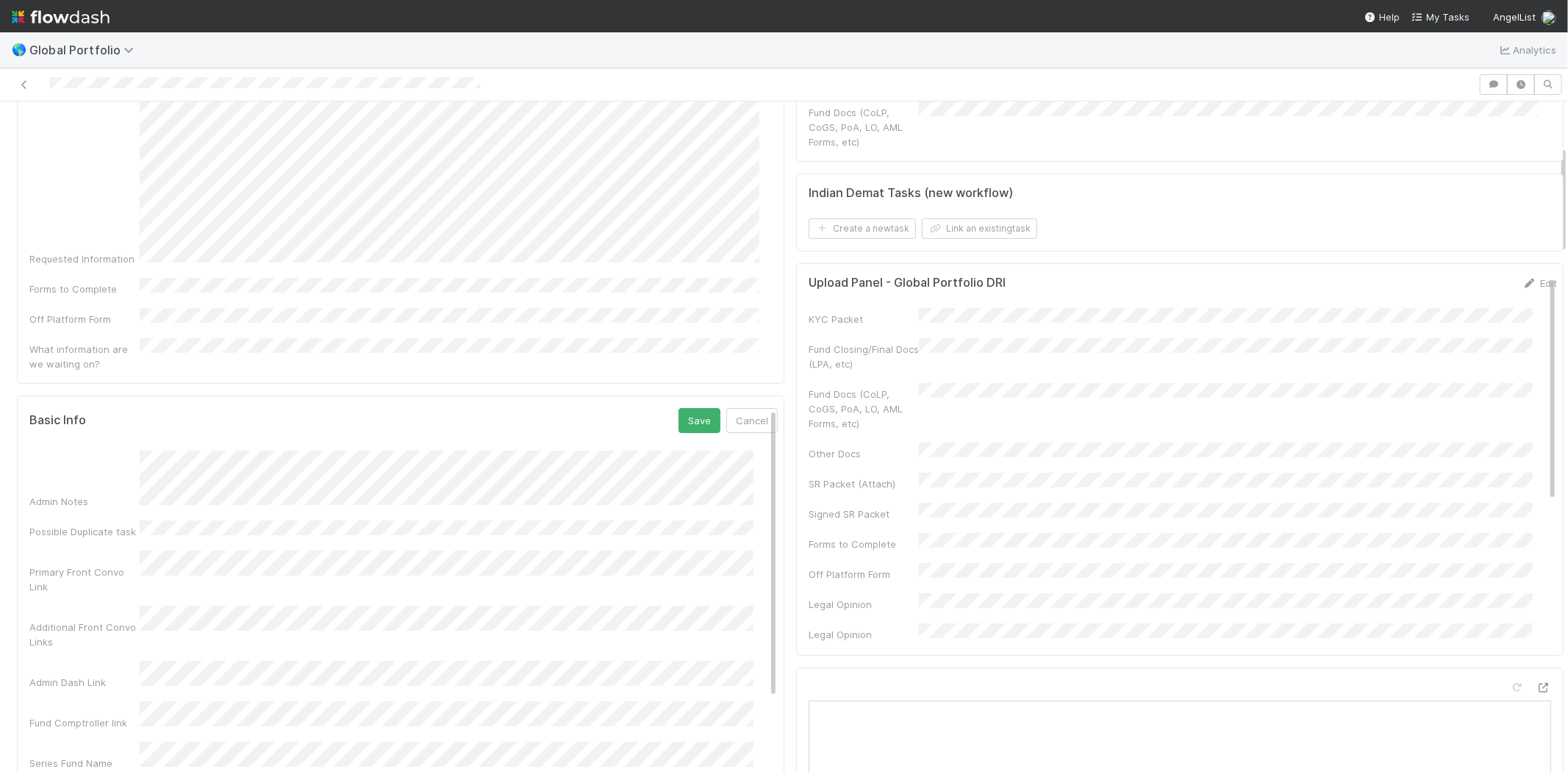
scroll to position [82, 0]
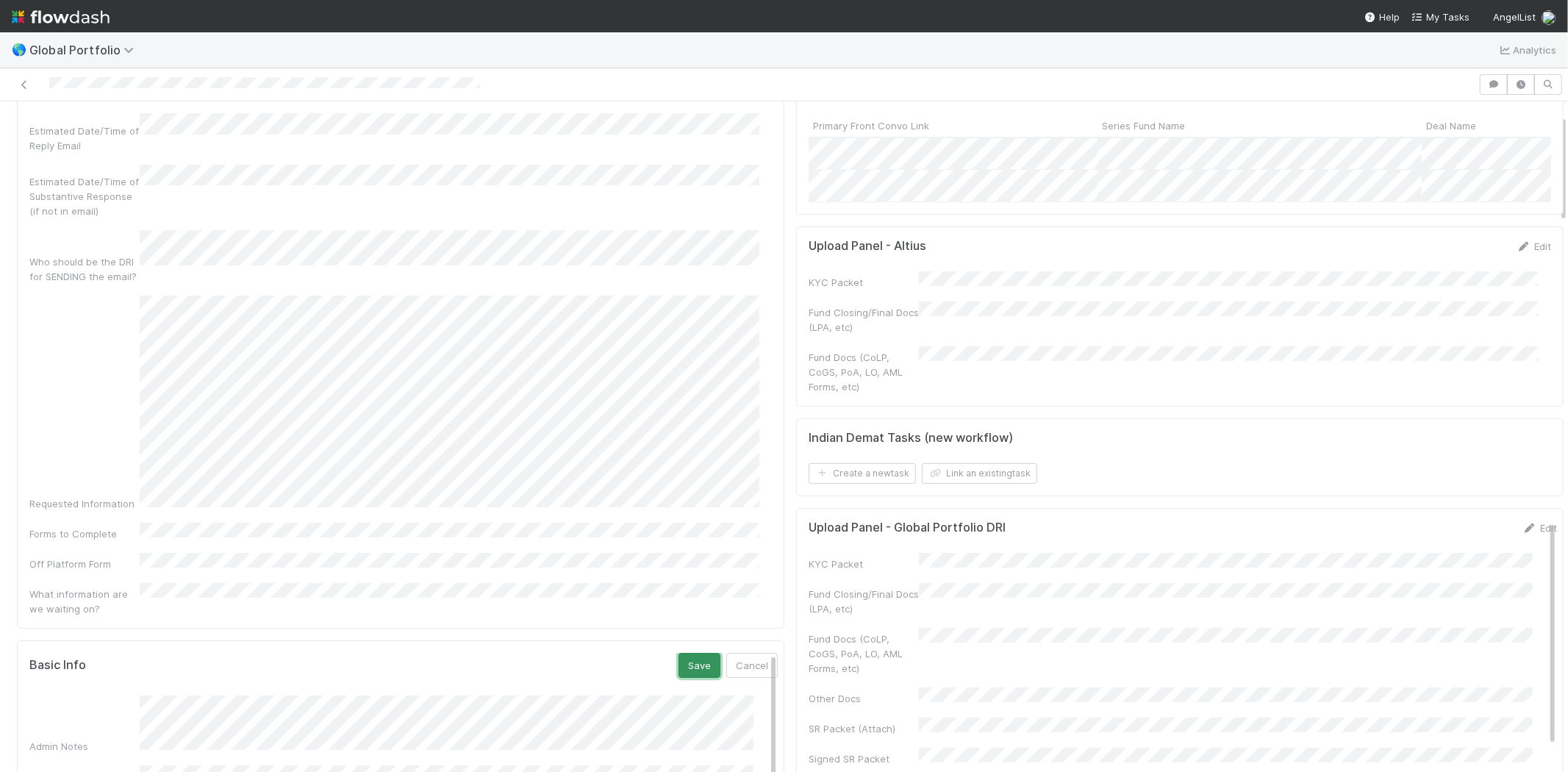
click at [678, 653] on button "Save" at bounding box center [699, 665] width 42 height 25
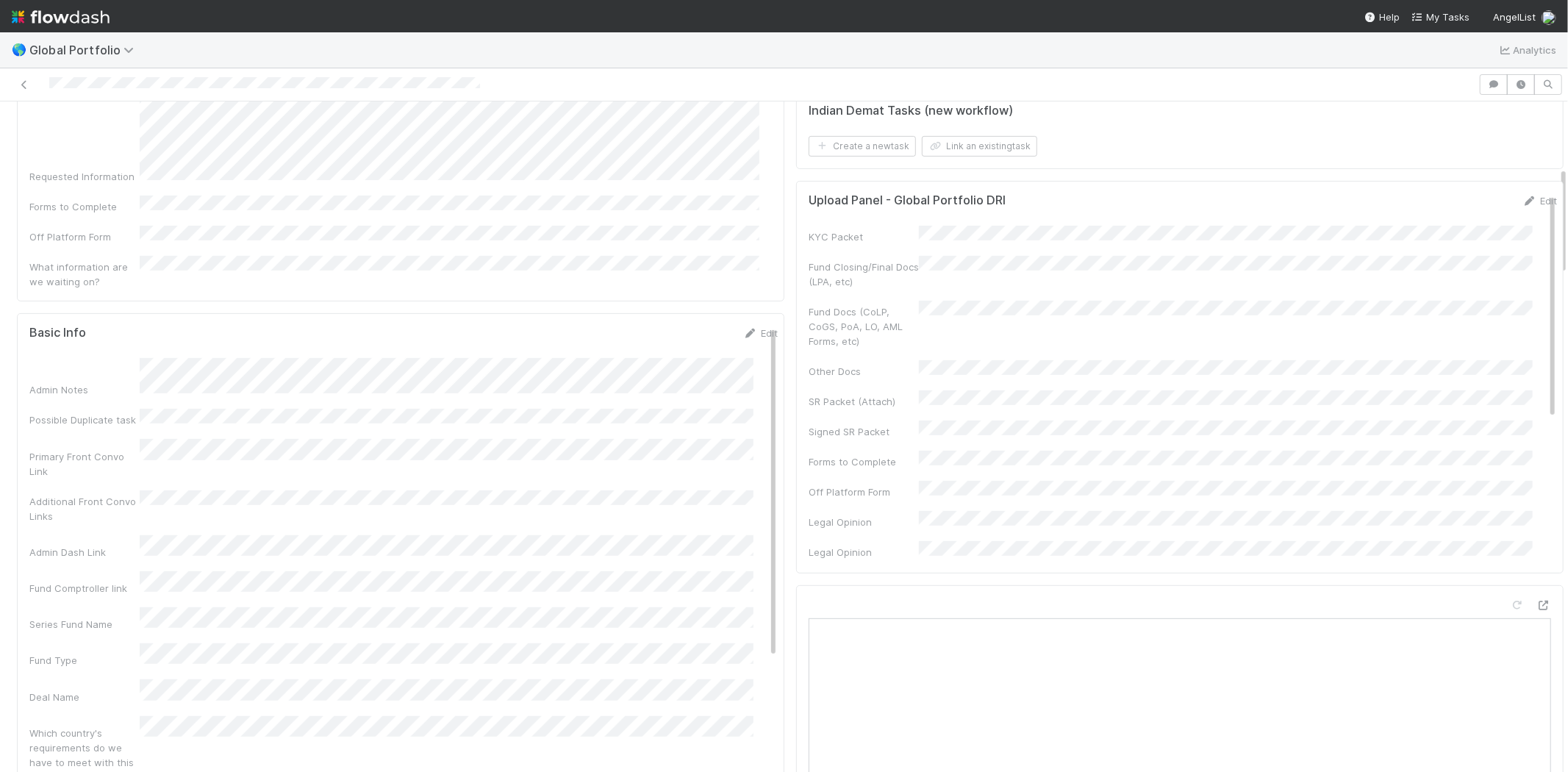
scroll to position [408, 0]
click at [743, 326] on div "Edit" at bounding box center [759, 333] width 35 height 14
click at [743, 328] on link "Edit" at bounding box center [759, 333] width 35 height 12
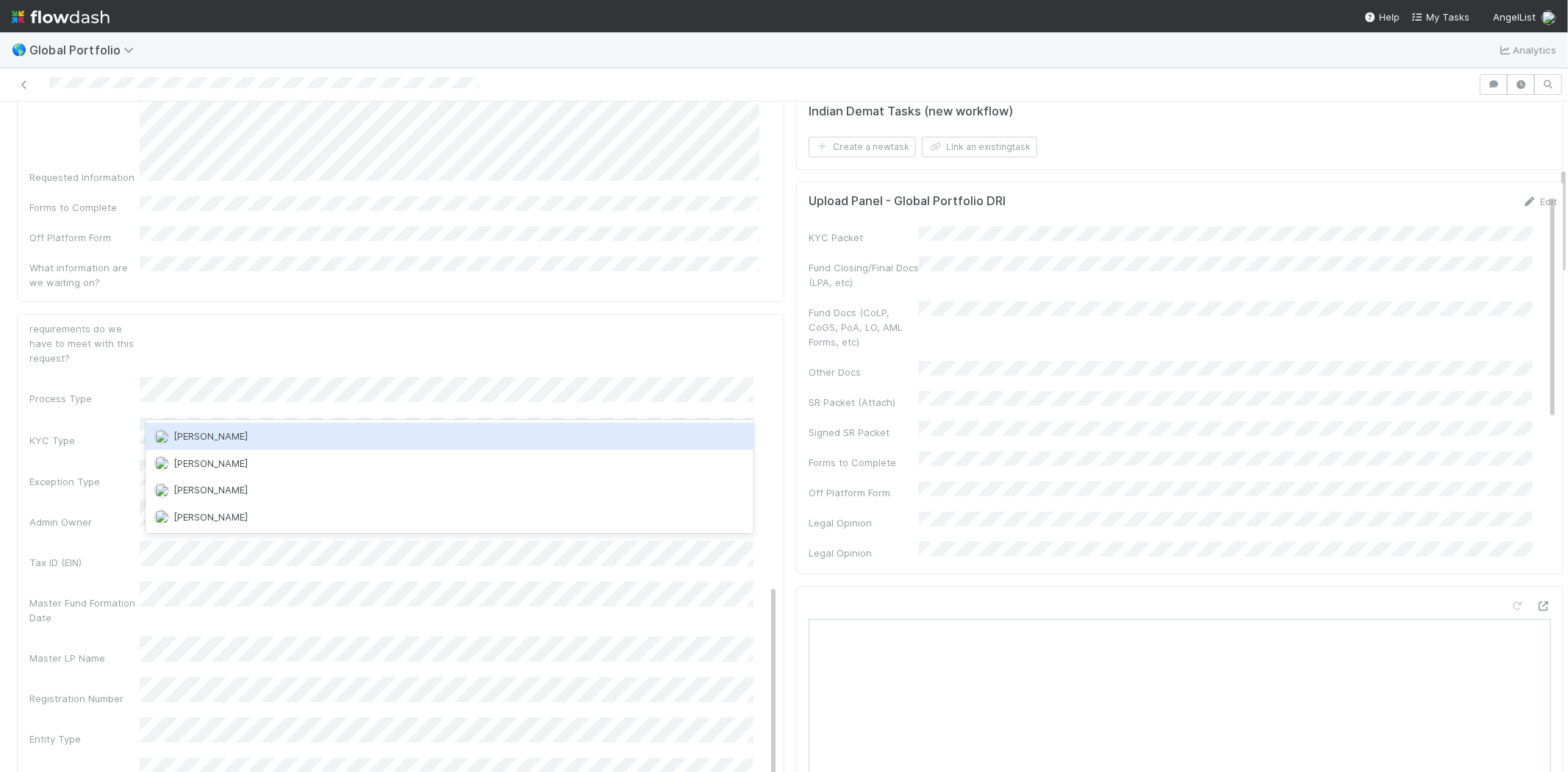
click at [248, 435] on span "Jemma Cunningham" at bounding box center [210, 435] width 74 height 12
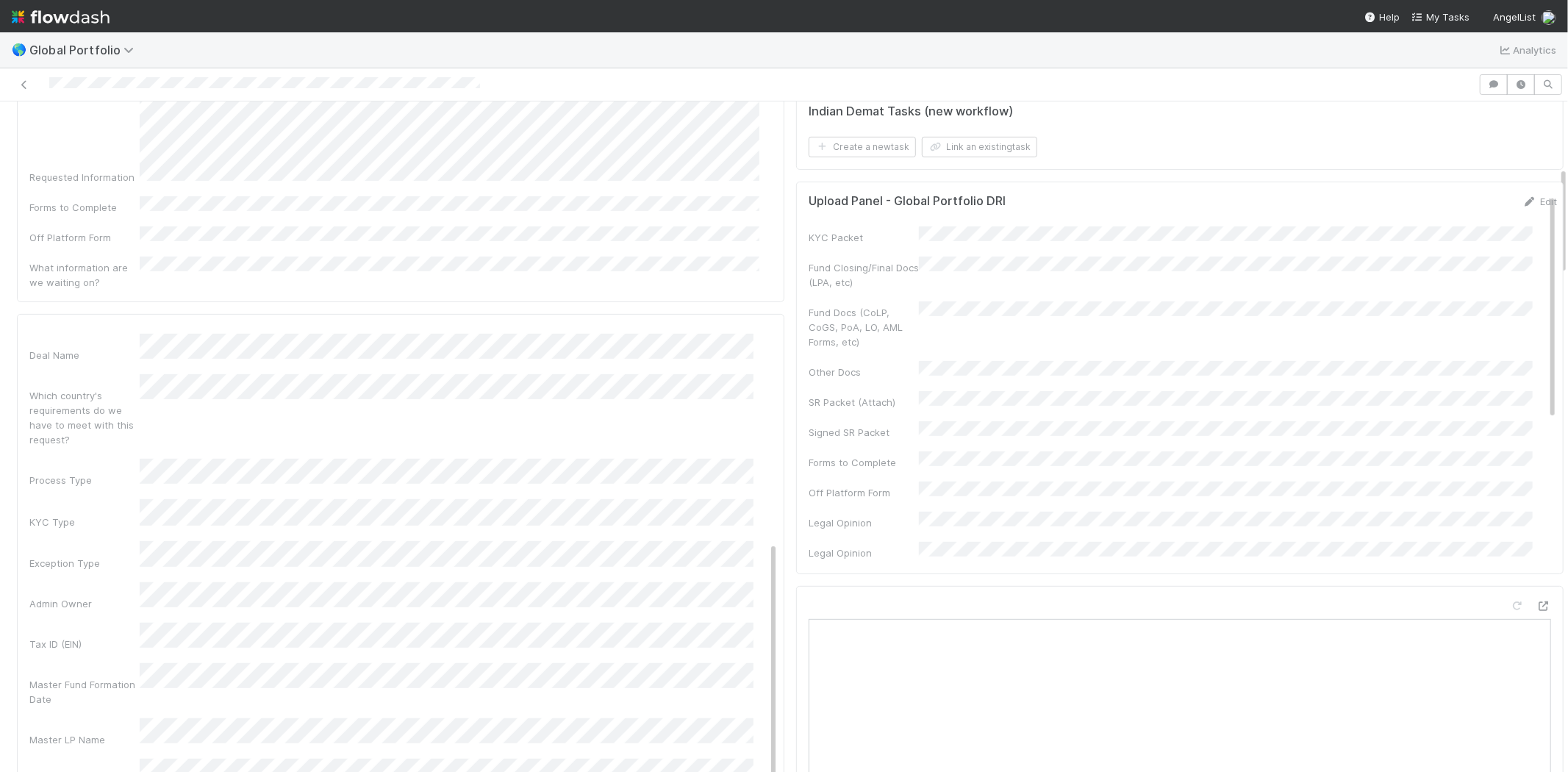
click at [581, 374] on div "Which country's requirements do we have to meet with this request?" at bounding box center [403, 411] width 748 height 73
click at [679, 326] on button "Save" at bounding box center [699, 339] width 42 height 25
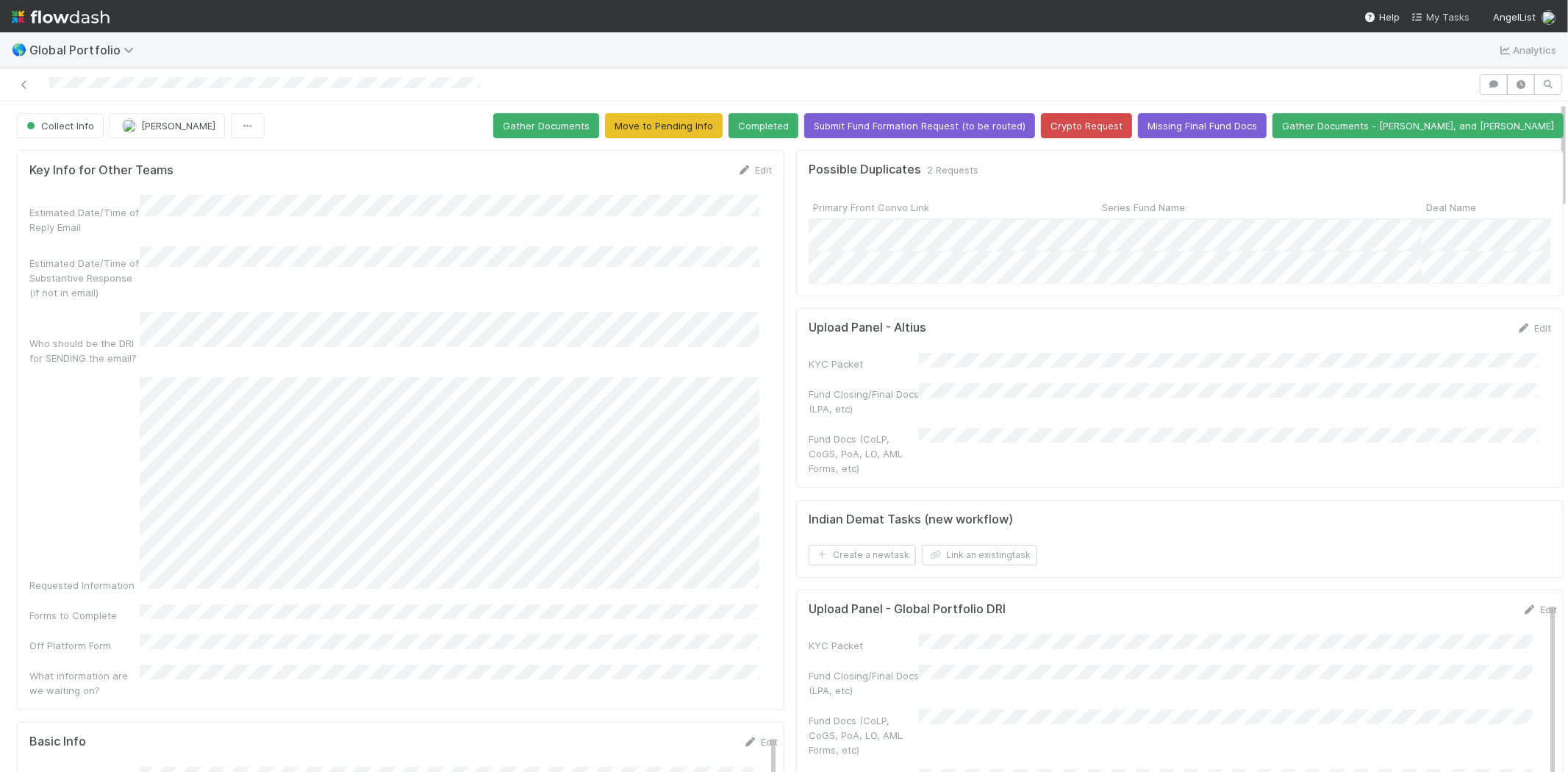
click at [1457, 17] on span "My Tasks" at bounding box center [1440, 16] width 58 height 12
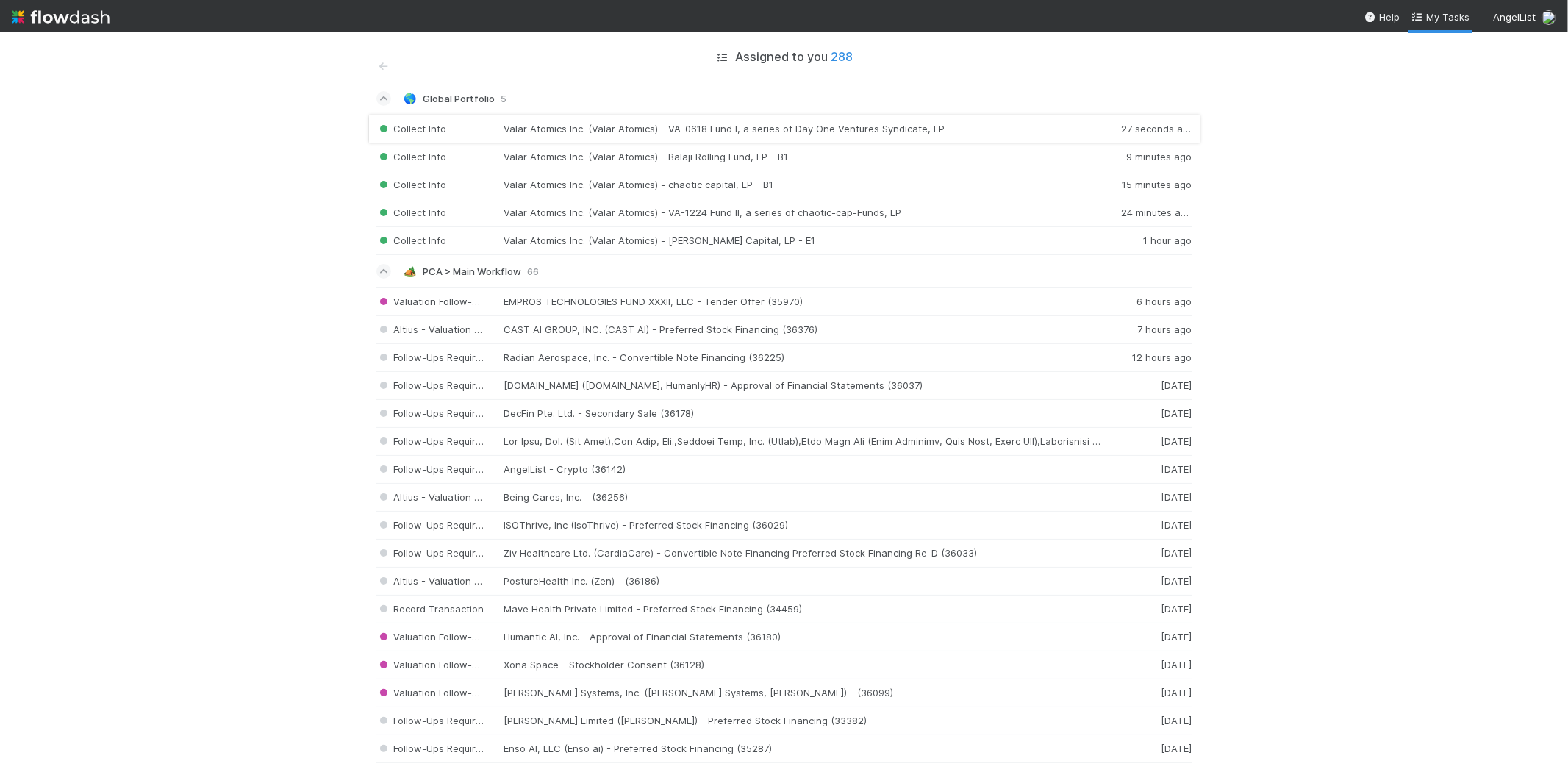
click at [688, 125] on div "Collect Info Valar Atomics Inc. (Valar Atomics) - VA-0618 Fund I, a series of D…" at bounding box center [784, 129] width 816 height 29
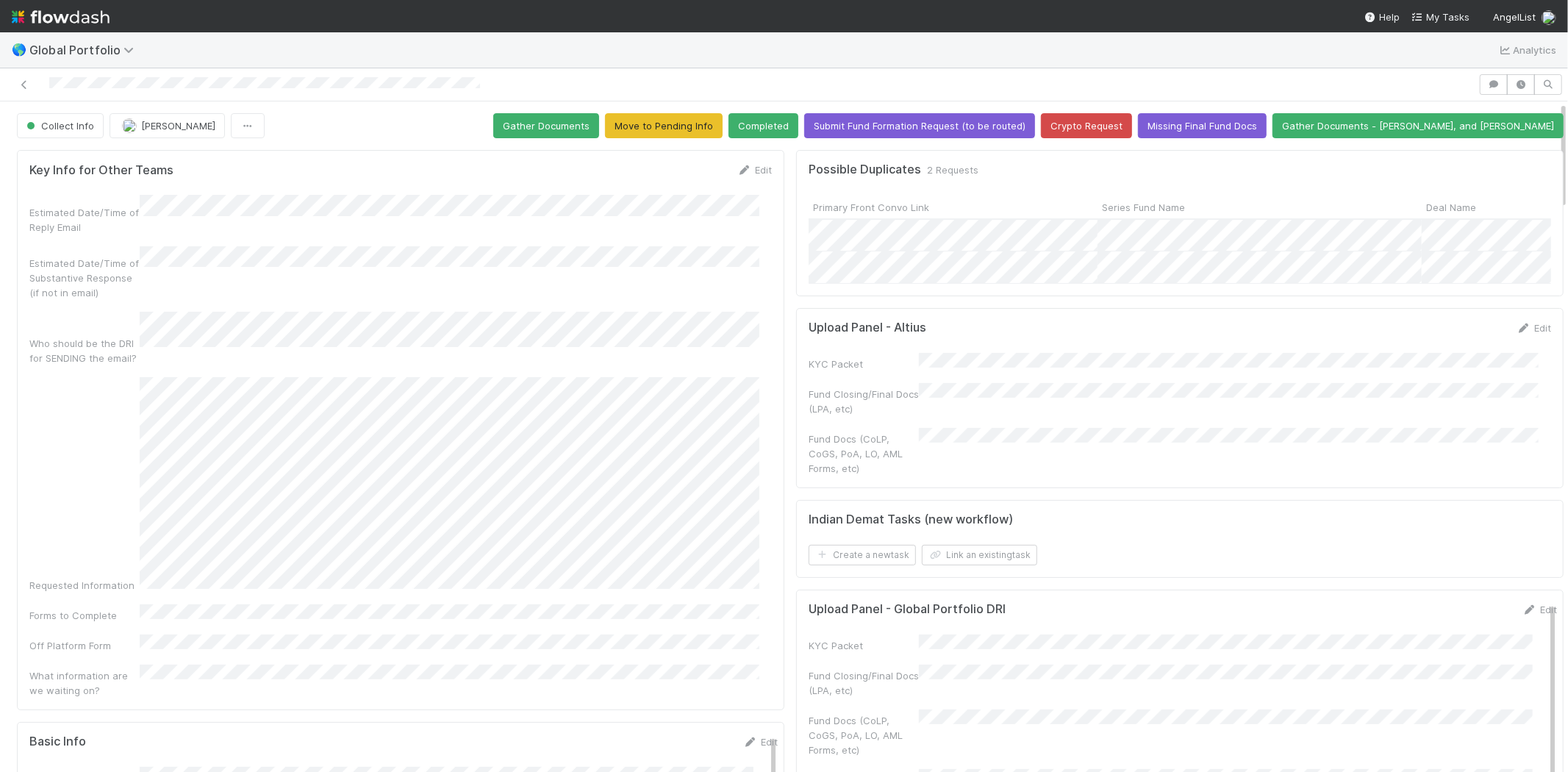
click at [129, 86] on div at bounding box center [739, 84] width 1466 height 21
click at [211, 79] on div at bounding box center [739, 84] width 1466 height 21
click at [1437, 7] on nav "Help My Tasks AngelList" at bounding box center [784, 16] width 1568 height 32
click at [1433, 15] on span "My Tasks" at bounding box center [1440, 16] width 58 height 12
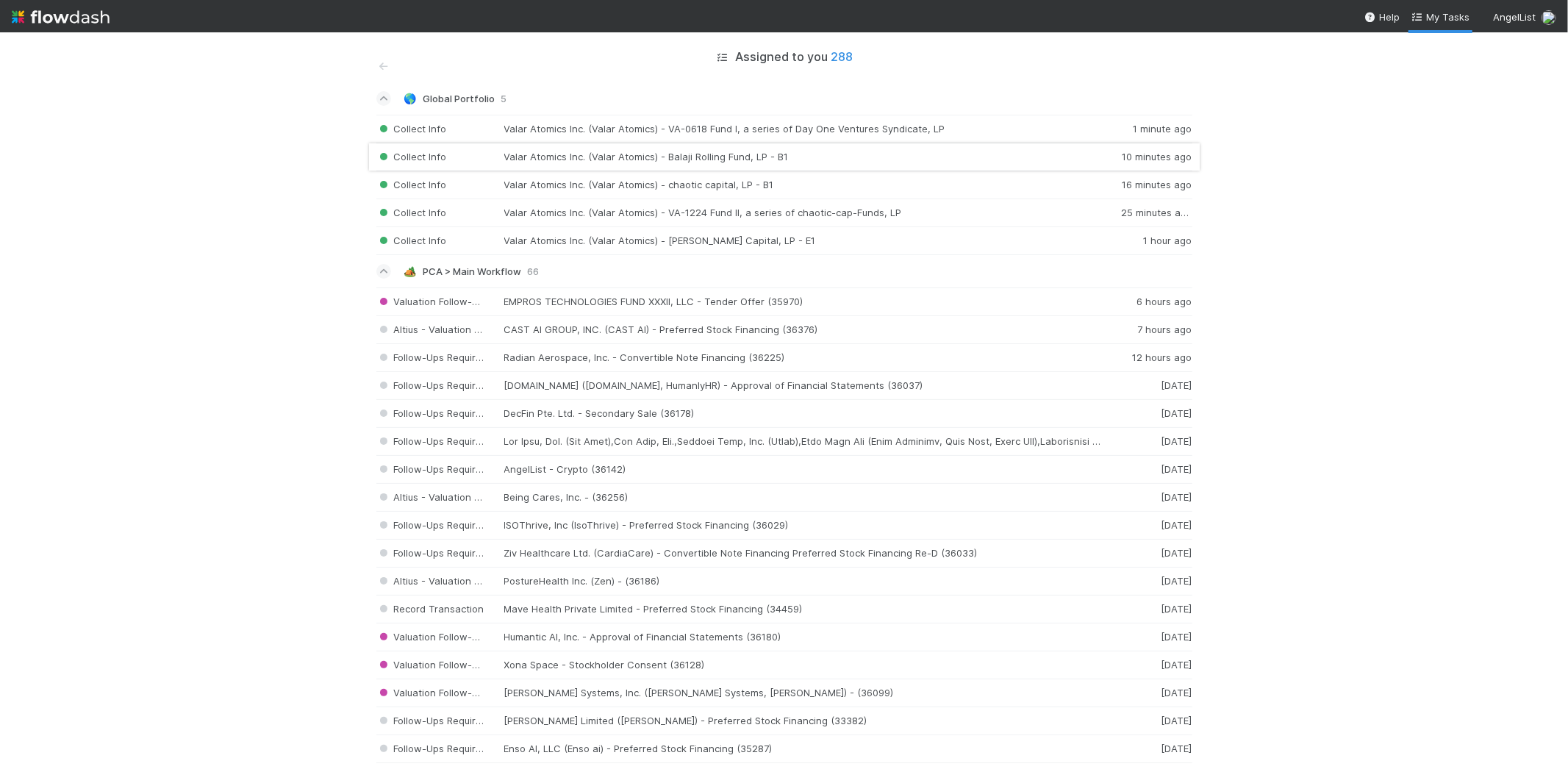
click at [675, 157] on div "Collect Info Valar Atomics Inc. (Valar Atomics) - Balaji Rolling Fund, LP - B1 …" at bounding box center [784, 157] width 816 height 28
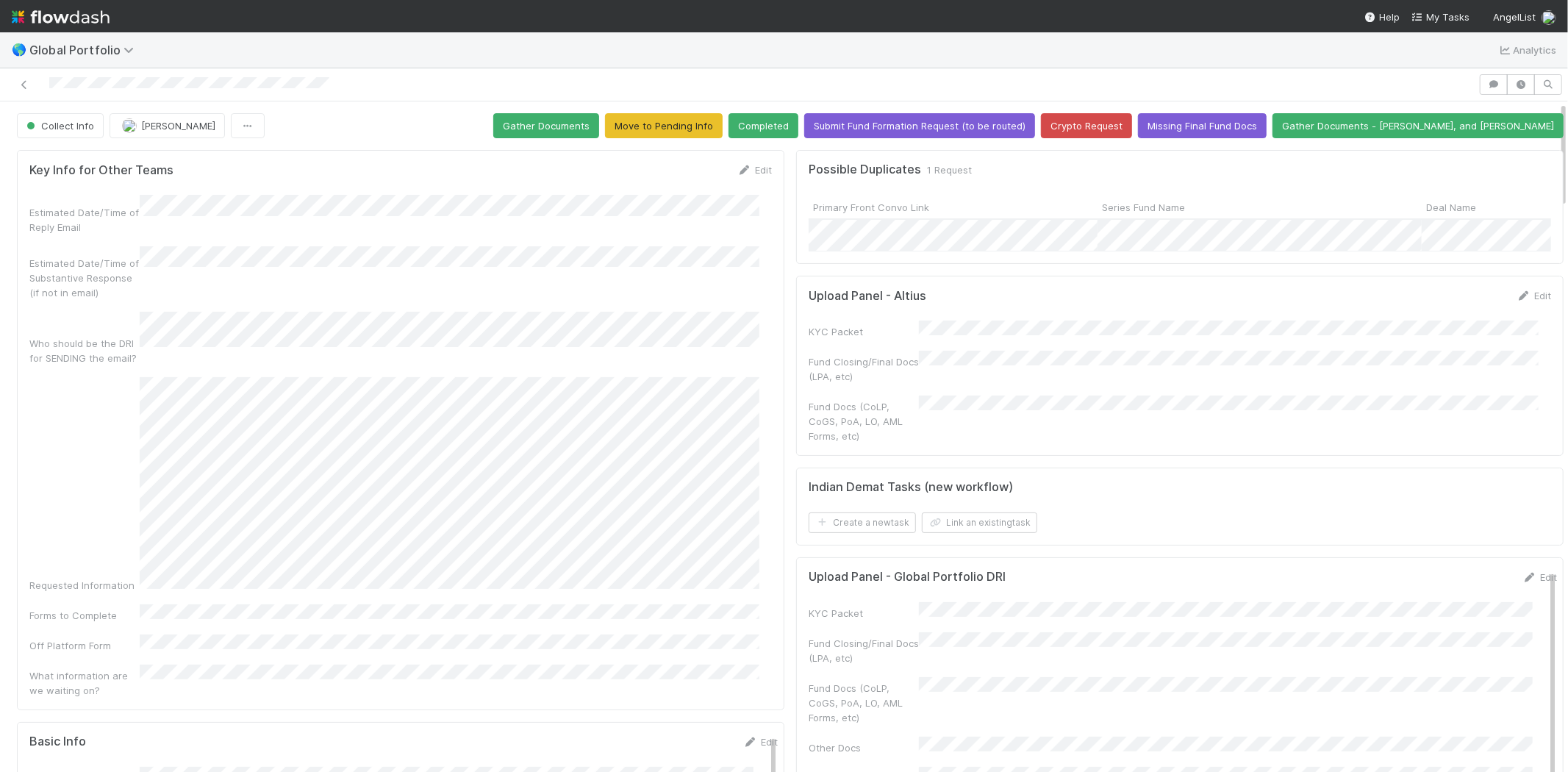
click at [340, 89] on div at bounding box center [739, 84] width 1466 height 21
click at [1456, 20] on span "My Tasks" at bounding box center [1440, 16] width 58 height 12
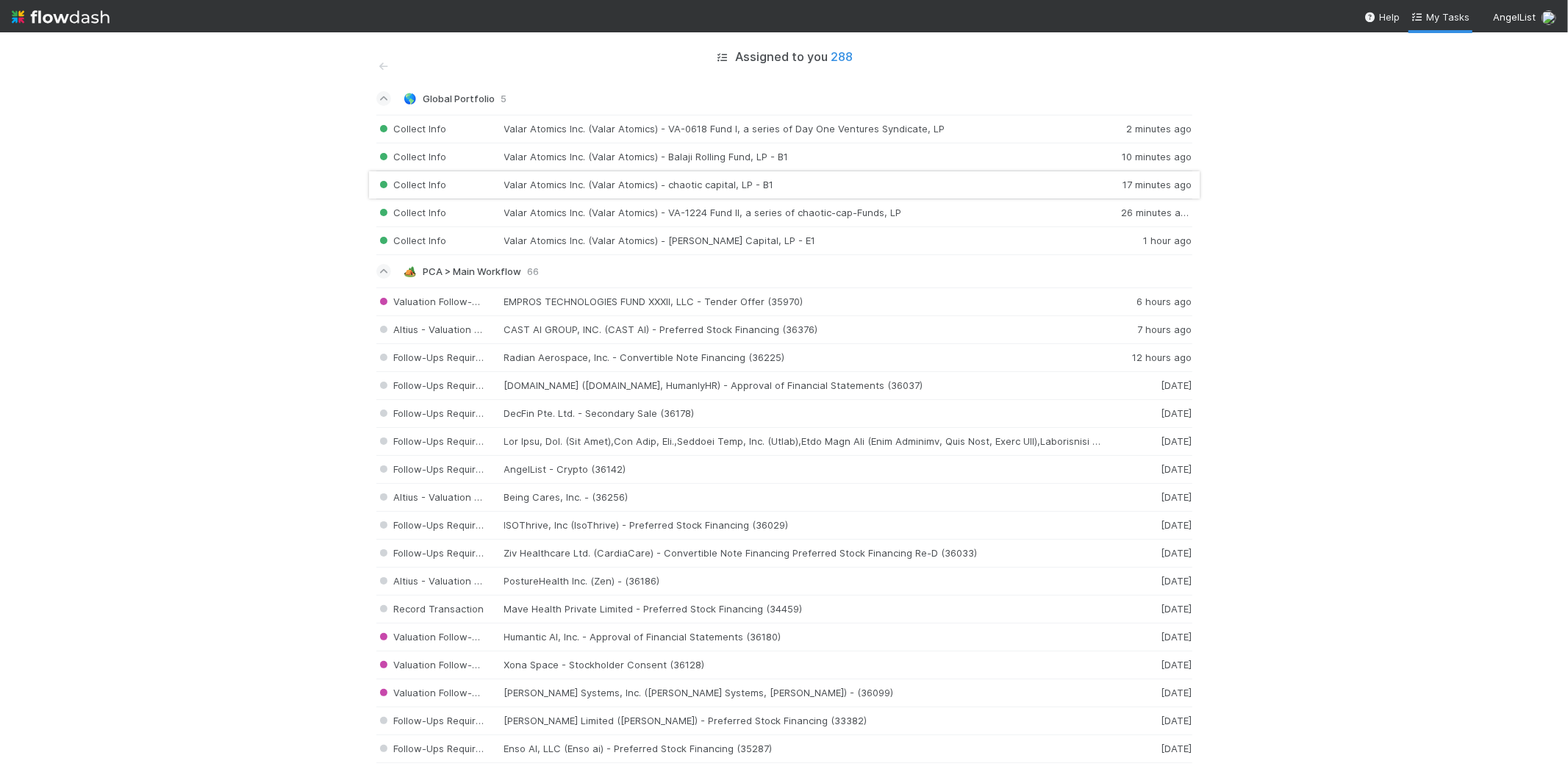
click at [677, 185] on div "Collect Info Valar Atomics Inc. (Valar Atomics) - chaotic capital, LP - B1 17 m…" at bounding box center [784, 185] width 816 height 28
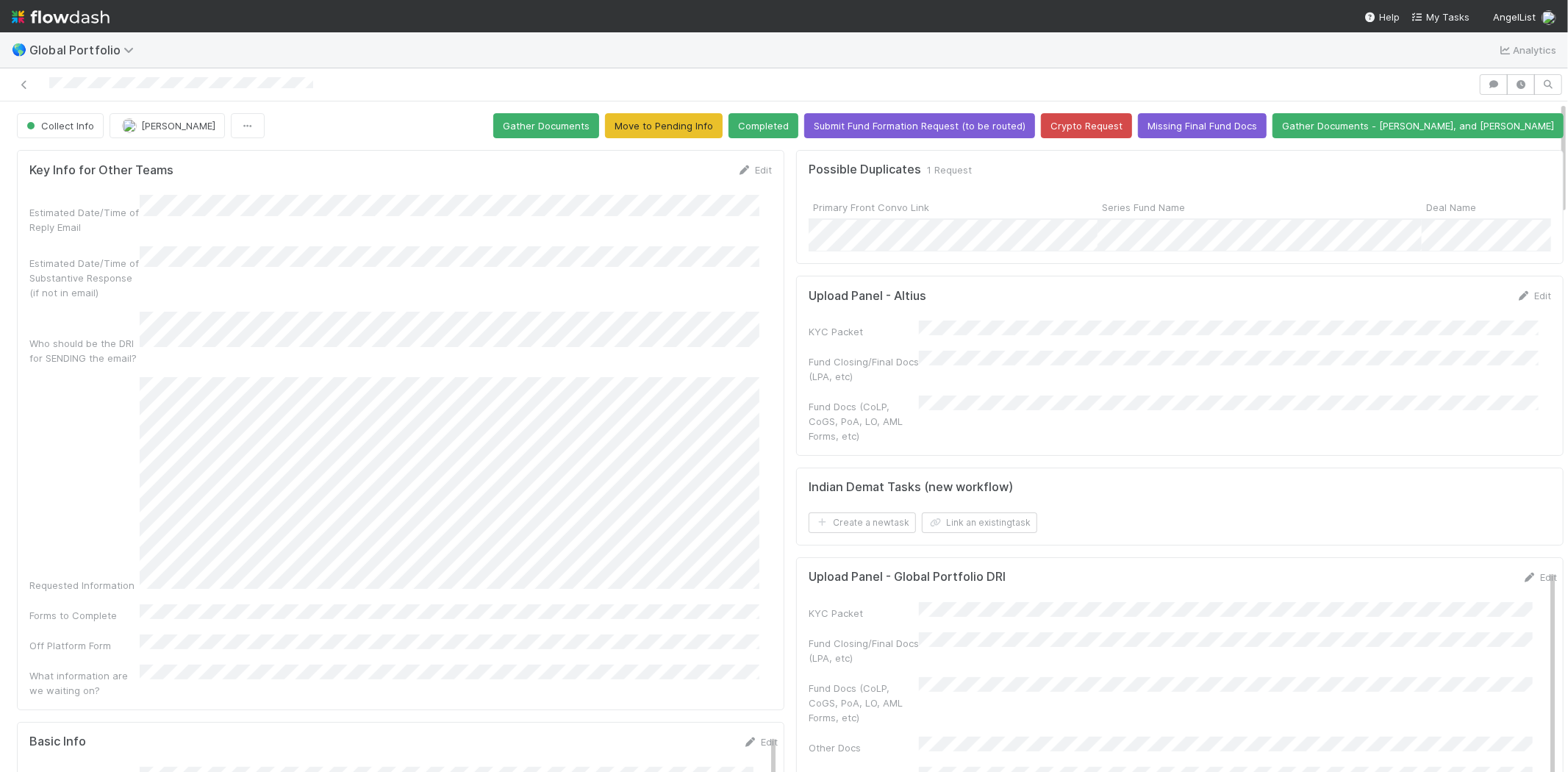
click at [213, 83] on div at bounding box center [739, 84] width 1466 height 21
click at [1430, 21] on span "My Tasks" at bounding box center [1440, 16] width 58 height 12
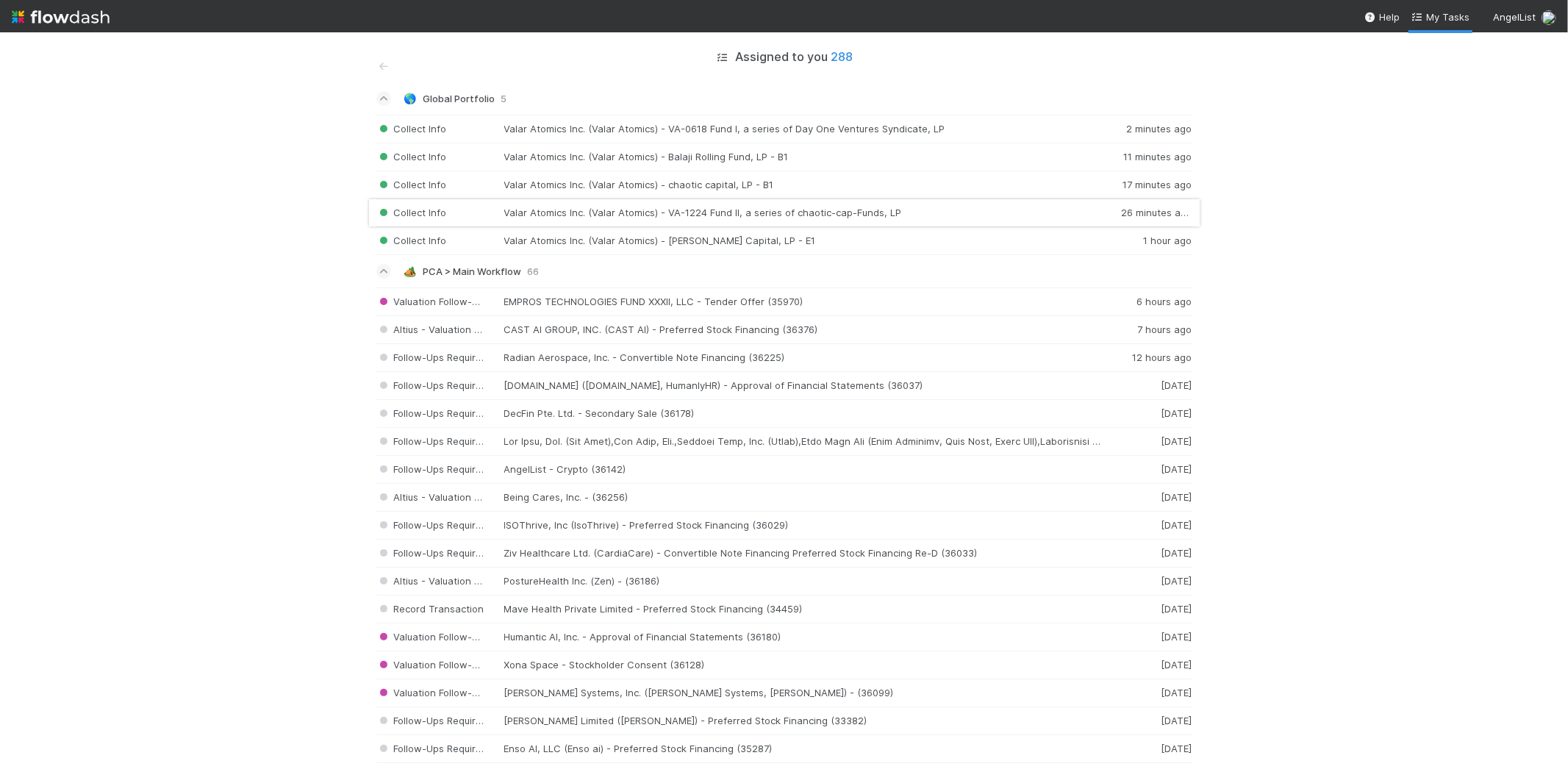
click at [562, 220] on div "Collect Info Valar Atomics Inc. (Valar Atomics) - VA-1224 Fund II, a series of …" at bounding box center [784, 212] width 816 height 28
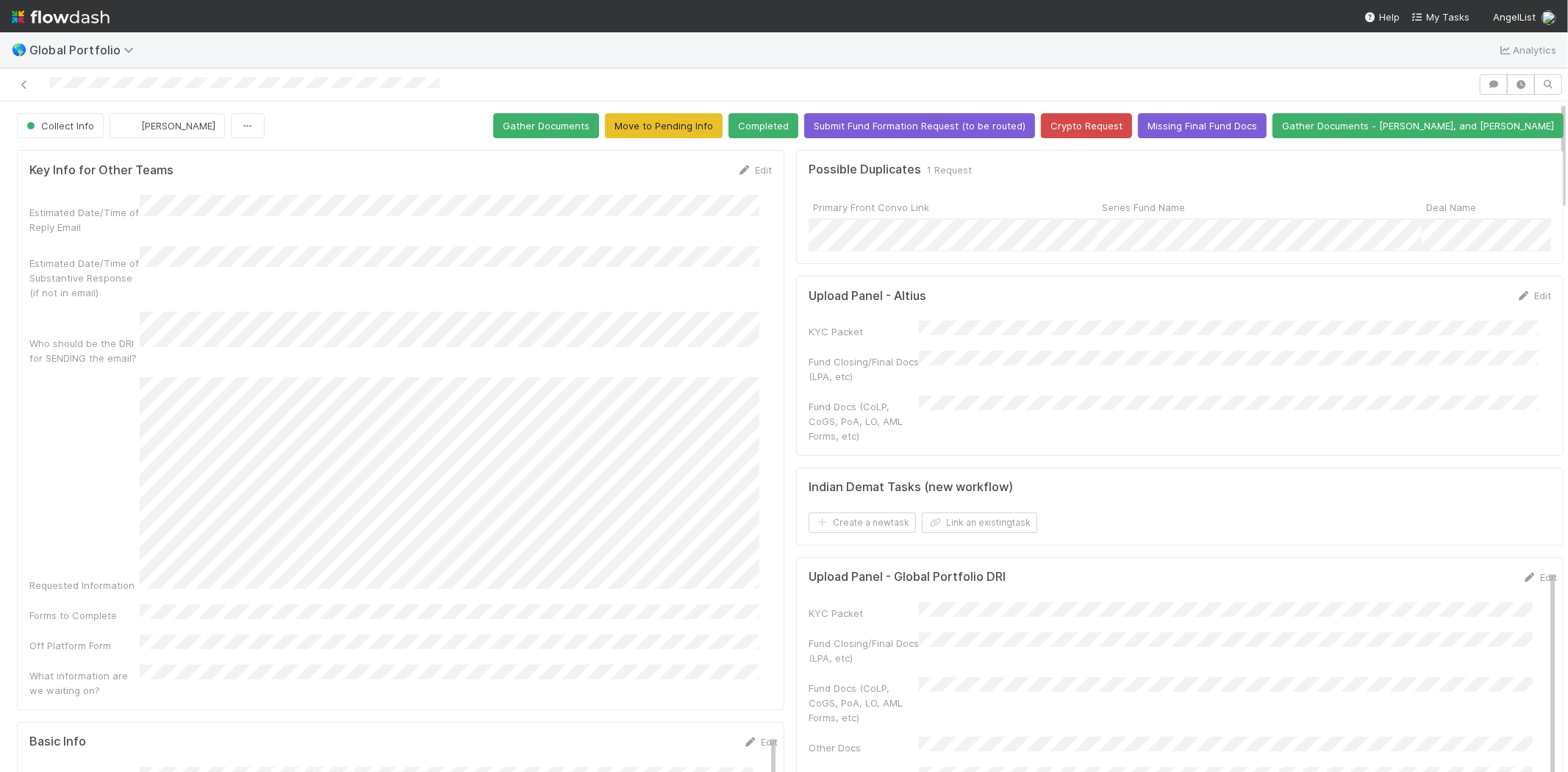
click at [211, 86] on div at bounding box center [739, 84] width 1466 height 21
click at [1449, 12] on span "My Tasks" at bounding box center [1440, 16] width 58 height 12
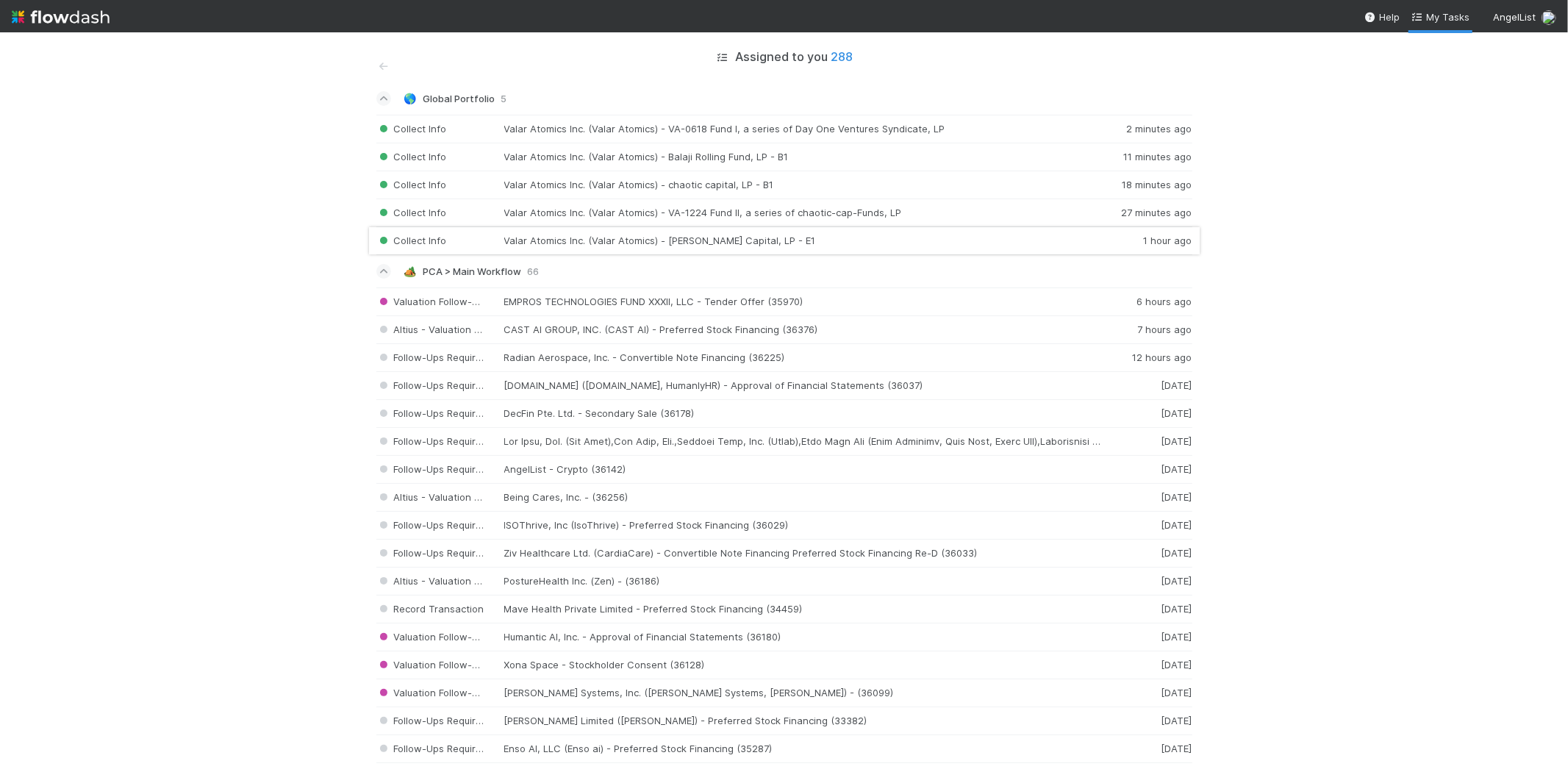
click at [614, 244] on div "Collect Info Valar Atomics Inc. (Valar Atomics) - Kamal Ravikant Capital, LP - …" at bounding box center [784, 241] width 816 height 28
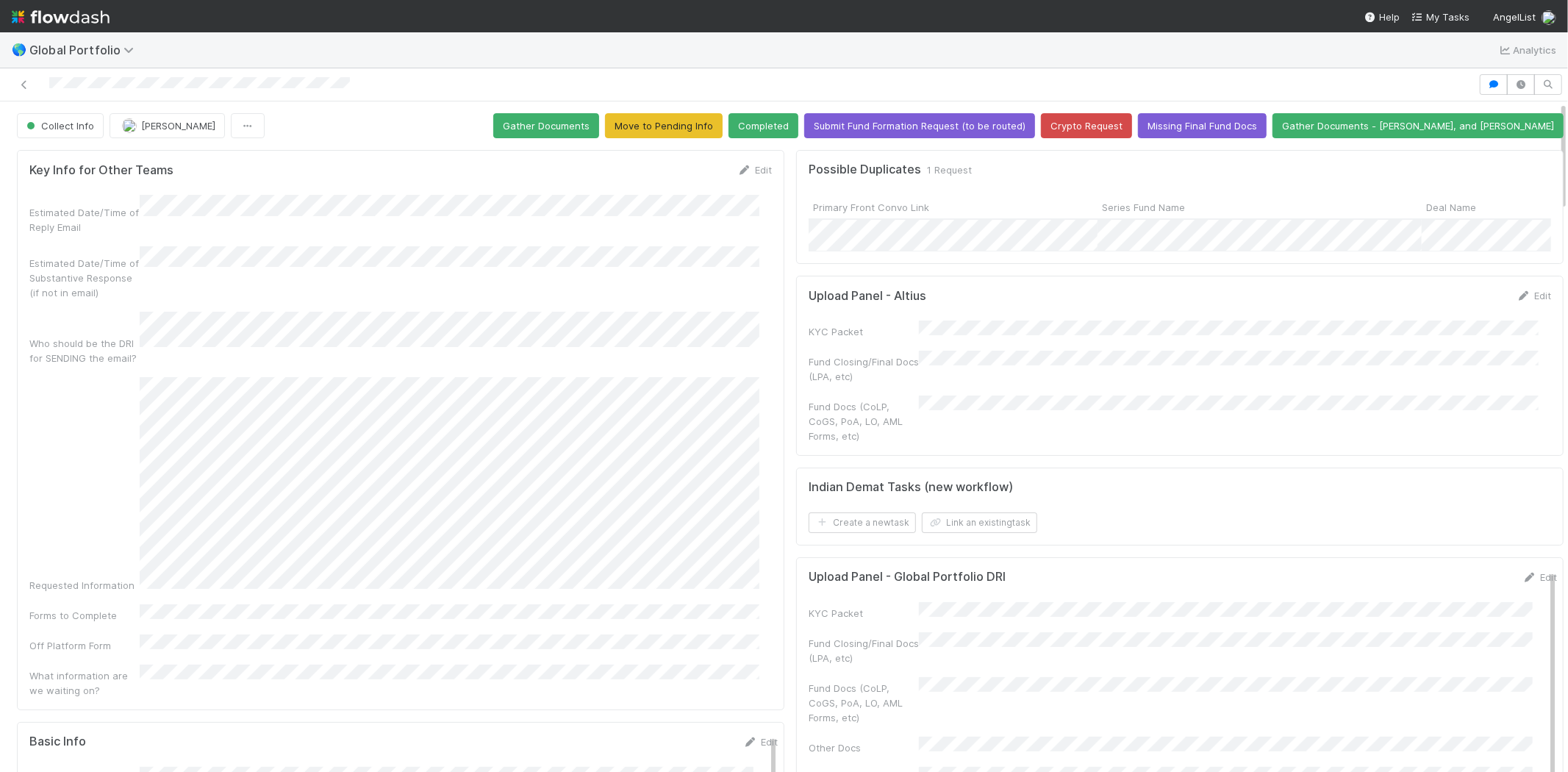
drag, startPoint x: 357, startPoint y: 85, endPoint x: 210, endPoint y: 76, distance: 147.3
click at [210, 76] on div at bounding box center [739, 84] width 1466 height 21
click at [1433, 18] on span "My Tasks" at bounding box center [1440, 16] width 58 height 12
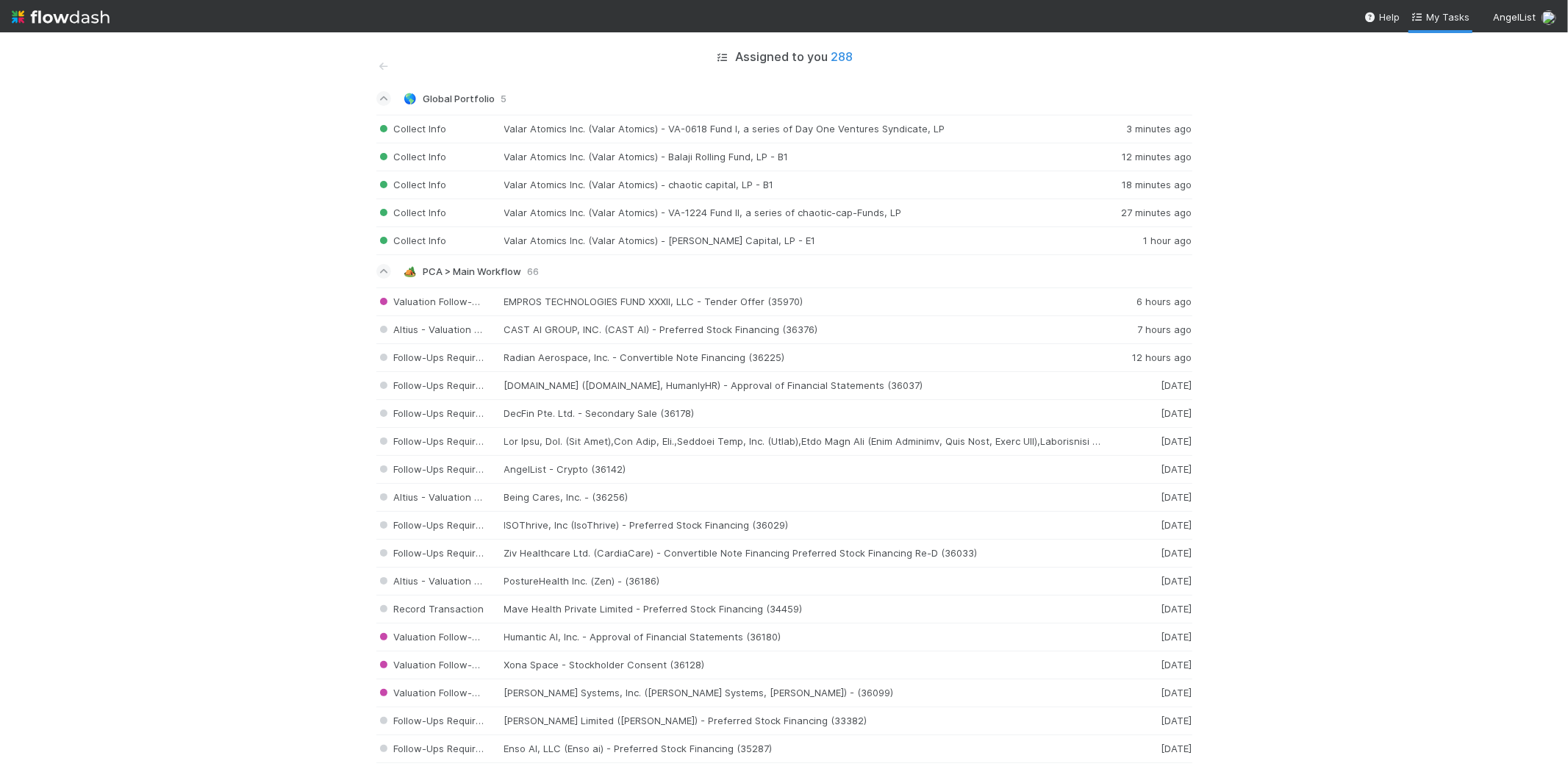
scroll to position [82, 0]
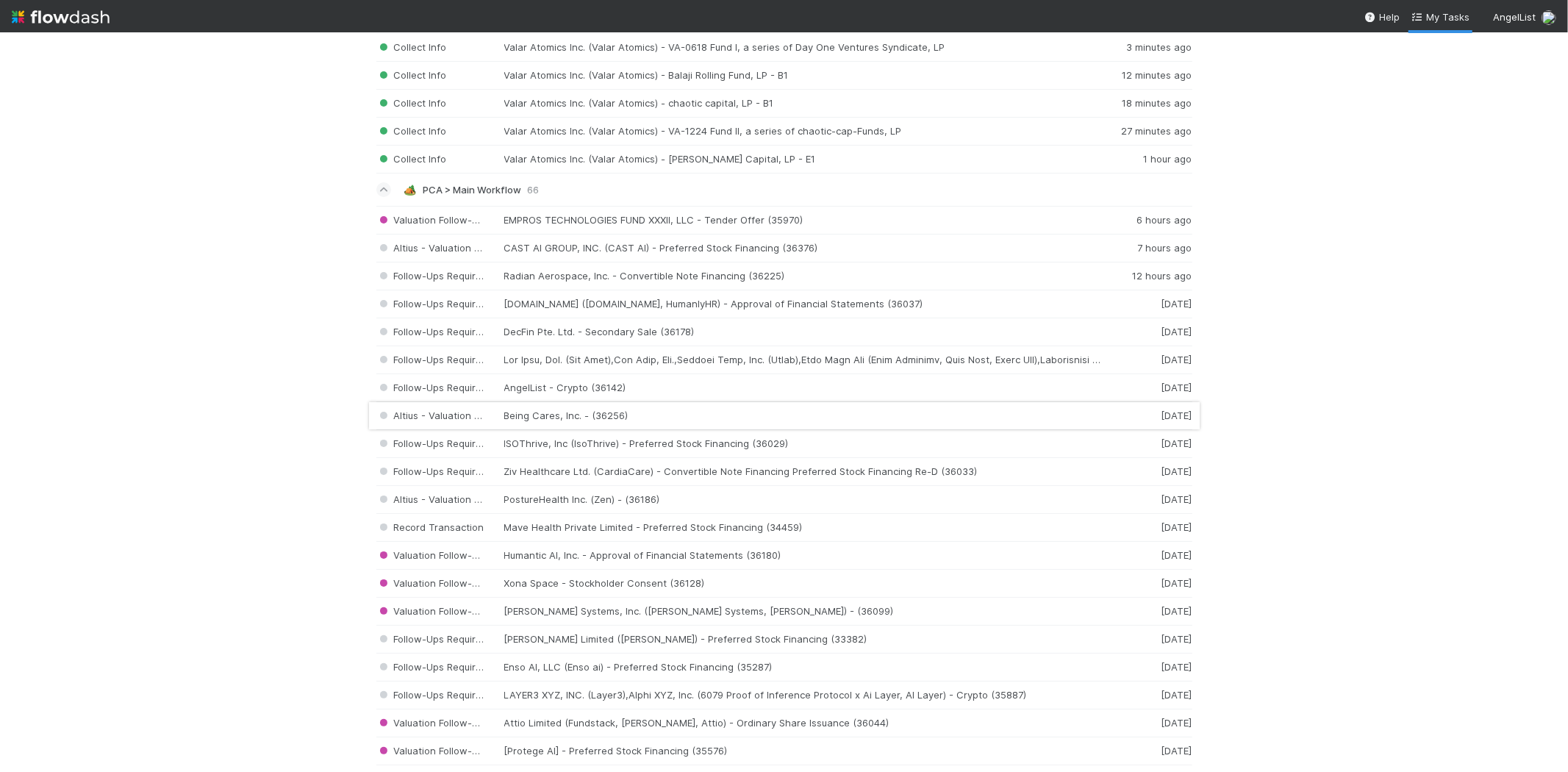
click at [674, 415] on div "Altius - Valuation Update Being Cares, Inc. - (36256) 3 days ago" at bounding box center [784, 415] width 816 height 28
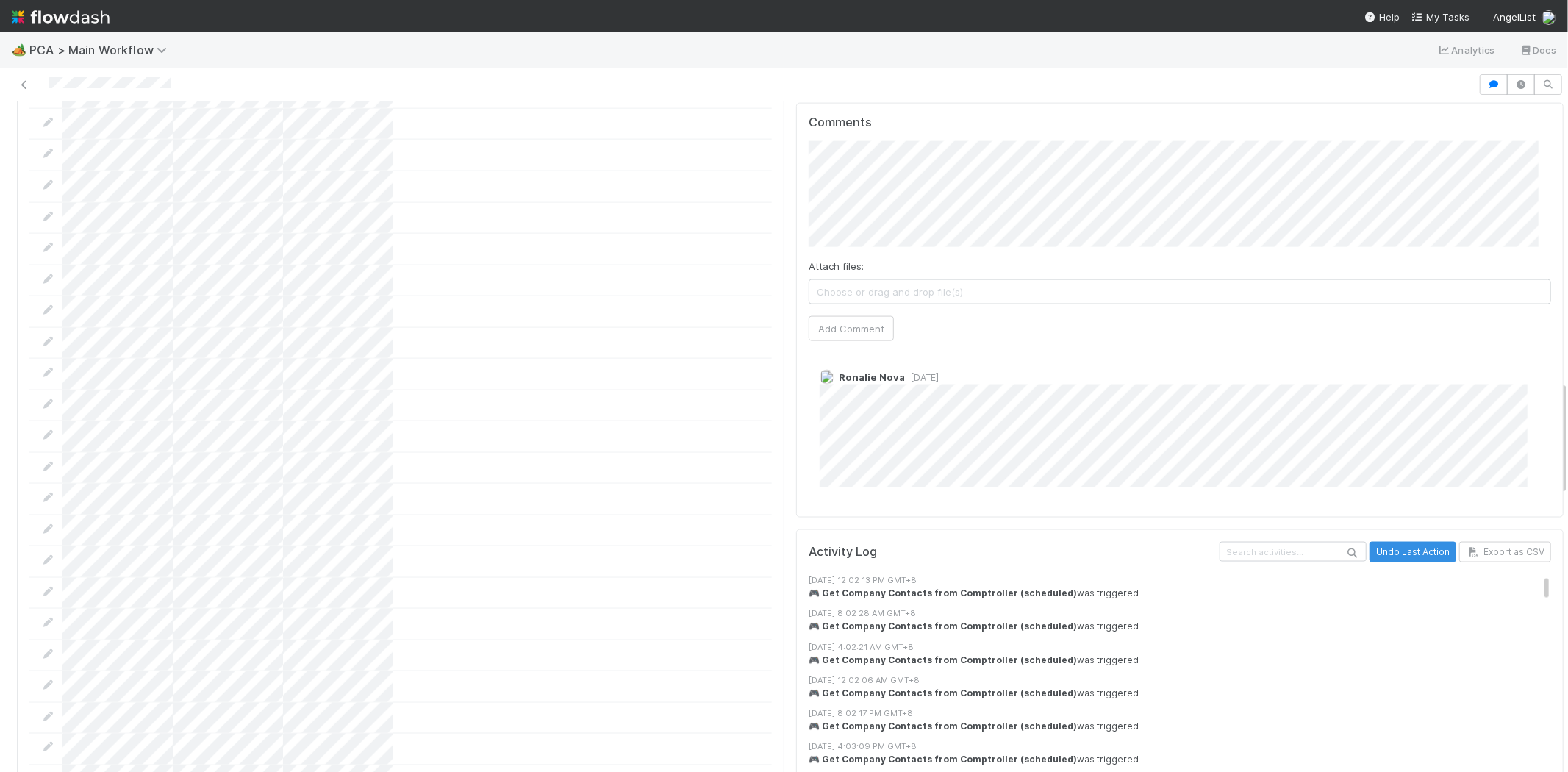
scroll to position [1633, 0]
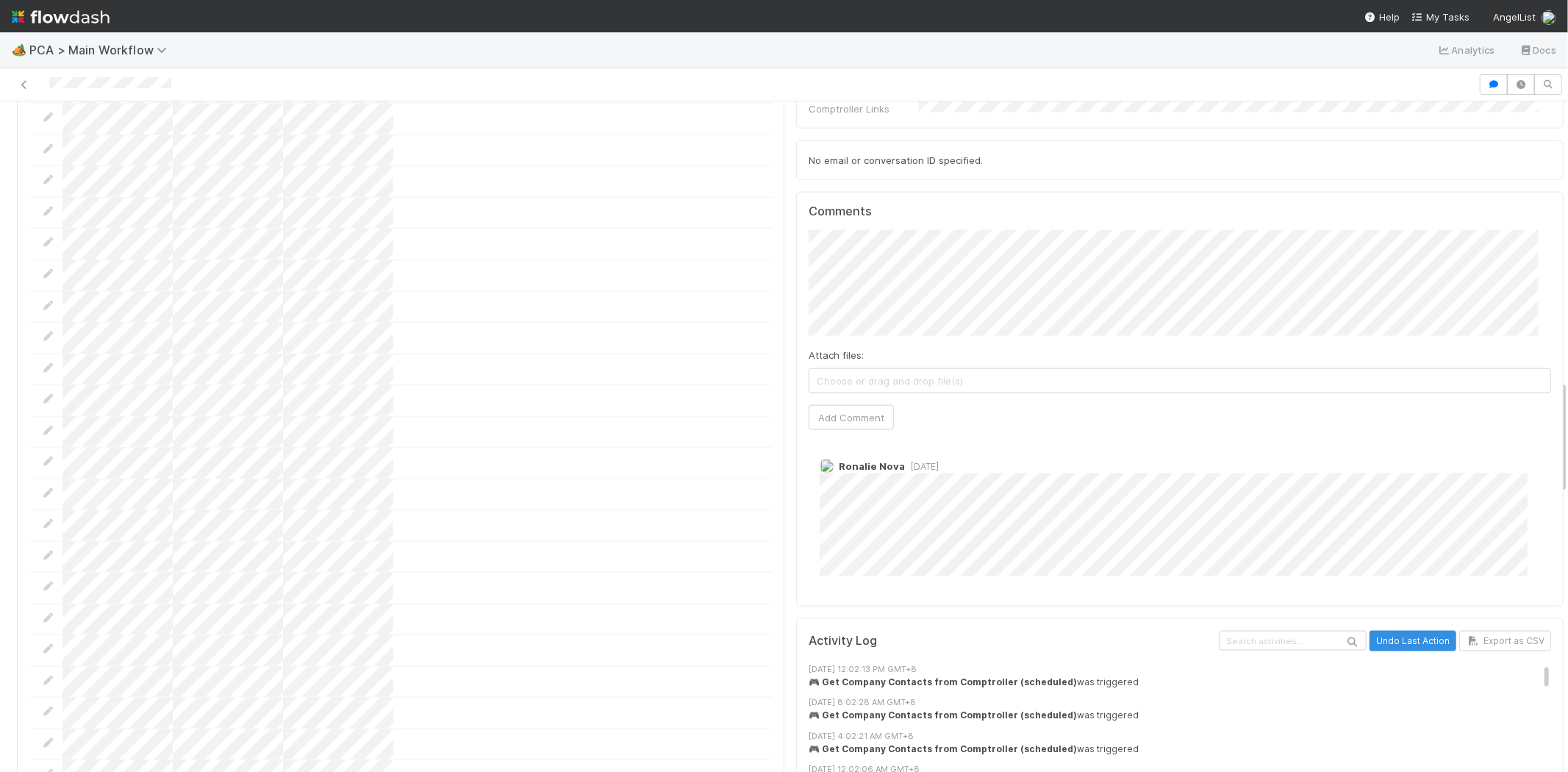
click at [124, 90] on div at bounding box center [739, 84] width 1466 height 21
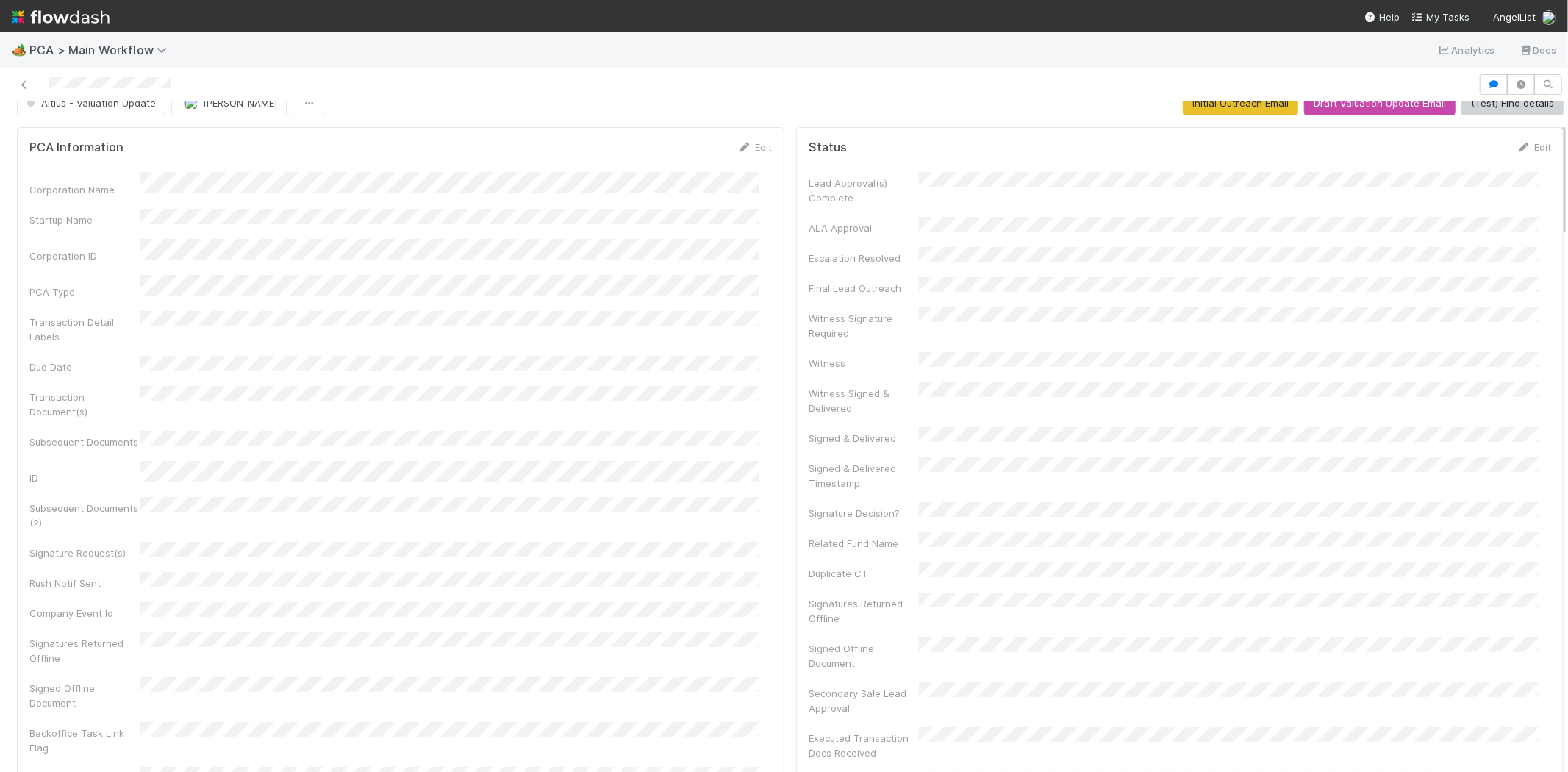
scroll to position [0, 0]
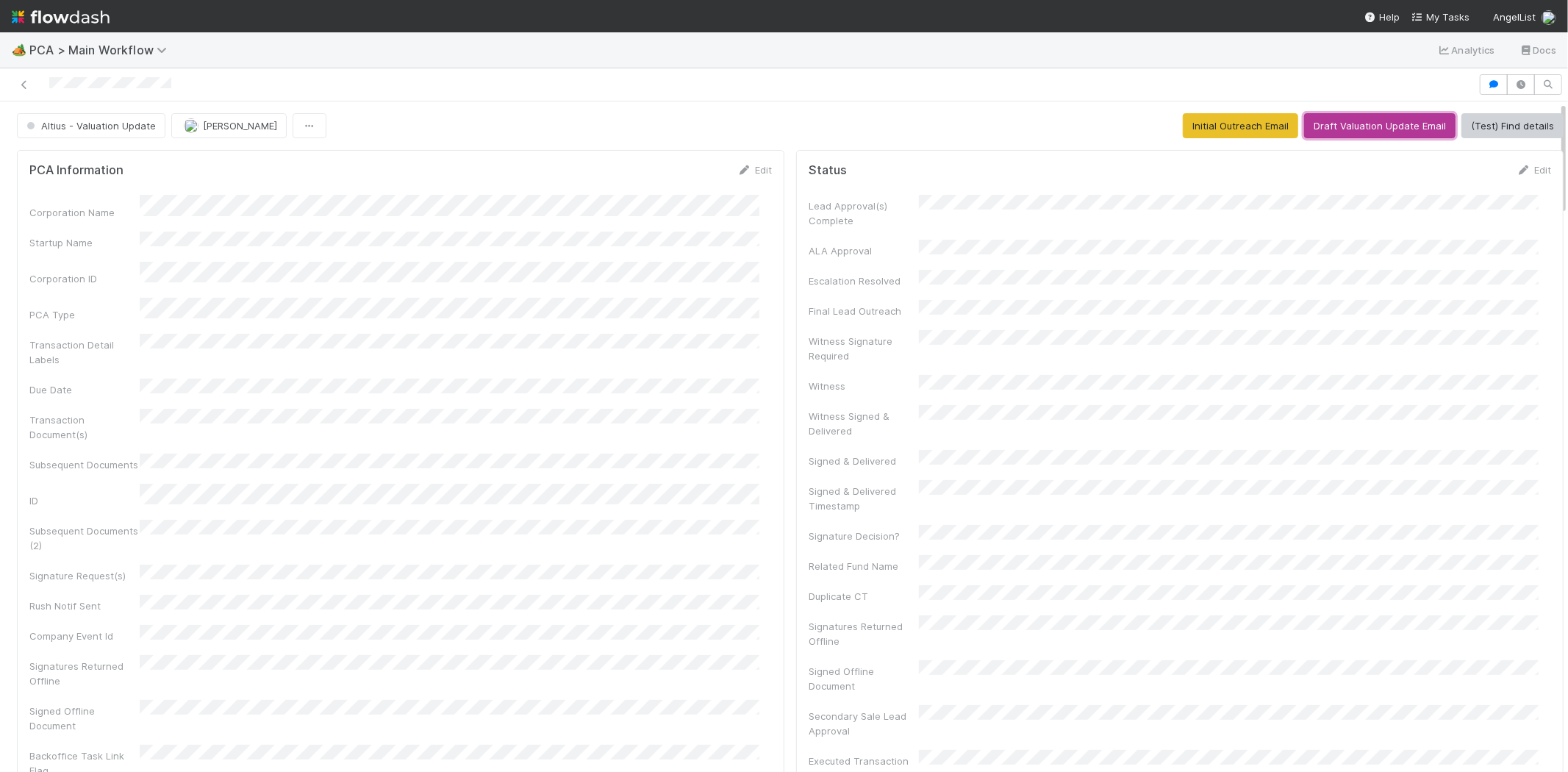
click at [1325, 122] on button "Draft Valuation Update Email" at bounding box center [1380, 126] width 152 height 25
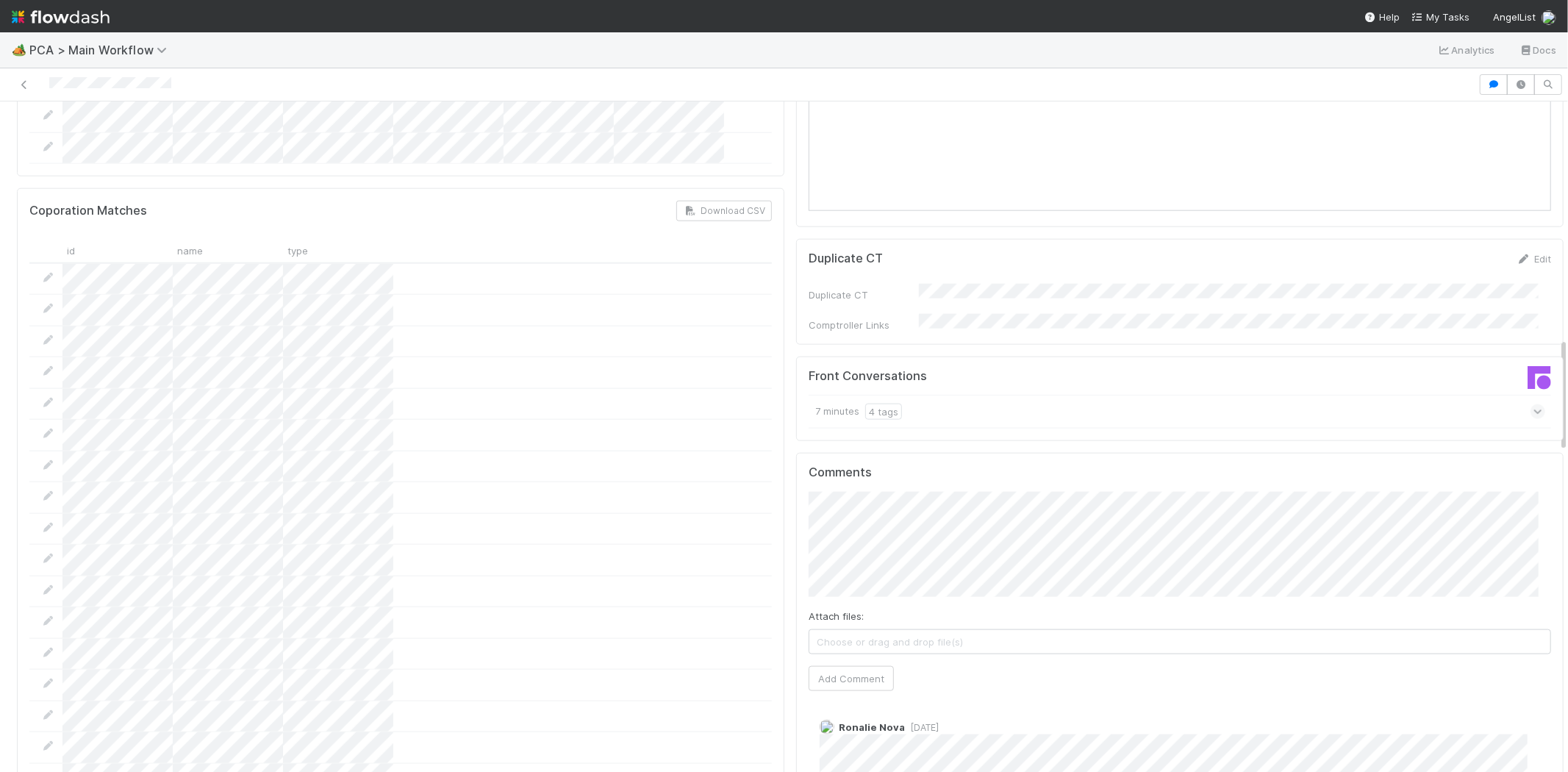
scroll to position [1388, 0]
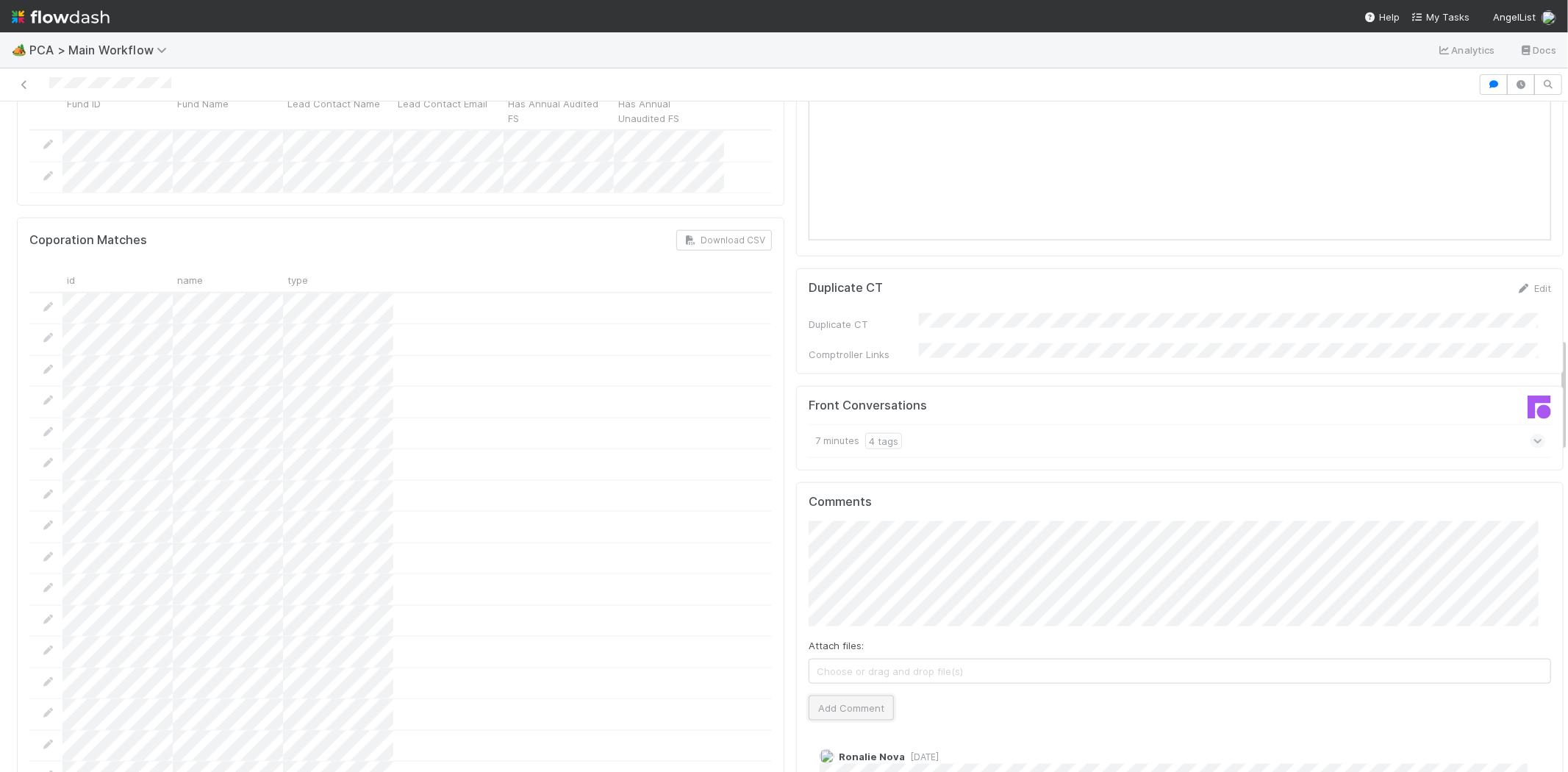
click at [854, 695] on button "Add Comment" at bounding box center [851, 708] width 86 height 25
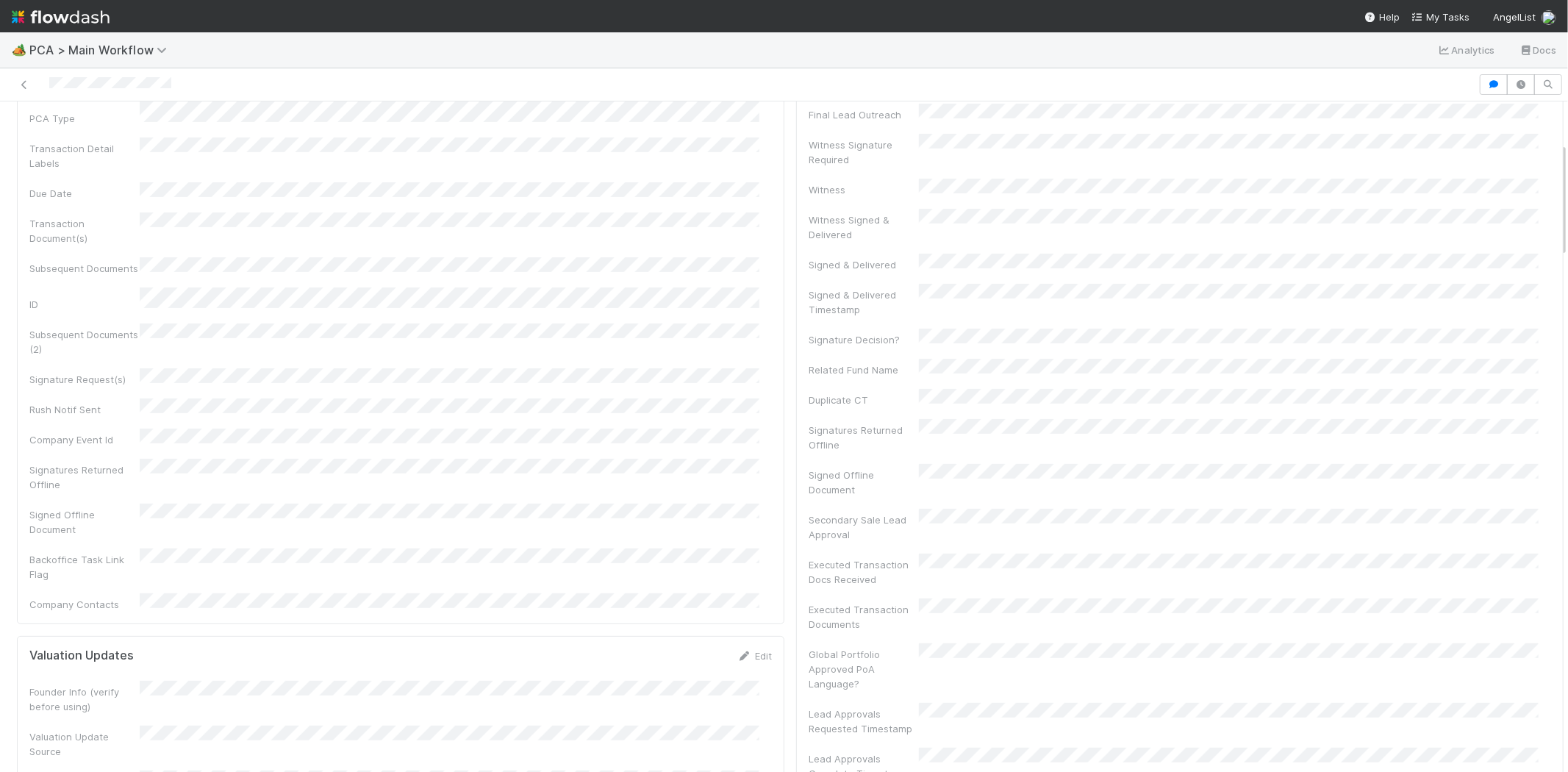
scroll to position [0, 0]
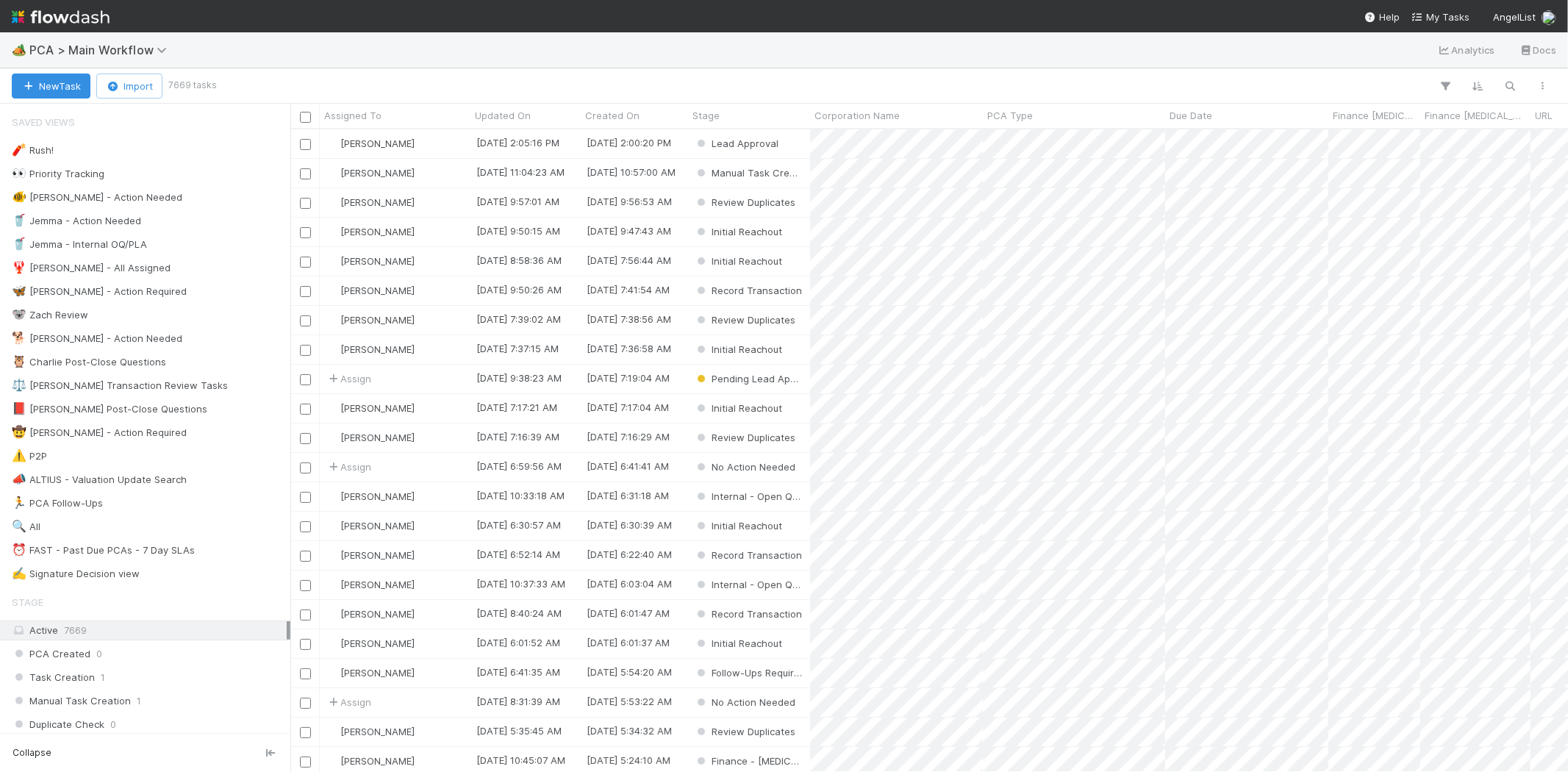
scroll to position [630, 1265]
click at [1446, 19] on span "My Tasks" at bounding box center [1440, 16] width 58 height 12
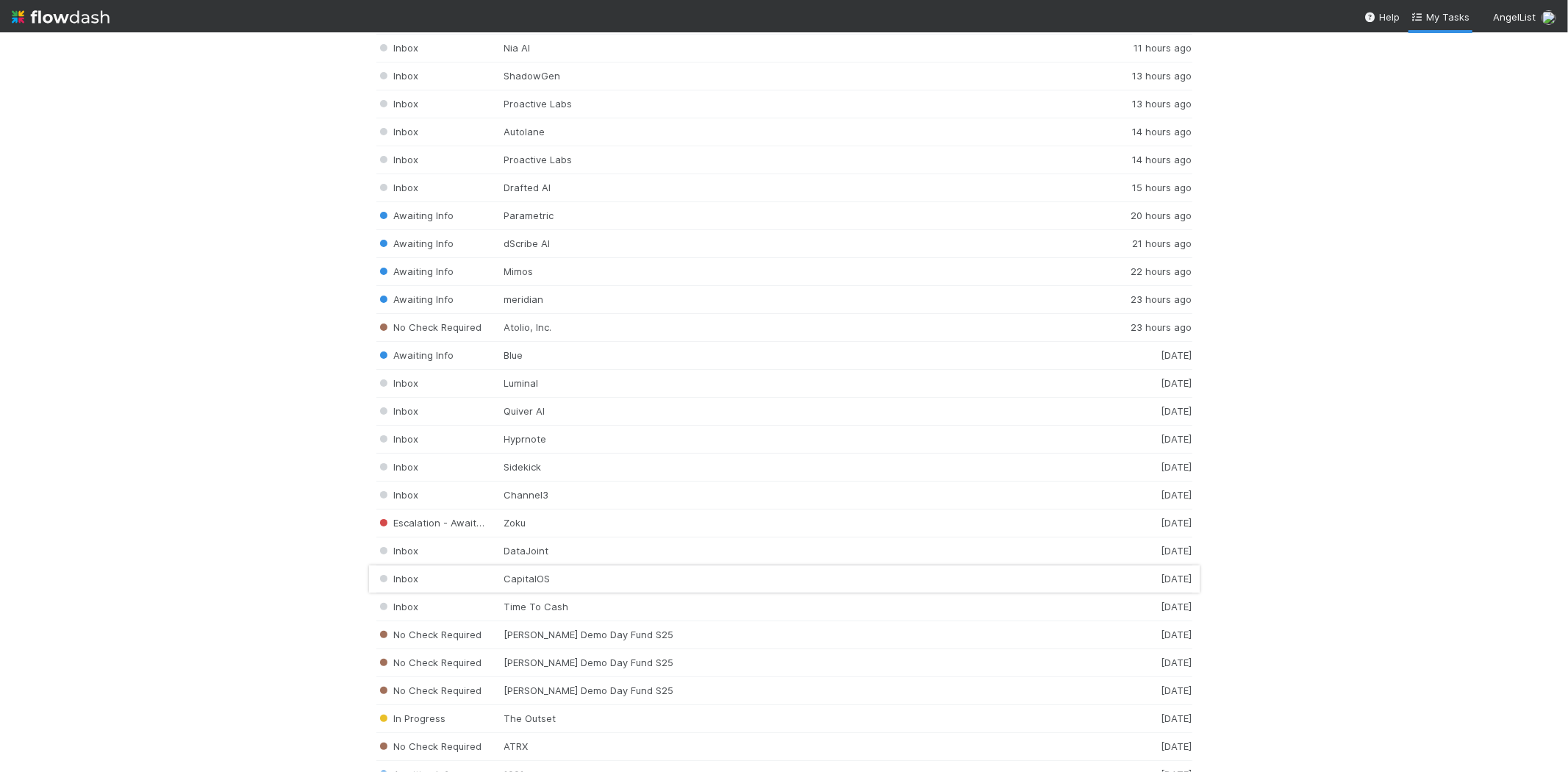
scroll to position [2368, 0]
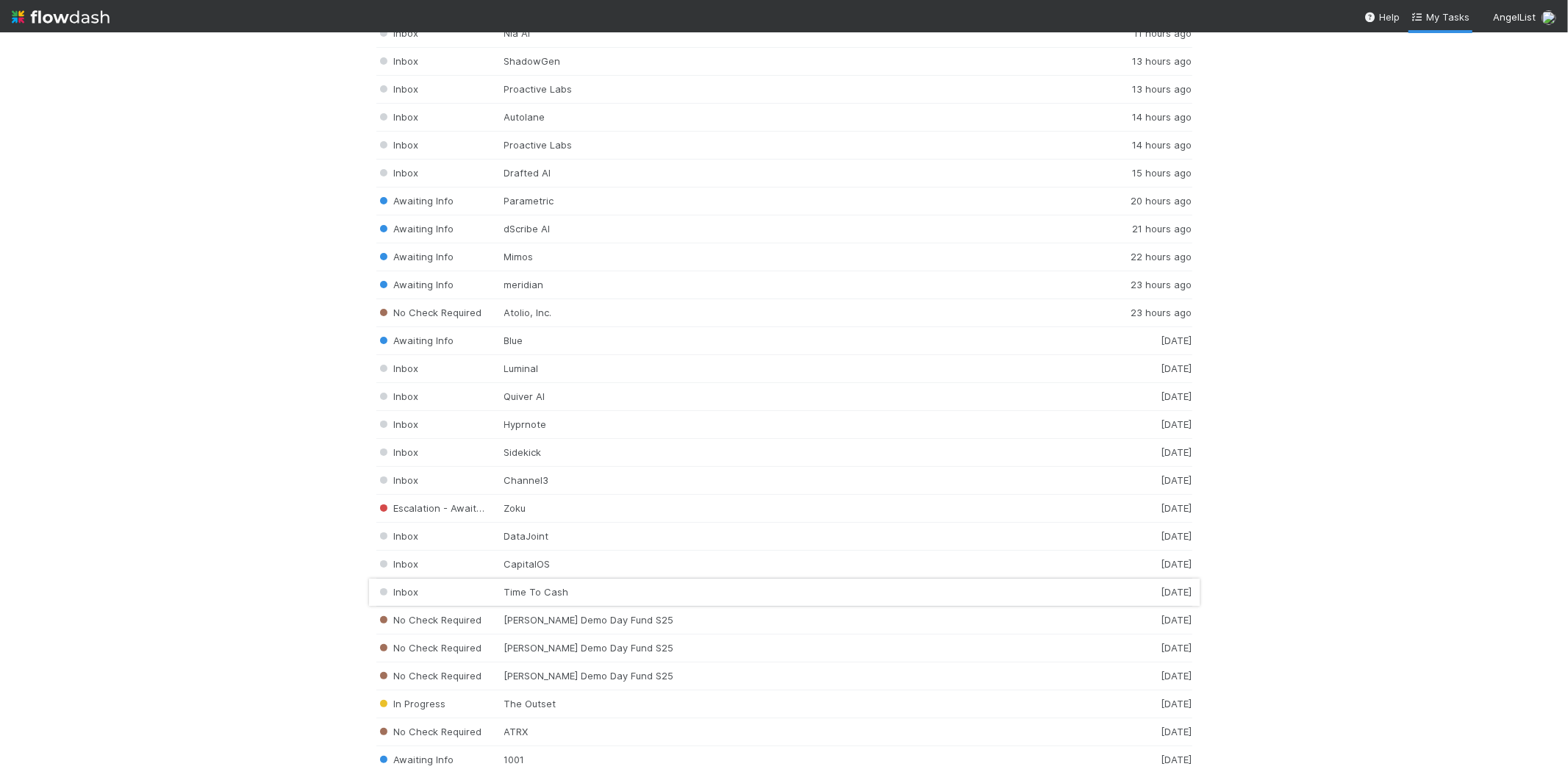
click at [571, 596] on div "Inbox Time To Cash [DATE]" at bounding box center [784, 592] width 816 height 28
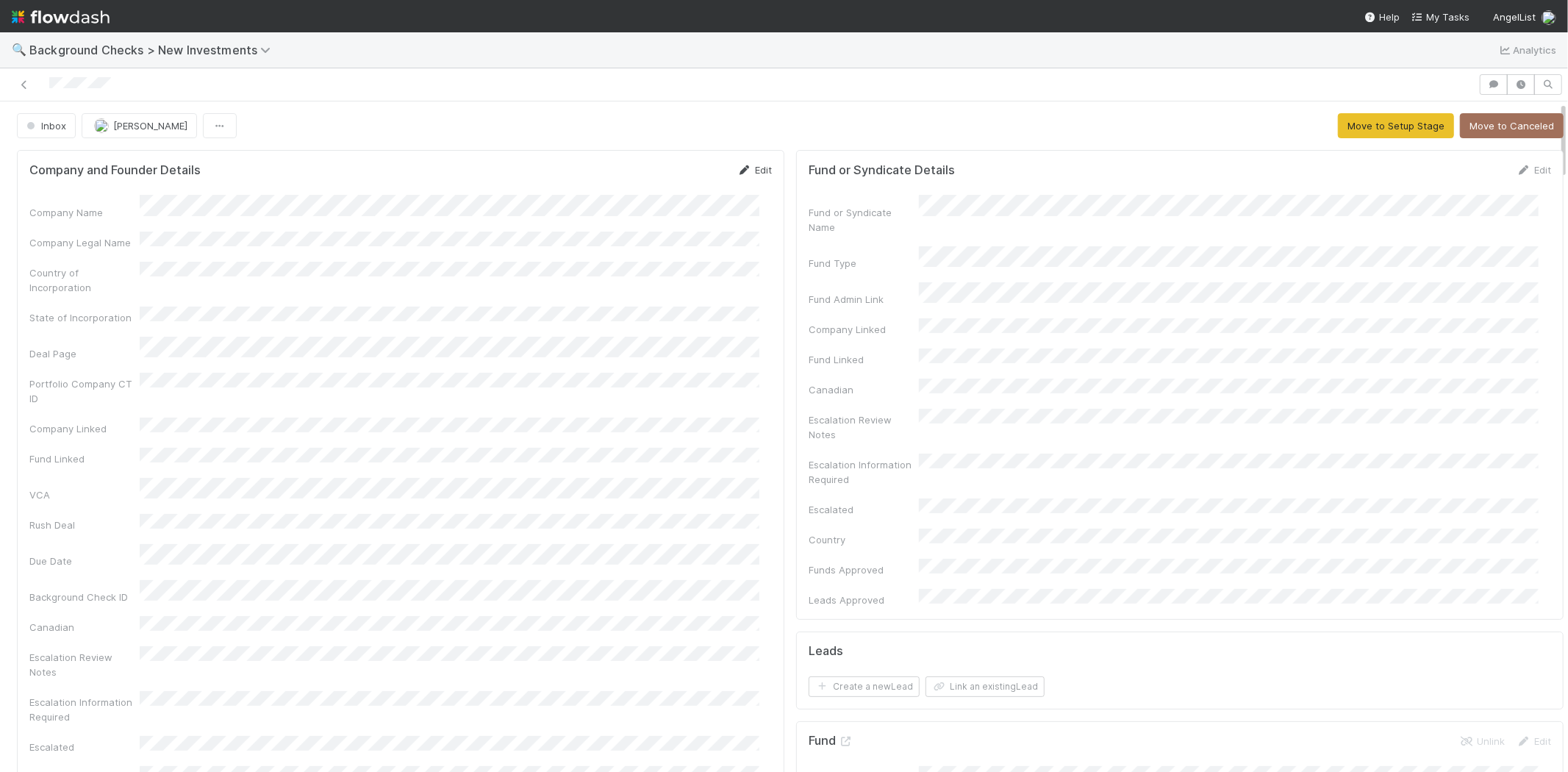
click at [743, 174] on link "Edit" at bounding box center [754, 169] width 35 height 12
click at [673, 169] on button "Save" at bounding box center [693, 175] width 42 height 25
drag, startPoint x: 752, startPoint y: 169, endPoint x: 576, endPoint y: 194, distance: 177.8
click at [752, 169] on link "Edit" at bounding box center [754, 169] width 35 height 12
click at [672, 173] on button "Save" at bounding box center [693, 175] width 42 height 25
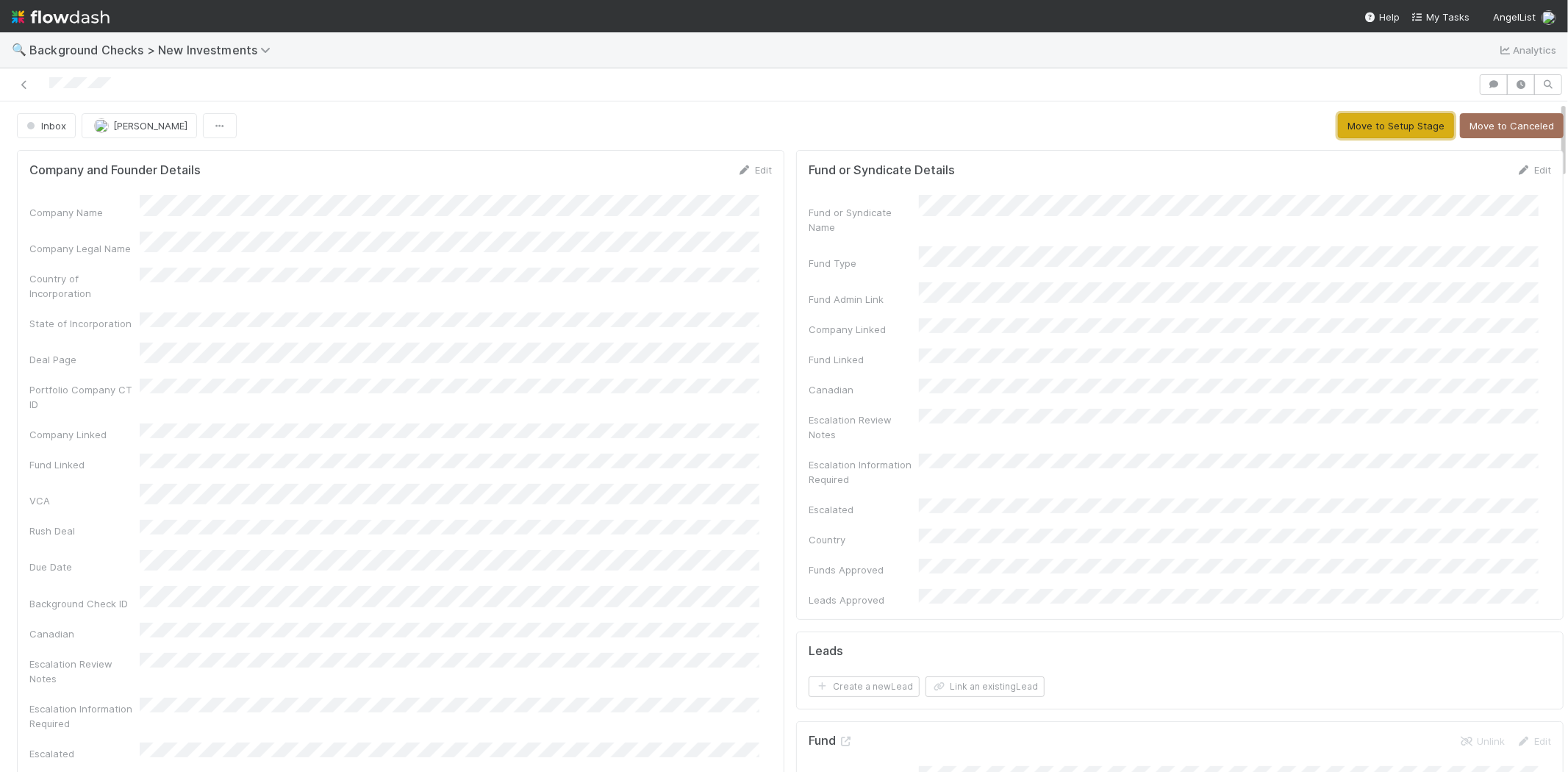
click at [1347, 127] on button "Move to Setup Stage" at bounding box center [1395, 126] width 116 height 25
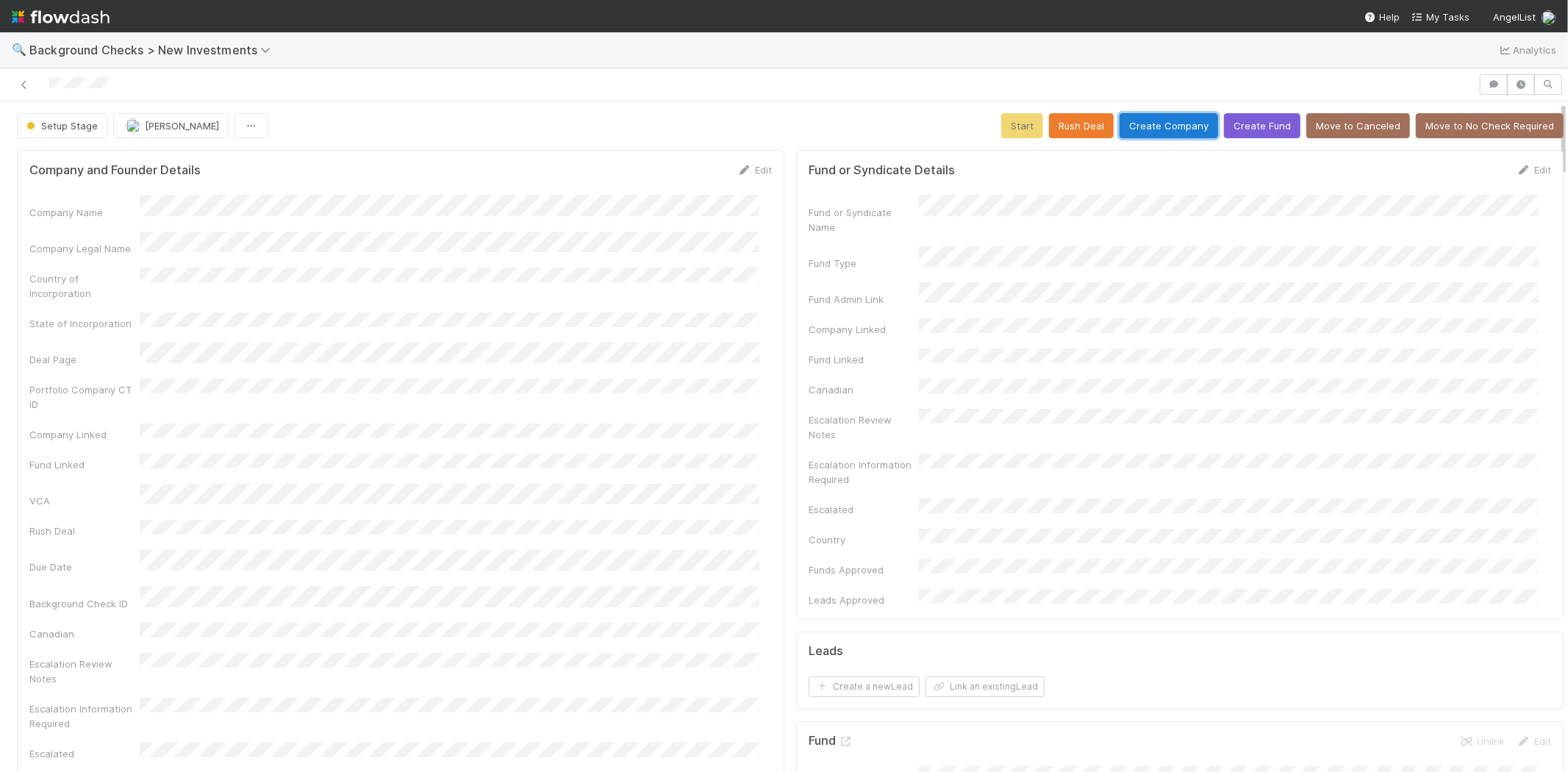
click at [1160, 123] on button "Create Company" at bounding box center [1169, 126] width 98 height 25
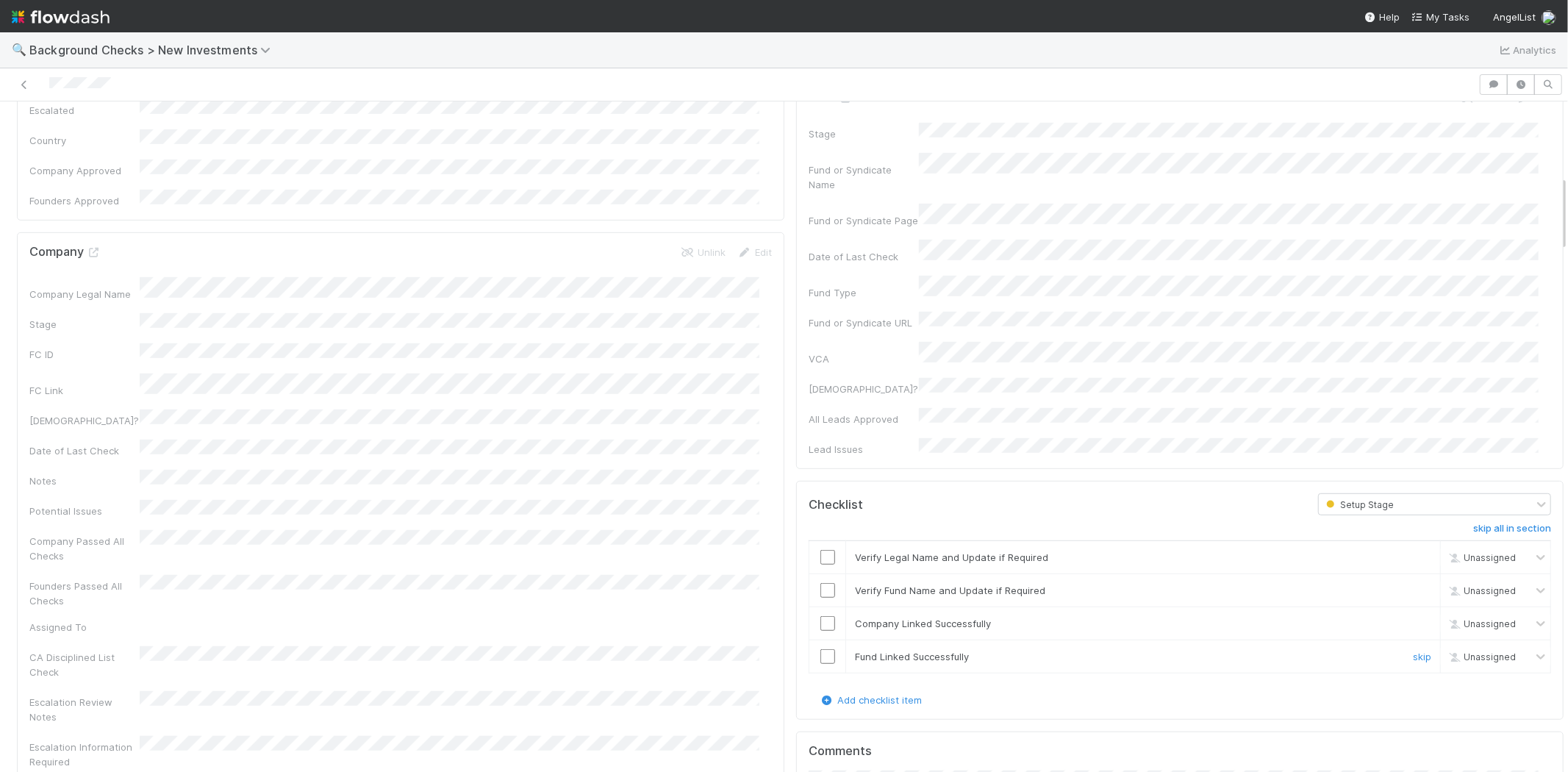
scroll to position [653, 0]
click at [820, 540] on input "checkbox" at bounding box center [827, 547] width 14 height 14
click at [820, 573] on input "checkbox" at bounding box center [827, 580] width 14 height 14
click at [820, 606] on input "checkbox" at bounding box center [827, 613] width 14 height 14
click at [820, 639] on input "checkbox" at bounding box center [827, 646] width 14 height 14
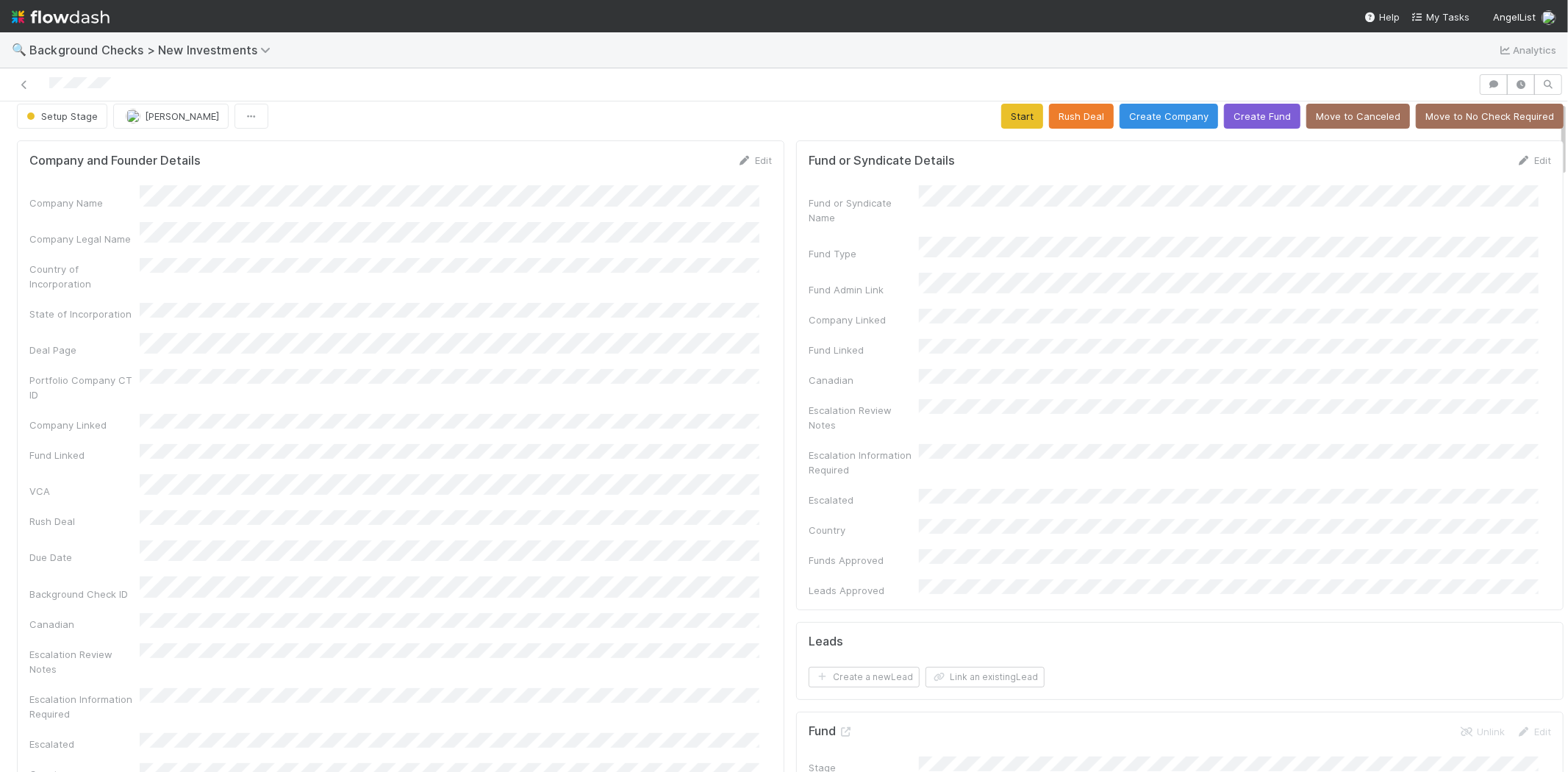
scroll to position [0, 0]
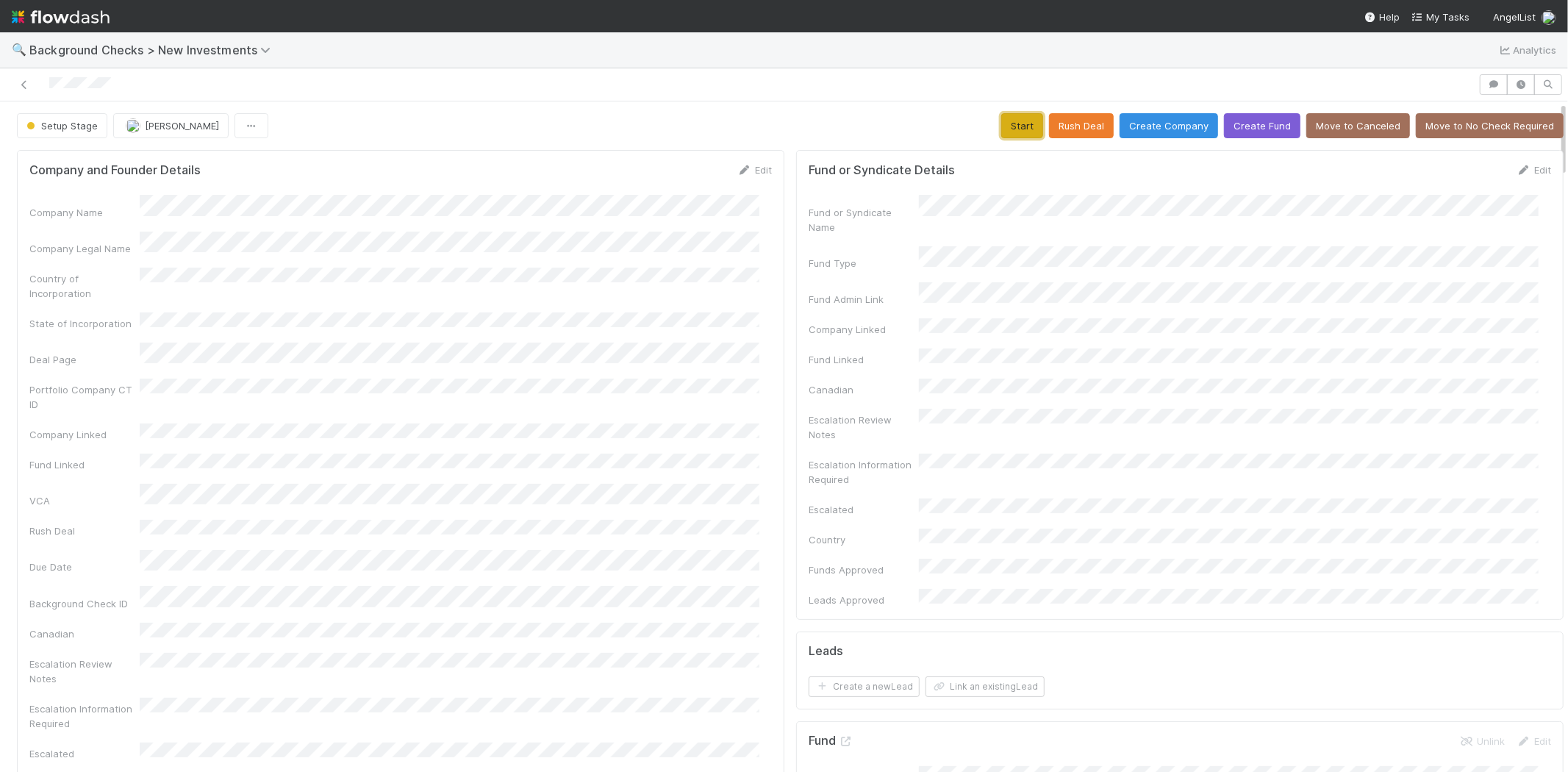
click at [1006, 122] on button "Start" at bounding box center [1022, 126] width 42 height 25
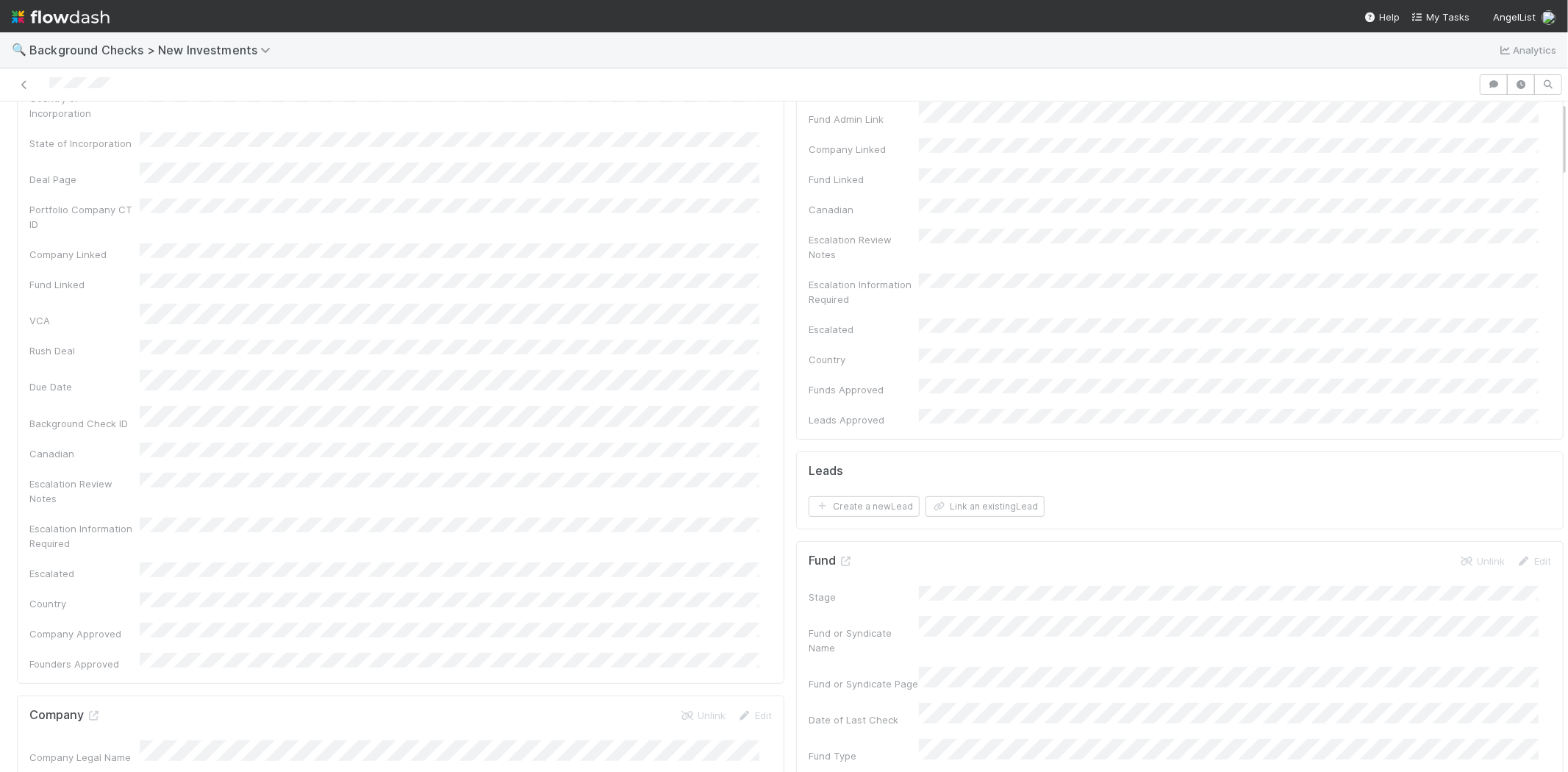
scroll to position [408, 0]
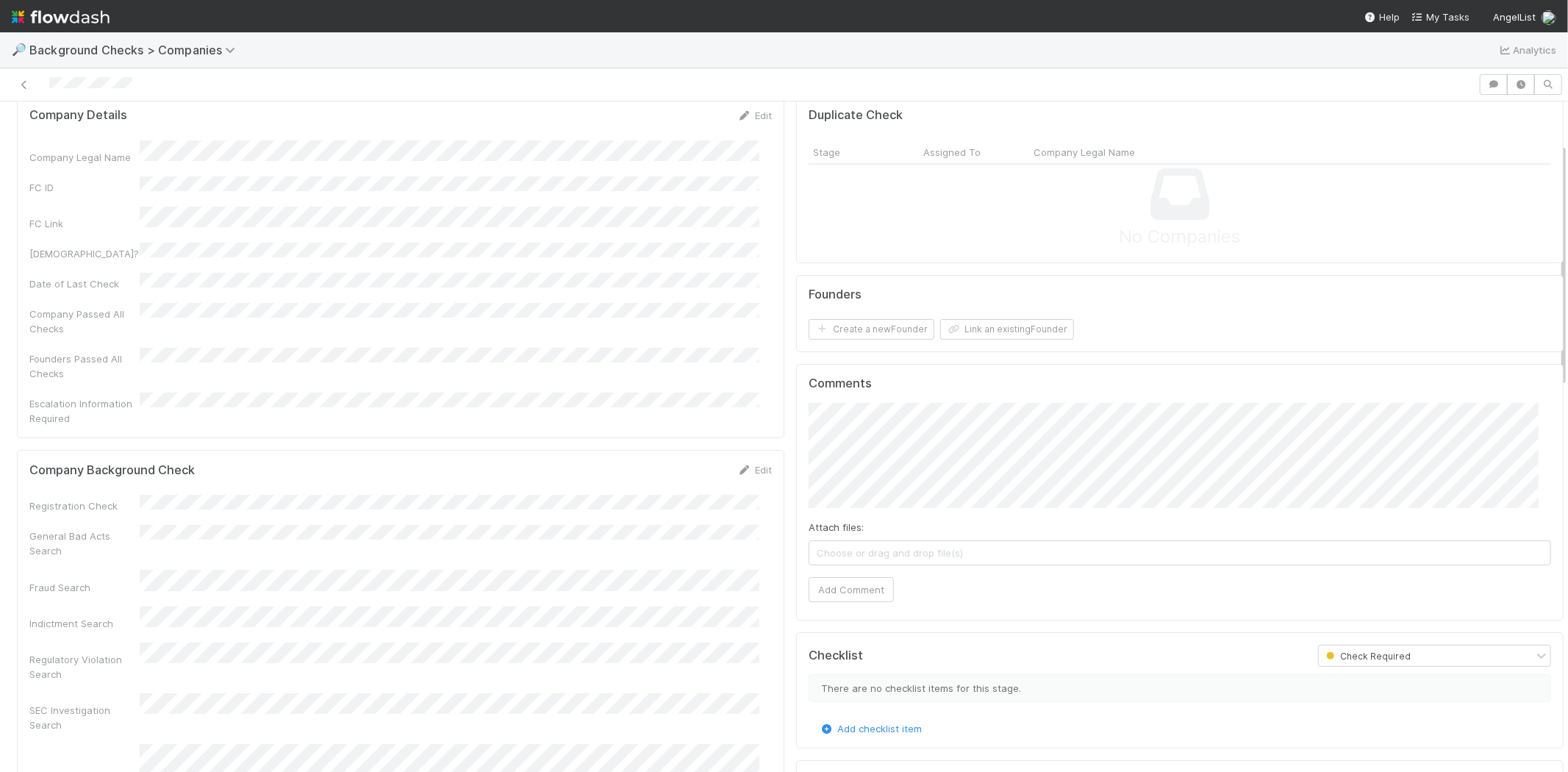
scroll to position [163, 0]
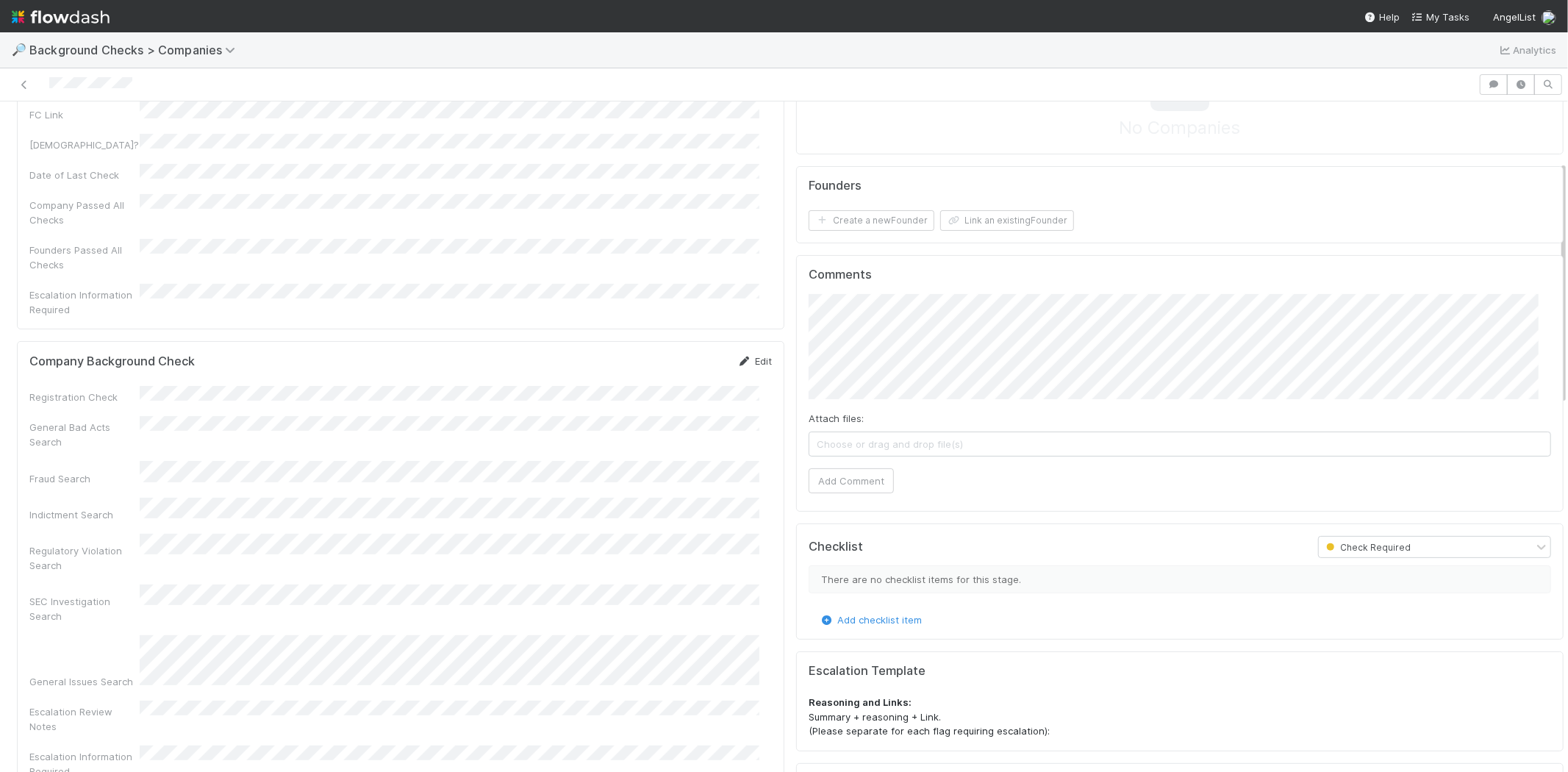
click at [743, 355] on link "Edit" at bounding box center [754, 360] width 35 height 12
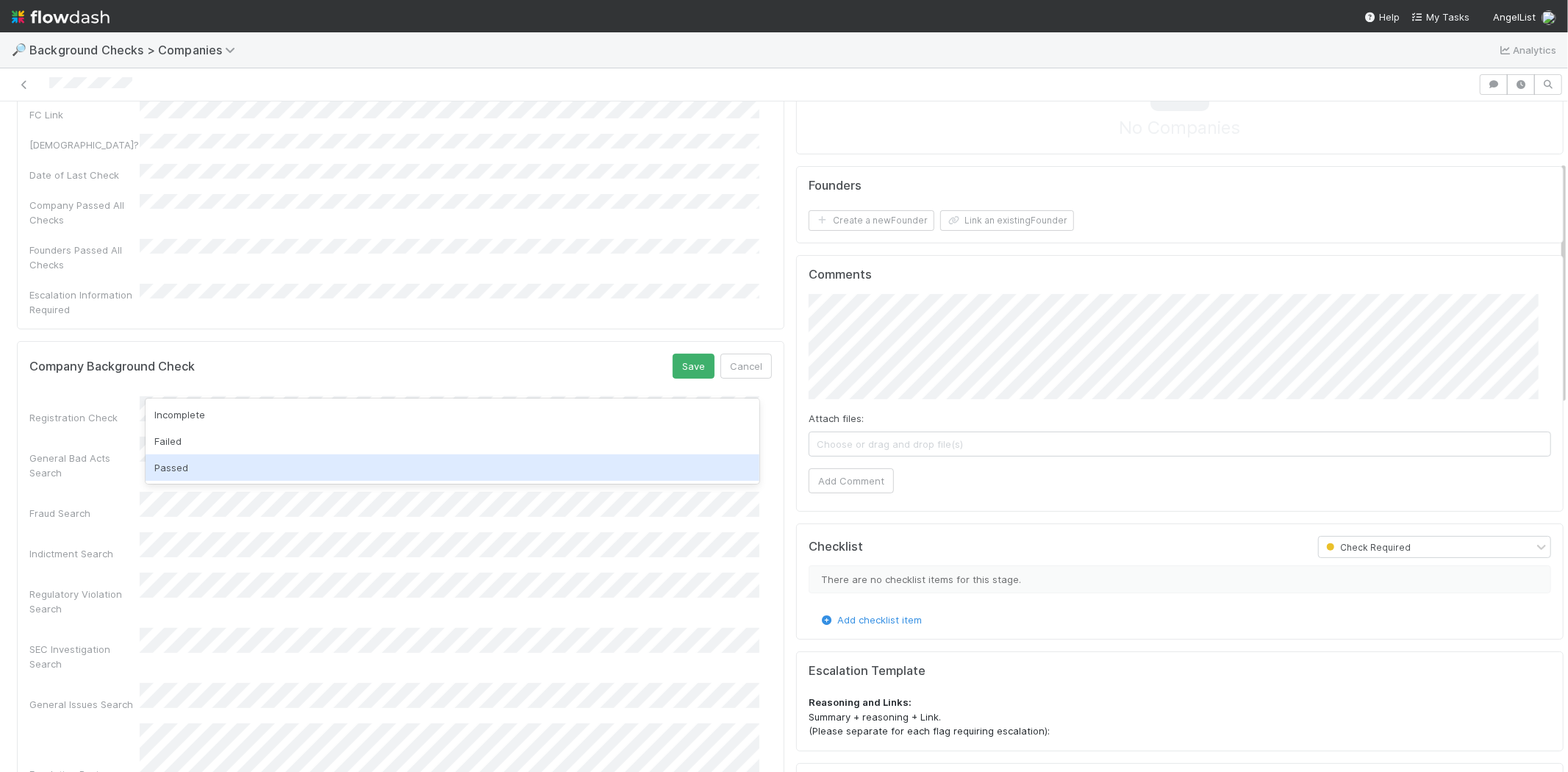
click at [329, 468] on div "Passed" at bounding box center [452, 467] width 613 height 27
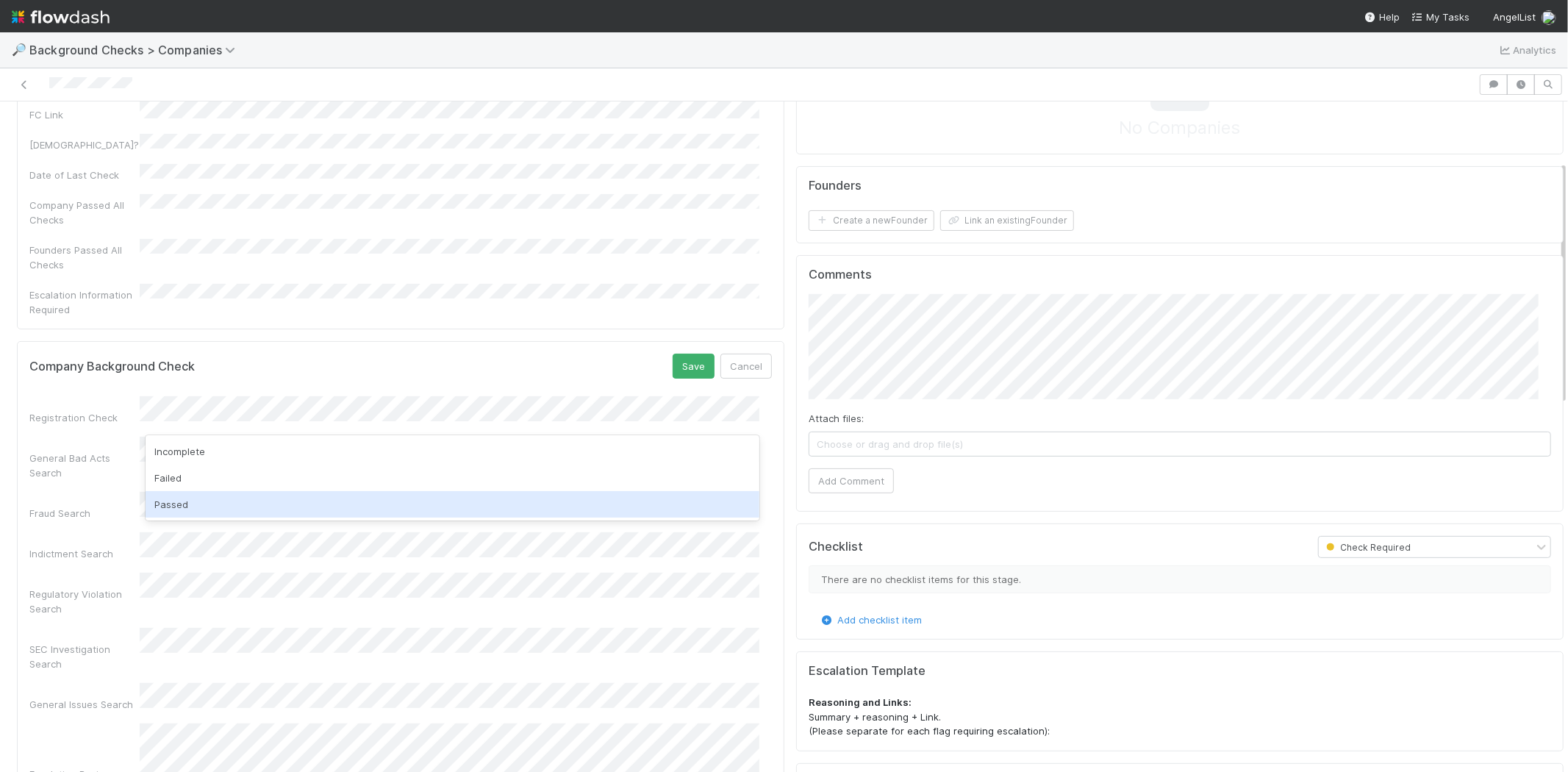
click at [324, 494] on div "Passed" at bounding box center [452, 505] width 613 height 27
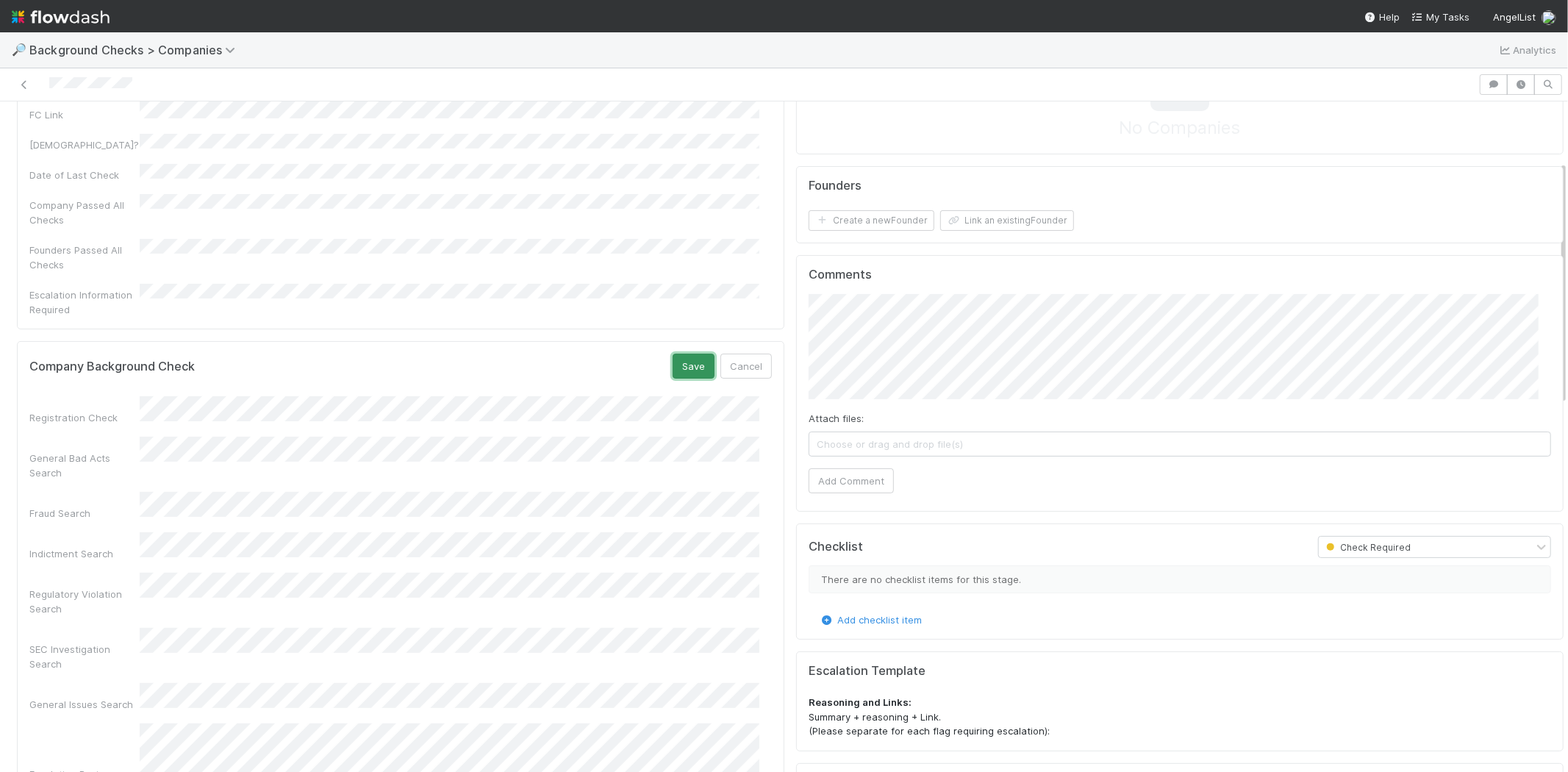
click at [672, 354] on button "Save" at bounding box center [693, 366] width 42 height 25
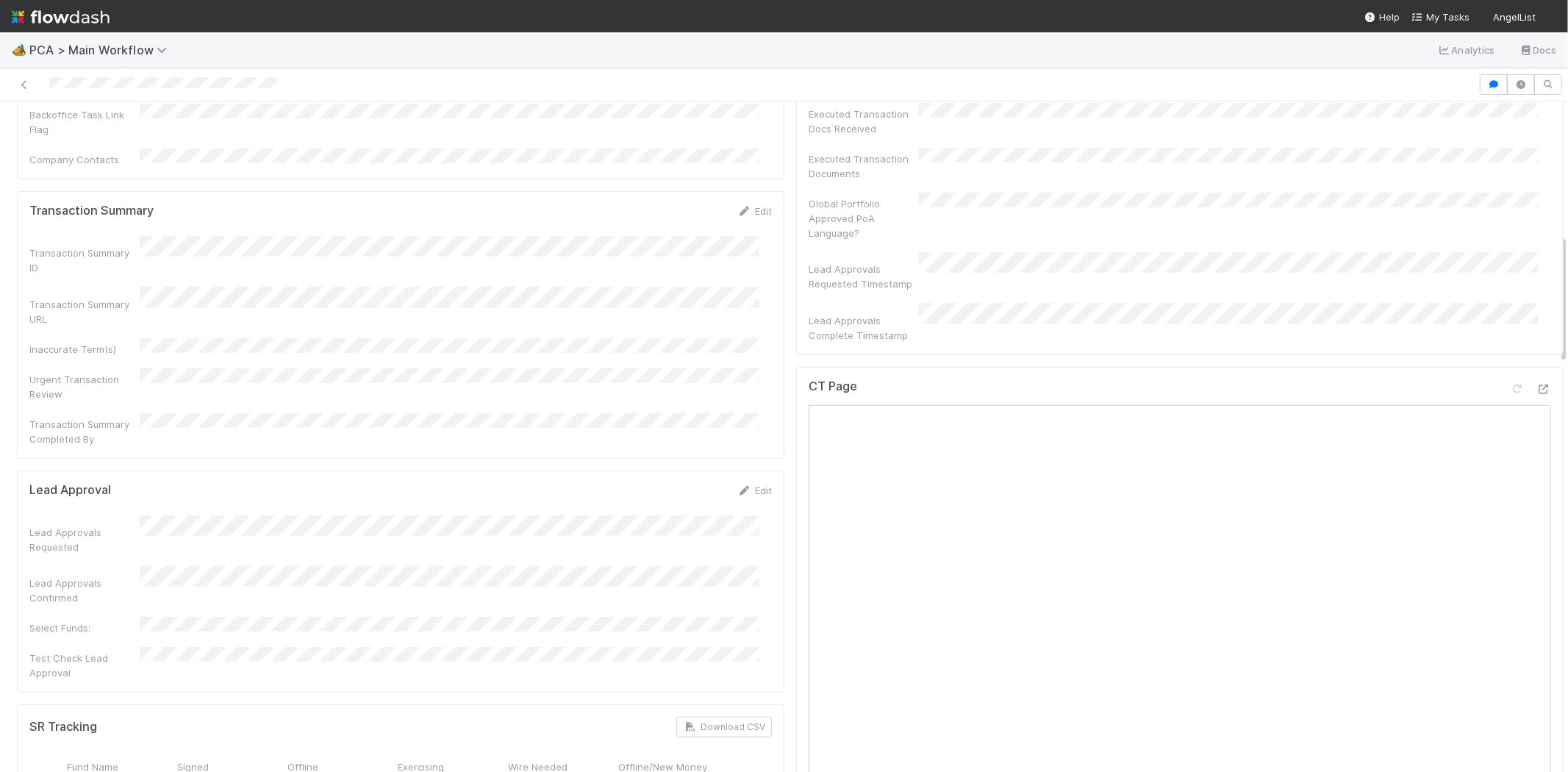
scroll to position [735, 0]
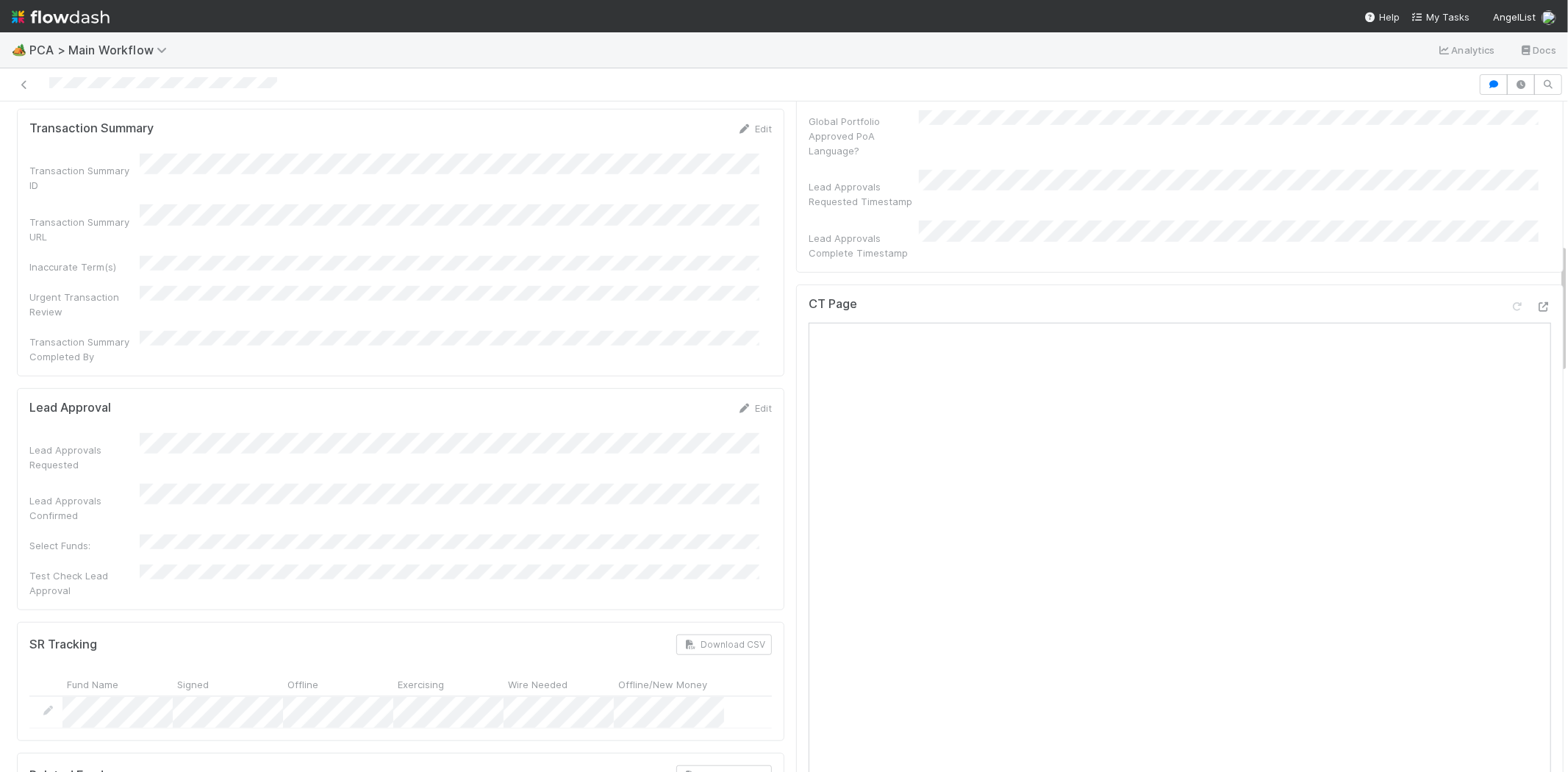
click at [119, 88] on div at bounding box center [739, 84] width 1466 height 21
copy icon
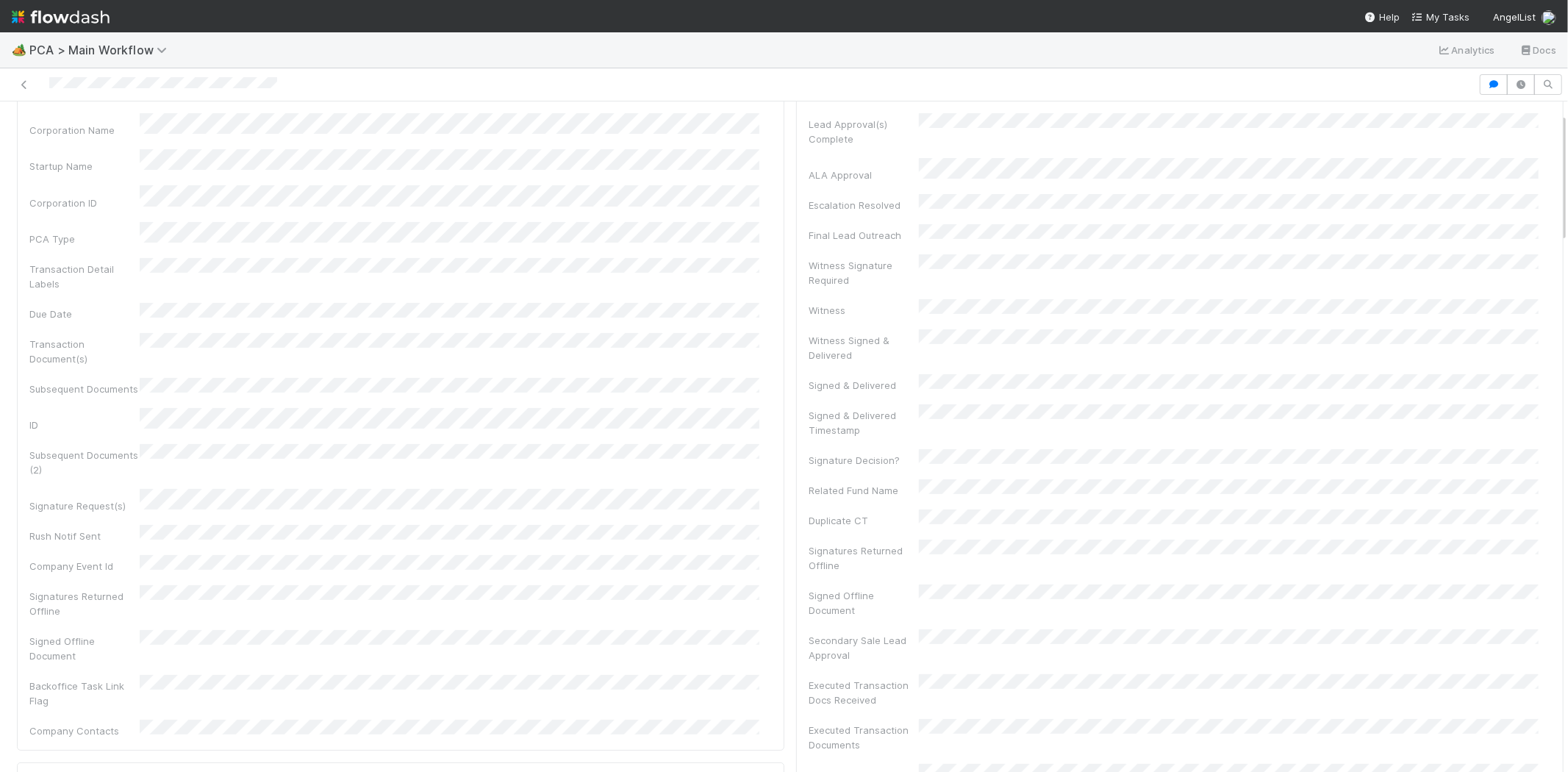
scroll to position [0, 0]
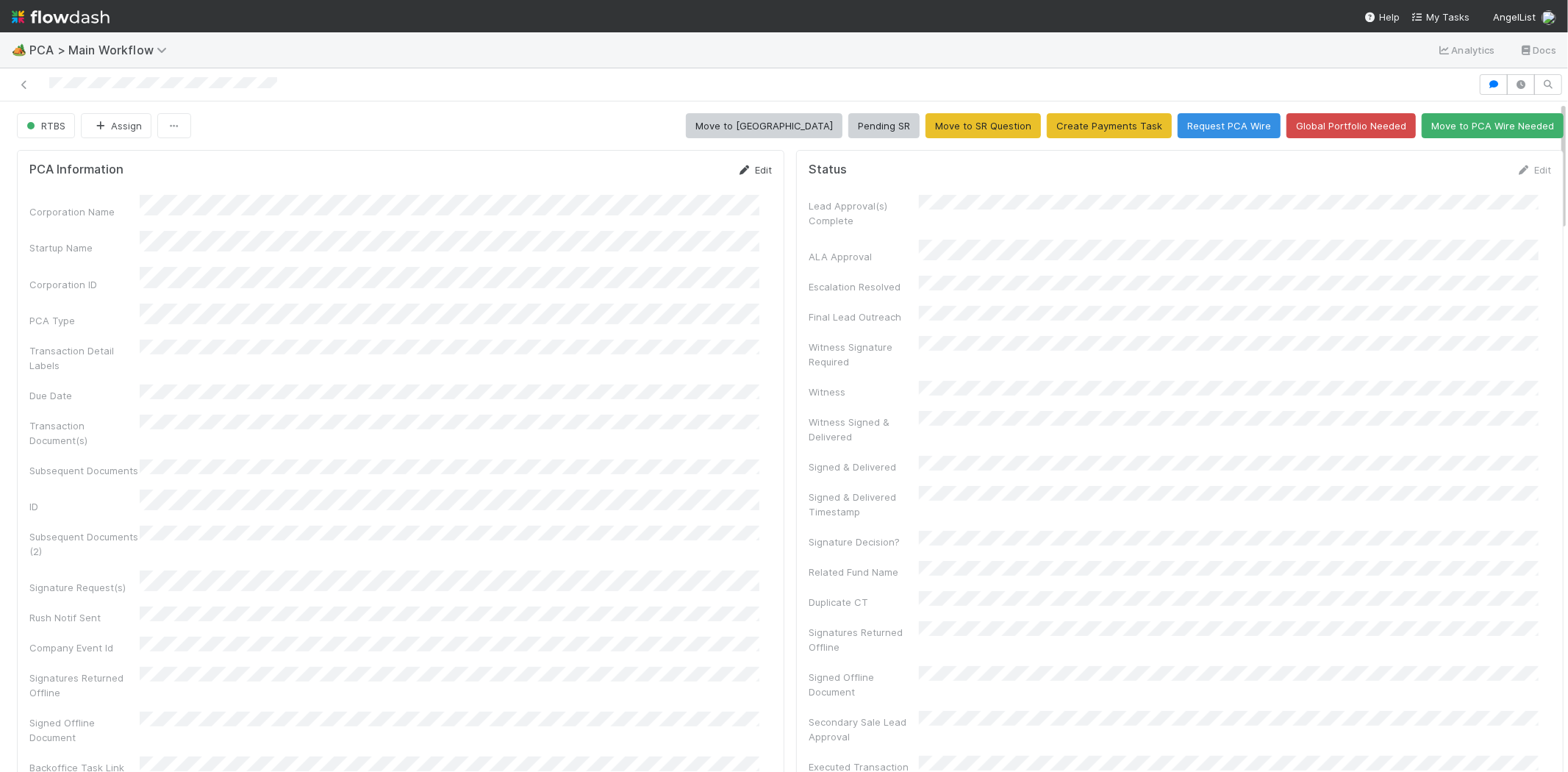
click at [747, 169] on link "Edit" at bounding box center [754, 169] width 35 height 12
click at [674, 182] on button "Save" at bounding box center [693, 175] width 42 height 25
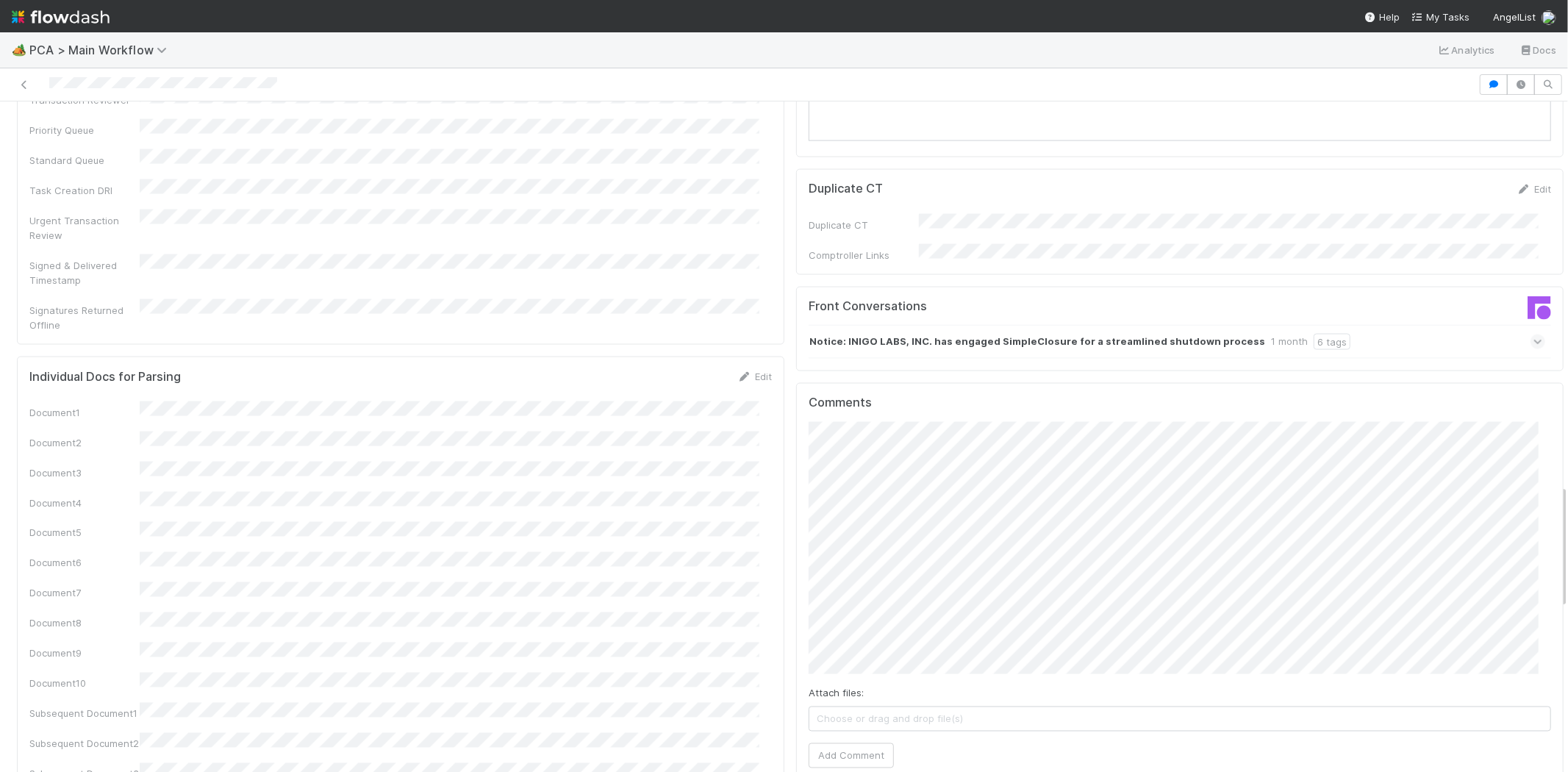
scroll to position [2123, 0]
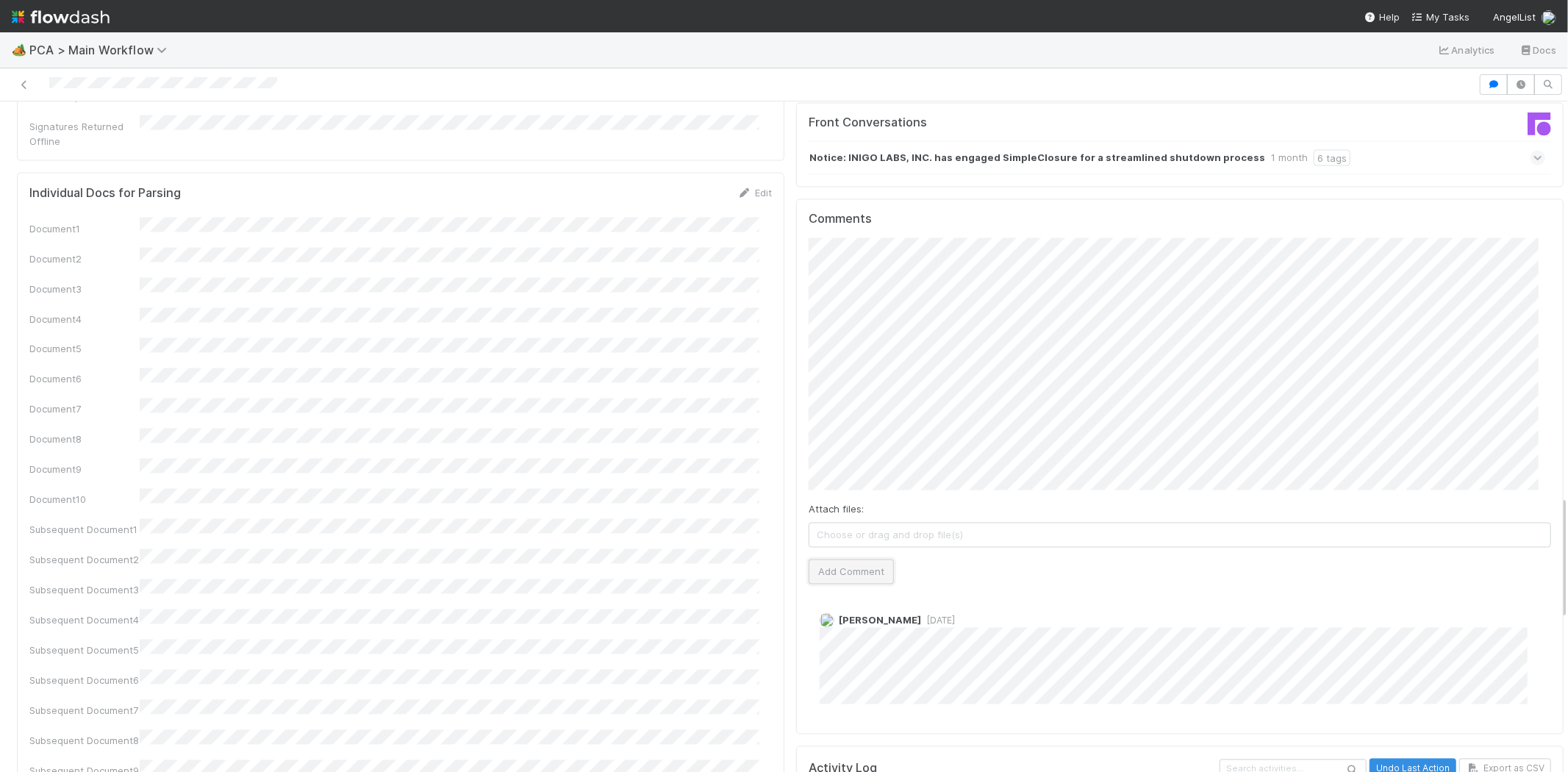
click at [845, 559] on button "Add Comment" at bounding box center [851, 571] width 86 height 25
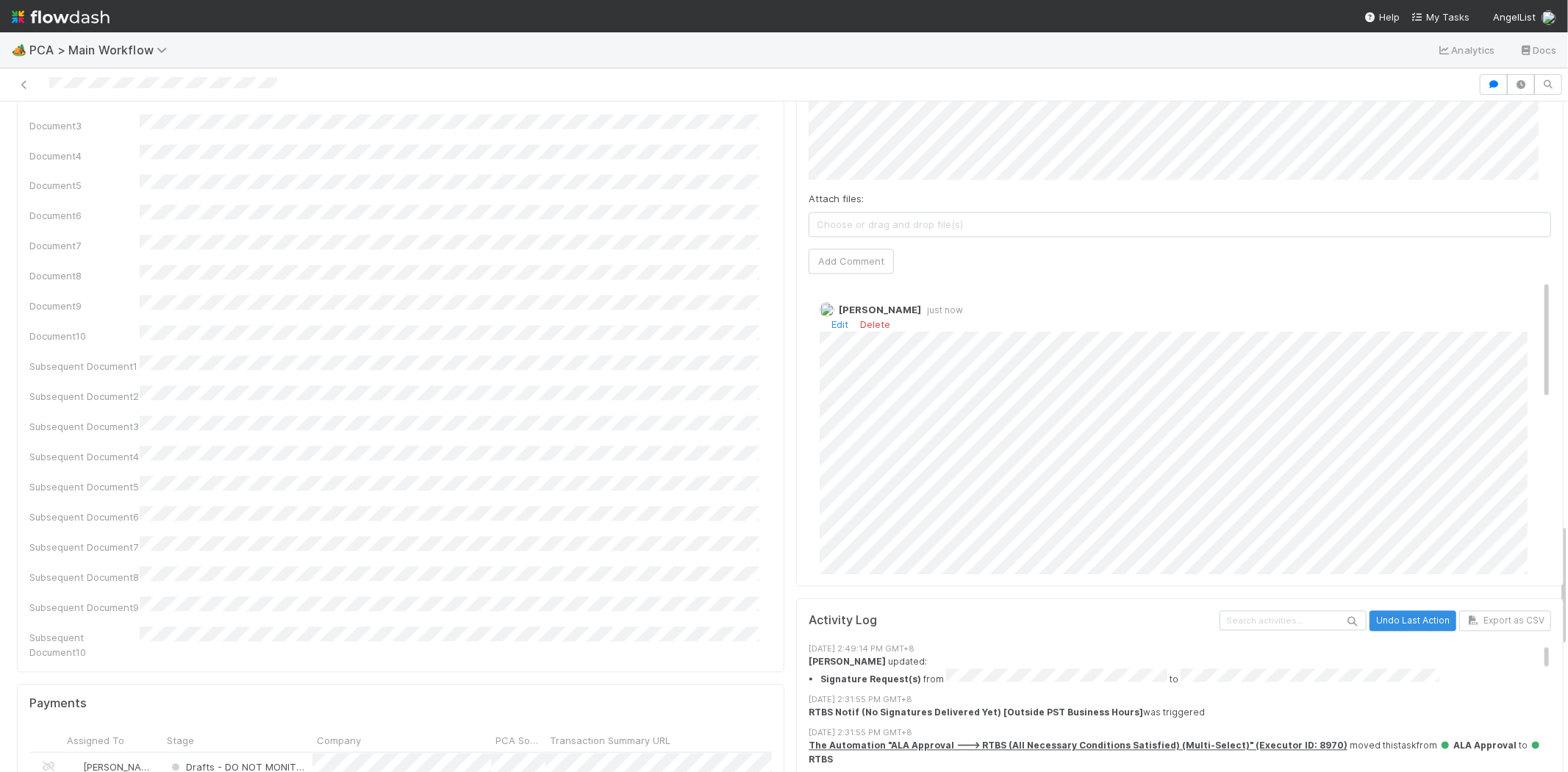
scroll to position [2287, 0]
drag, startPoint x: 44, startPoint y: 84, endPoint x: 114, endPoint y: 92, distance: 70.5
click at [114, 92] on div at bounding box center [739, 84] width 1466 height 21
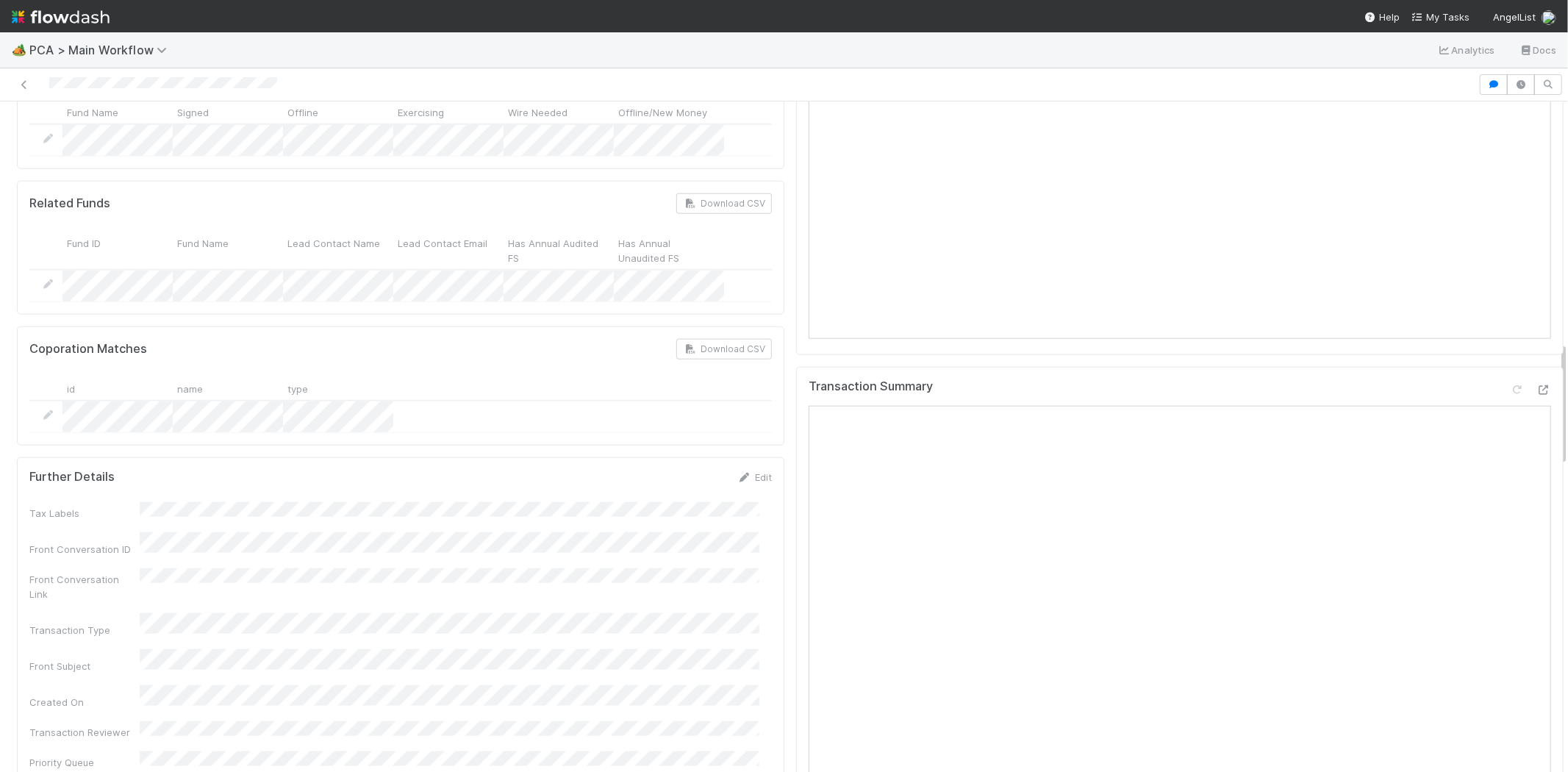
scroll to position [1061, 0]
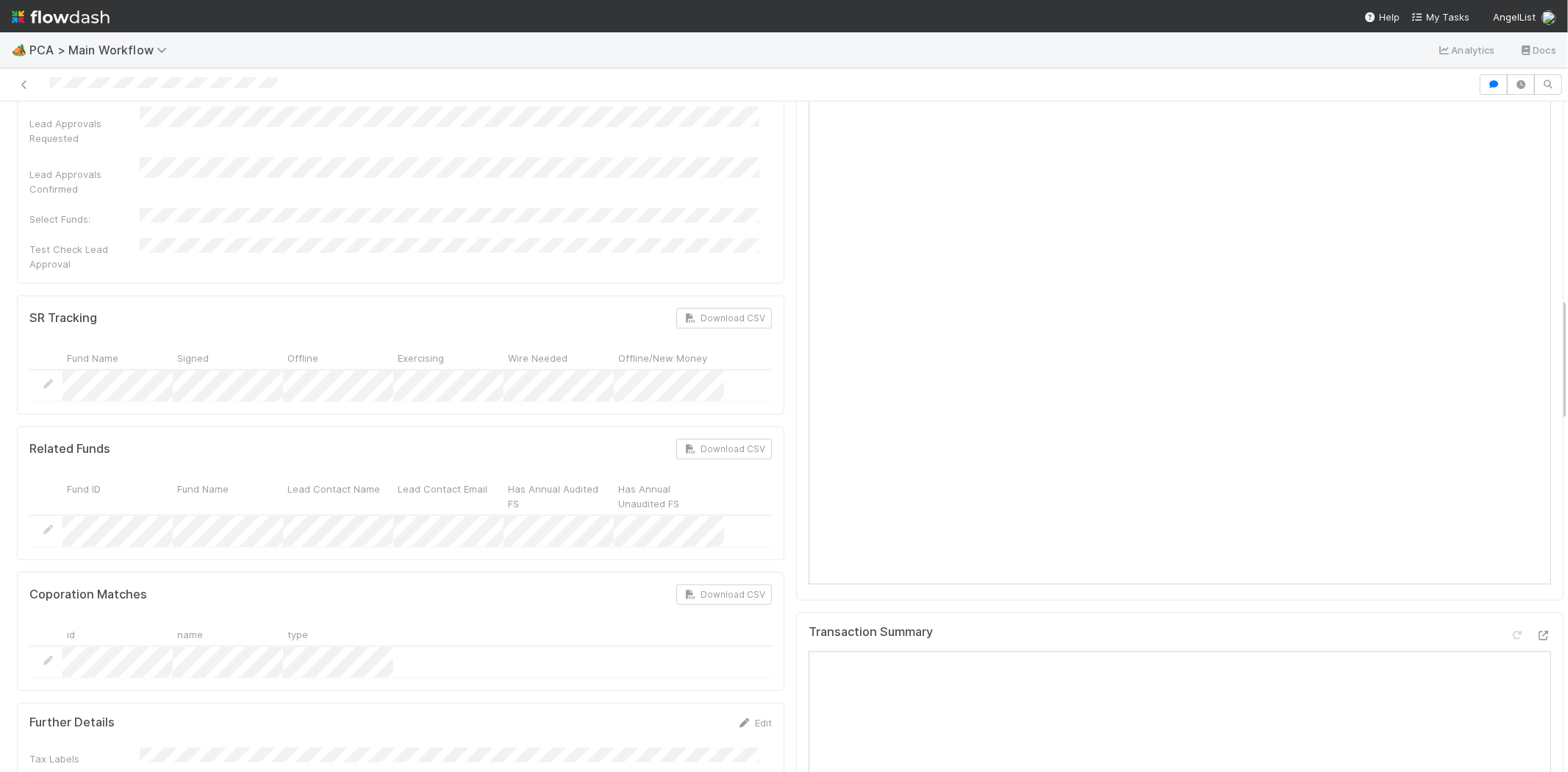
click at [1456, 8] on nav "Help My Tasks AngelList" at bounding box center [784, 16] width 1568 height 32
click at [1454, 8] on nav "Help My Tasks AngelList" at bounding box center [784, 16] width 1568 height 32
click at [1454, 12] on span "My Tasks" at bounding box center [1440, 16] width 58 height 12
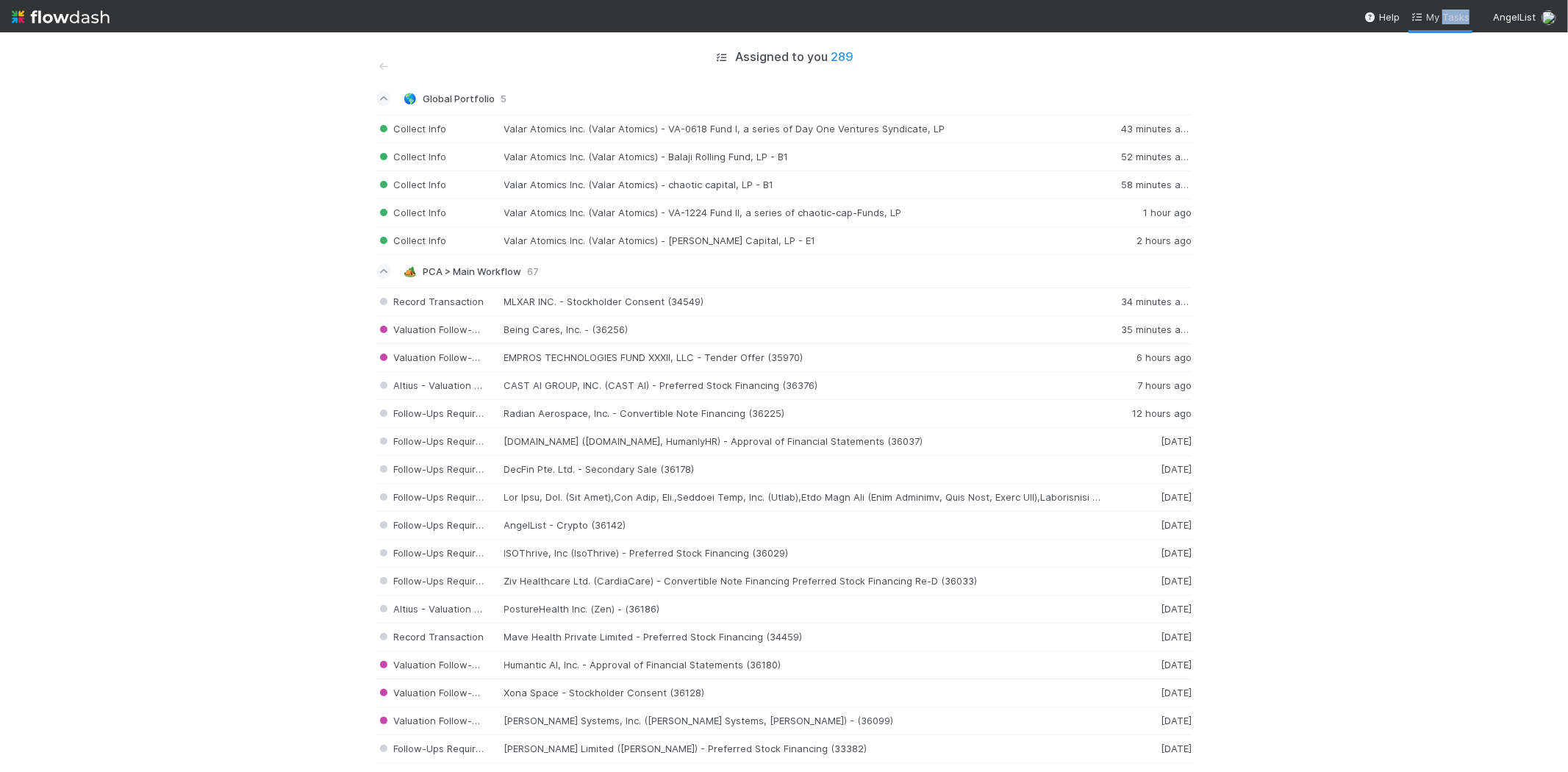
click at [1448, 11] on span "My Tasks" at bounding box center [1440, 16] width 58 height 12
click at [1434, 19] on span "My Tasks" at bounding box center [1440, 16] width 58 height 12
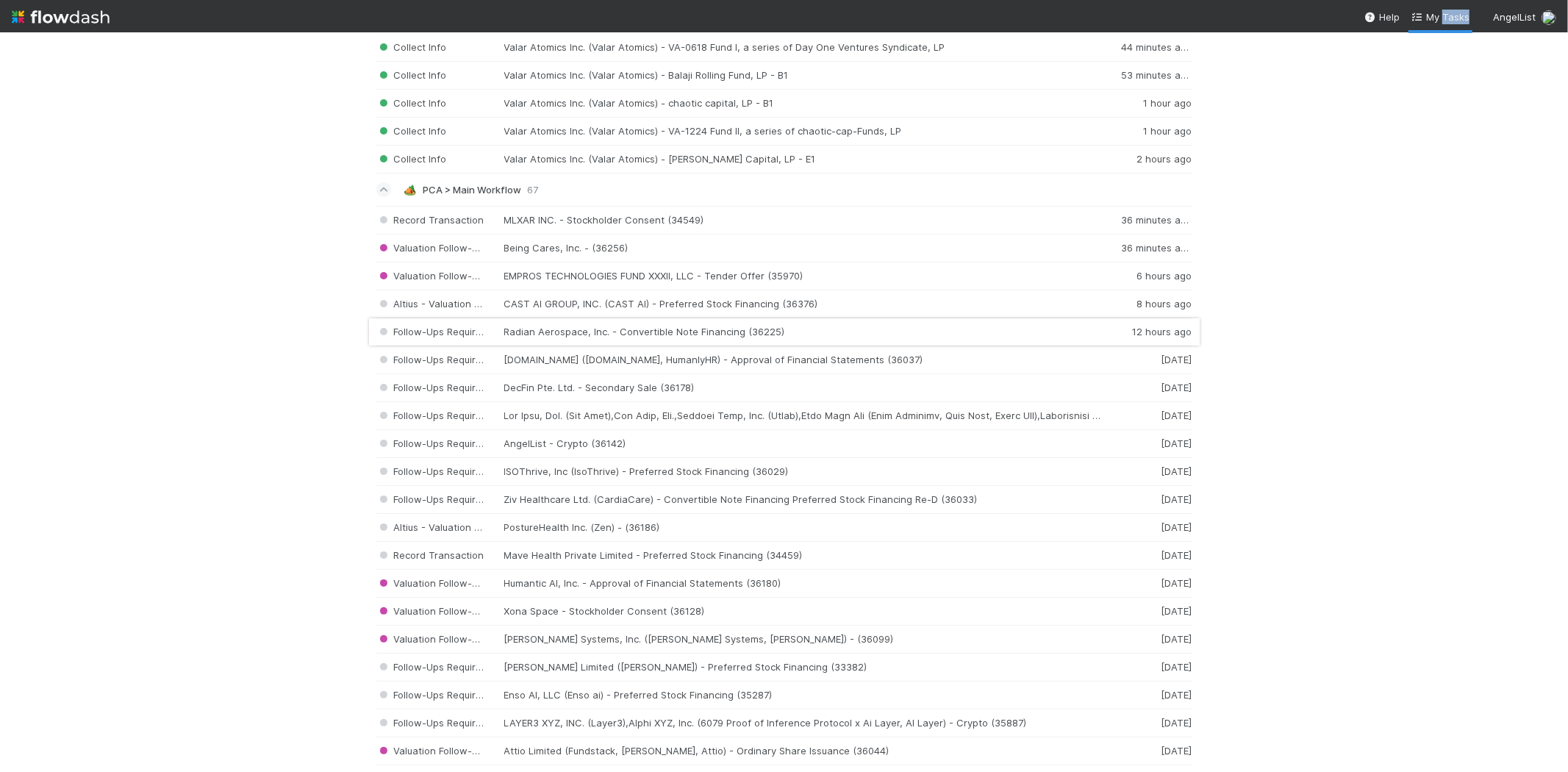
scroll to position [163, 0]
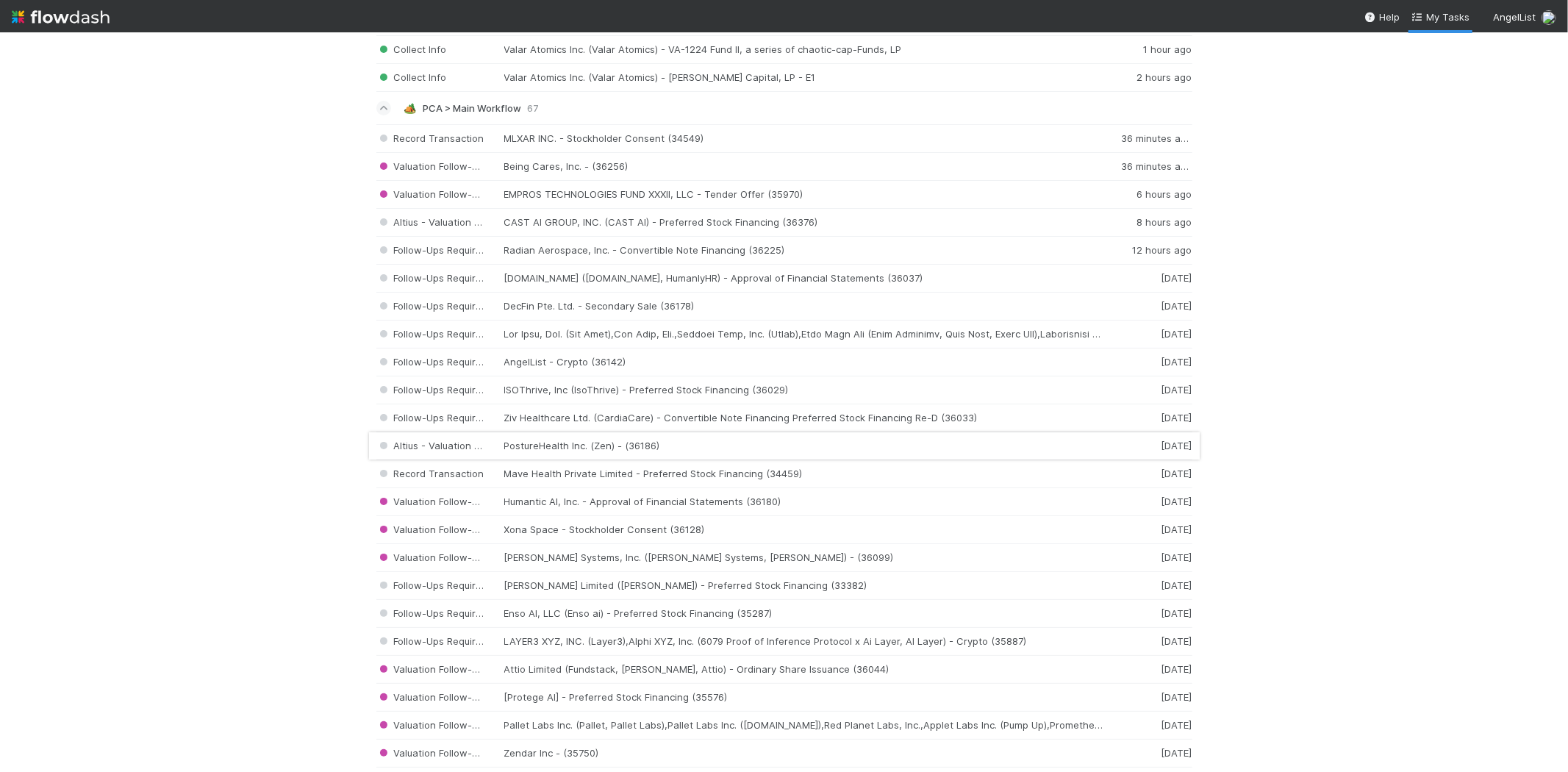
click at [655, 448] on div "Altius - Valuation Update PostureHealth Inc. (Zen) - (36186) 4 days ago" at bounding box center [784, 446] width 816 height 28
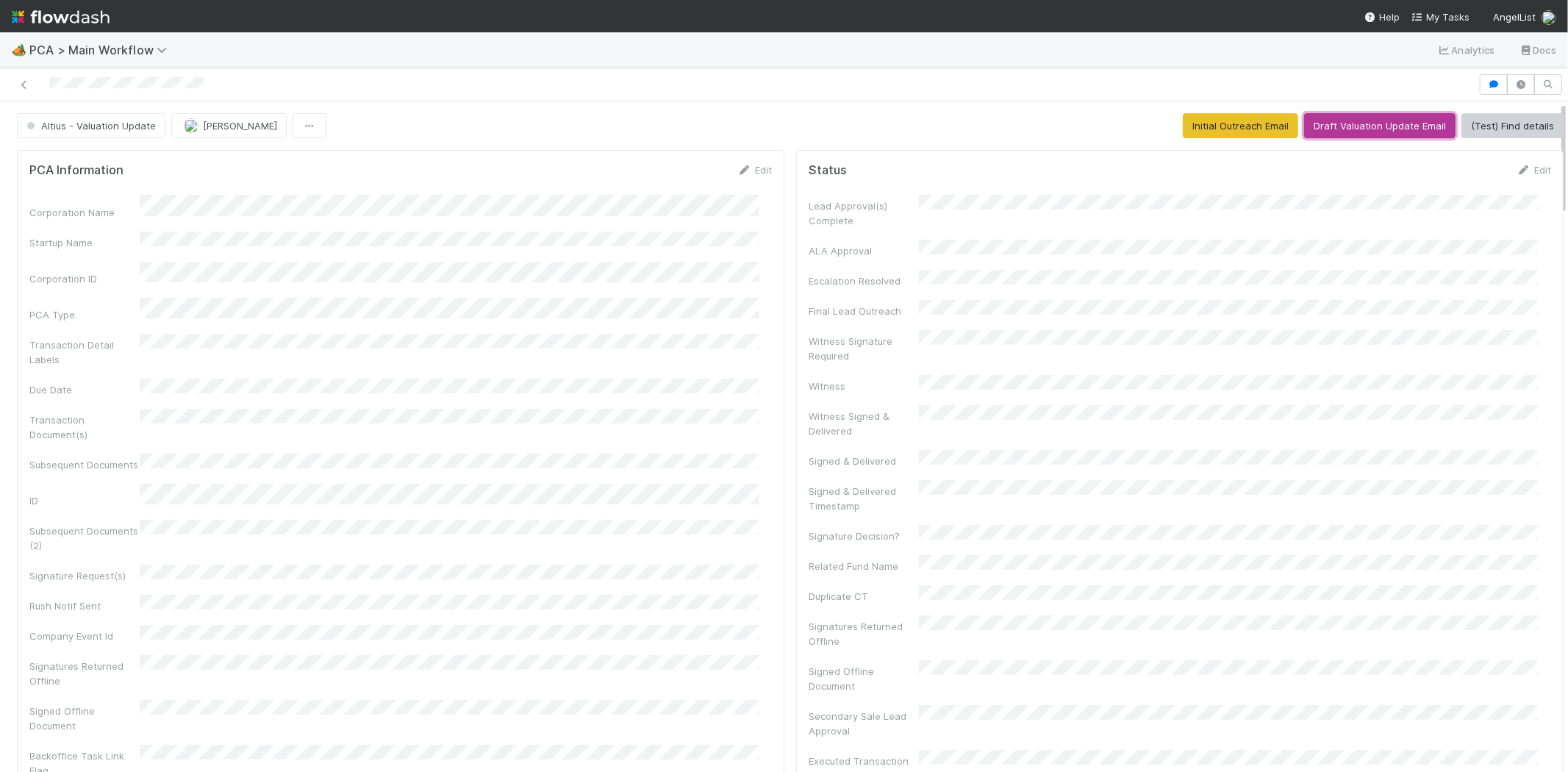
click at [1346, 127] on button "Draft Valuation Update Email" at bounding box center [1380, 126] width 152 height 25
click at [45, 78] on div at bounding box center [739, 84] width 1466 height 21
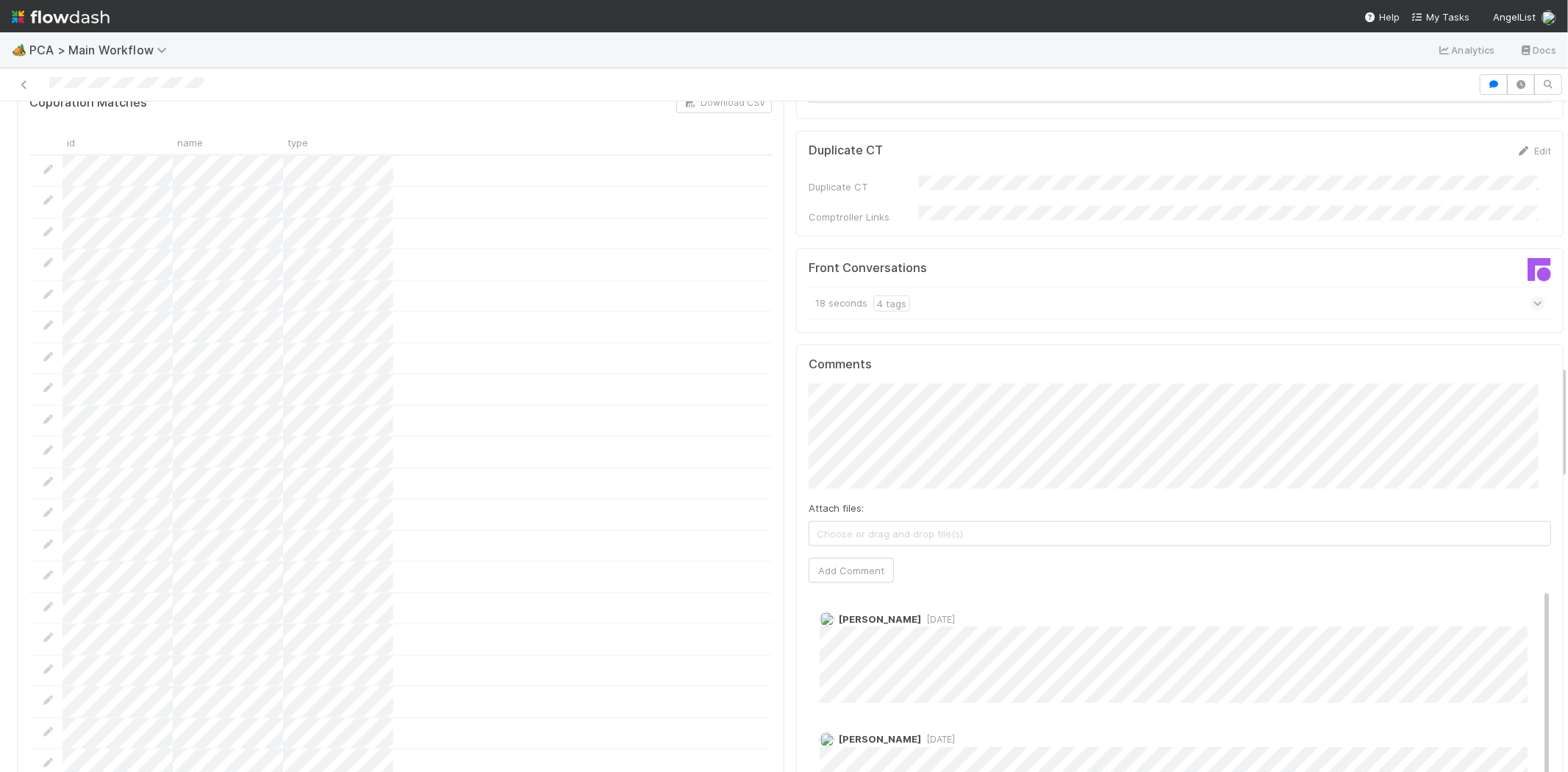
scroll to position [1551, 0]
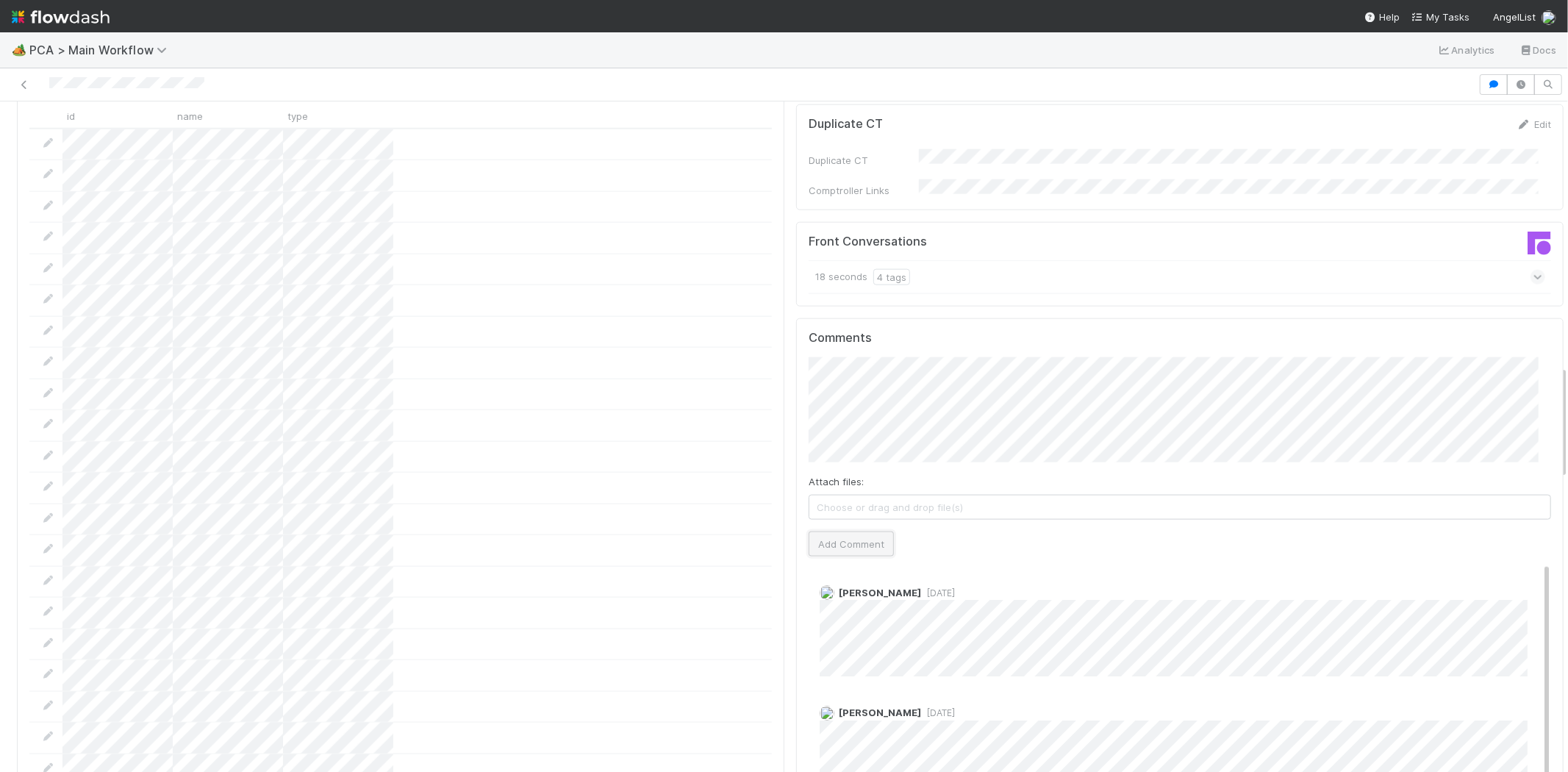
click at [839, 531] on button "Add Comment" at bounding box center [851, 544] width 86 height 25
click at [133, 86] on div at bounding box center [739, 84] width 1466 height 21
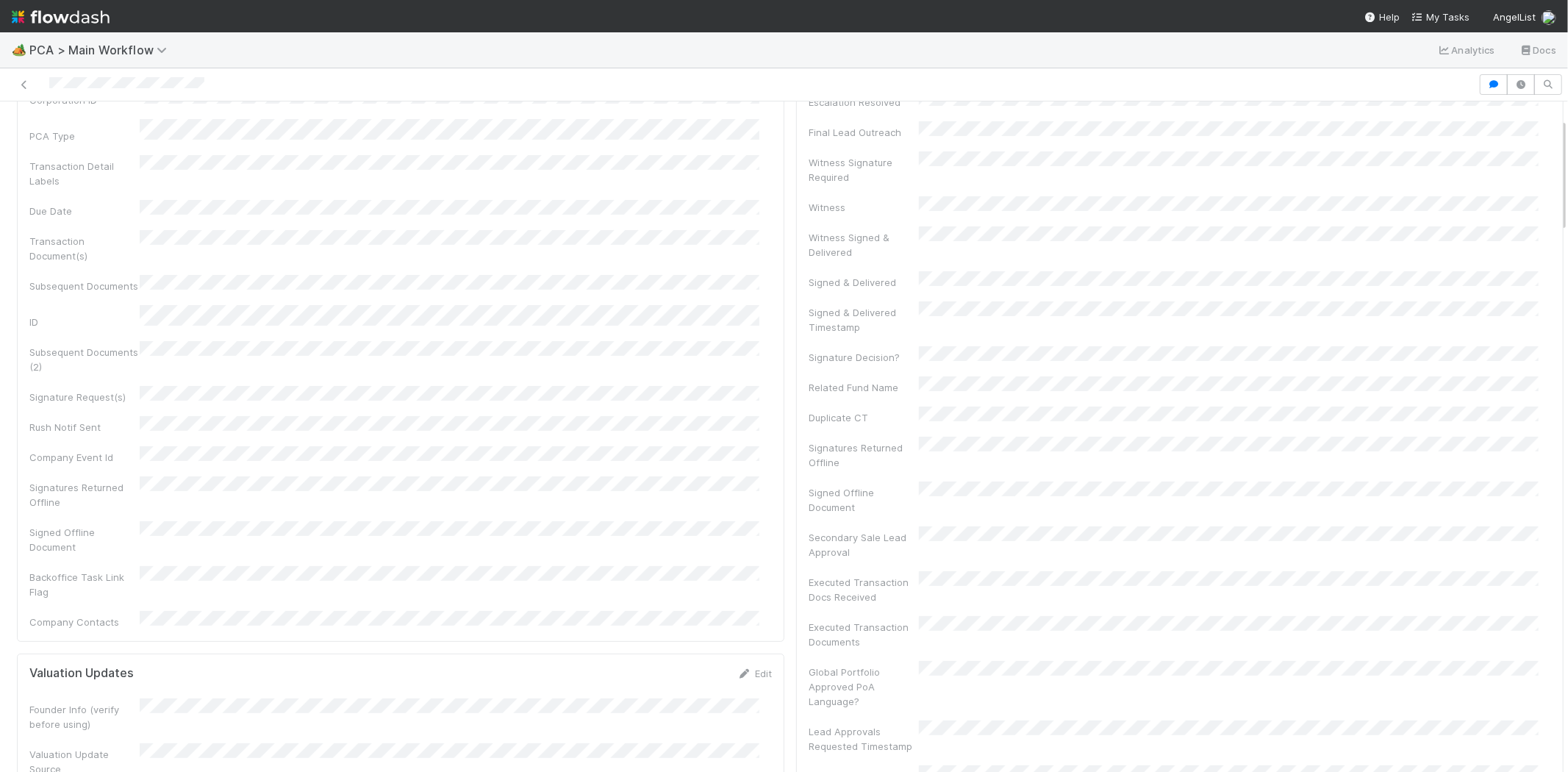
scroll to position [0, 0]
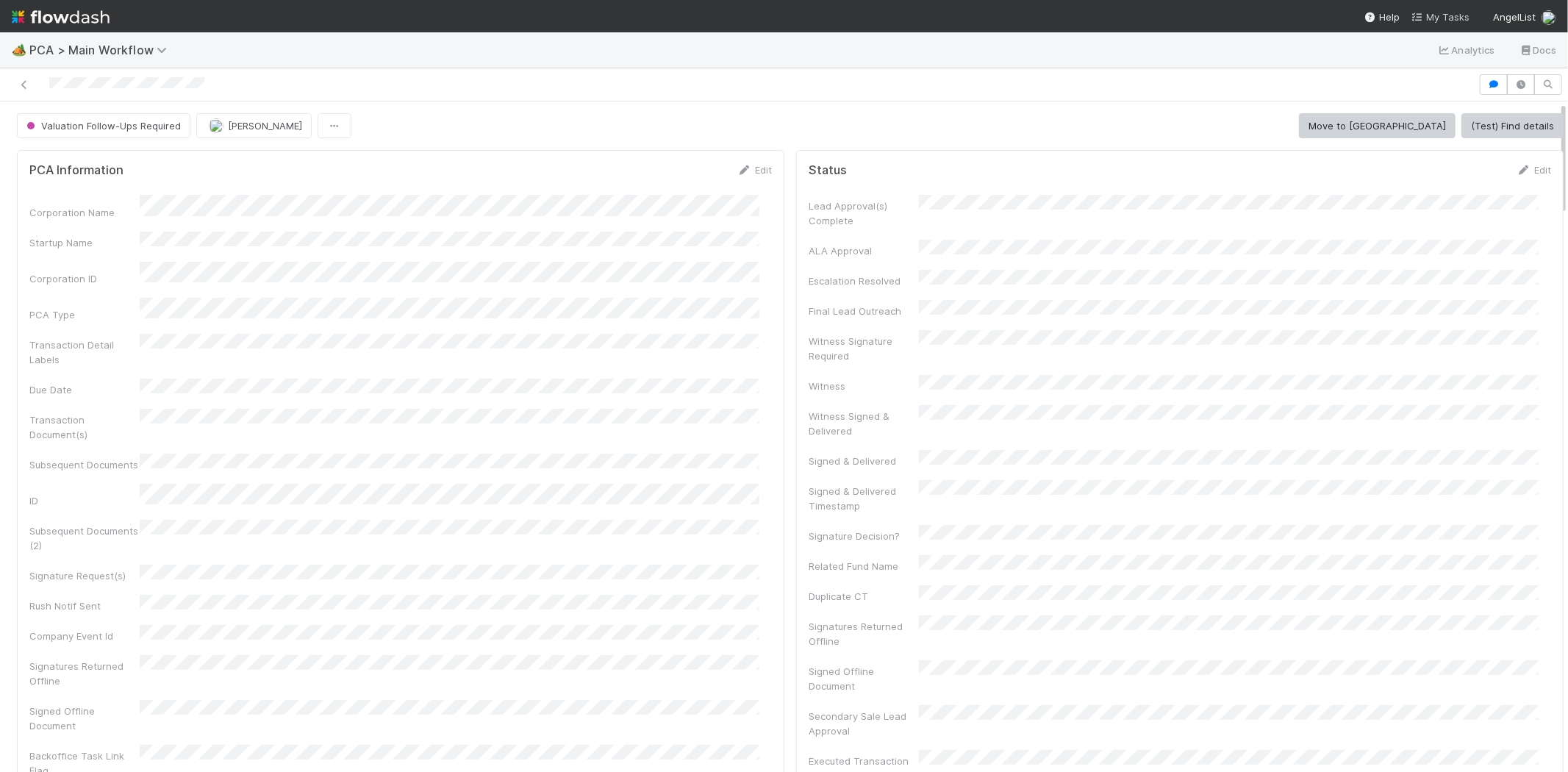
click at [1430, 16] on span "My Tasks" at bounding box center [1440, 16] width 58 height 12
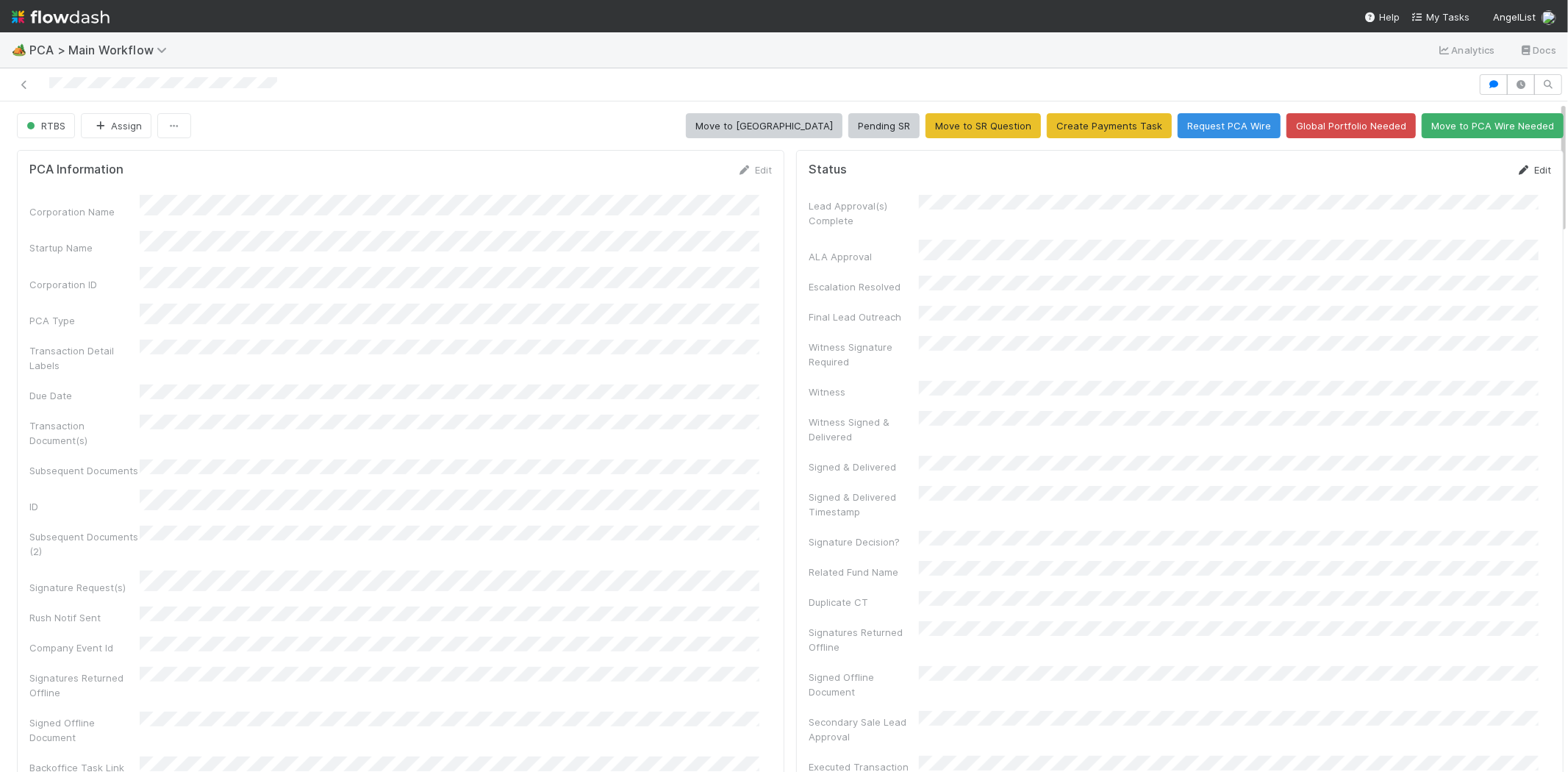
click at [1518, 170] on link "Edit" at bounding box center [1533, 169] width 35 height 12
click at [1451, 178] on button "Save" at bounding box center [1472, 175] width 42 height 25
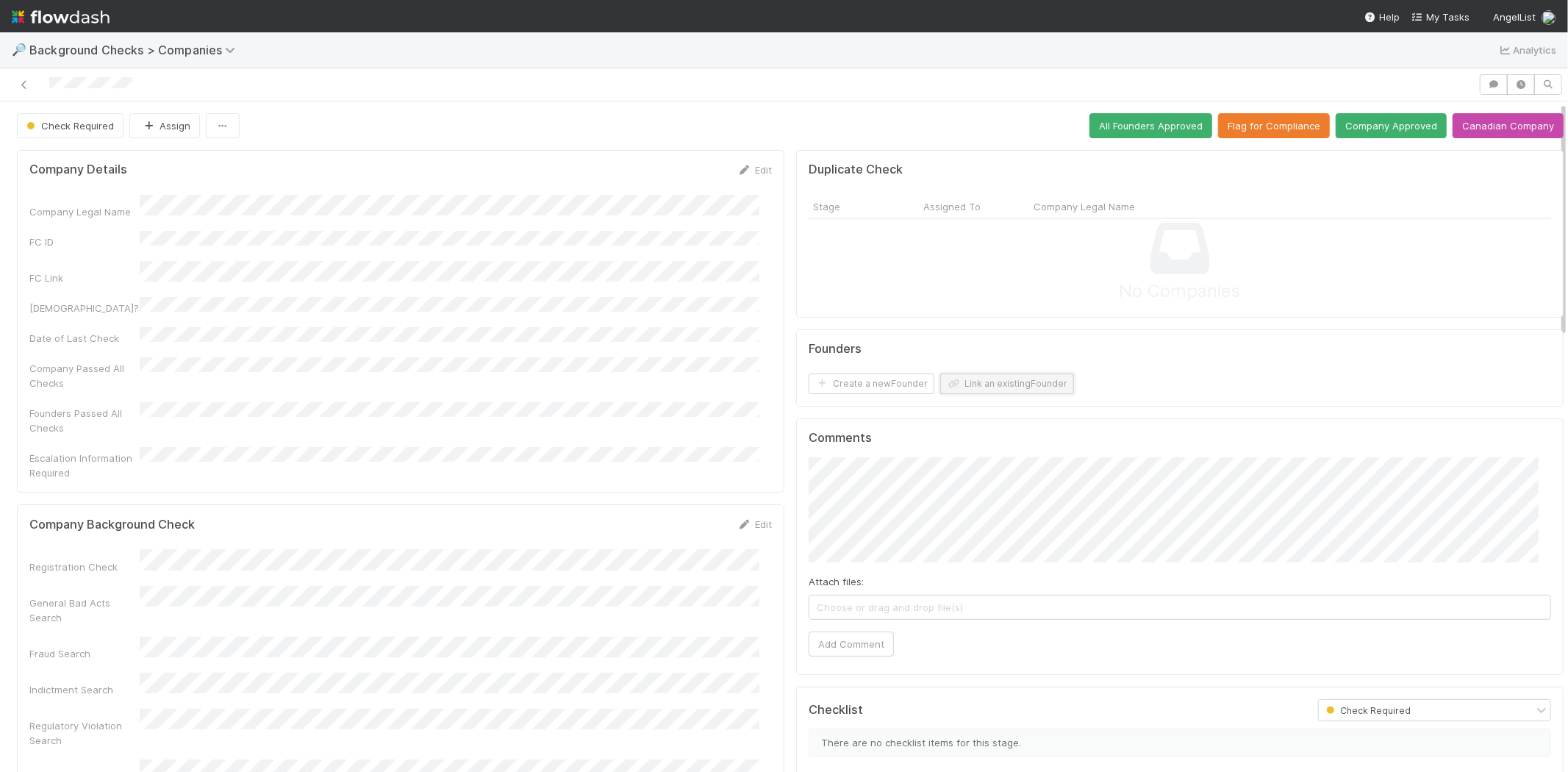
click at [979, 376] on button "Link an existing Founder" at bounding box center [1006, 383] width 134 height 21
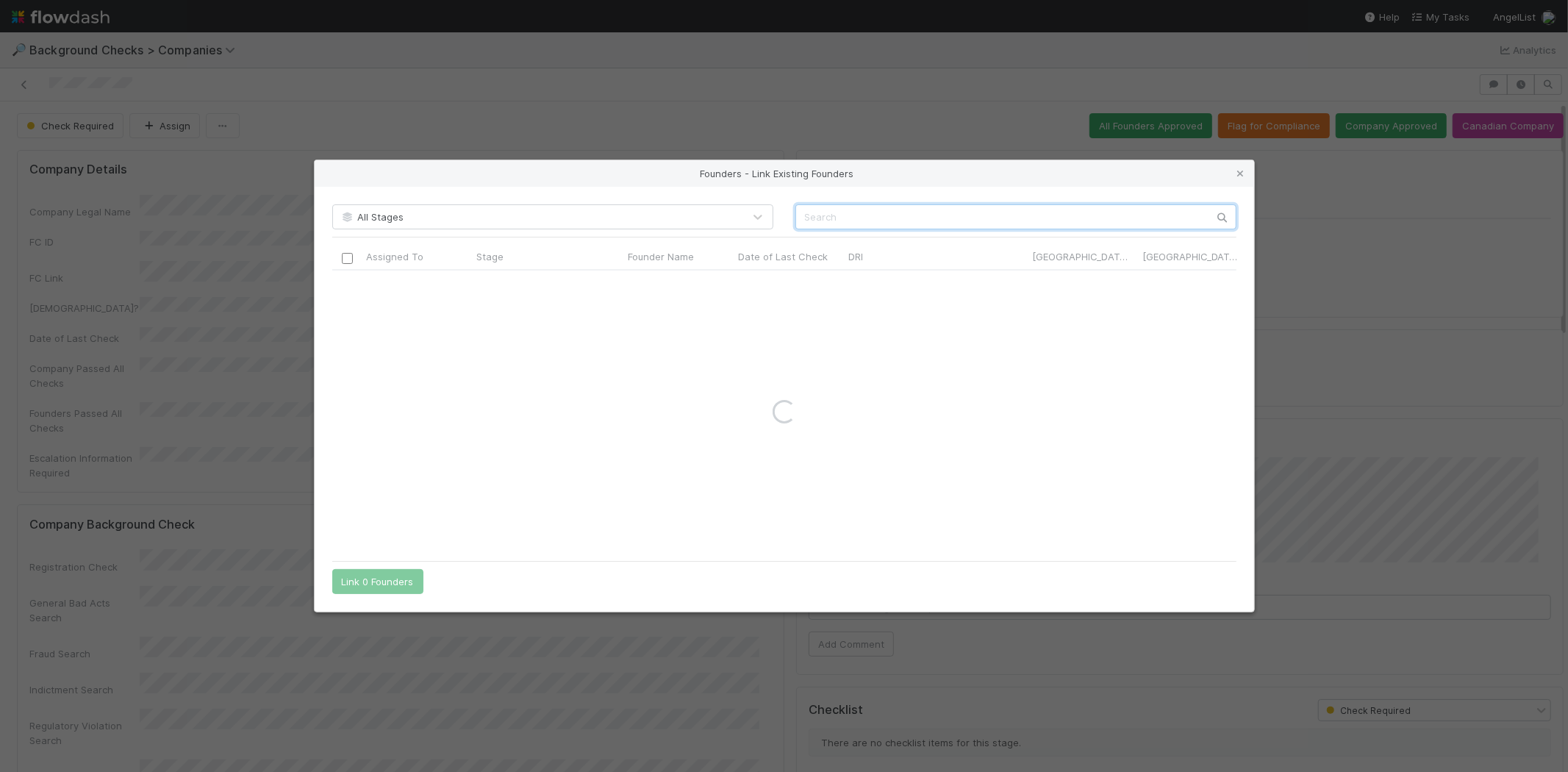
click at [919, 208] on input "text" at bounding box center [1015, 217] width 441 height 25
paste input "[PERSON_NAME]"
type input "Gabriela Isturiz"
click at [1237, 174] on icon at bounding box center [1240, 174] width 14 height 10
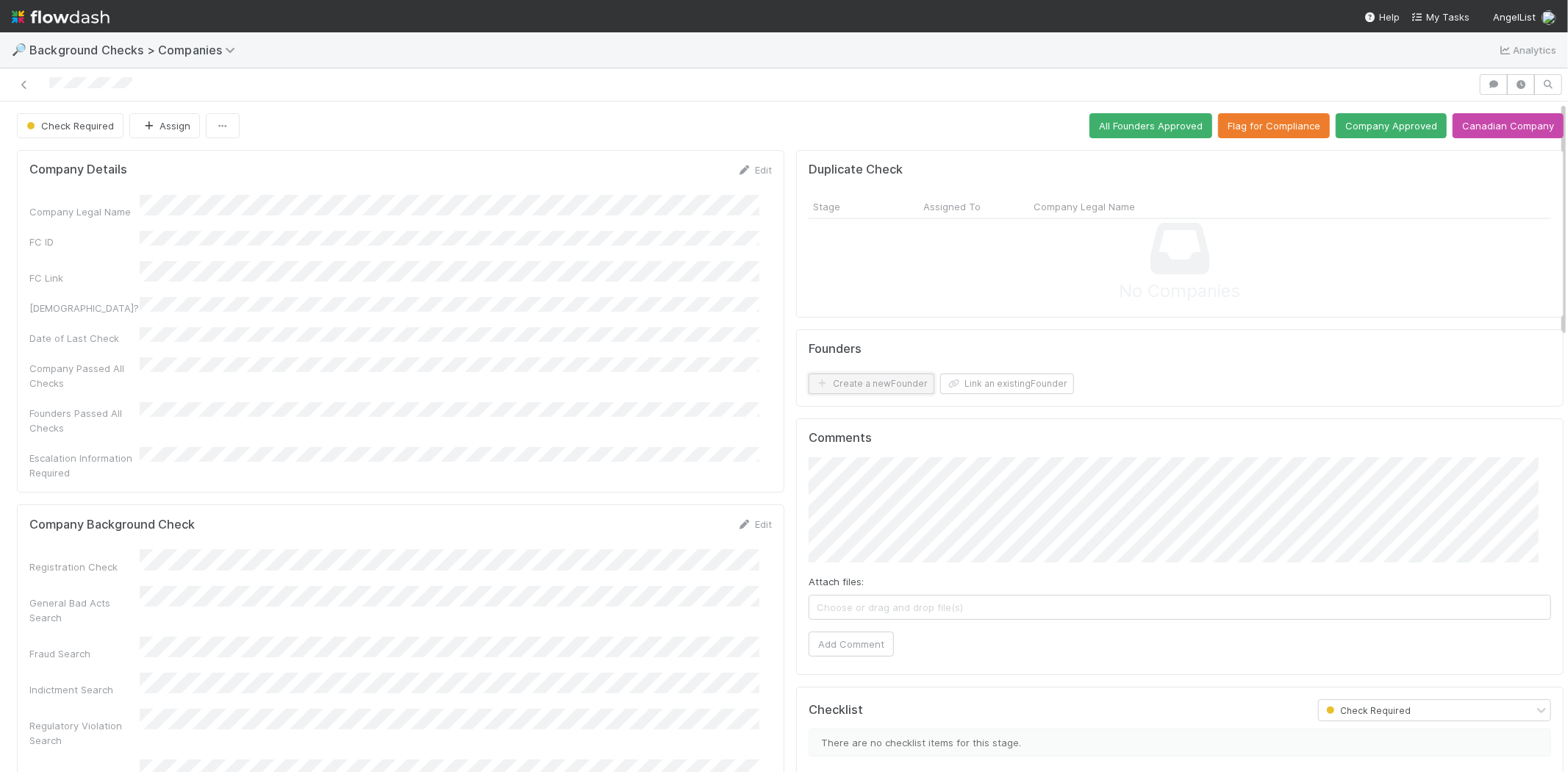
click at [887, 382] on button "Create a new Founder" at bounding box center [871, 383] width 126 height 21
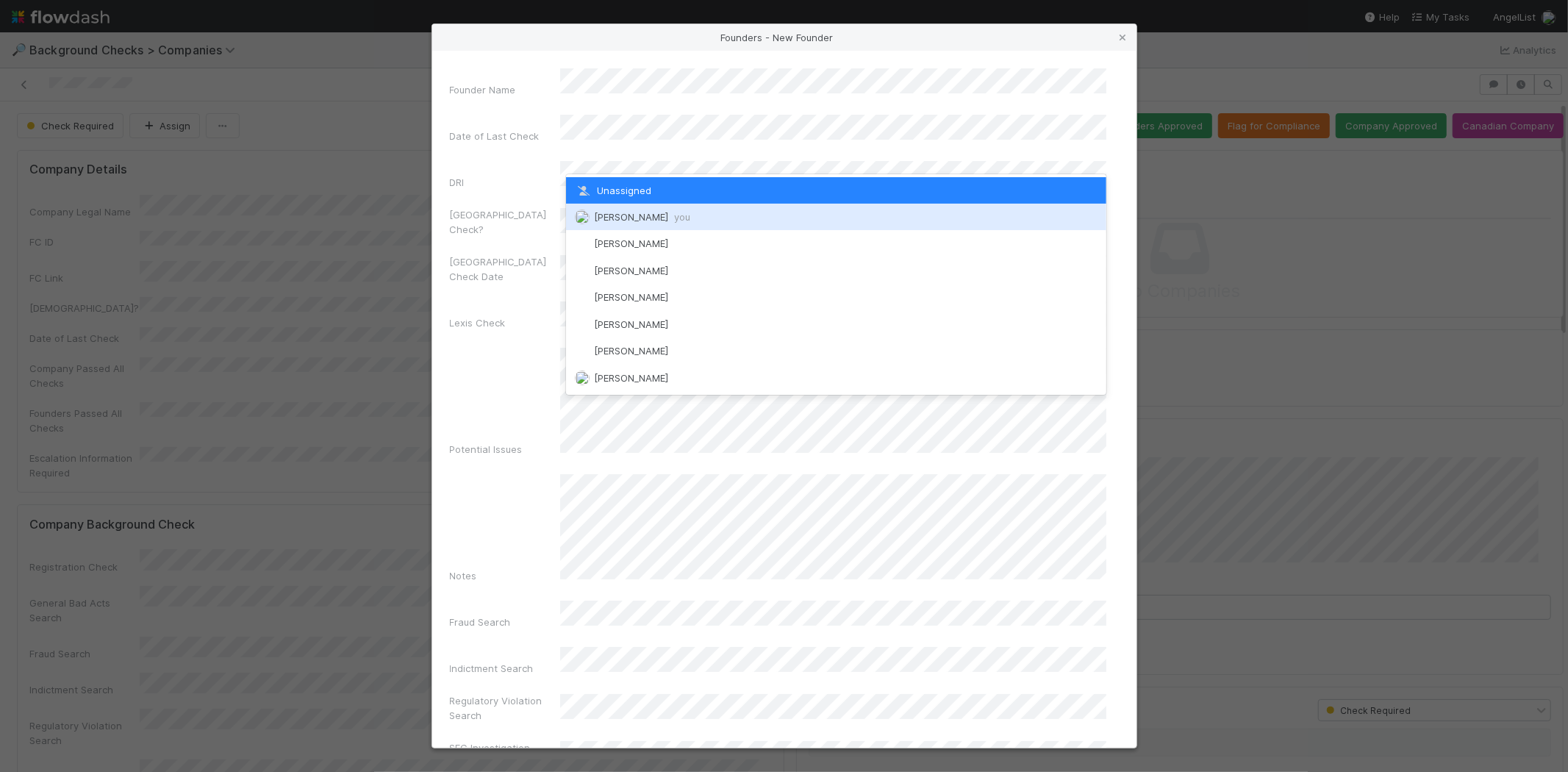
click at [685, 211] on span "you" at bounding box center [682, 217] width 16 height 12
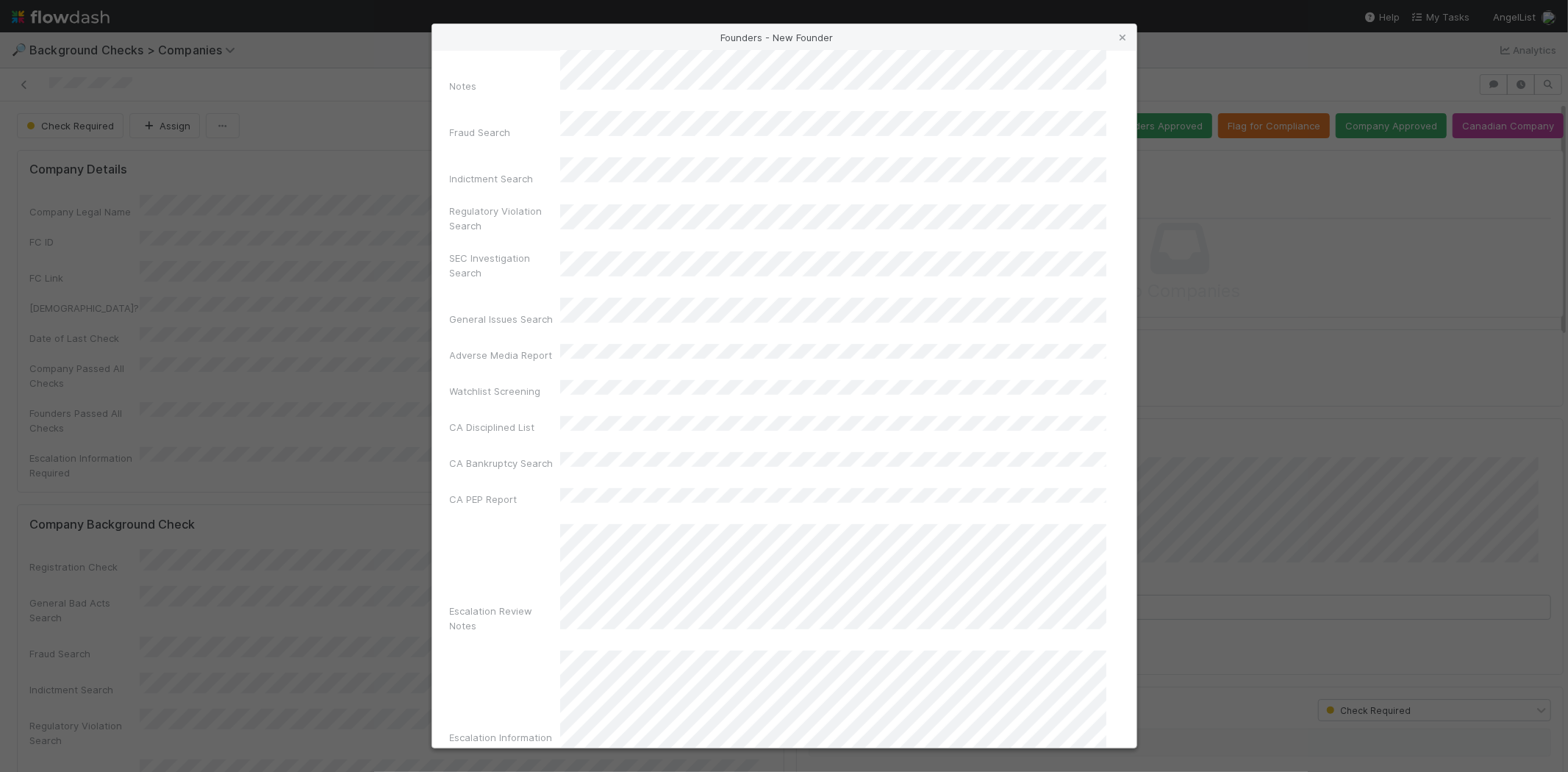
scroll to position [492, 0]
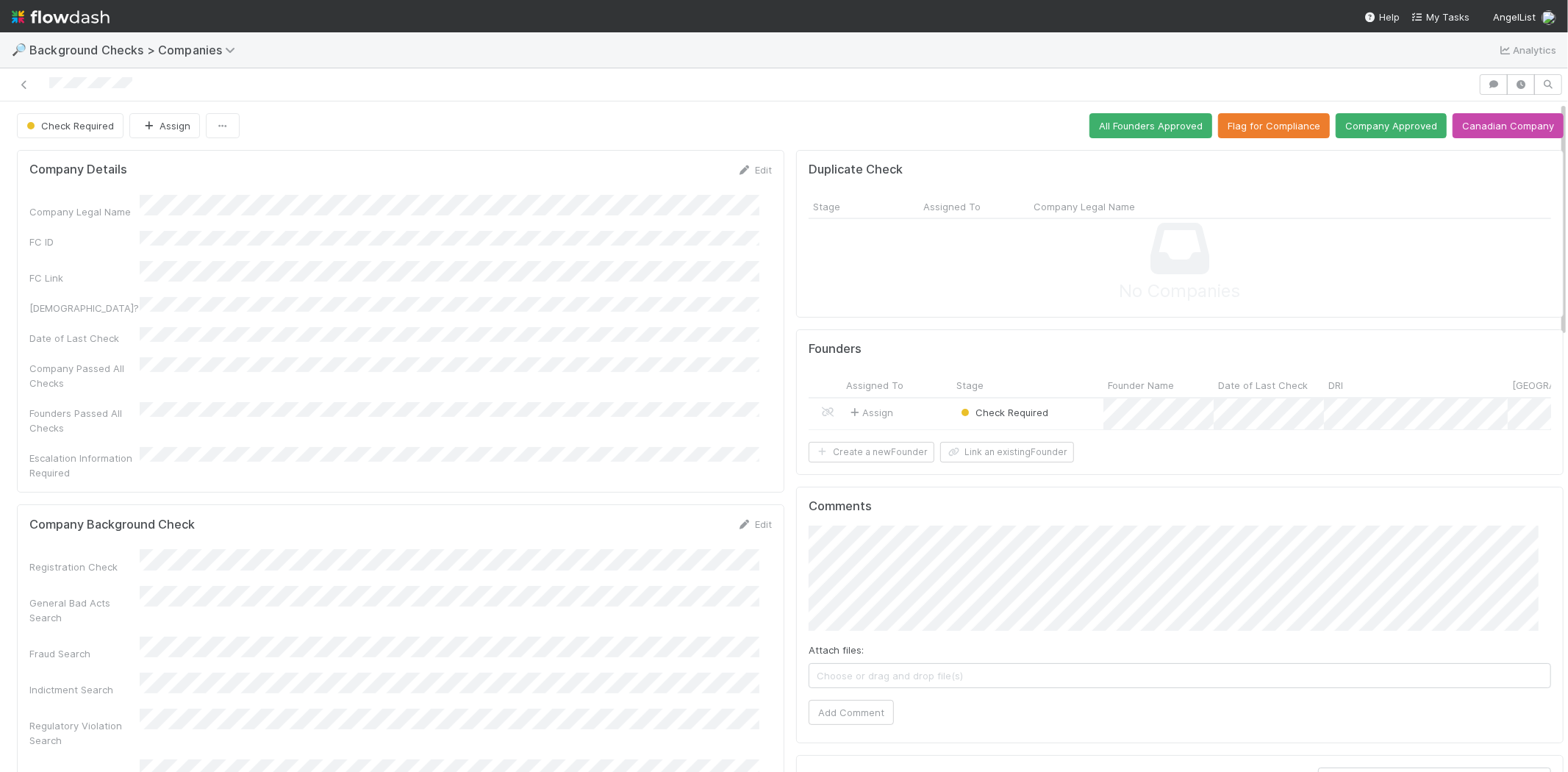
click at [886, 401] on div "Assign" at bounding box center [897, 414] width 111 height 31
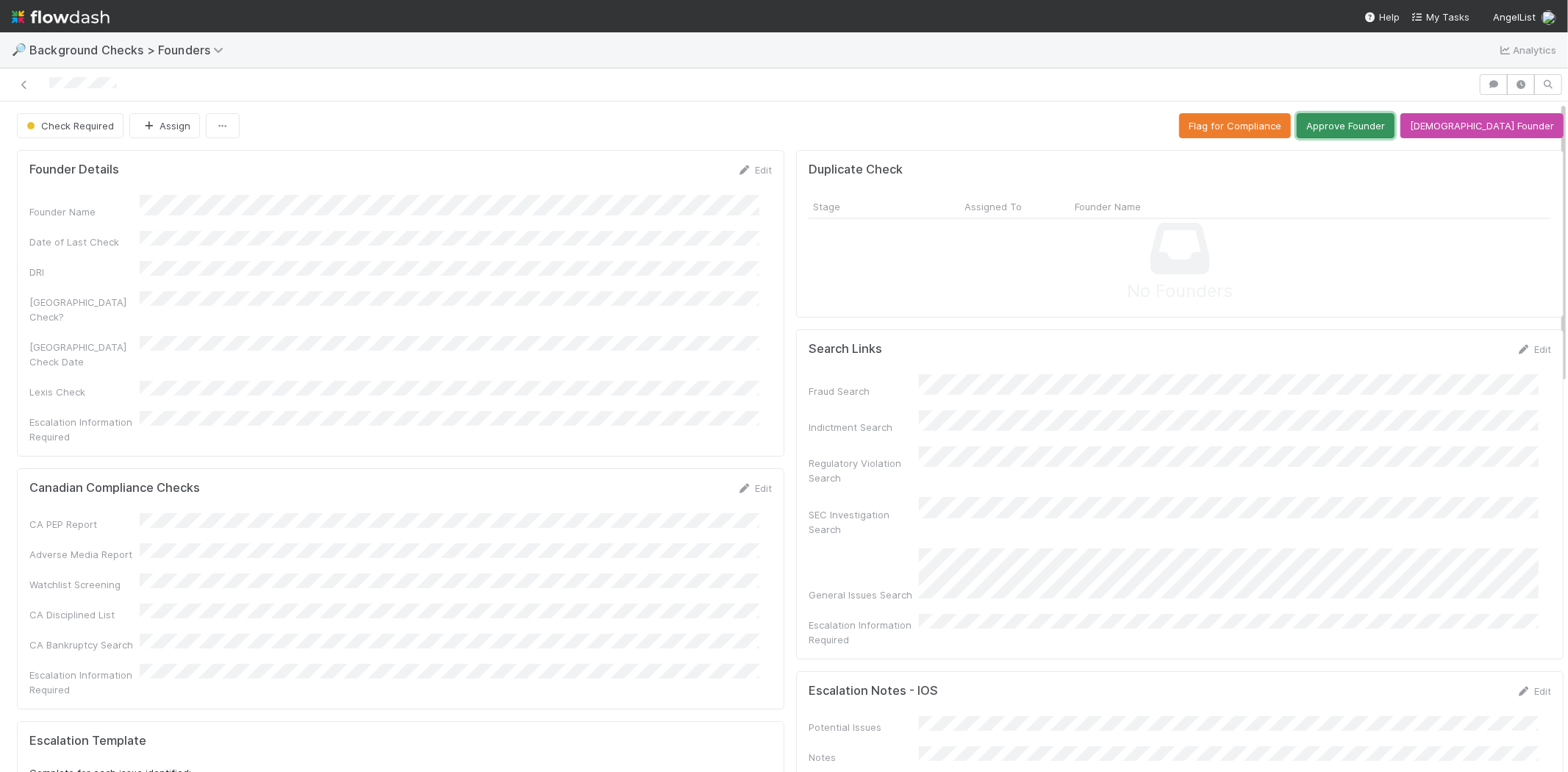
click at [1380, 127] on button "Approve Founder" at bounding box center [1345, 126] width 98 height 25
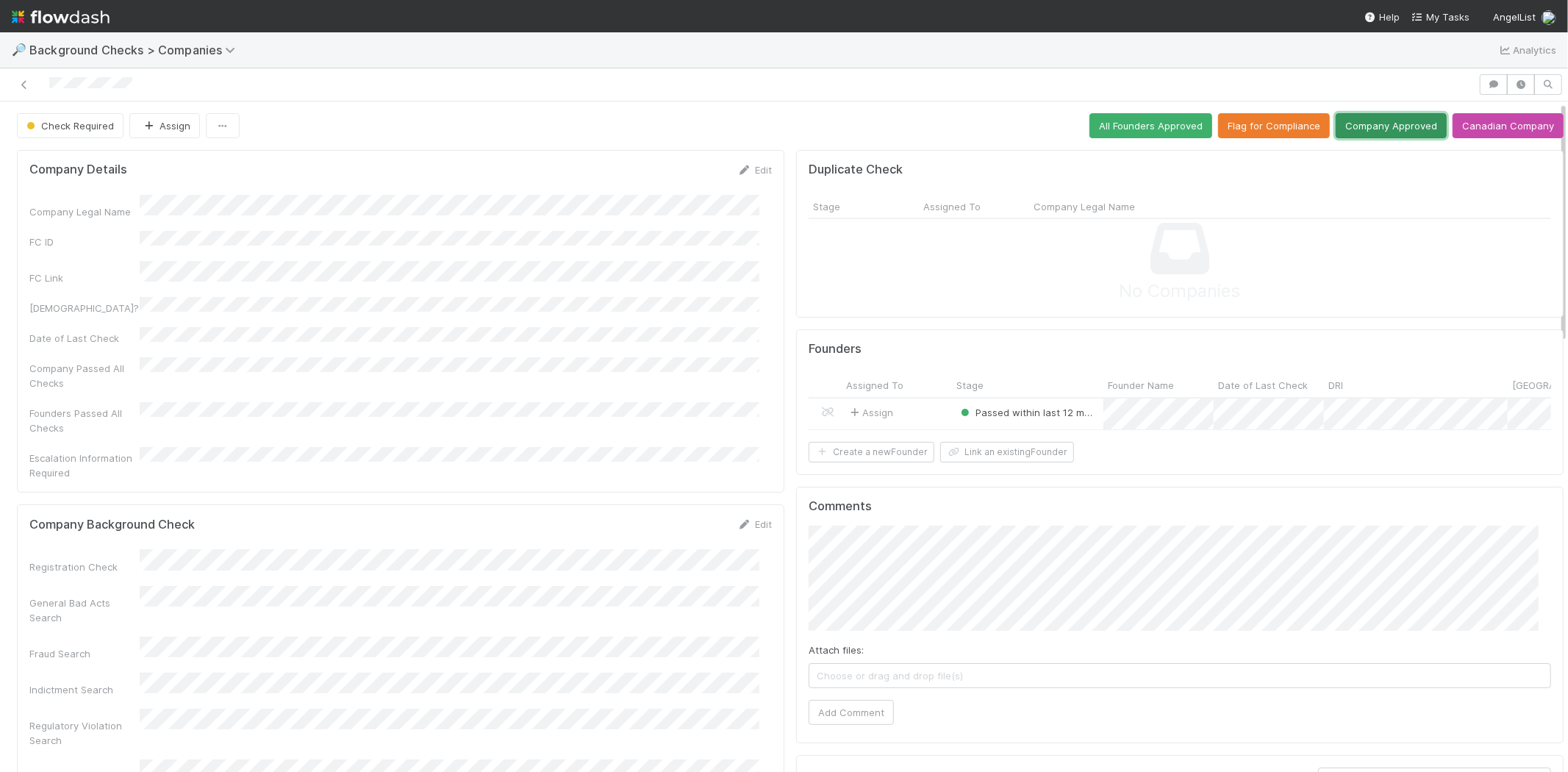
click at [1383, 122] on button "Company Approved" at bounding box center [1391, 126] width 111 height 25
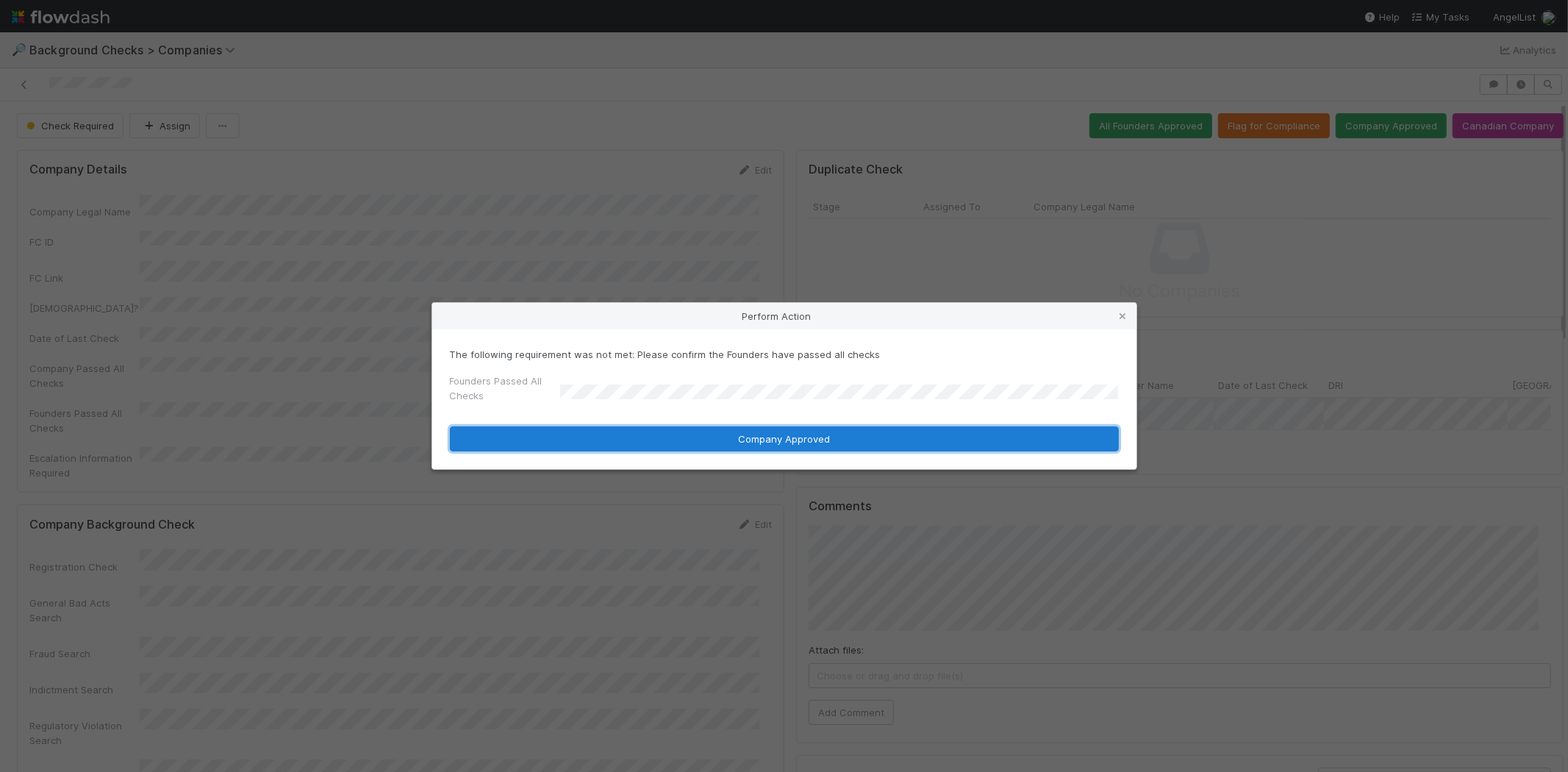
drag, startPoint x: 706, startPoint y: 439, endPoint x: 804, endPoint y: 415, distance: 100.9
click at [707, 439] on button "Company Approved" at bounding box center [784, 439] width 669 height 25
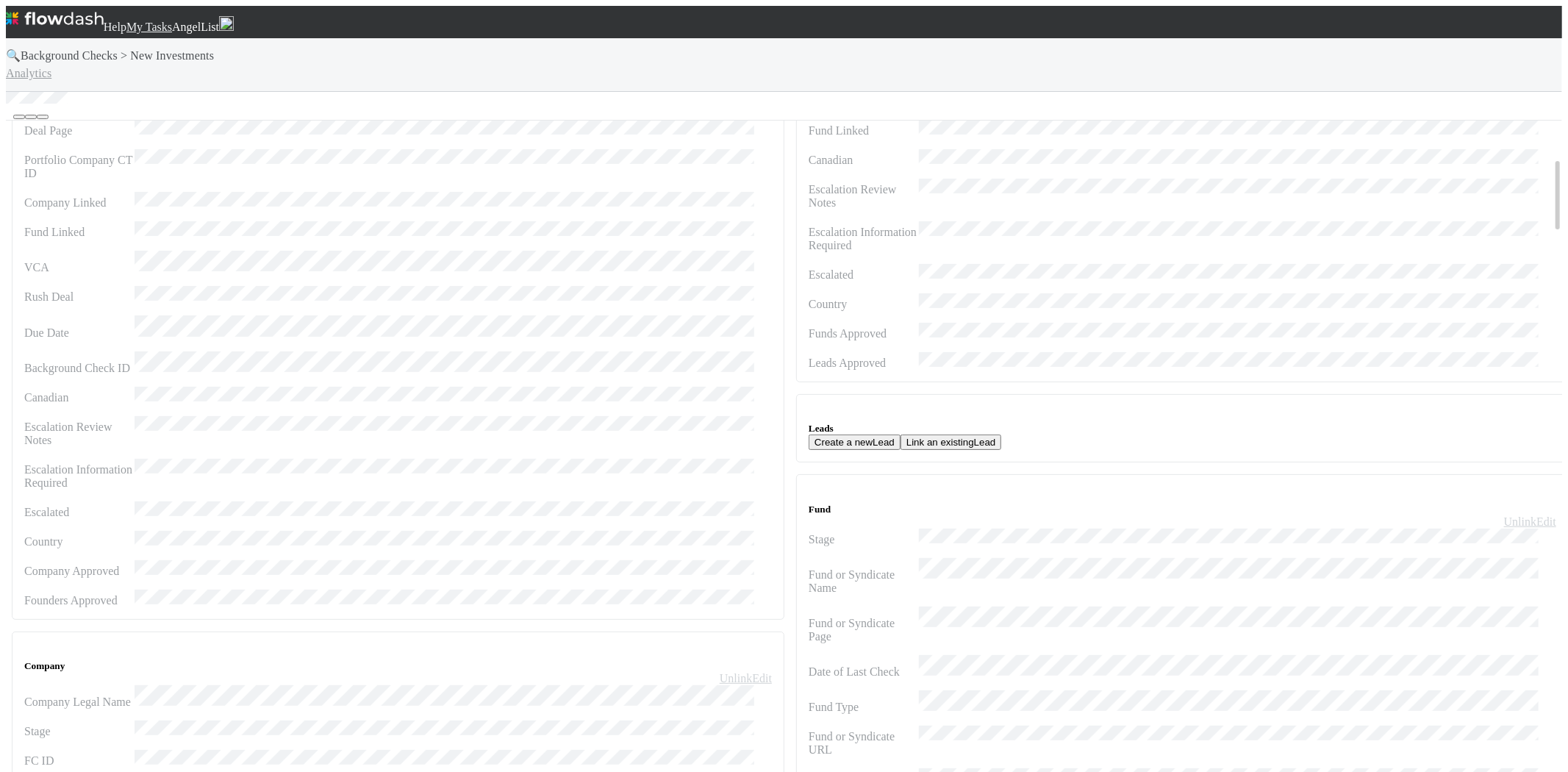
scroll to position [245, 0]
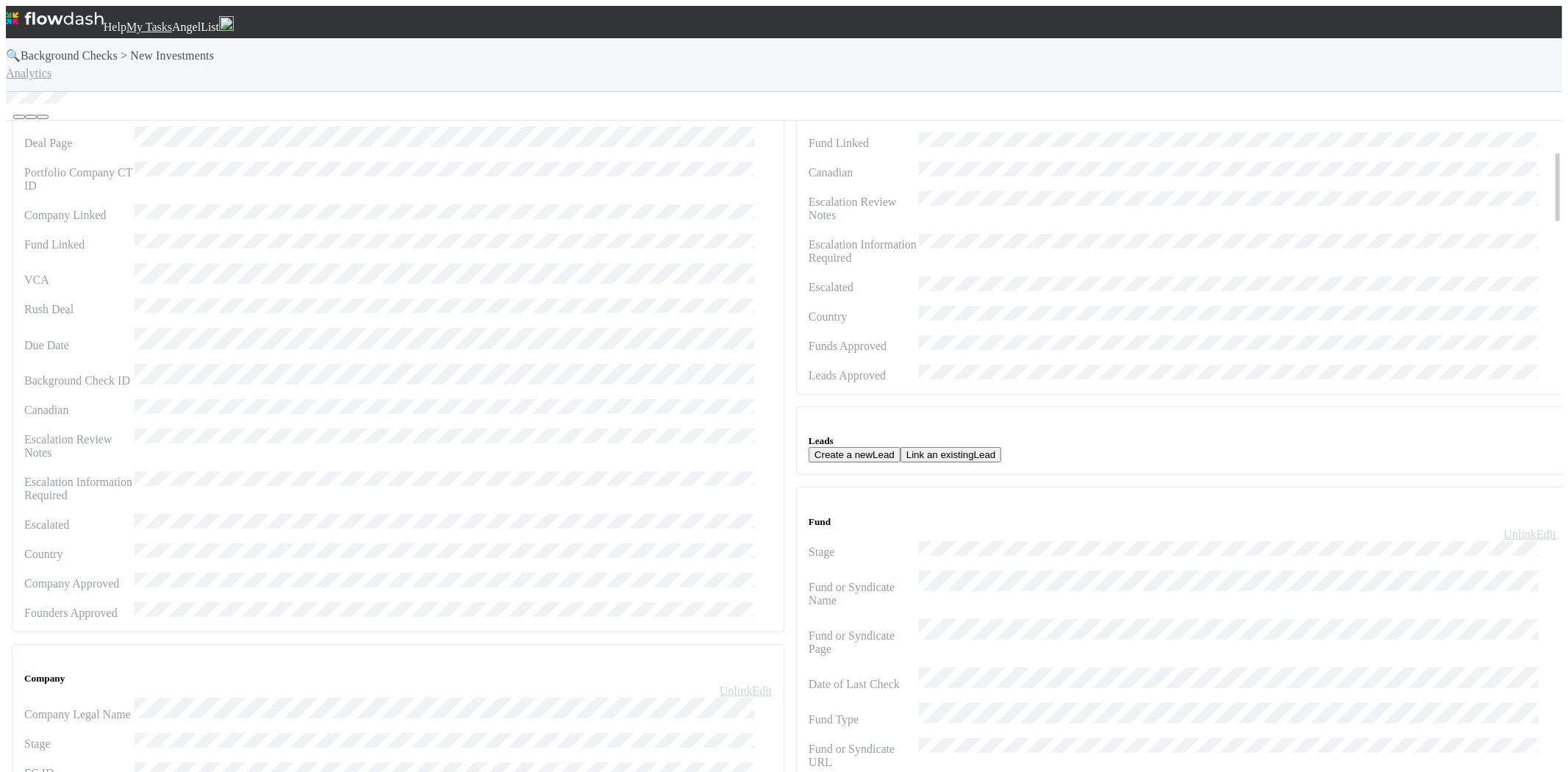
click at [954, 447] on button "Link an existing Lead" at bounding box center [951, 454] width 102 height 15
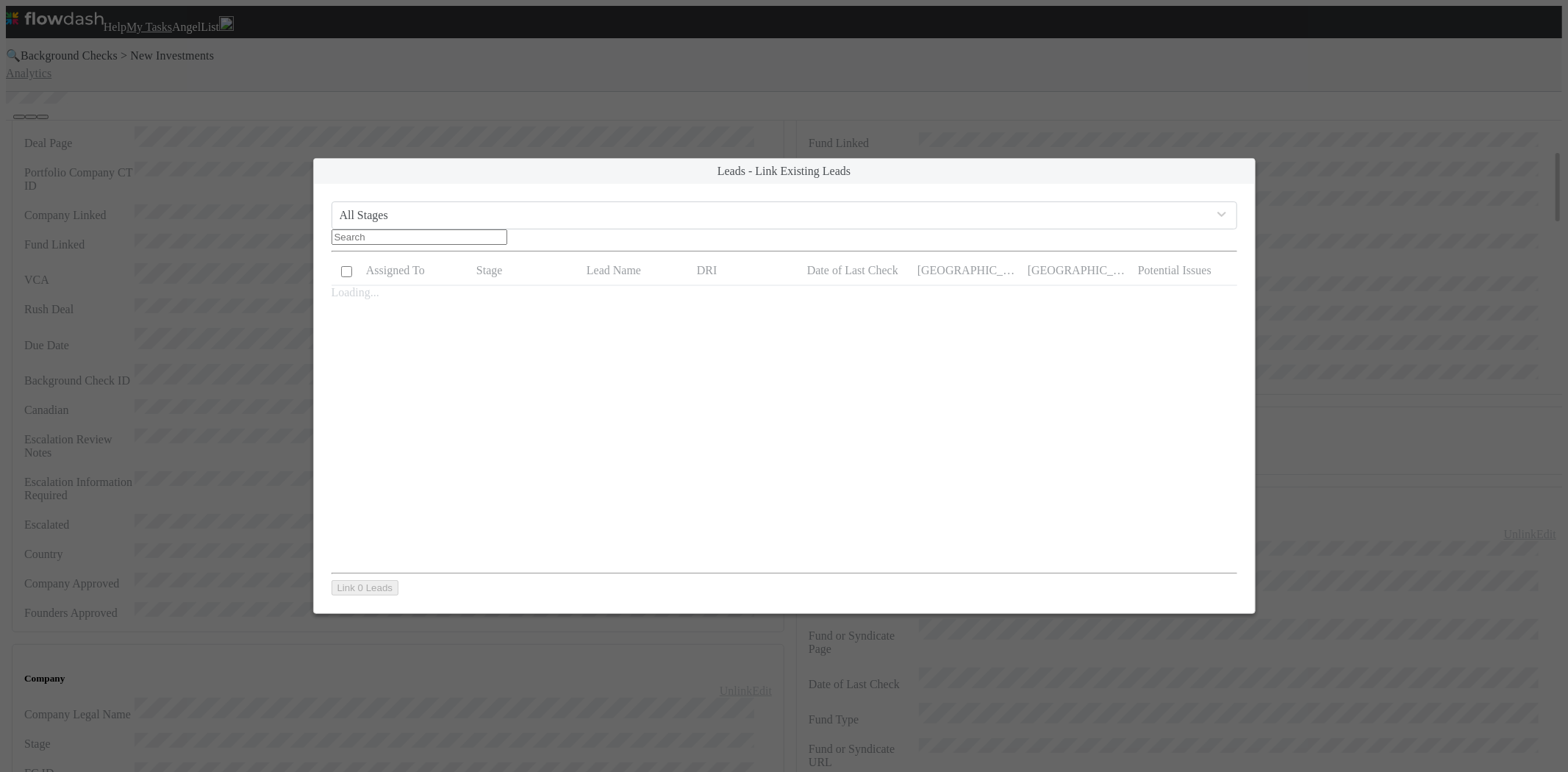
click at [507, 229] on input "text" at bounding box center [419, 236] width 176 height 15
paste input "[PERSON_NAME]"
type input "[PERSON_NAME]"
click at [347, 294] on input "checkbox" at bounding box center [347, 300] width 11 height 11
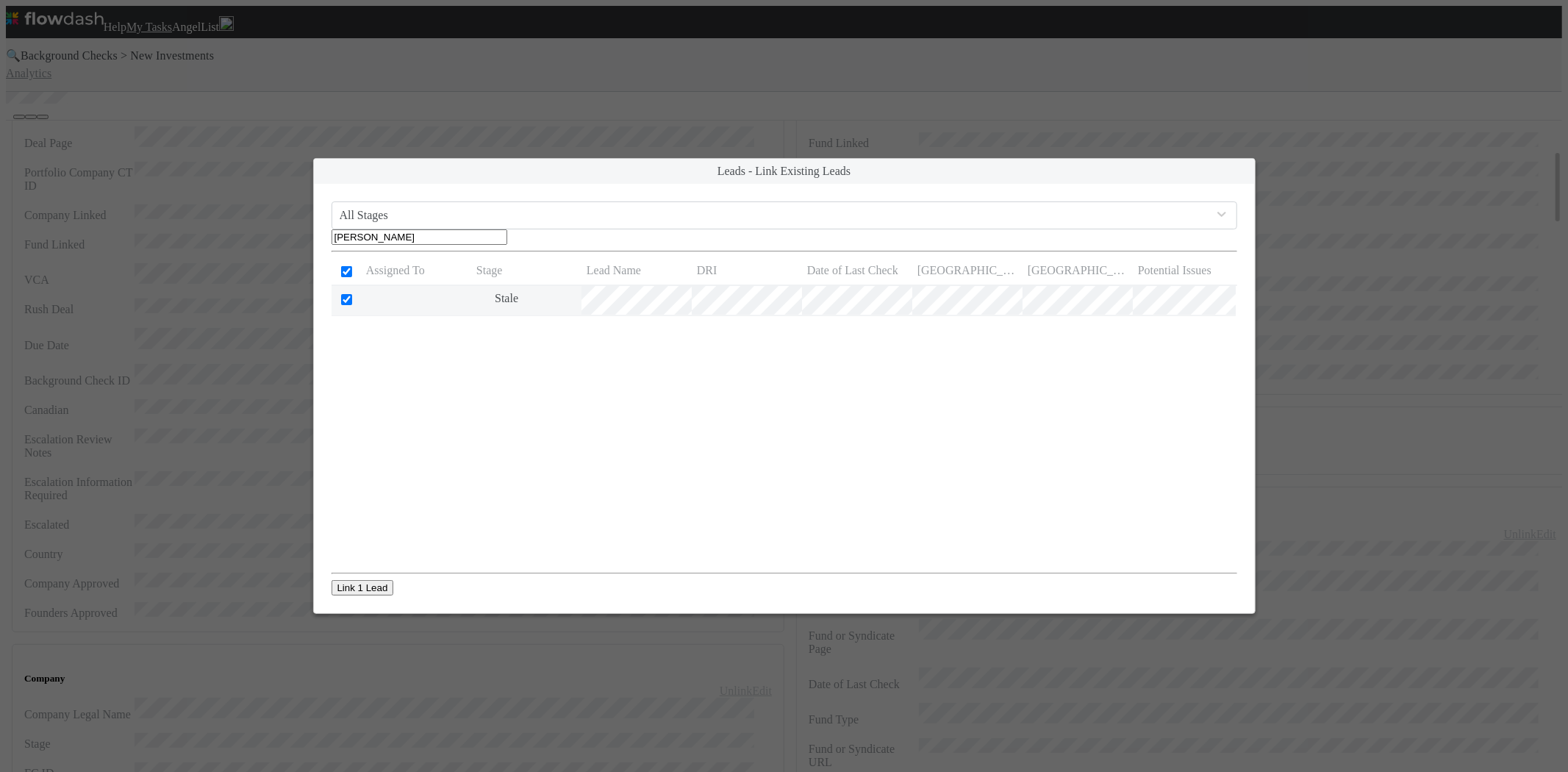
click at [376, 586] on button "Link 1 Lead" at bounding box center [363, 587] width 62 height 15
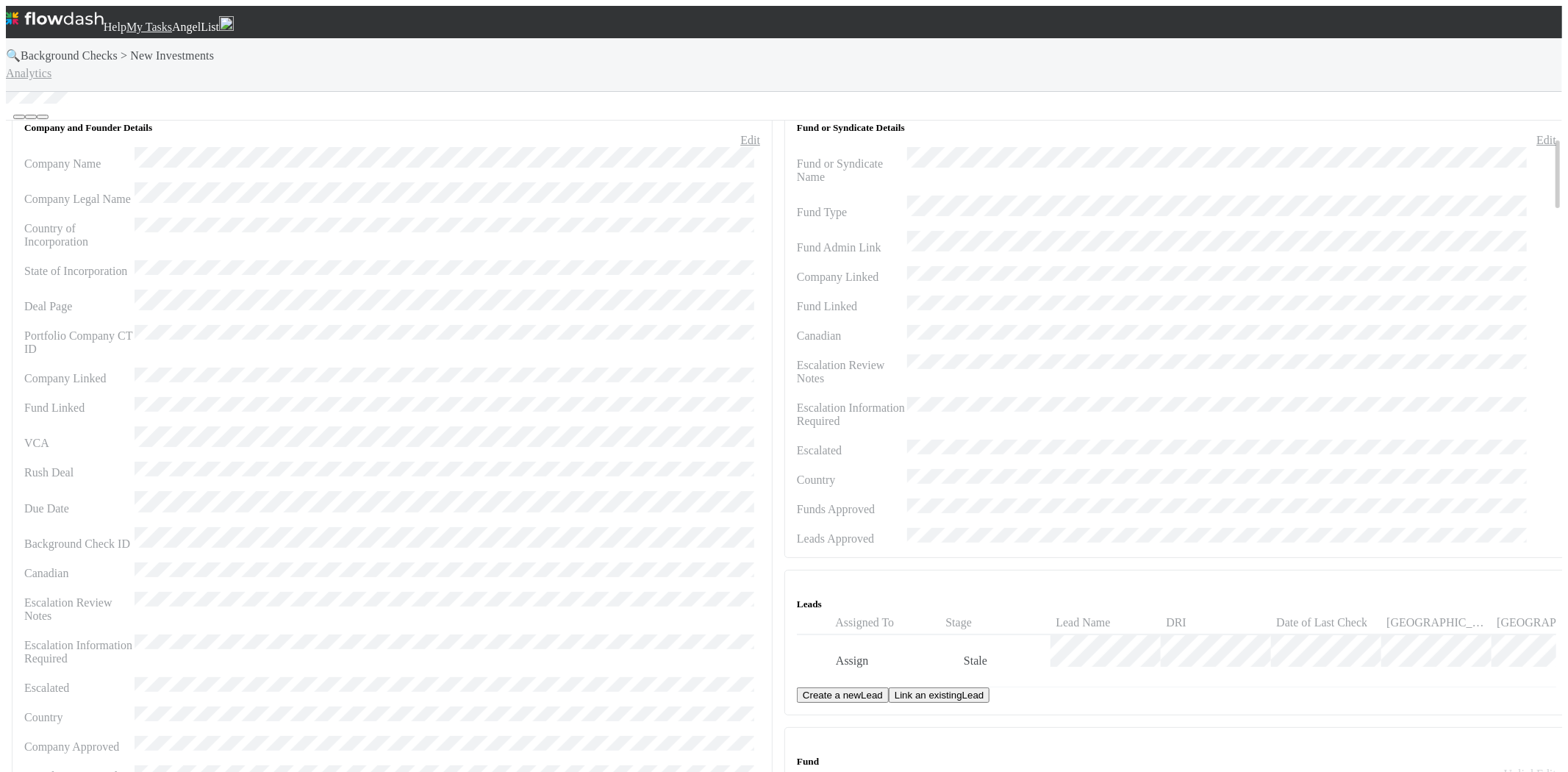
scroll to position [163, 0]
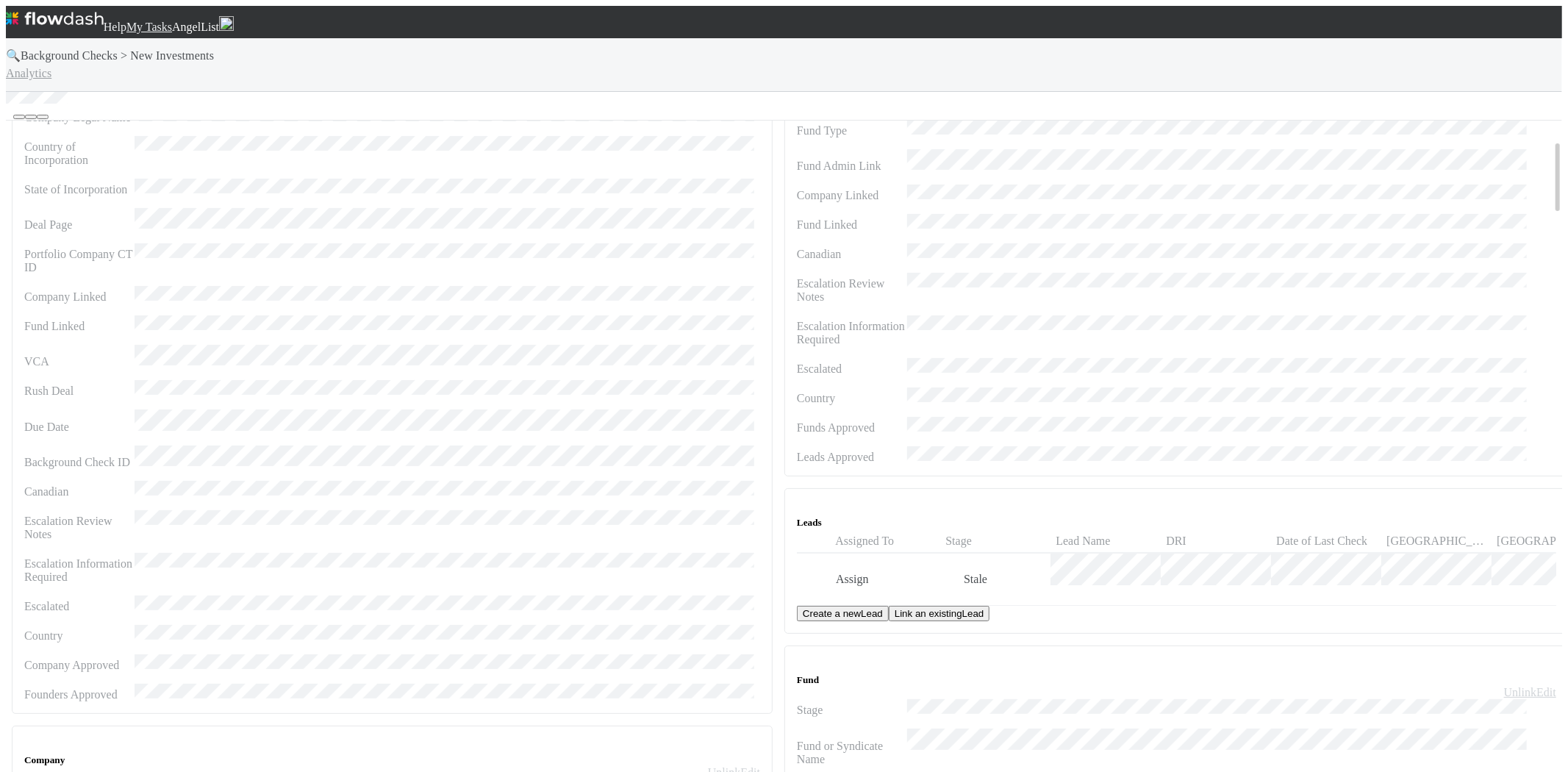
click at [922, 554] on div "Assign" at bounding box center [885, 579] width 111 height 52
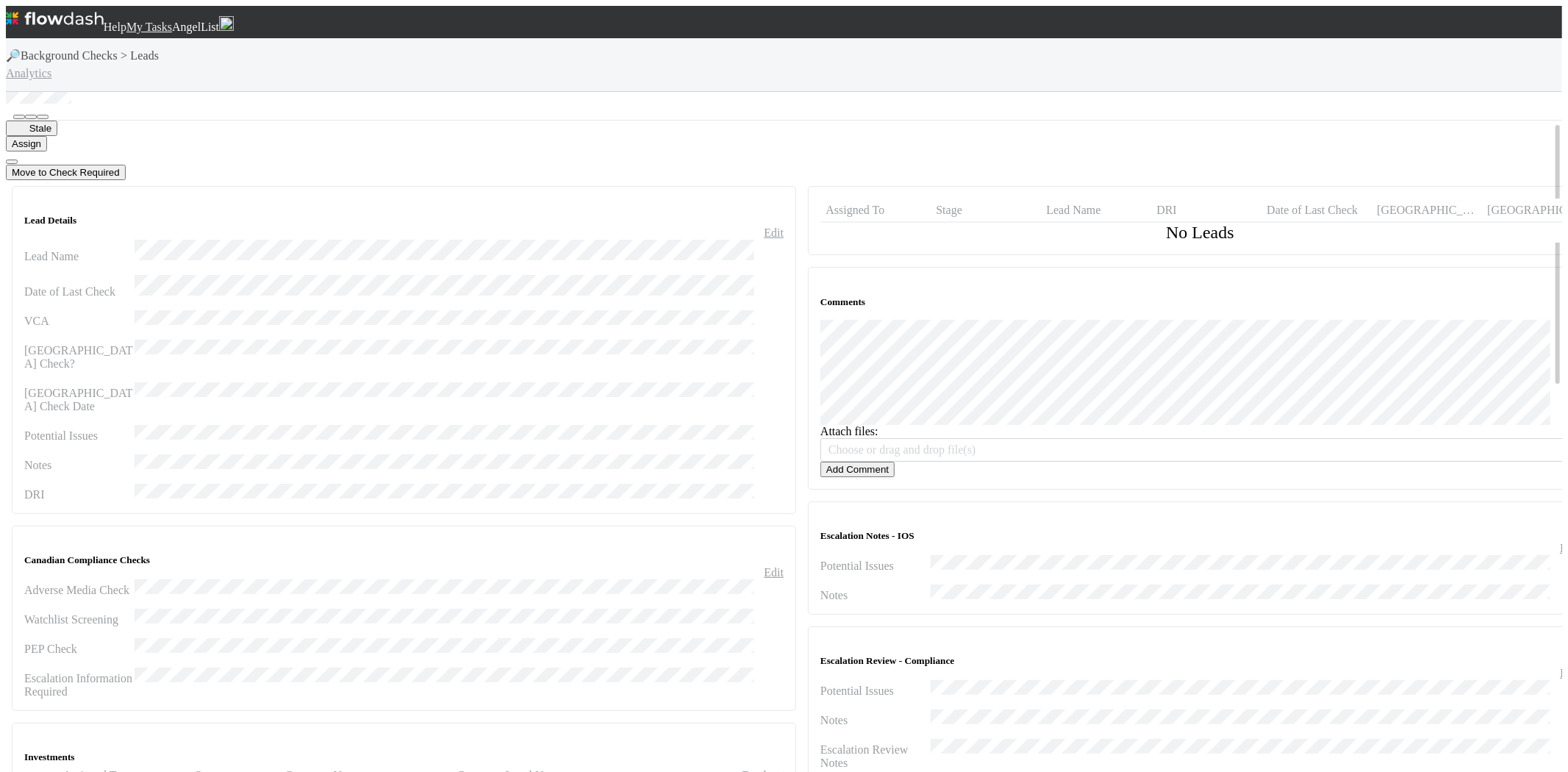
click at [126, 165] on button "Move to Check Required" at bounding box center [66, 172] width 119 height 15
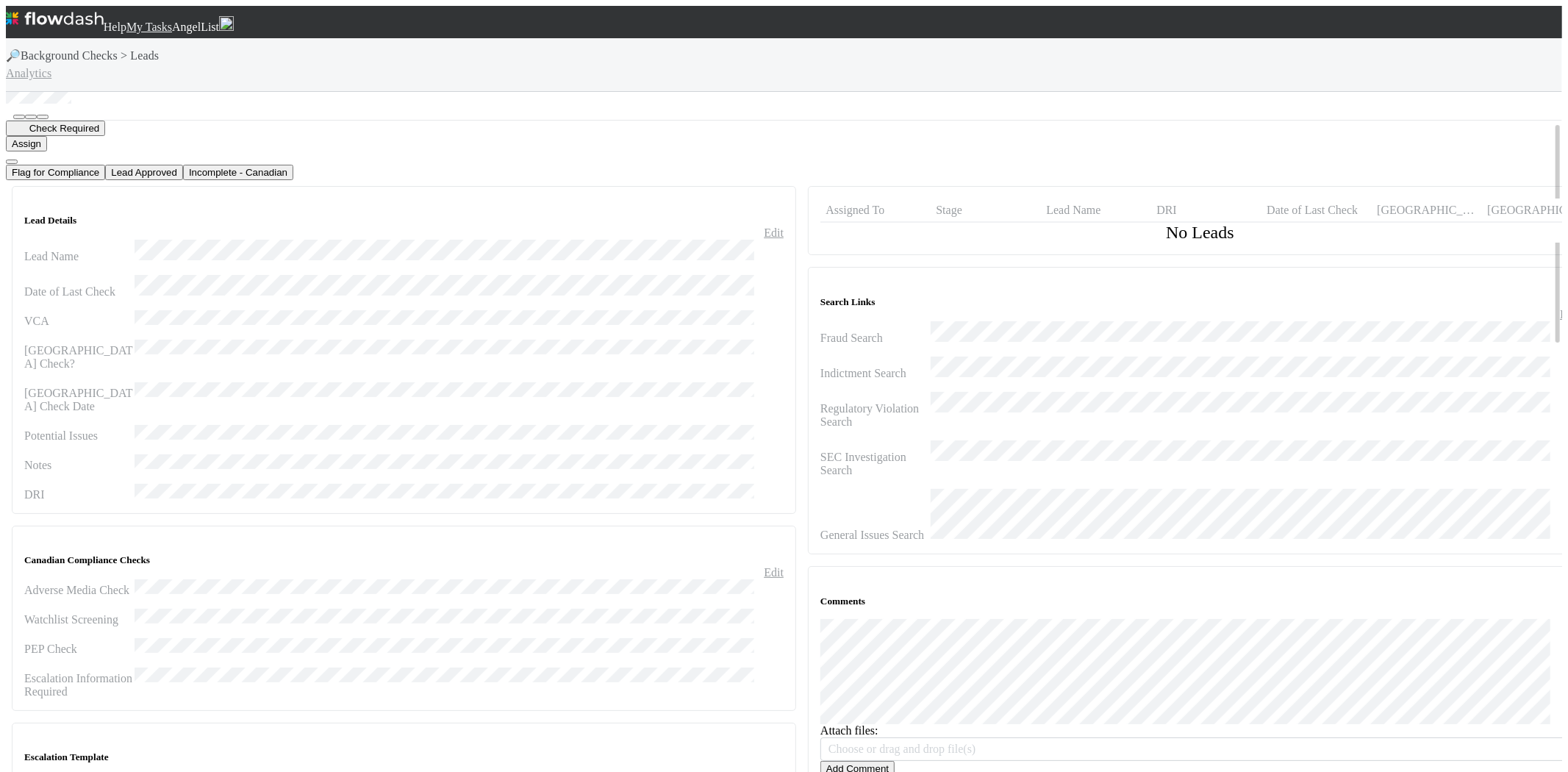
click at [183, 165] on button "Lead Approved" at bounding box center [144, 172] width 78 height 15
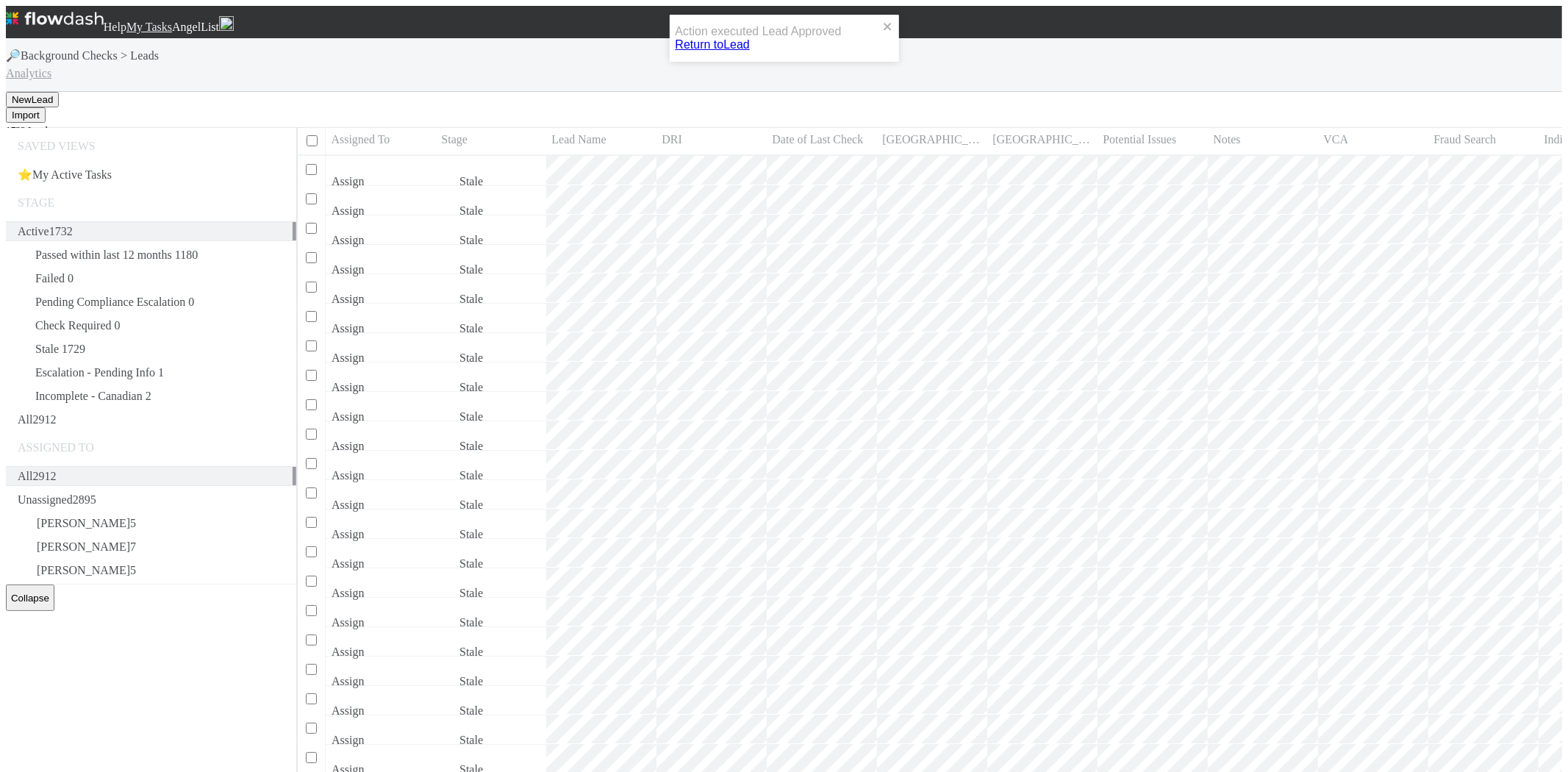
scroll to position [630, 1265]
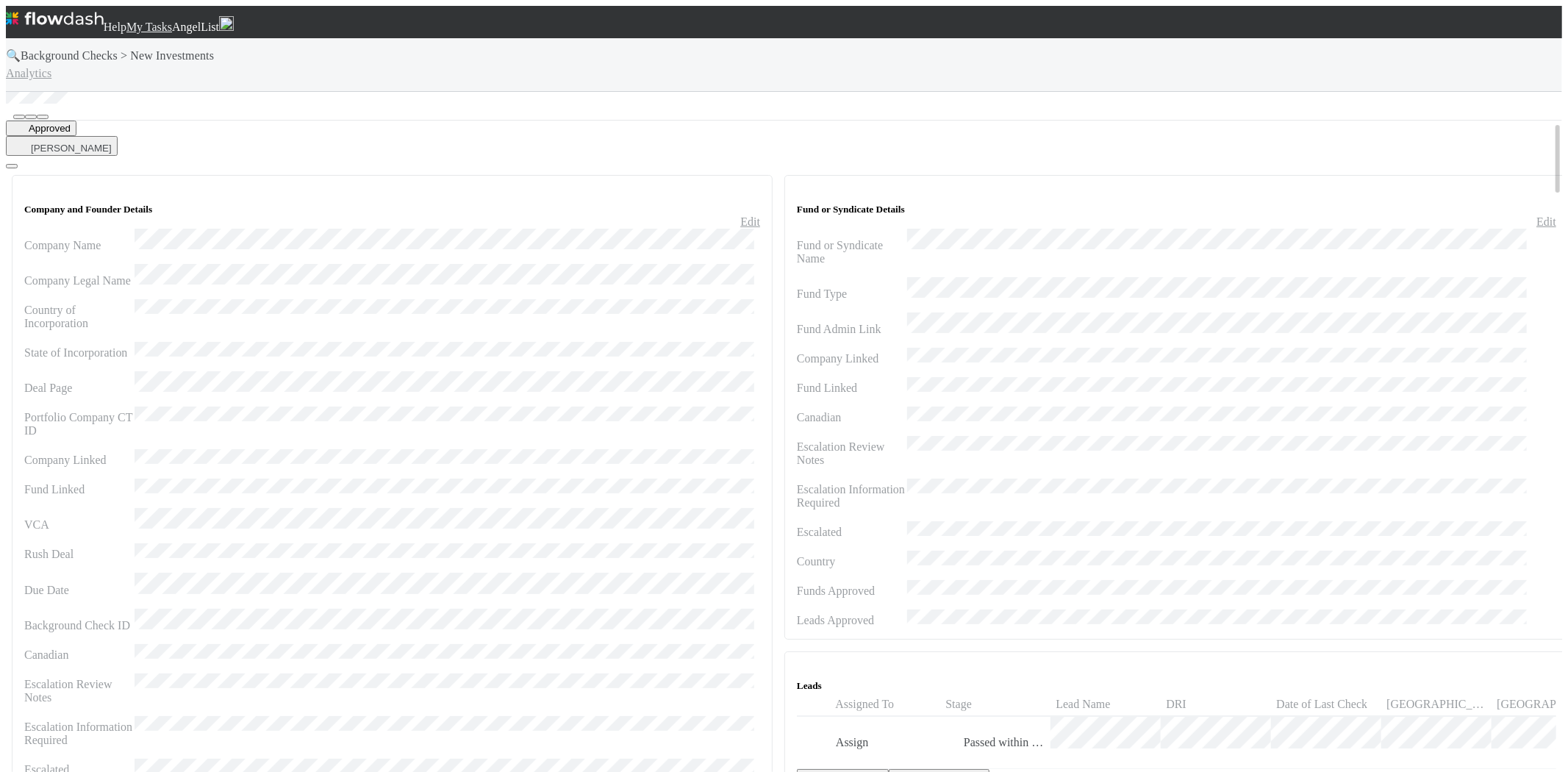
drag, startPoint x: 112, startPoint y: 81, endPoint x: 160, endPoint y: 95, distance: 50.0
click at [138, 92] on div at bounding box center [784, 99] width 1556 height 14
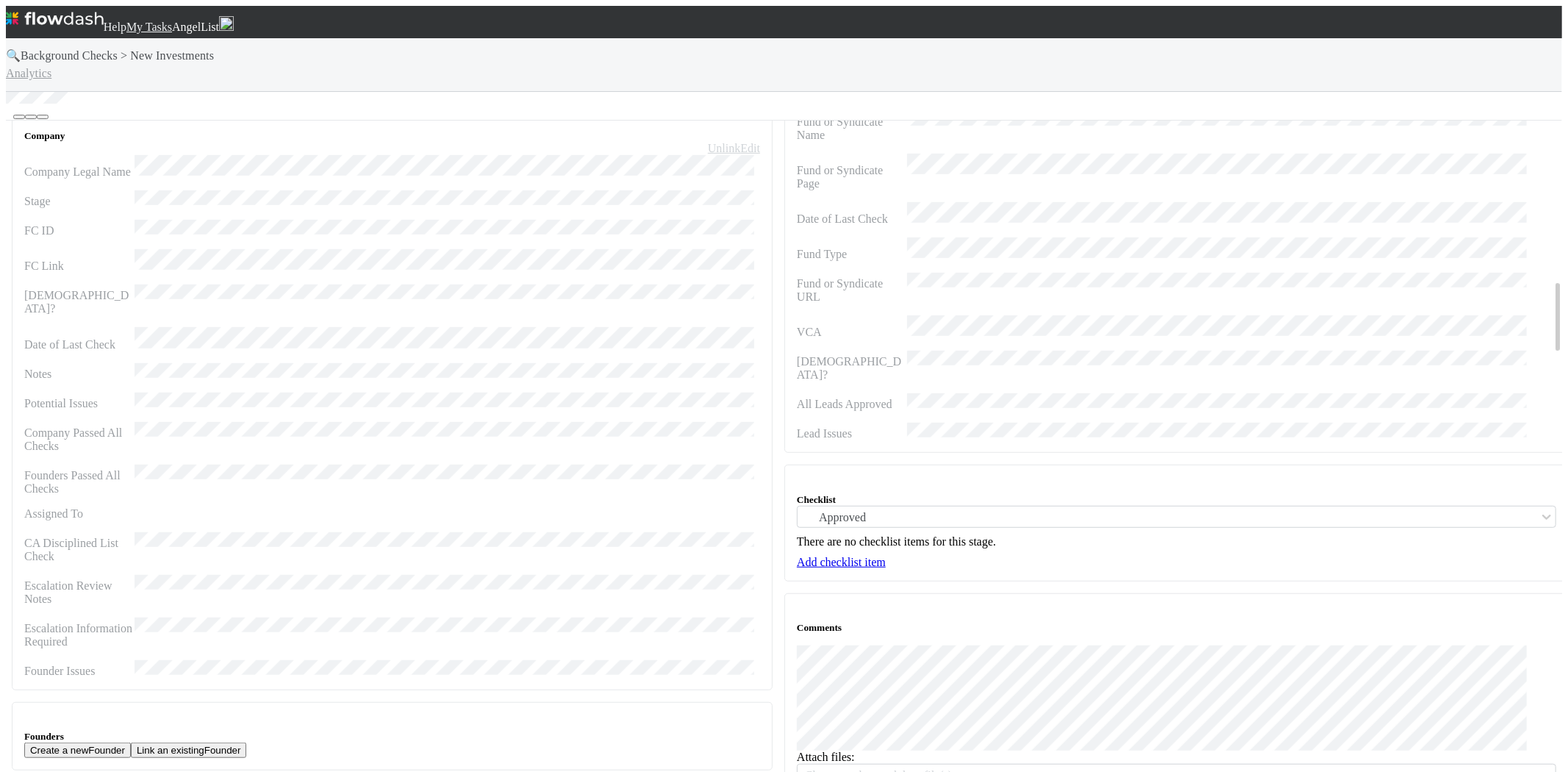
scroll to position [1306, 0]
click at [172, 21] on span "My Tasks" at bounding box center [149, 27] width 45 height 12
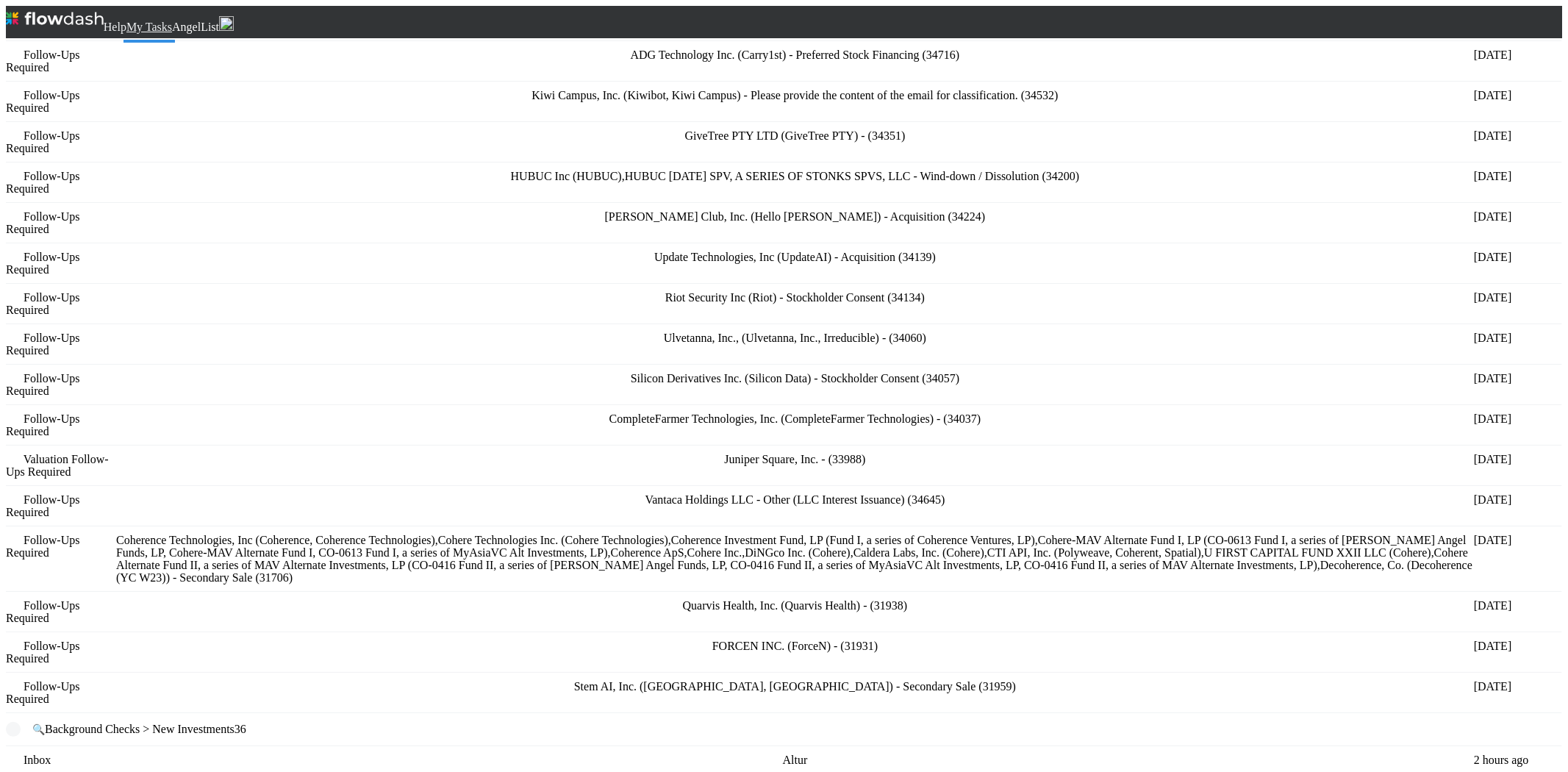
scroll to position [2368, 0]
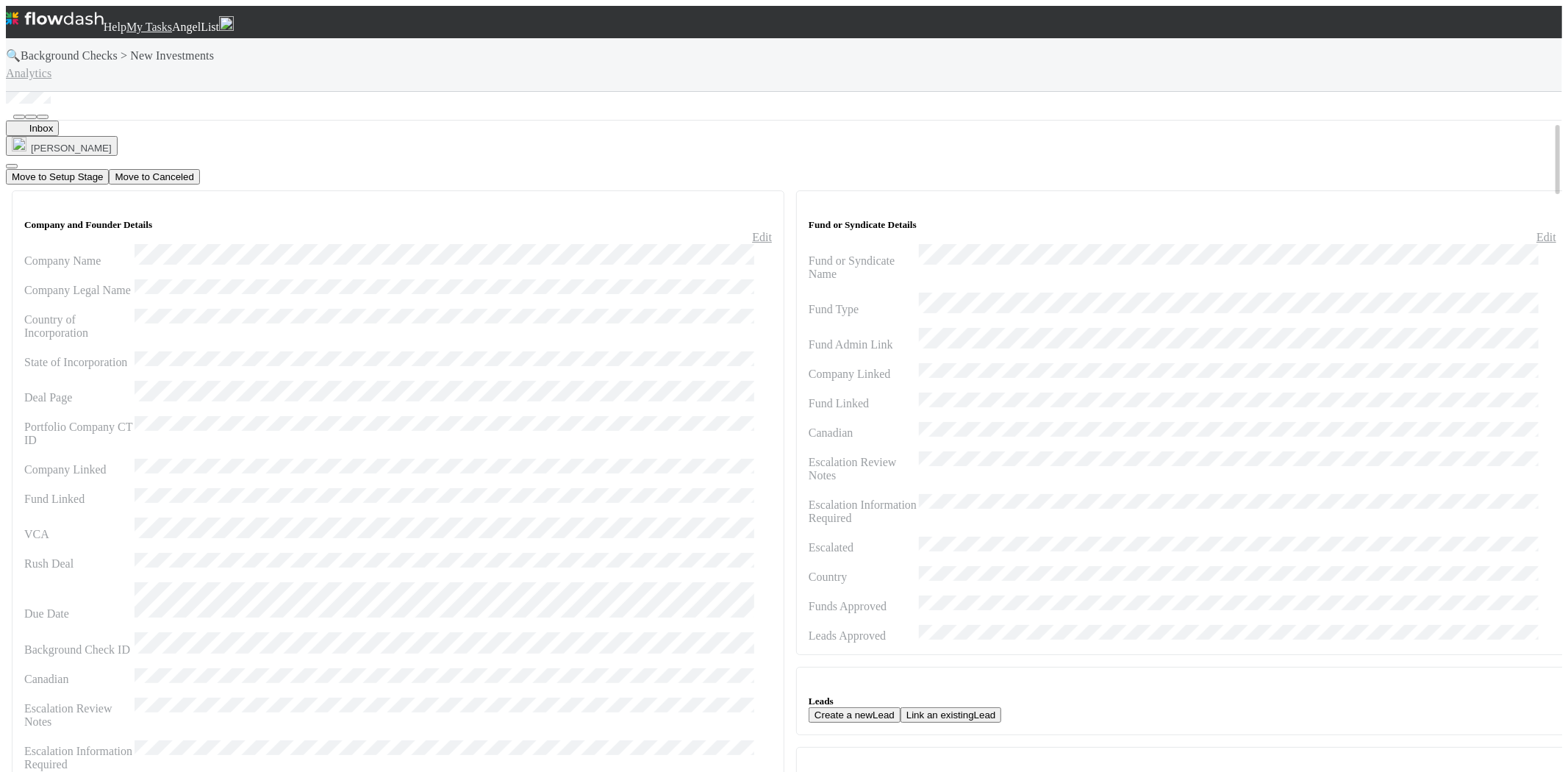
click at [759, 231] on div "Edit" at bounding box center [398, 237] width 747 height 13
click at [753, 231] on link "Edit" at bounding box center [761, 237] width 20 height 12
click at [695, 231] on button "Save" at bounding box center [712, 238] width 34 height 15
click at [109, 169] on button "Move to Setup Stage" at bounding box center [57, 177] width 103 height 15
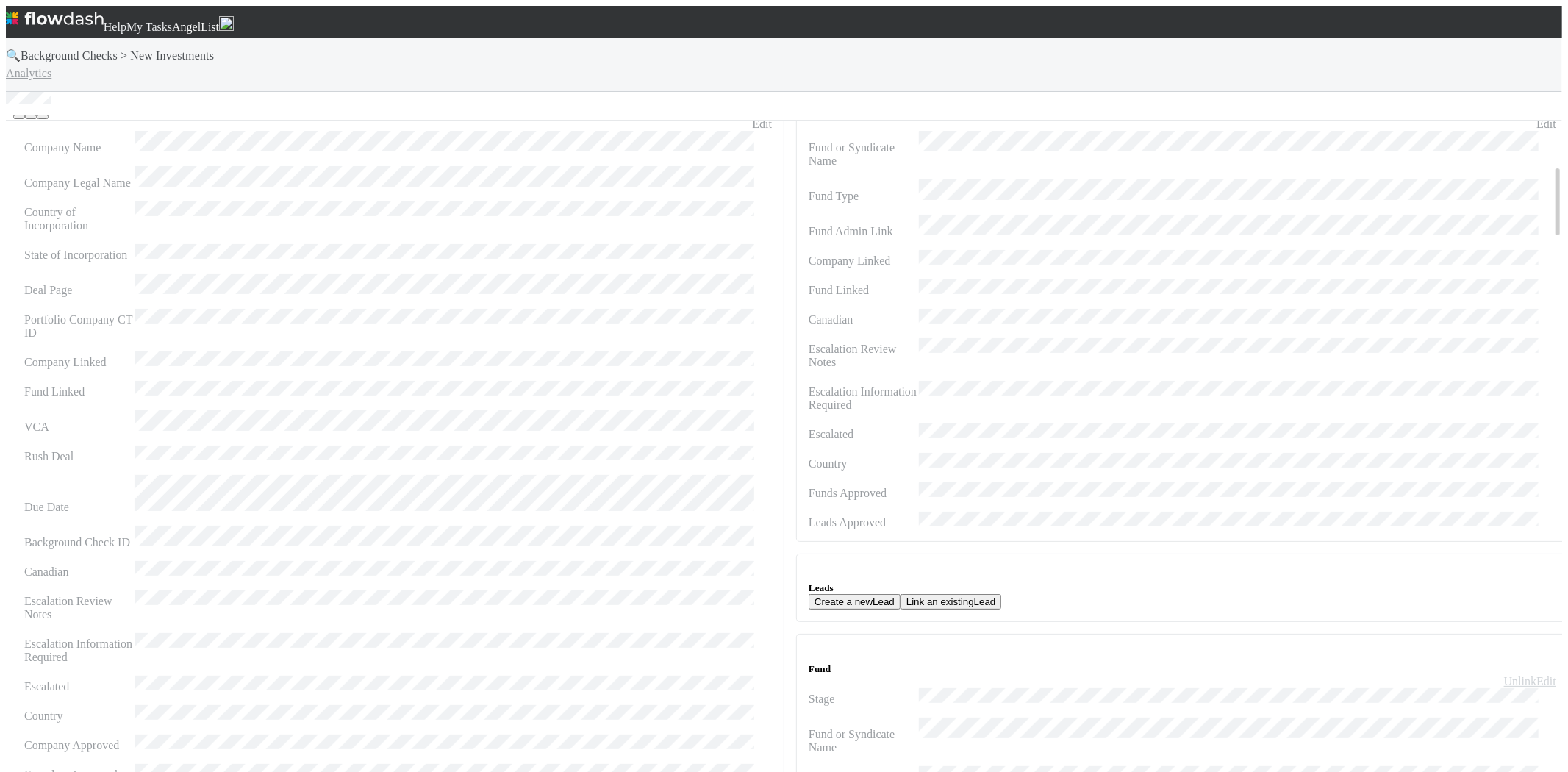
scroll to position [408, 0]
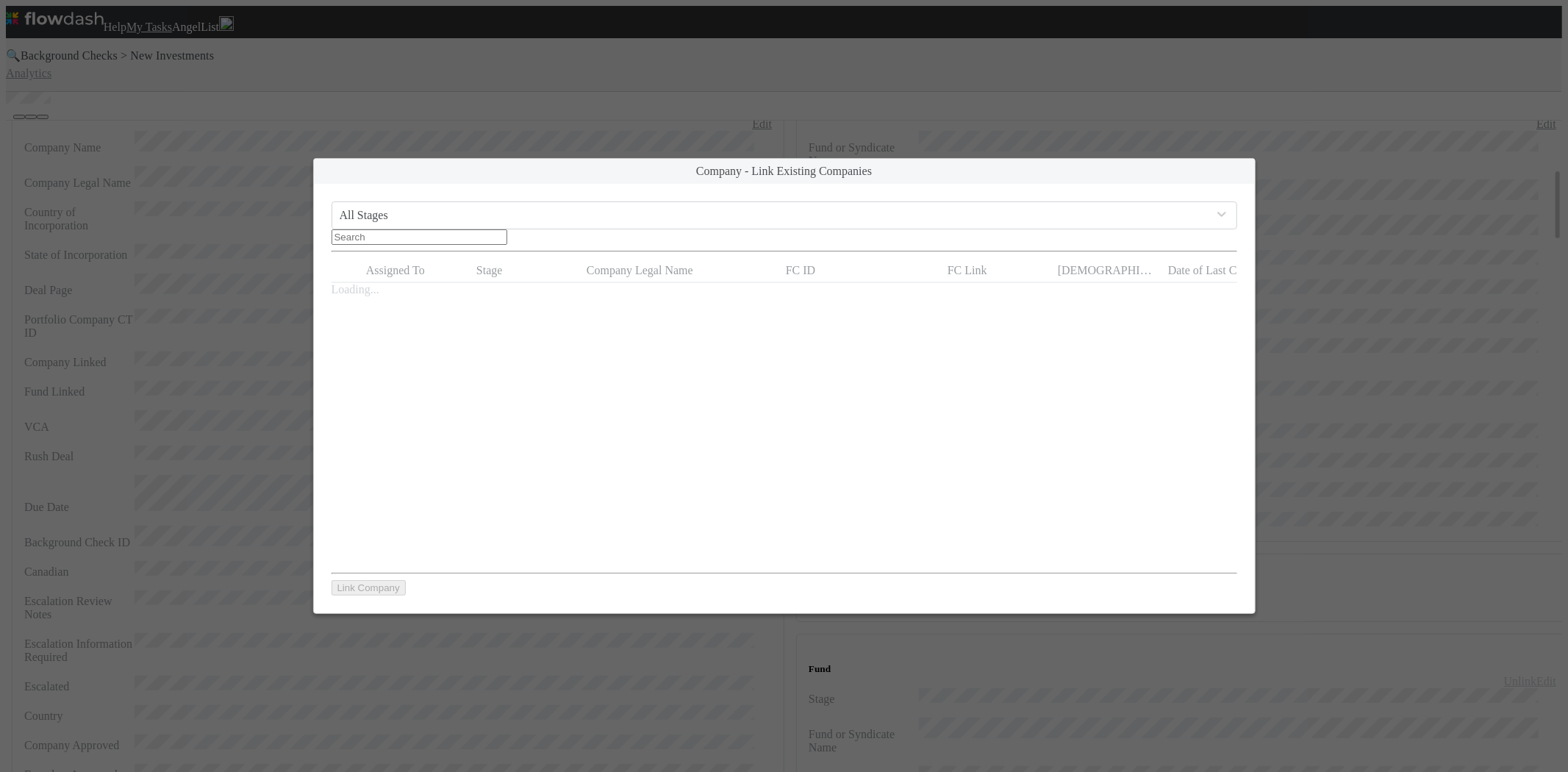
click at [507, 229] on input "text" at bounding box center [419, 236] width 176 height 15
paste input "CapitalOS, Inc."
type input "CapitalO"
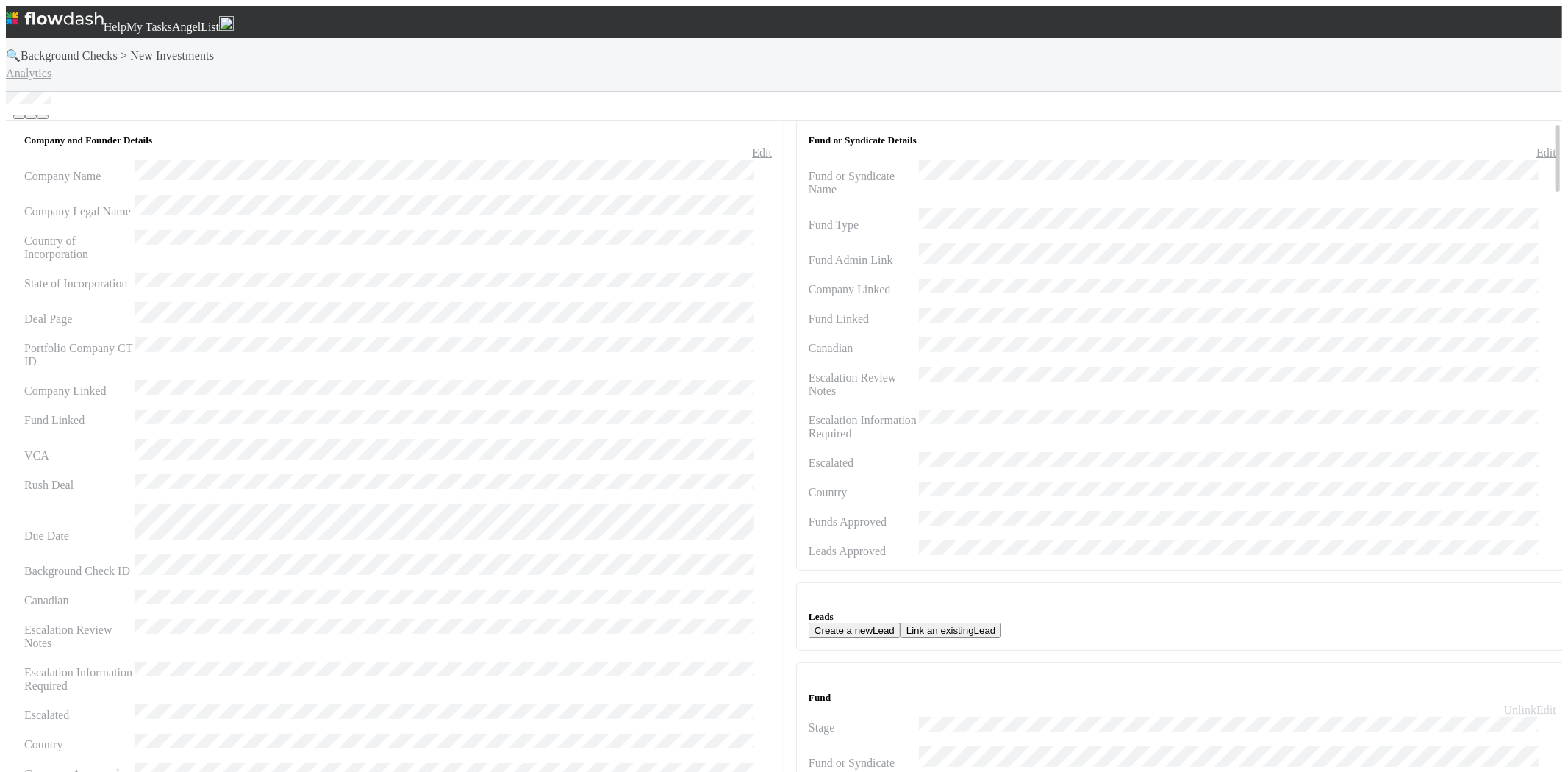
scroll to position [0, 0]
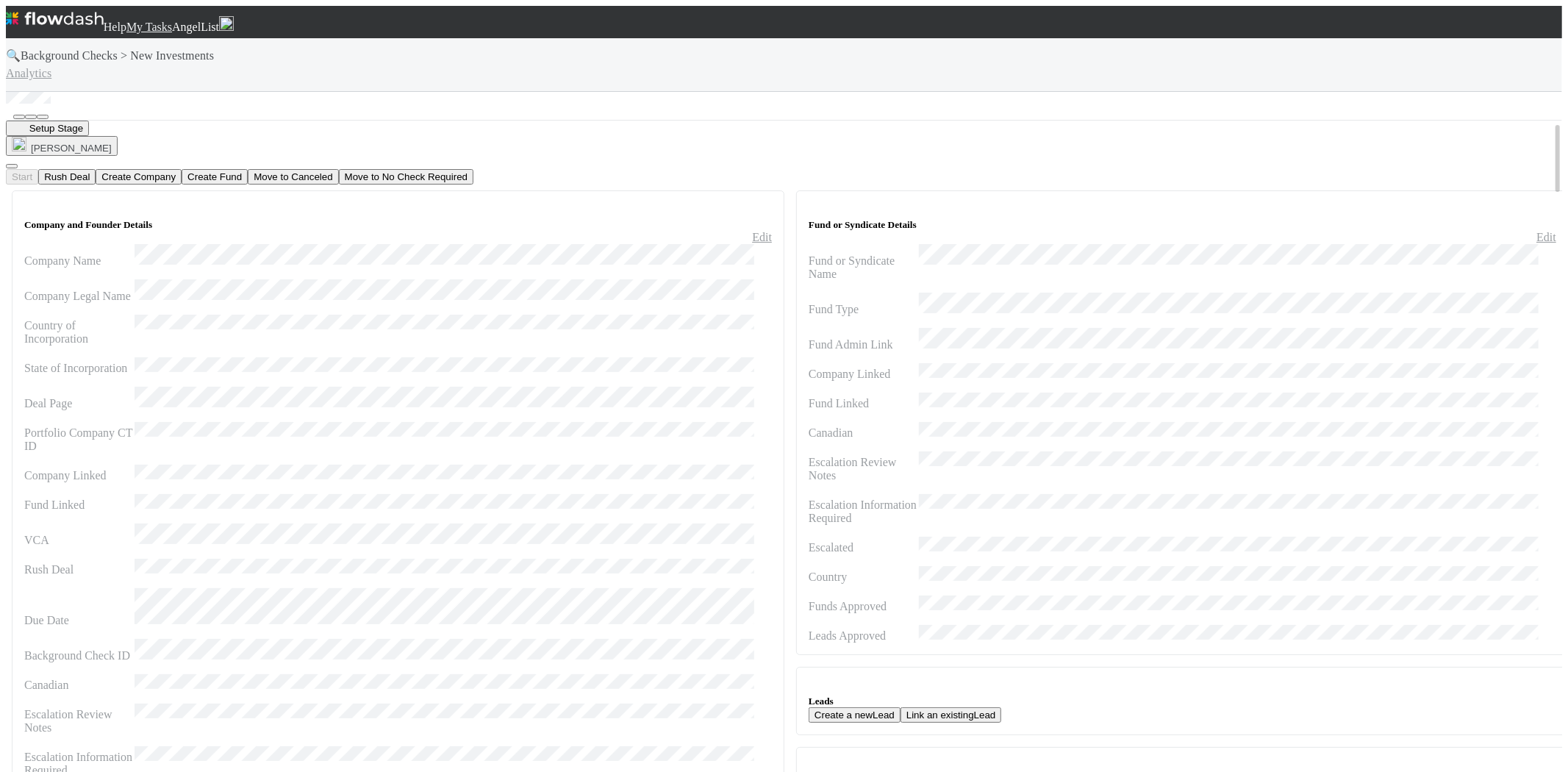
click at [182, 169] on button "Create Company" at bounding box center [138, 177] width 86 height 15
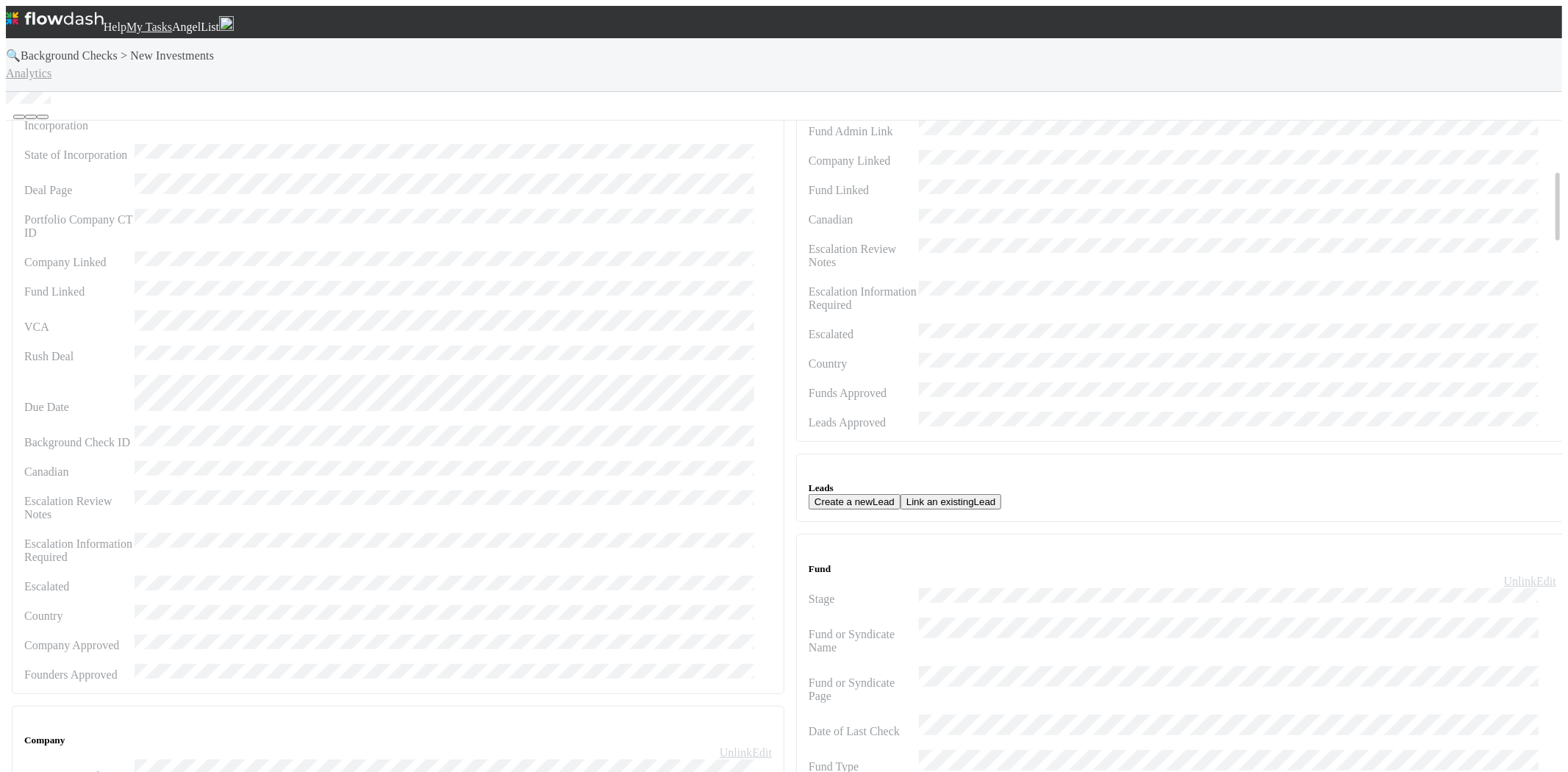
scroll to position [735, 0]
drag, startPoint x: 818, startPoint y: 380, endPoint x: 818, endPoint y: 395, distance: 15.0
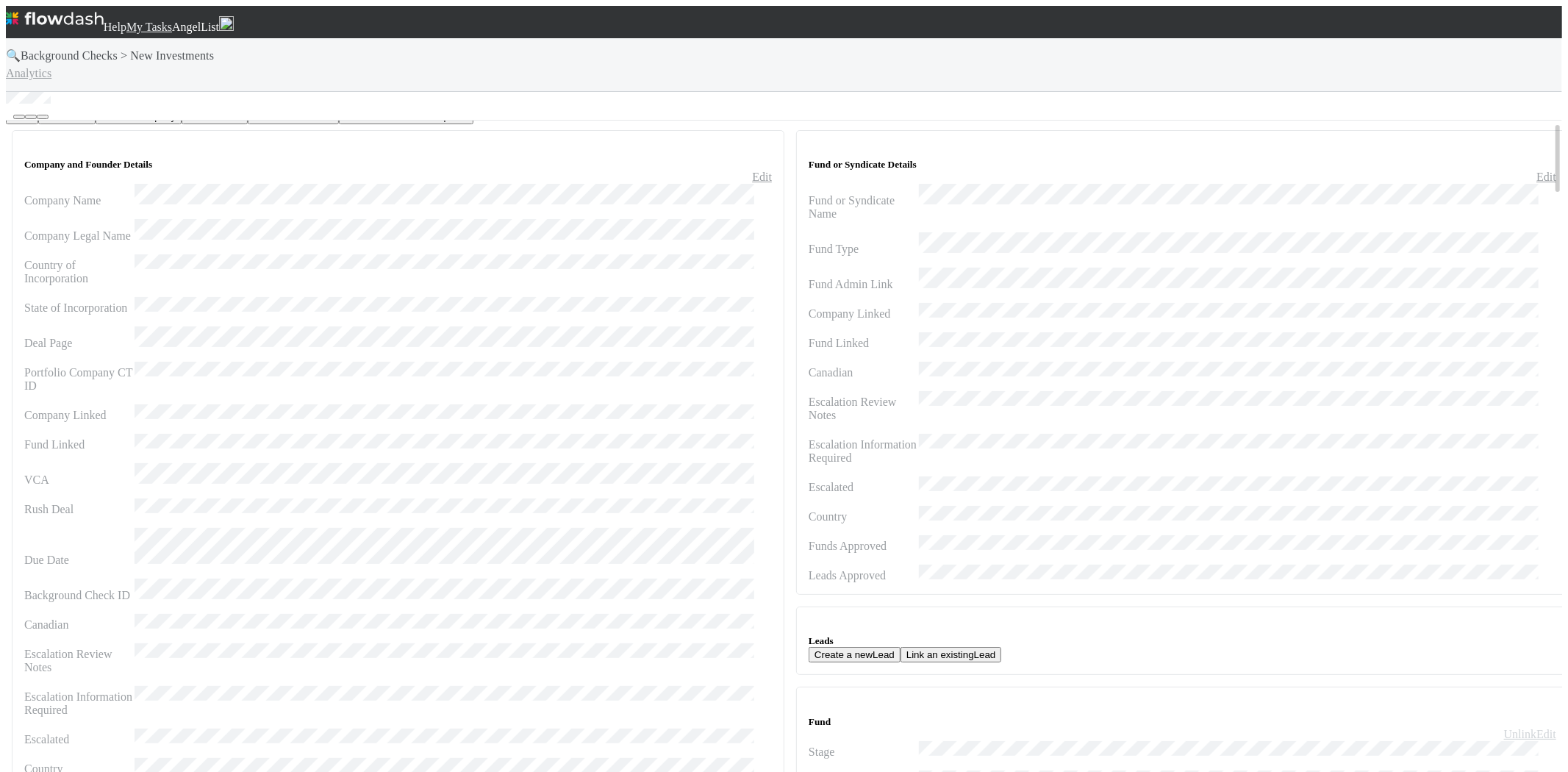
scroll to position [0, 0]
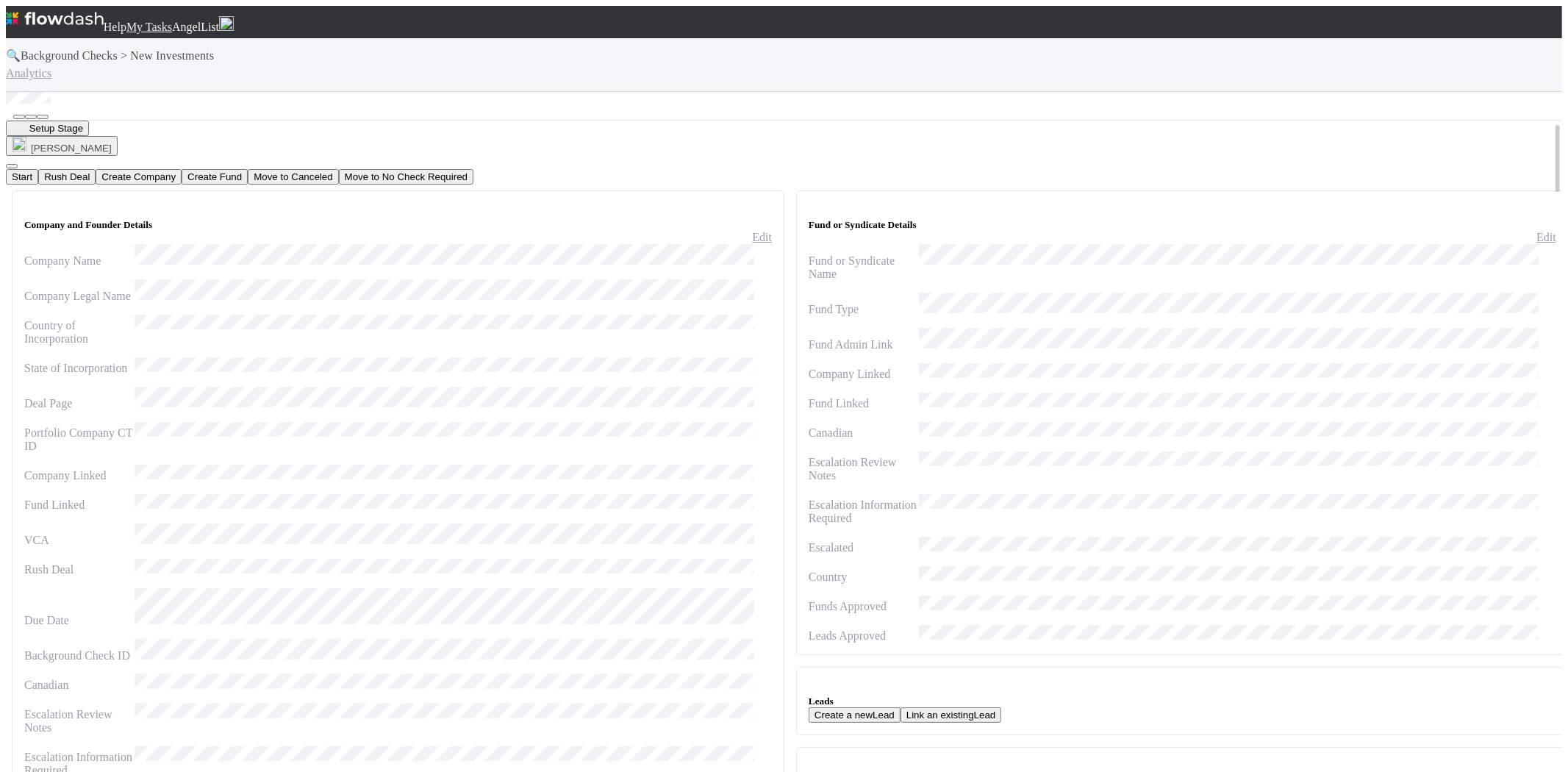
click at [38, 169] on button "Start" at bounding box center [22, 177] width 32 height 15
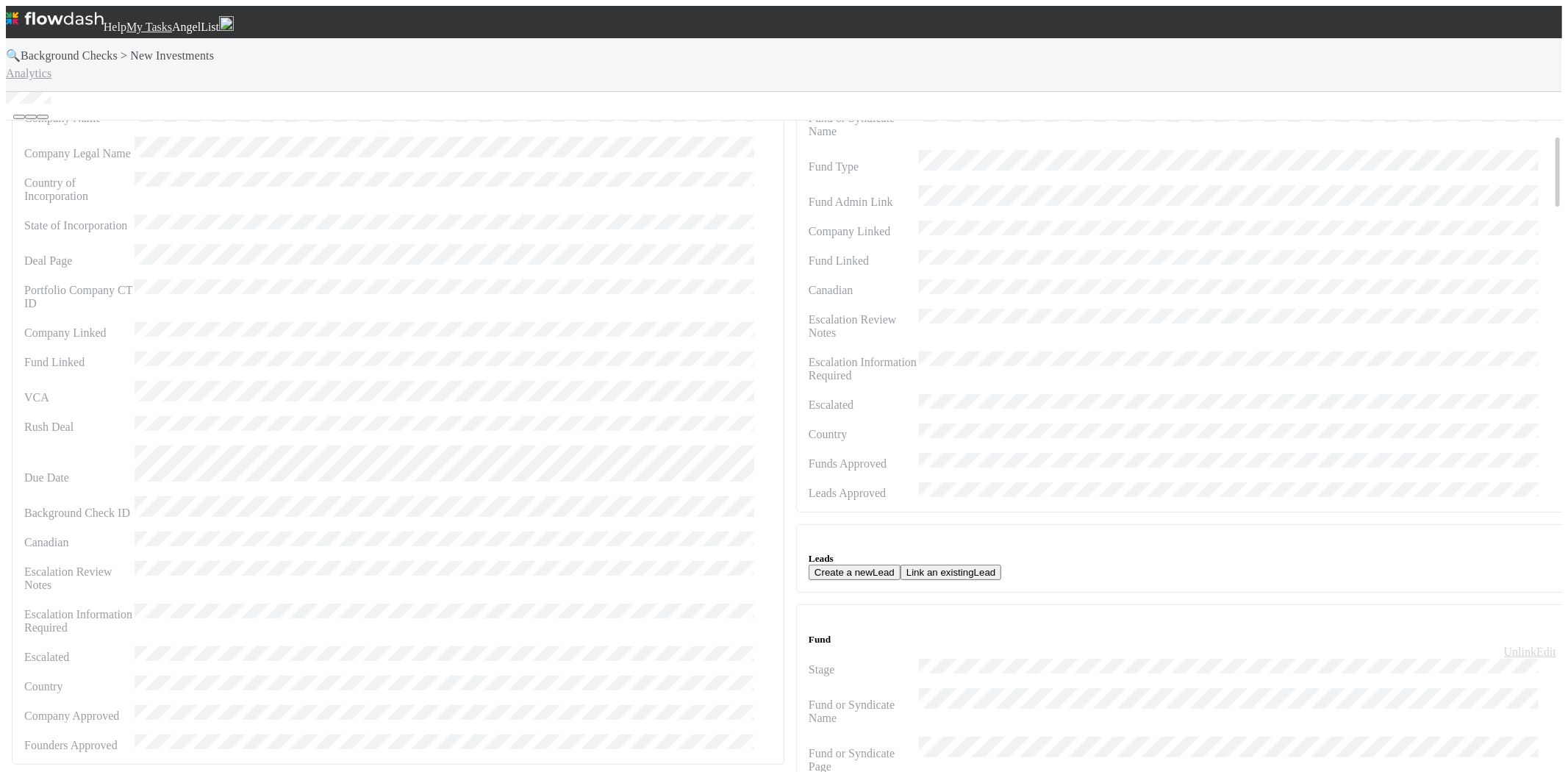
scroll to position [163, 0]
